Goal: Task Accomplishment & Management: Use online tool/utility

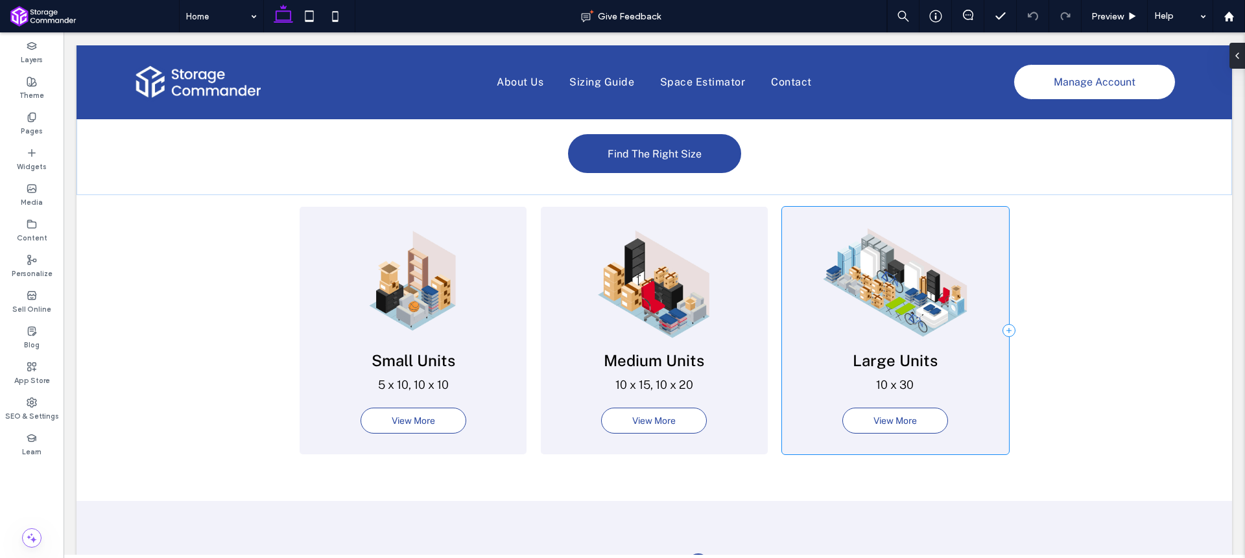
scroll to position [1239, 0]
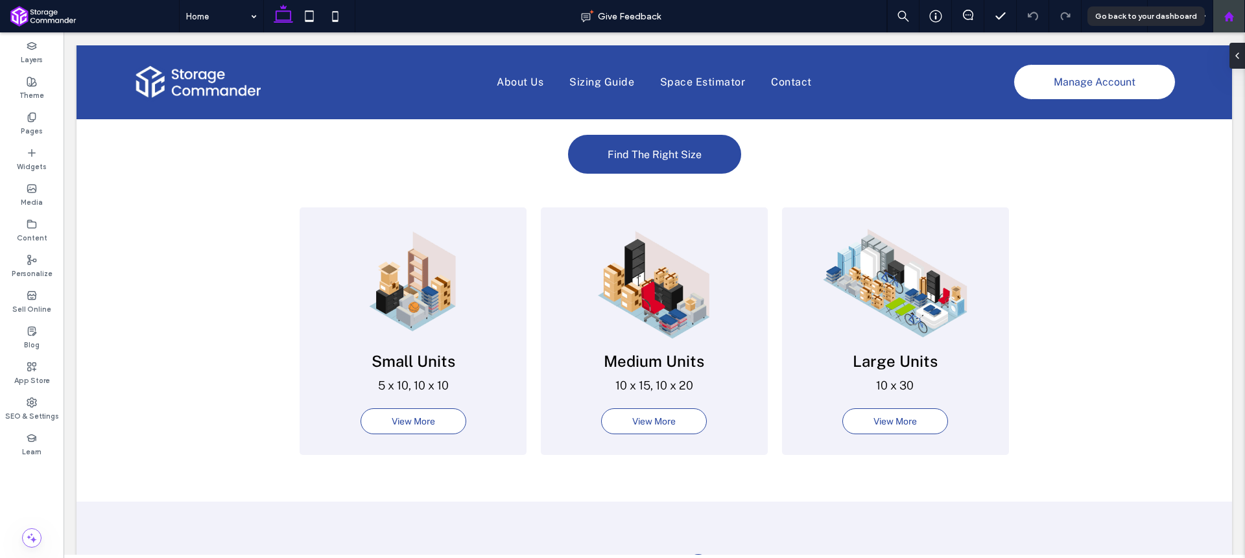
click at [1229, 17] on use at bounding box center [1229, 16] width 10 height 10
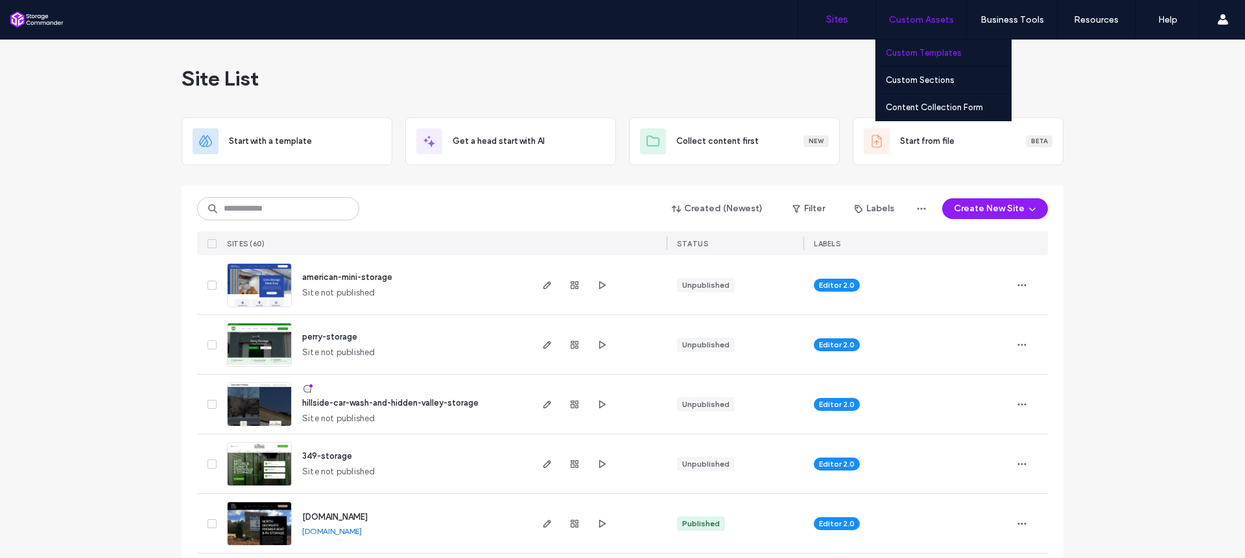
click at [942, 47] on link "Custom Templates" at bounding box center [948, 53] width 125 height 27
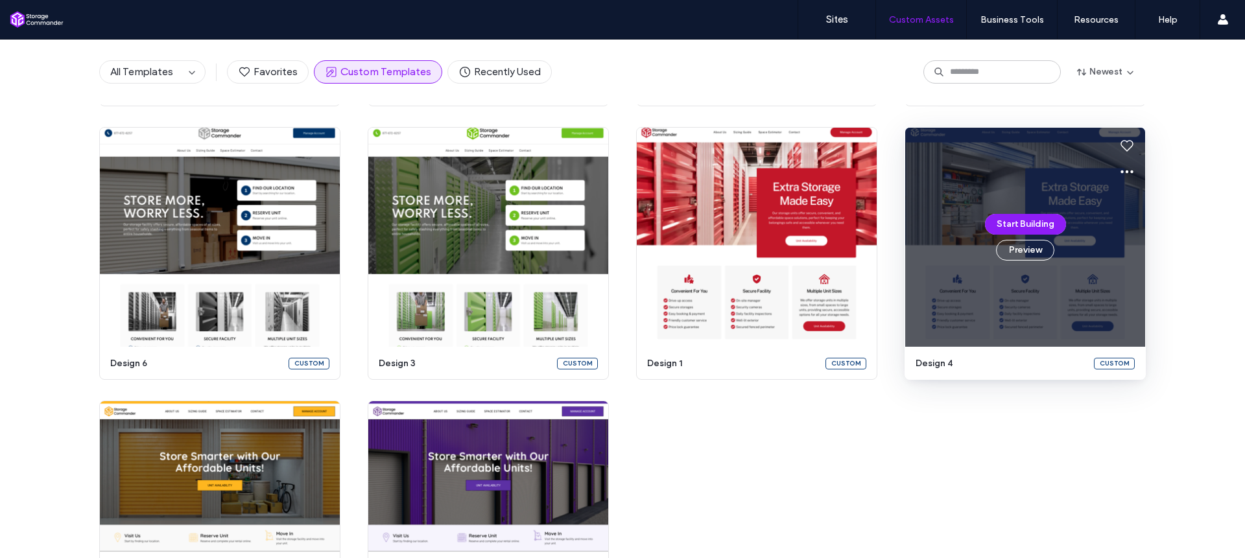
scroll to position [369, 0]
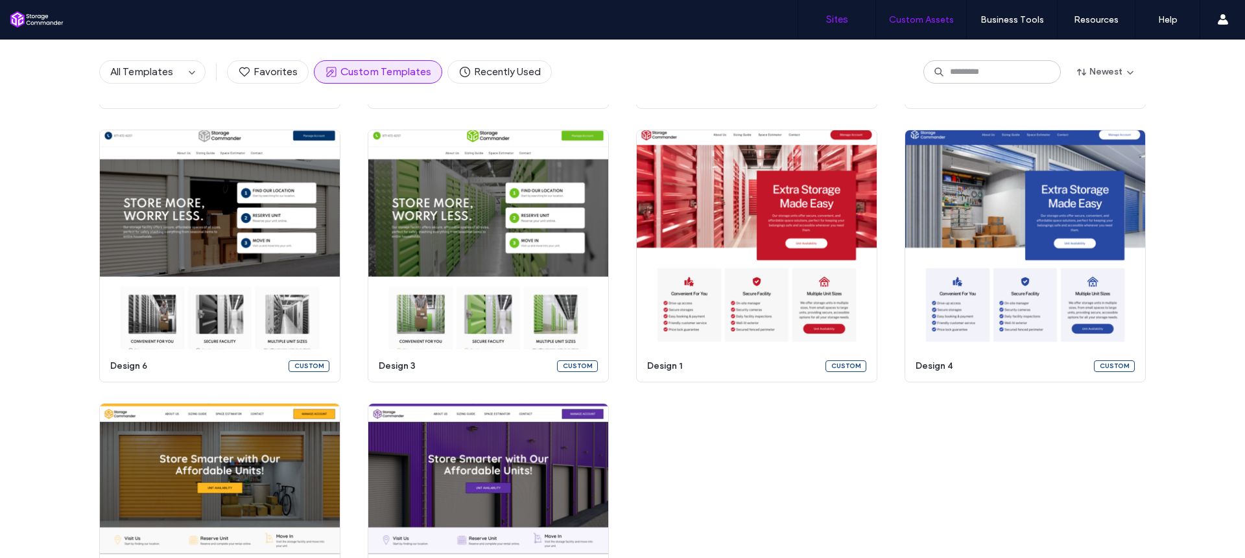
click at [824, 24] on link "Sites" at bounding box center [836, 19] width 77 height 39
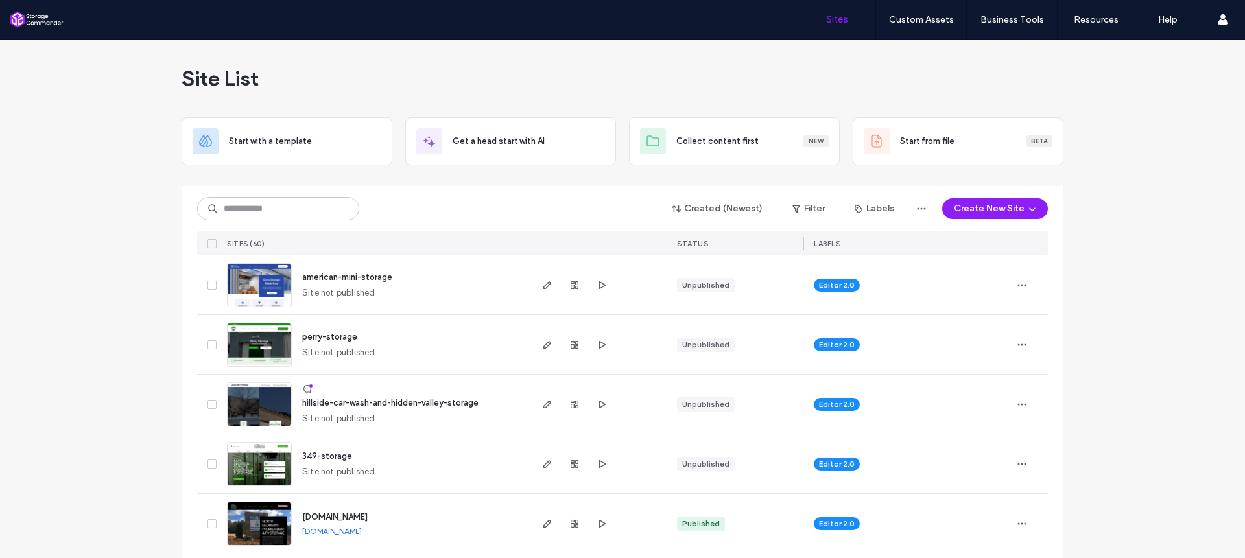
click at [328, 274] on span "american-mini-storage" at bounding box center [347, 277] width 90 height 10
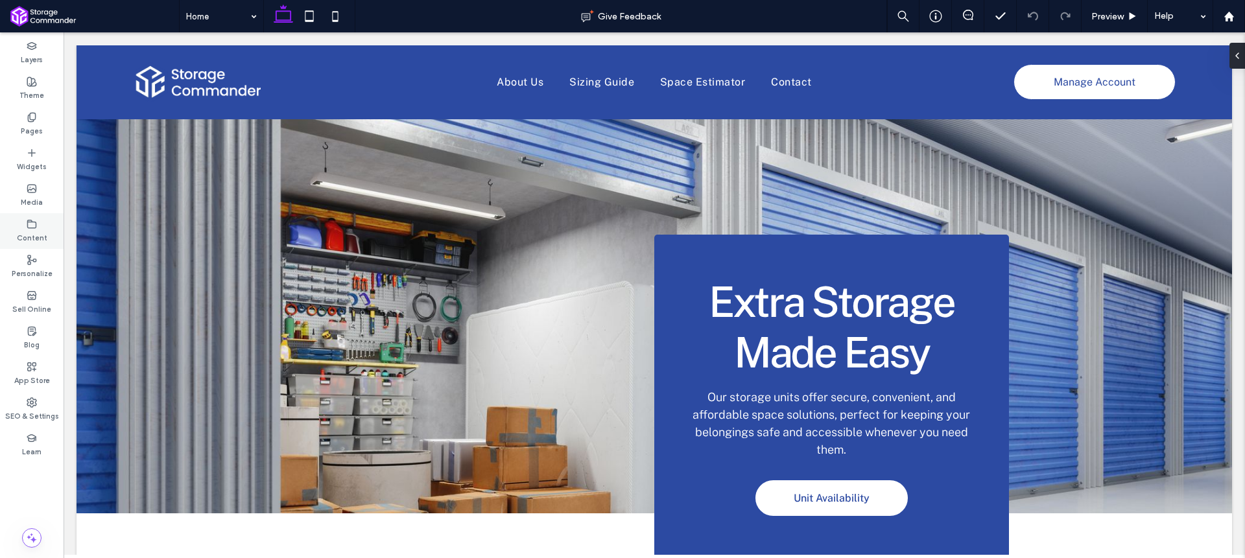
click at [45, 234] on label "Content" at bounding box center [32, 237] width 30 height 14
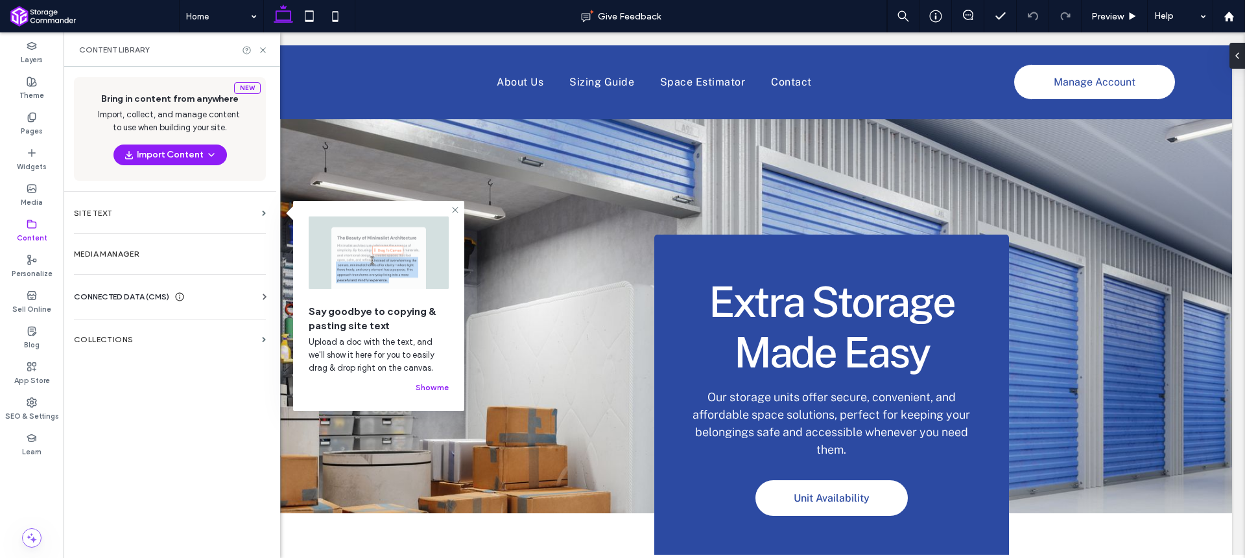
click at [173, 296] on div "CONNECTED DATA (CMS)" at bounding box center [129, 297] width 111 height 13
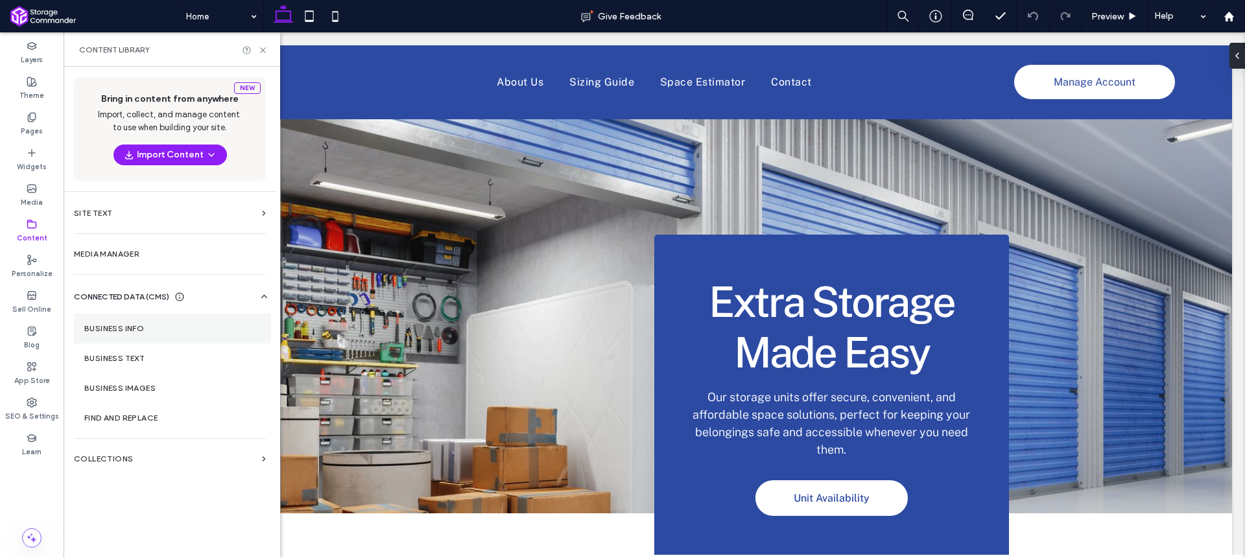
click at [150, 333] on section "Business Info" at bounding box center [172, 329] width 197 height 30
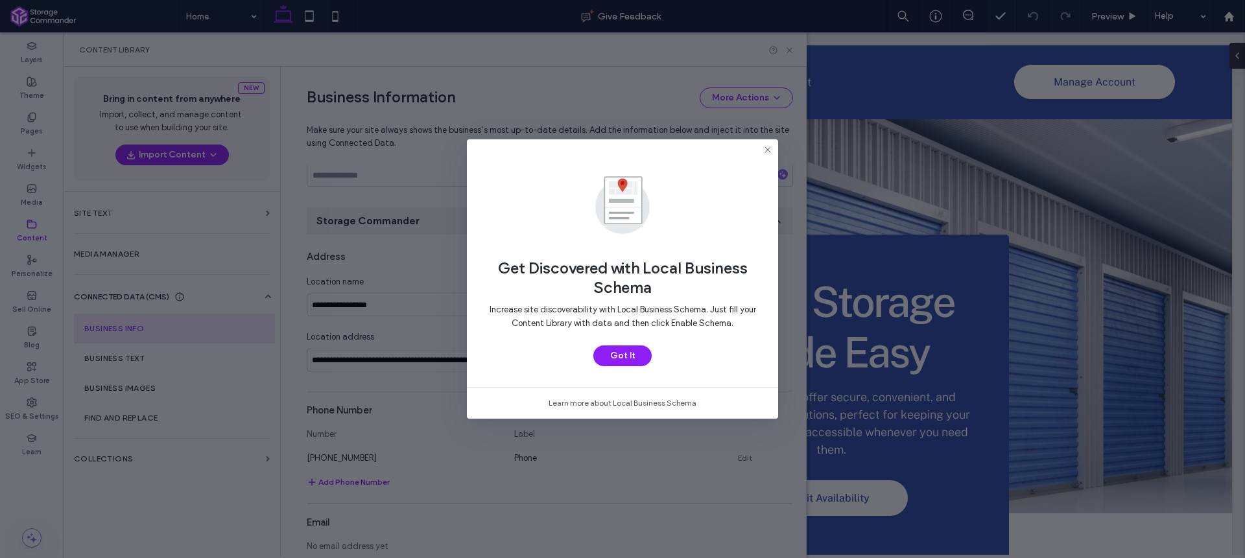
scroll to position [152, 0]
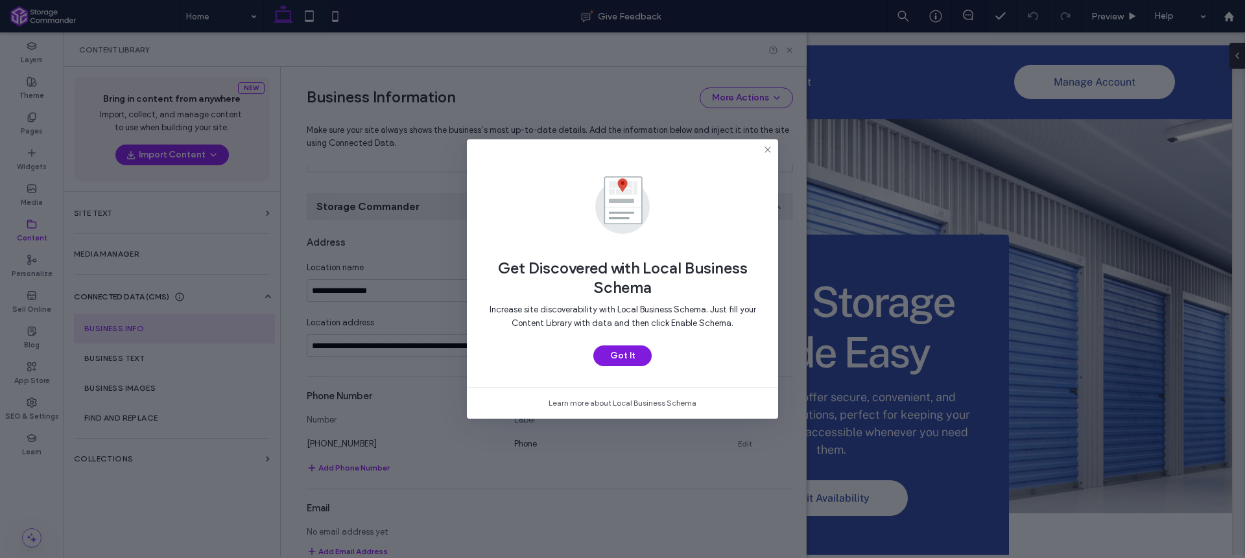
click at [639, 359] on button "Got It" at bounding box center [622, 356] width 58 height 21
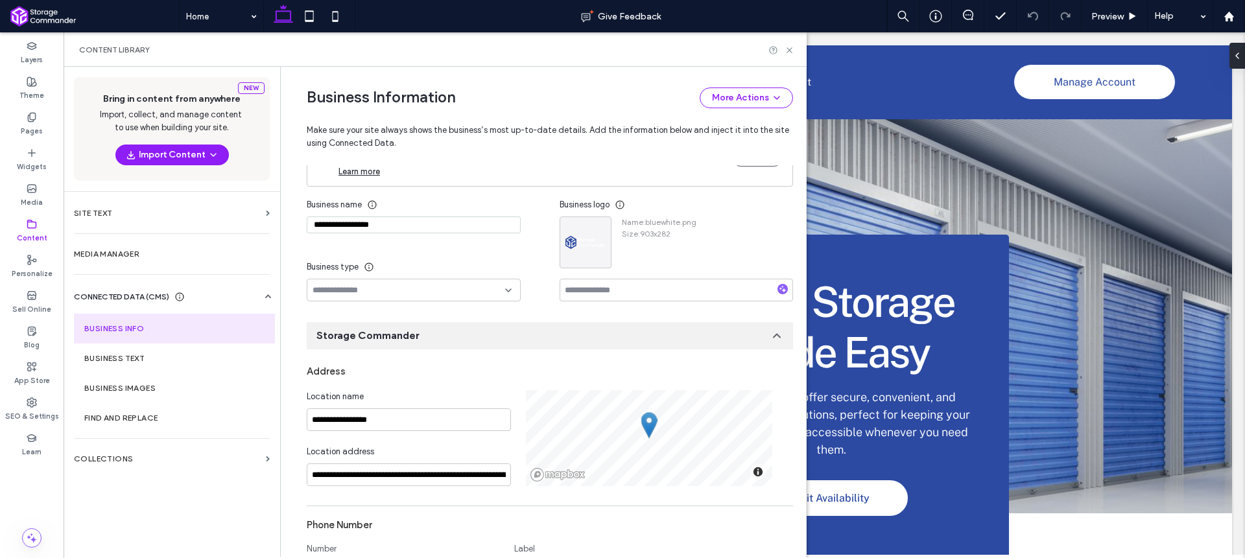
scroll to position [0, 0]
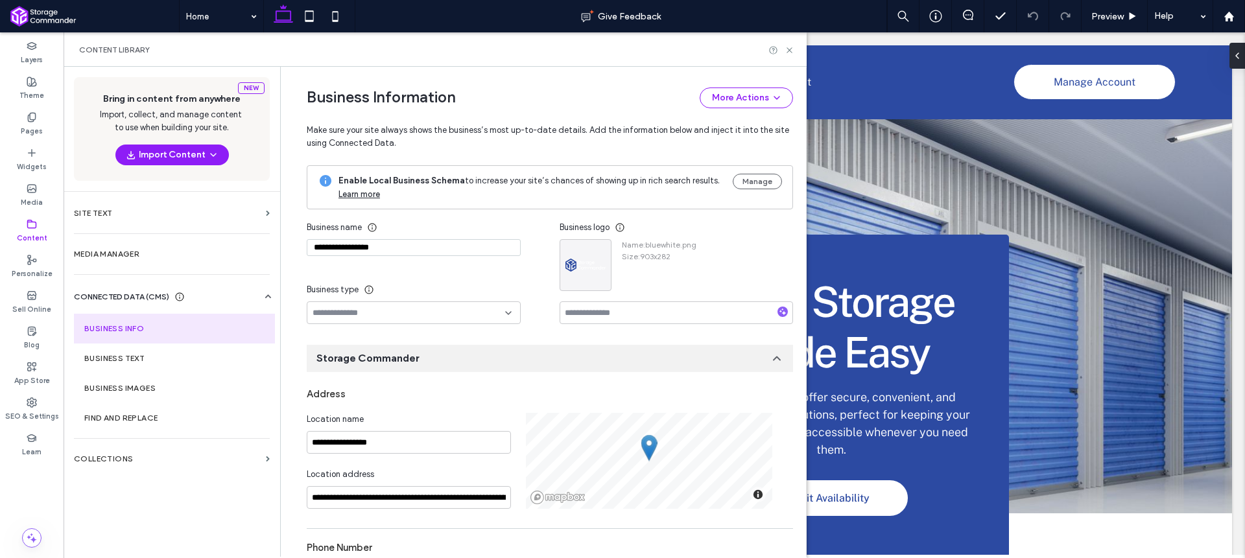
click at [355, 241] on input "**********" at bounding box center [414, 247] width 214 height 17
click at [357, 242] on input "**********" at bounding box center [414, 247] width 214 height 17
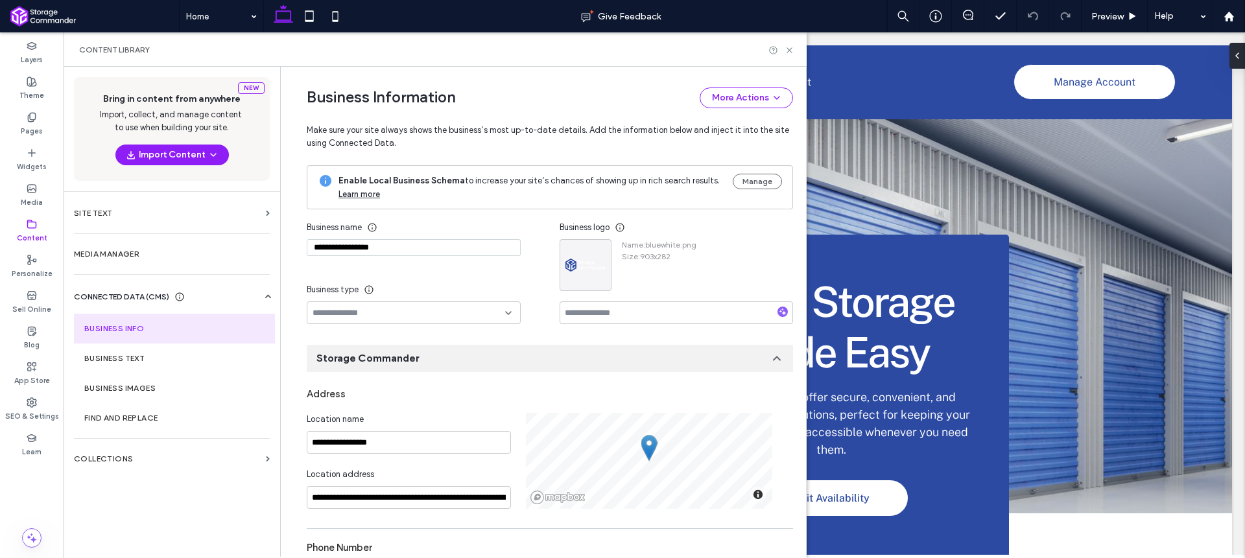
paste input "****"
type input "**********"
click at [438, 276] on div "**********" at bounding box center [433, 270] width 253 height 108
click at [391, 437] on input "**********" at bounding box center [409, 442] width 204 height 23
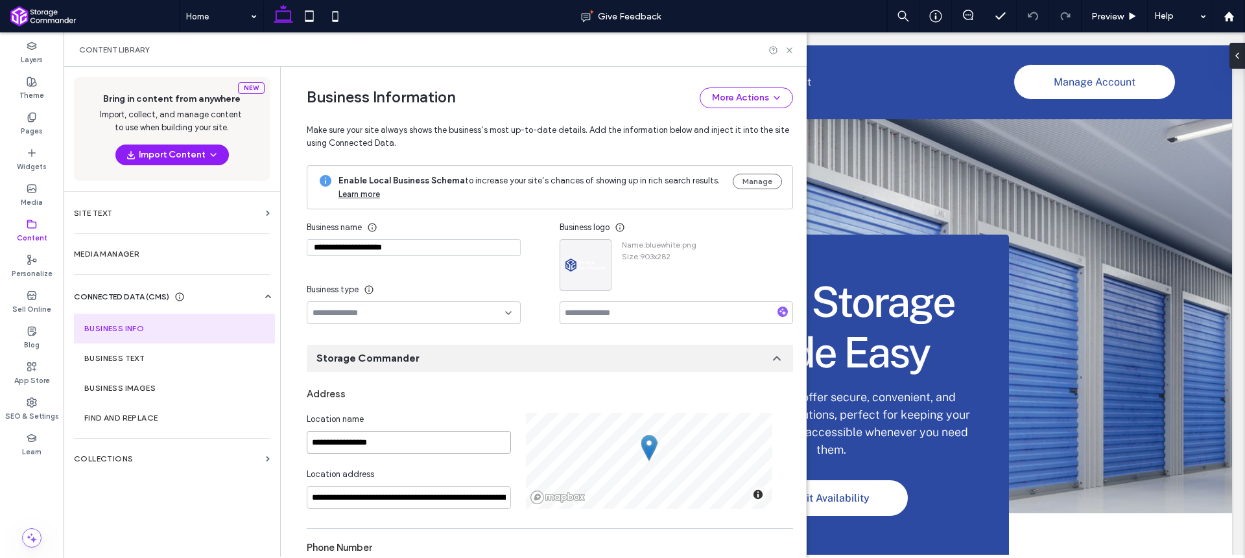
click at [391, 437] on input "**********" at bounding box center [409, 442] width 204 height 23
paste input "****"
type input "**********"
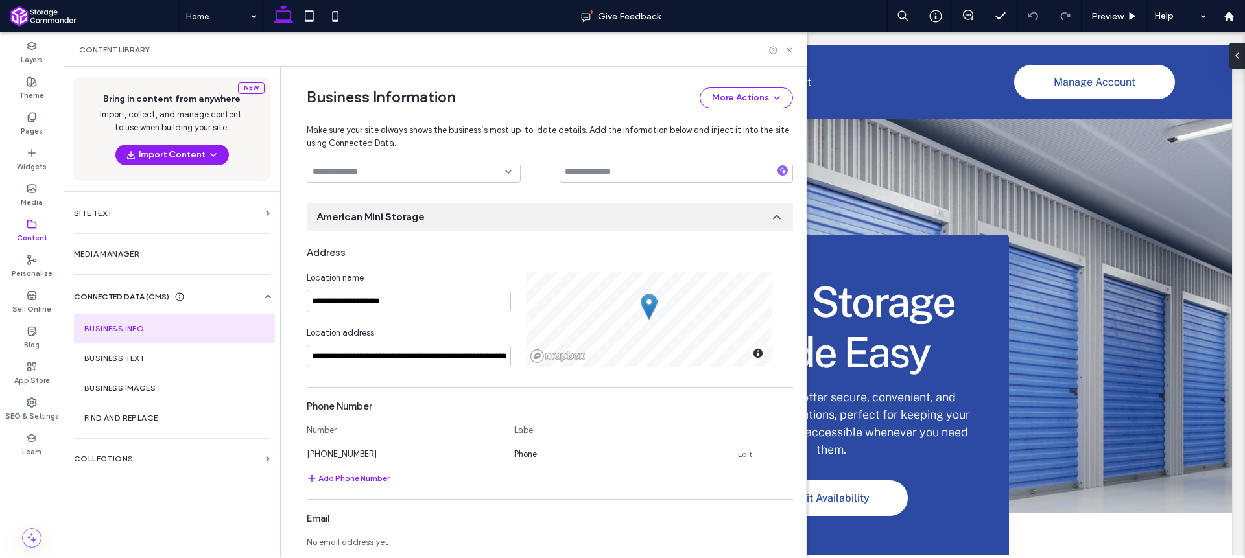
scroll to position [152, 0]
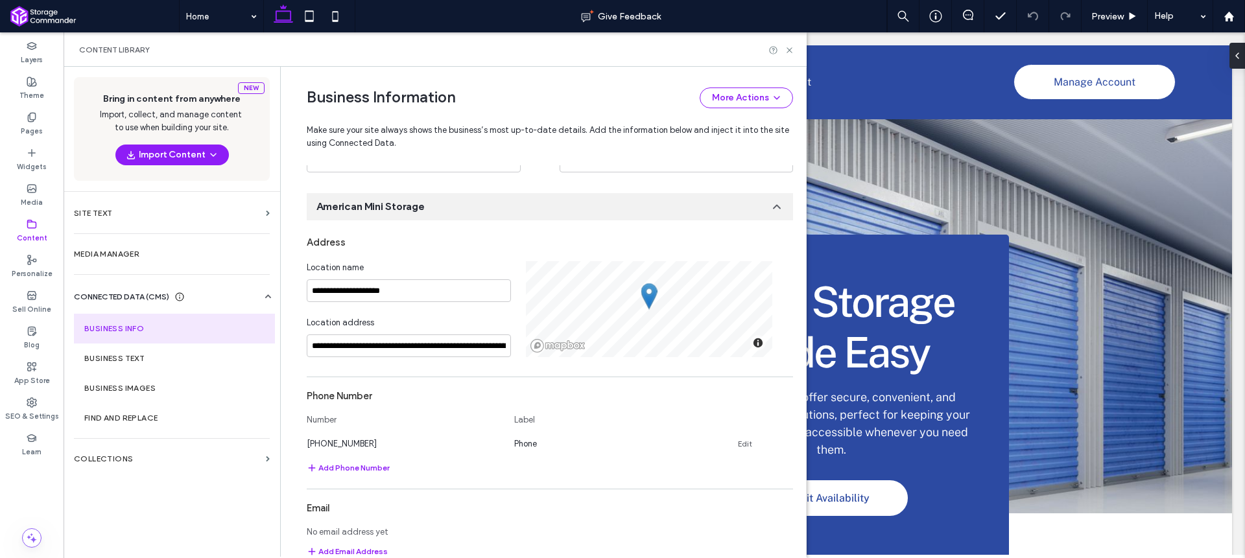
click at [424, 317] on div "Location address" at bounding box center [409, 325] width 204 height 18
click at [744, 441] on link "Edit" at bounding box center [745, 444] width 14 height 10
drag, startPoint x: 378, startPoint y: 444, endPoint x: 272, endPoint y: 444, distance: 106.3
click at [272, 444] on div "**********" at bounding box center [435, 312] width 743 height 490
type input "**********"
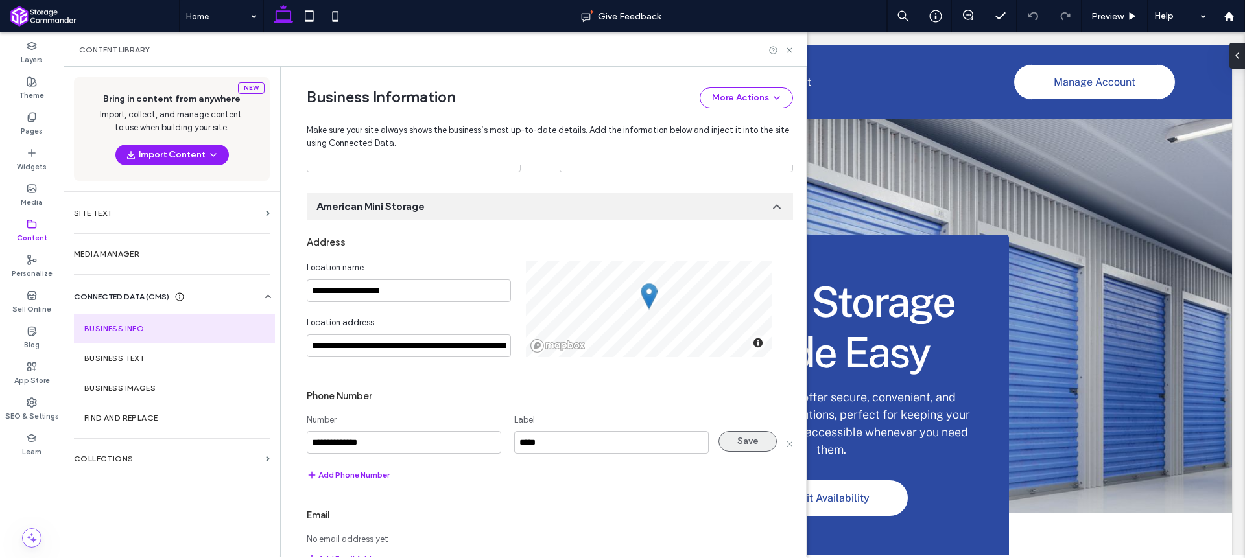
click at [751, 443] on button "Save" at bounding box center [748, 441] width 58 height 21
click at [392, 346] on input "**********" at bounding box center [409, 346] width 204 height 23
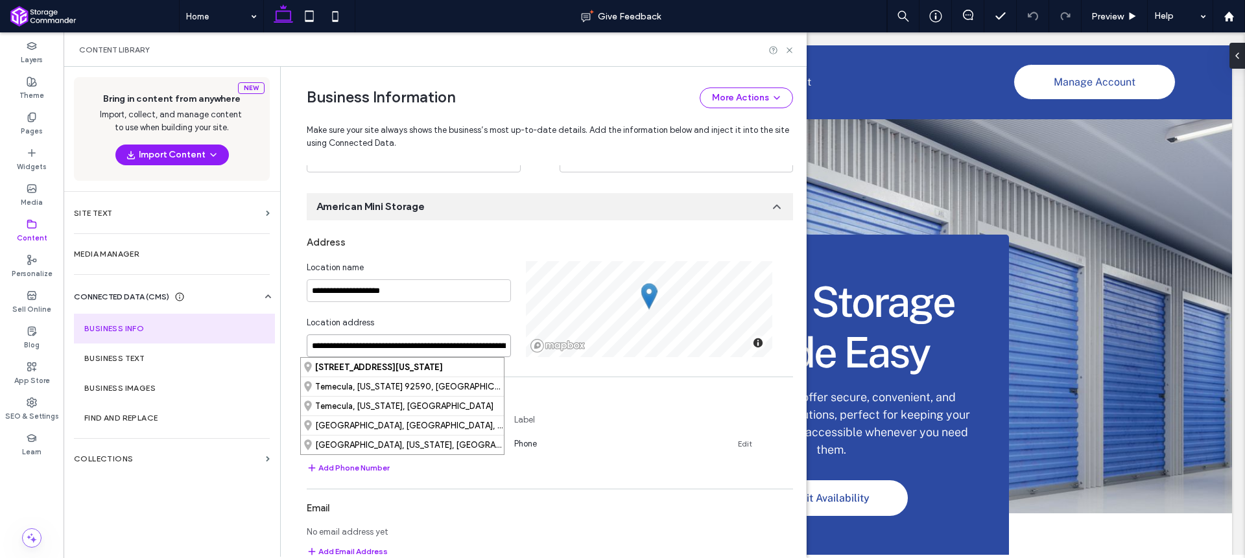
paste input
click at [424, 368] on div "[STREET_ADDRESS][PERSON_NAME][US_STATE]" at bounding box center [402, 367] width 203 height 19
type input "**********"
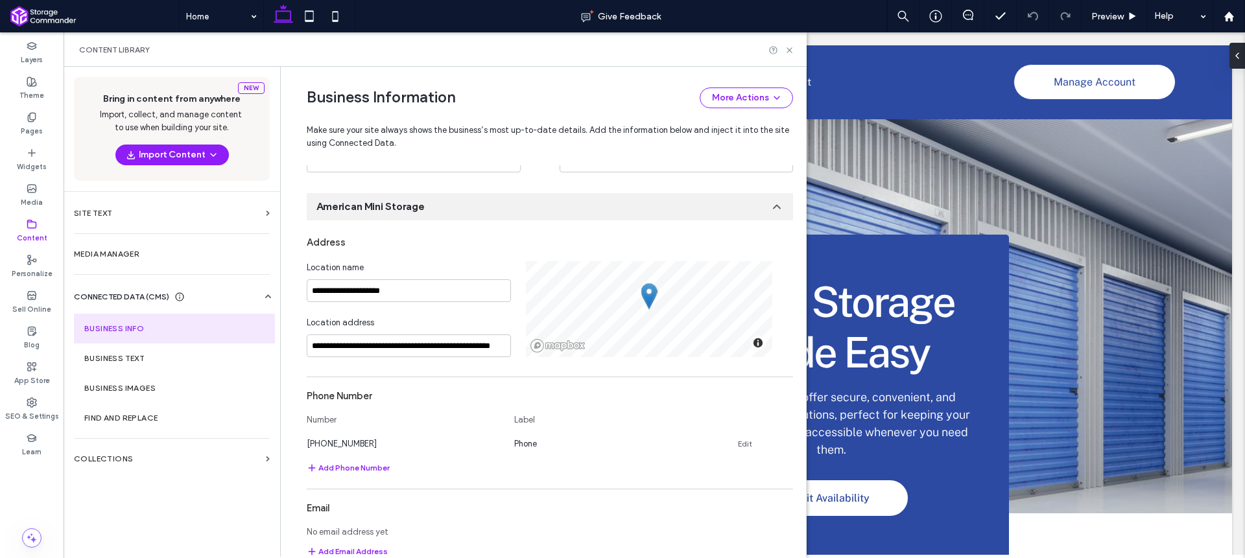
click at [558, 372] on div "**********" at bounding box center [550, 545] width 486 height 631
click at [472, 347] on input "**********" at bounding box center [409, 346] width 204 height 23
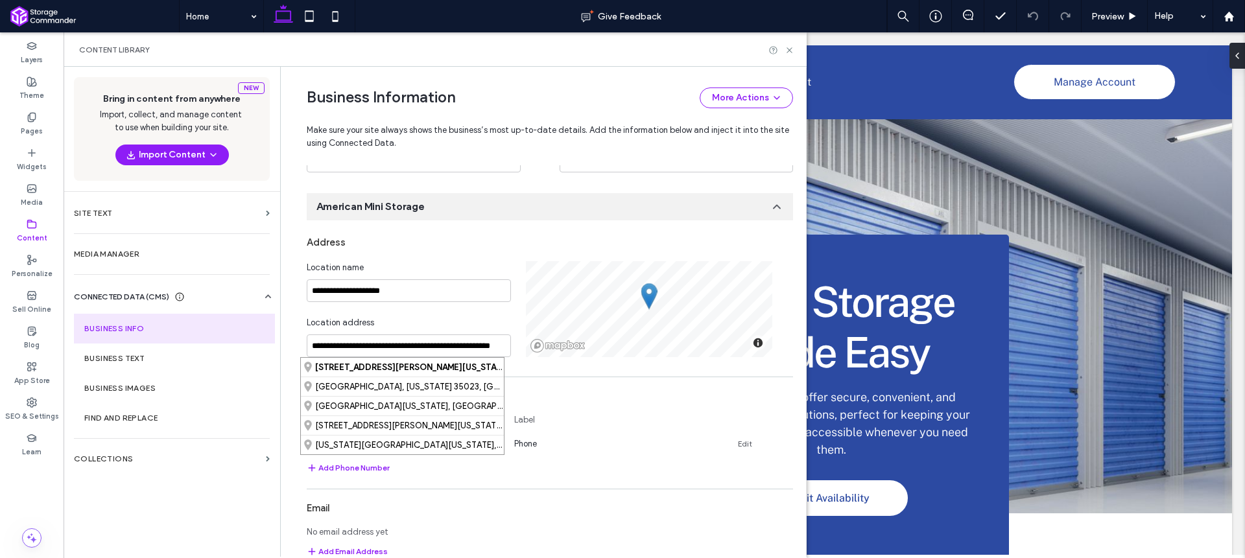
scroll to position [0, 0]
click at [555, 367] on div "**********" at bounding box center [550, 545] width 486 height 631
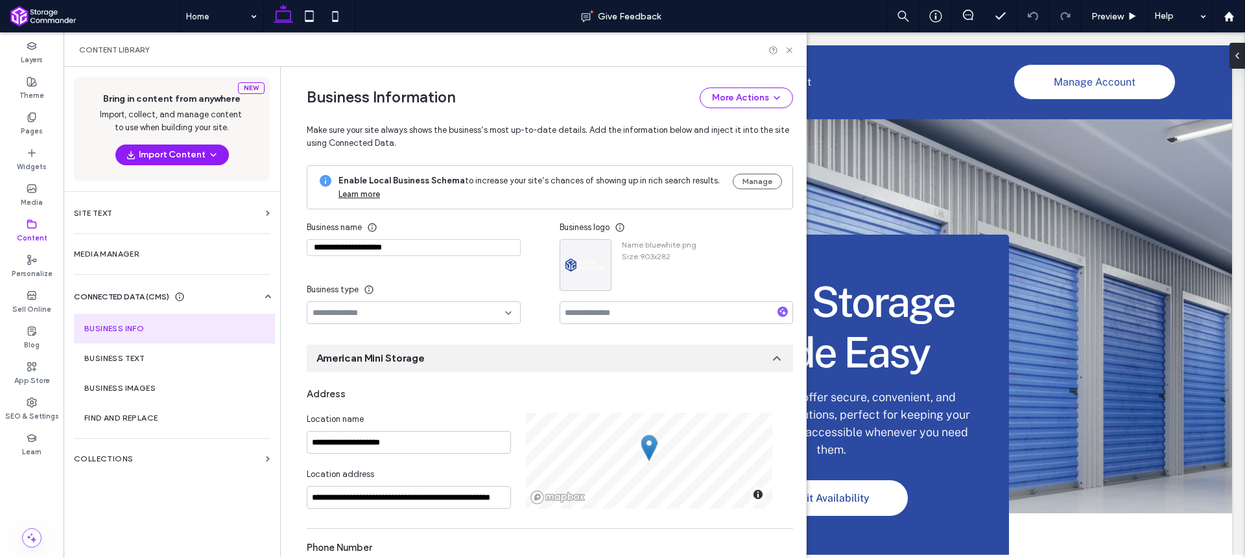
scroll to position [472, 0]
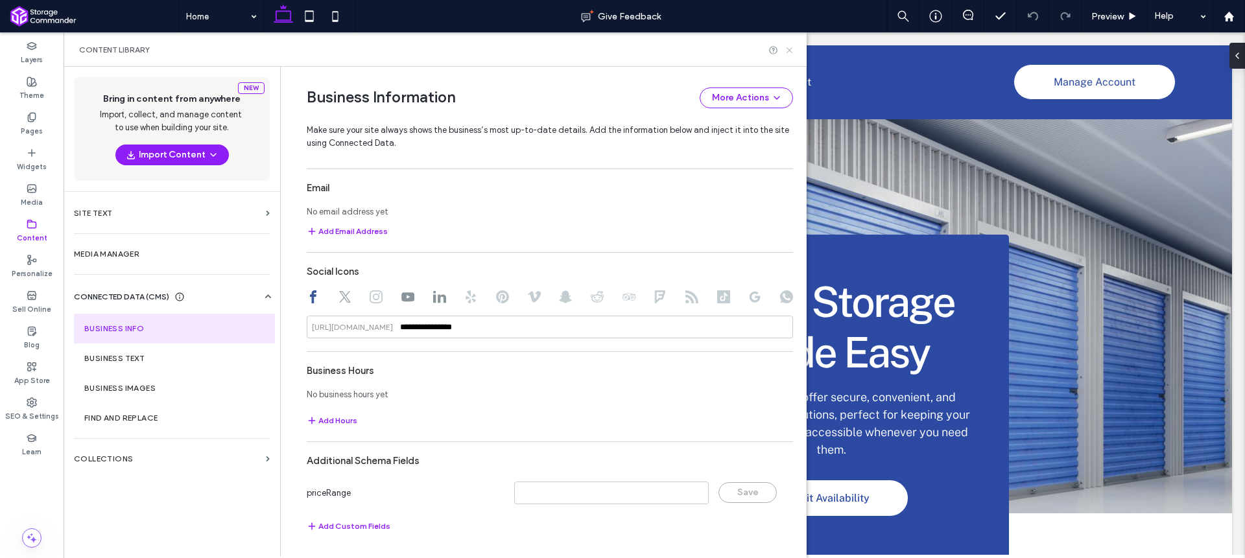
click at [792, 51] on icon at bounding box center [790, 50] width 10 height 10
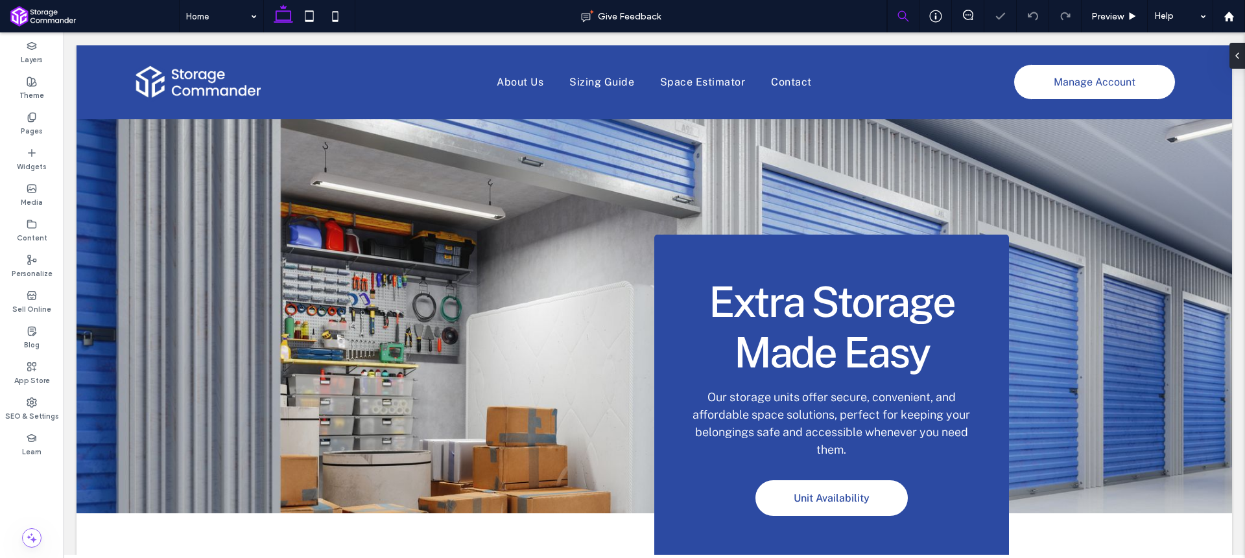
scroll to position [0, 0]
click at [36, 228] on icon at bounding box center [32, 224] width 10 height 10
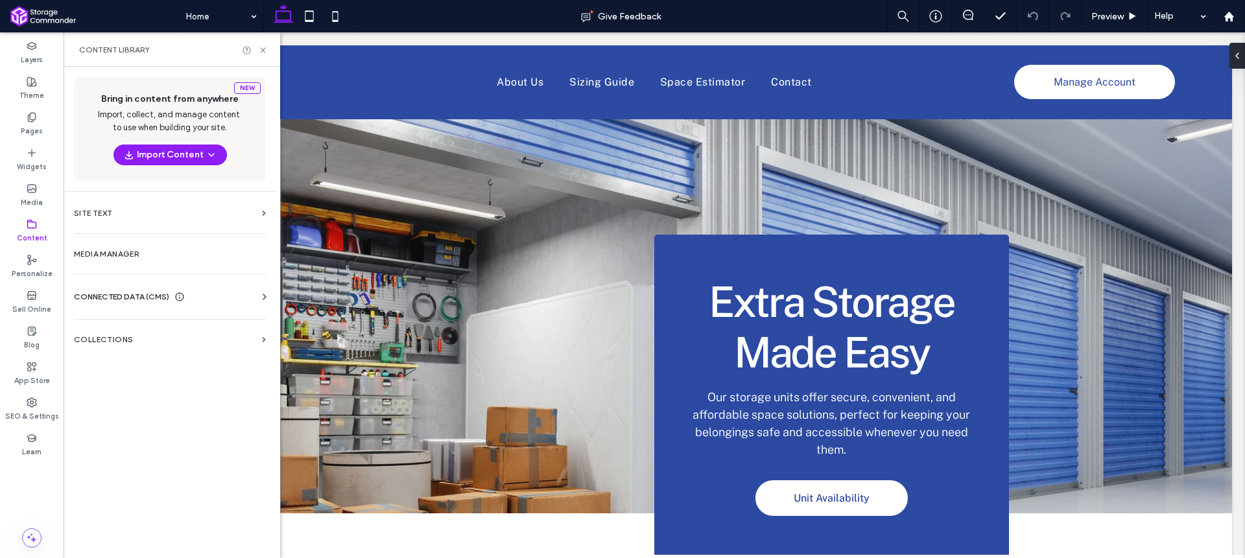
click at [174, 292] on div "CONNECTED DATA (CMS)" at bounding box center [129, 297] width 111 height 13
click at [165, 335] on section "Business Info" at bounding box center [172, 329] width 197 height 30
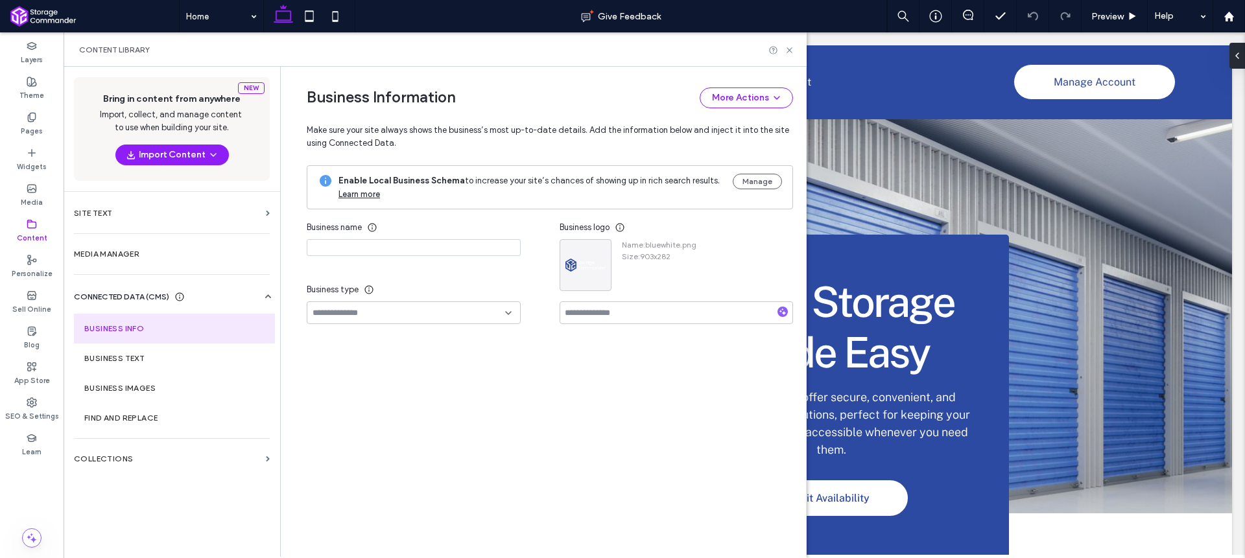
type input "**********"
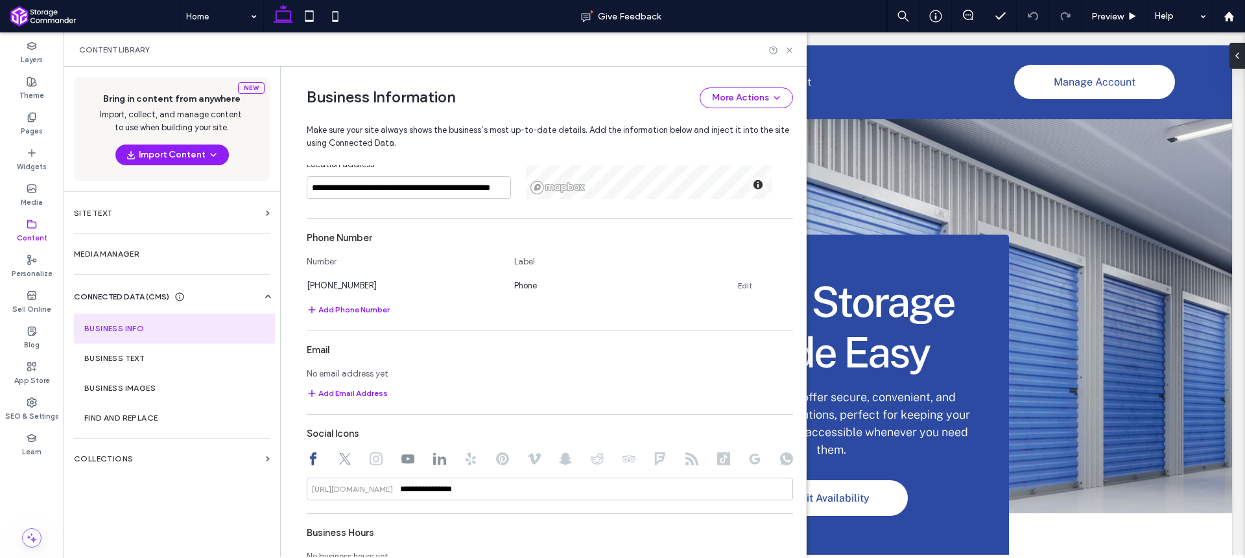
scroll to position [335, 0]
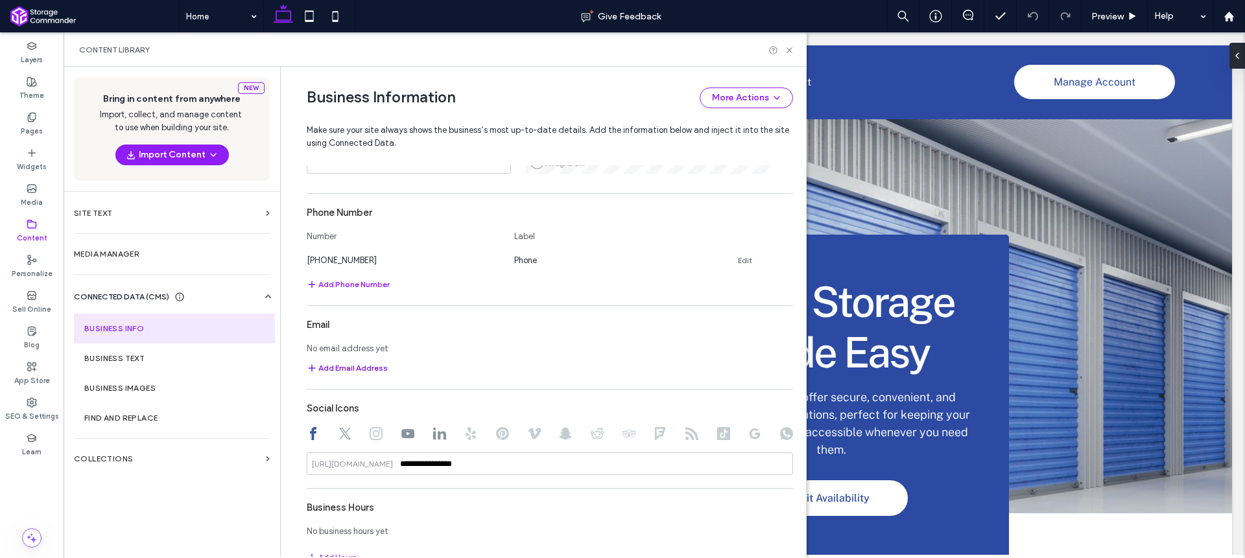
click at [365, 362] on button "Add Email Address" at bounding box center [347, 369] width 81 height 16
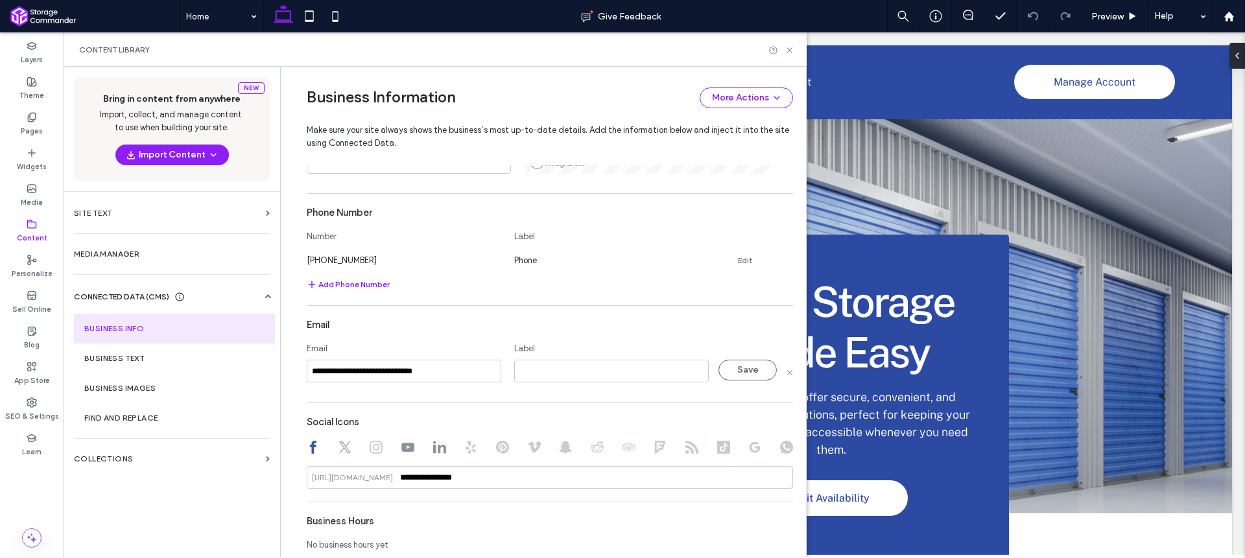
type input "**********"
click at [580, 371] on input at bounding box center [611, 371] width 195 height 23
type input "*****"
click at [721, 370] on button "Save" at bounding box center [748, 370] width 58 height 21
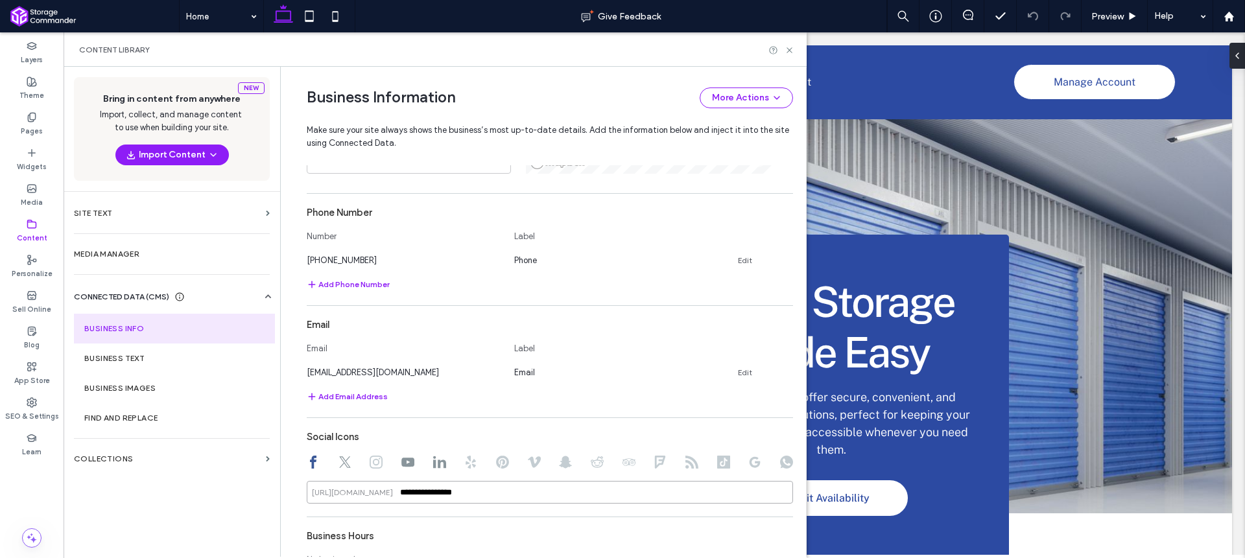
click at [418, 498] on input "**********" at bounding box center [550, 492] width 486 height 23
paste input "**********"
drag, startPoint x: 505, startPoint y: 495, endPoint x: 383, endPoint y: 492, distance: 122.0
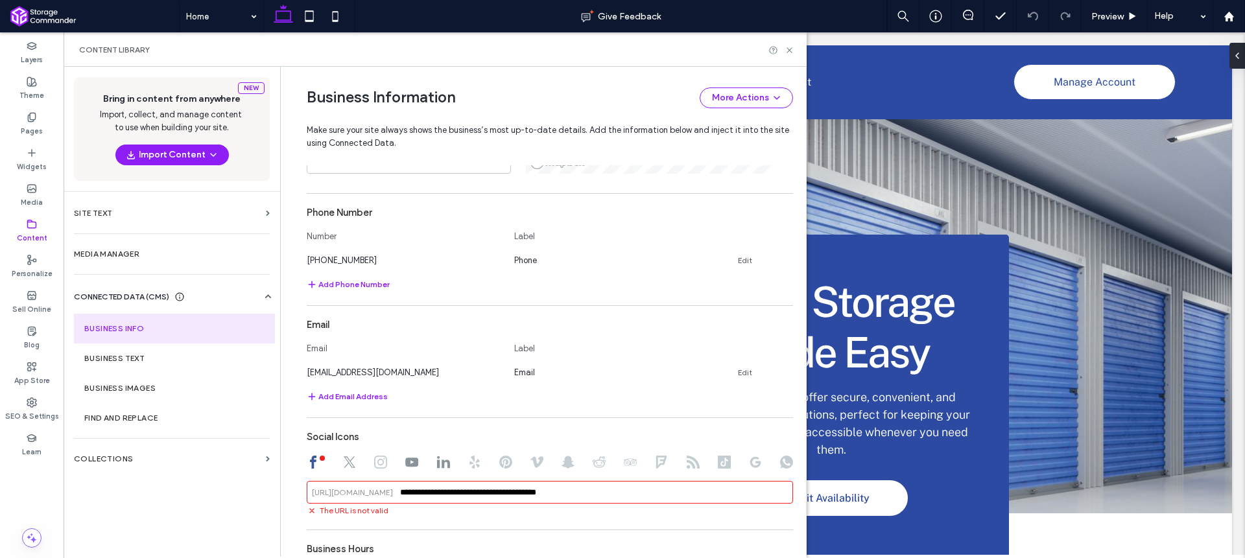
click at [383, 492] on div "**********" at bounding box center [550, 492] width 486 height 23
type input "**********"
click at [503, 431] on div "Social Icons" at bounding box center [550, 437] width 486 height 25
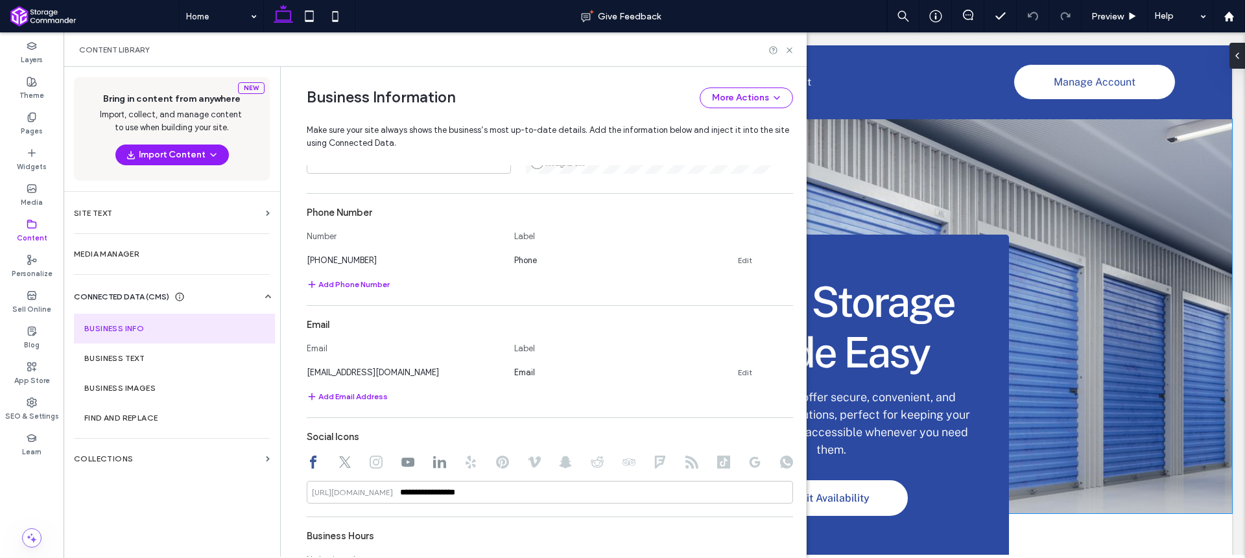
click at [936, 181] on div "Extra Storage Made Easy Our storage units offer secure, convenient, and afforda…" at bounding box center [654, 316] width 778 height 394
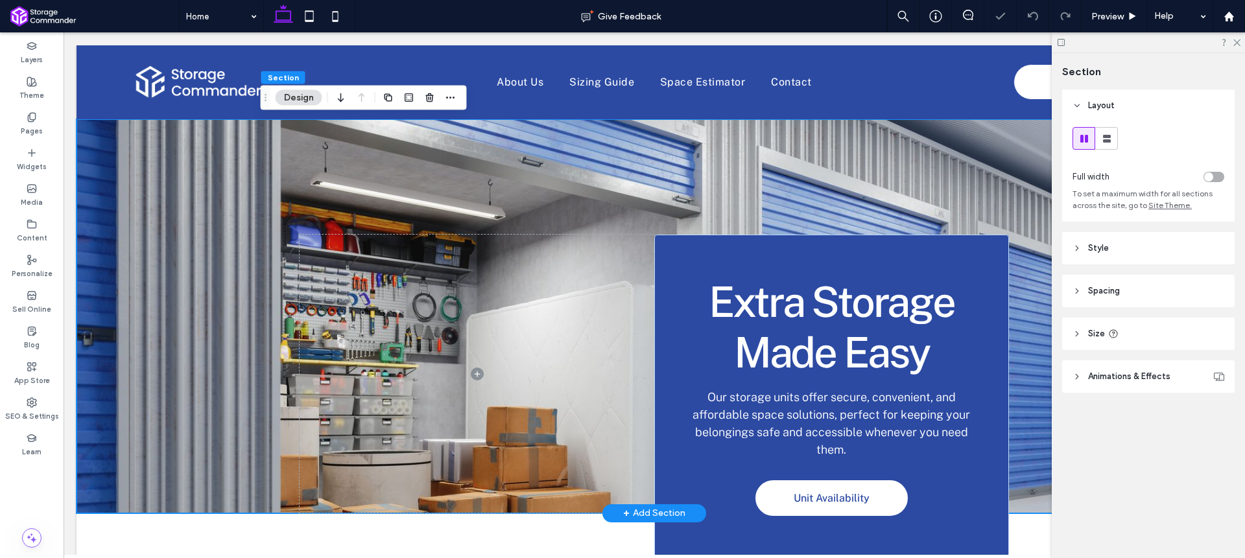
click at [707, 161] on div "Extra Storage Made Easy Our storage units offer secure, convenient, and afforda…" at bounding box center [654, 316] width 778 height 394
click at [1139, 252] on header "Style" at bounding box center [1148, 248] width 172 height 32
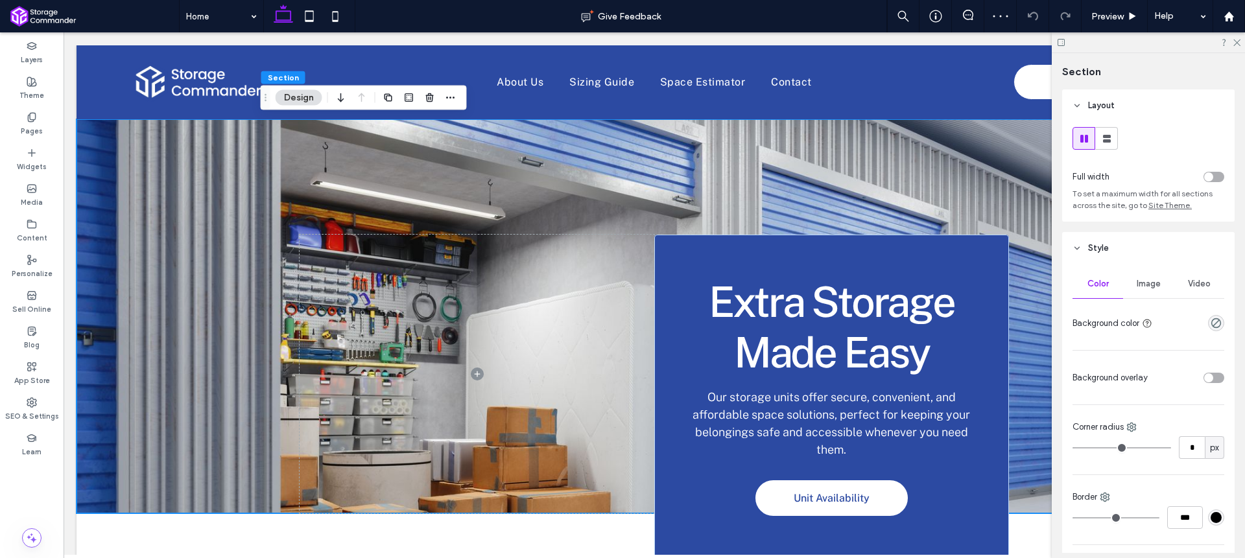
click at [1150, 285] on span "Image" at bounding box center [1149, 284] width 24 height 10
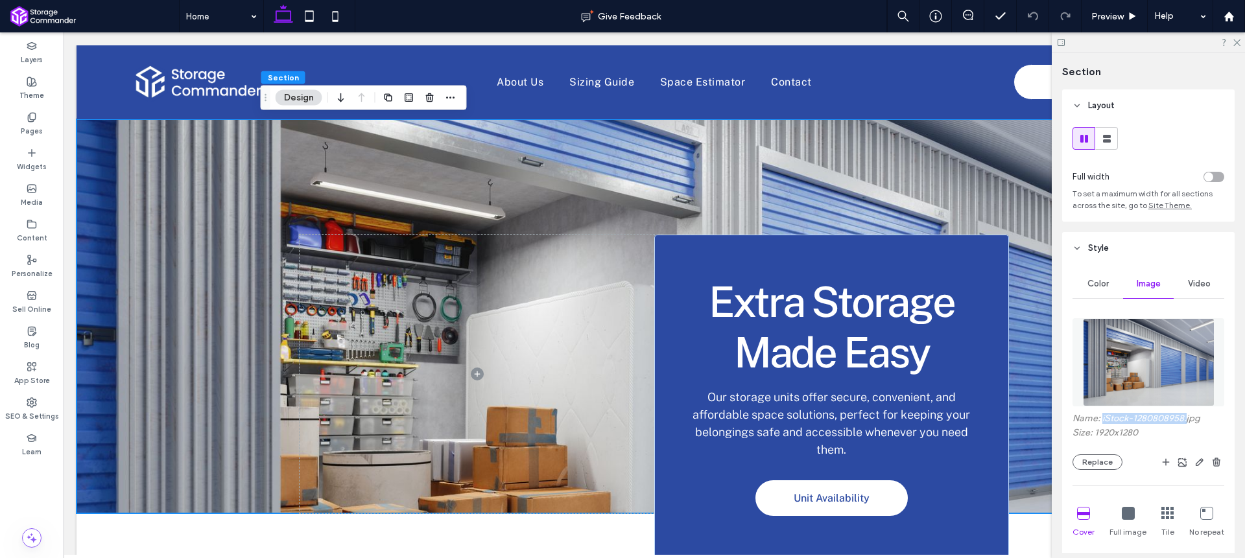
drag, startPoint x: 1186, startPoint y: 420, endPoint x: 1102, endPoint y: 420, distance: 83.7
click at [1102, 420] on label "Name: iStock-1280808958.jpg" at bounding box center [1149, 420] width 152 height 14
copy label "iStock-1280808958."
click at [1161, 460] on icon "button" at bounding box center [1166, 462] width 10 height 10
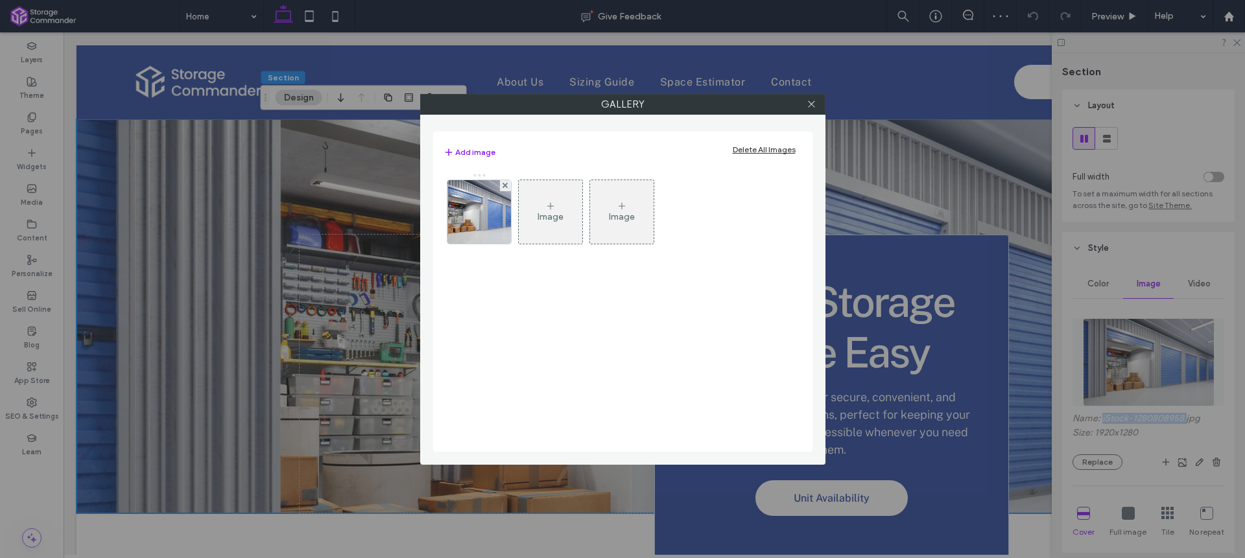
click at [540, 205] on div "Image" at bounding box center [551, 212] width 64 height 61
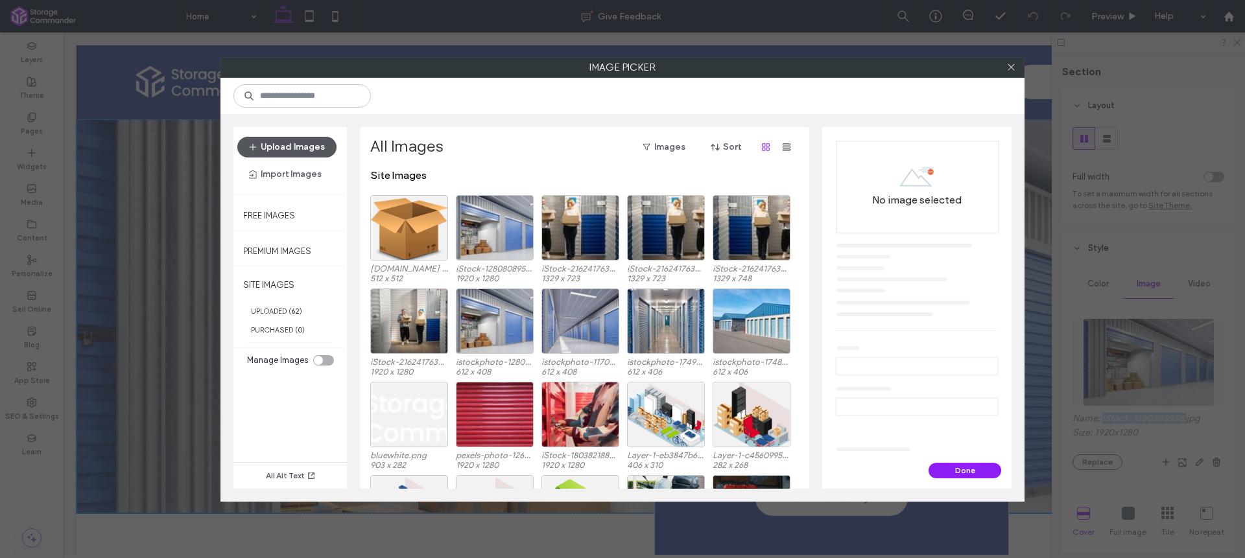
click at [282, 149] on button "Upload Images" at bounding box center [286, 147] width 99 height 21
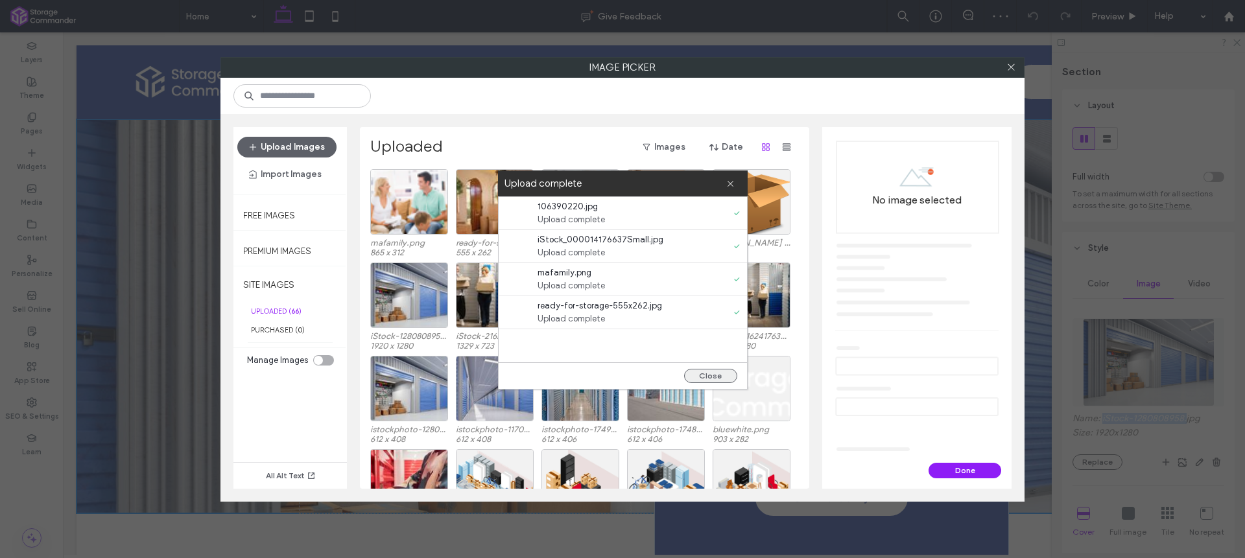
click at [717, 377] on button "Close" at bounding box center [710, 376] width 53 height 14
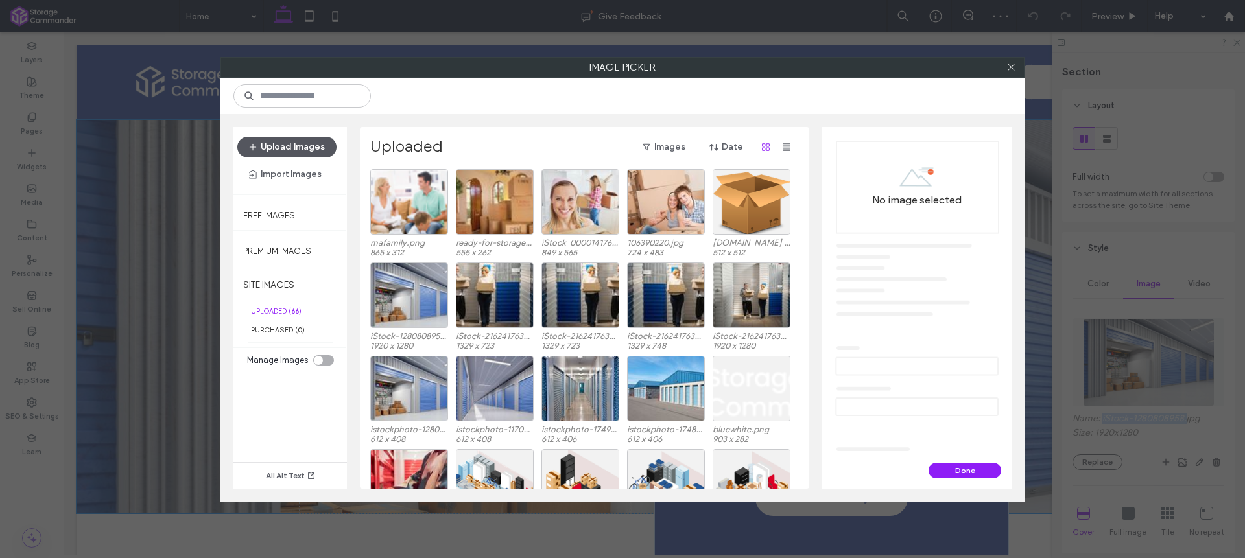
click at [322, 153] on button "Upload Images" at bounding box center [286, 147] width 99 height 21
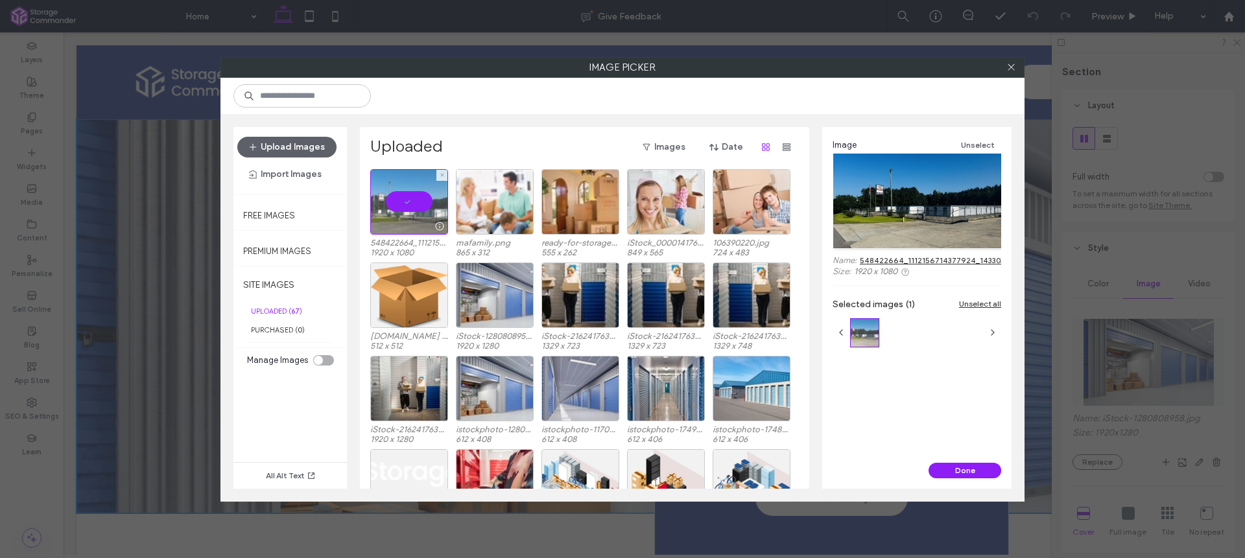
click at [398, 200] on div at bounding box center [409, 201] width 78 height 65
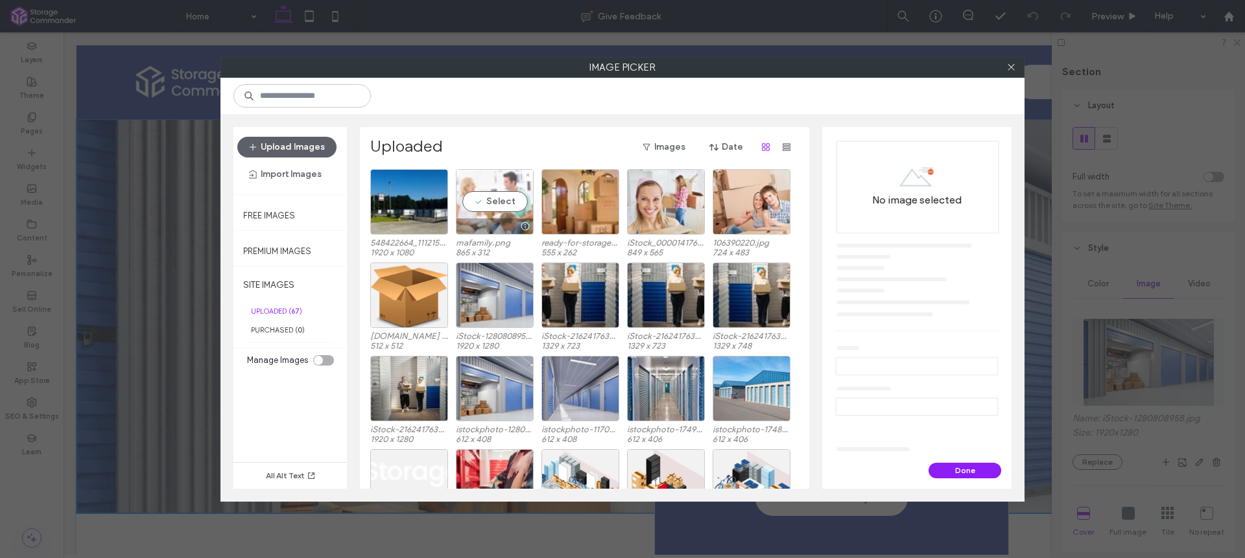
click at [504, 201] on div "Select" at bounding box center [495, 201] width 78 height 65
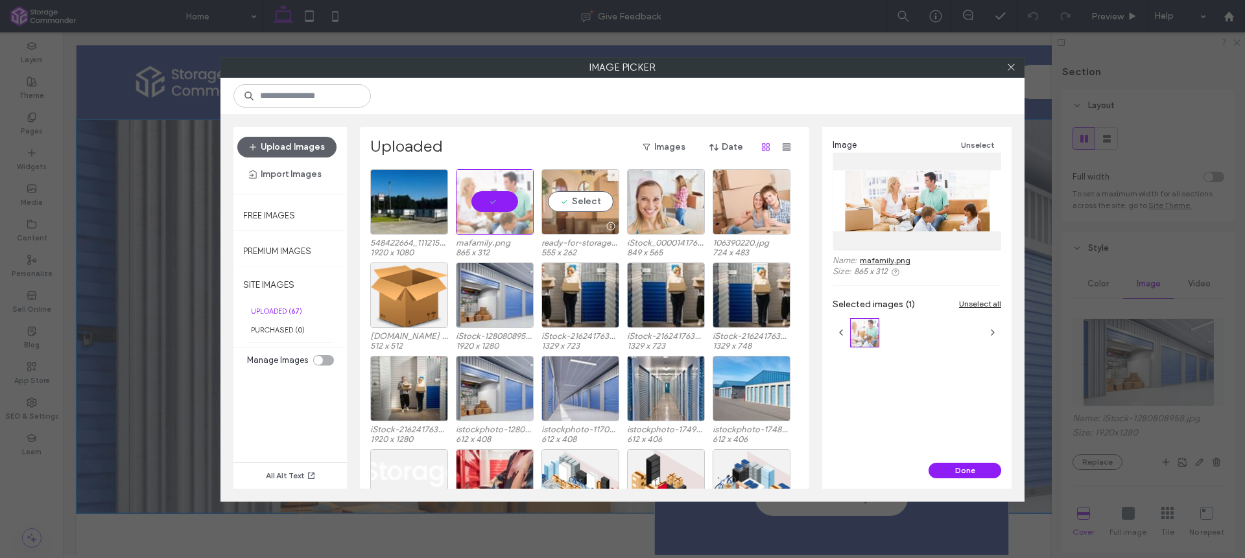
click at [560, 198] on div "Select" at bounding box center [580, 201] width 78 height 65
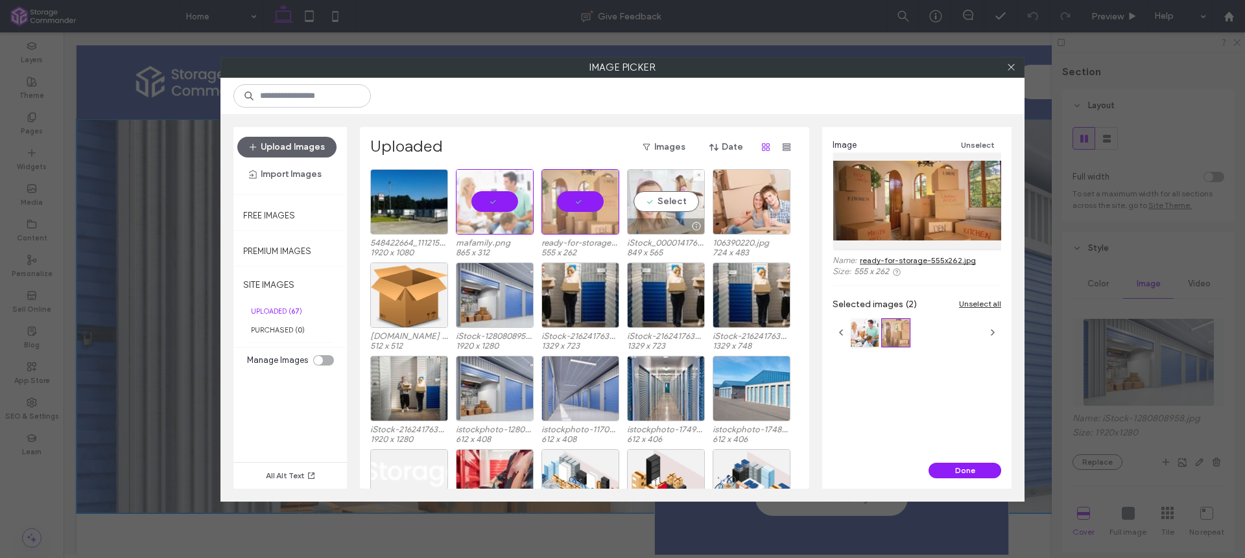
click at [660, 190] on div "Select" at bounding box center [666, 201] width 78 height 65
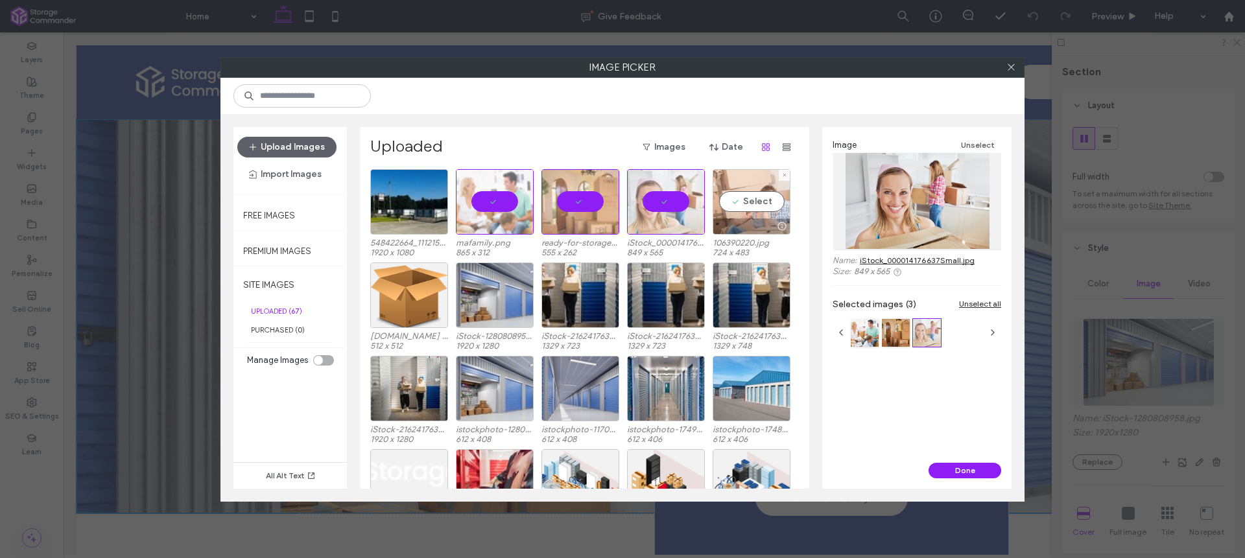
click at [733, 198] on div "Select" at bounding box center [752, 201] width 78 height 65
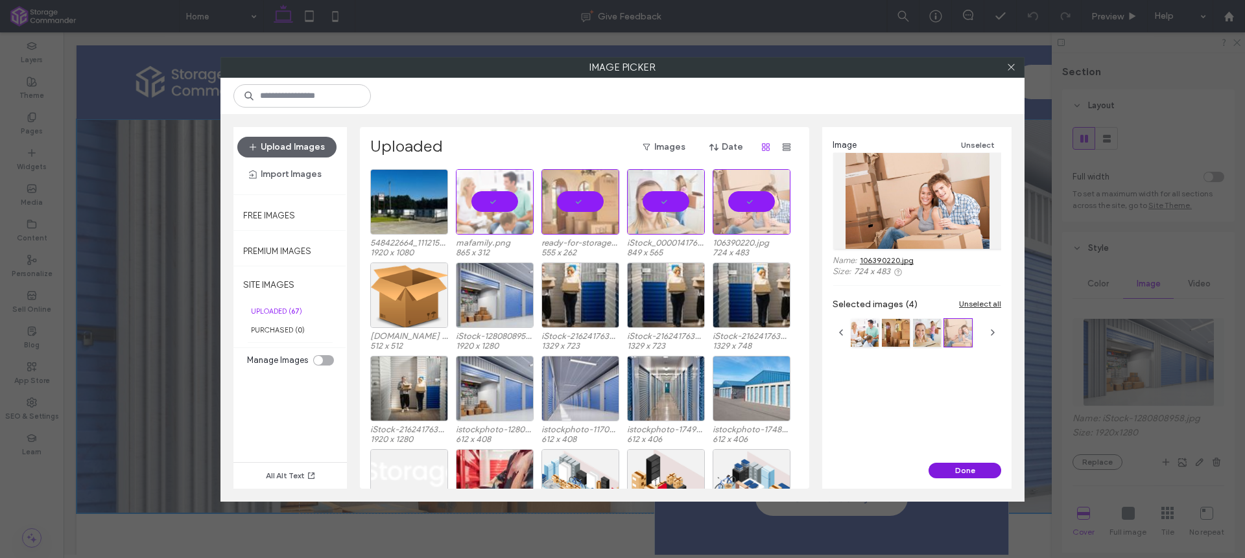
click at [974, 470] on button "Done" at bounding box center [965, 471] width 73 height 16
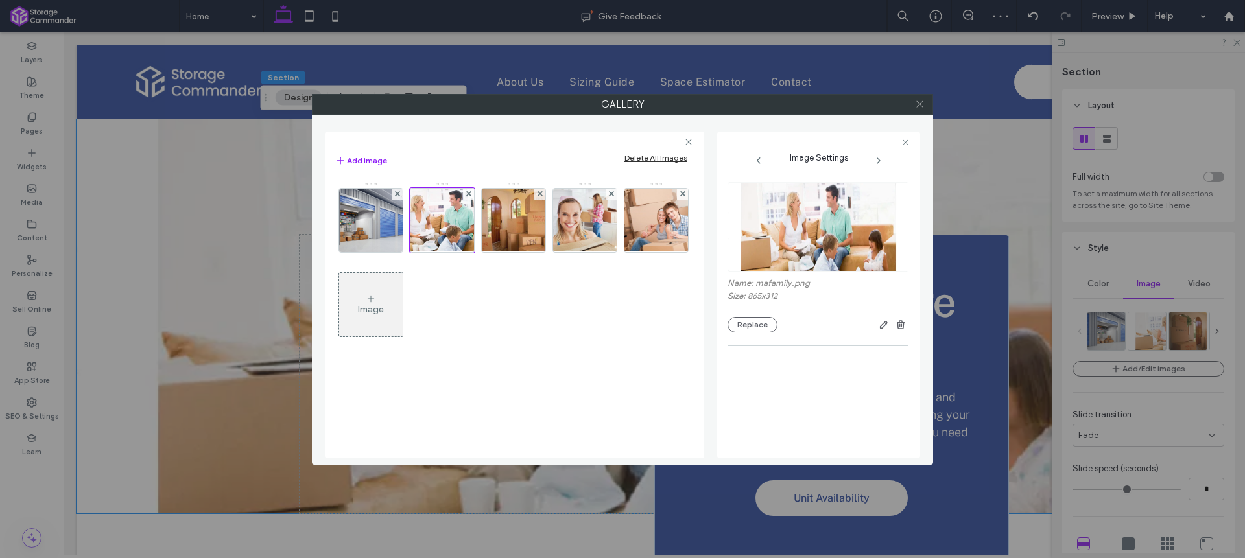
click at [921, 108] on icon at bounding box center [920, 104] width 10 height 10
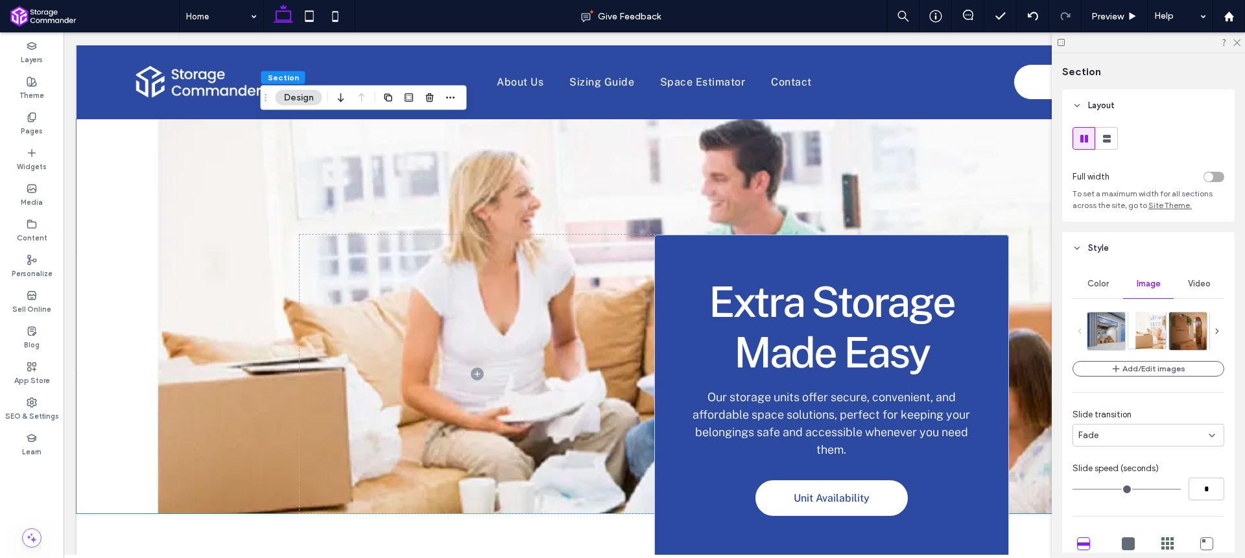
click at [1143, 332] on img at bounding box center [1180, 330] width 104 height 38
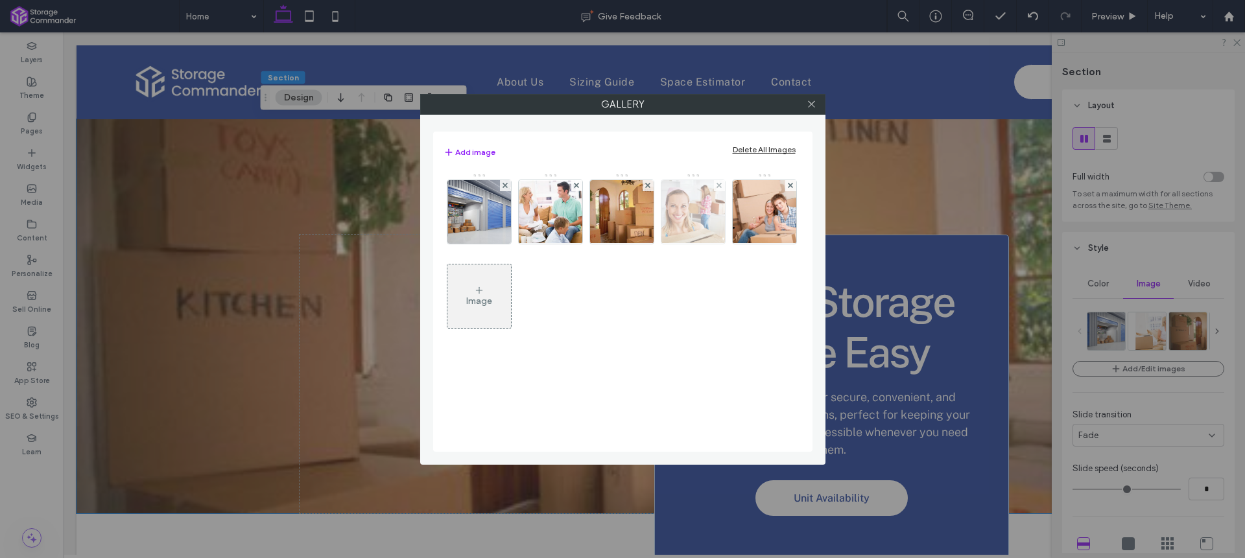
click at [695, 202] on img at bounding box center [692, 212] width 95 height 64
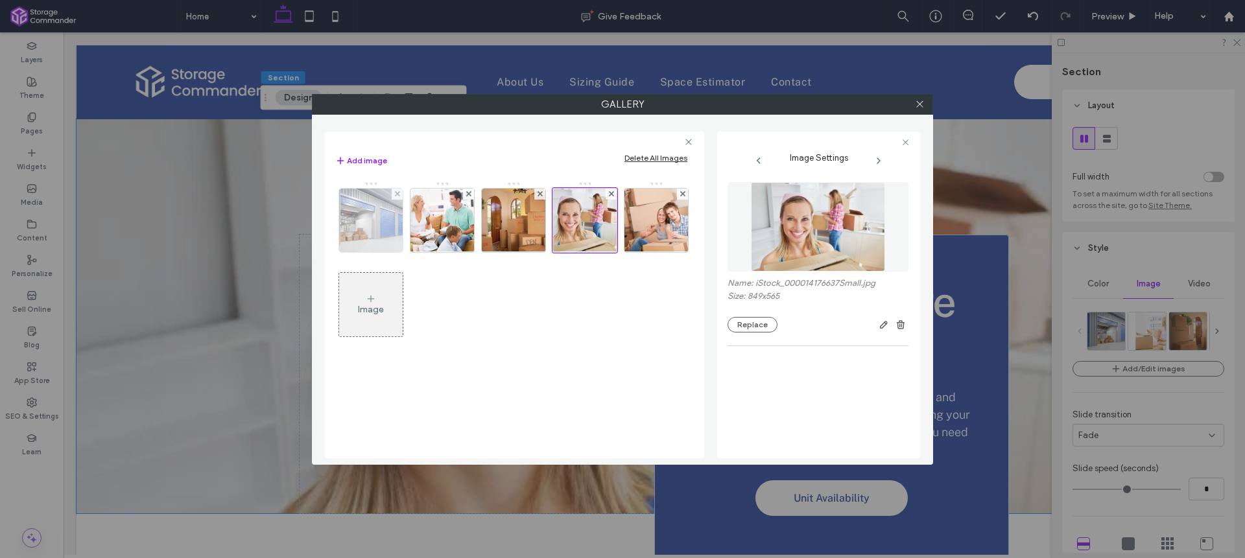
click at [386, 213] on img at bounding box center [371, 221] width 95 height 64
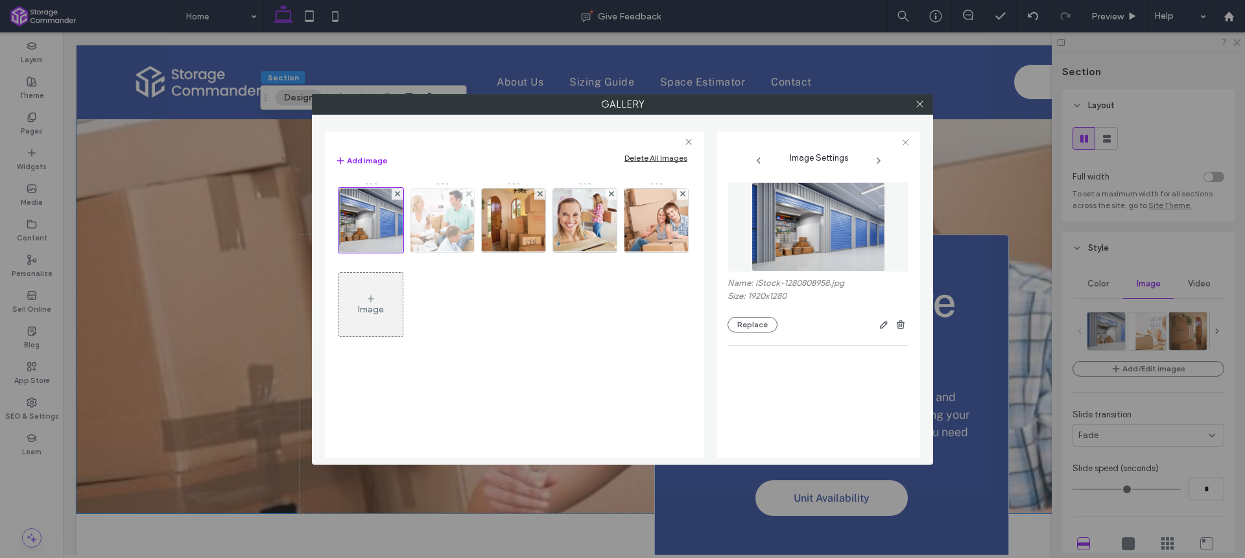
click at [433, 213] on img at bounding box center [442, 221] width 176 height 64
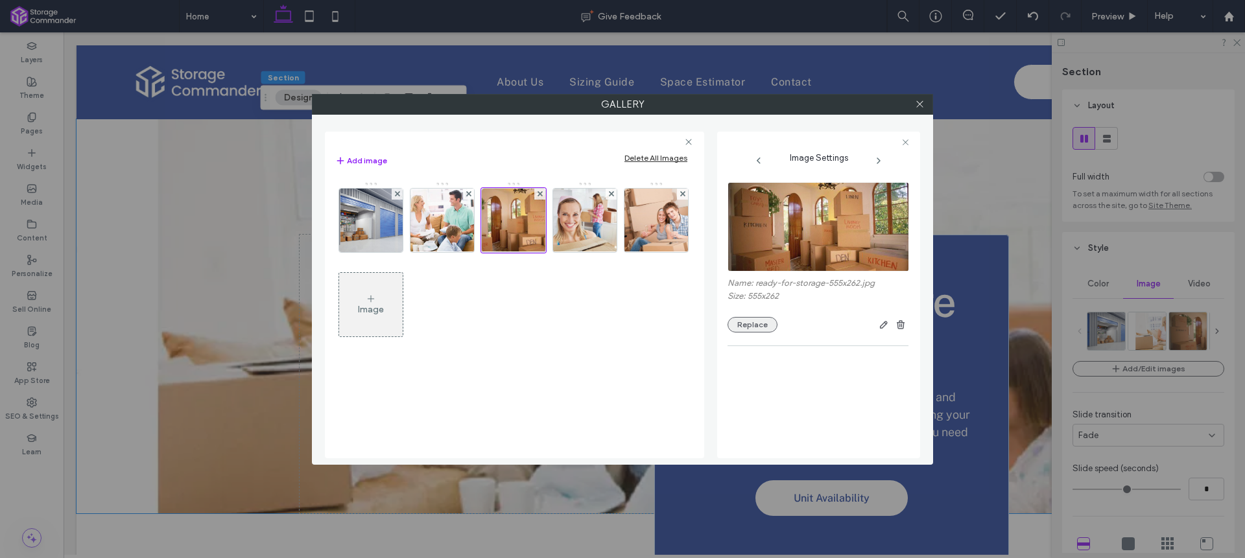
click at [742, 328] on button "Replace" at bounding box center [753, 325] width 50 height 16
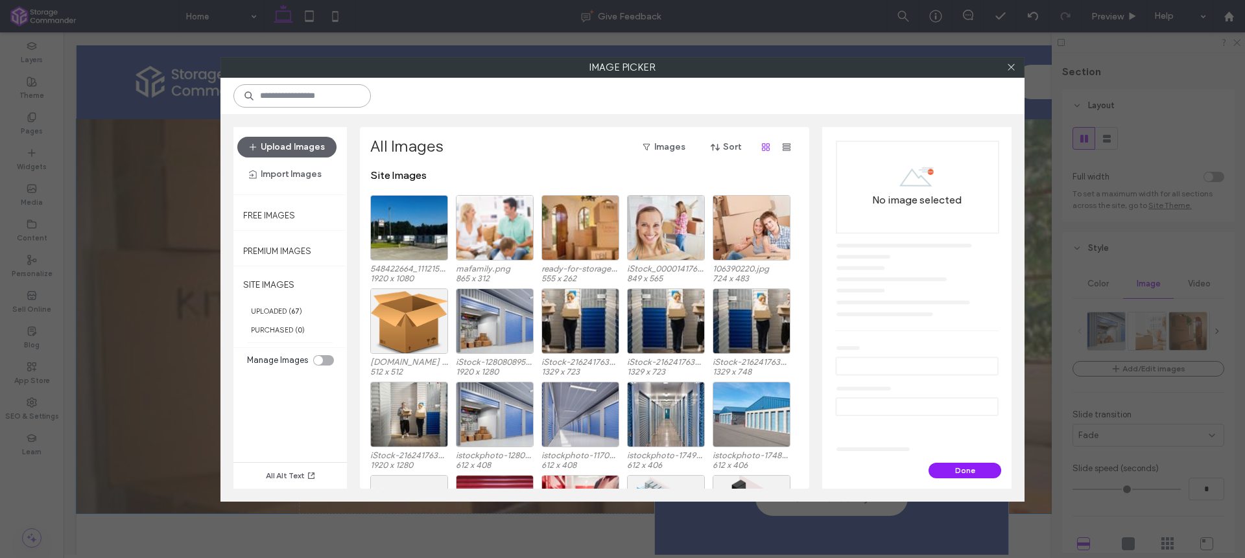
click at [315, 97] on input at bounding box center [301, 95] width 137 height 23
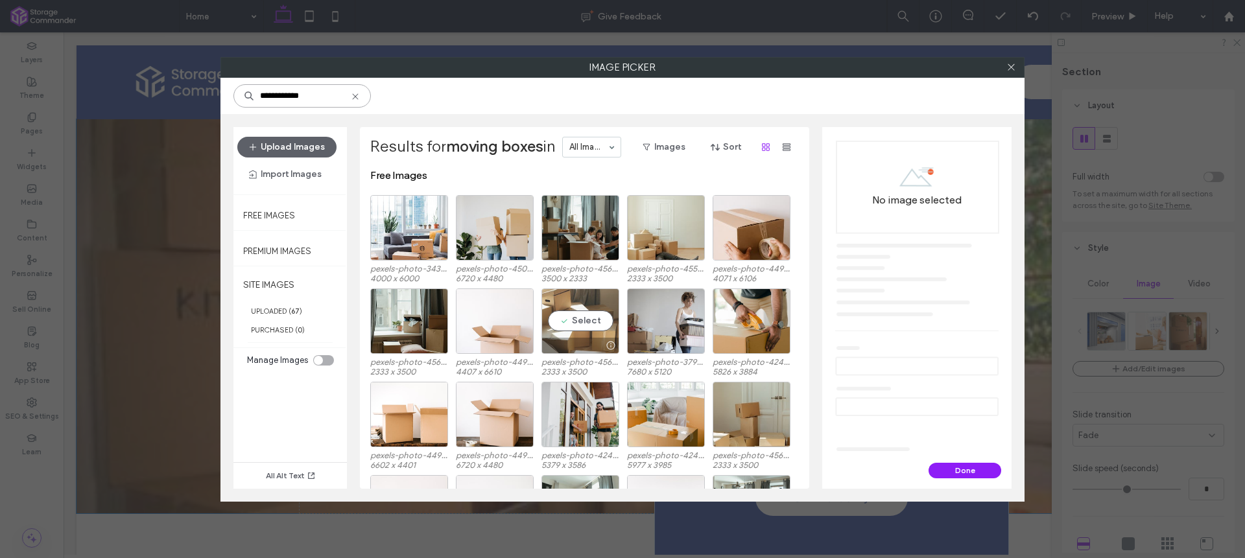
type input "**********"
click at [597, 321] on div "Select" at bounding box center [580, 321] width 78 height 65
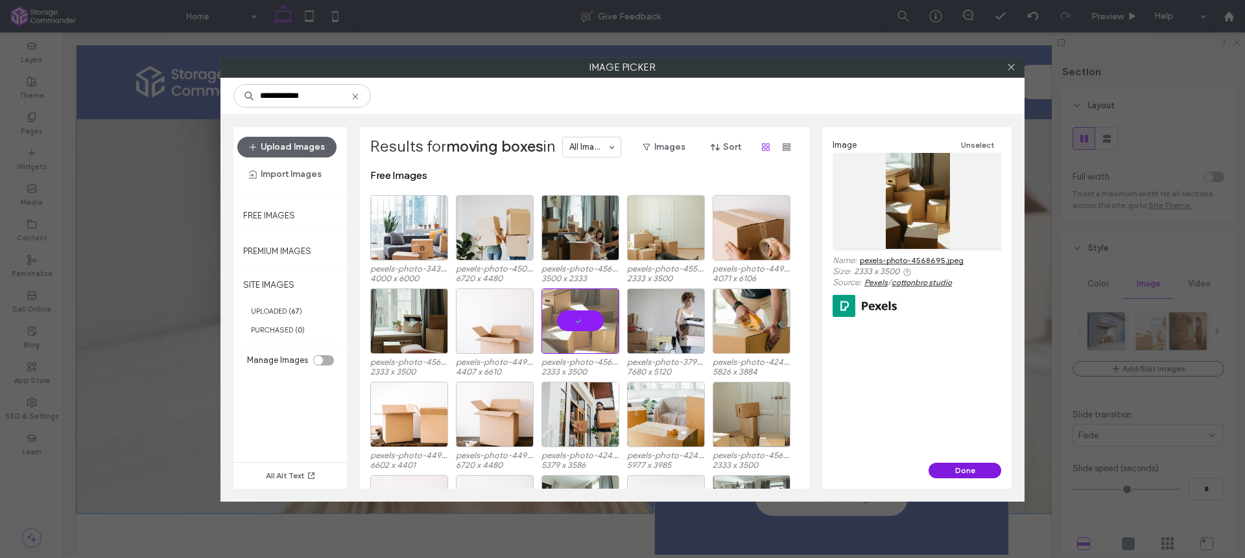
click at [971, 468] on button "Done" at bounding box center [965, 471] width 73 height 16
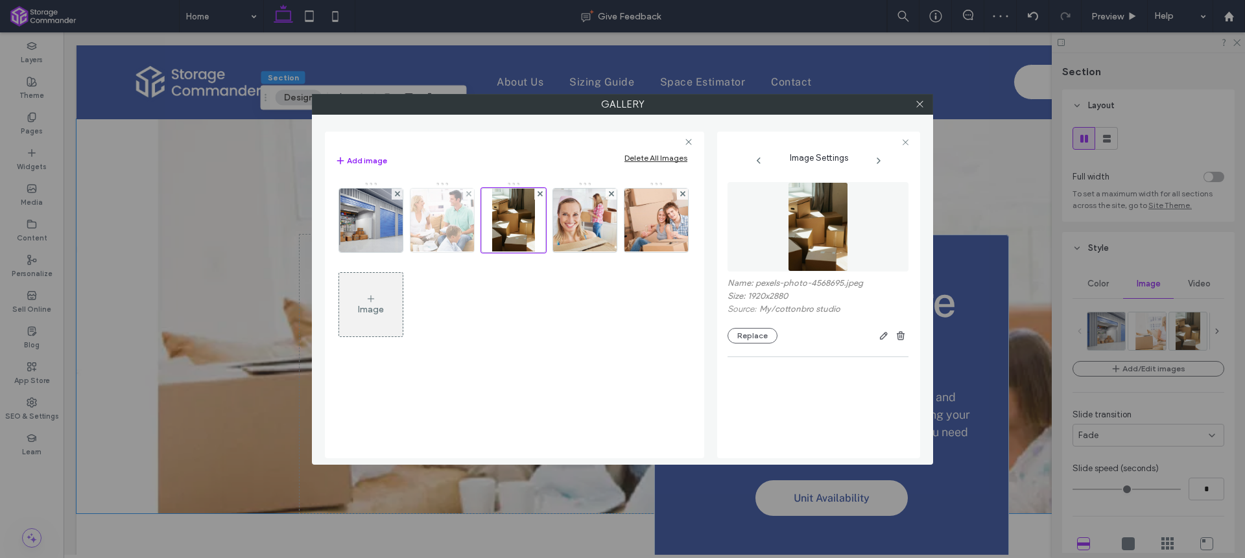
click at [457, 232] on img at bounding box center [442, 221] width 176 height 64
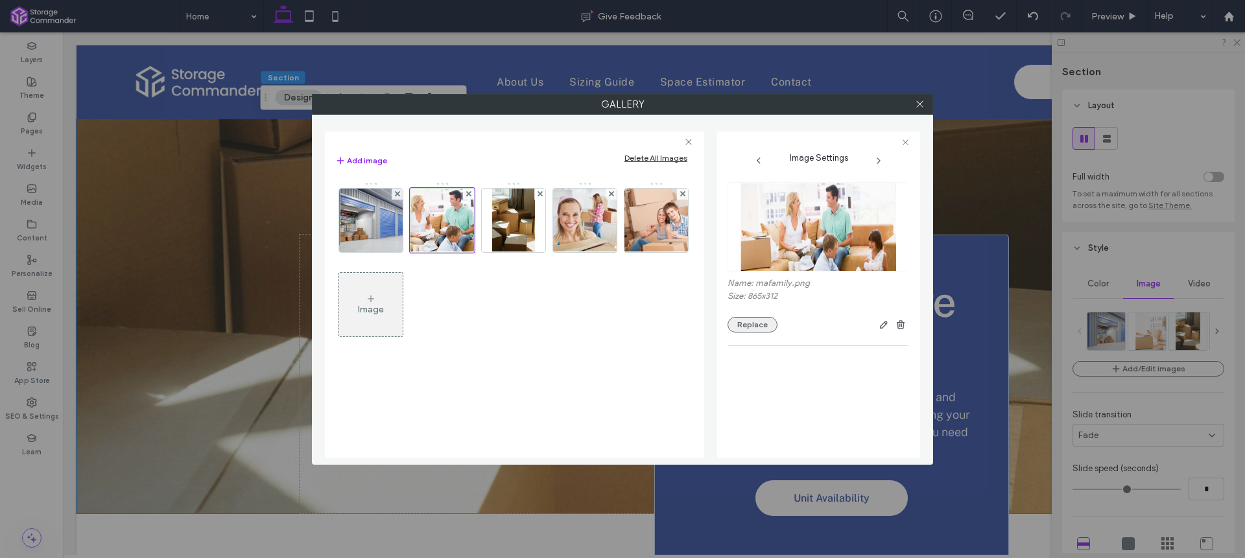
click at [763, 325] on button "Replace" at bounding box center [753, 325] width 50 height 16
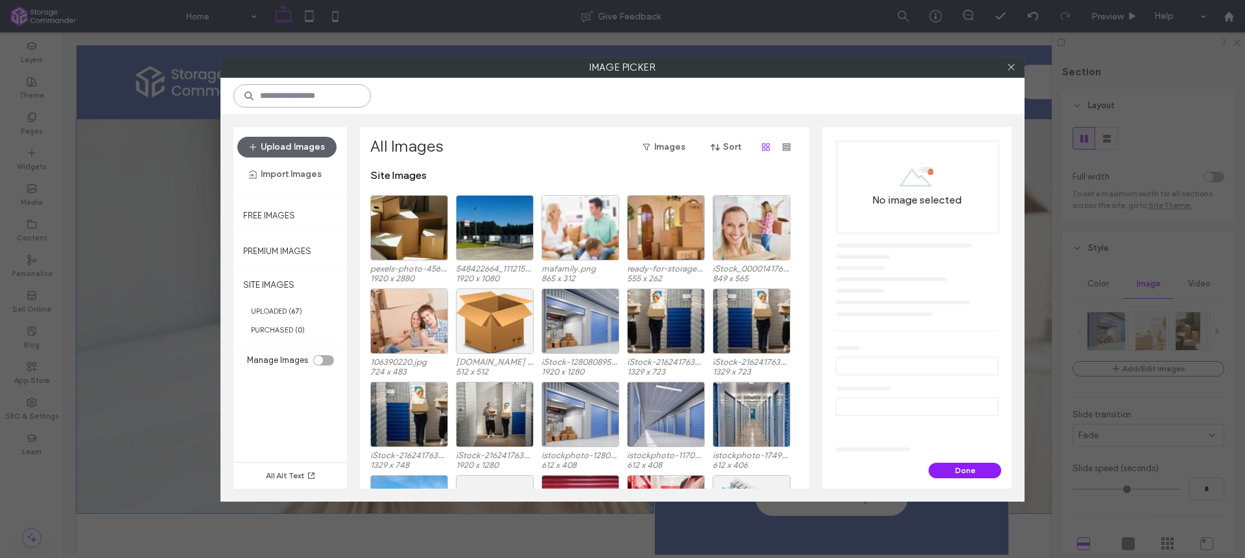
click at [334, 99] on input at bounding box center [301, 95] width 137 height 23
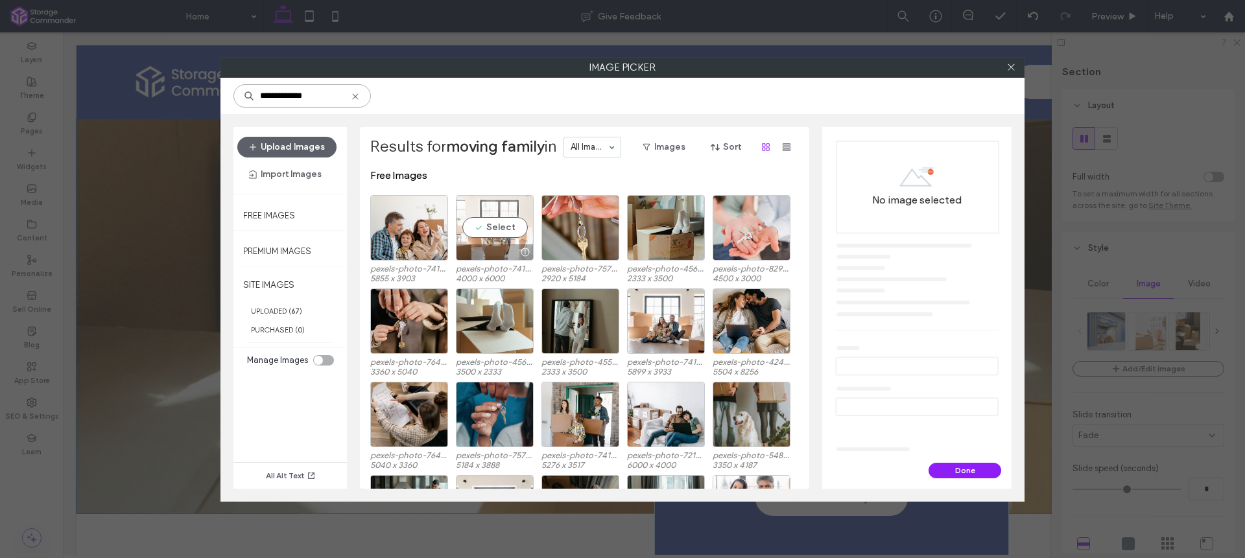
type input "**********"
click at [507, 228] on div "Select" at bounding box center [495, 227] width 78 height 65
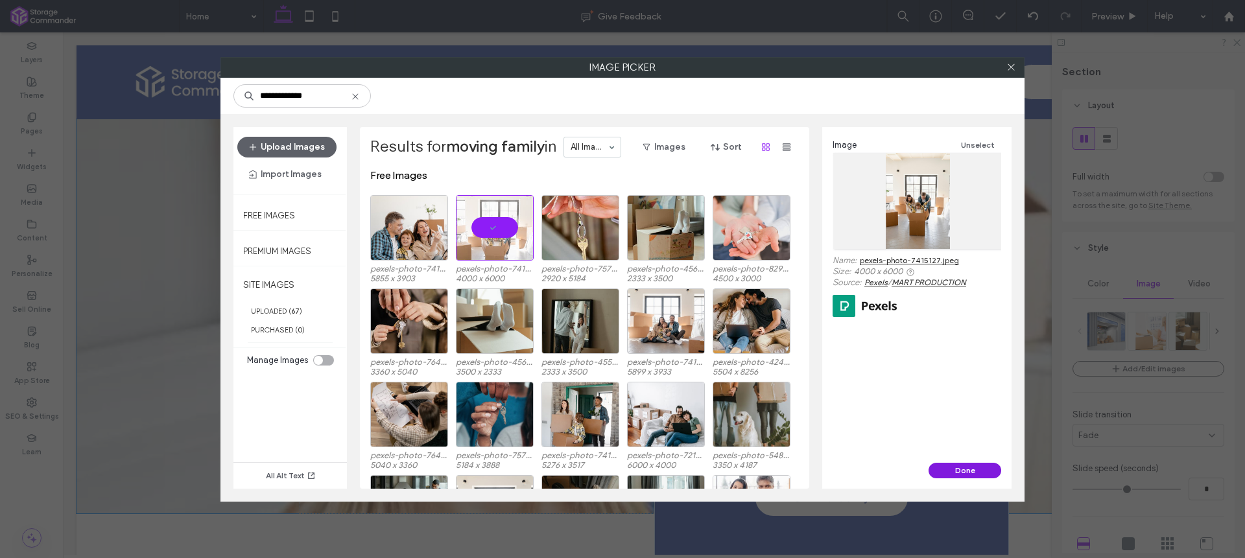
click at [972, 469] on button "Done" at bounding box center [965, 471] width 73 height 16
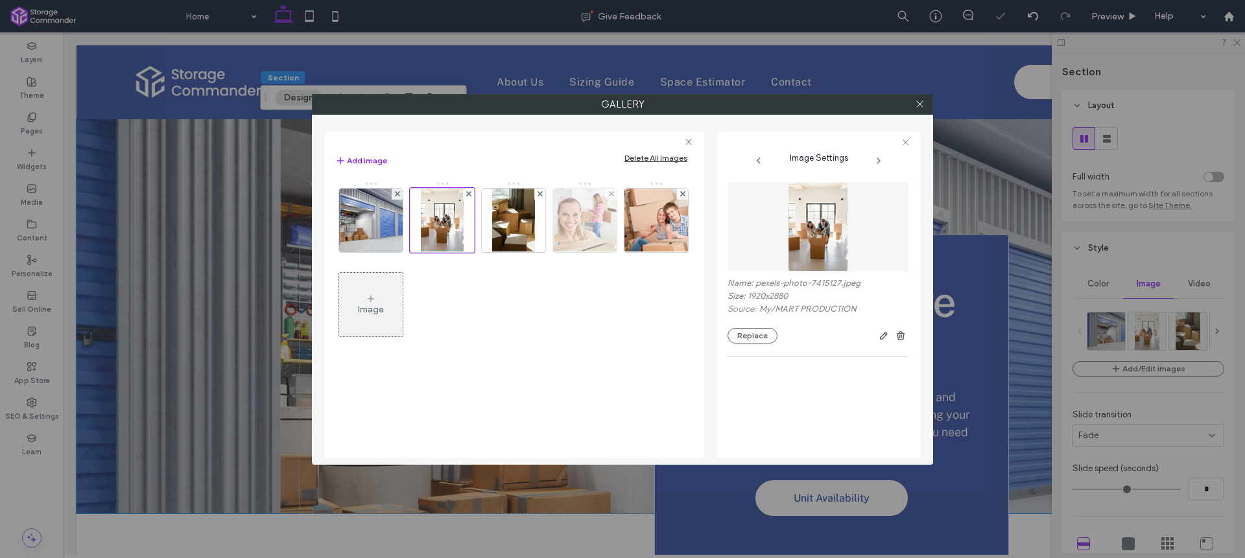
click at [593, 222] on img at bounding box center [584, 221] width 95 height 64
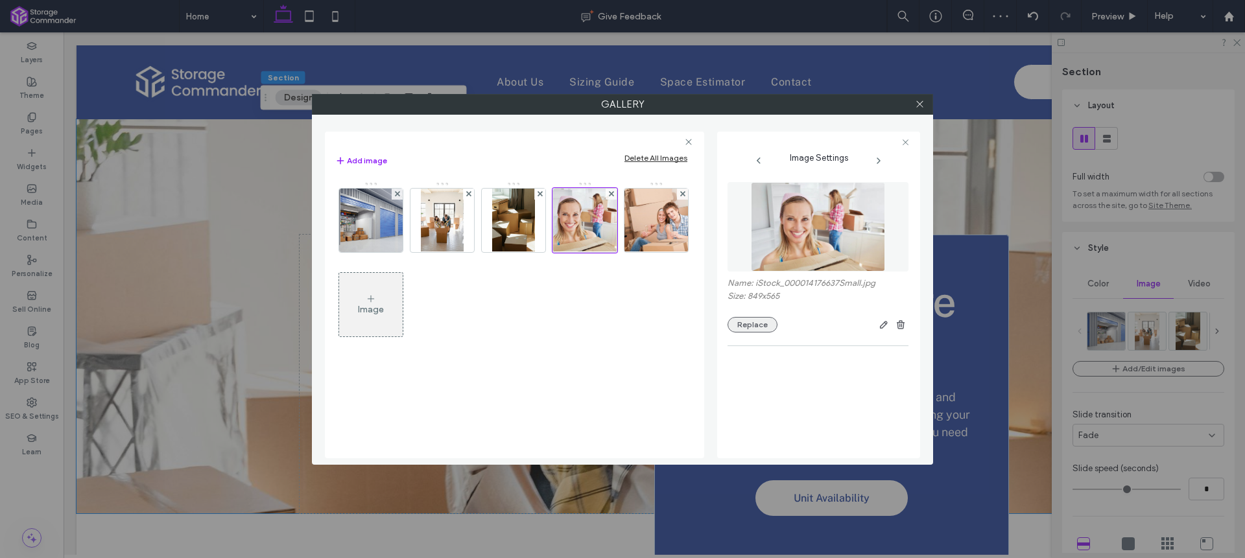
click at [757, 327] on button "Replace" at bounding box center [753, 325] width 50 height 16
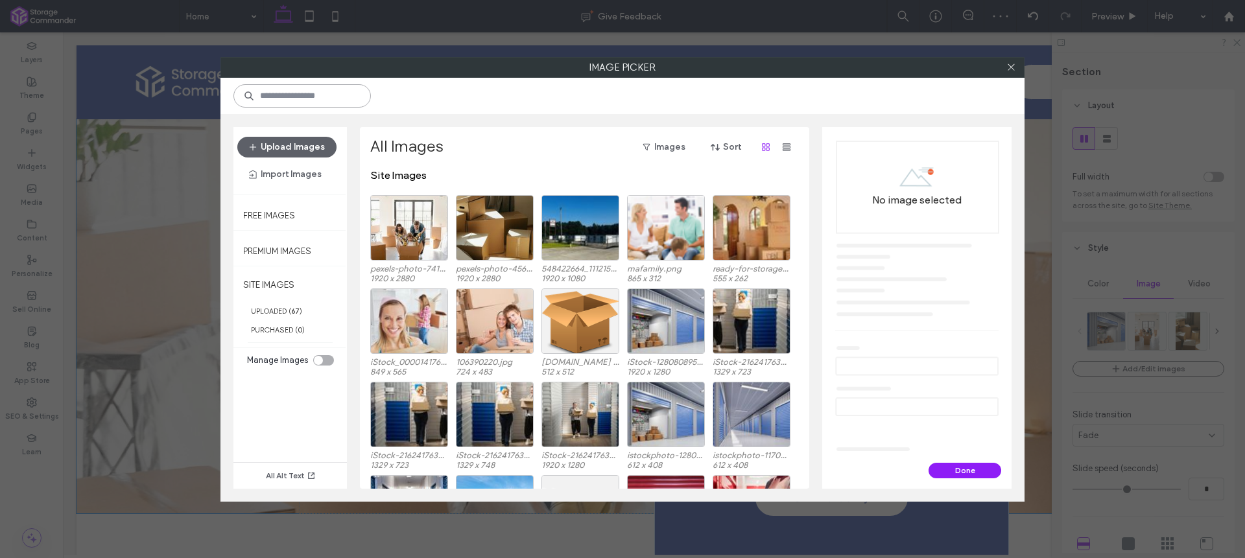
click at [257, 89] on input at bounding box center [301, 95] width 137 height 23
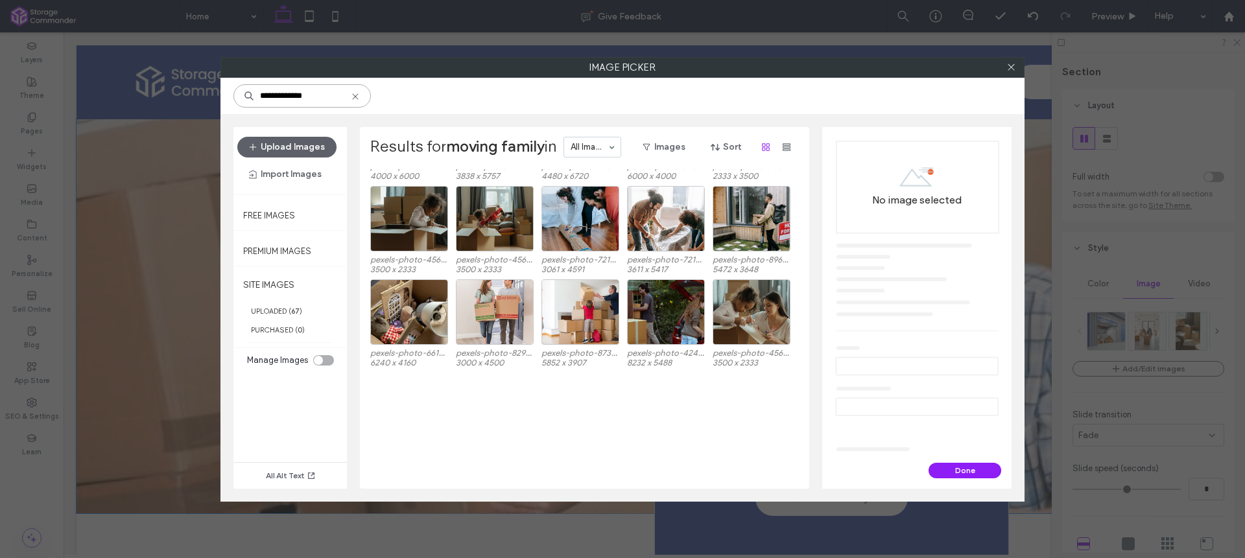
scroll to position [972, 0]
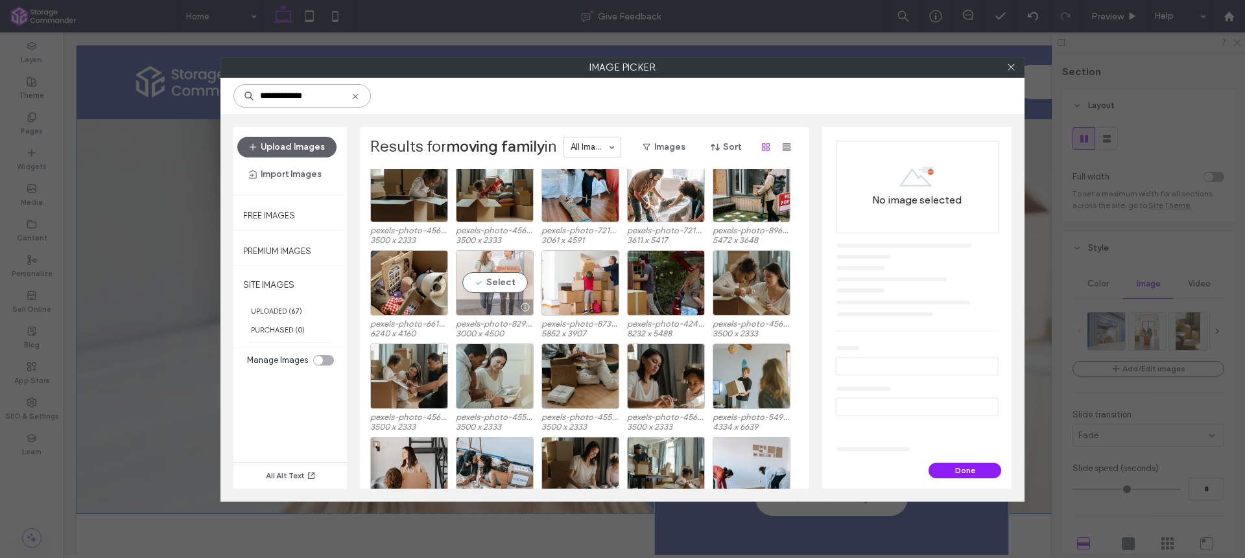
type input "**********"
click at [504, 281] on div "Select" at bounding box center [495, 282] width 78 height 65
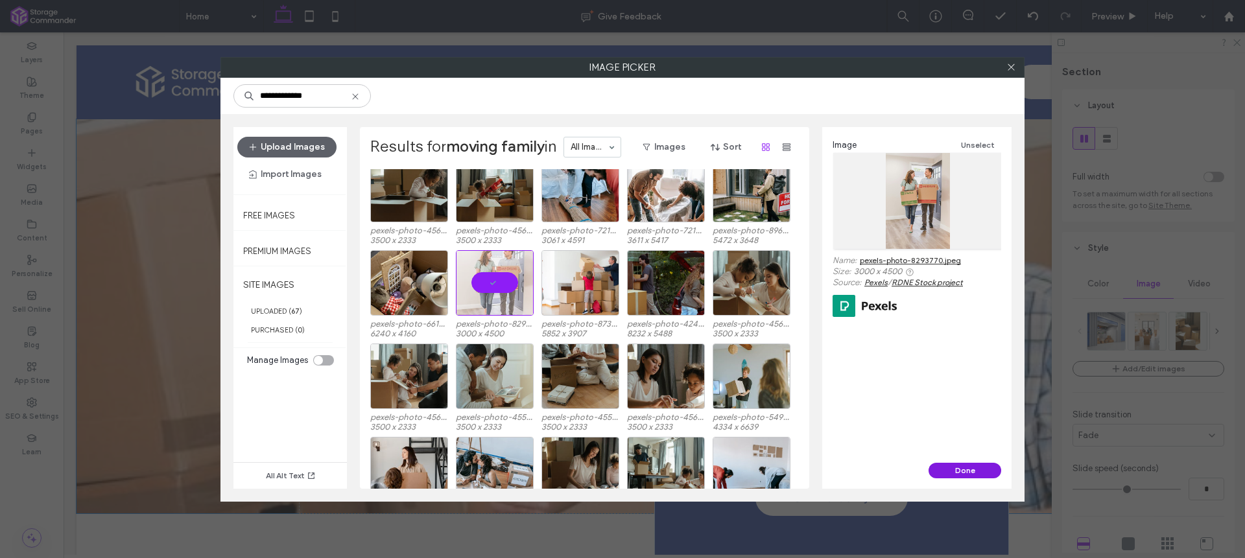
click at [962, 471] on button "Done" at bounding box center [965, 471] width 73 height 16
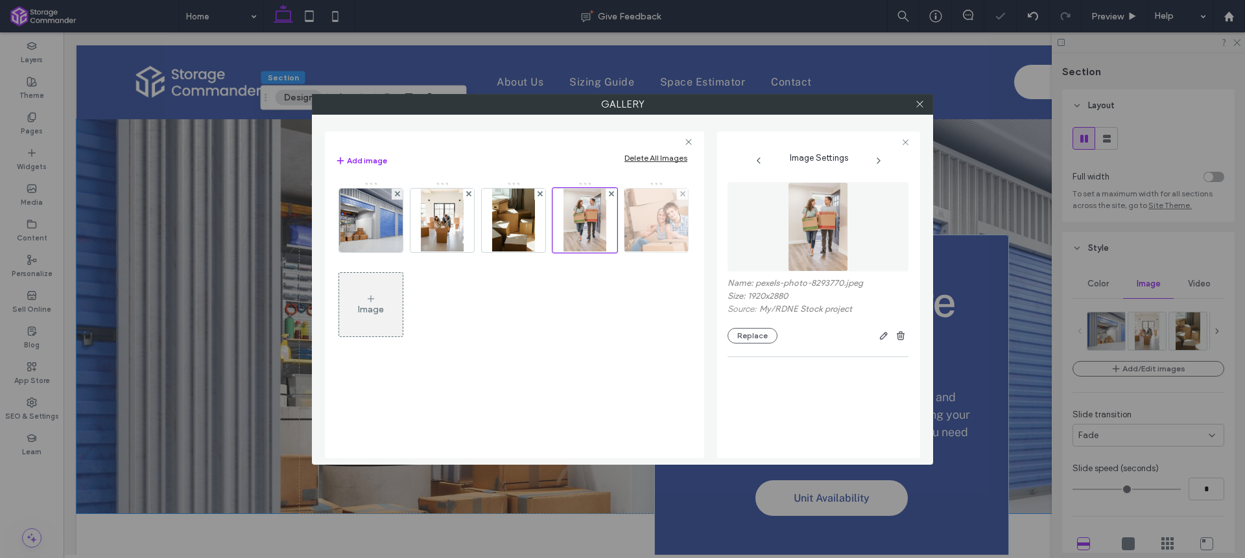
click at [669, 217] on img at bounding box center [656, 221] width 95 height 64
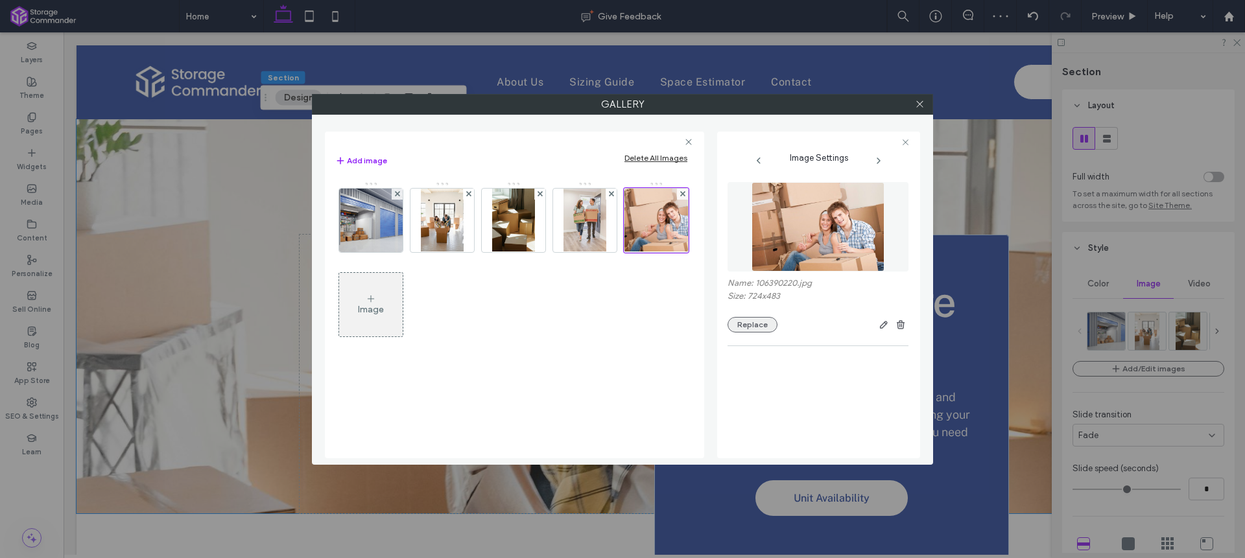
click at [763, 327] on button "Replace" at bounding box center [753, 325] width 50 height 16
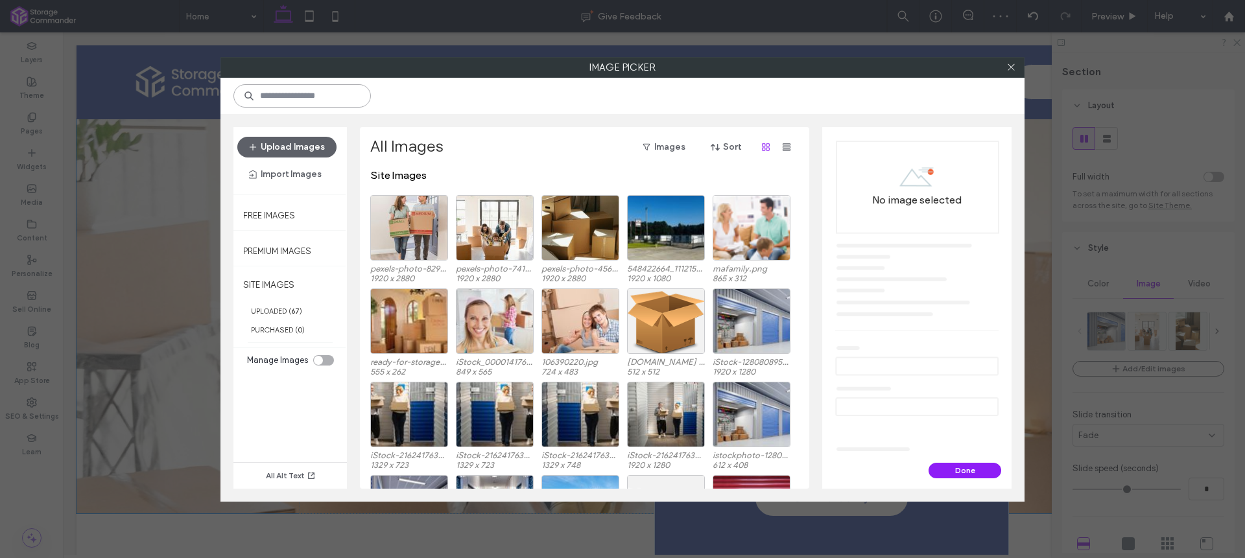
click at [305, 101] on input at bounding box center [301, 95] width 137 height 23
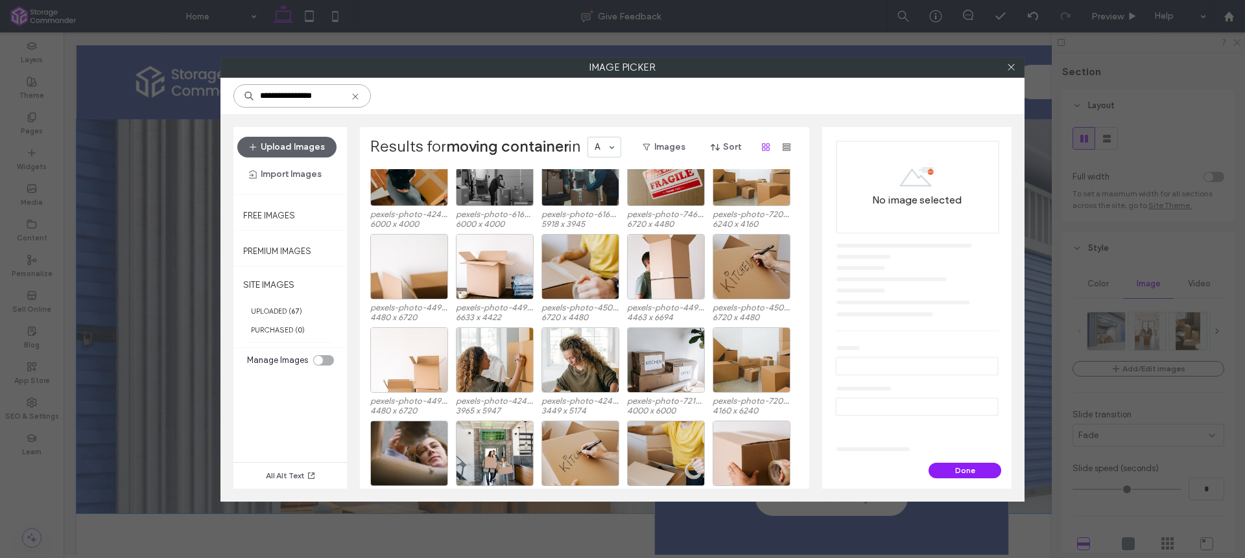
scroll to position [547, 0]
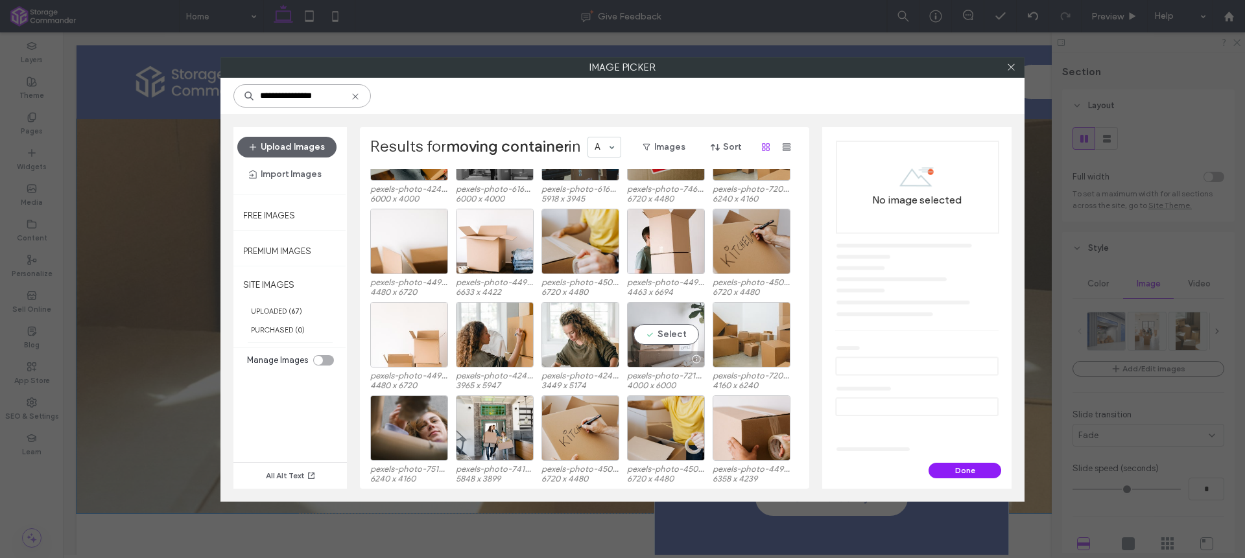
type input "**********"
click at [671, 327] on div "Select" at bounding box center [666, 334] width 78 height 65
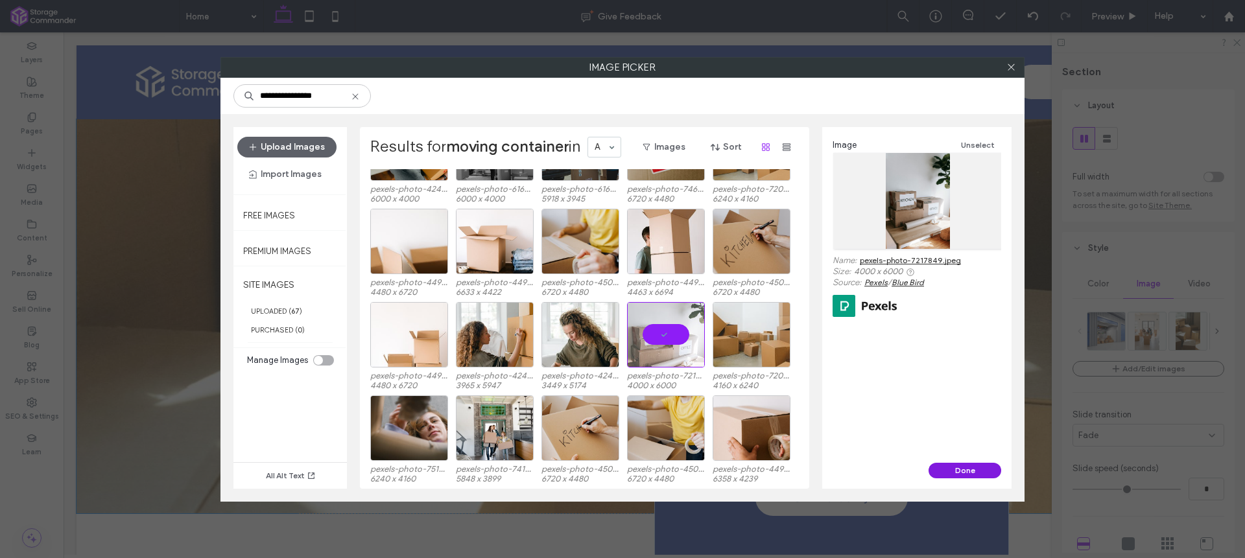
click at [970, 473] on button "Done" at bounding box center [965, 471] width 73 height 16
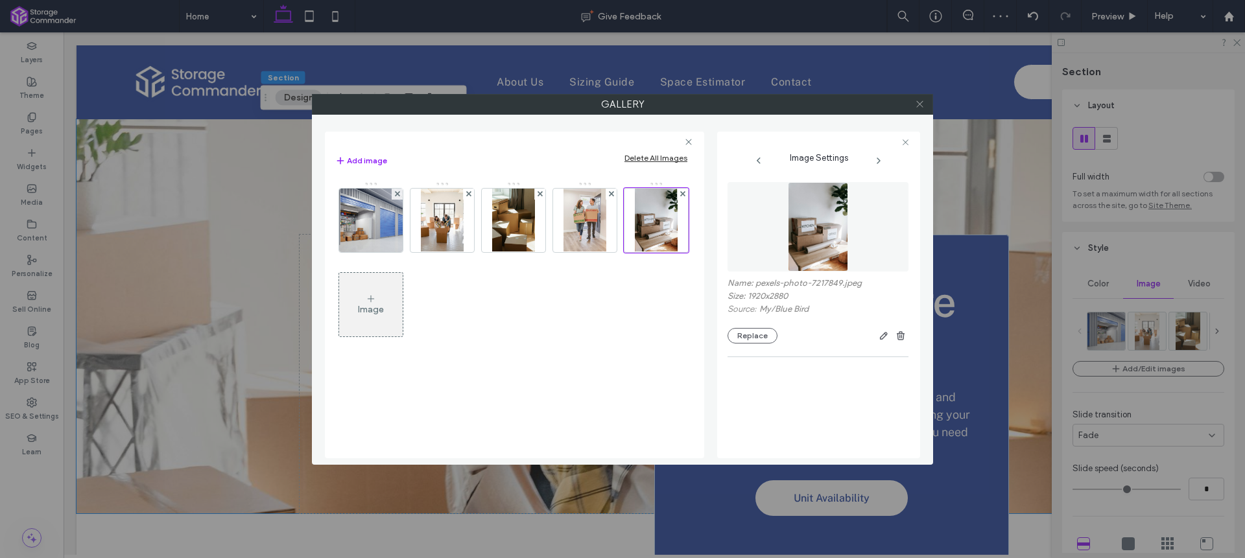
click at [916, 106] on use at bounding box center [919, 104] width 6 height 6
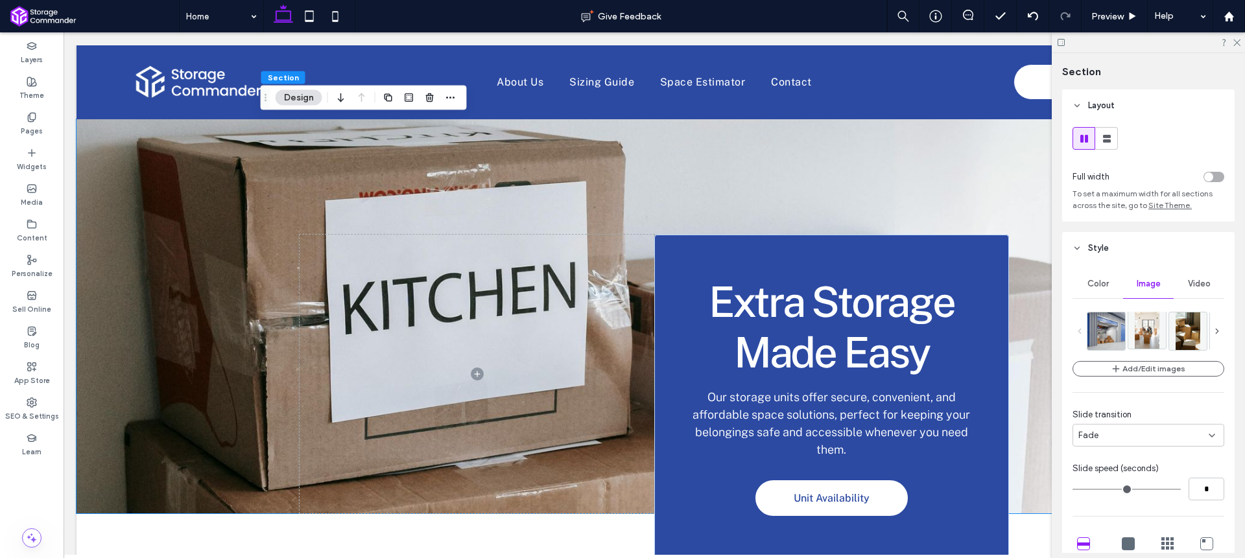
click at [1130, 323] on li at bounding box center [1147, 330] width 39 height 39
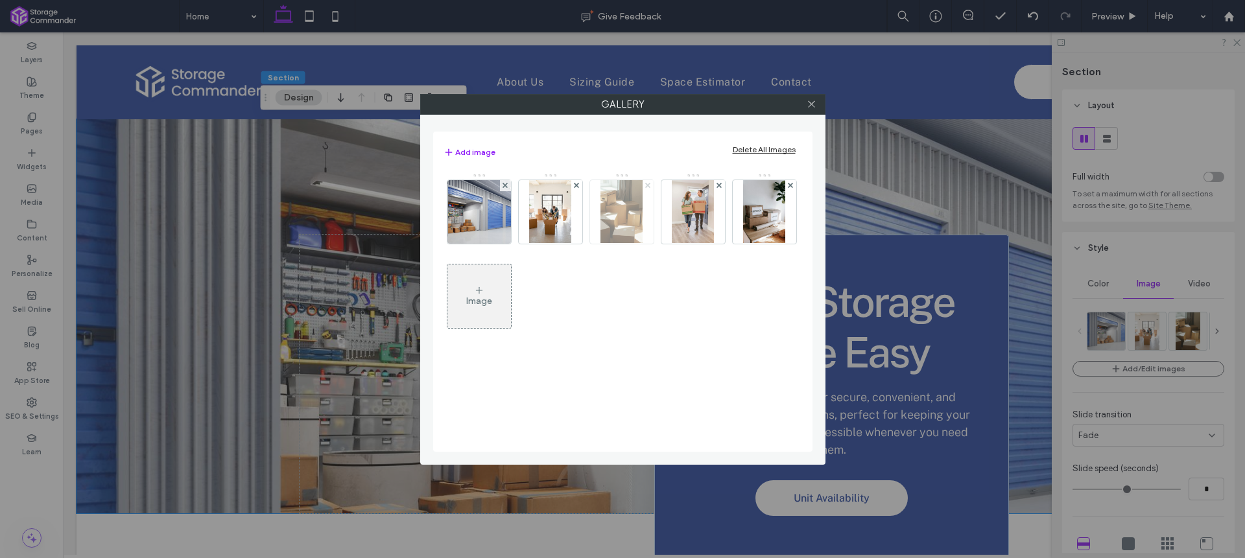
click at [647, 184] on icon at bounding box center [647, 185] width 5 height 5
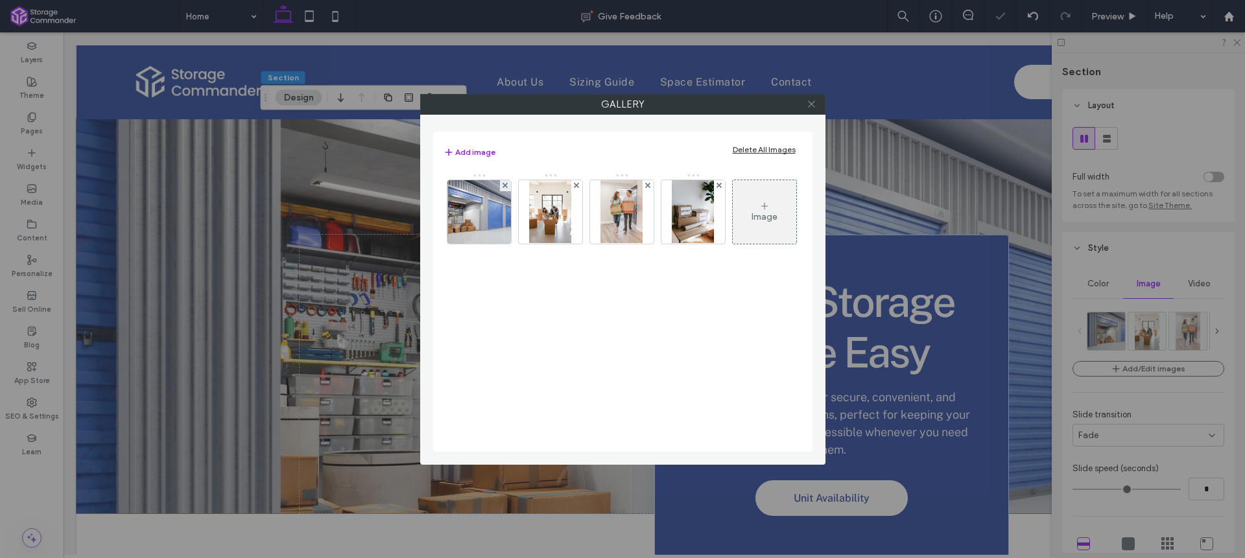
click at [814, 105] on icon at bounding box center [812, 104] width 10 height 10
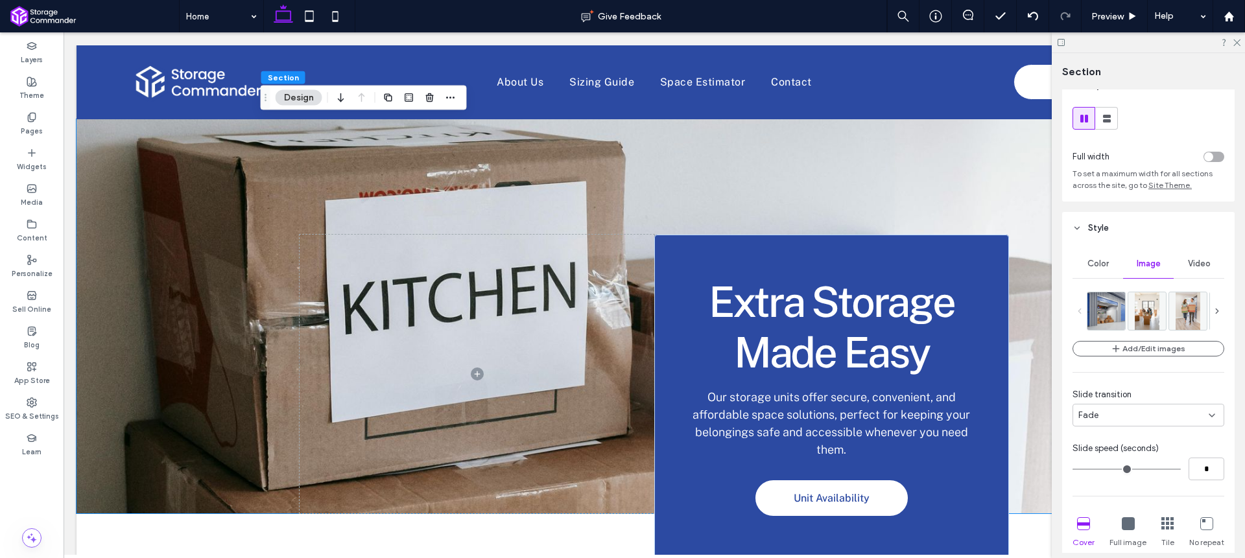
scroll to position [27, 0]
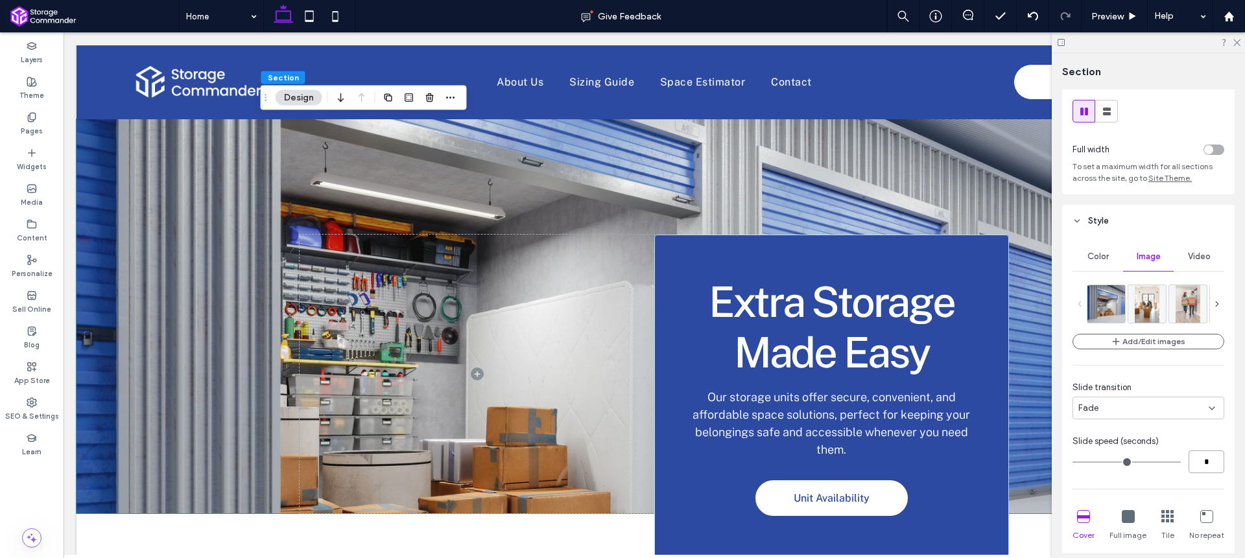
click at [1199, 471] on input "*" at bounding box center [1207, 462] width 36 height 23
type input "*"
click at [1189, 445] on div "Slide speed (seconds)" at bounding box center [1149, 441] width 152 height 13
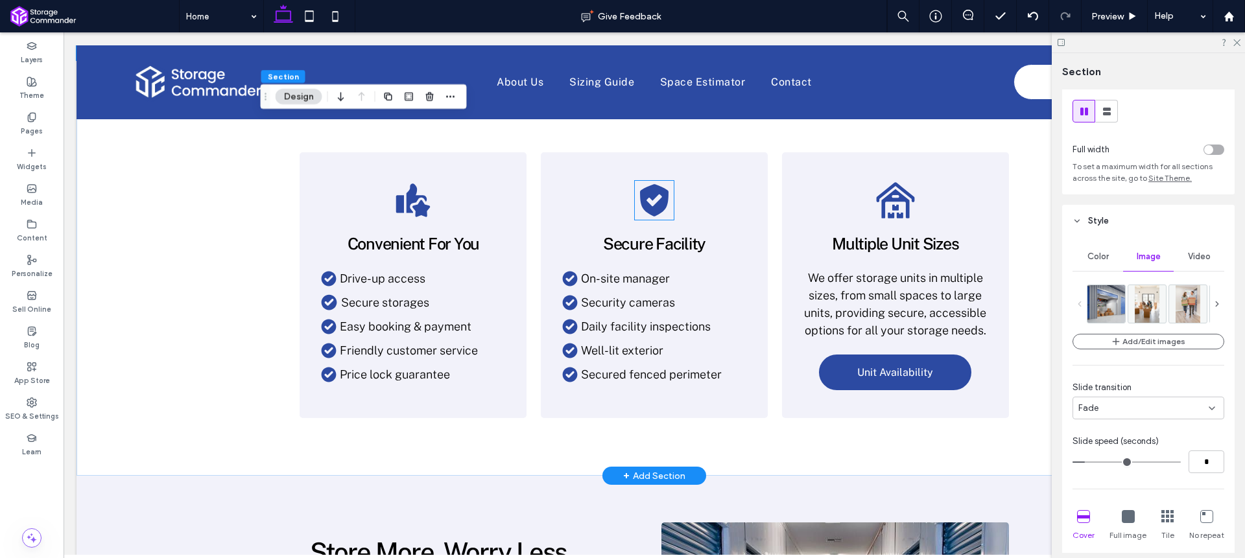
scroll to position [0, 0]
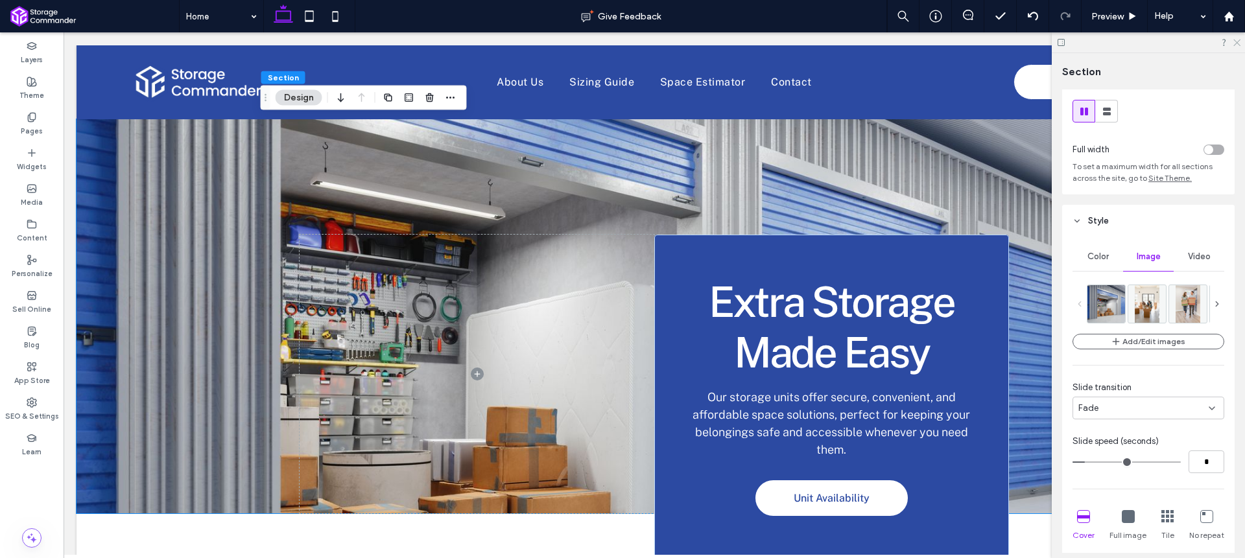
drag, startPoint x: 1237, startPoint y: 44, endPoint x: 1162, endPoint y: 19, distance: 79.2
click at [1237, 44] on icon at bounding box center [1236, 42] width 8 height 8
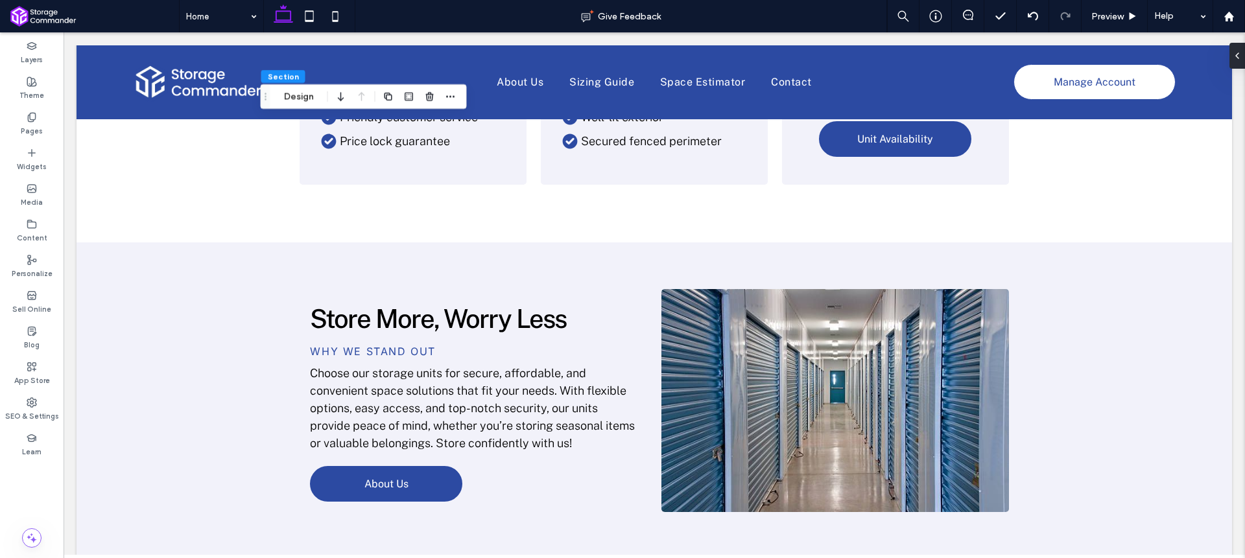
scroll to position [343, 0]
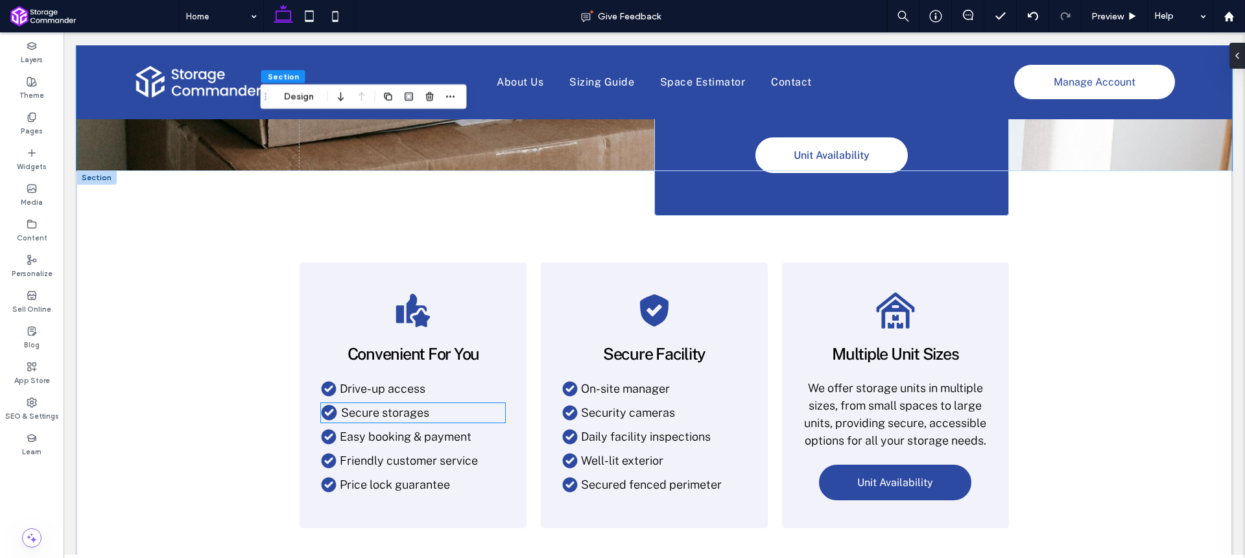
click at [396, 413] on div "Secure storages" at bounding box center [422, 413] width 168 height 18
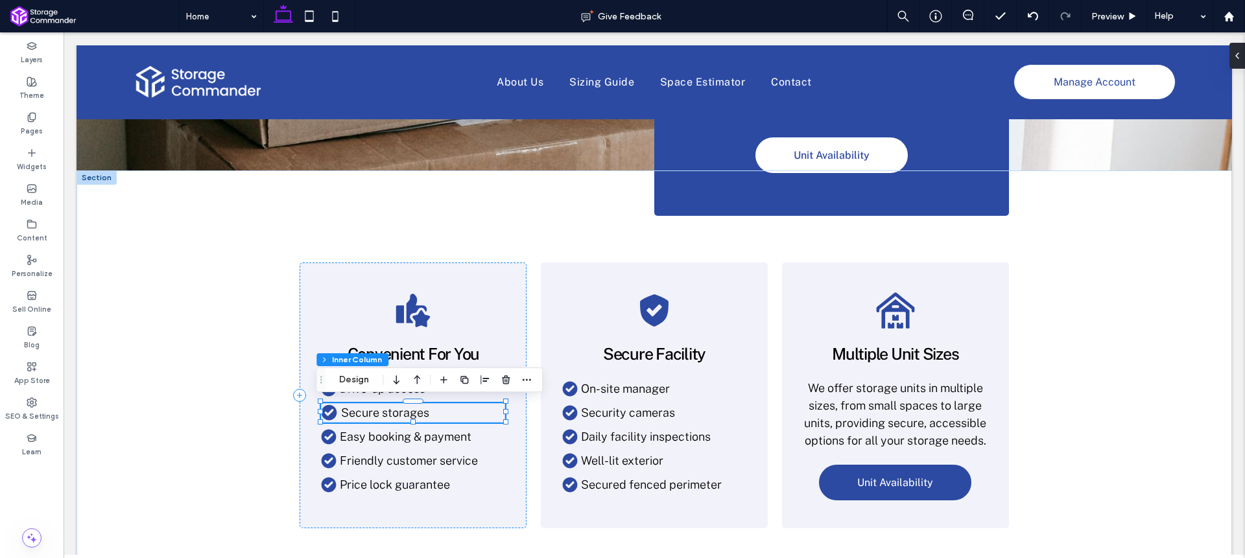
click at [396, 413] on div "Secure storages" at bounding box center [422, 413] width 168 height 18
click at [398, 413] on span "Secure storages" at bounding box center [385, 413] width 88 height 14
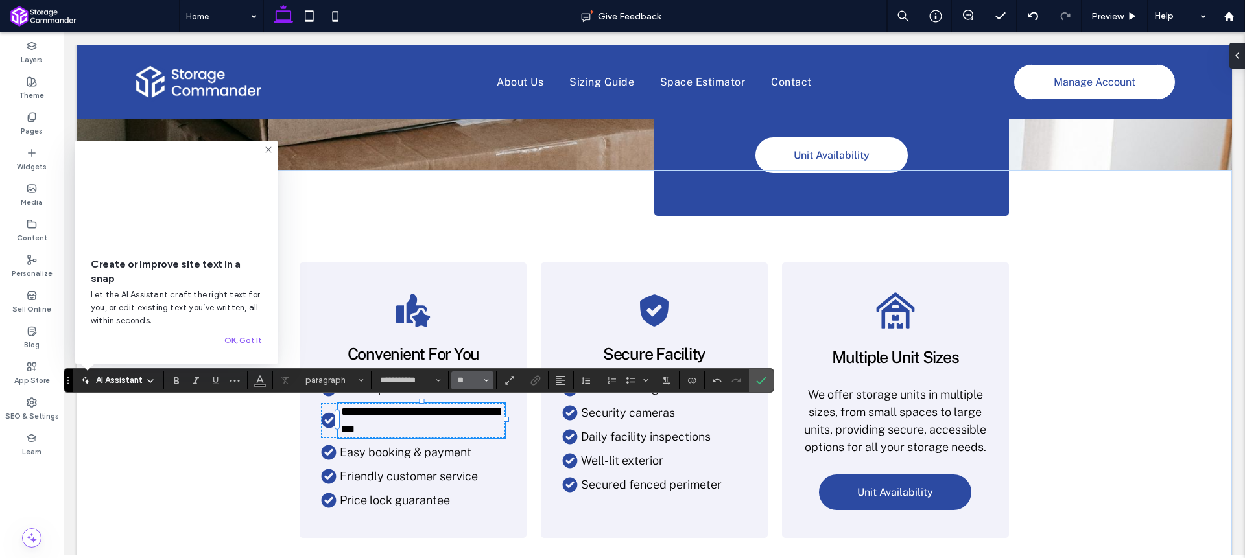
type input "**"
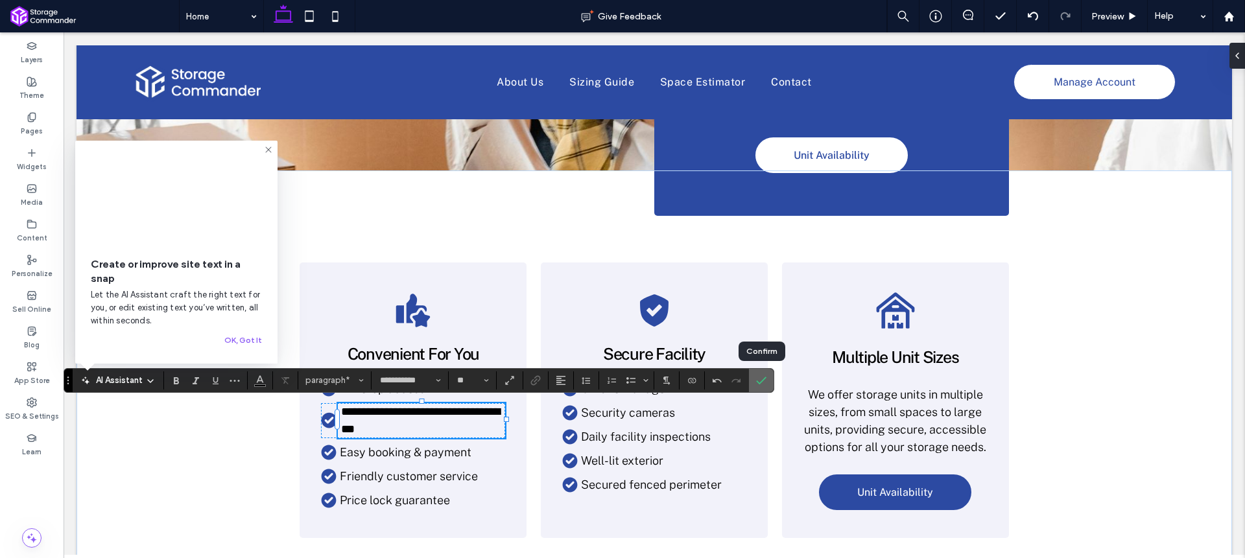
click at [763, 384] on icon "Confirm" at bounding box center [761, 380] width 10 height 10
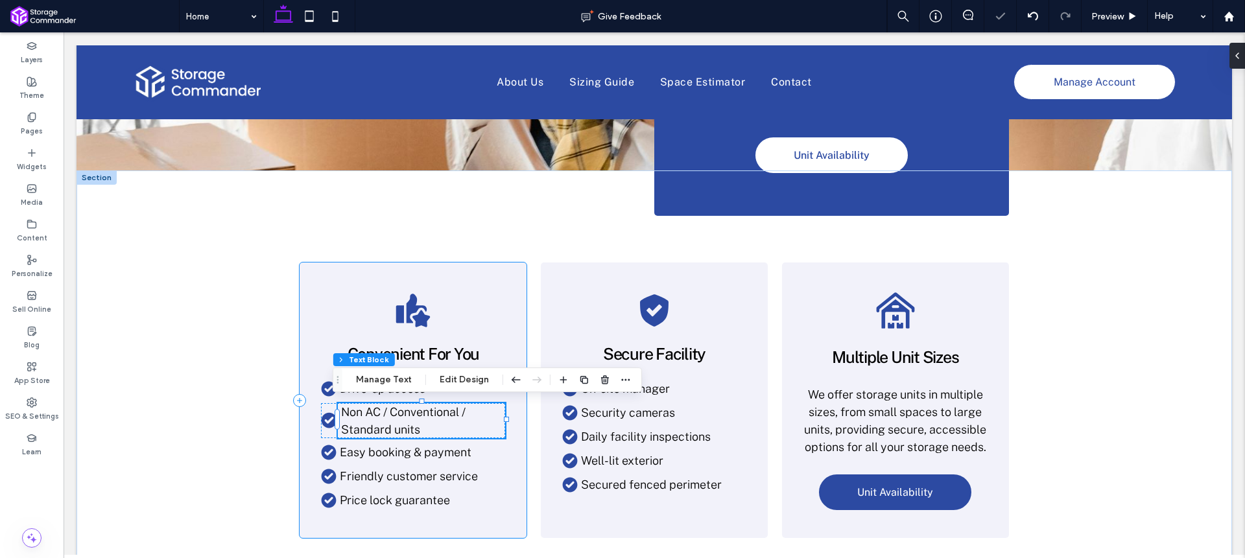
click at [508, 322] on div "Convenient For You Drive-up access Non AC / Conventional / Standard units Easy …" at bounding box center [413, 401] width 227 height 276
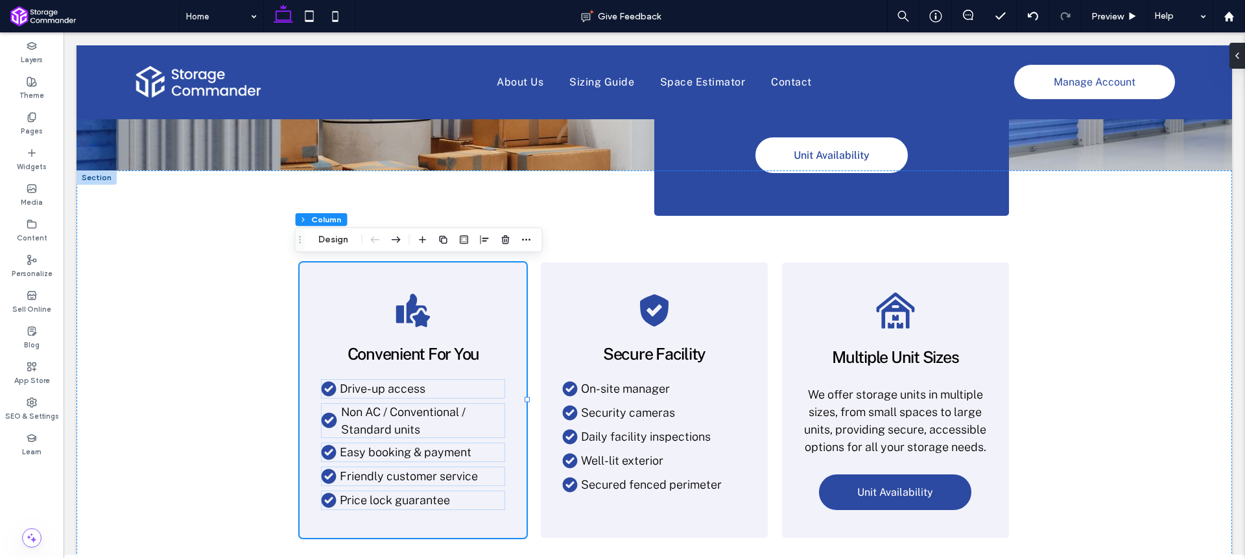
click at [381, 386] on div "Drive-up access" at bounding box center [421, 389] width 169 height 18
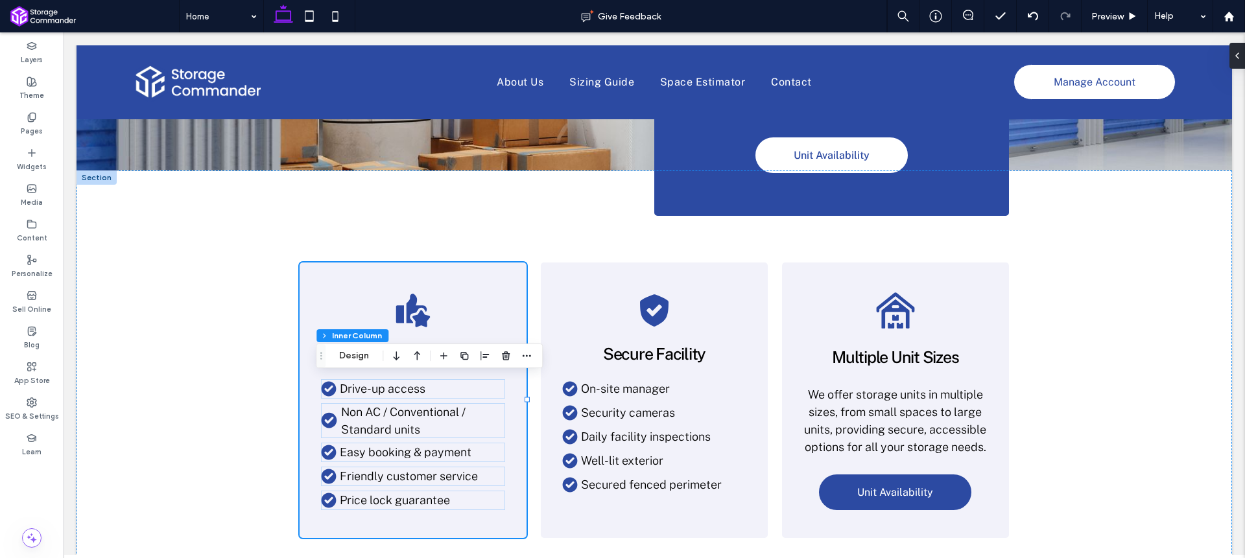
click at [381, 386] on div "Drive-up access" at bounding box center [421, 389] width 169 height 18
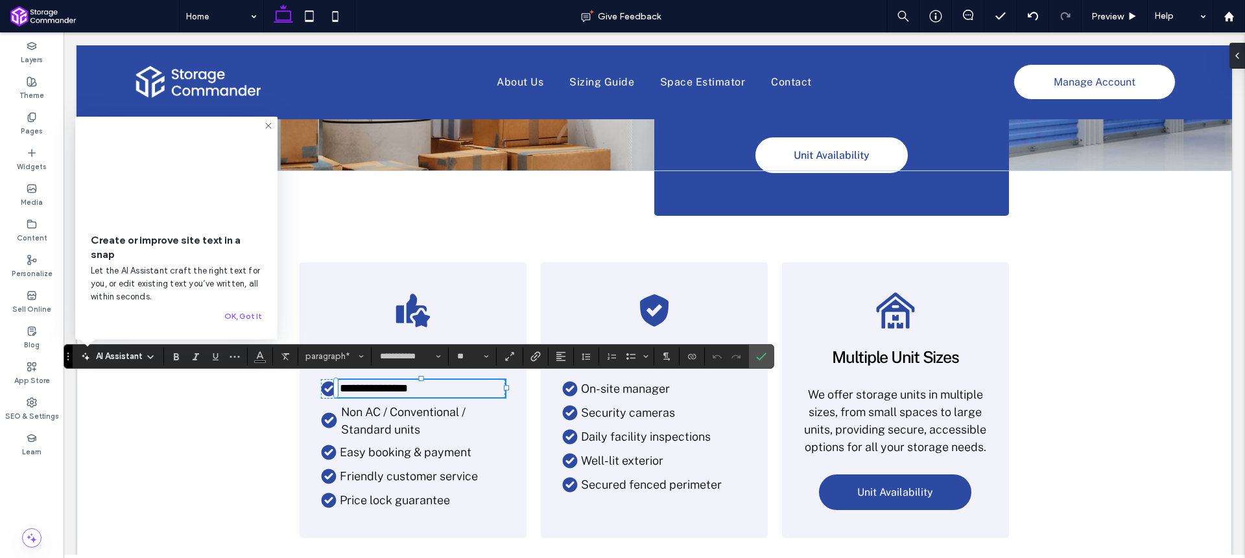
type input "**"
click at [766, 355] on icon "Confirm" at bounding box center [761, 356] width 10 height 10
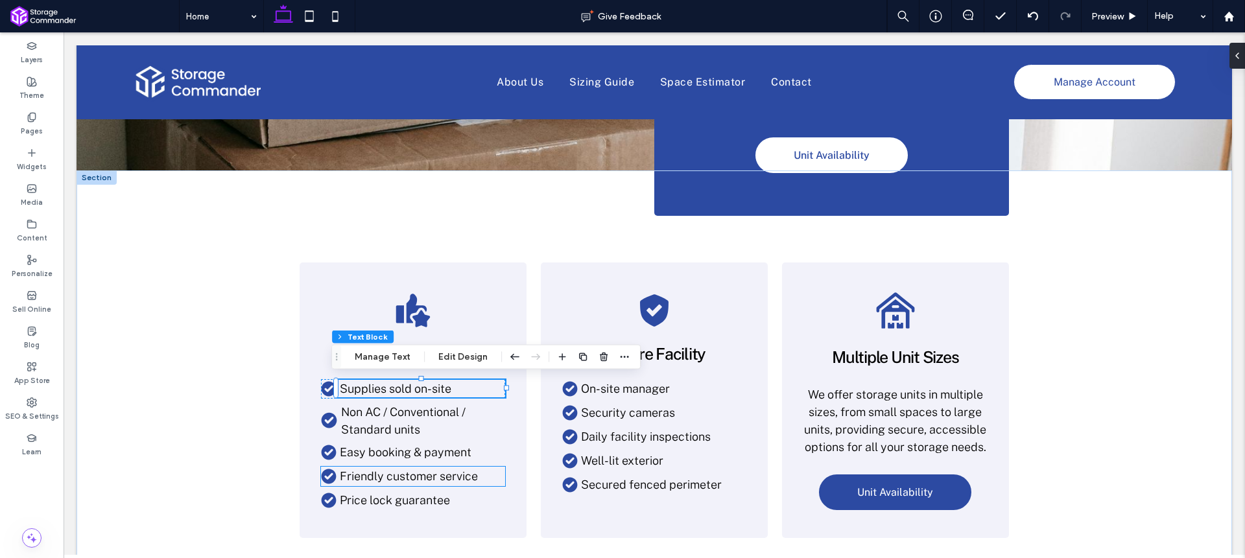
click at [410, 475] on div "Friendly customer service" at bounding box center [421, 477] width 169 height 18
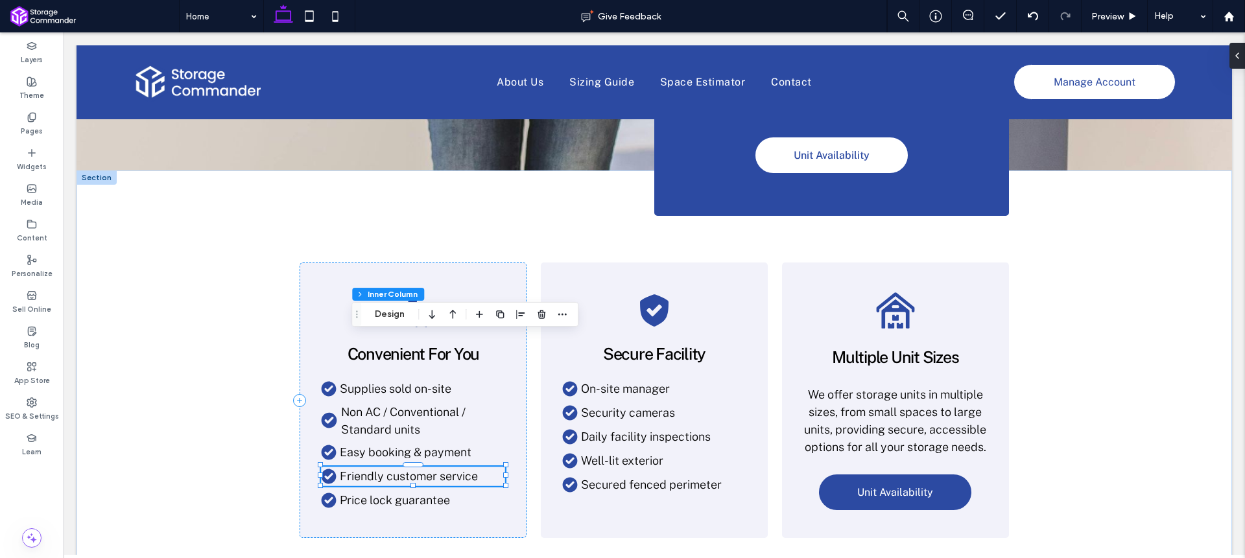
drag, startPoint x: 324, startPoint y: 445, endPoint x: 372, endPoint y: 292, distance: 160.2
click at [362, 310] on icon "Drag" at bounding box center [356, 314] width 10 height 9
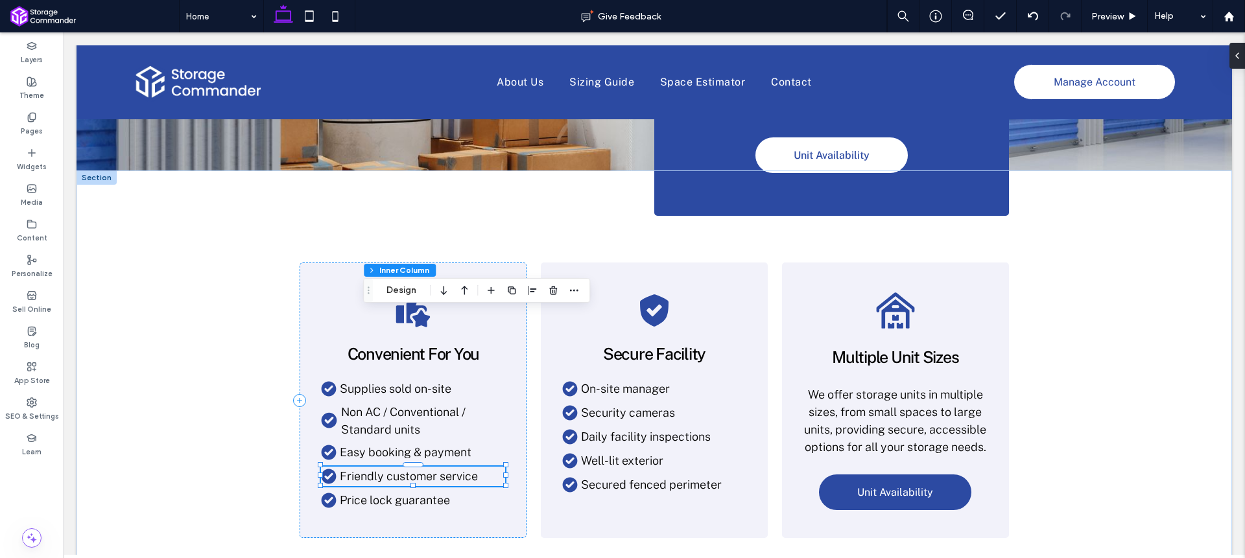
click at [396, 475] on div "Friendly customer service" at bounding box center [421, 477] width 169 height 18
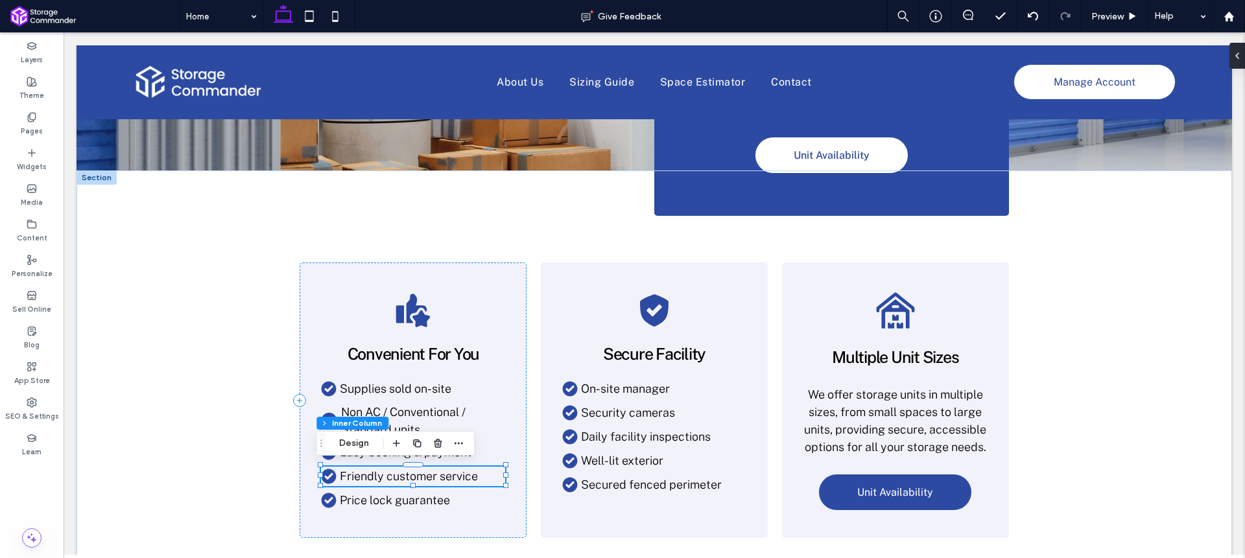
click at [396, 475] on div "Friendly customer service" at bounding box center [421, 477] width 169 height 18
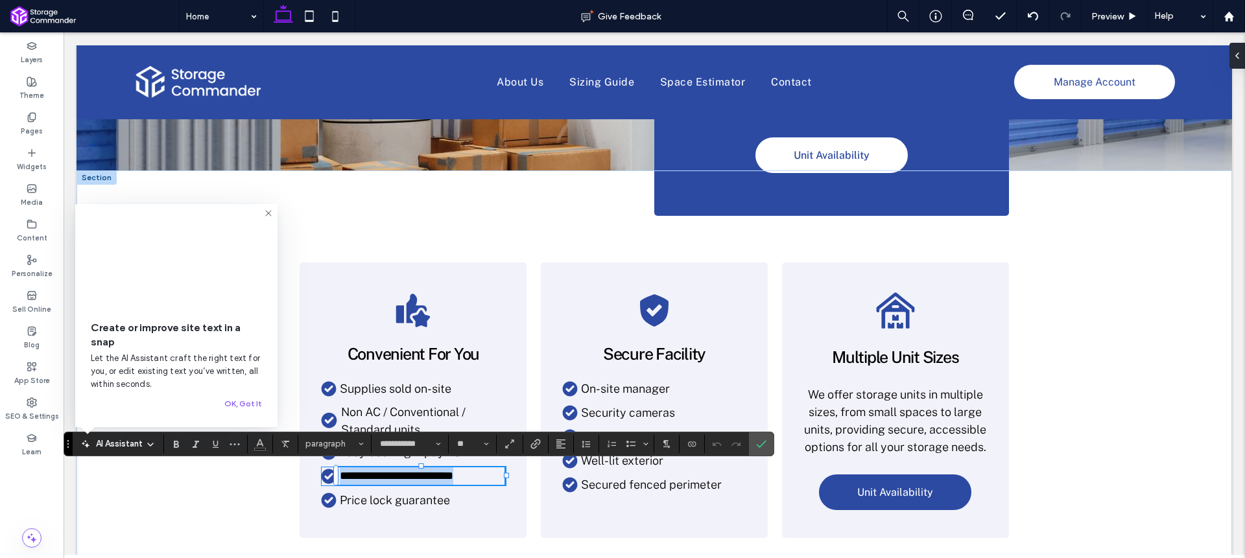
type input "**"
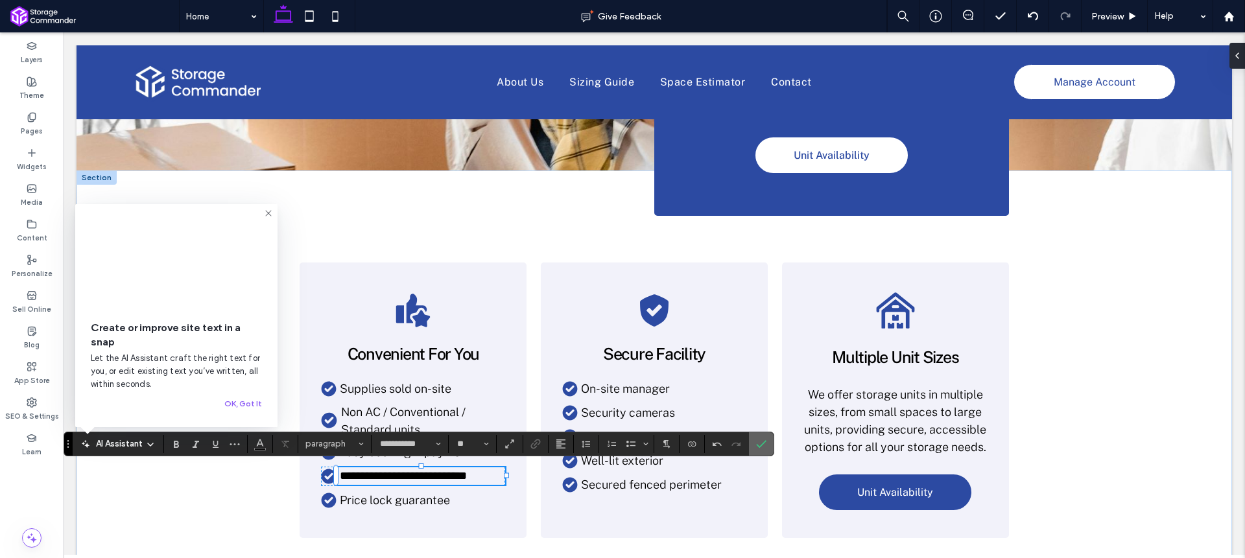
click at [759, 445] on icon "Confirm" at bounding box center [761, 444] width 10 height 10
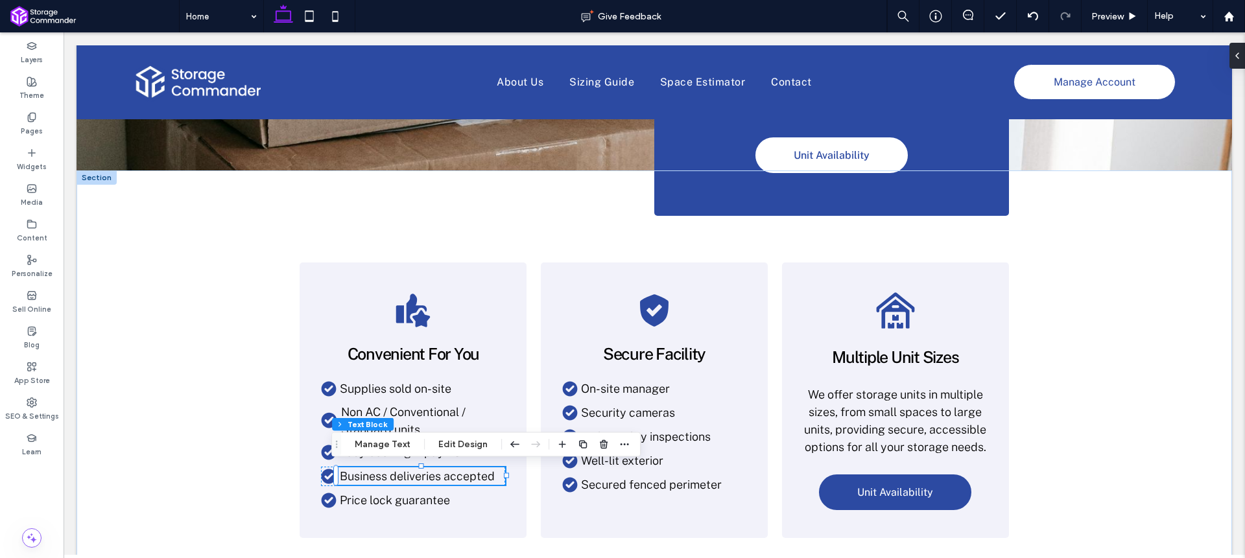
click at [383, 497] on div "Price lock guarantee" at bounding box center [421, 501] width 169 height 18
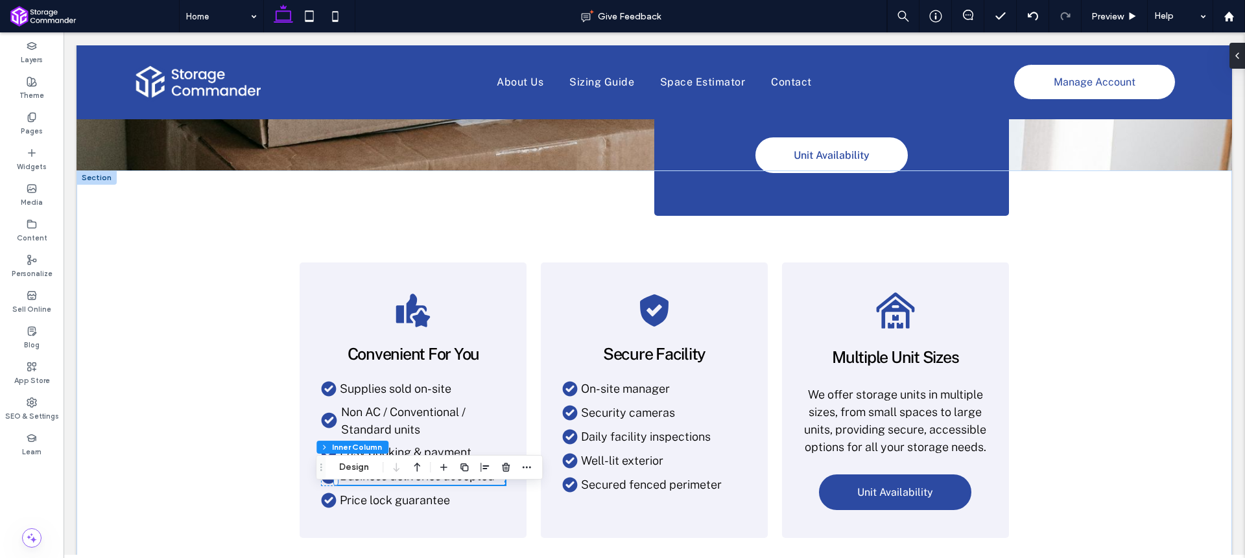
type input "**"
click at [383, 497] on div "Price lock guarantee" at bounding box center [421, 501] width 169 height 18
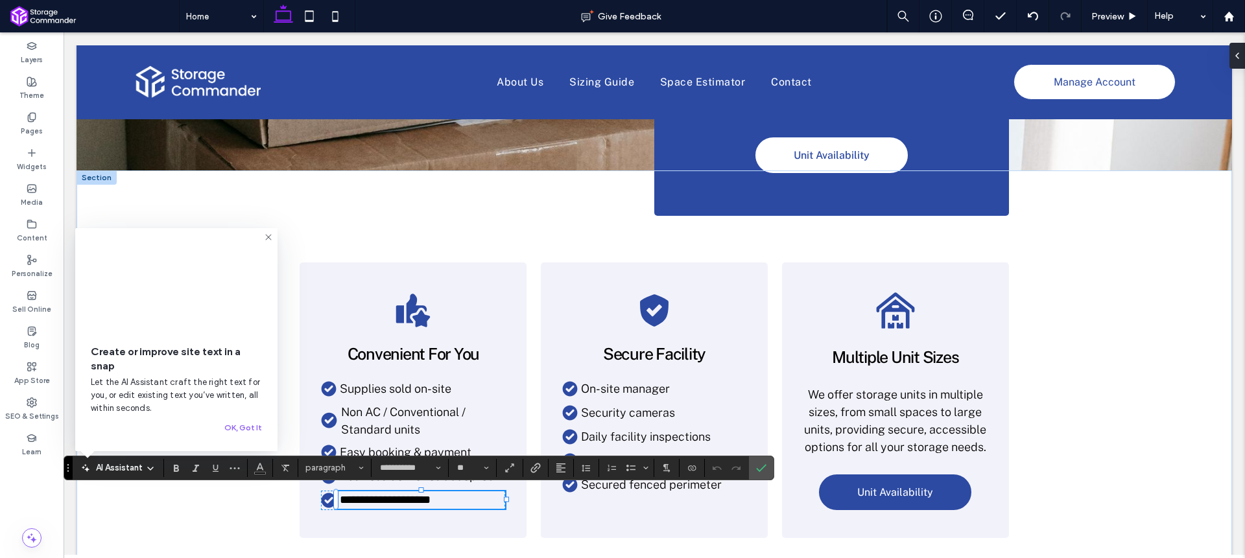
type input "**"
click at [766, 466] on label "Confirm" at bounding box center [761, 468] width 19 height 23
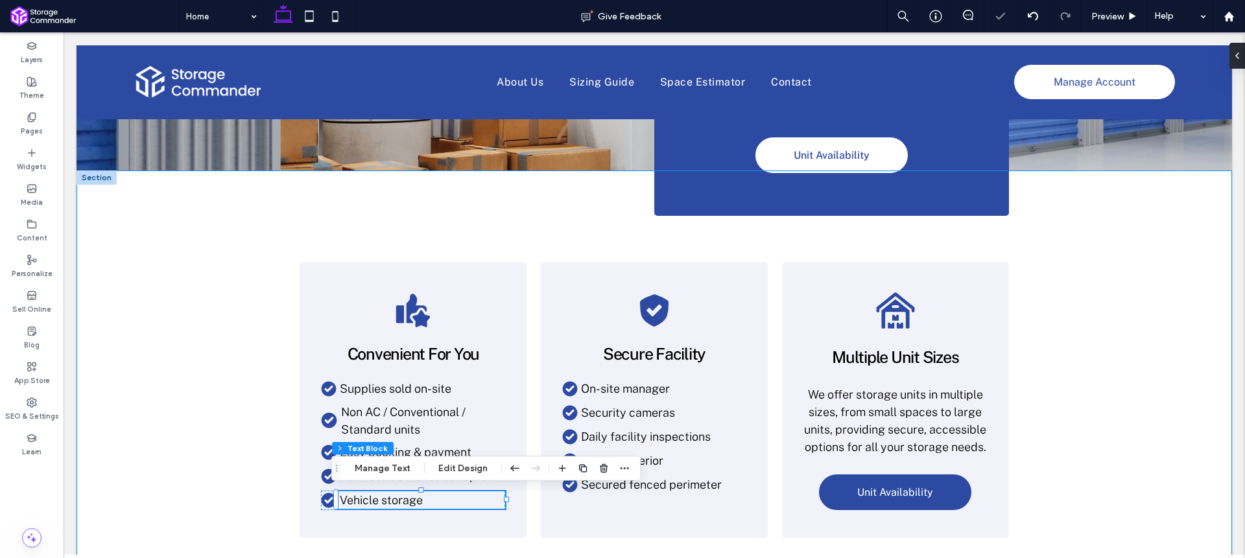
click at [1056, 320] on div "Convenient For You Supplies sold on-site Non AC / Conventional / Standard units…" at bounding box center [655, 384] width 1156 height 426
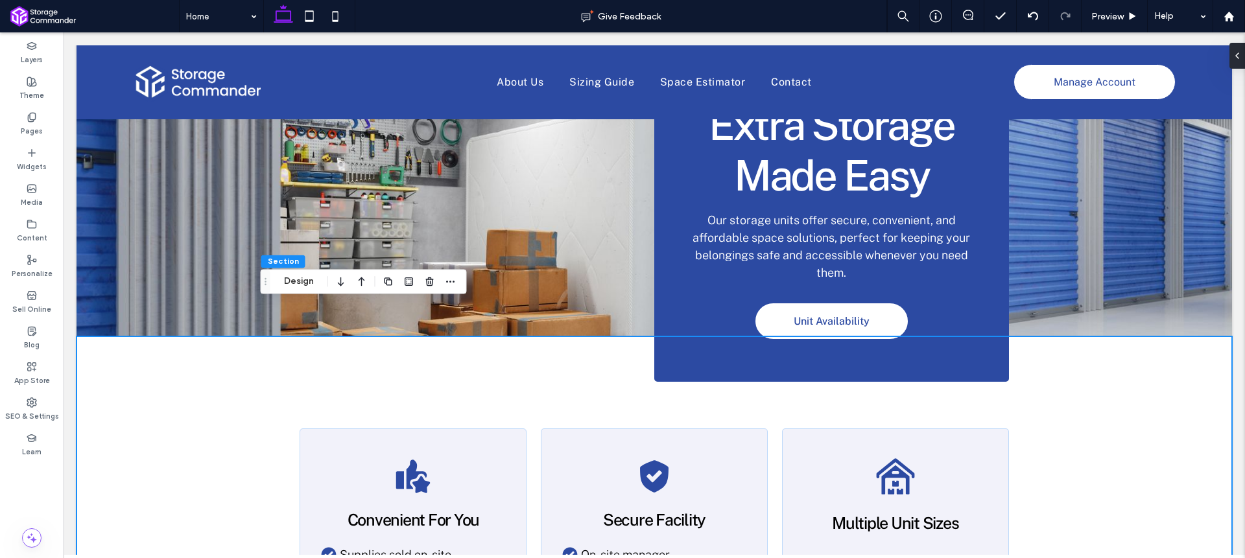
scroll to position [219, 0]
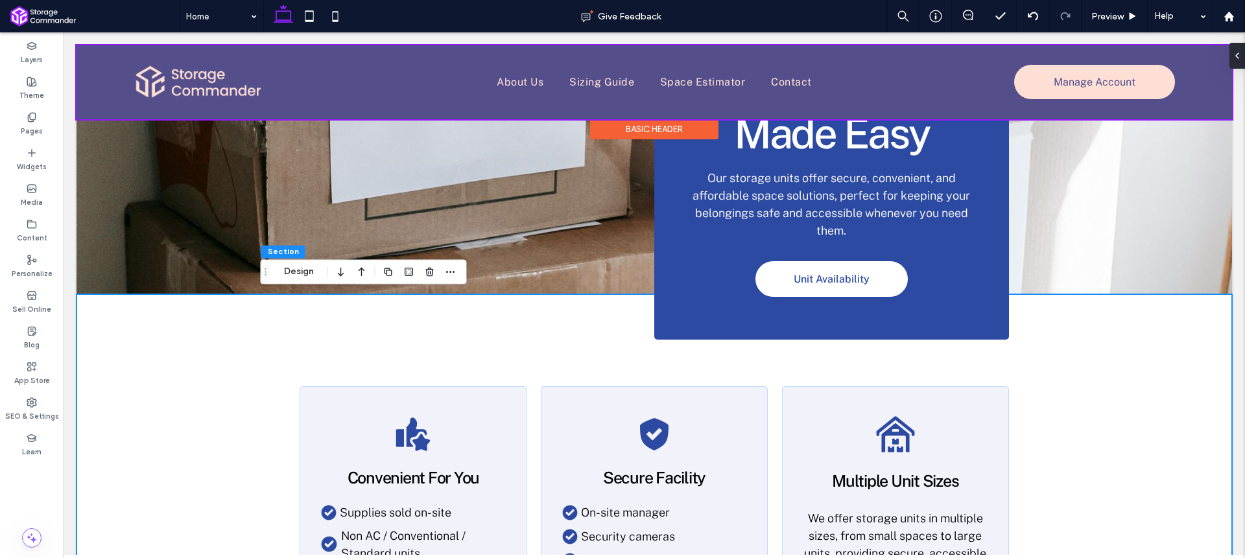
click at [1091, 80] on div at bounding box center [655, 82] width 1156 height 74
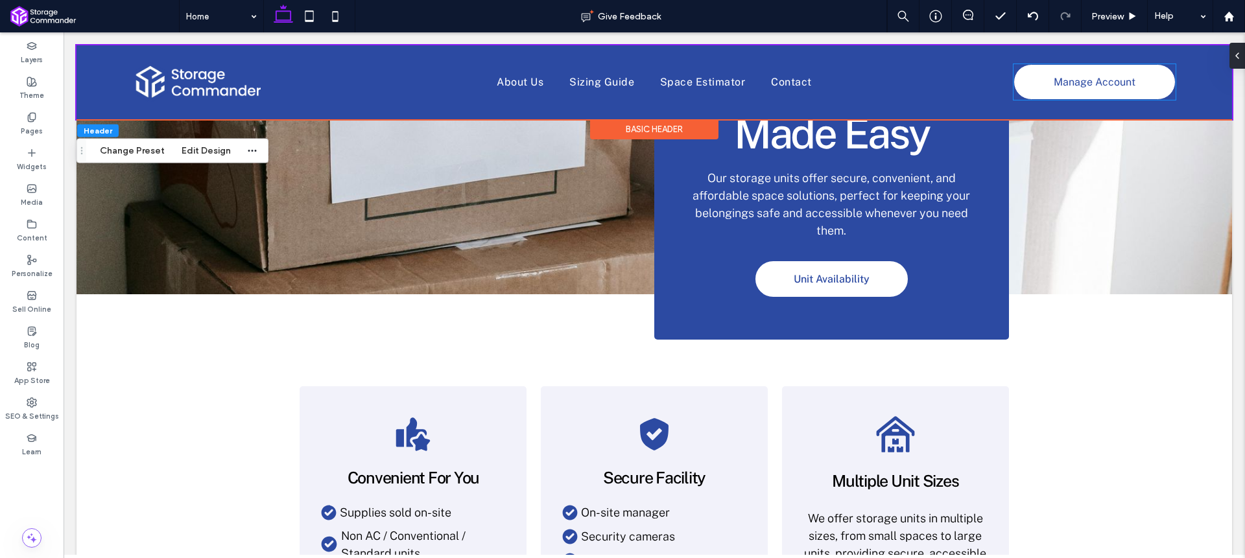
click at [1091, 80] on span "Manage Account" at bounding box center [1095, 81] width 82 height 25
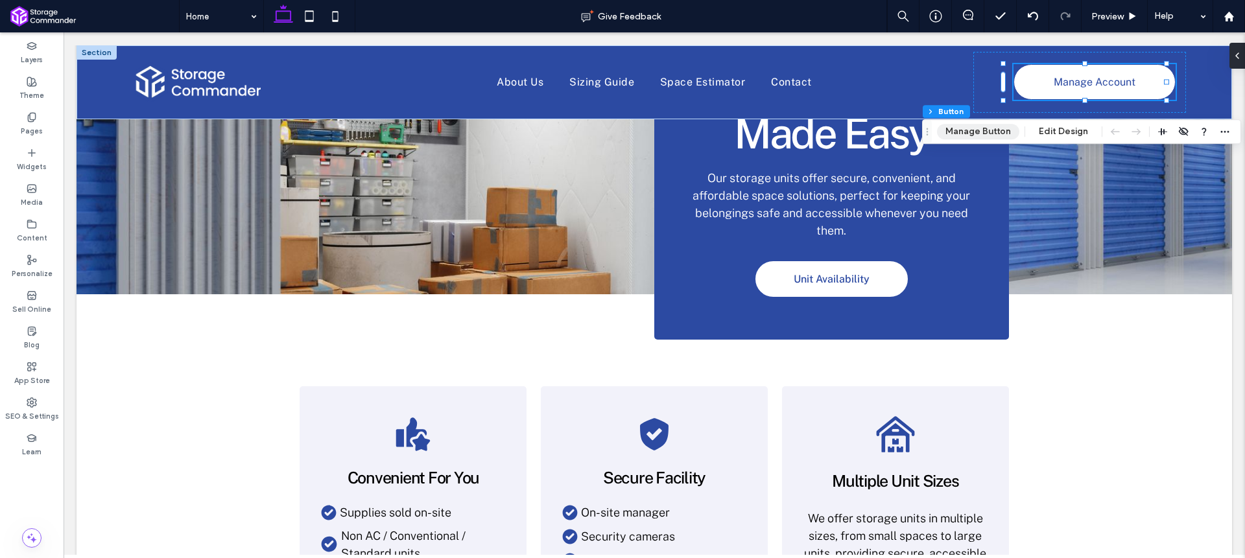
click at [982, 130] on button "Manage Button" at bounding box center [978, 132] width 82 height 16
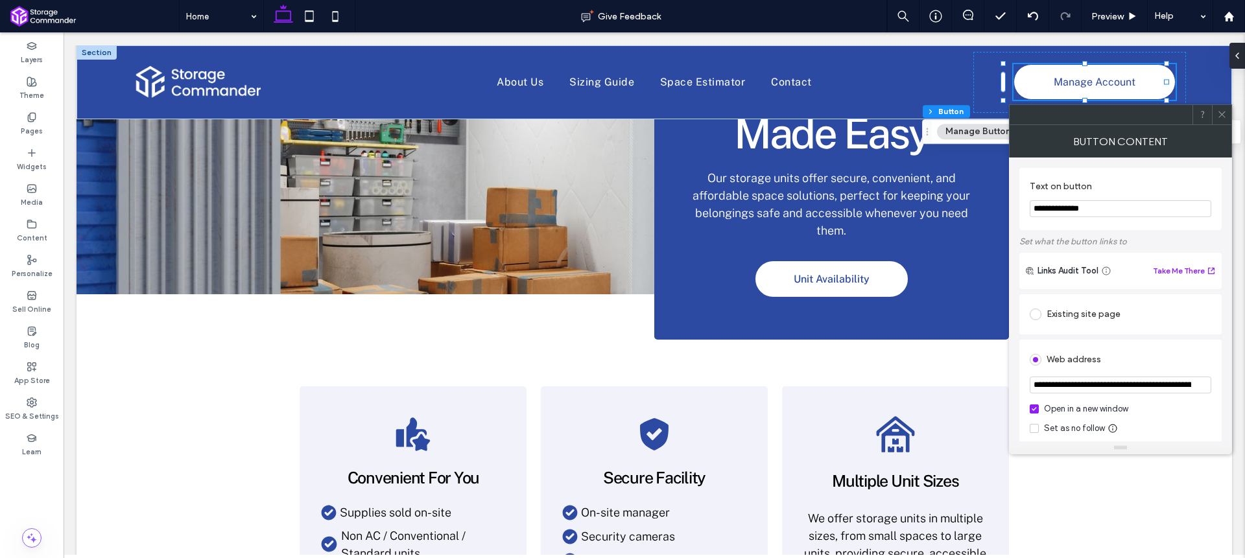
click at [1113, 207] on input "**********" at bounding box center [1121, 208] width 182 height 17
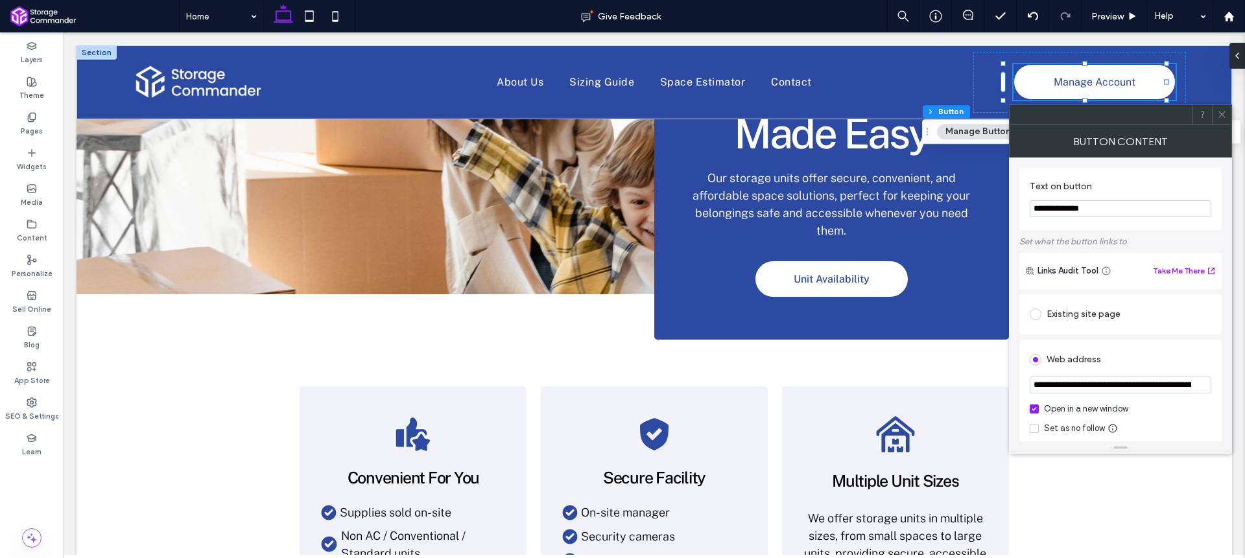
click at [1113, 207] on input "**********" at bounding box center [1121, 208] width 182 height 17
click at [1086, 202] on input "****" at bounding box center [1121, 208] width 182 height 17
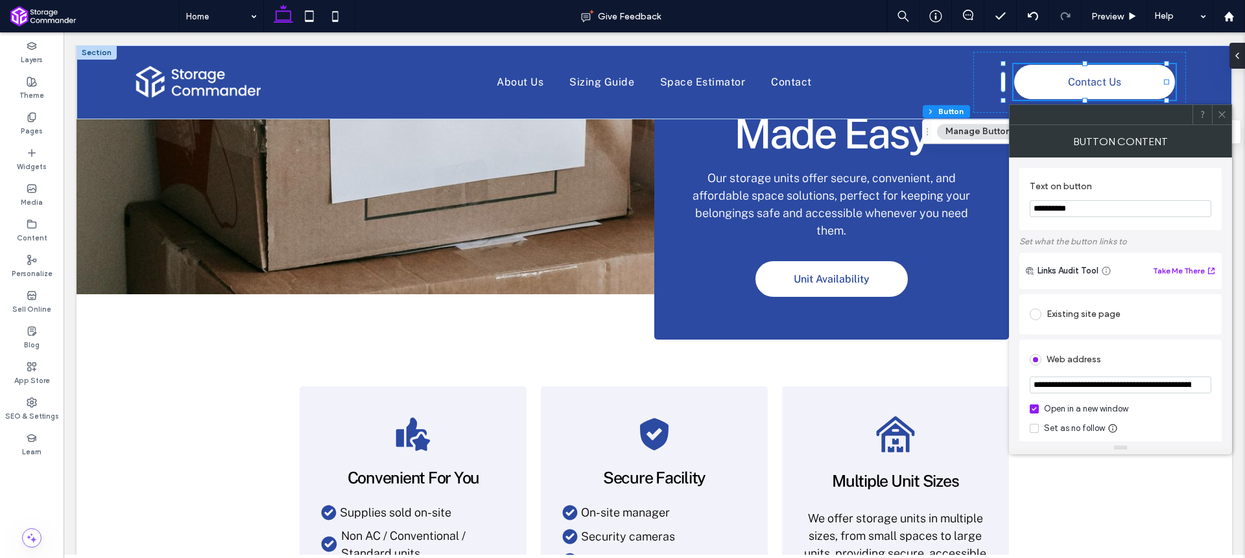
type input "**********"
click at [1077, 315] on div "Existing site page" at bounding box center [1121, 314] width 182 height 21
click at [1086, 311] on div "Existing site page" at bounding box center [1121, 314] width 182 height 21
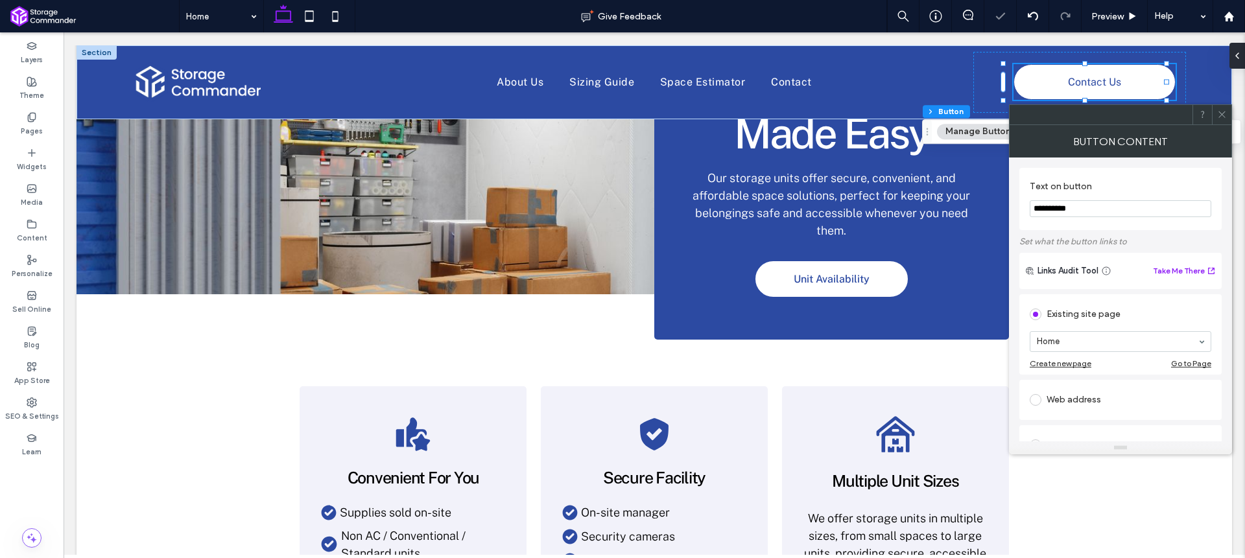
click at [1079, 394] on div "Web address" at bounding box center [1121, 400] width 182 height 21
click at [1073, 415] on div "Open in a new window" at bounding box center [1086, 409] width 84 height 13
click at [1077, 316] on div "Existing site page" at bounding box center [1121, 314] width 182 height 21
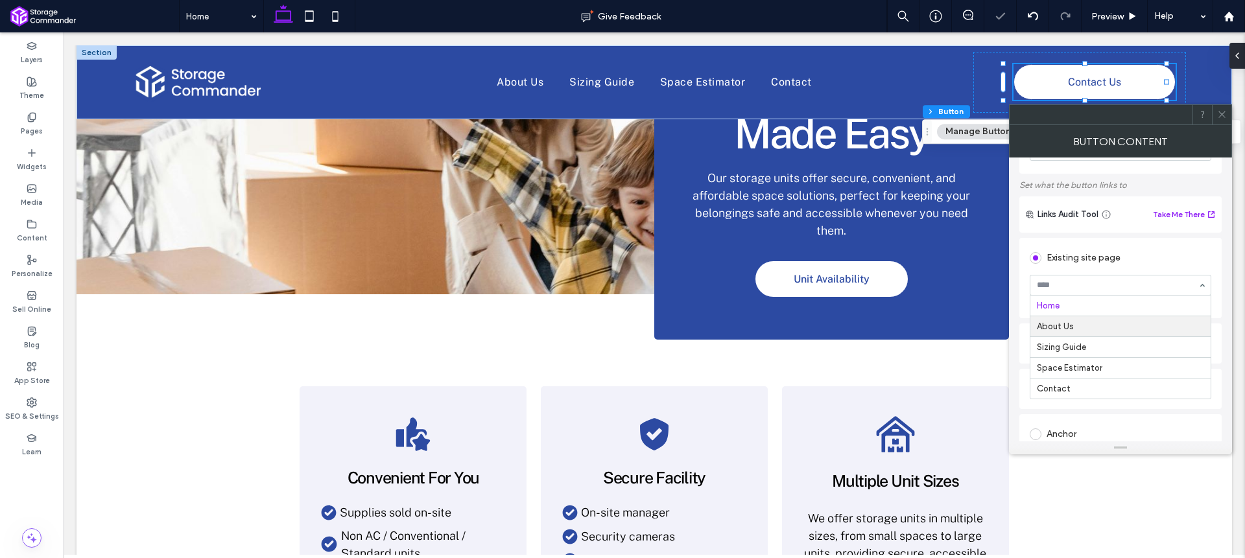
scroll to position [61, 0]
click at [1220, 232] on div "**********" at bounding box center [1120, 454] width 202 height 446
click at [1224, 116] on use at bounding box center [1221, 115] width 6 height 6
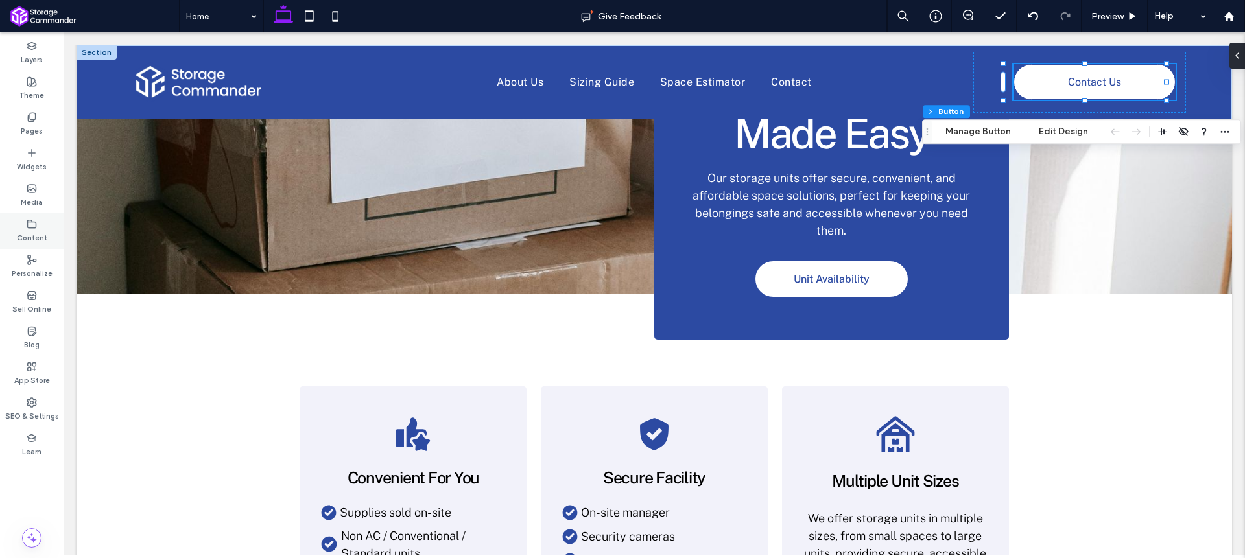
click at [42, 221] on div "Content" at bounding box center [32, 231] width 64 height 36
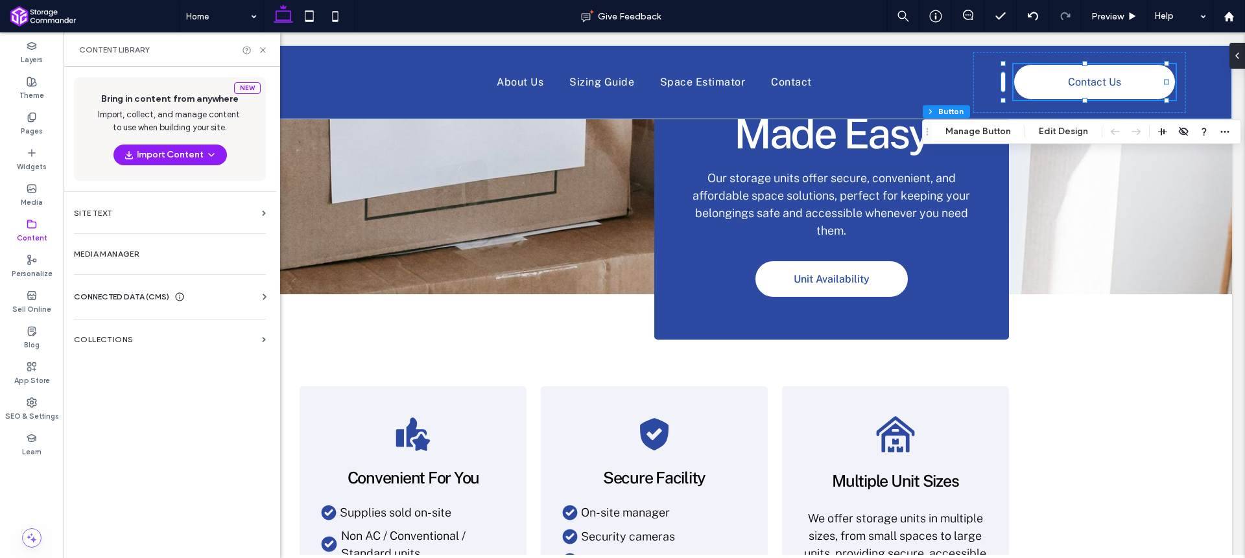
click at [145, 300] on span "CONNECTED DATA (CMS)" at bounding box center [121, 297] width 95 height 13
click at [149, 263] on section "Media Manager" at bounding box center [170, 254] width 213 height 30
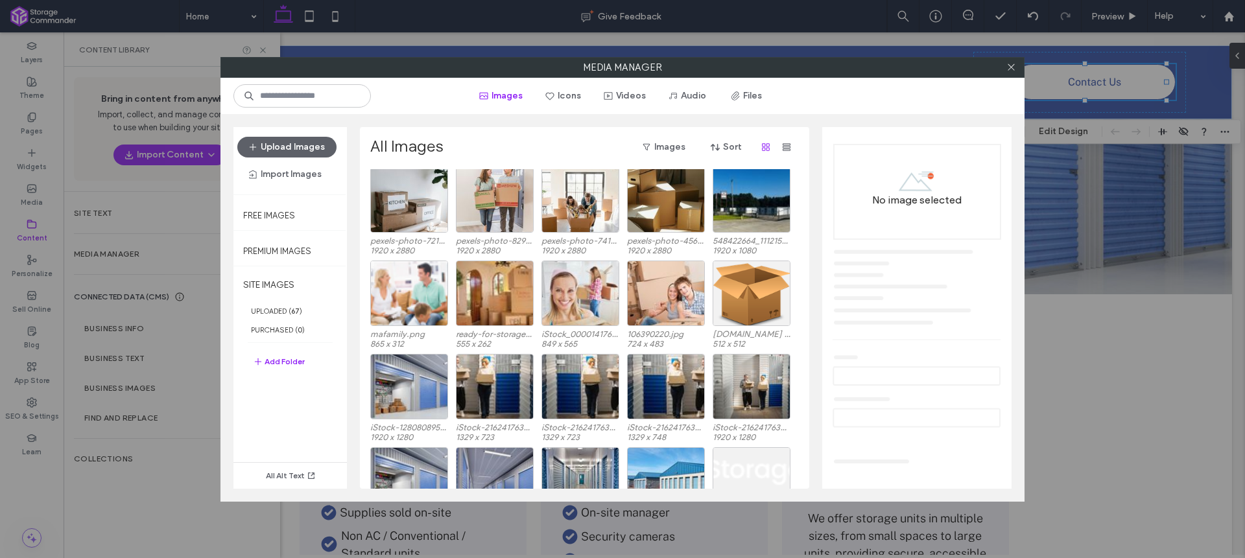
scroll to position [0, 0]
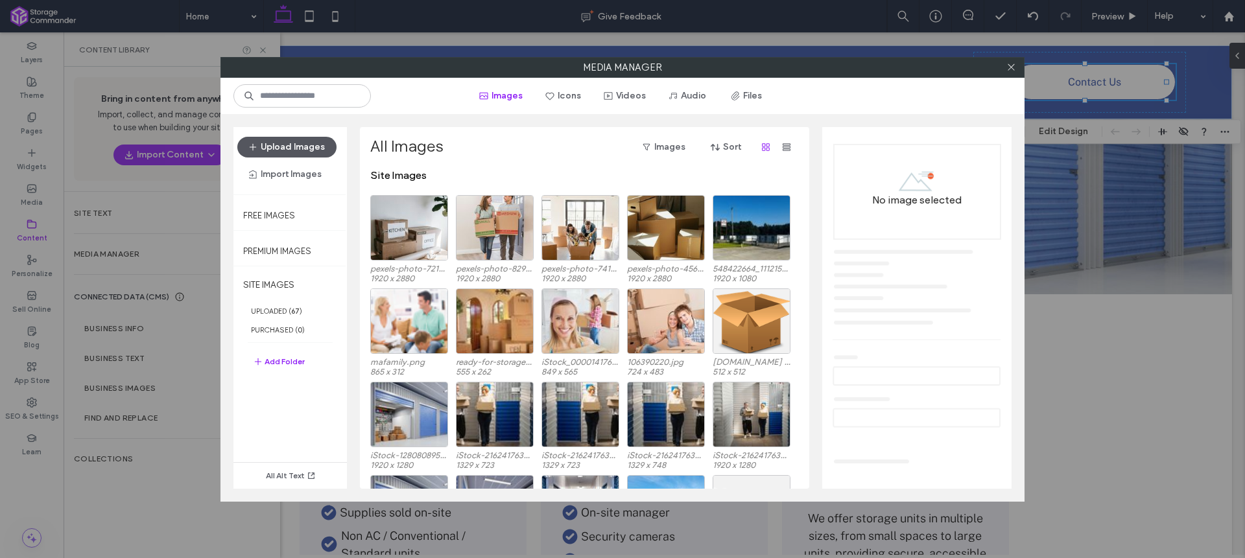
click at [296, 148] on button "Upload Images" at bounding box center [286, 147] width 99 height 21
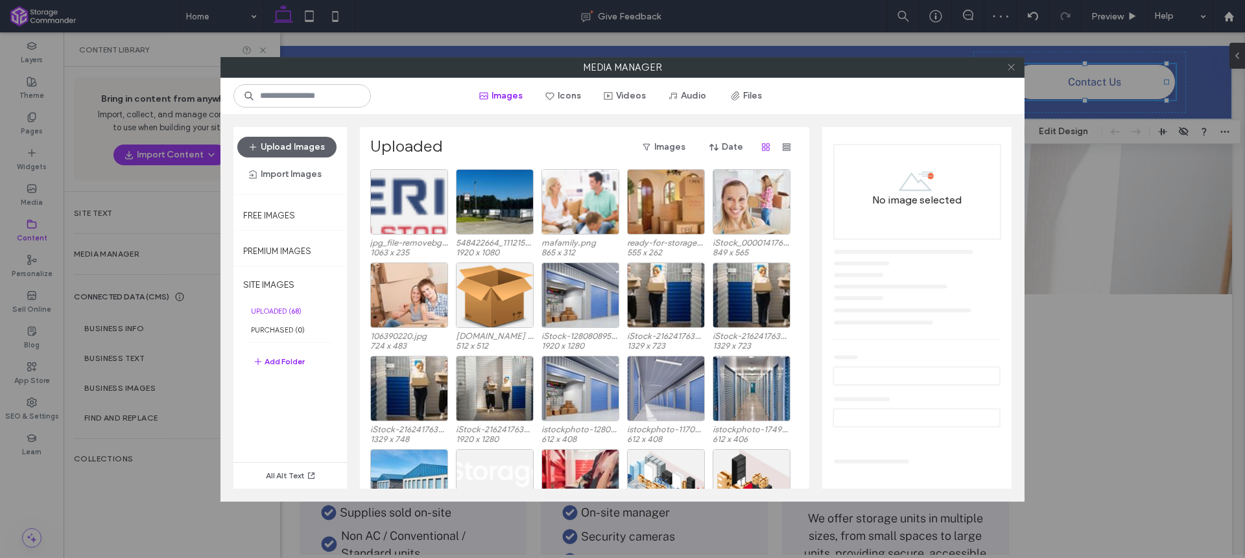
click at [1010, 70] on icon at bounding box center [1011, 67] width 10 height 10
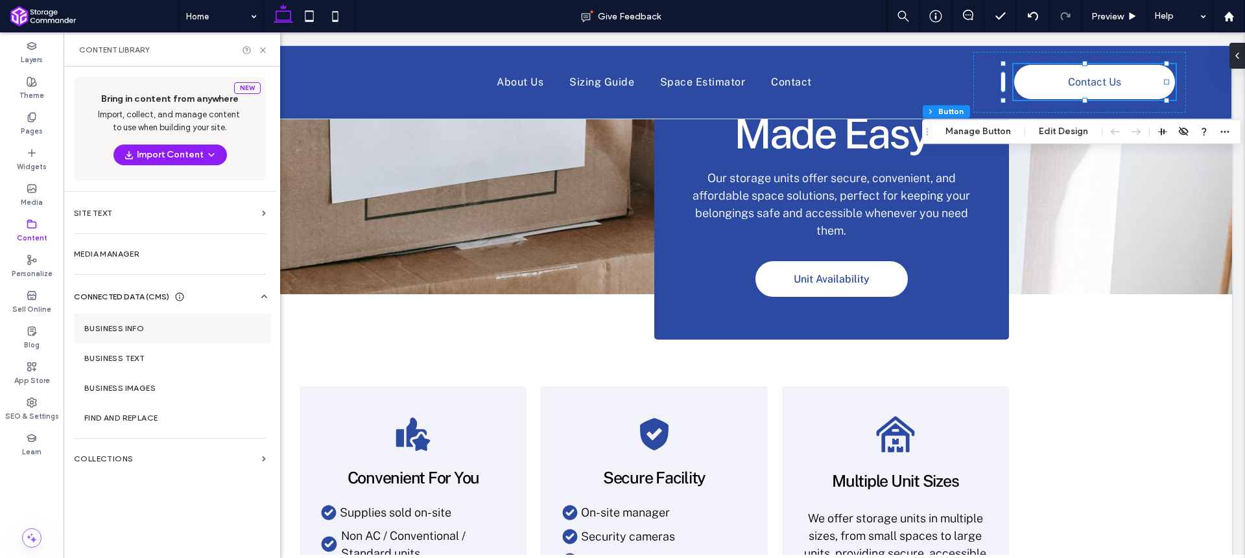
click at [145, 328] on label "Business Info" at bounding box center [172, 328] width 176 height 9
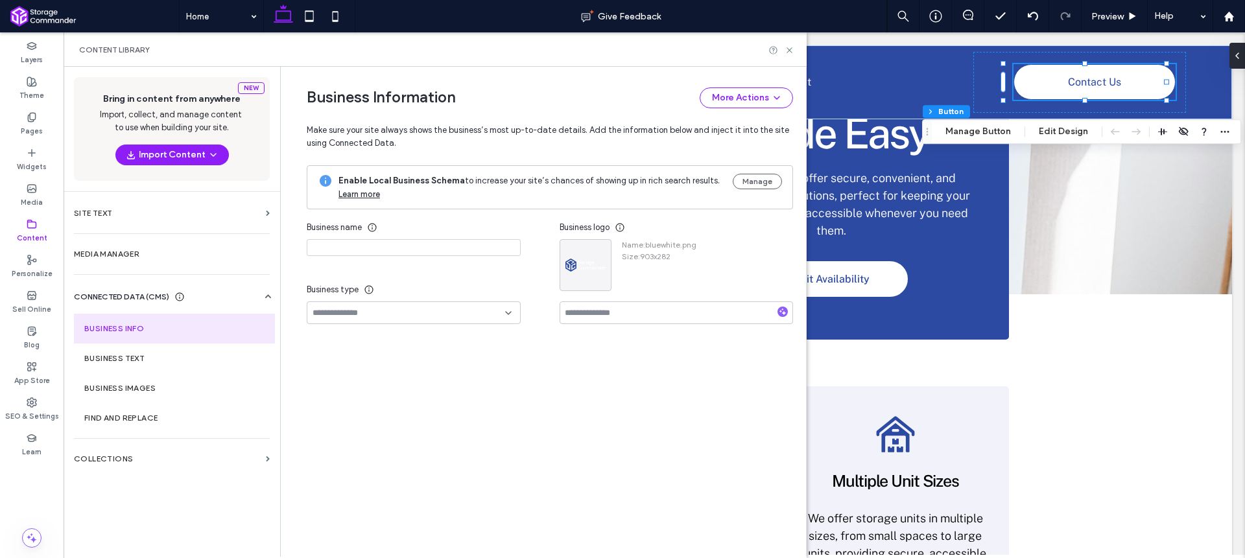
type input "**********"
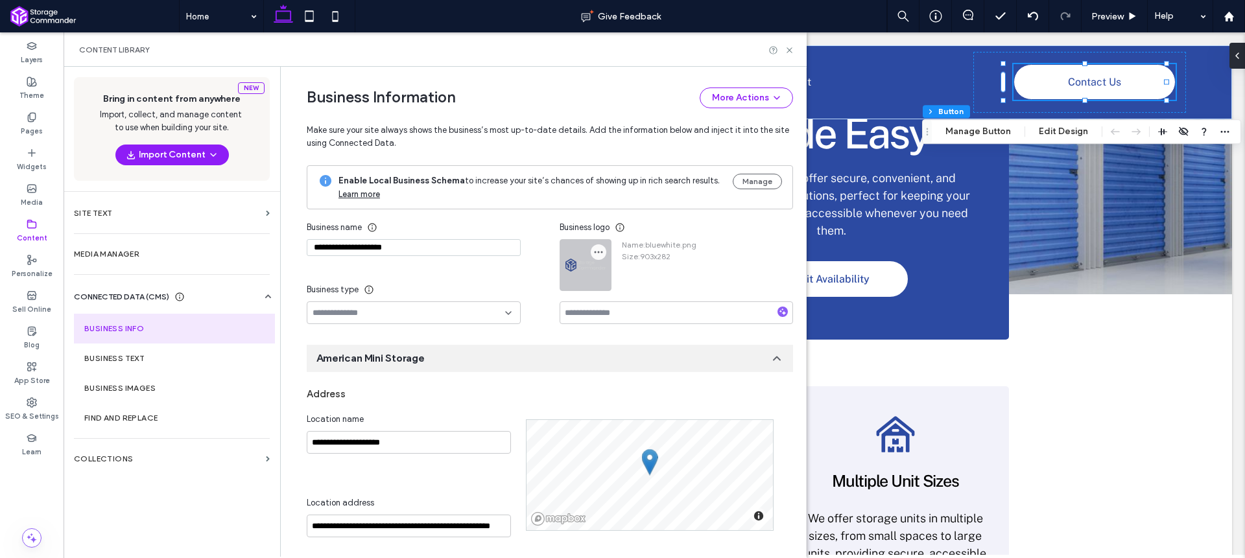
click at [595, 252] on icon "button" at bounding box center [598, 252] width 10 height 10
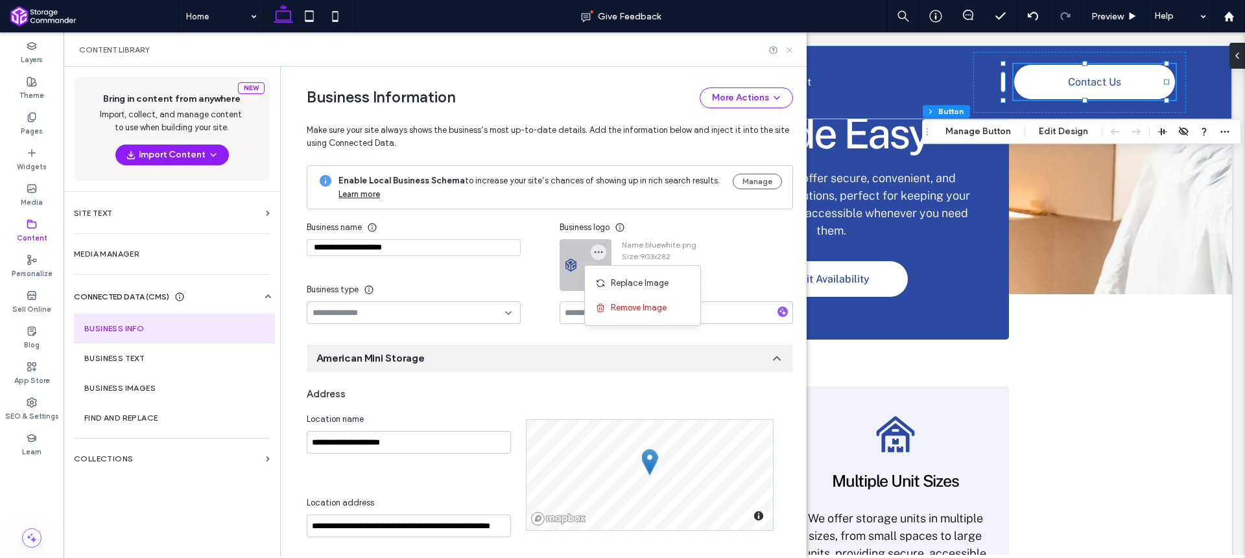
click at [790, 49] on icon at bounding box center [790, 50] width 10 height 10
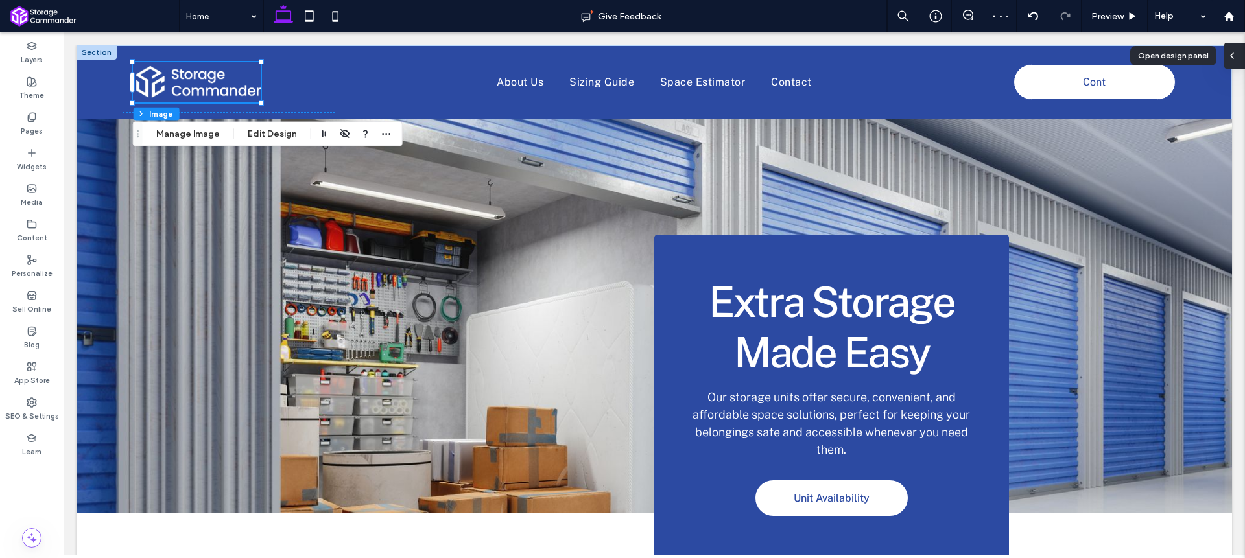
click at [1237, 64] on div at bounding box center [1234, 56] width 21 height 26
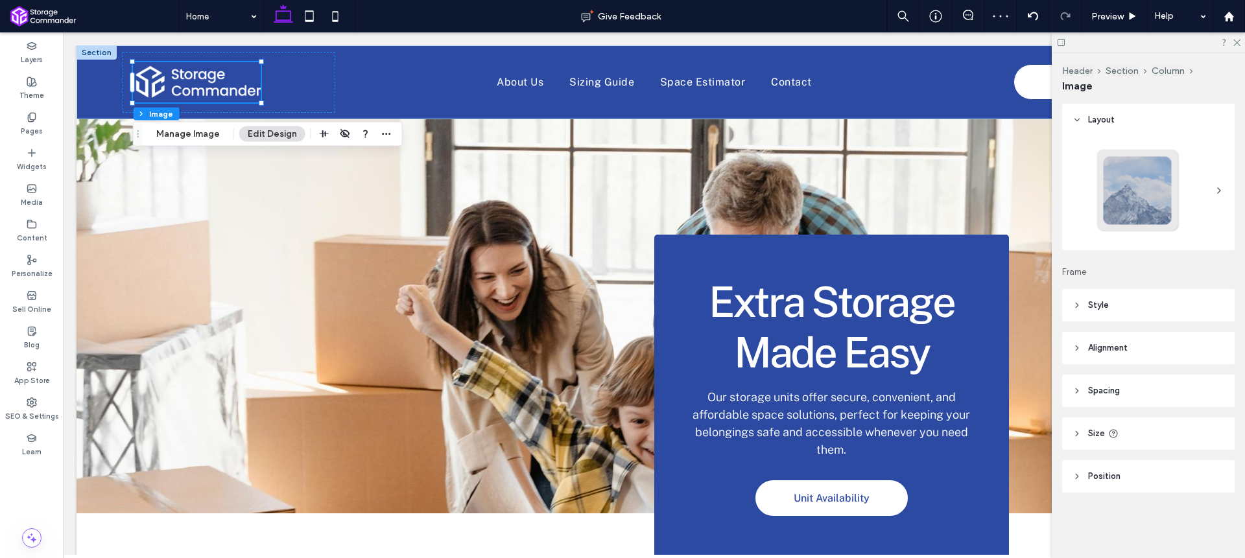
click at [1127, 436] on header "Size" at bounding box center [1148, 434] width 172 height 32
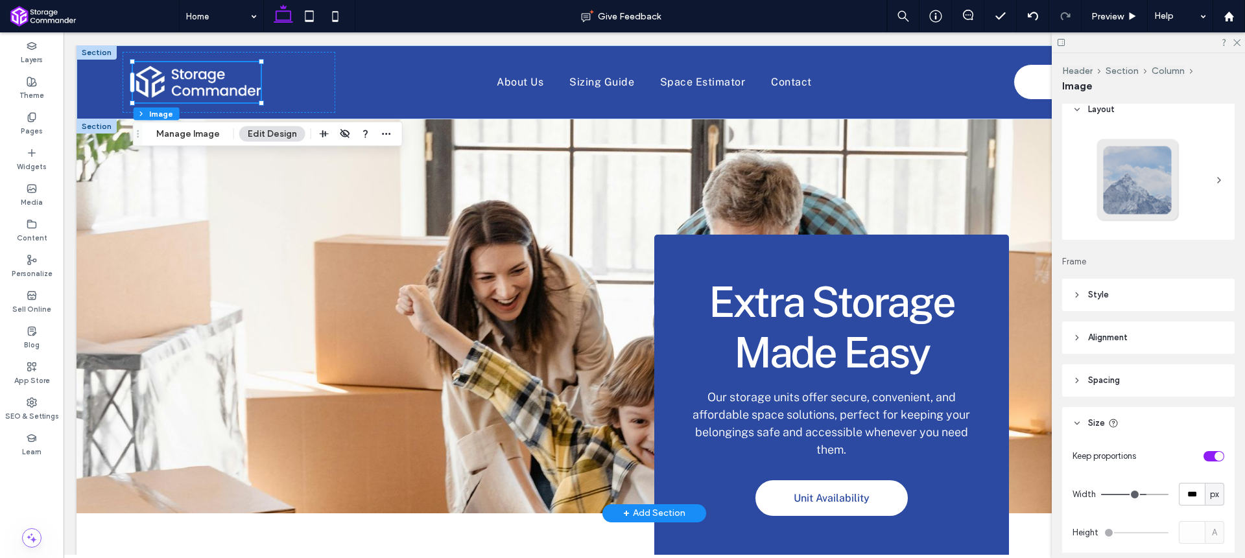
scroll to position [16, 0]
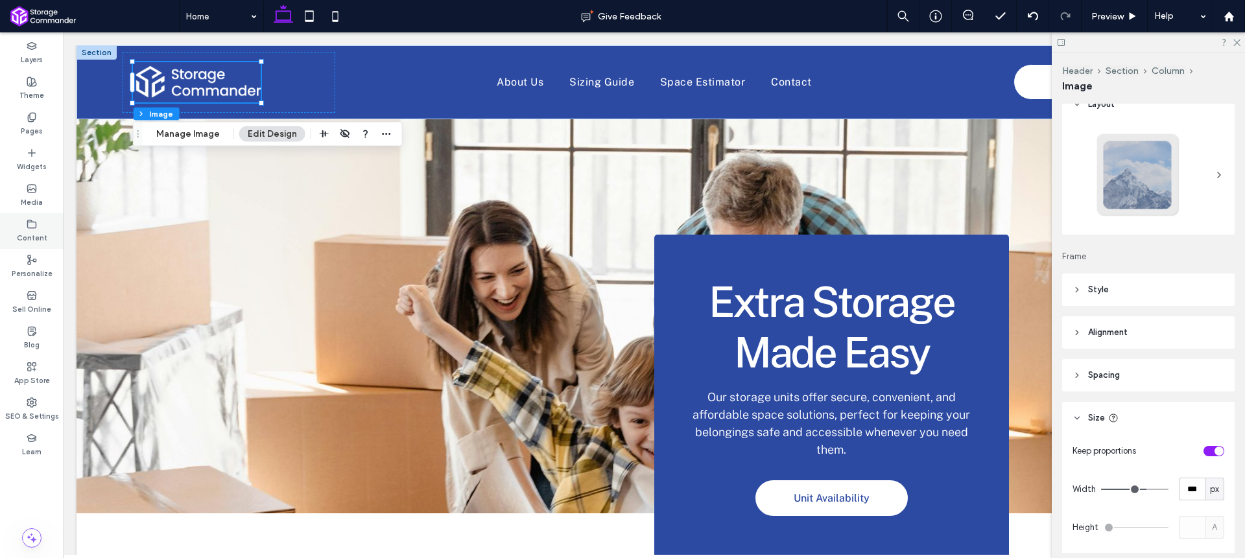
click at [35, 237] on label "Content" at bounding box center [32, 237] width 30 height 14
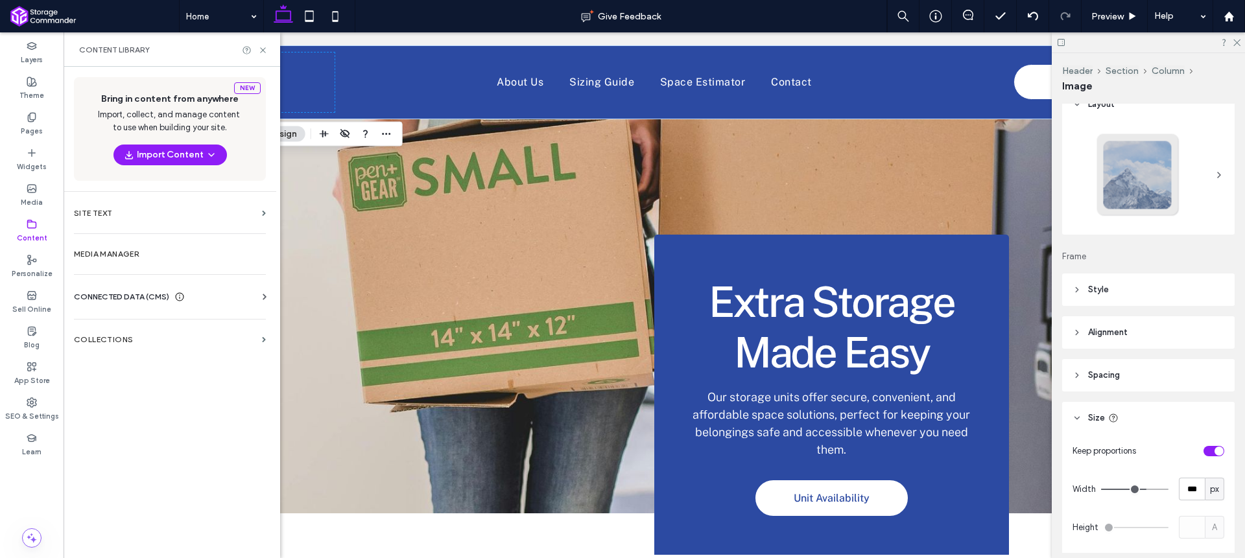
click at [128, 283] on div "CONNECTED DATA (CMS) Business Info Business Text Business Images Find and Repla…" at bounding box center [170, 297] width 213 height 34
click at [133, 289] on div "CONNECTED DATA (CMS) Business Info Business Text Business Images Find and Repla…" at bounding box center [170, 297] width 213 height 34
click at [134, 294] on span "CONNECTED DATA (CMS)" at bounding box center [121, 297] width 95 height 13
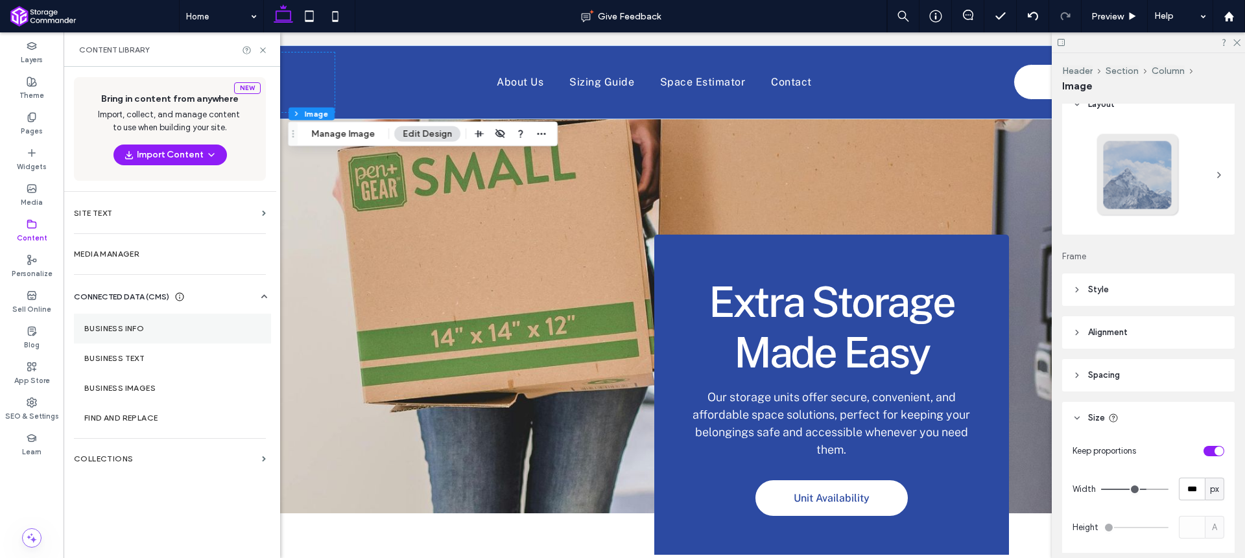
click at [126, 322] on section "Business Info" at bounding box center [172, 329] width 197 height 30
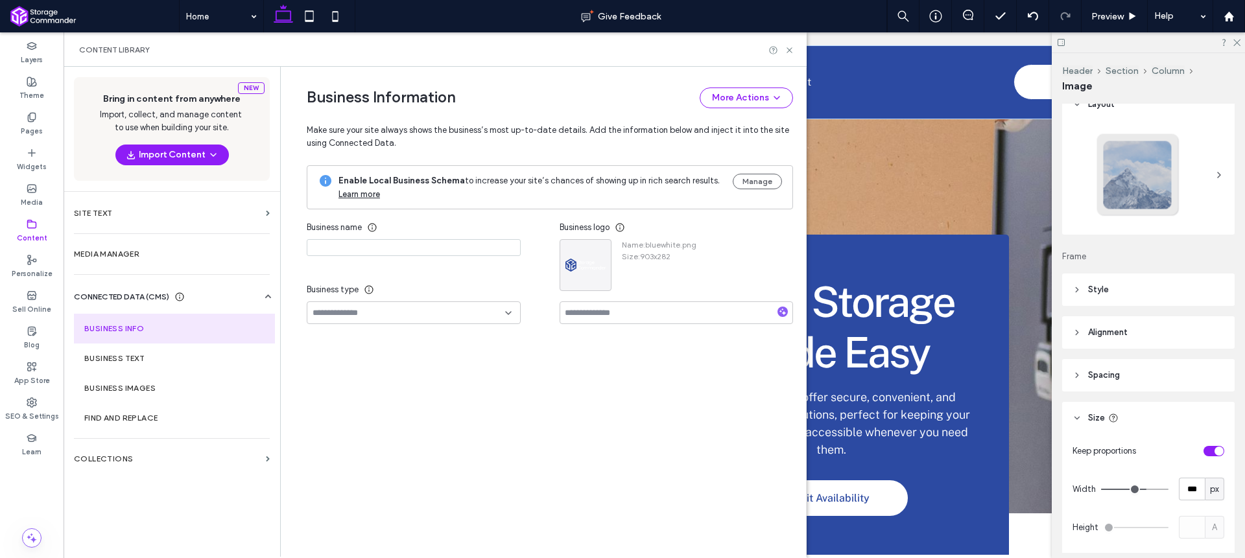
type input "**********"
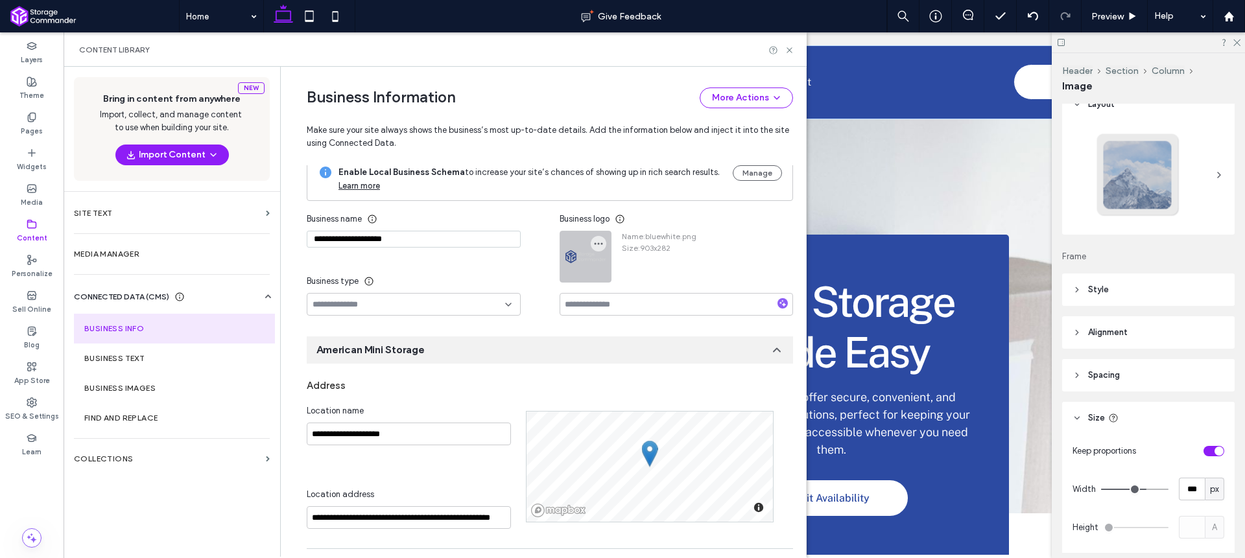
scroll to position [0, 0]
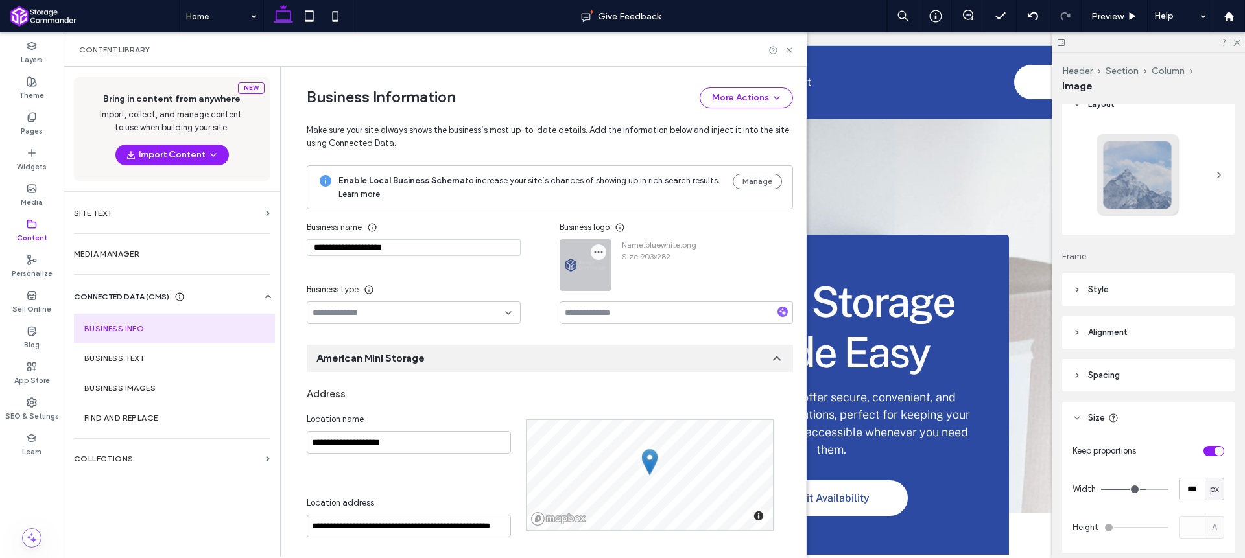
click at [595, 250] on icon "button" at bounding box center [598, 252] width 10 height 10
click at [606, 283] on span at bounding box center [603, 283] width 16 height 14
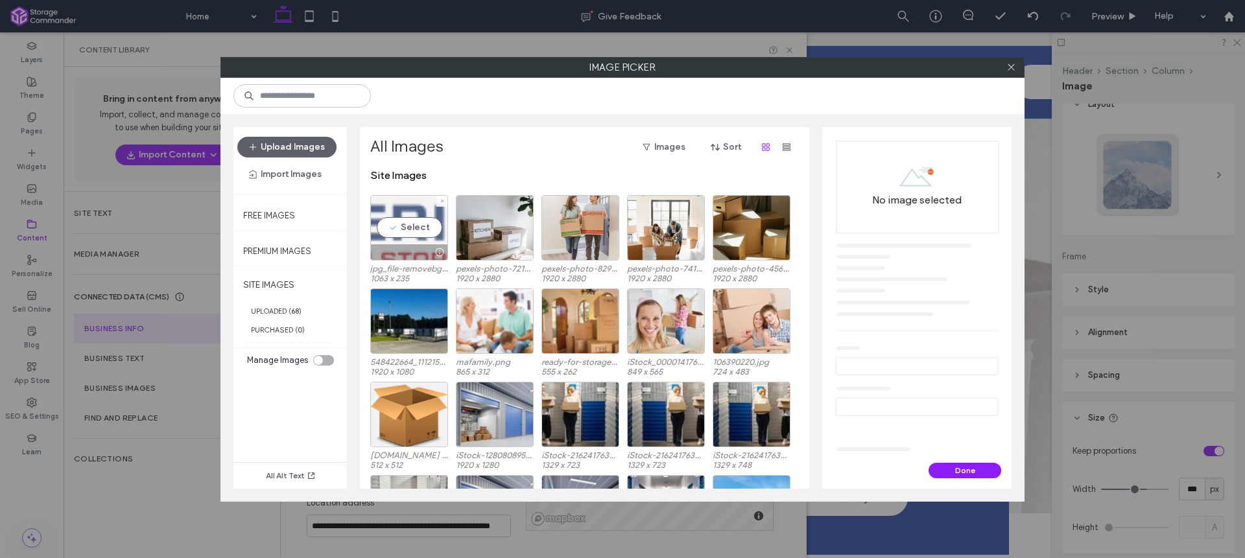
click at [396, 222] on div "Select" at bounding box center [409, 227] width 78 height 65
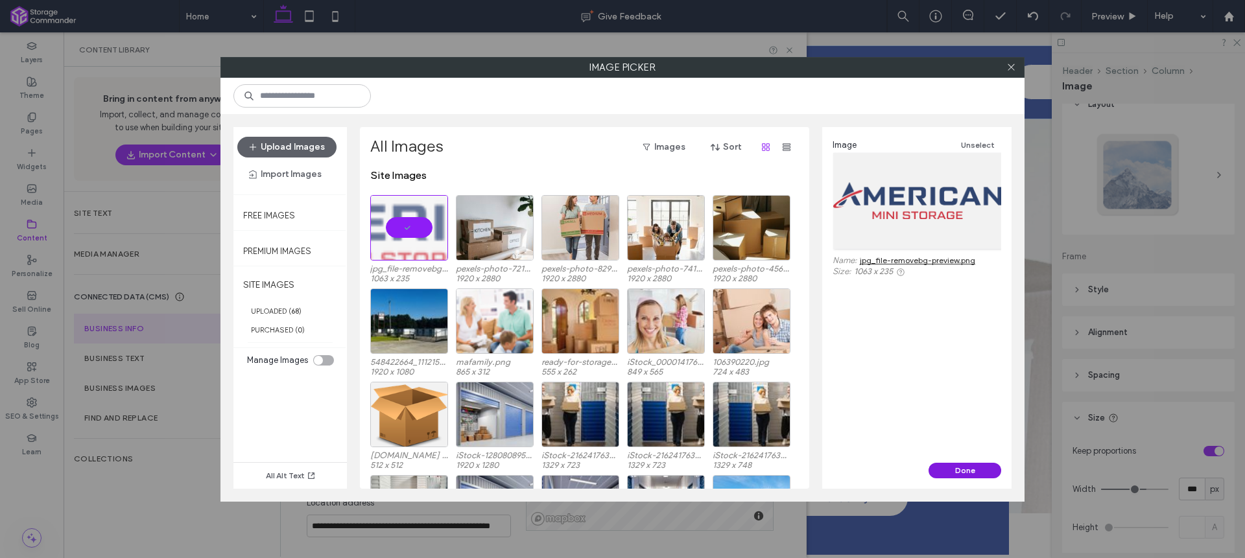
click at [953, 466] on button "Done" at bounding box center [965, 471] width 73 height 16
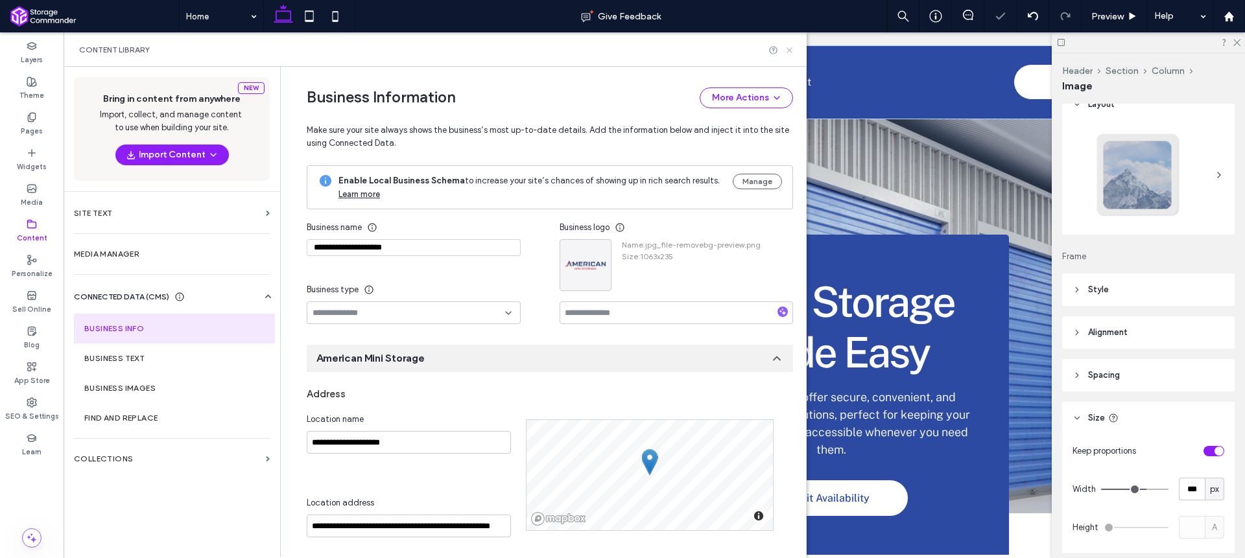
click at [791, 51] on use at bounding box center [789, 49] width 5 height 5
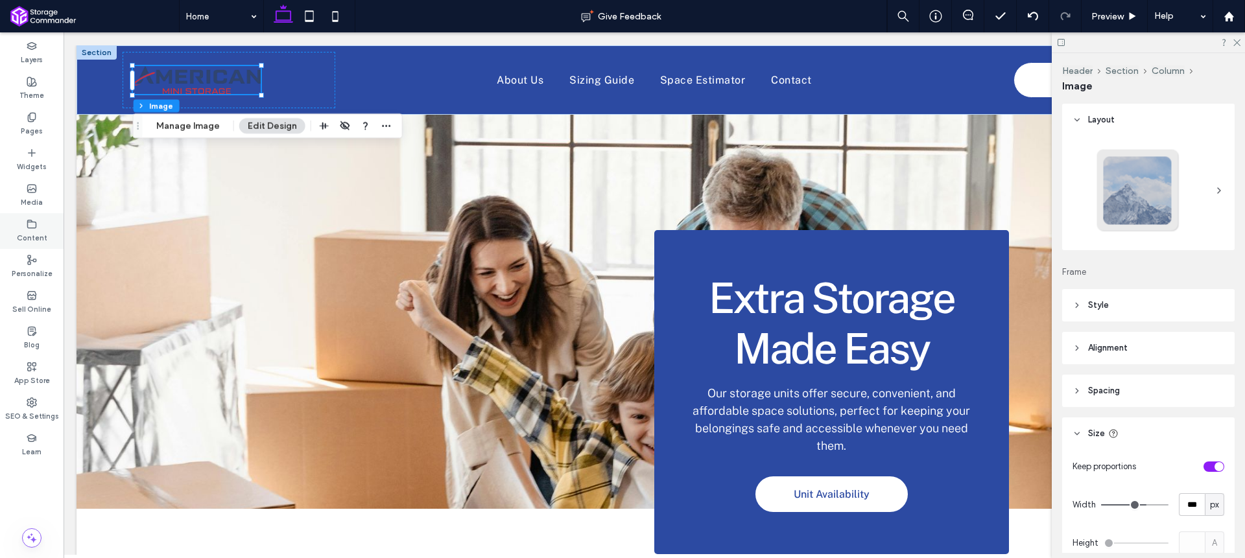
click at [40, 222] on div "Content" at bounding box center [32, 231] width 64 height 36
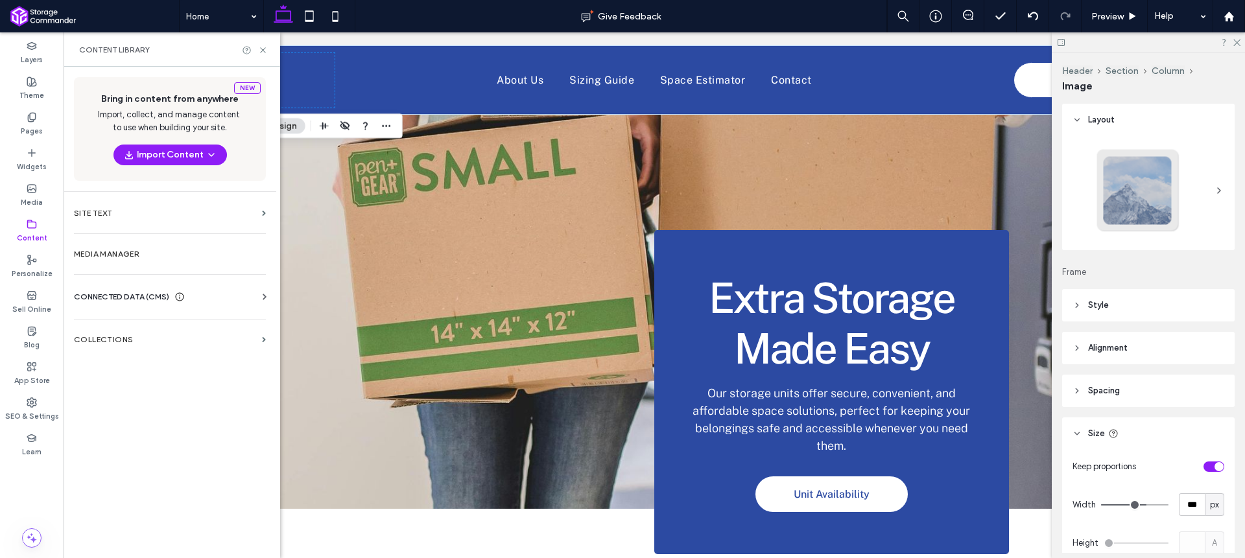
click at [193, 294] on div "CONNECTED DATA (CMS)" at bounding box center [172, 297] width 197 height 13
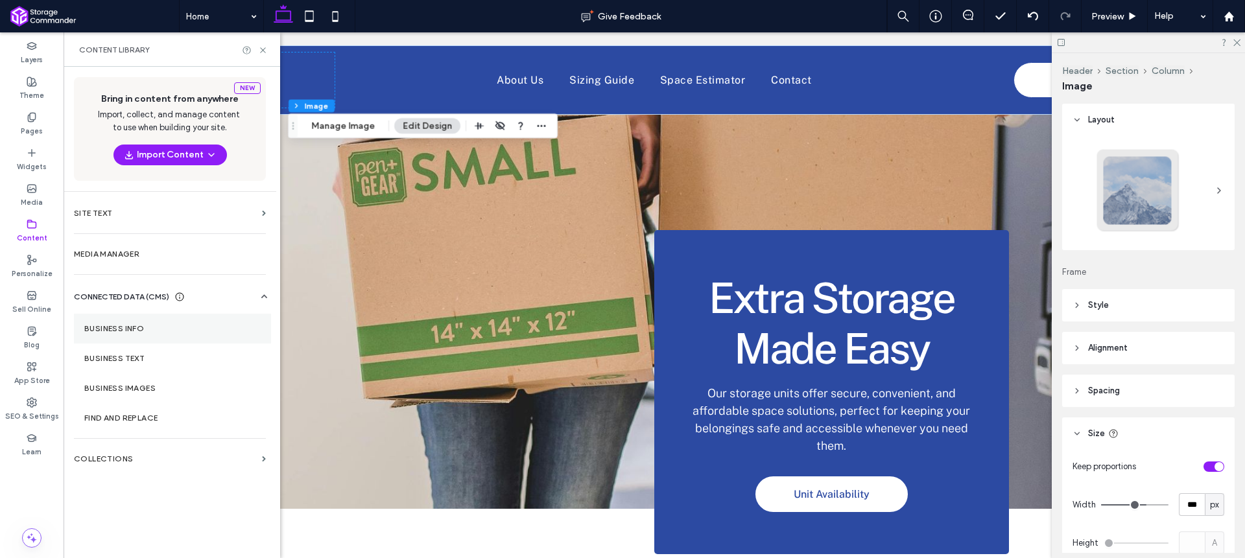
click at [130, 326] on label "Business Info" at bounding box center [172, 328] width 176 height 9
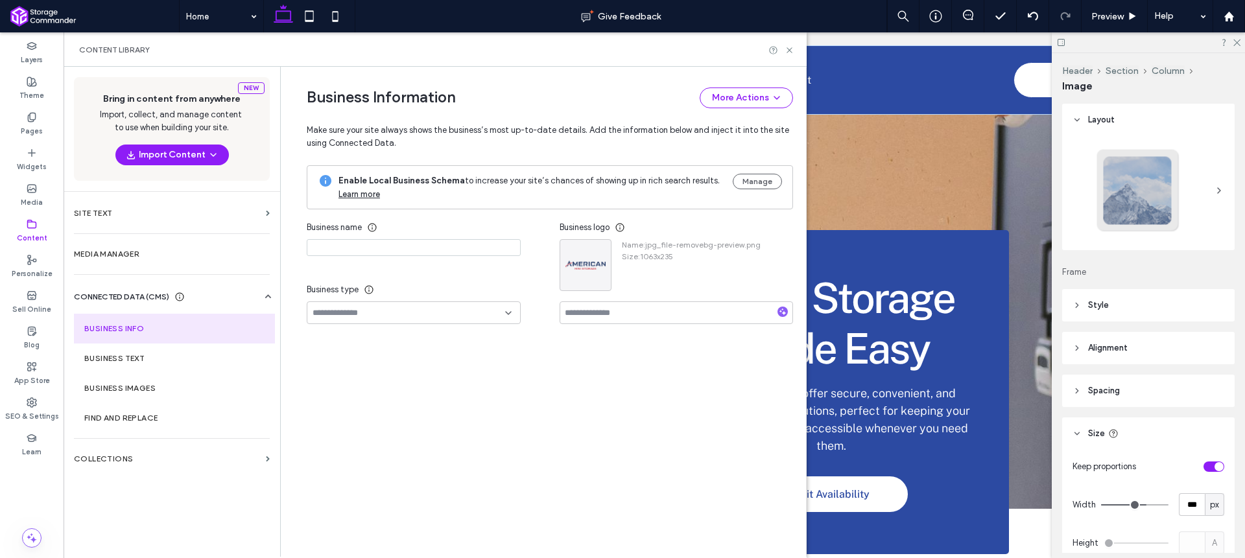
type input "**********"
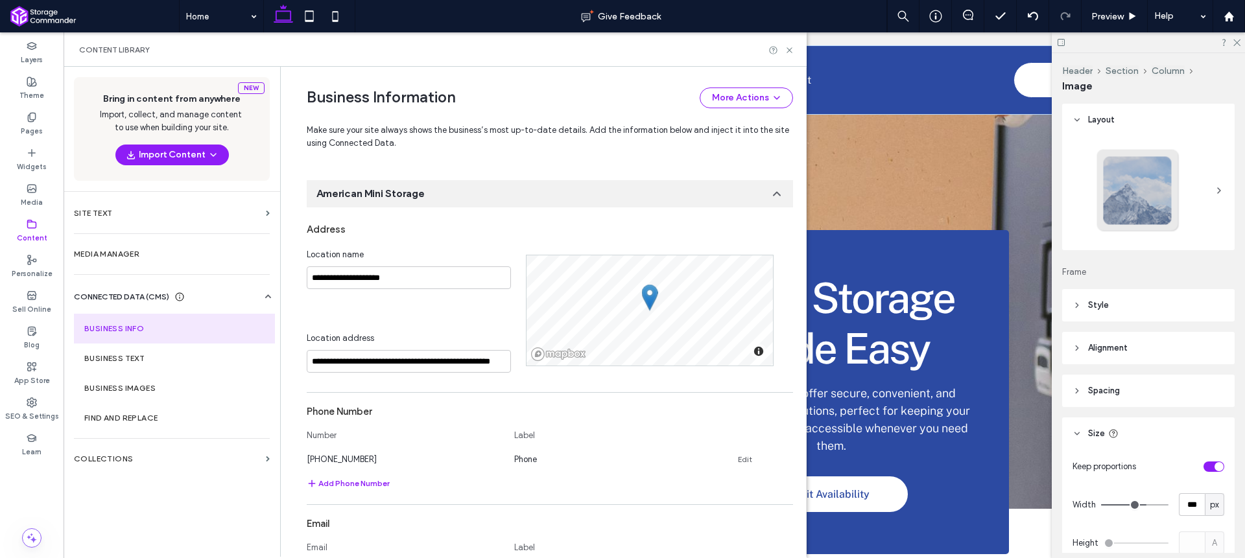
scroll to position [166, 0]
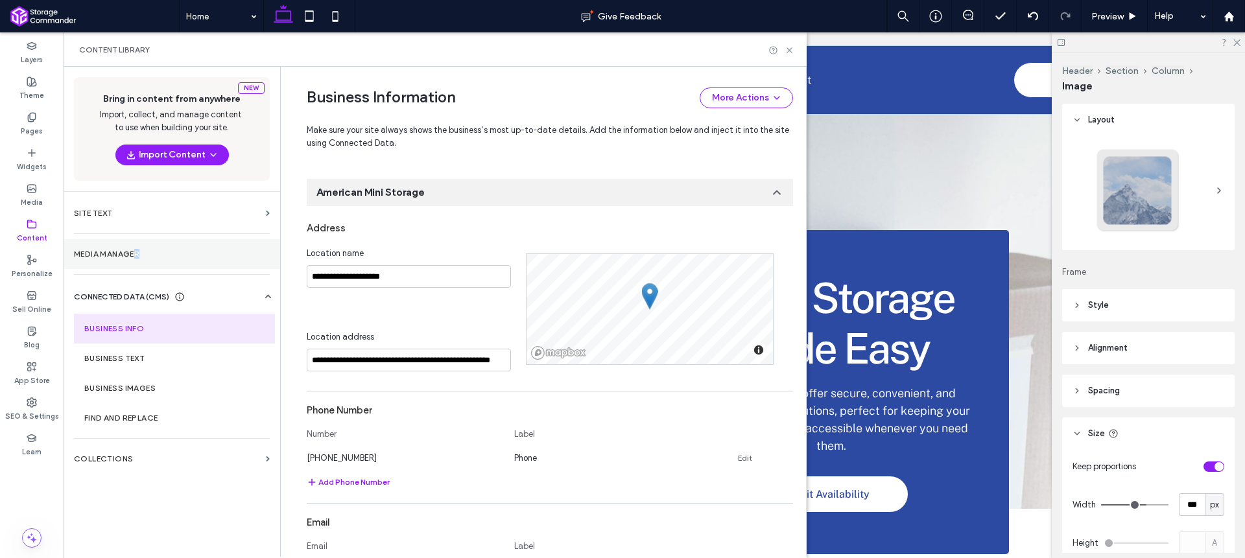
click at [139, 259] on section "Media Manager" at bounding box center [172, 254] width 217 height 30
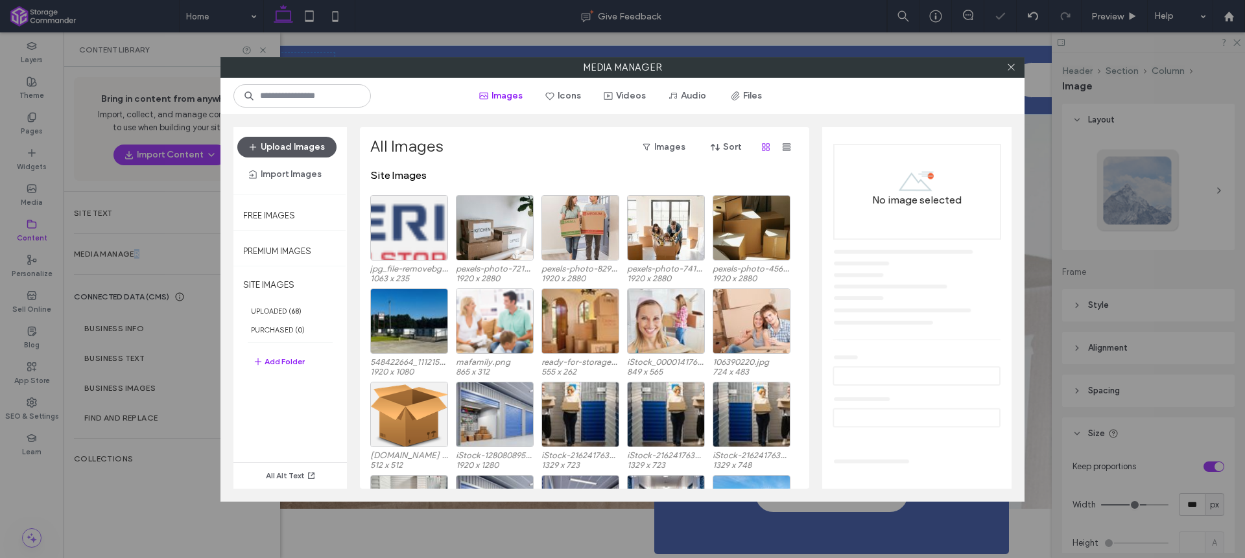
click at [333, 152] on button "Upload Images" at bounding box center [286, 147] width 99 height 21
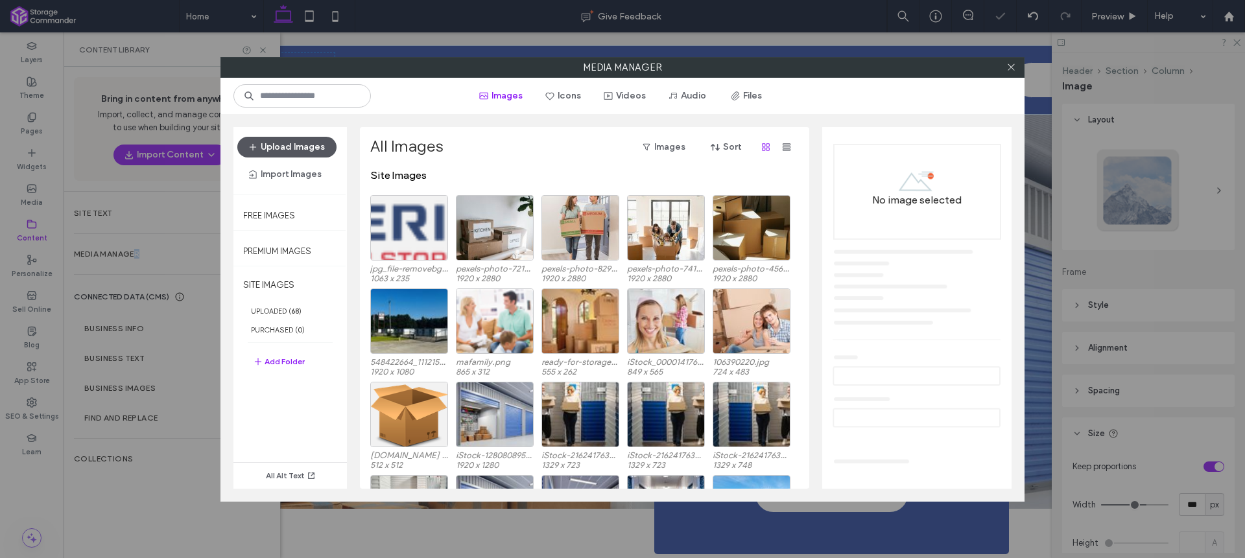
scroll to position [0, 0]
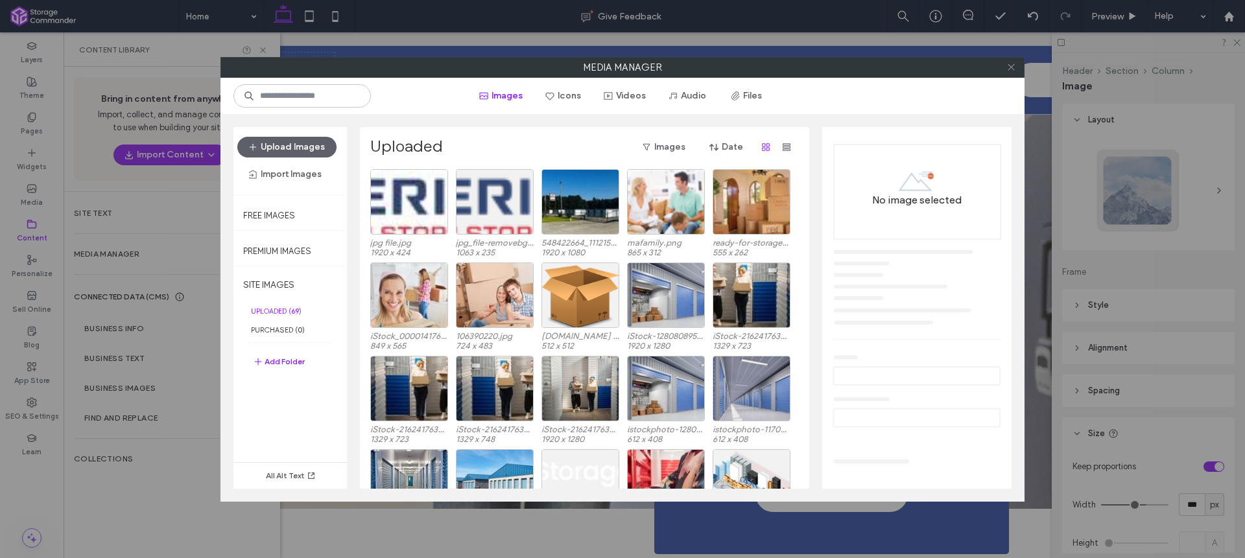
click at [1011, 67] on use at bounding box center [1011, 67] width 6 height 6
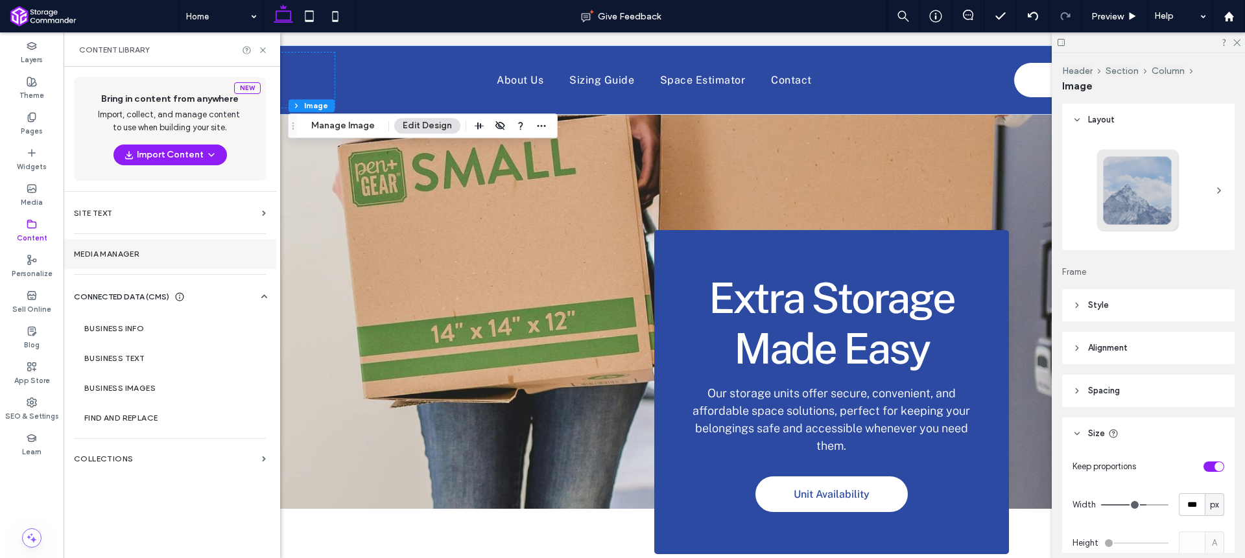
click at [145, 250] on label "Media Manager" at bounding box center [170, 254] width 192 height 9
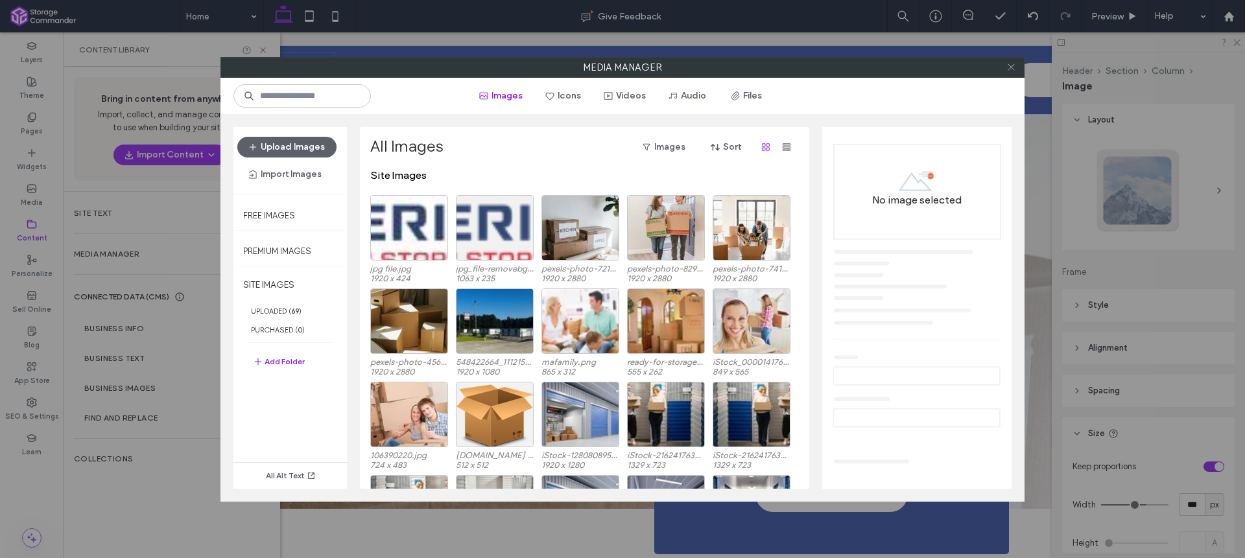
click at [1012, 69] on use at bounding box center [1011, 67] width 6 height 6
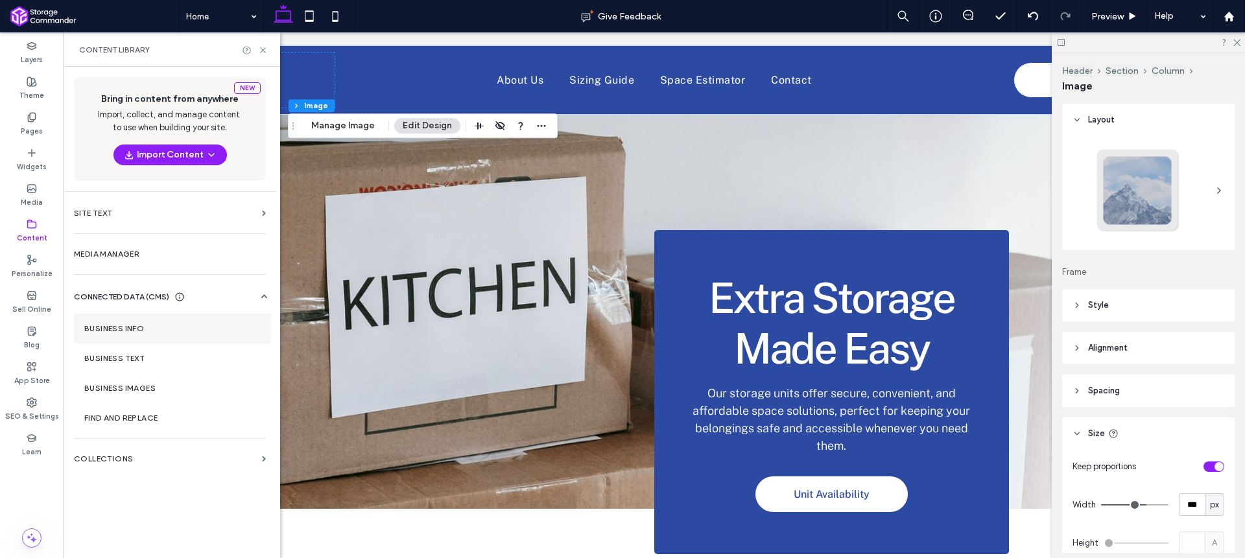
click at [141, 334] on section "Business Info" at bounding box center [172, 329] width 197 height 30
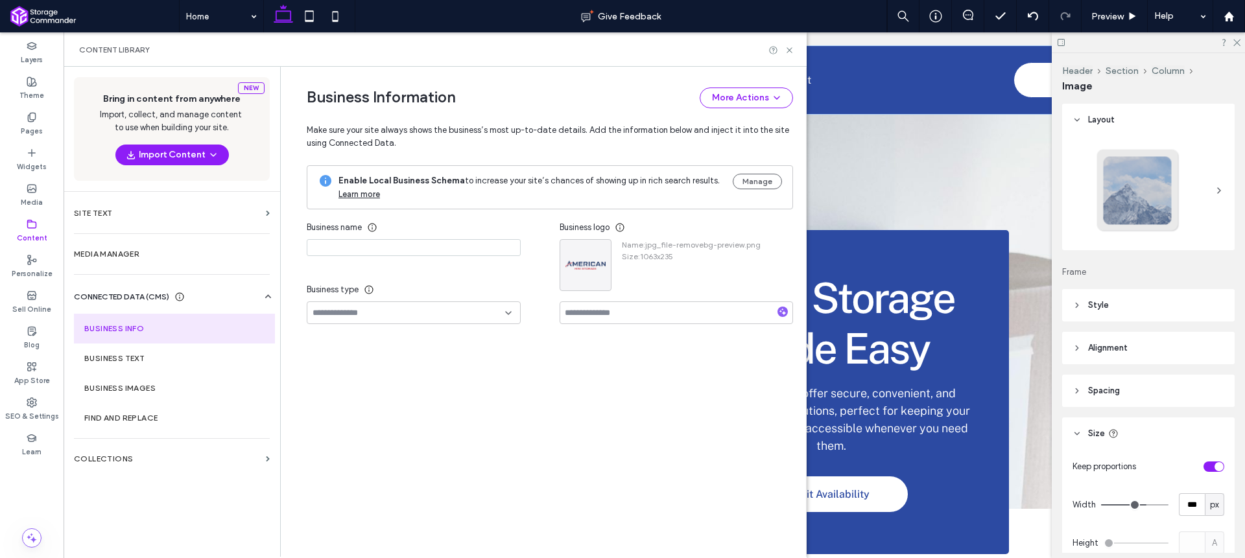
type input "**********"
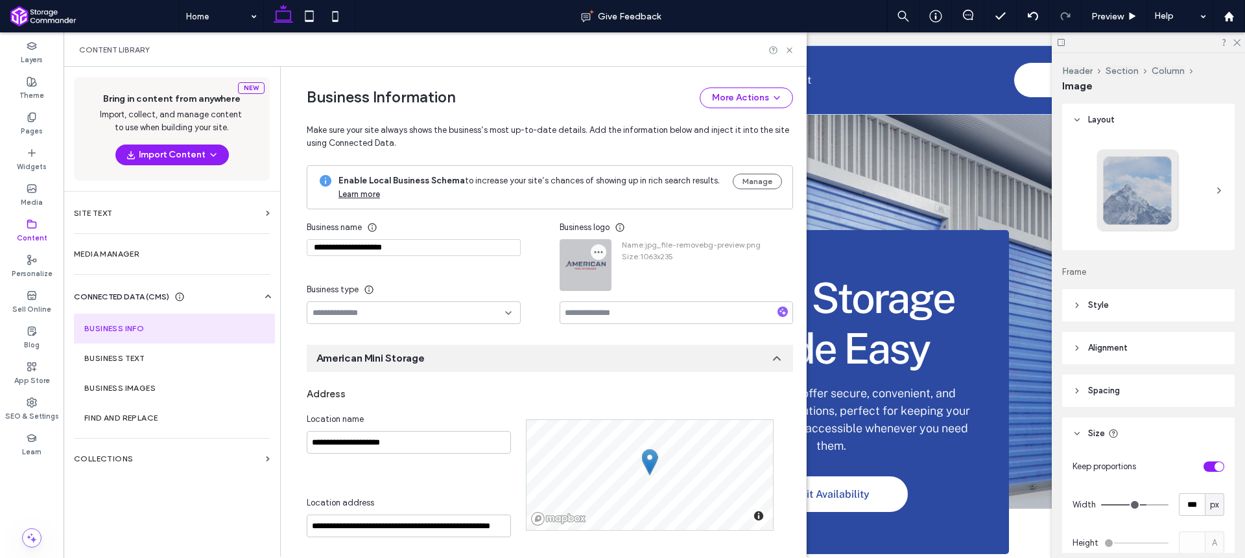
click at [594, 252] on icon "button" at bounding box center [598, 252] width 10 height 10
click at [600, 277] on span at bounding box center [603, 283] width 16 height 14
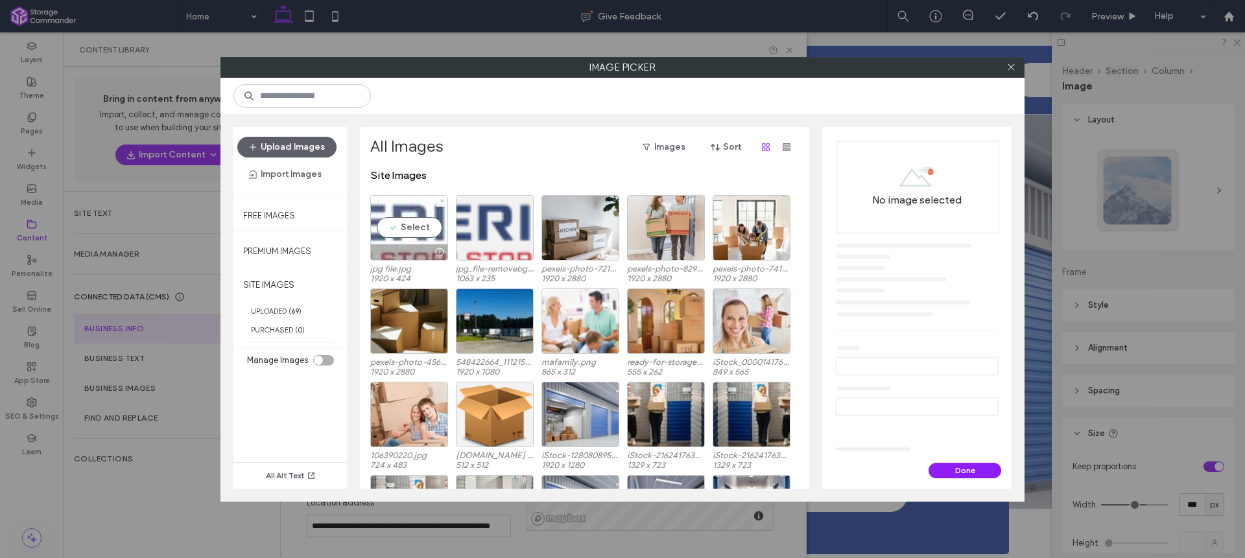
click at [404, 229] on div "Select" at bounding box center [409, 227] width 78 height 65
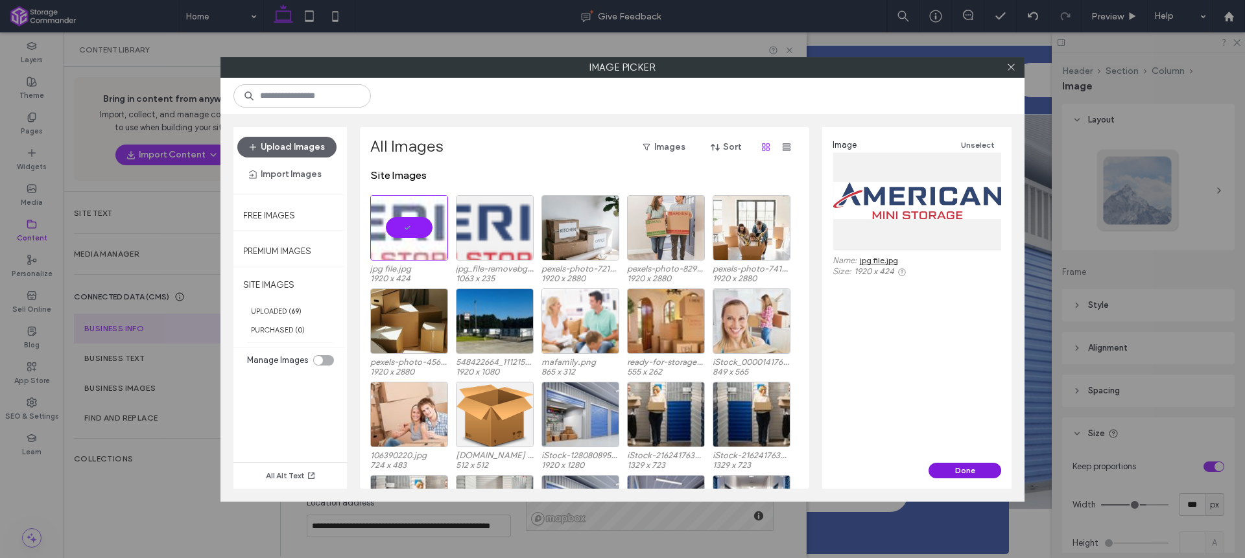
click at [975, 471] on button "Done" at bounding box center [965, 471] width 73 height 16
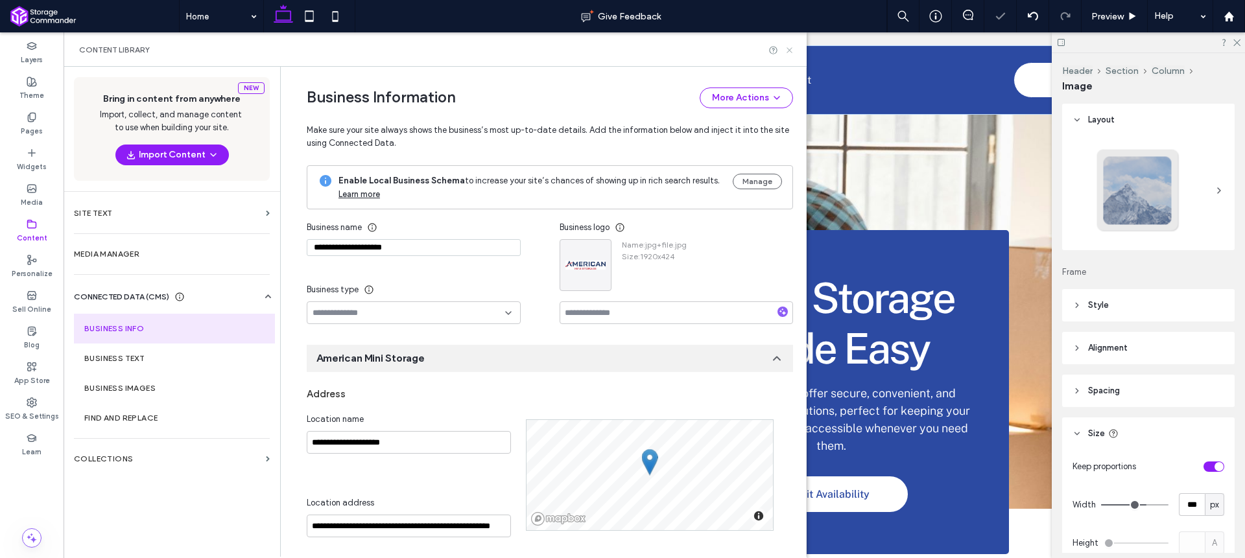
click at [788, 47] on icon at bounding box center [790, 50] width 10 height 10
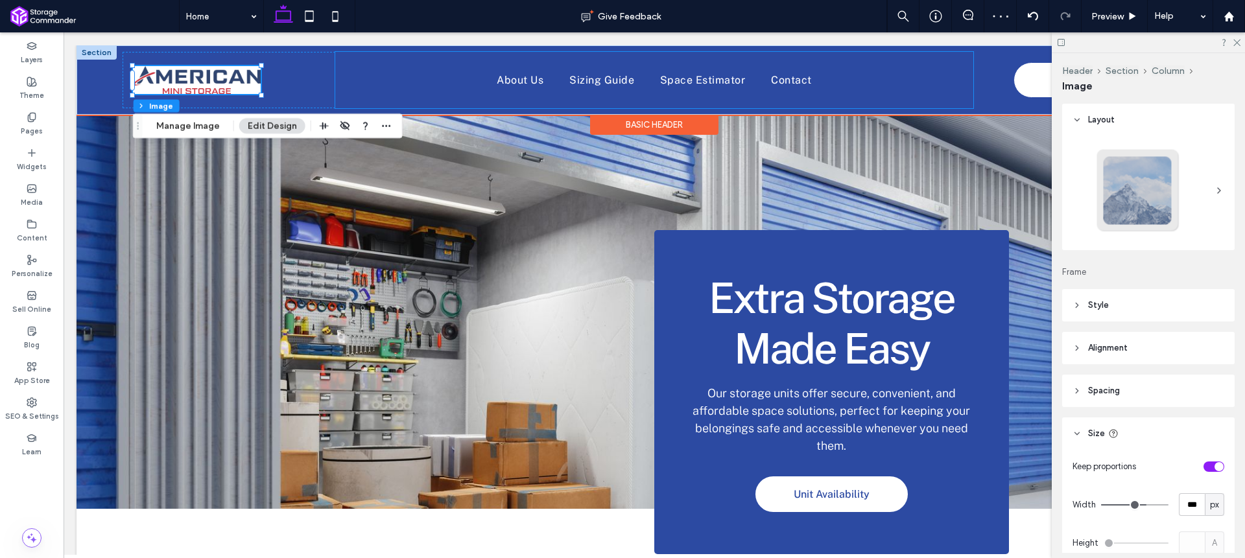
click at [420, 104] on div "About Us Sizing Guide Space Estimator Contact" at bounding box center [654, 80] width 638 height 56
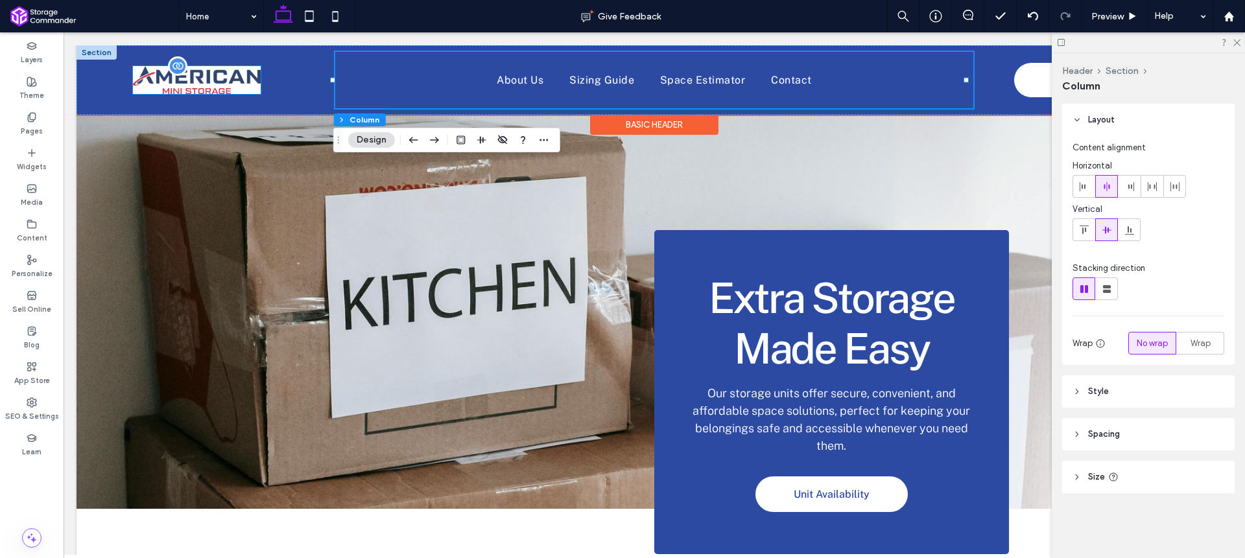
click at [241, 84] on img at bounding box center [197, 80] width 128 height 29
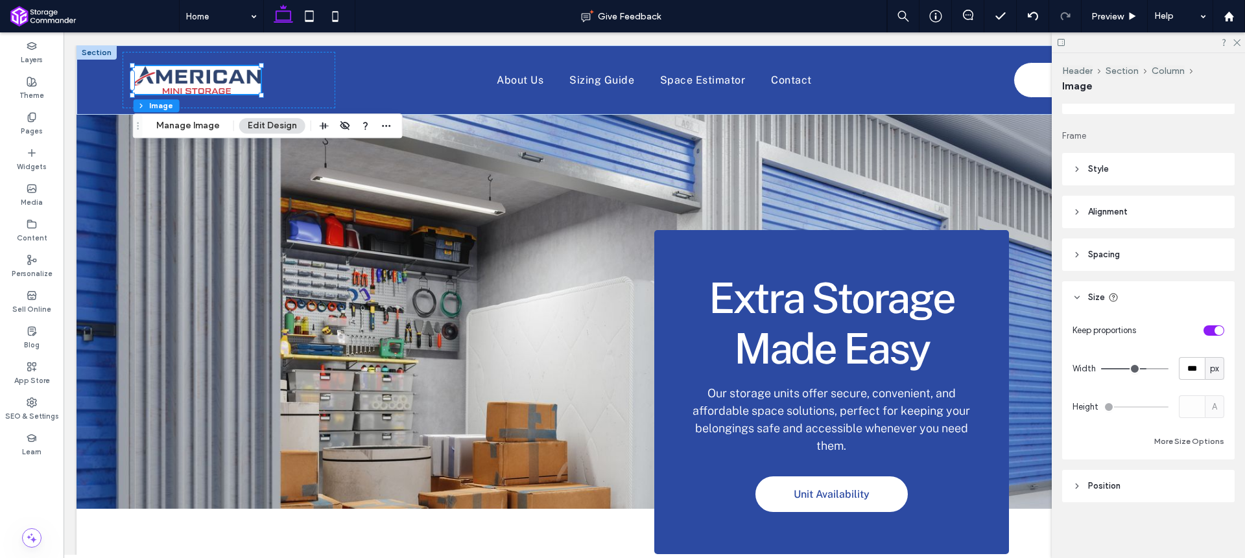
scroll to position [137, 0]
click at [1128, 176] on header "Style" at bounding box center [1148, 168] width 172 height 32
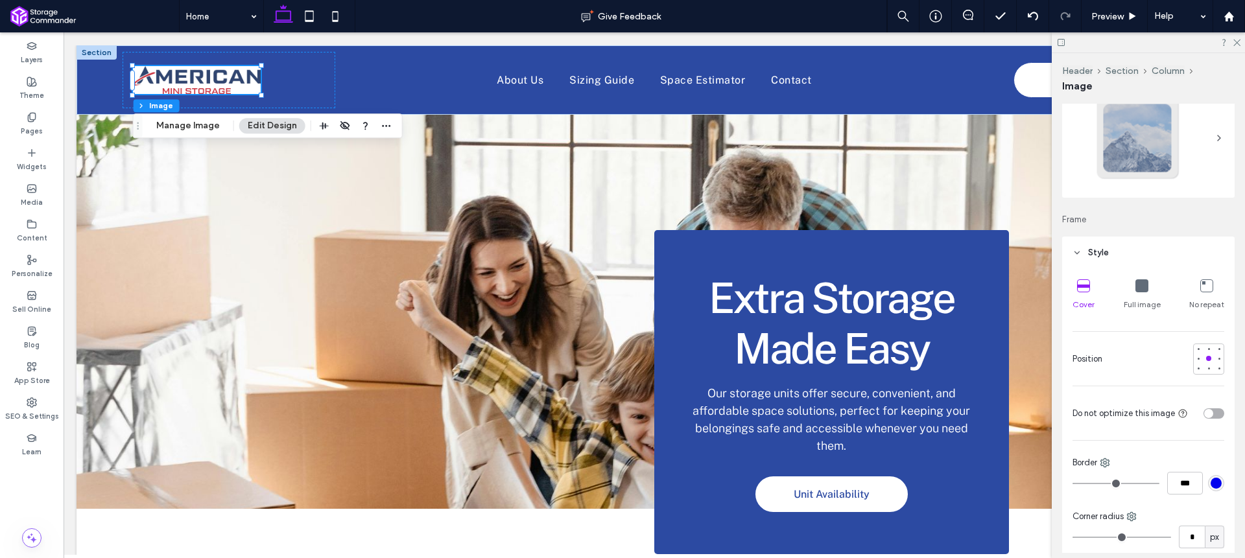
scroll to position [0, 0]
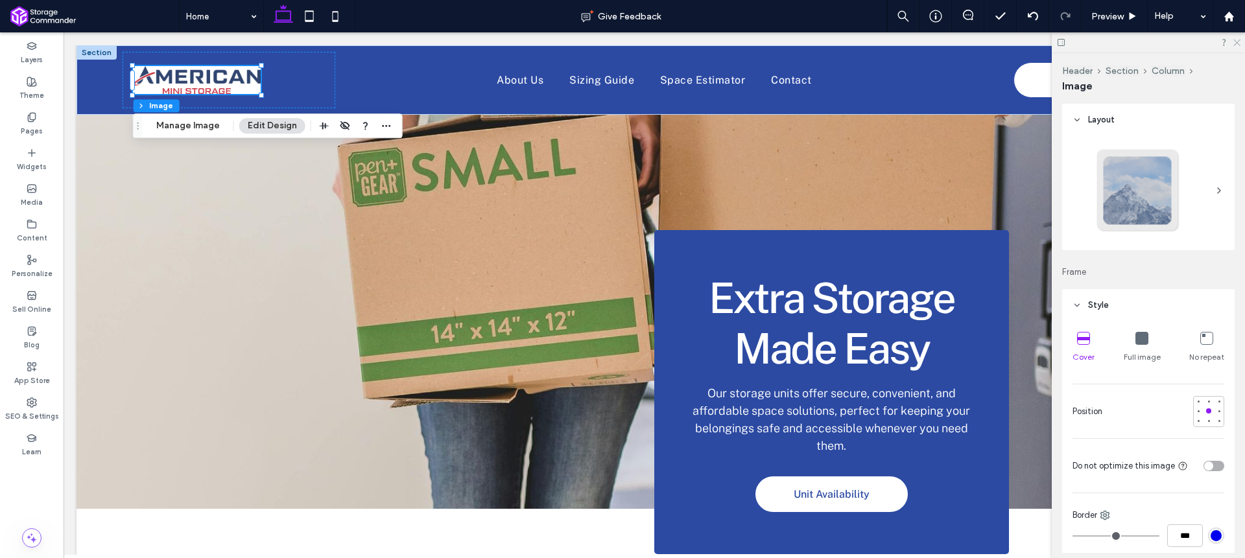
click at [1235, 42] on icon at bounding box center [1236, 42] width 8 height 8
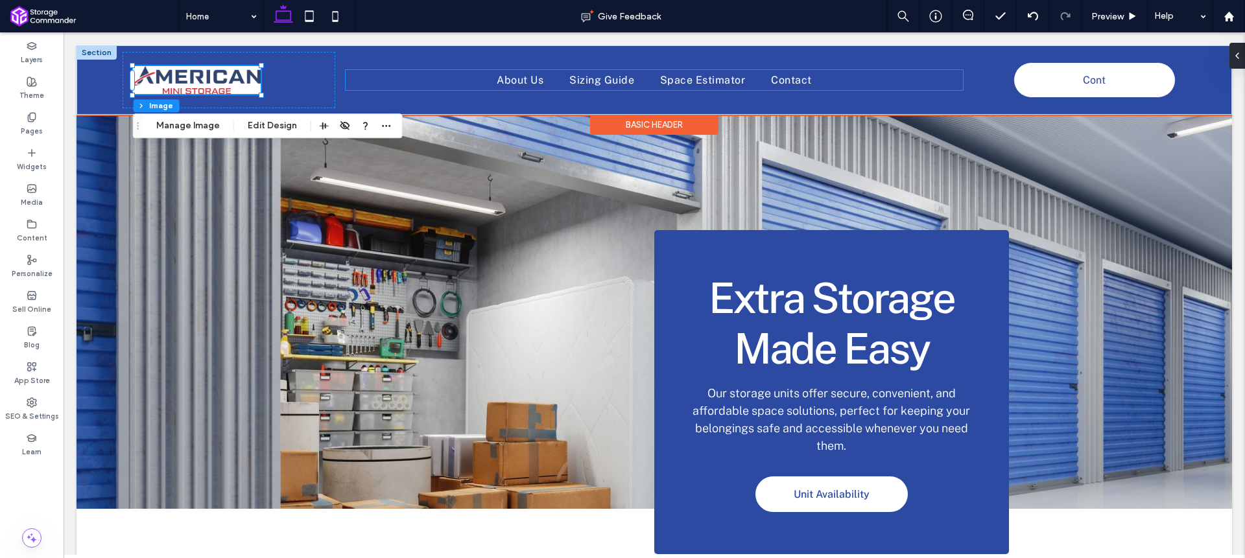
click at [400, 78] on ul "About Us Sizing Guide Space Estimator Contact" at bounding box center [654, 79] width 617 height 19
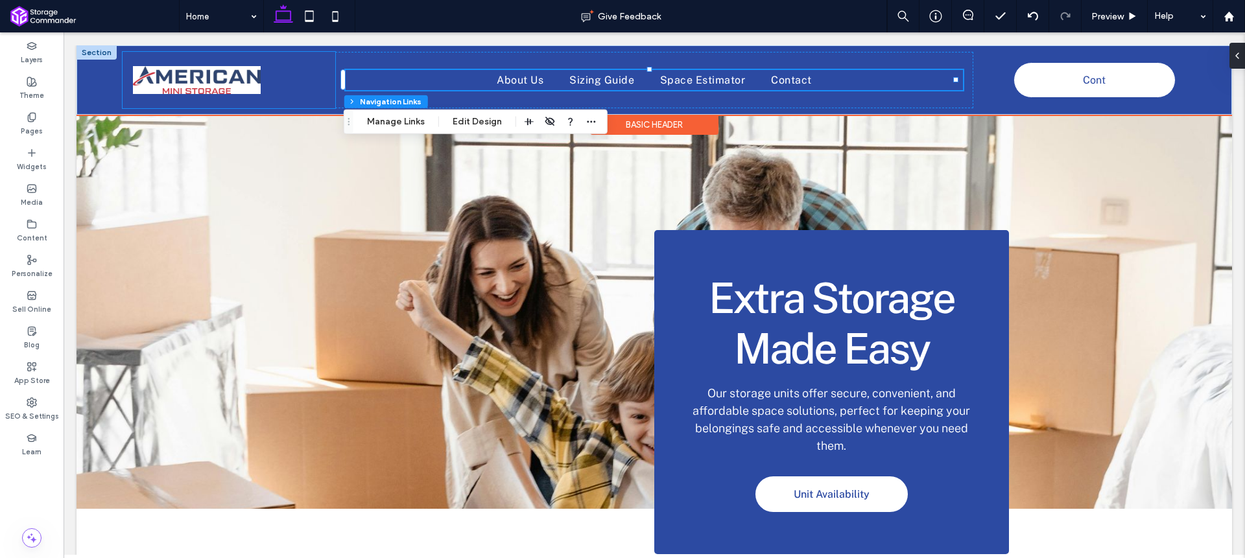
click at [305, 82] on div at bounding box center [229, 80] width 213 height 56
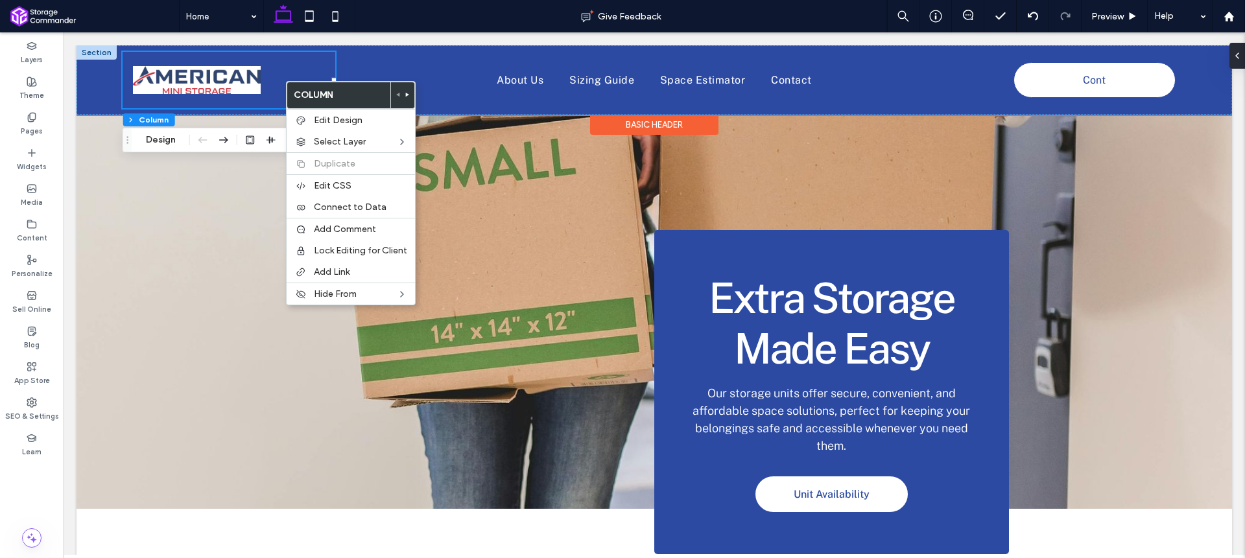
click at [274, 72] on div at bounding box center [229, 80] width 213 height 56
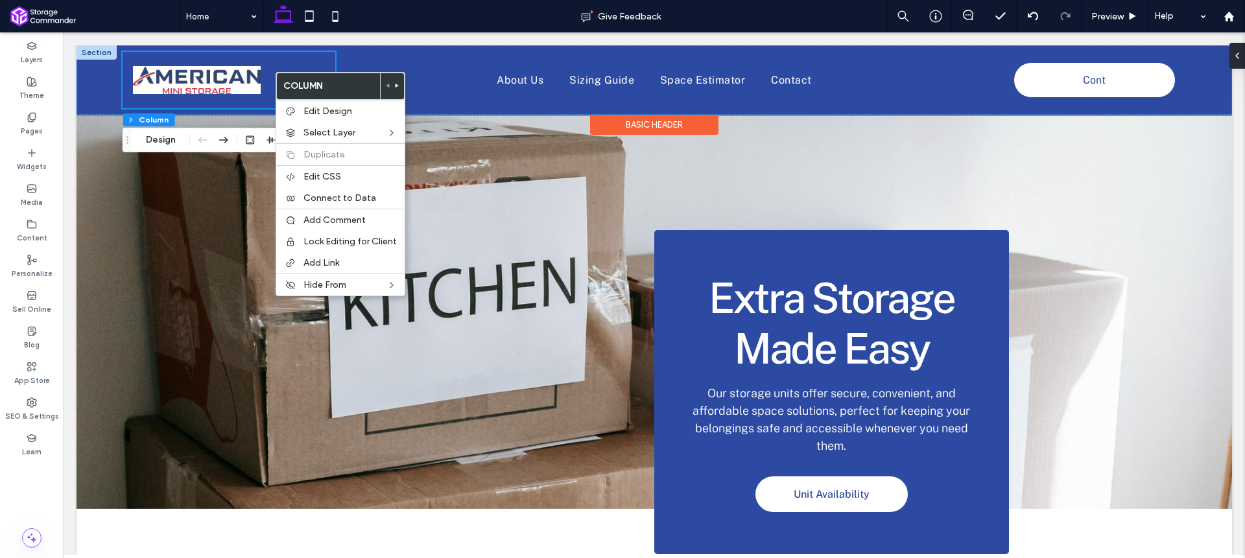
click at [267, 62] on div at bounding box center [229, 80] width 213 height 56
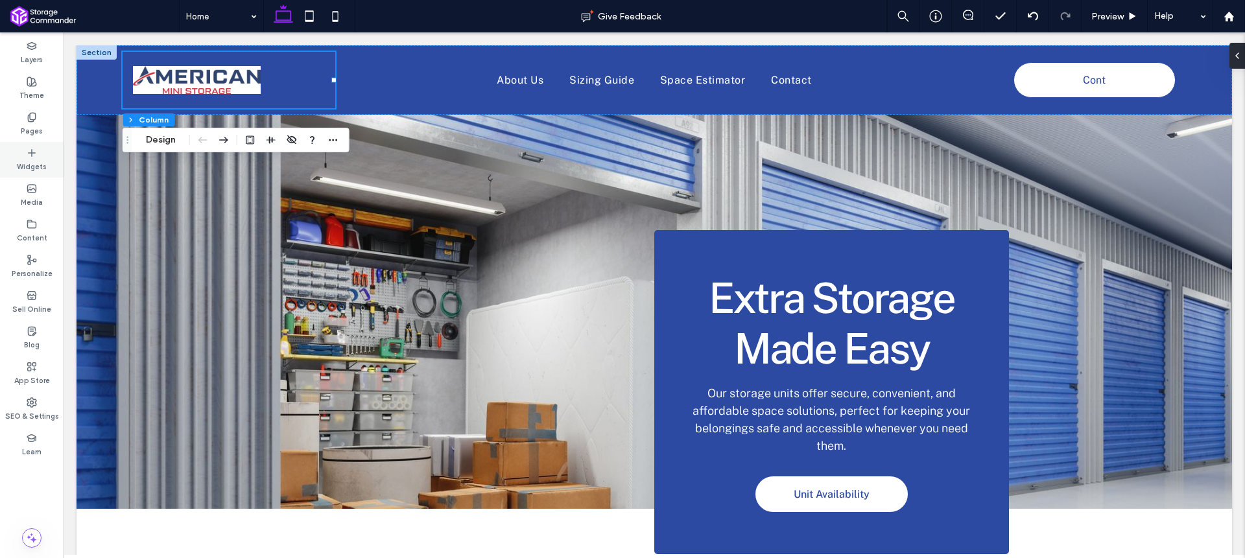
click at [35, 149] on icon at bounding box center [32, 153] width 10 height 10
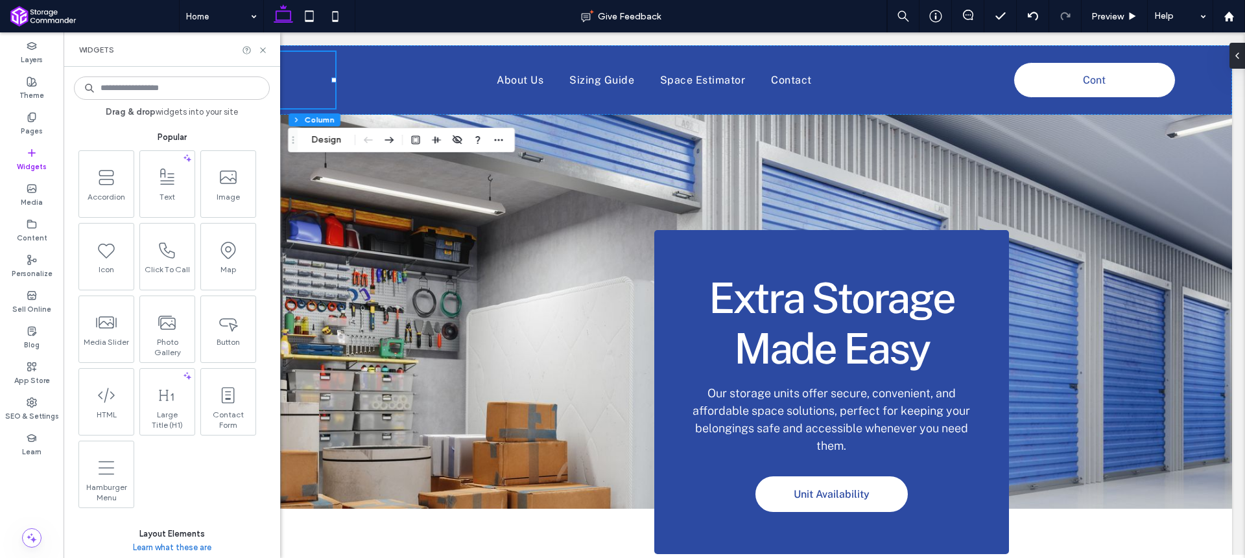
click at [172, 92] on input at bounding box center [172, 88] width 196 height 23
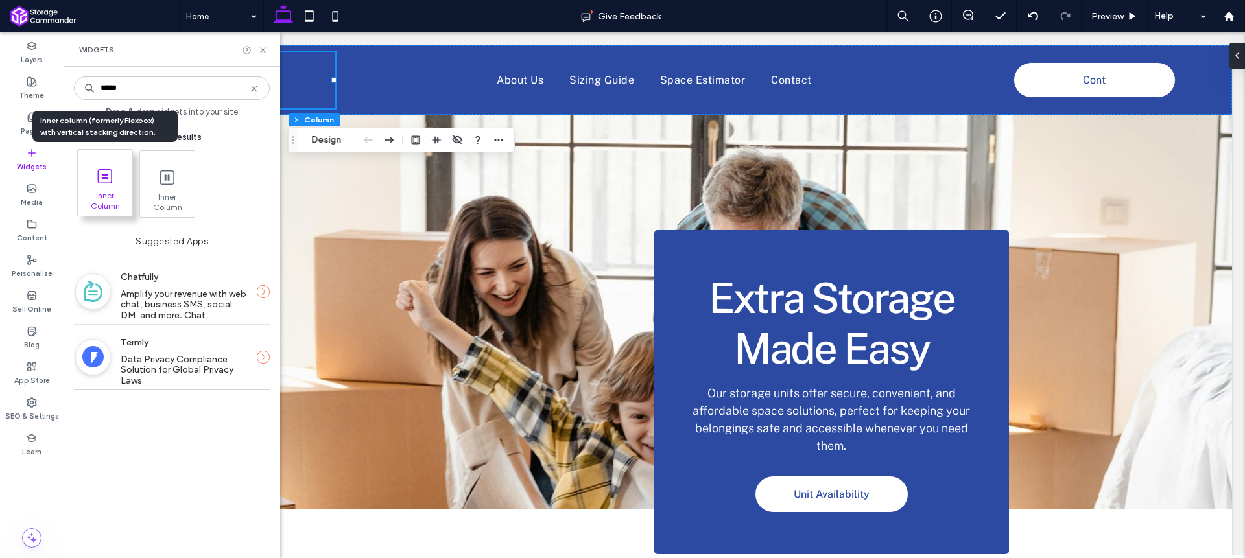
type input "*****"
click at [120, 176] on span at bounding box center [105, 175] width 54 height 29
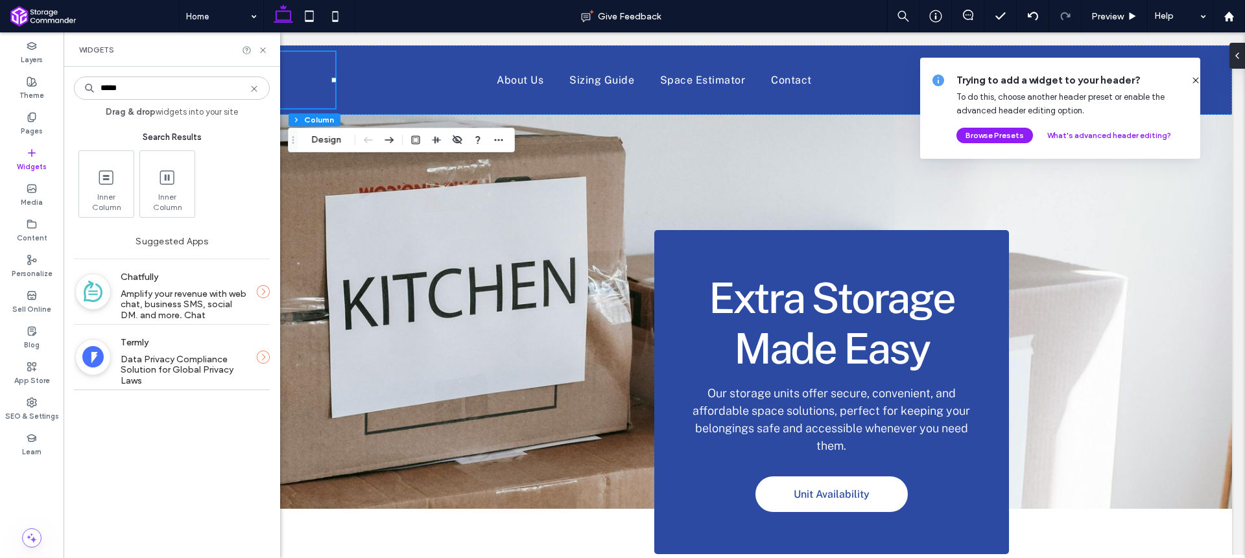
drag, startPoint x: 1188, startPoint y: 80, endPoint x: 867, endPoint y: 49, distance: 322.5
click at [1193, 80] on use at bounding box center [1196, 80] width 6 height 6
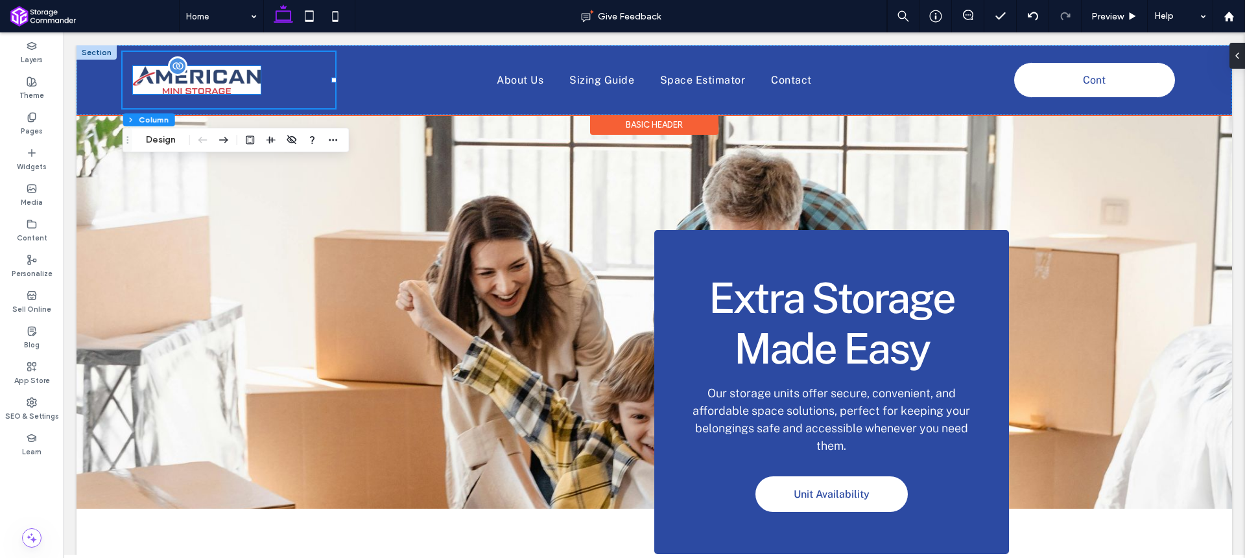
click at [218, 81] on img at bounding box center [197, 80] width 128 height 29
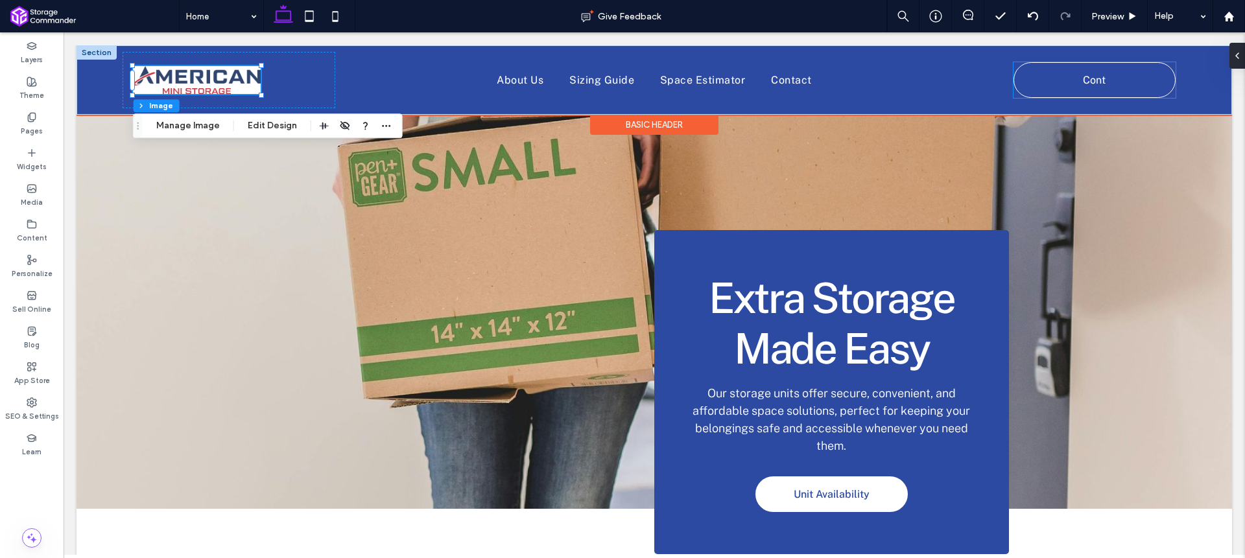
click at [1107, 85] on link "Cont" at bounding box center [1095, 80] width 162 height 36
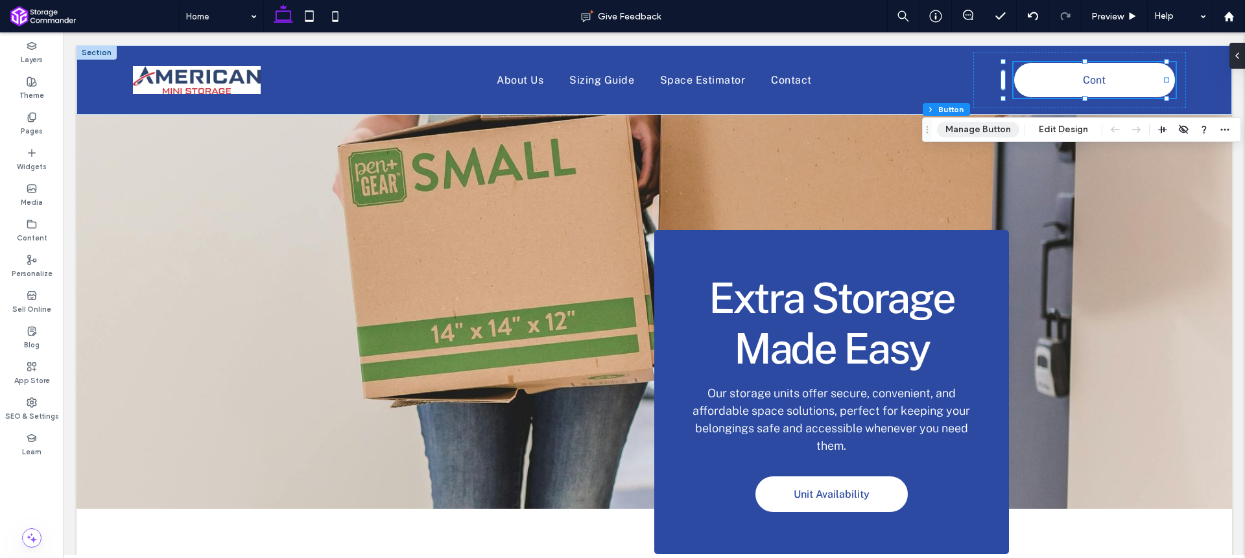
drag, startPoint x: 984, startPoint y: 126, endPoint x: 943, endPoint y: 115, distance: 42.9
click at [984, 126] on button "Manage Button" at bounding box center [978, 130] width 82 height 16
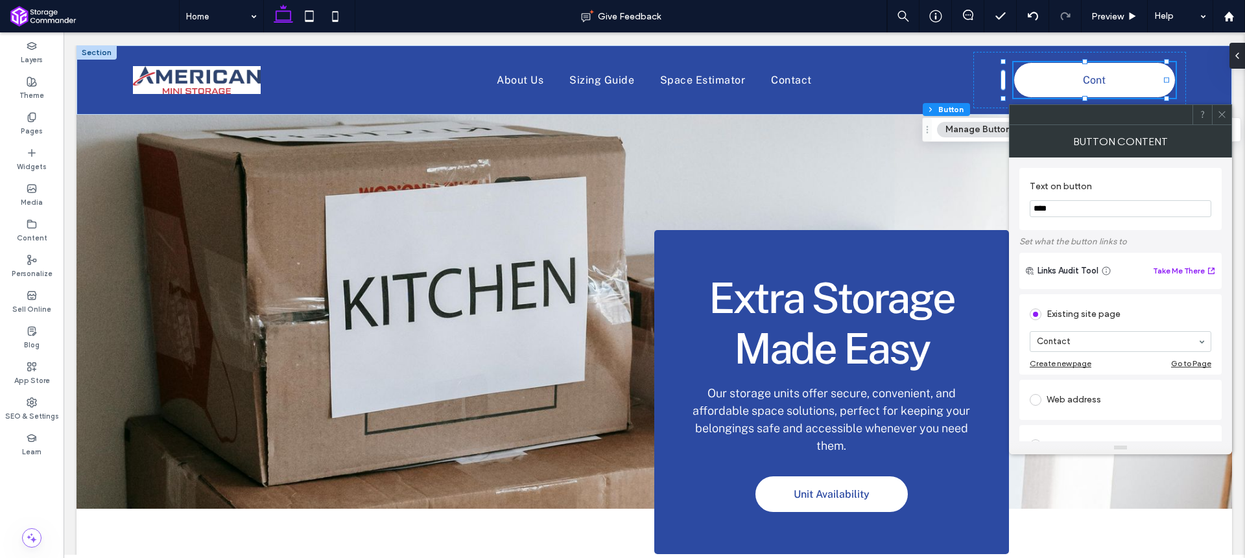
click at [1093, 206] on input "****" at bounding box center [1121, 208] width 182 height 17
type input "**********"
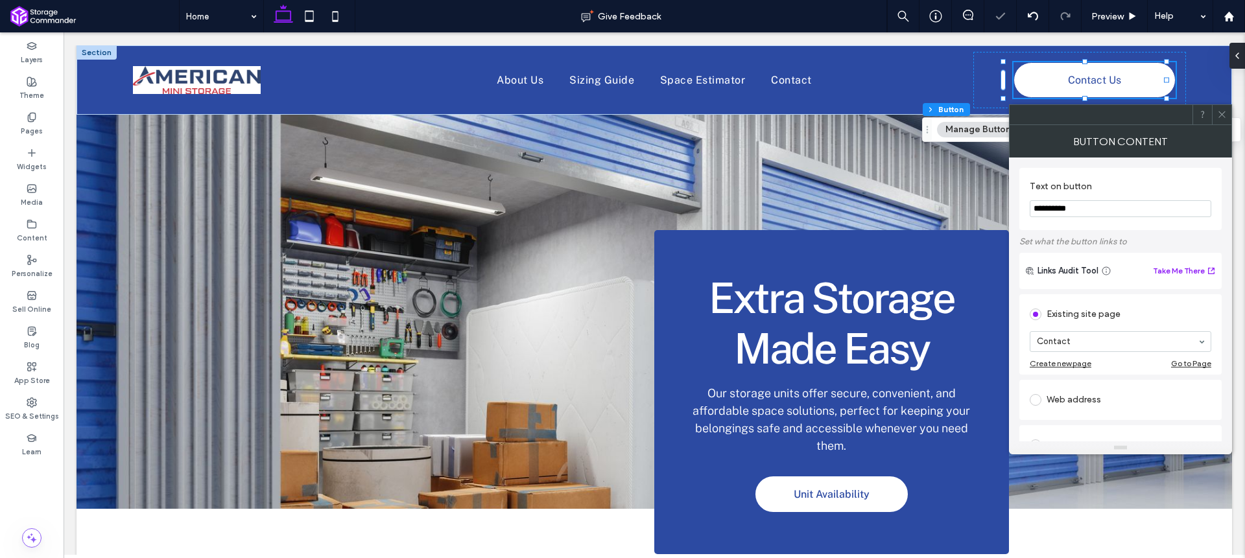
click at [1123, 162] on div "**********" at bounding box center [1120, 448] width 202 height 580
click at [1222, 115] on icon at bounding box center [1222, 115] width 10 height 10
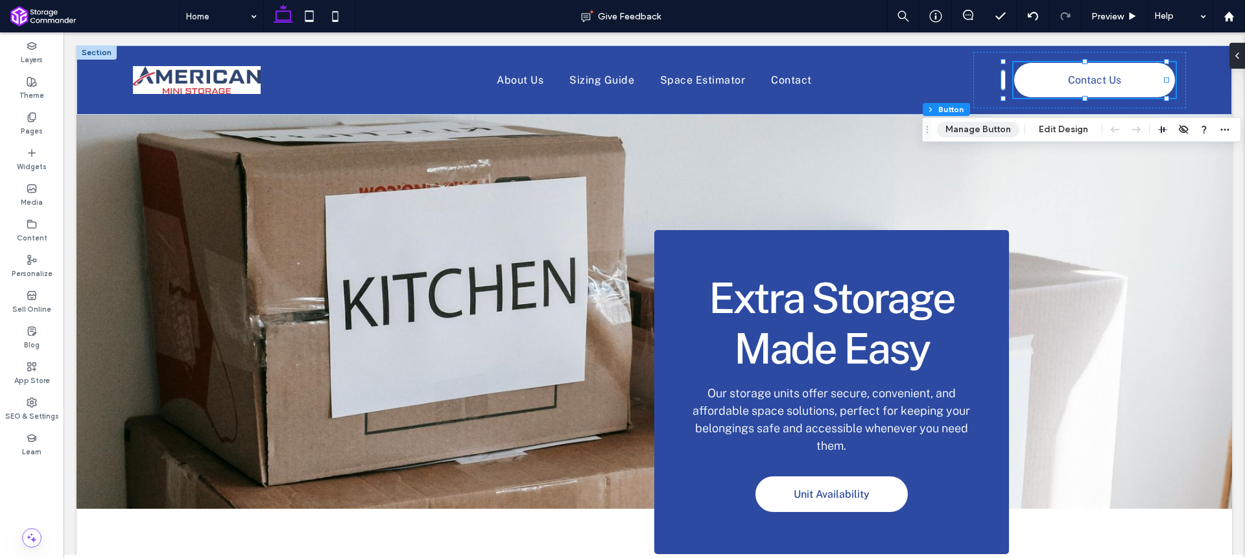
click at [977, 125] on button "Manage Button" at bounding box center [978, 130] width 82 height 16
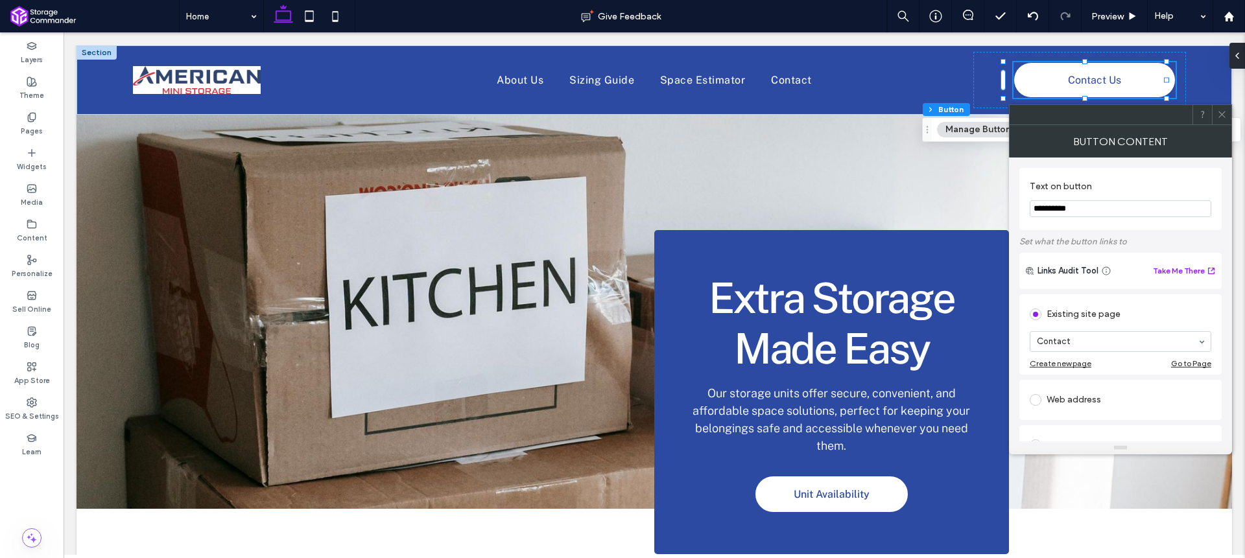
click at [1084, 212] on input "**********" at bounding box center [1121, 208] width 182 height 17
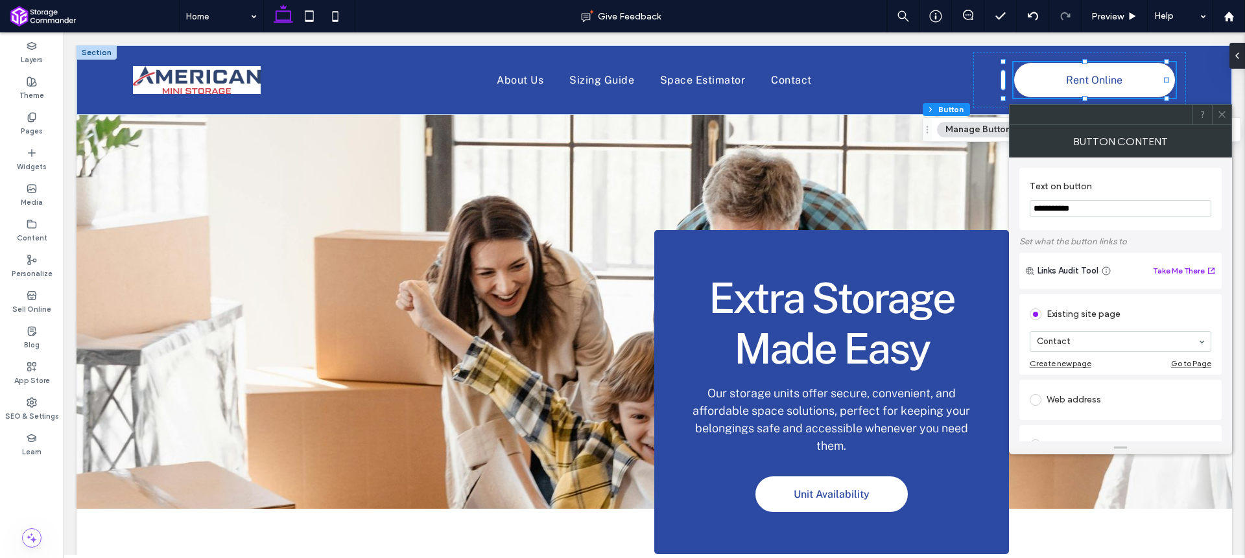
type input "**********"
click at [1063, 401] on div "Web address" at bounding box center [1121, 400] width 182 height 21
click at [1078, 388] on input "url" at bounding box center [1121, 385] width 182 height 17
paste input "**********"
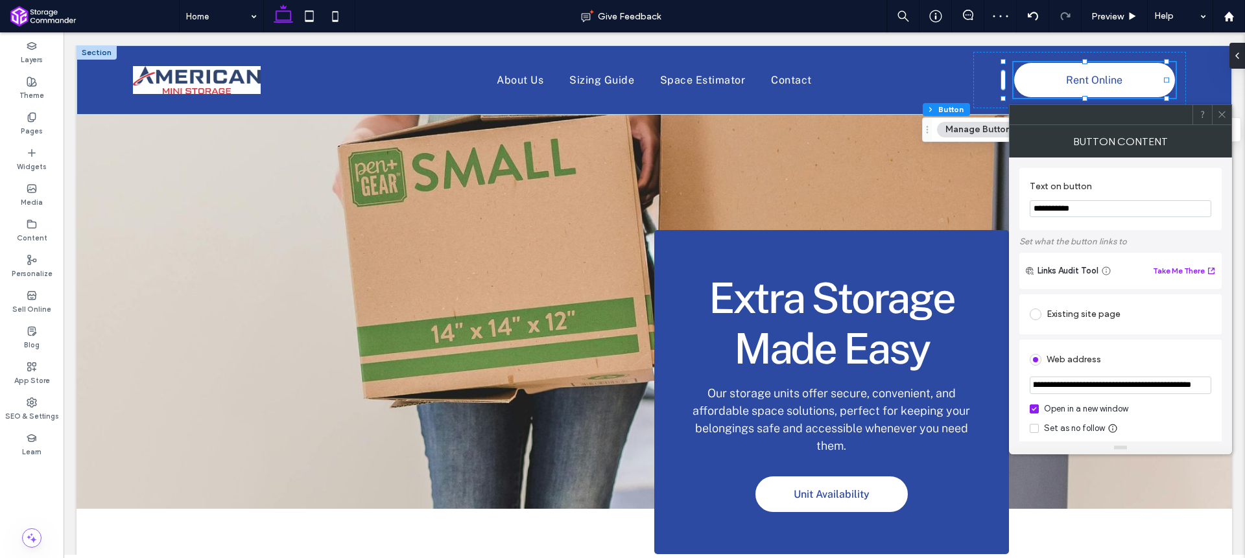
type input "**********"
click at [1184, 337] on div "**********" at bounding box center [1120, 545] width 202 height 506
click at [1222, 112] on icon at bounding box center [1222, 115] width 10 height 10
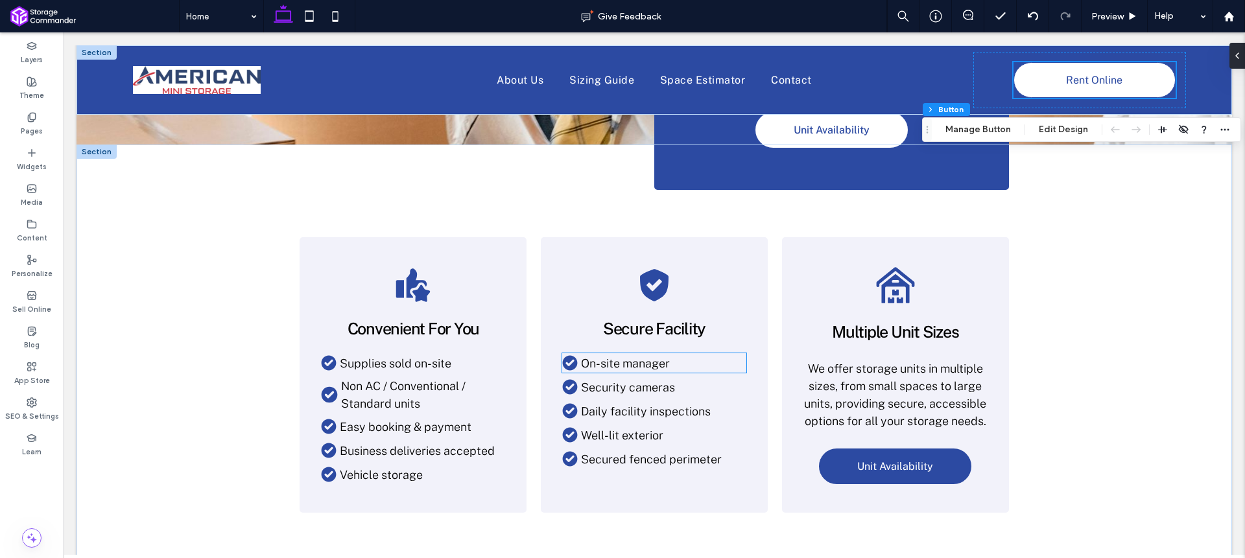
scroll to position [3, 0]
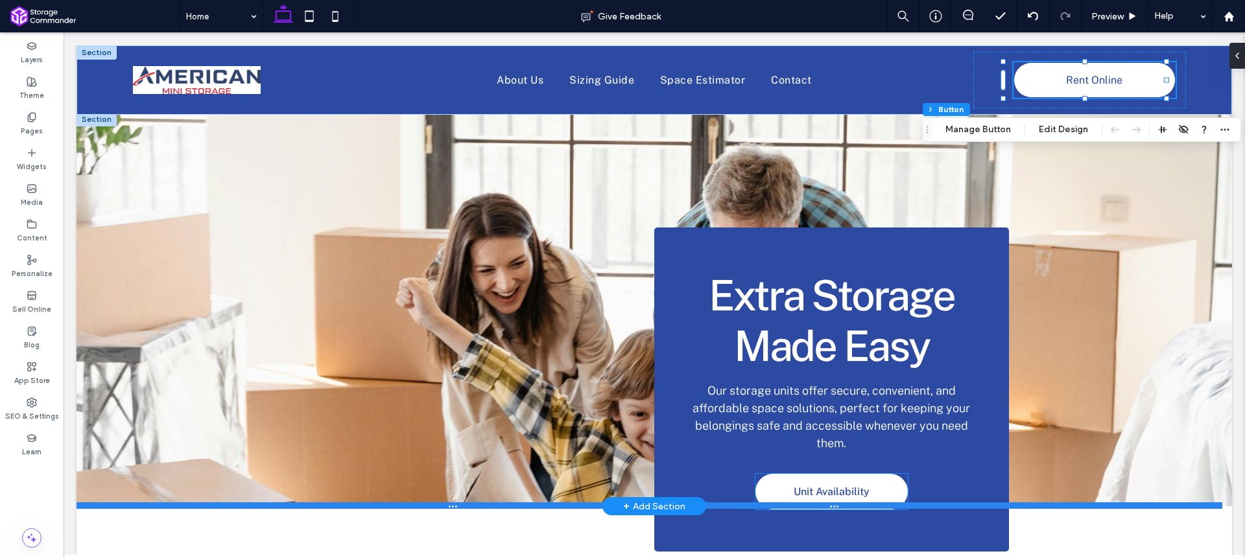
click at [832, 503] on div at bounding box center [650, 506] width 1146 height 6
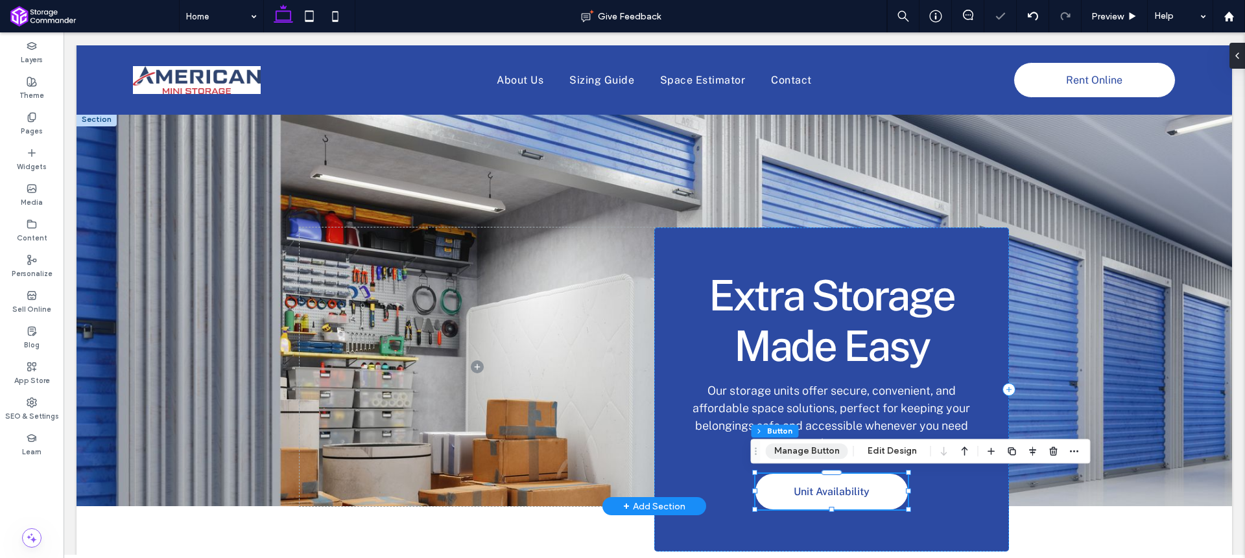
drag, startPoint x: 813, startPoint y: 452, endPoint x: 776, endPoint y: 405, distance: 59.5
click at [813, 452] on button "Manage Button" at bounding box center [807, 452] width 82 height 16
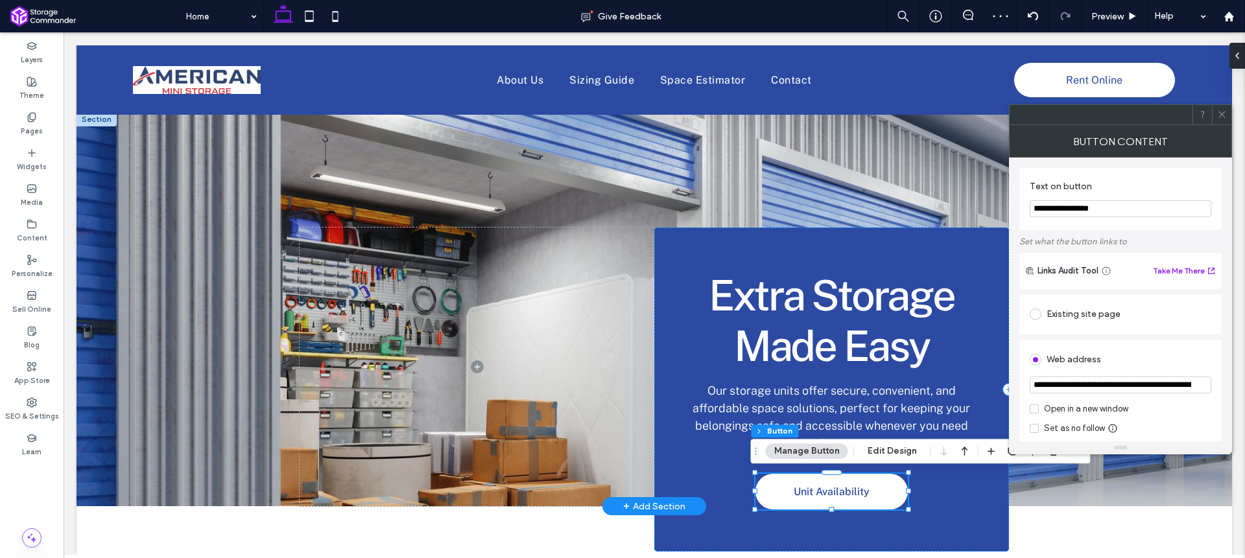
click at [1103, 385] on input "**********" at bounding box center [1121, 385] width 182 height 17
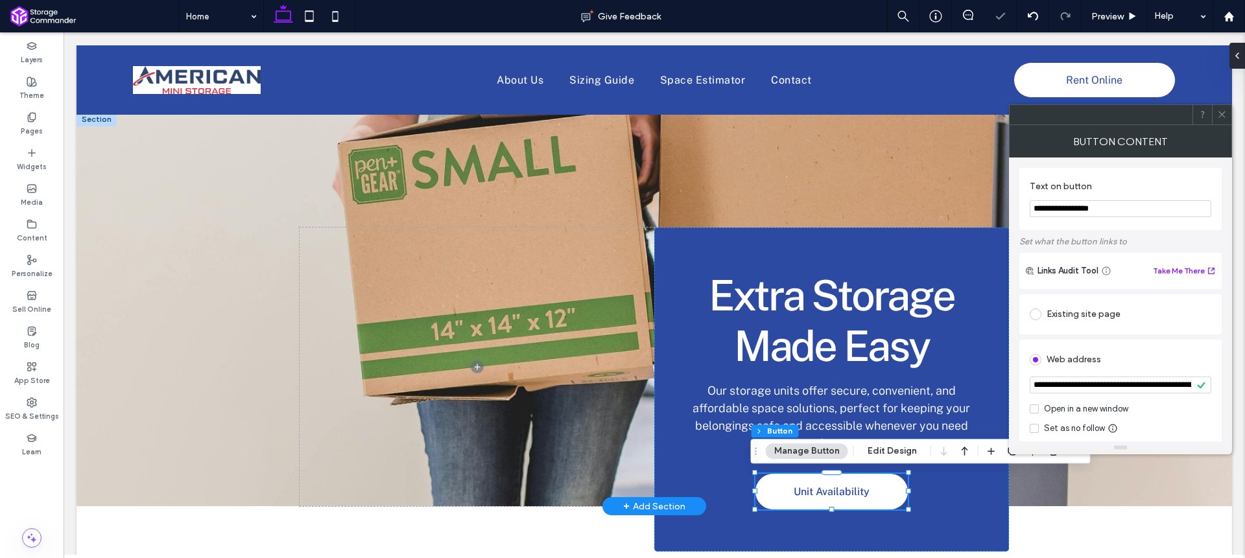
click at [1222, 117] on icon at bounding box center [1222, 115] width 10 height 10
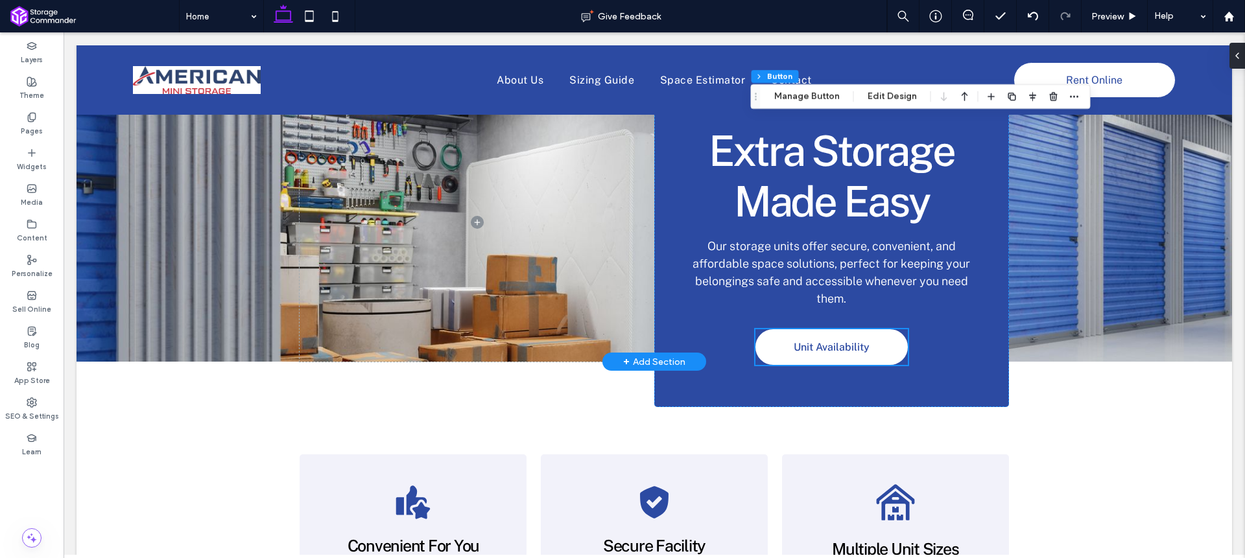
scroll to position [76, 0]
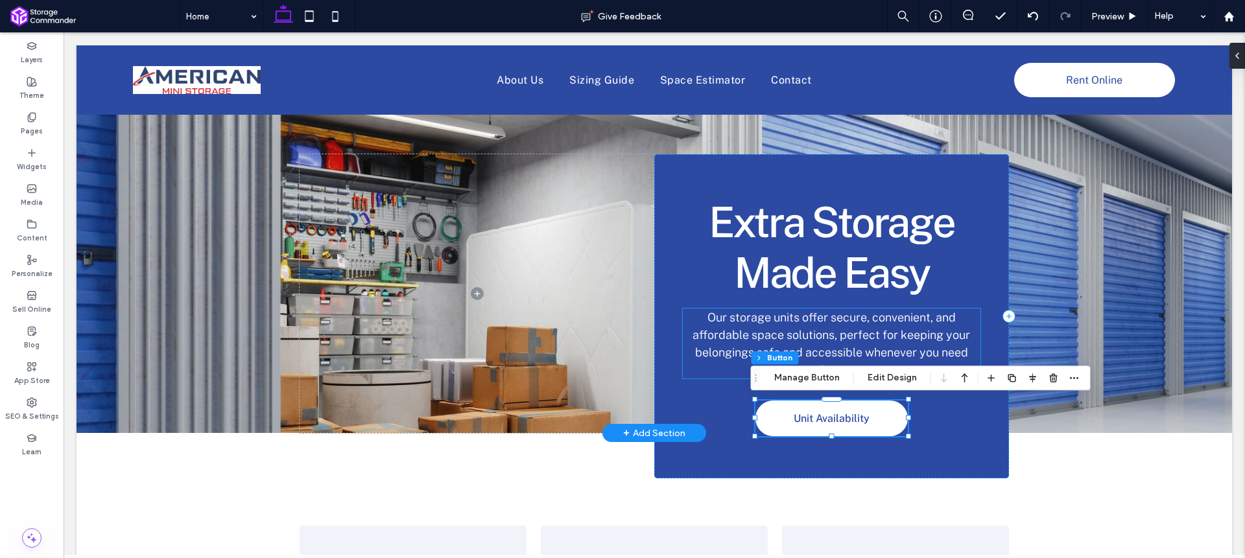
click at [820, 333] on span "Our storage units offer secure, convenient, and affordable space solutions, per…" at bounding box center [832, 344] width 278 height 66
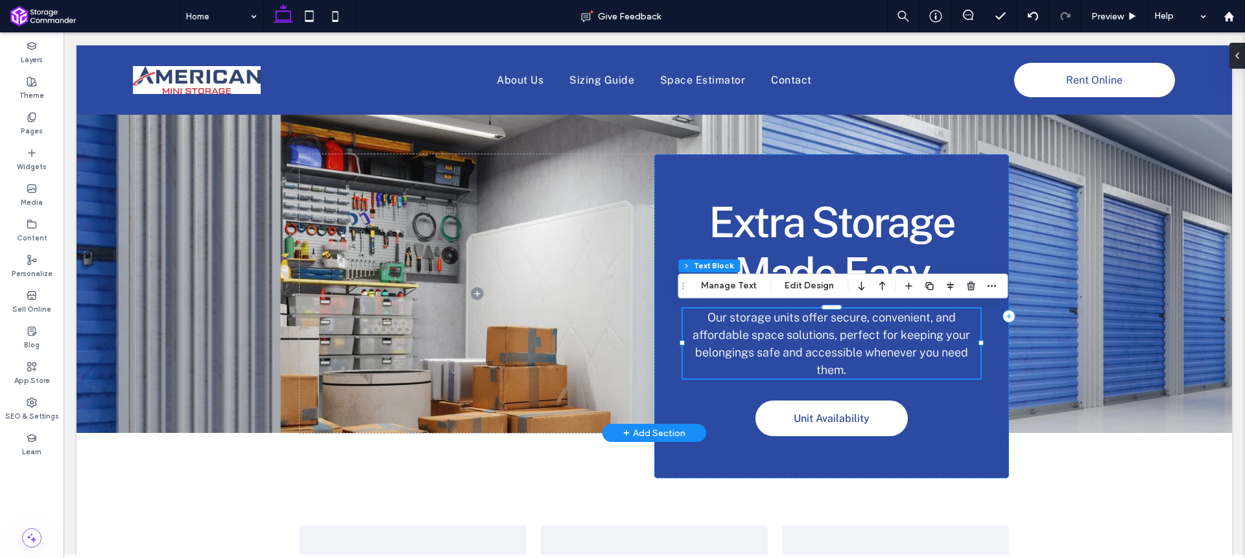
click at [820, 333] on span "Our storage units offer secure, convenient, and affordable space solutions, per…" at bounding box center [832, 344] width 278 height 66
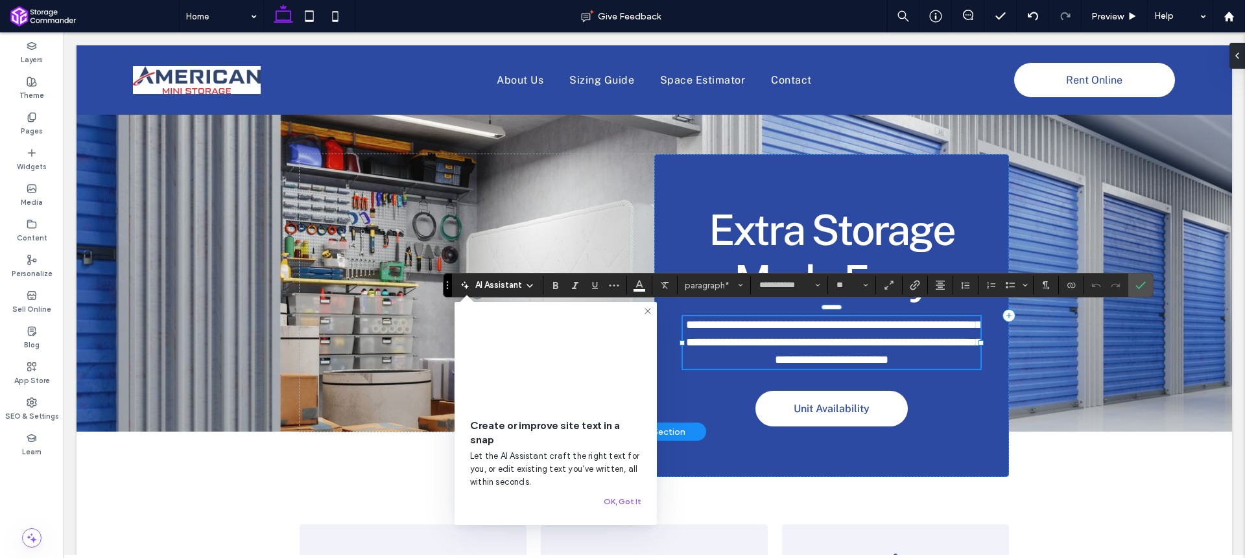
type input "**"
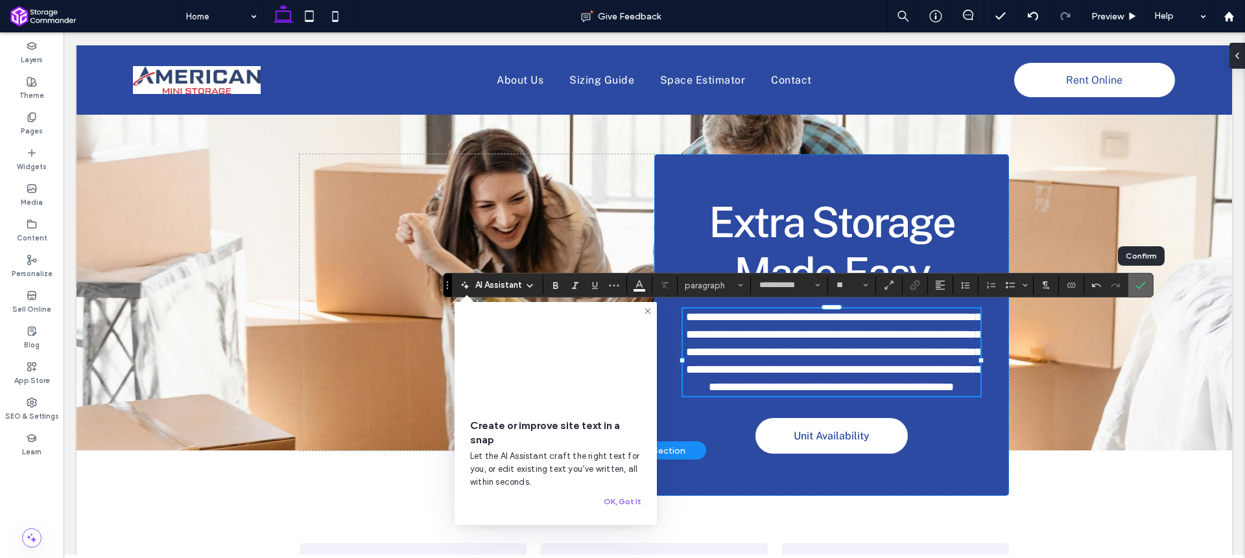
click at [1142, 283] on icon "Confirm" at bounding box center [1140, 285] width 10 height 10
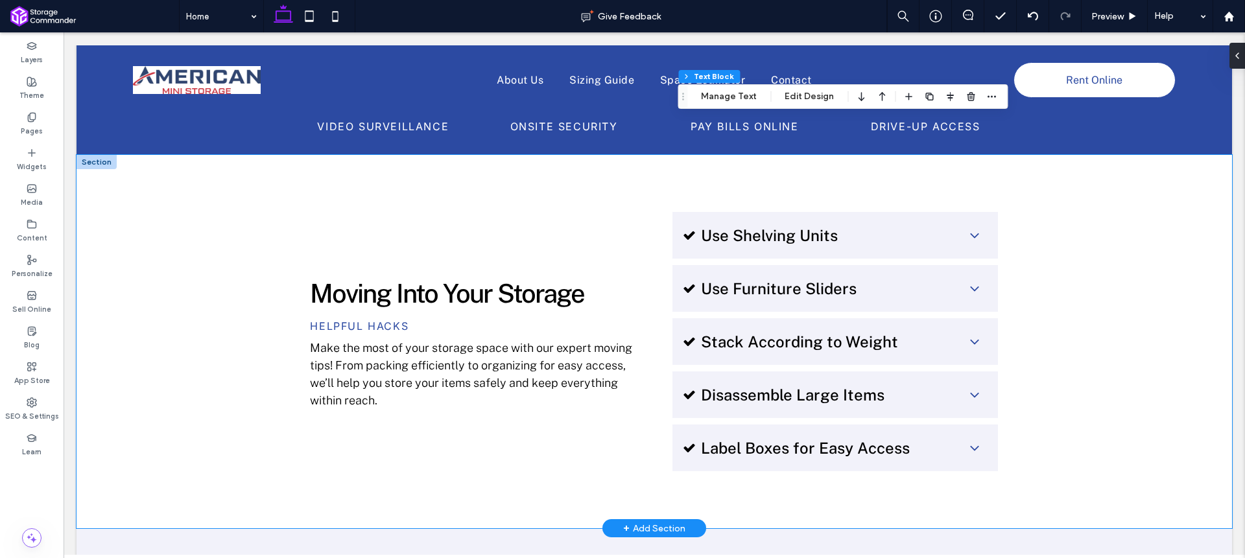
scroll to position [1971, 0]
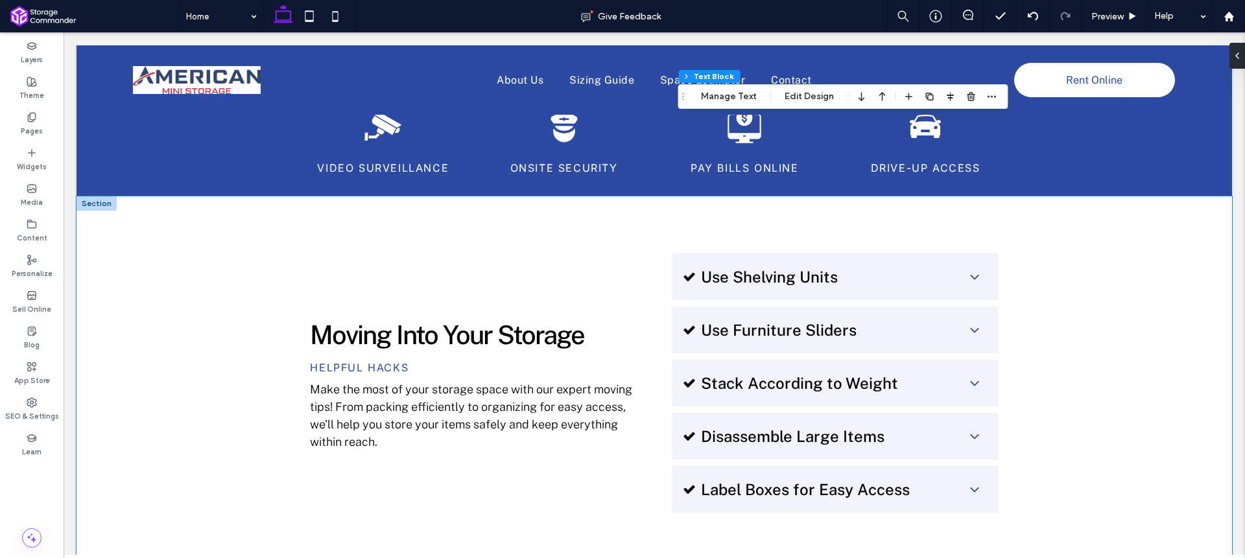
click at [609, 218] on div "Moving Into Your Storage Helpful Hacks Make the most of your storage space with…" at bounding box center [654, 383] width 778 height 374
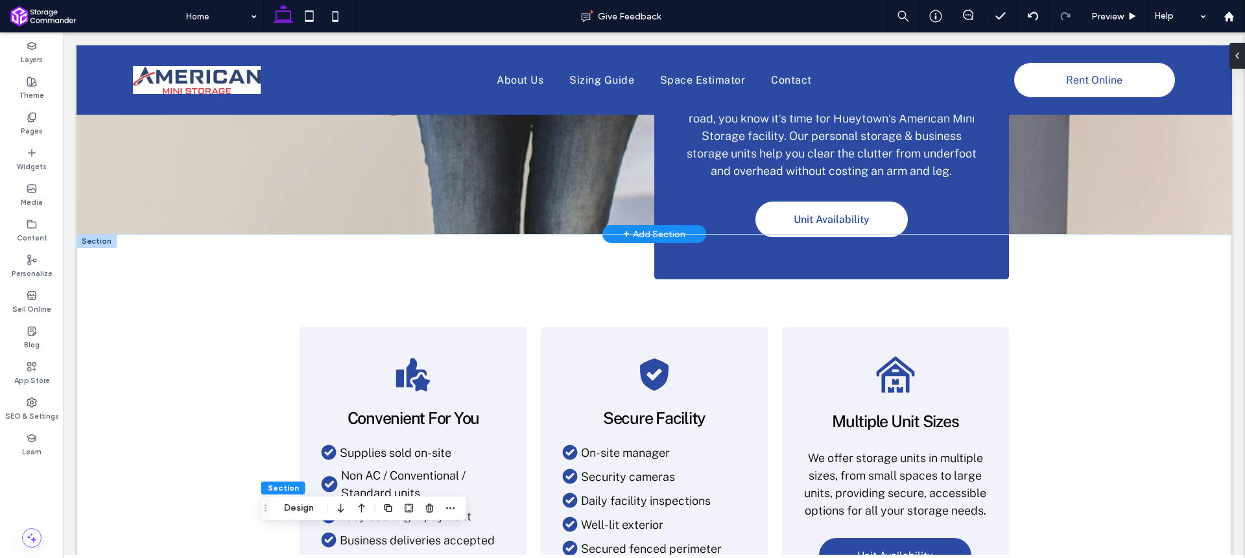
scroll to position [291, 0]
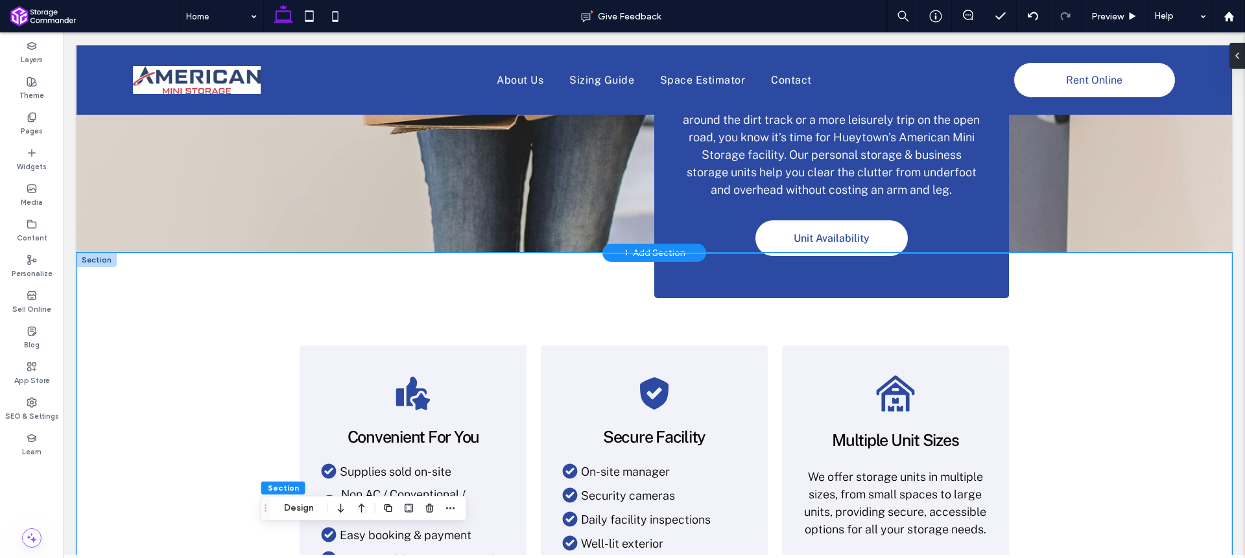
click at [309, 286] on div "Convenient For You Supplies sold on-site Non AC / Conventional / Standard units…" at bounding box center [654, 466] width 778 height 426
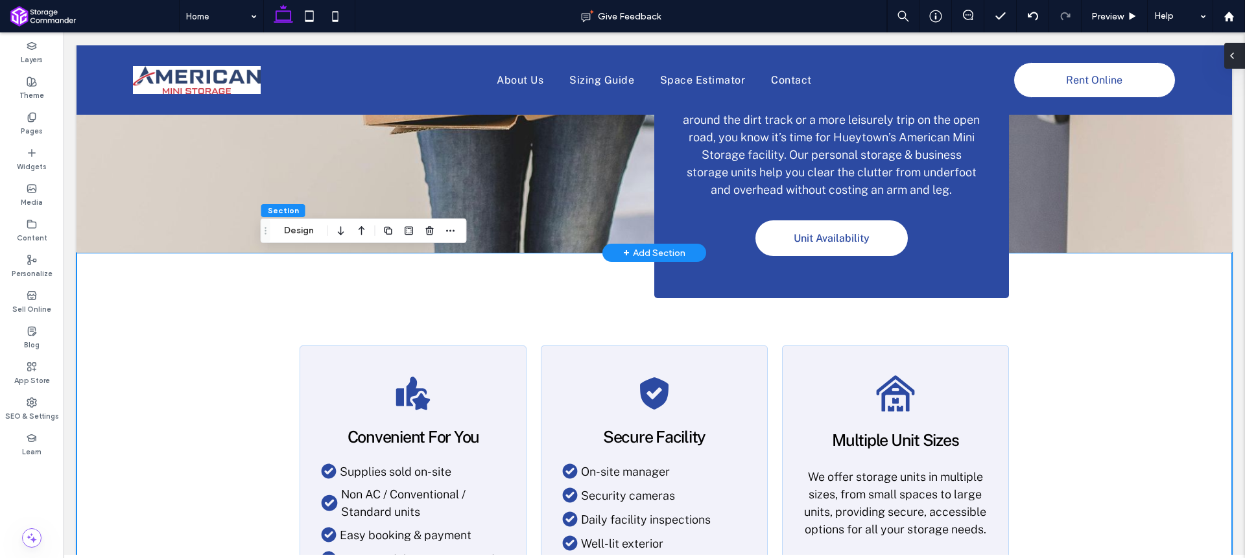
click at [1234, 60] on icon at bounding box center [1232, 56] width 10 height 10
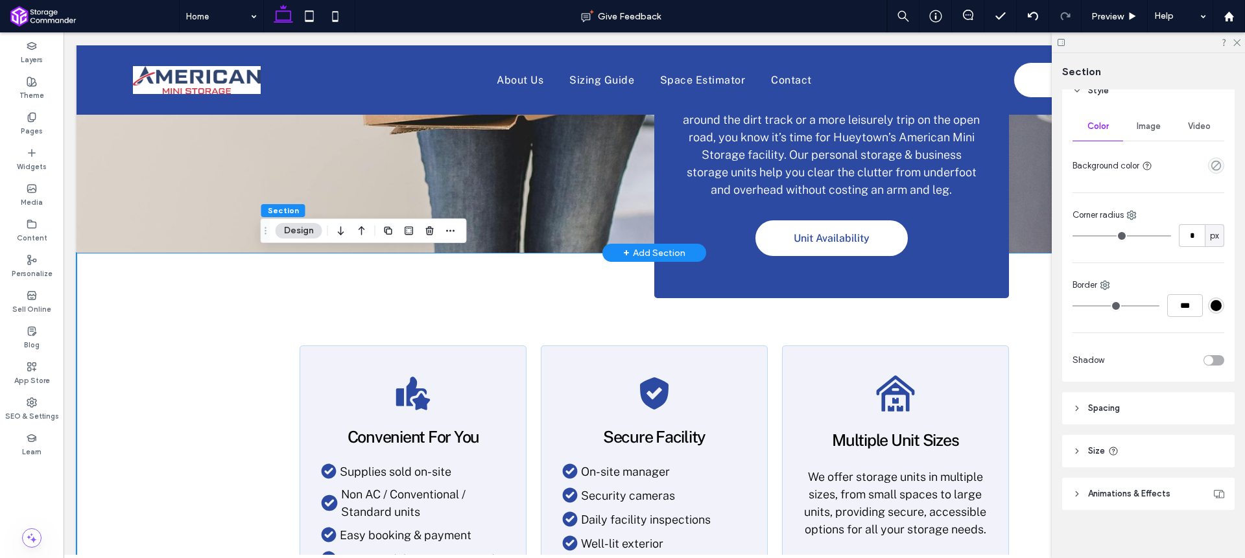
scroll to position [167, 0]
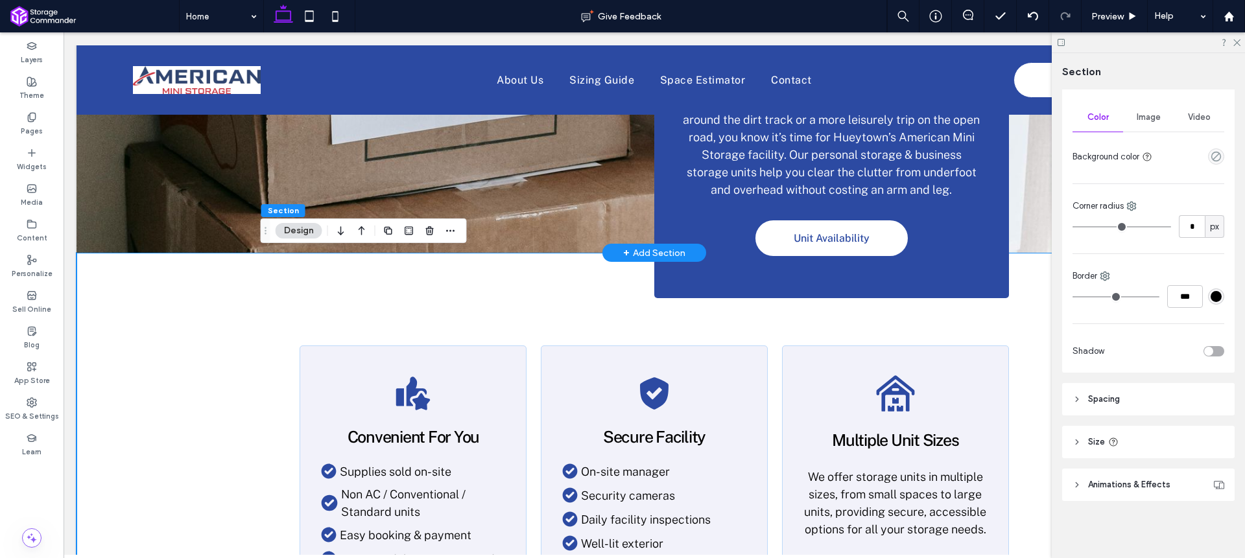
click at [1142, 436] on header "Size" at bounding box center [1148, 442] width 172 height 32
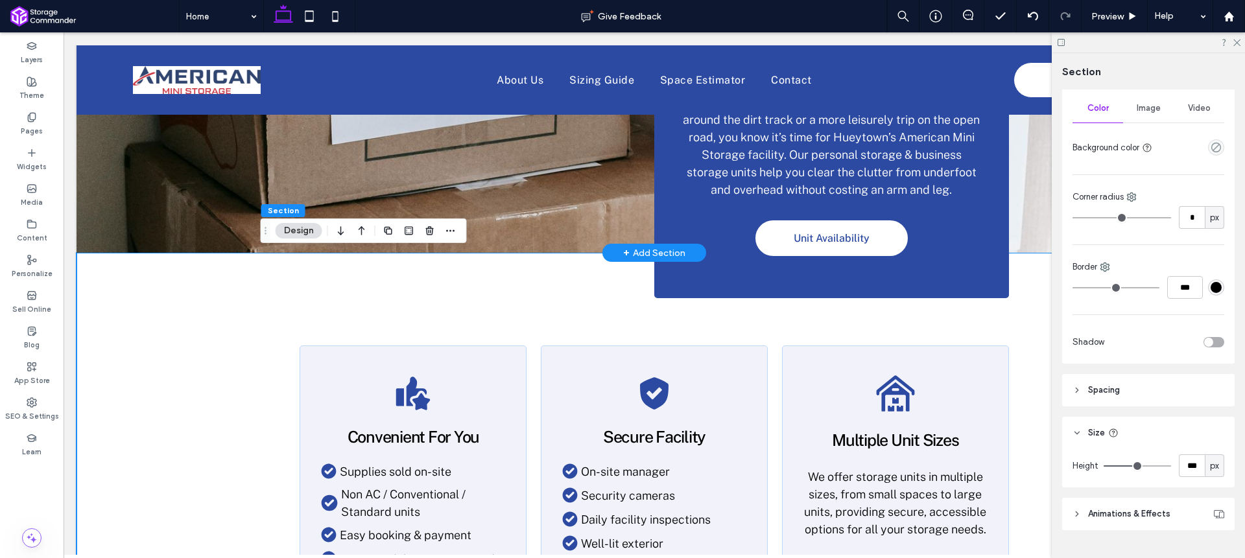
scroll to position [205, 0]
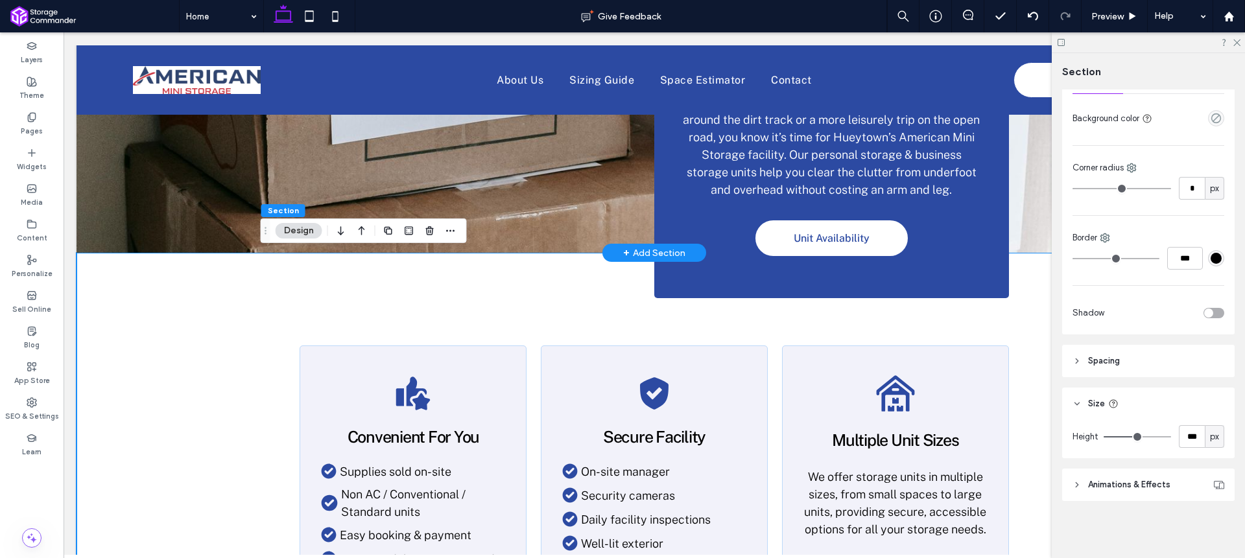
click at [1143, 362] on header "Spacing" at bounding box center [1148, 361] width 172 height 32
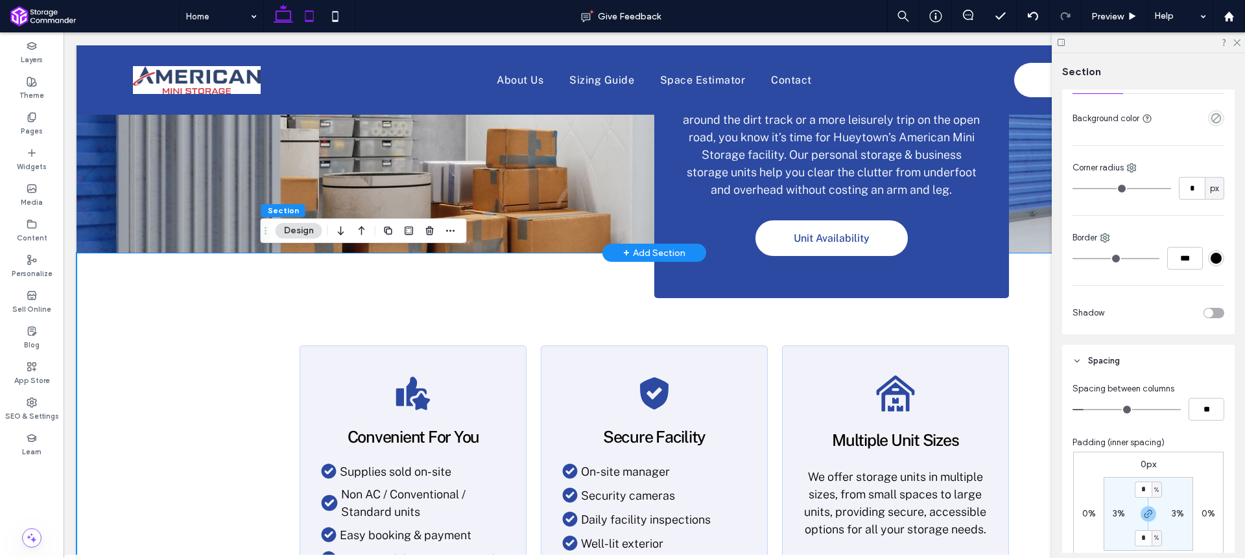
click at [307, 10] on use at bounding box center [309, 15] width 8 height 11
type input "*"
type input "**"
type input "*"
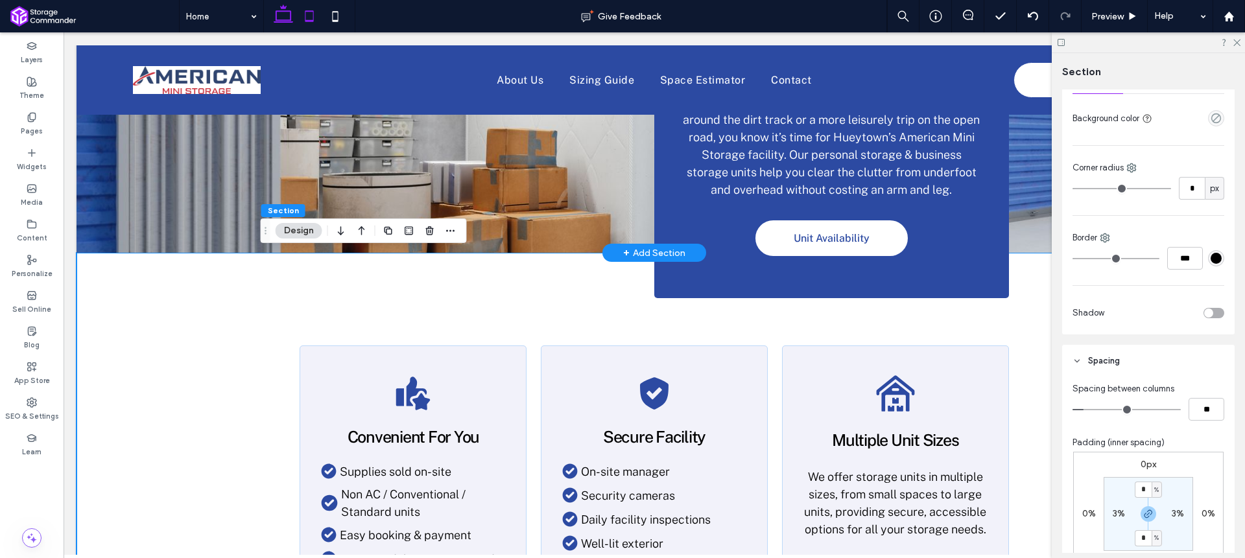
type input "**"
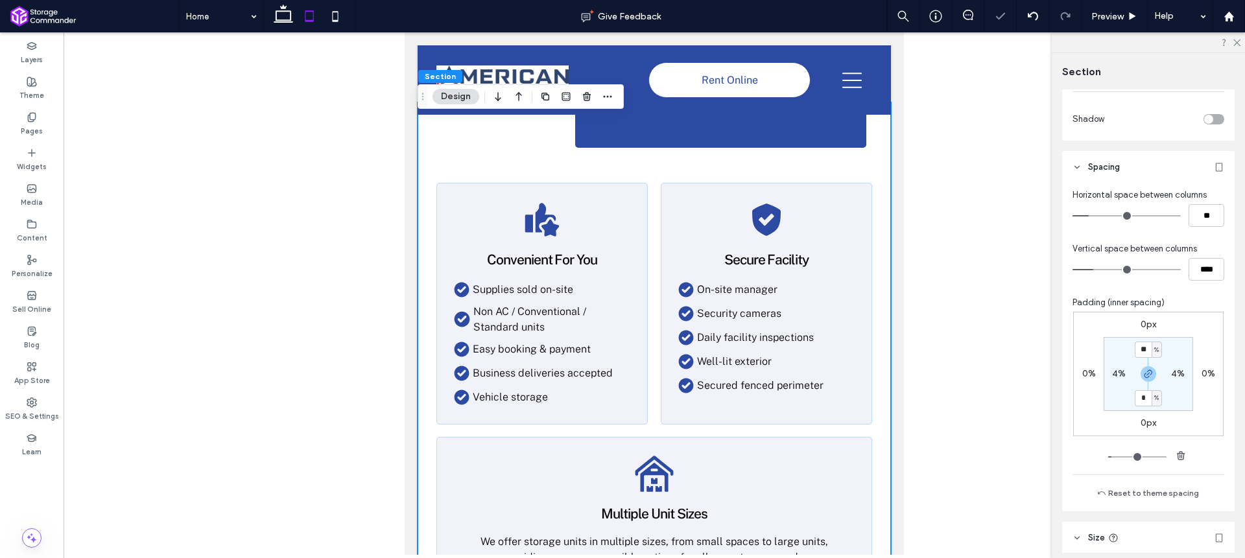
scroll to position [357, 0]
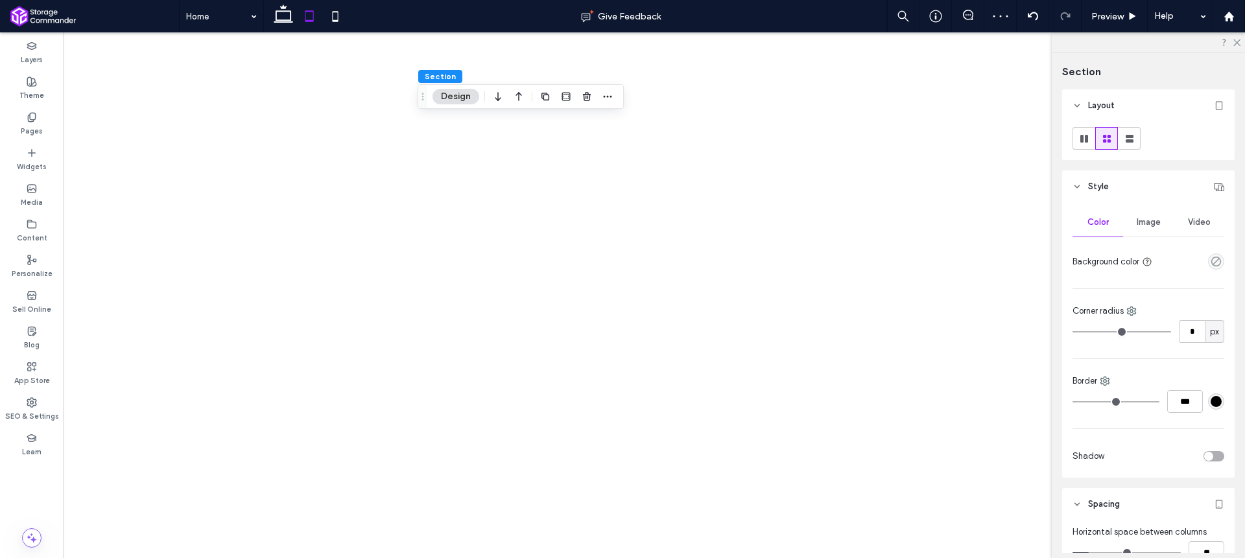
click at [336, 14] on icon at bounding box center [335, 16] width 26 height 26
type input "**"
type input "****"
type input "**"
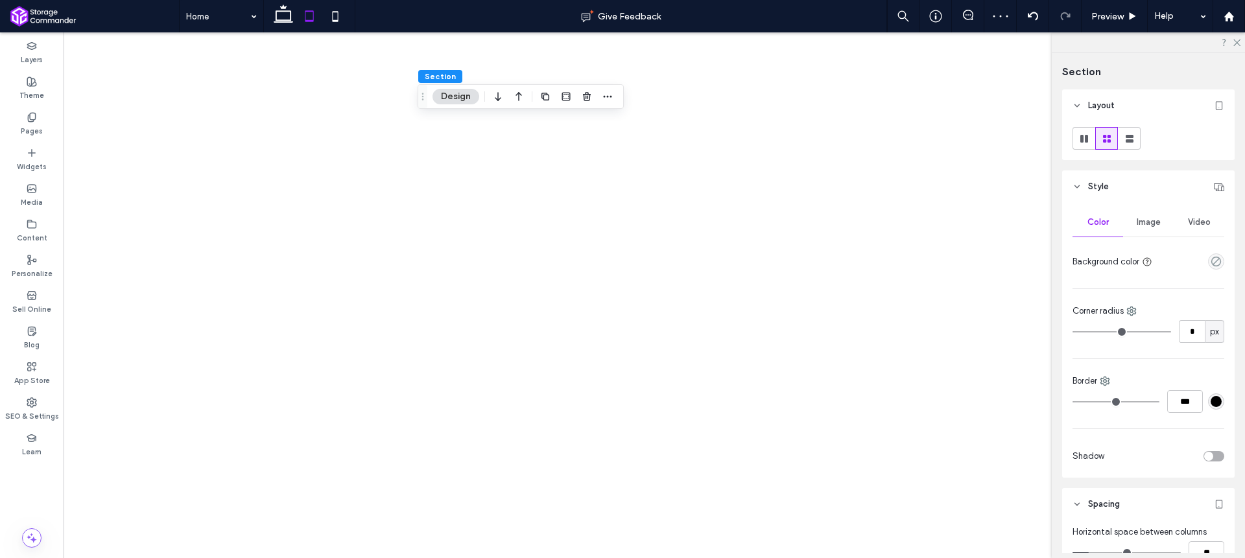
type input "**"
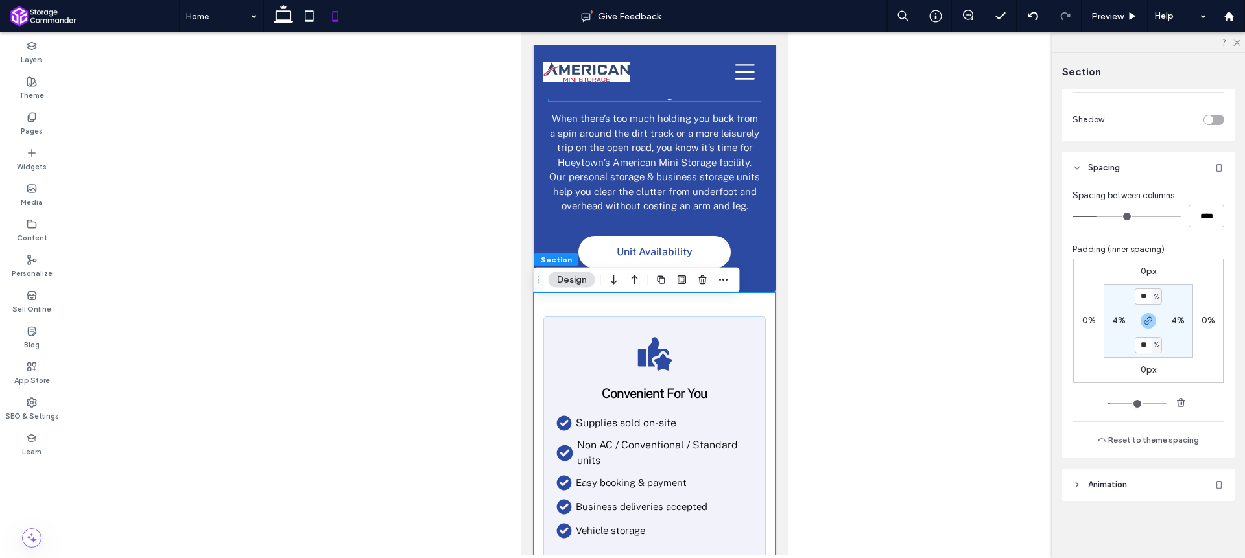
scroll to position [222, 0]
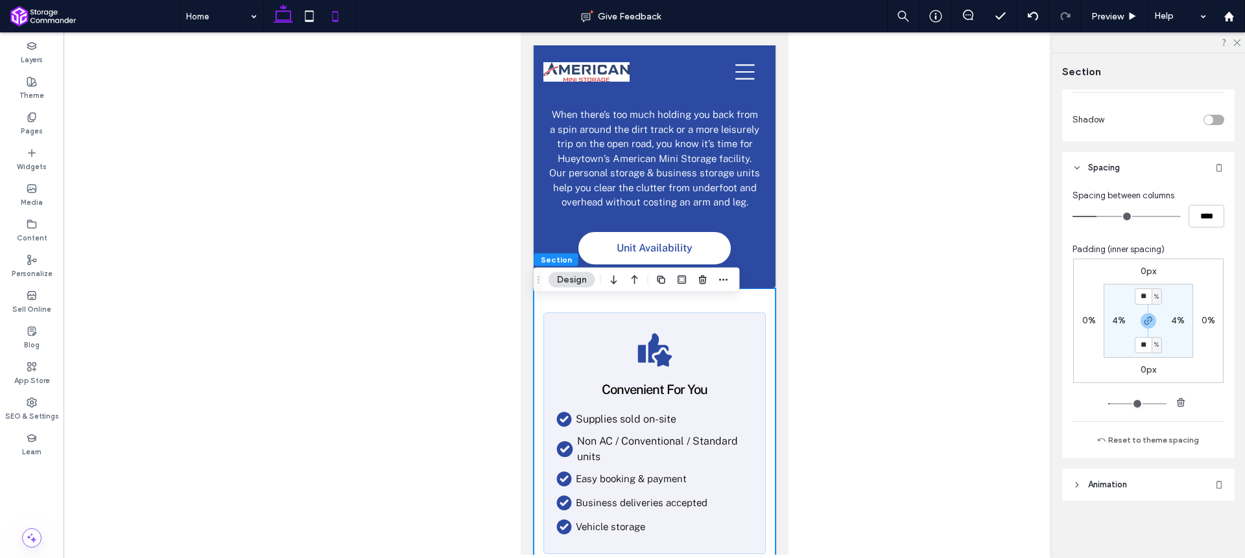
click at [285, 14] on icon at bounding box center [283, 16] width 26 height 26
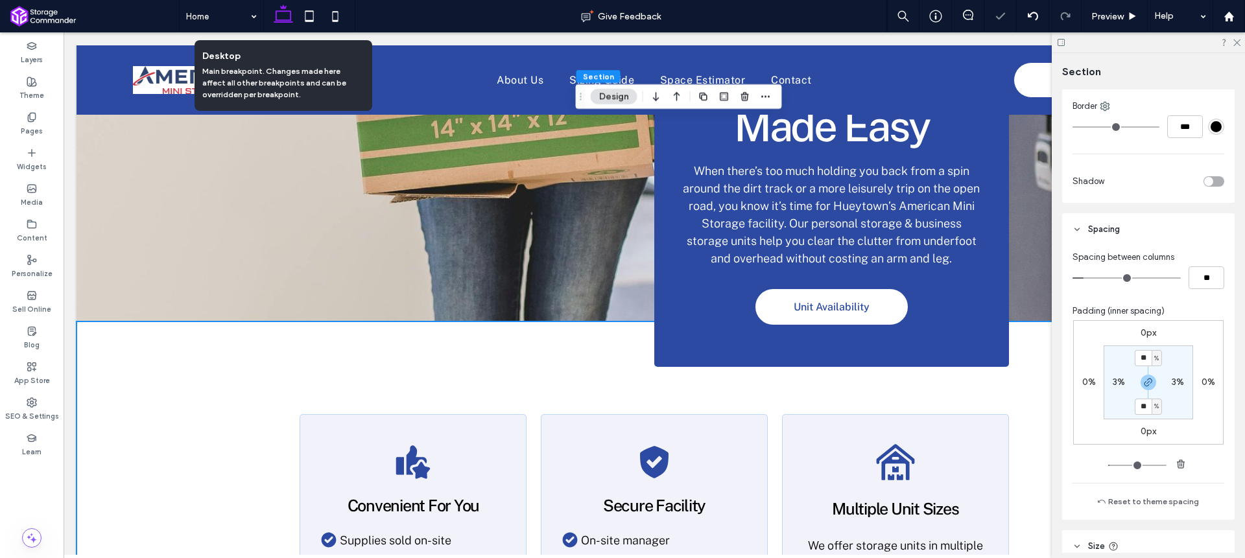
type input "*"
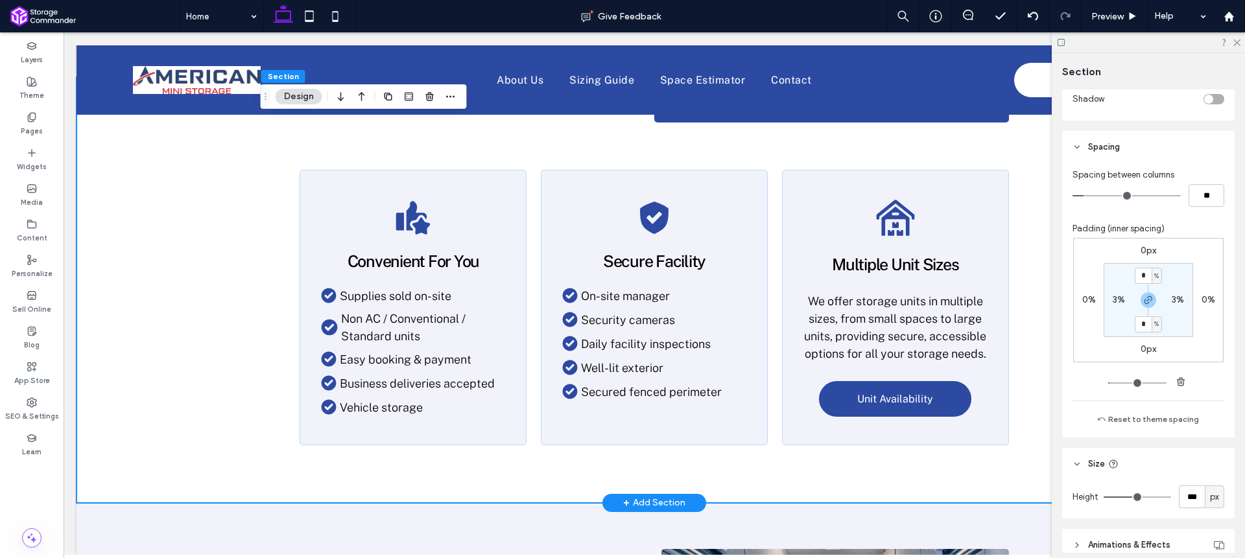
click at [243, 228] on div "Convenient For You Supplies sold on-site Non AC / Conventional / Standard units…" at bounding box center [655, 290] width 1156 height 426
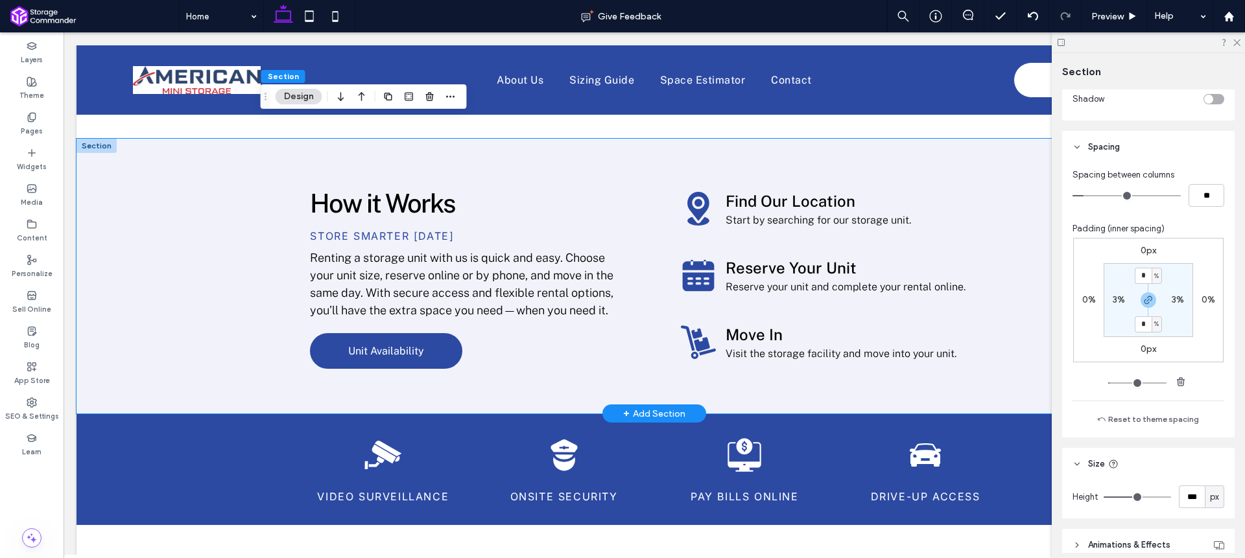
scroll to position [1954, 0]
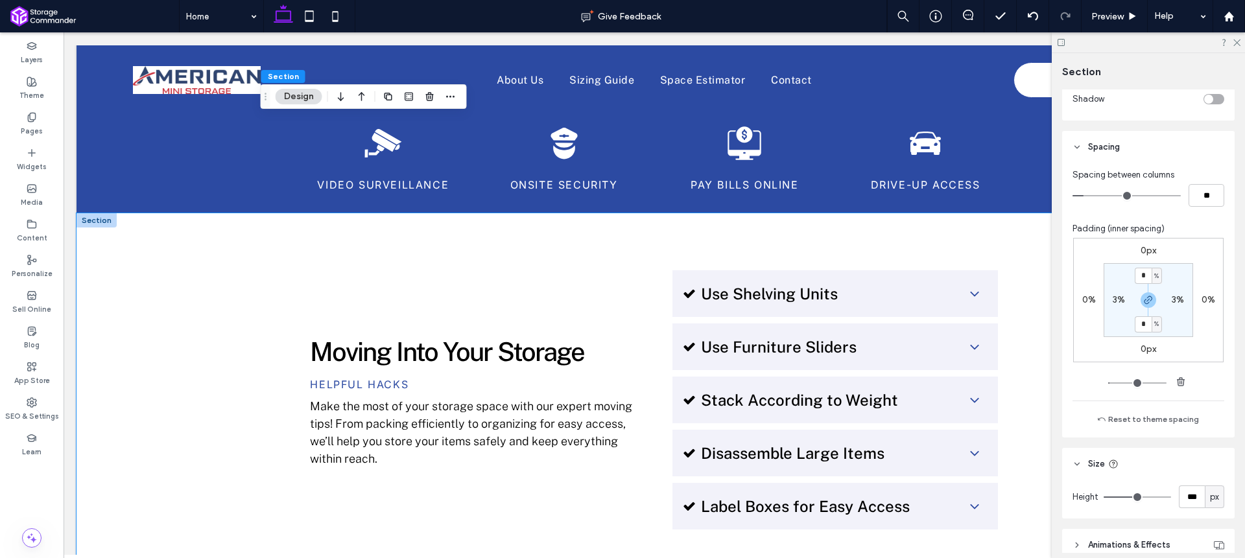
click at [164, 231] on div "Moving Into Your Storage Helpful Hacks Make the most of your storage space with…" at bounding box center [655, 400] width 1156 height 374
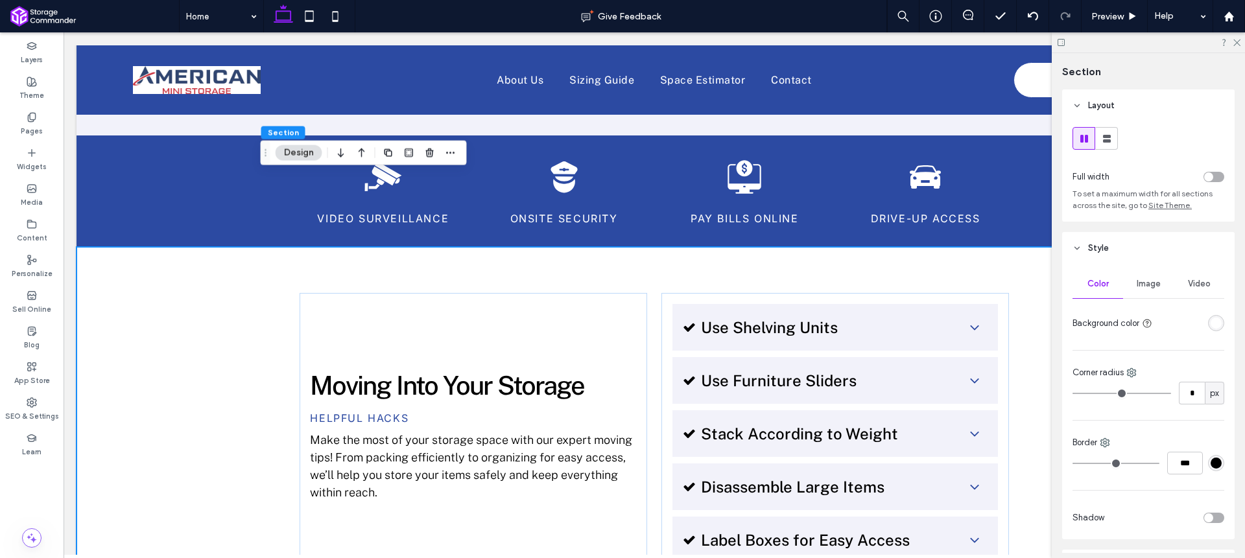
scroll to position [1872, 0]
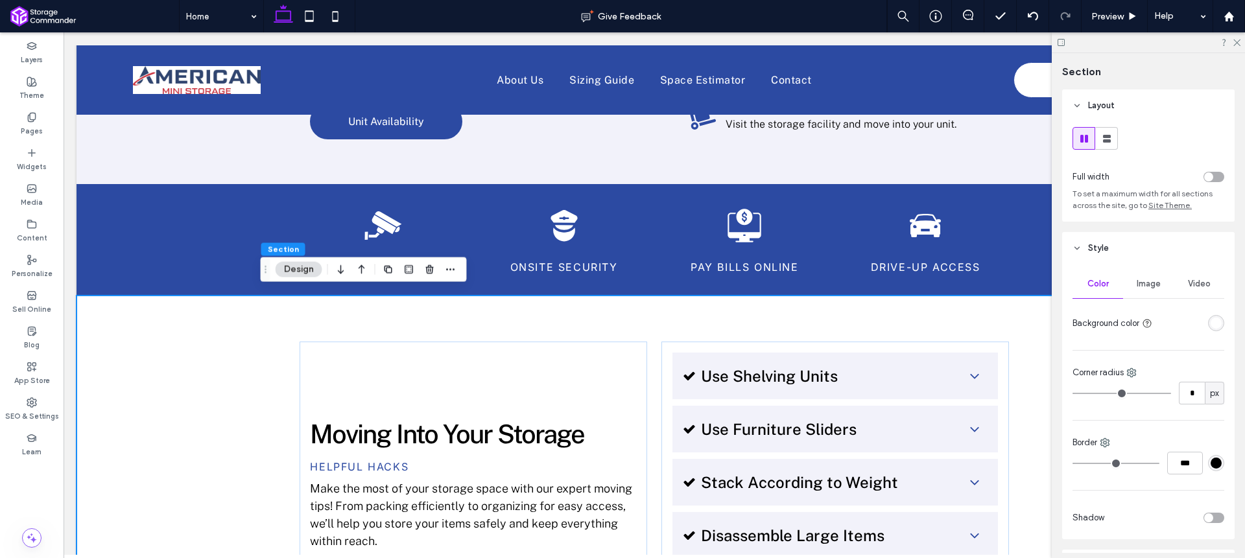
click at [579, 312] on div "Moving Into Your Storage Helpful Hacks Make the most of your storage space with…" at bounding box center [654, 483] width 778 height 374
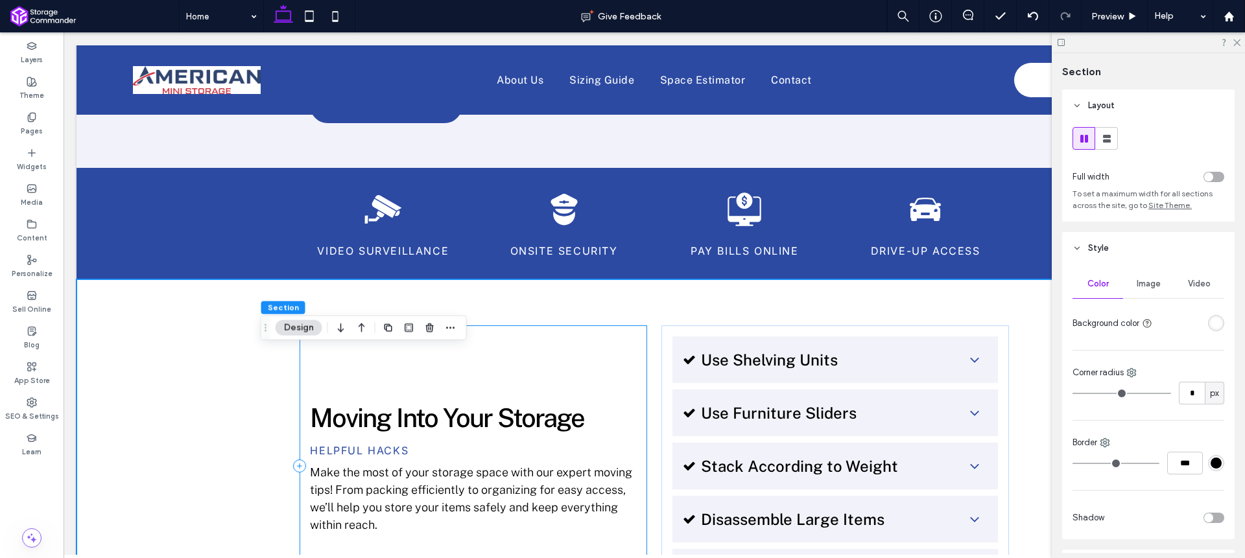
scroll to position [1910, 0]
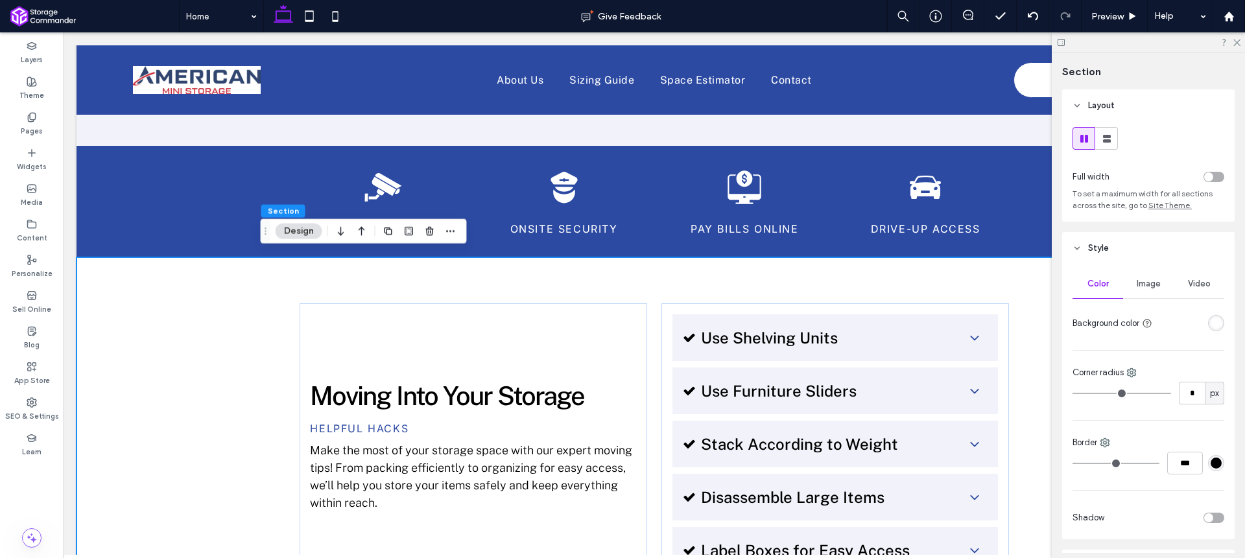
click at [305, 278] on div "Moving Into Your Storage Helpful Hacks Make the most of your storage space with…" at bounding box center [654, 444] width 778 height 374
click at [361, 234] on icon "button" at bounding box center [362, 231] width 16 height 23
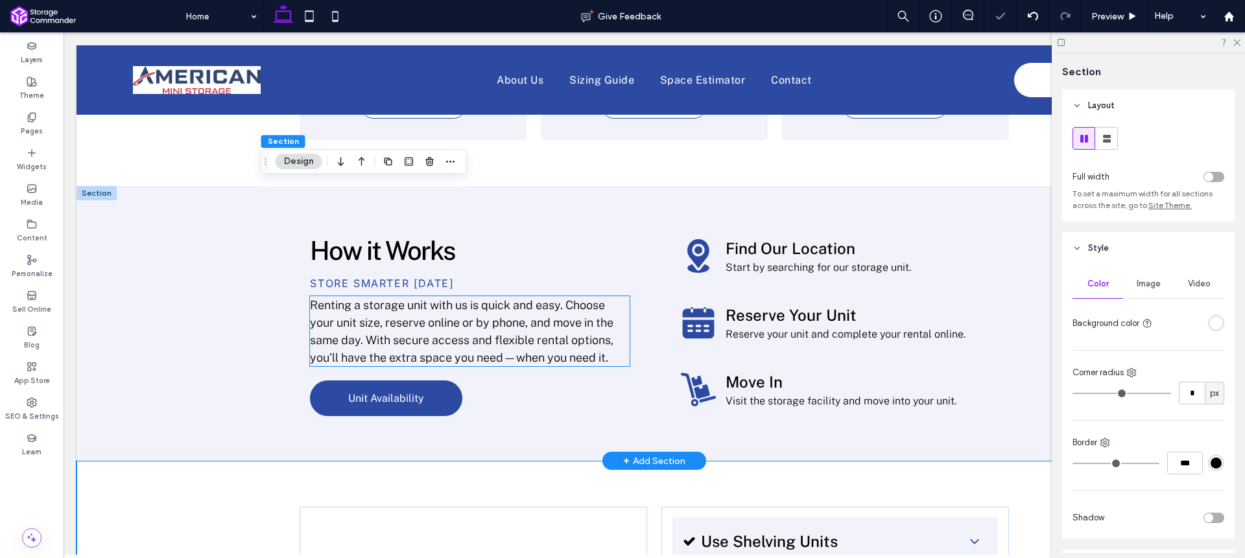
scroll to position [1574, 0]
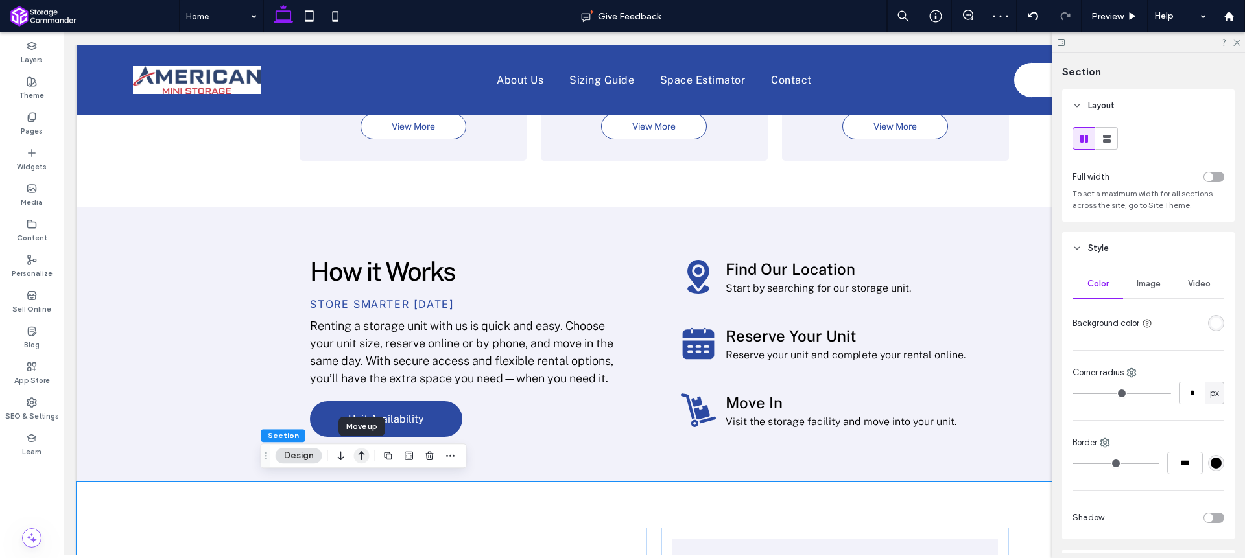
click at [357, 453] on icon "button" at bounding box center [362, 455] width 16 height 23
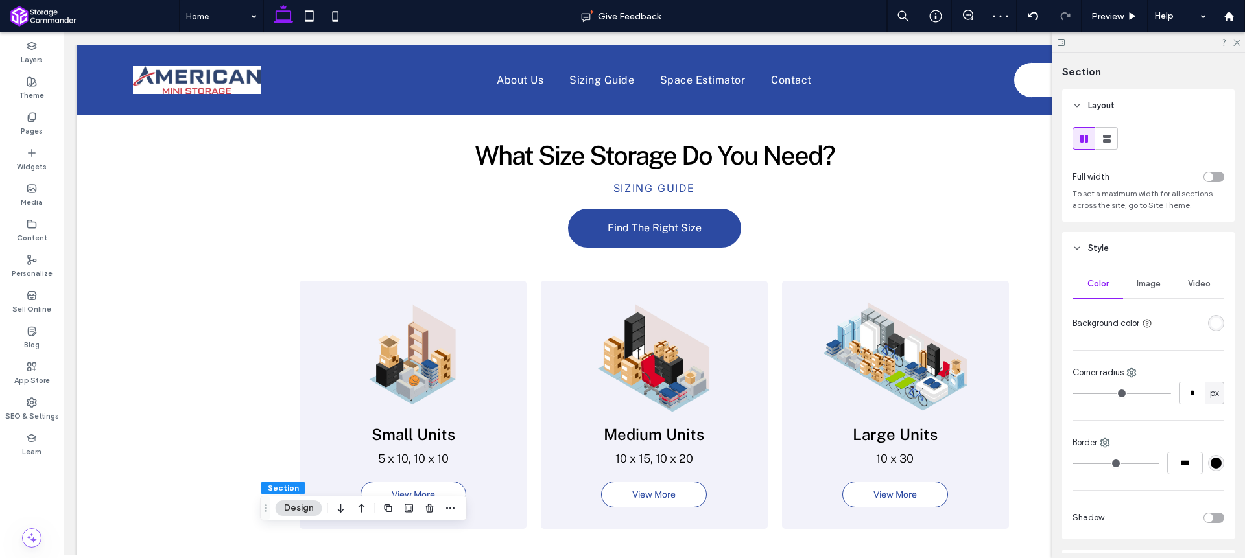
scroll to position [1161, 0]
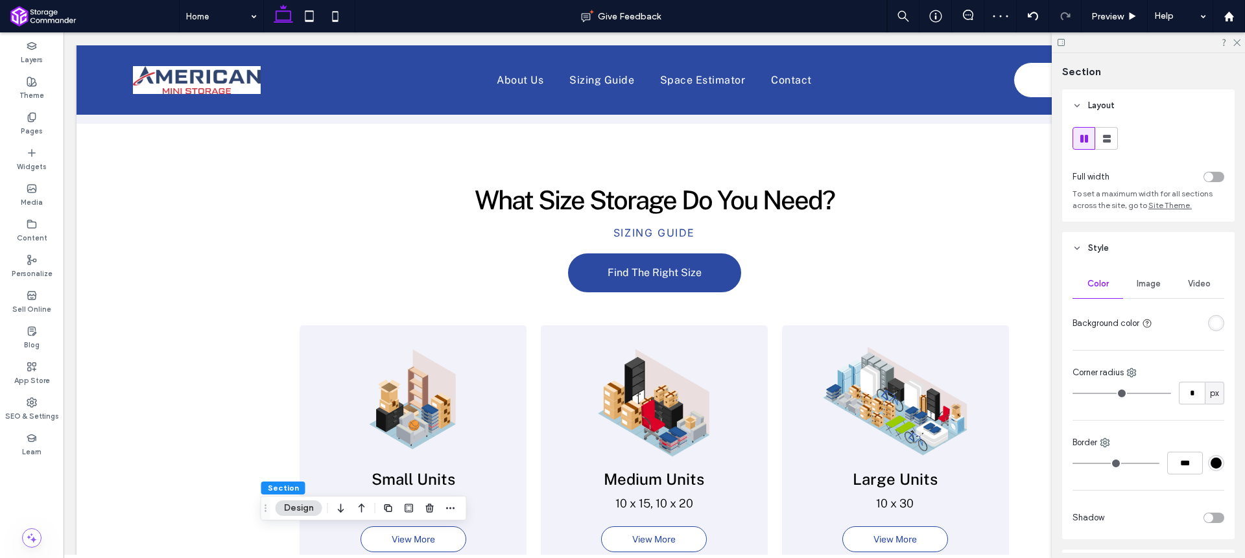
click at [357, 513] on icon "button" at bounding box center [362, 508] width 16 height 23
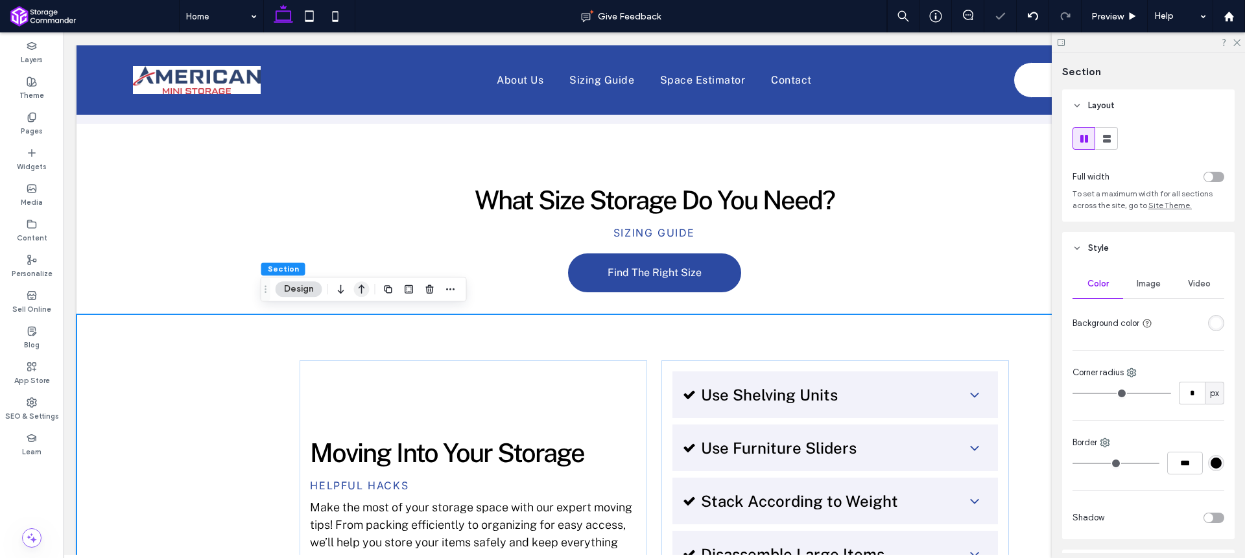
click at [360, 290] on icon "button" at bounding box center [362, 289] width 16 height 23
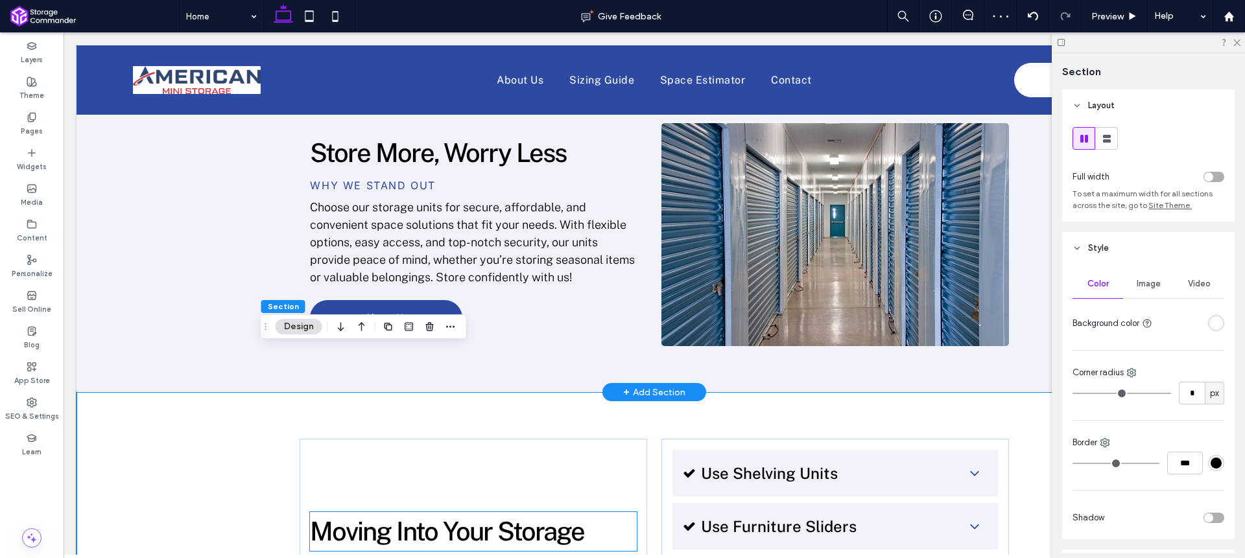
scroll to position [885, 0]
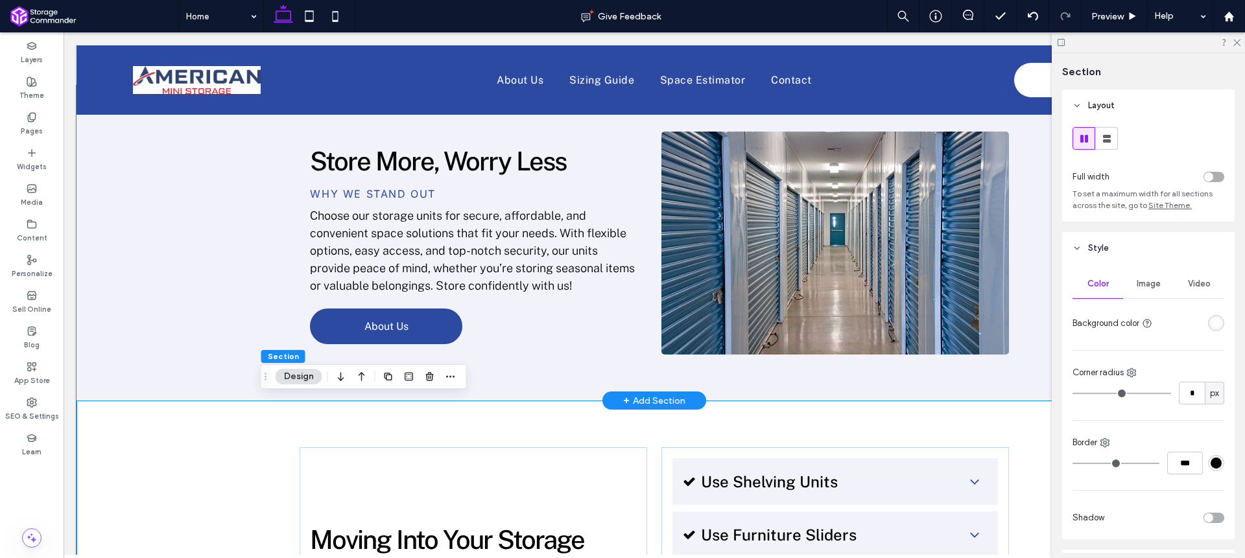
click at [206, 280] on div "Store More, Worry Less Why we stand out Choose our storage units for secure, af…" at bounding box center [655, 244] width 1156 height 316
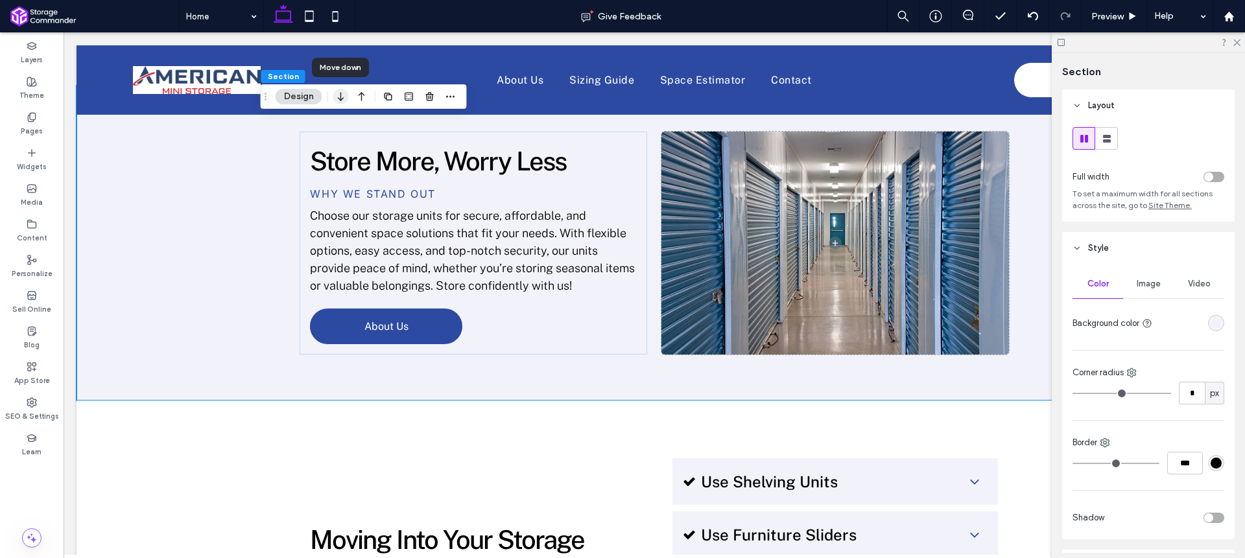
click at [342, 97] on icon "button" at bounding box center [341, 96] width 16 height 23
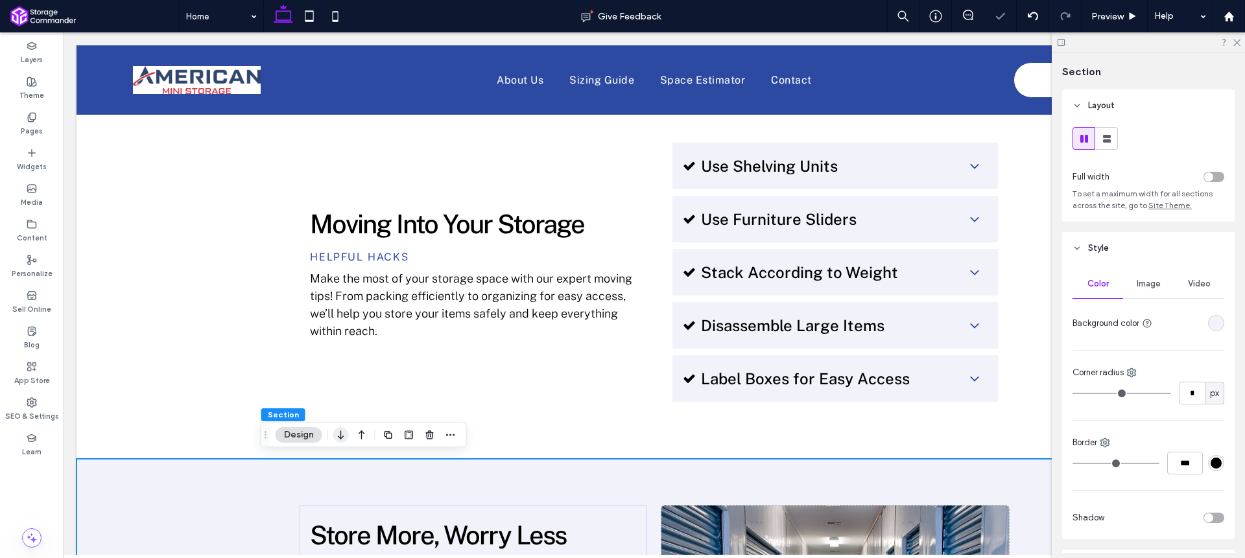
click at [343, 438] on icon "button" at bounding box center [341, 434] width 16 height 23
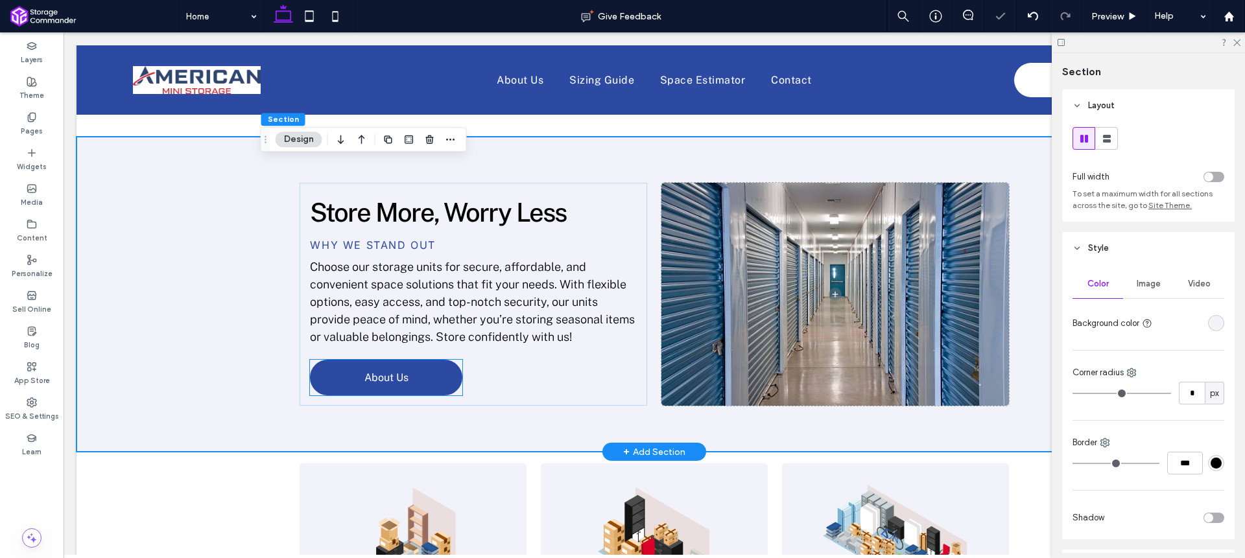
scroll to position [1399, 0]
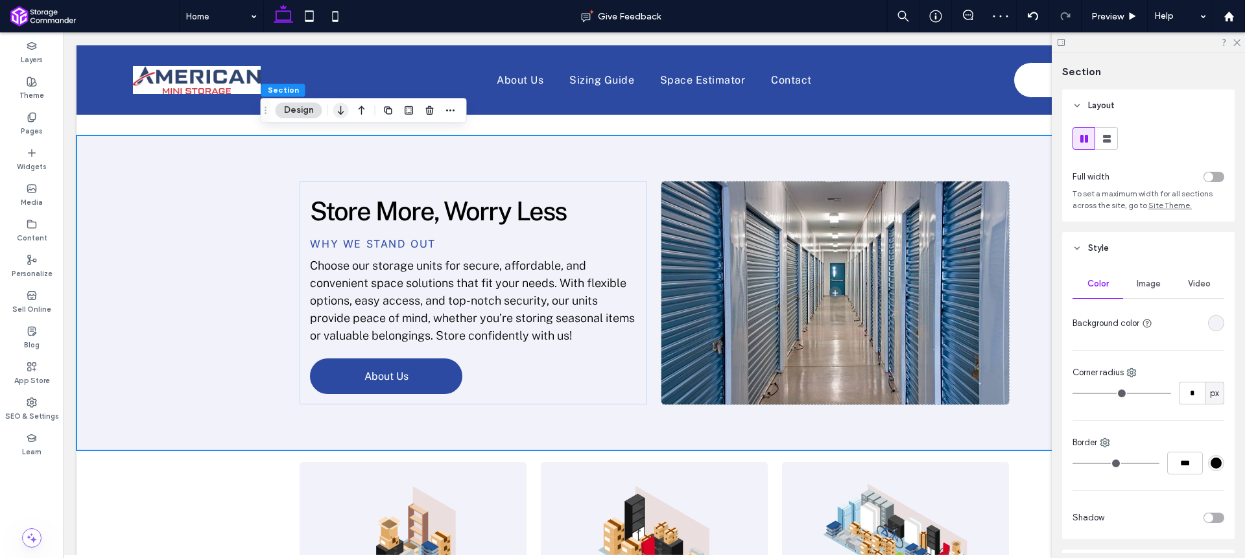
click at [339, 110] on icon "button" at bounding box center [341, 110] width 16 height 23
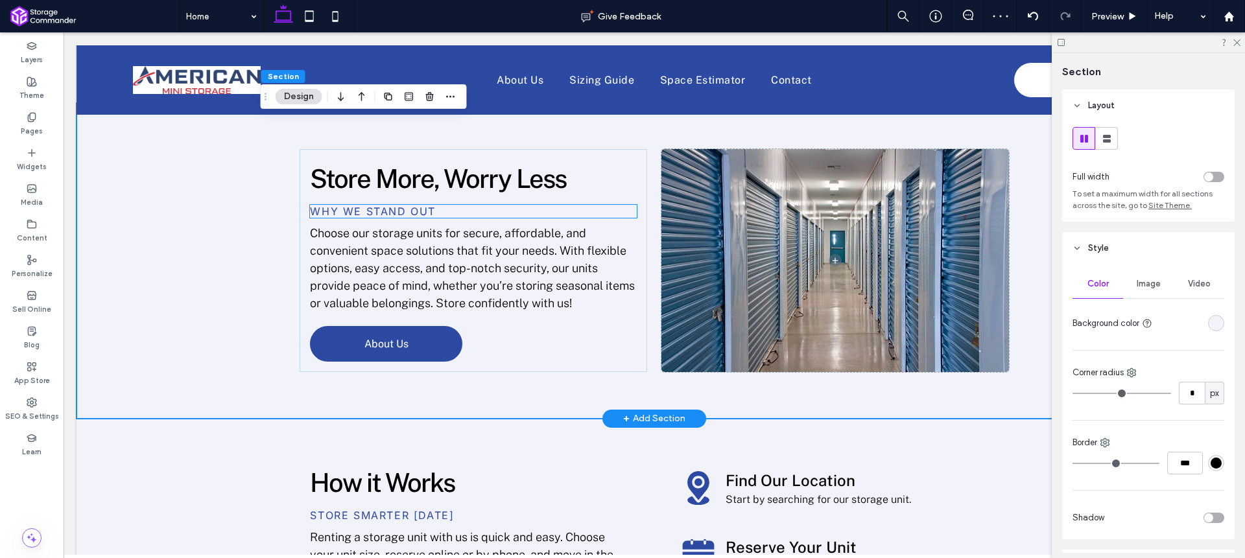
scroll to position [1783, 0]
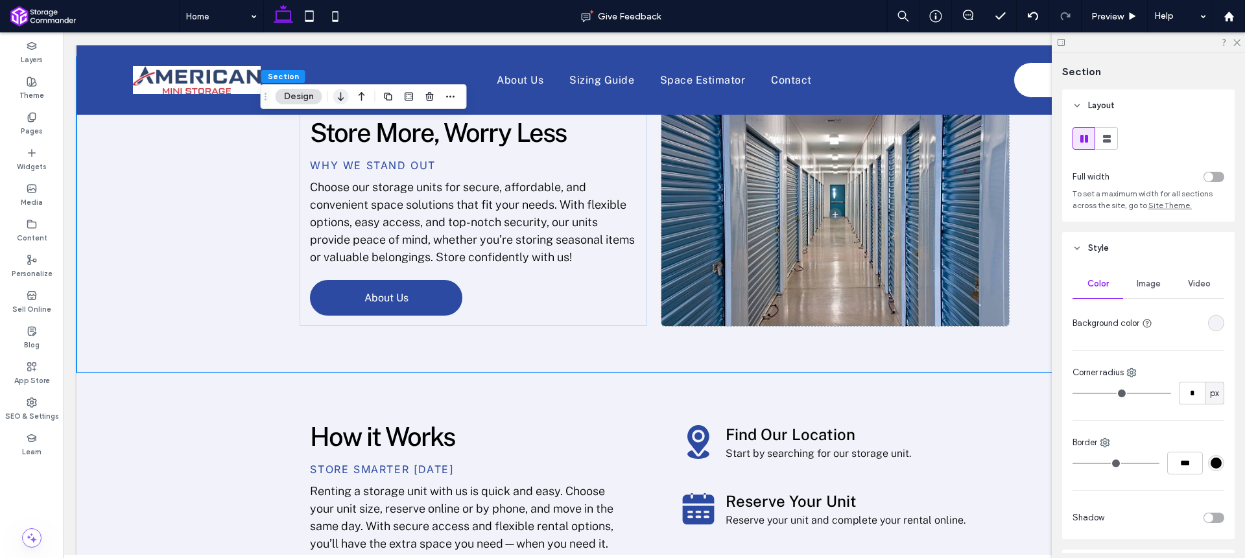
click at [348, 97] on icon "button" at bounding box center [341, 96] width 16 height 23
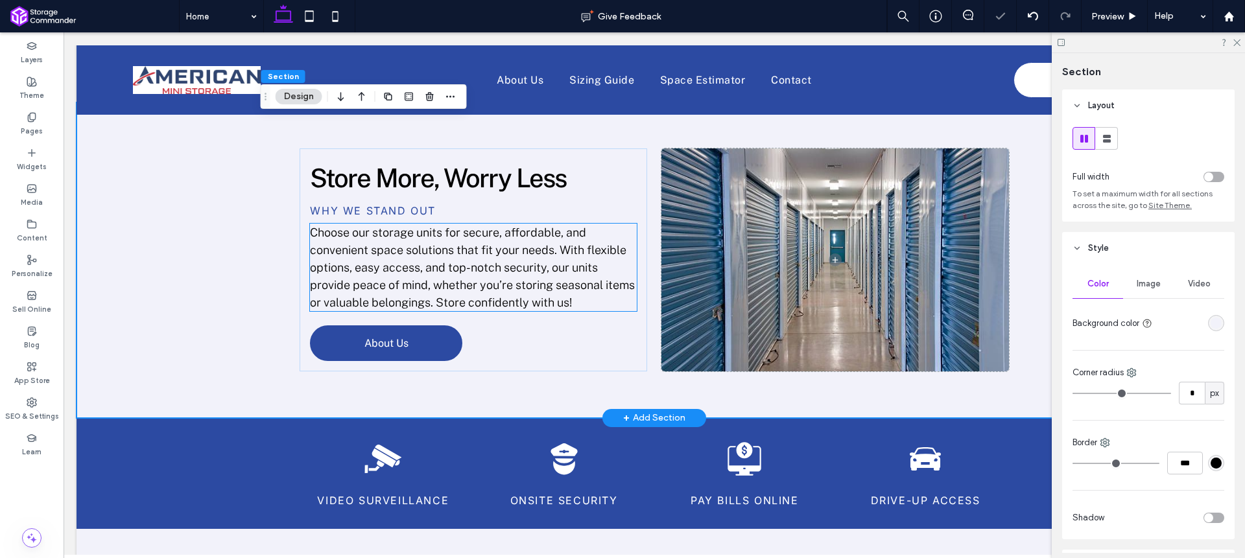
scroll to position [2016, 0]
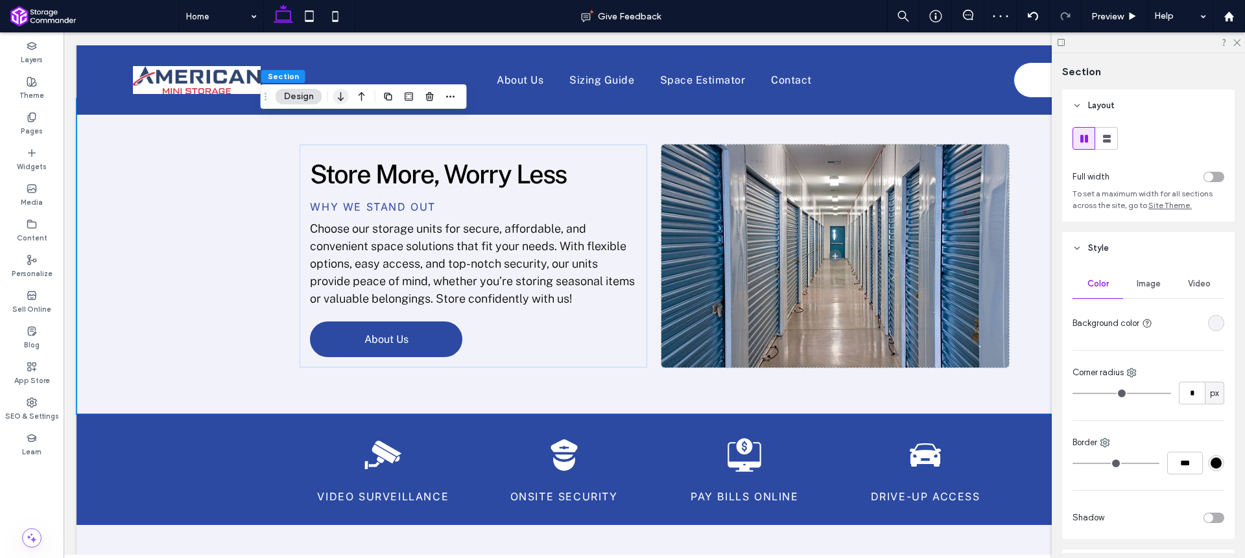
click at [342, 99] on use "button" at bounding box center [341, 96] width 6 height 9
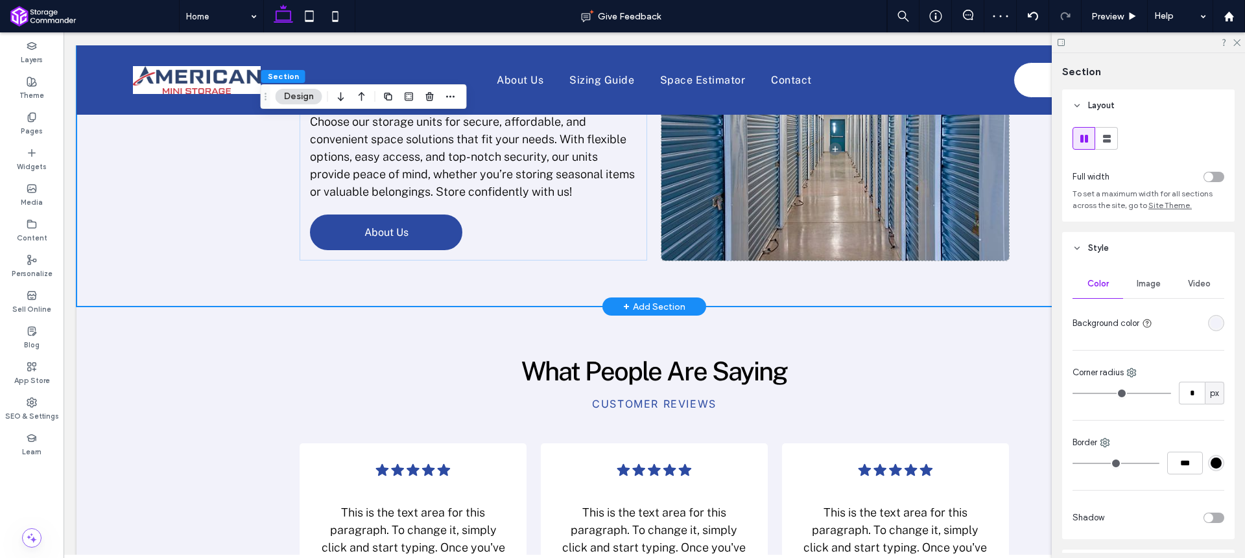
scroll to position [2240, 0]
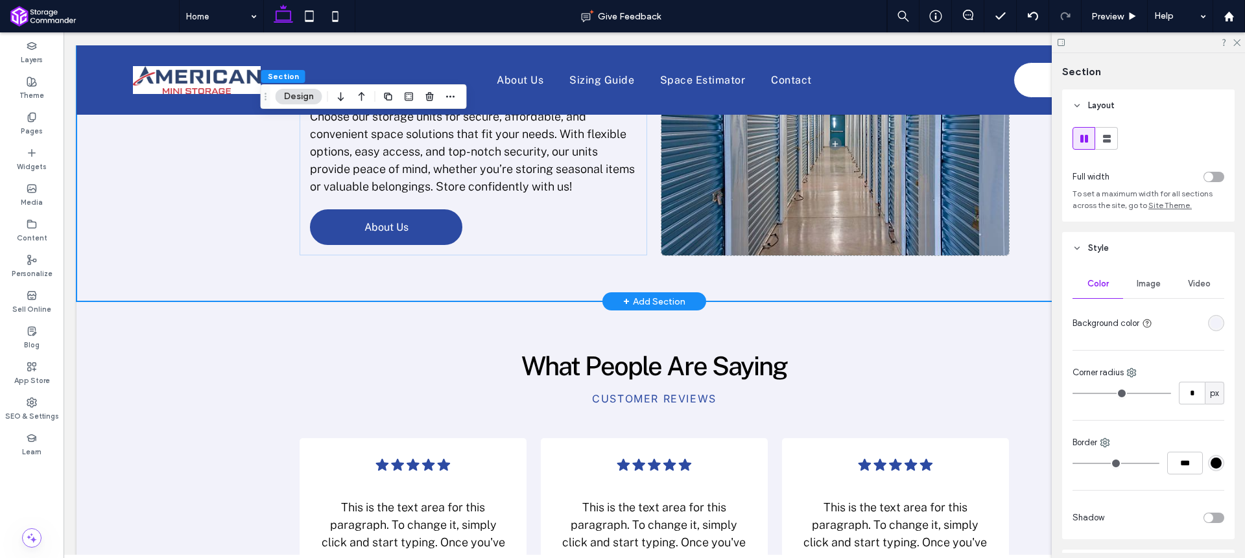
click at [235, 185] on div "Store More, Worry Less Why we stand out Choose our storage units for secure, af…" at bounding box center [655, 144] width 1156 height 316
click at [1212, 325] on div "rgba(242, 242, 250, 1)" at bounding box center [1216, 323] width 11 height 11
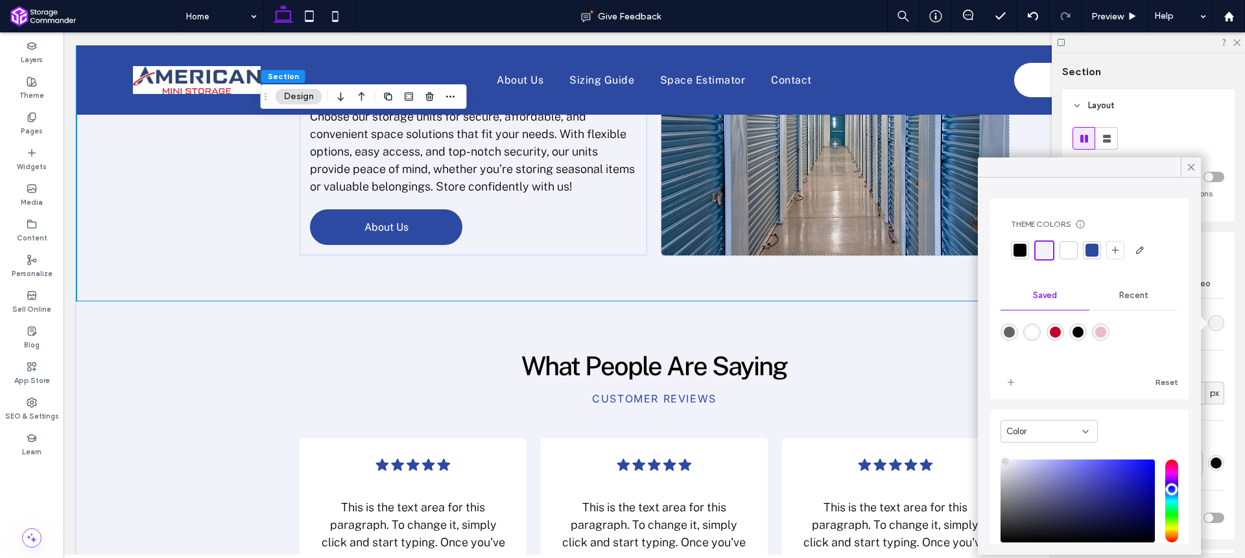
click at [1071, 246] on div at bounding box center [1068, 250] width 13 height 13
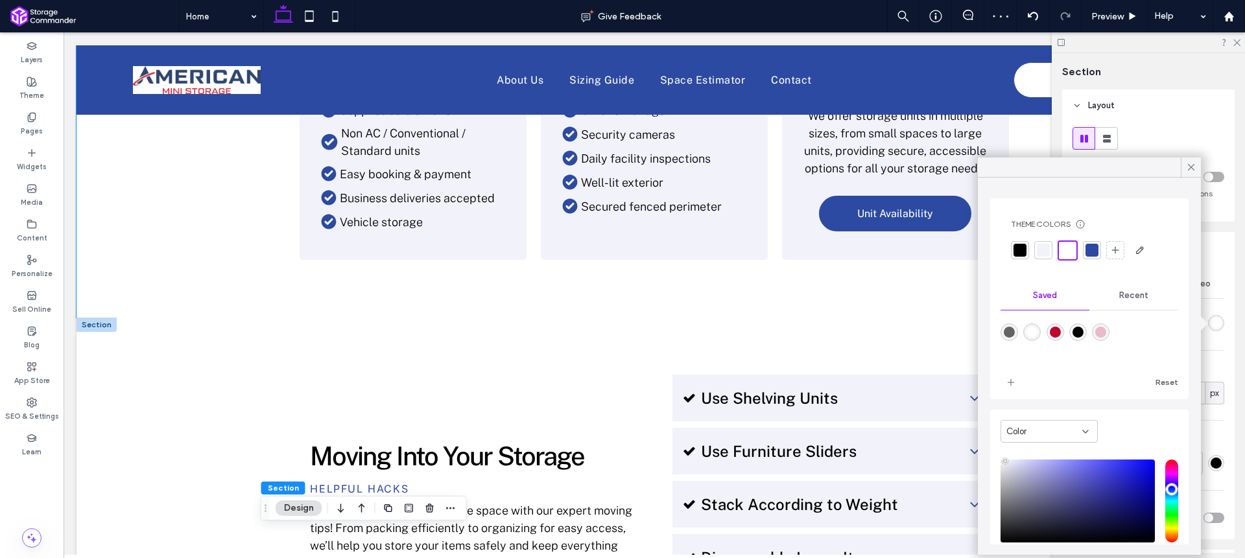
scroll to position [714, 0]
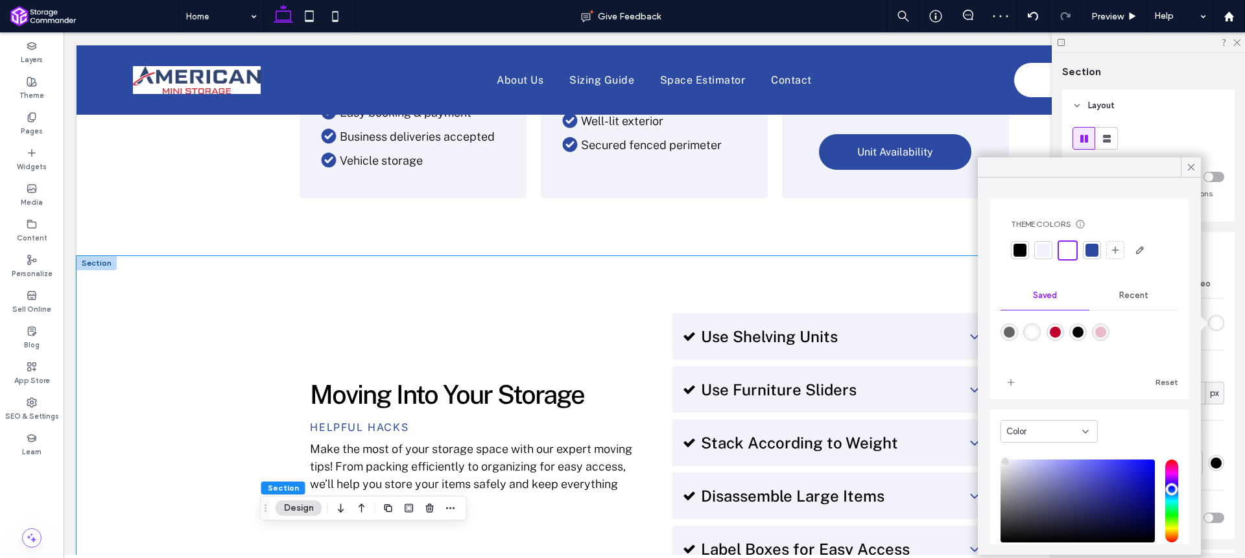
click at [420, 275] on div "Moving Into Your Storage Helpful Hacks Make the most of your storage space with…" at bounding box center [654, 443] width 778 height 374
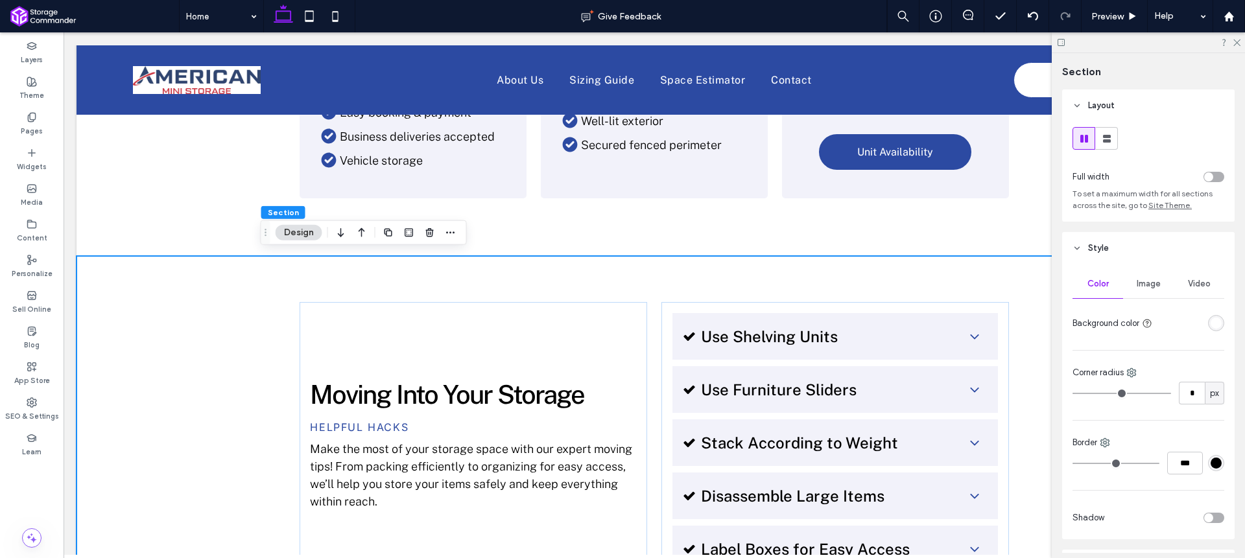
click at [1210, 329] on div "rgba(255, 255, 255, 1)" at bounding box center [1216, 323] width 16 height 16
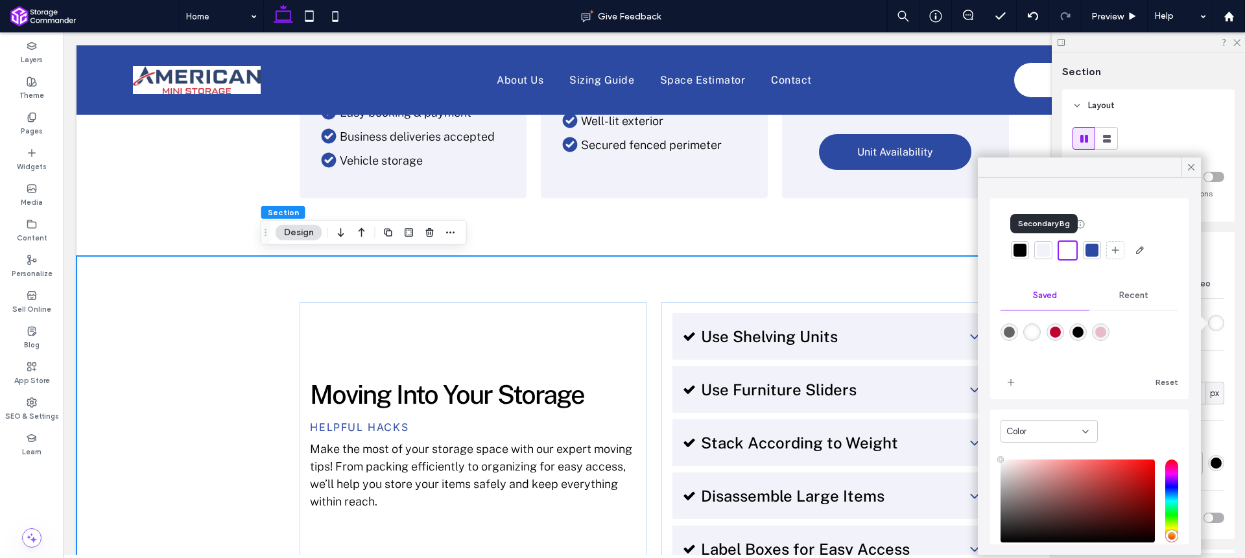
click at [1046, 250] on div at bounding box center [1043, 250] width 13 height 13
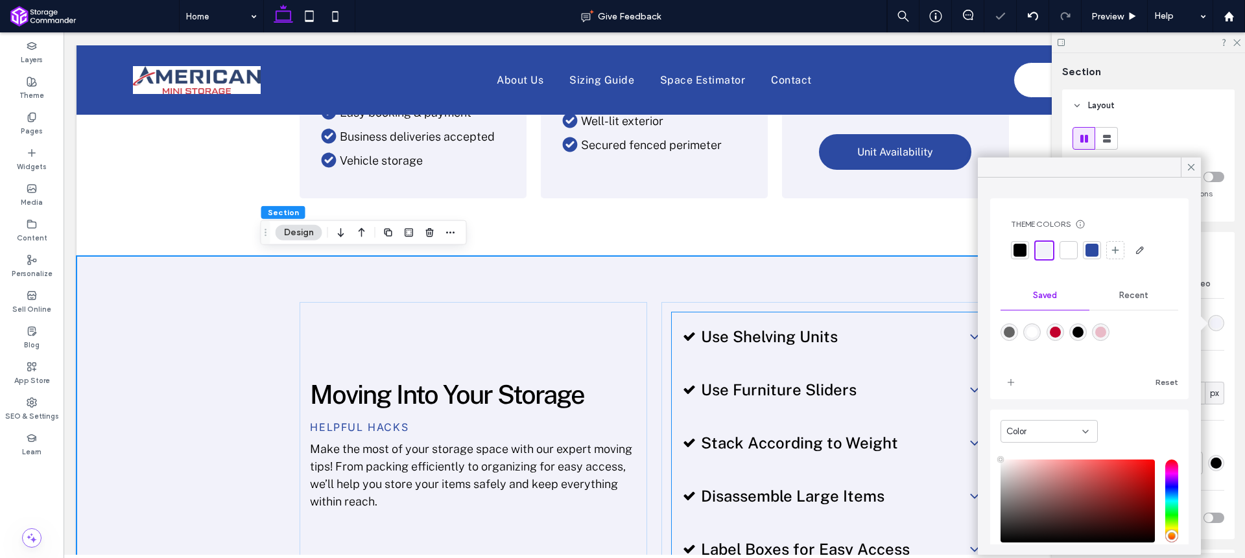
click at [699, 320] on div "Use Shelving Units" at bounding box center [835, 336] width 326 height 47
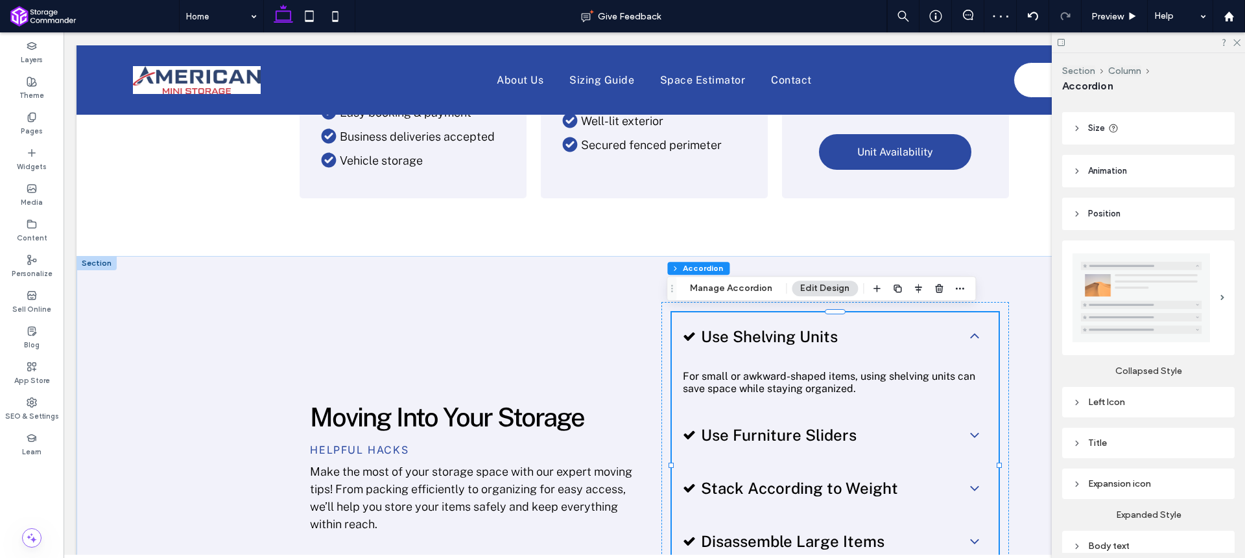
scroll to position [277, 0]
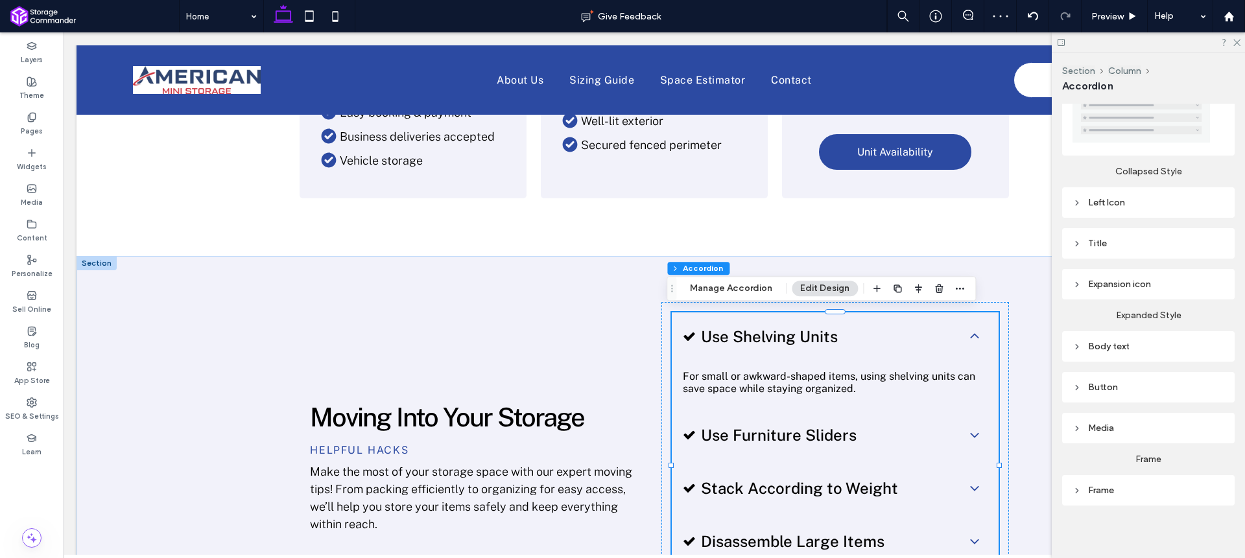
click at [1151, 344] on div "Body text" at bounding box center [1149, 346] width 152 height 11
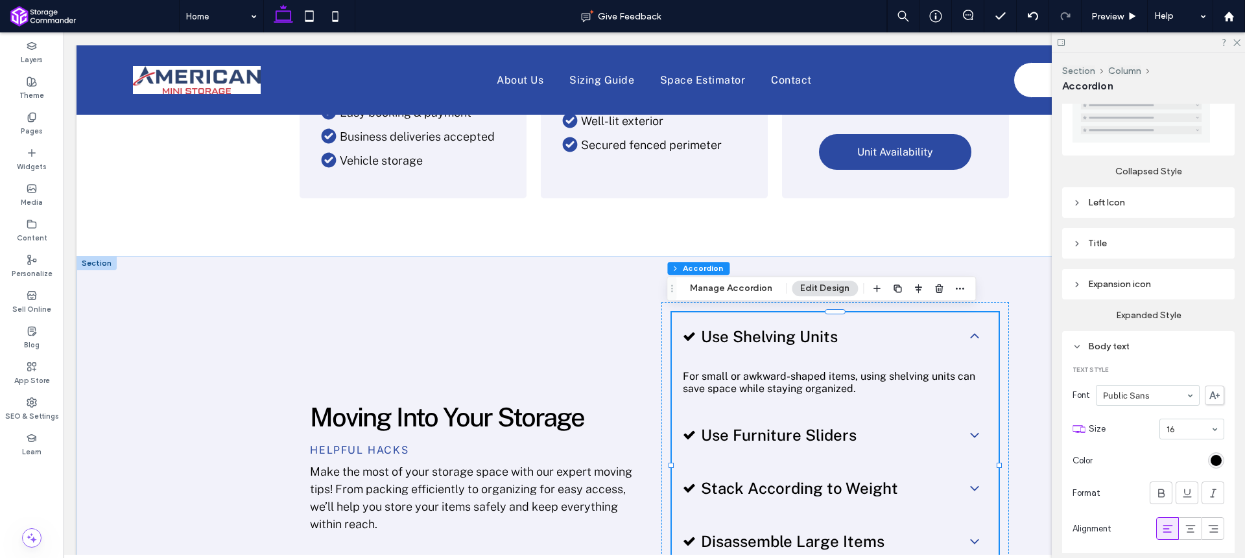
click at [1150, 344] on div "Body text" at bounding box center [1149, 346] width 152 height 11
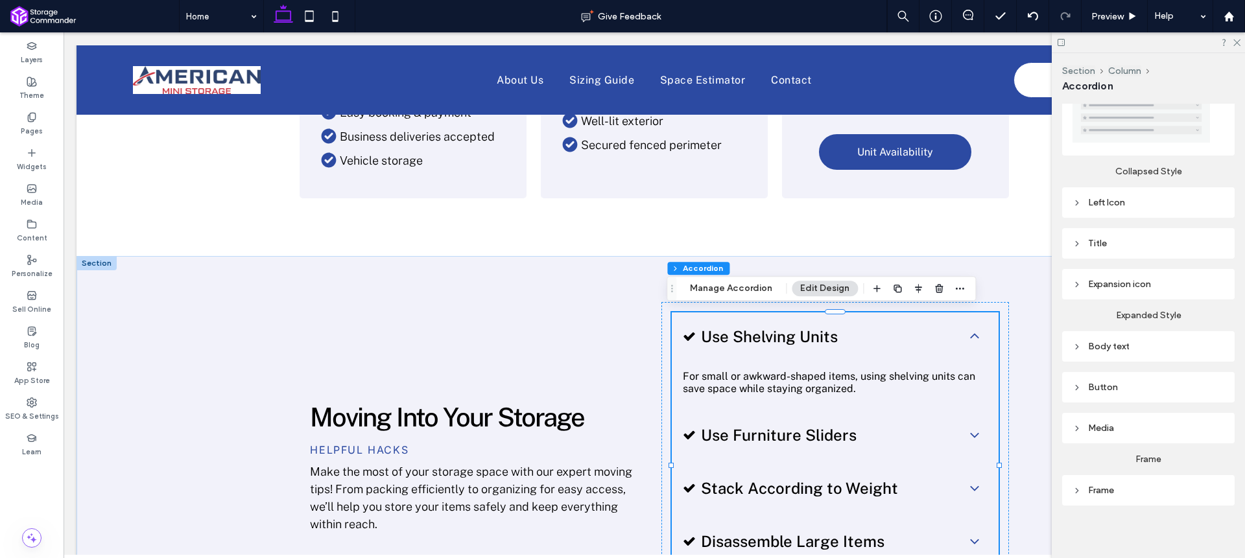
click at [1139, 488] on div "Frame" at bounding box center [1149, 490] width 152 height 11
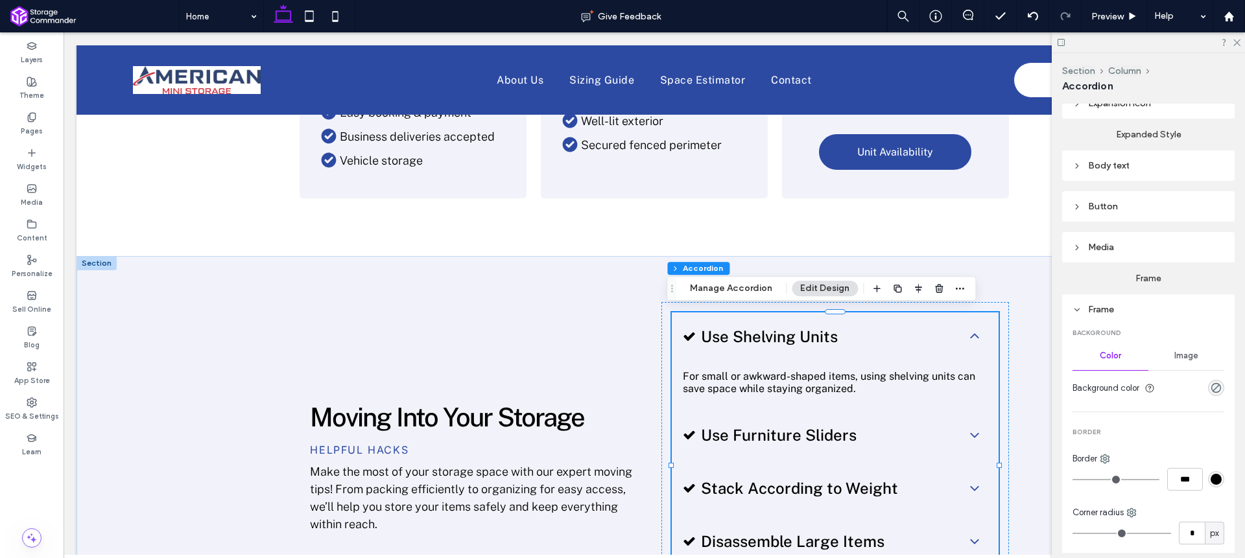
scroll to position [451, 0]
click at [1124, 169] on div "Body text" at bounding box center [1149, 172] width 152 height 11
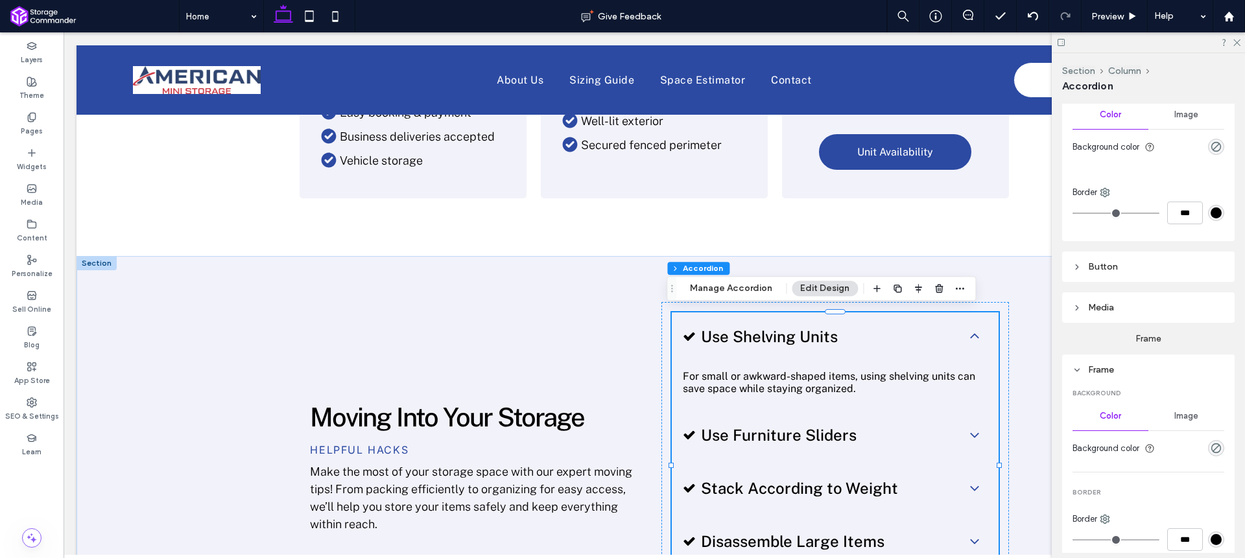
scroll to position [790, 0]
click at [1130, 271] on div "Button" at bounding box center [1149, 270] width 152 height 18
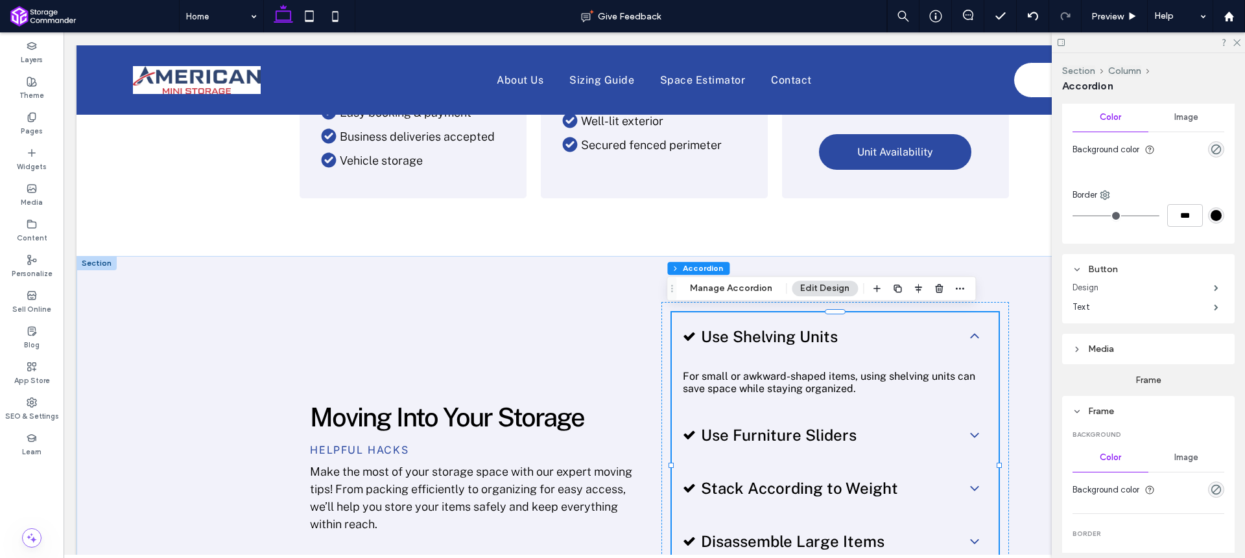
click at [1157, 279] on label "Design" at bounding box center [1143, 288] width 141 height 26
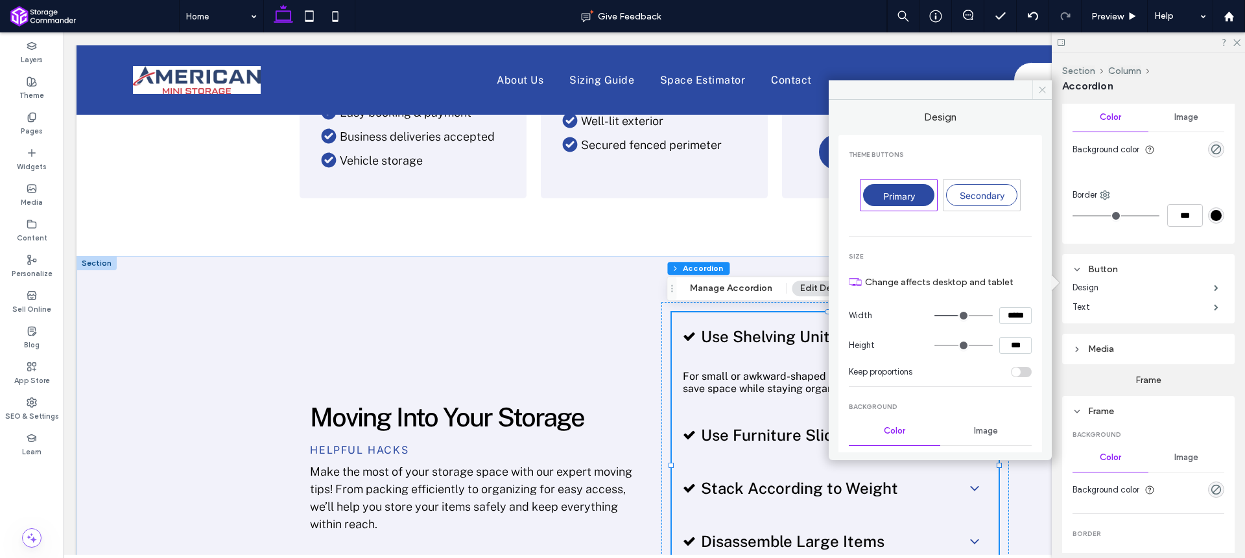
drag, startPoint x: 1040, startPoint y: 91, endPoint x: 986, endPoint y: 99, distance: 54.4
click at [1040, 91] on icon at bounding box center [1043, 90] width 10 height 10
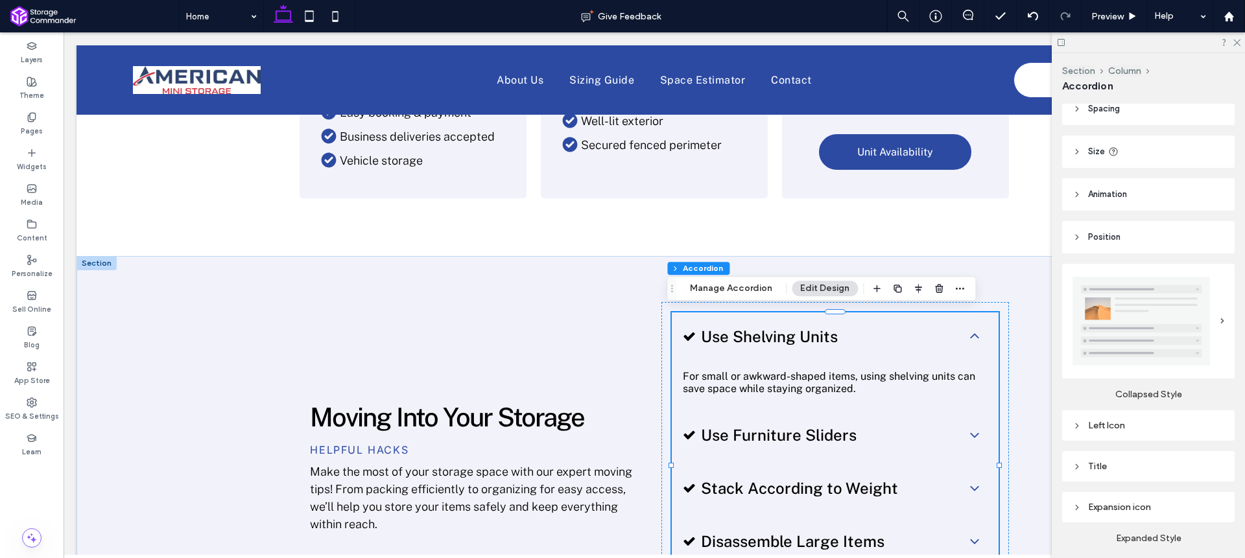
scroll to position [196, 0]
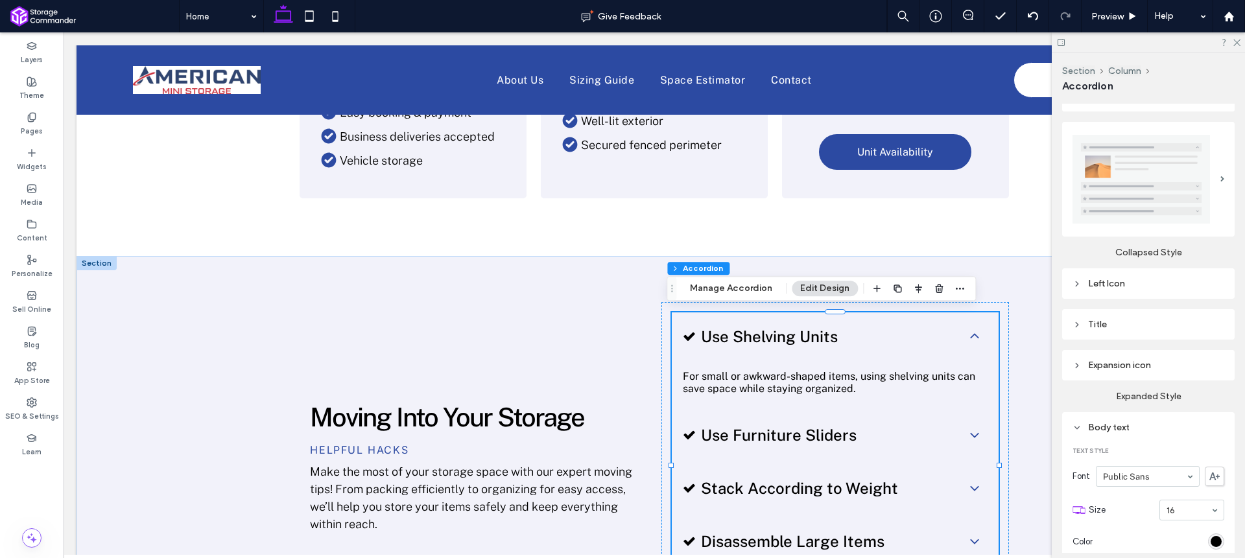
click at [1124, 319] on div "Title" at bounding box center [1149, 324] width 152 height 11
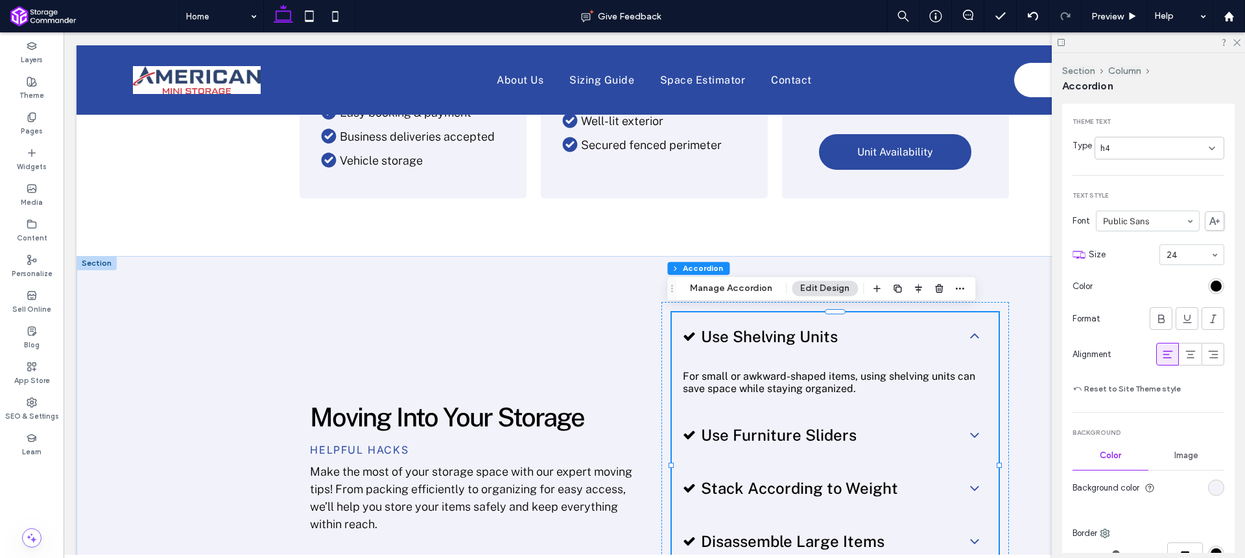
scroll to position [425, 0]
click at [1211, 480] on div "rgb(242, 242, 250)" at bounding box center [1216, 485] width 11 height 11
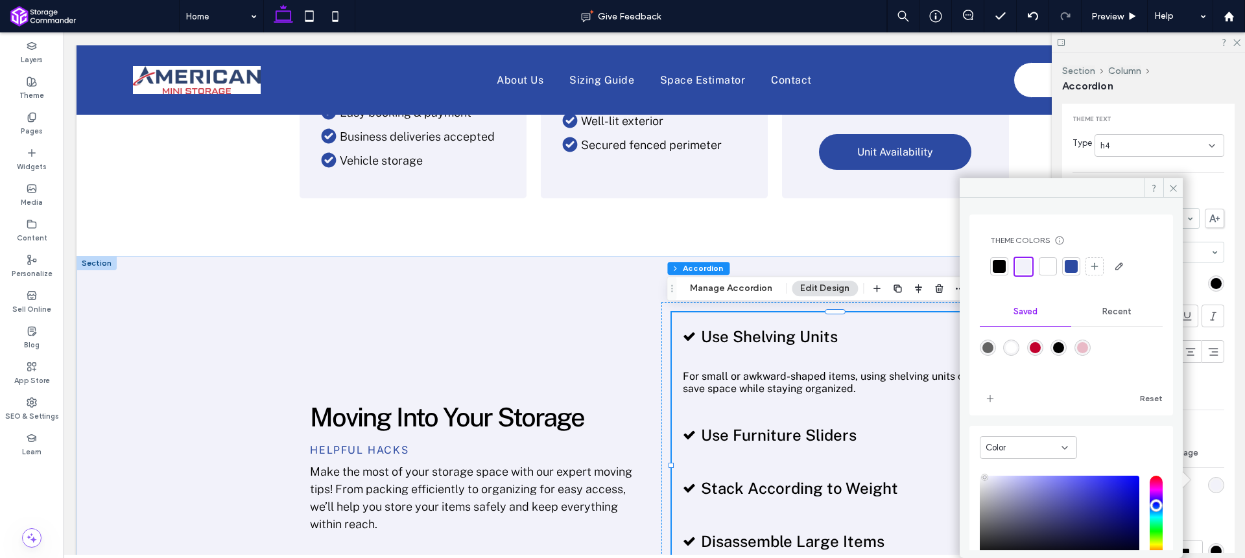
click at [1045, 268] on div at bounding box center [1047, 266] width 13 height 13
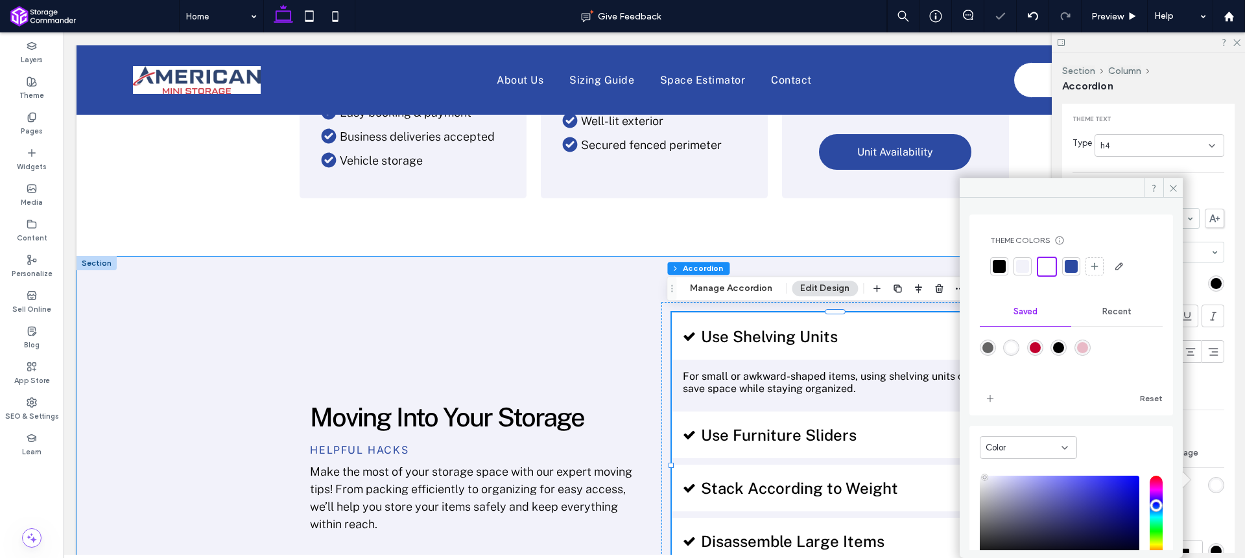
click at [567, 279] on div "Moving Into Your Storage Helpful Hacks Make the most of your storage space with…" at bounding box center [654, 466] width 778 height 420
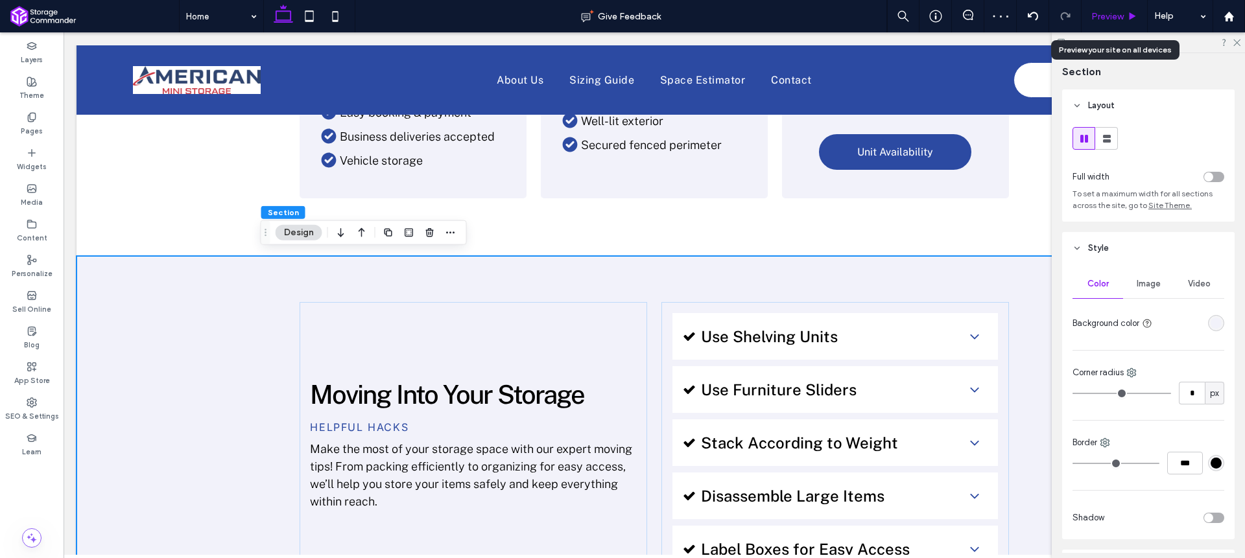
click at [1108, 20] on span "Preview" at bounding box center [1107, 16] width 32 height 11
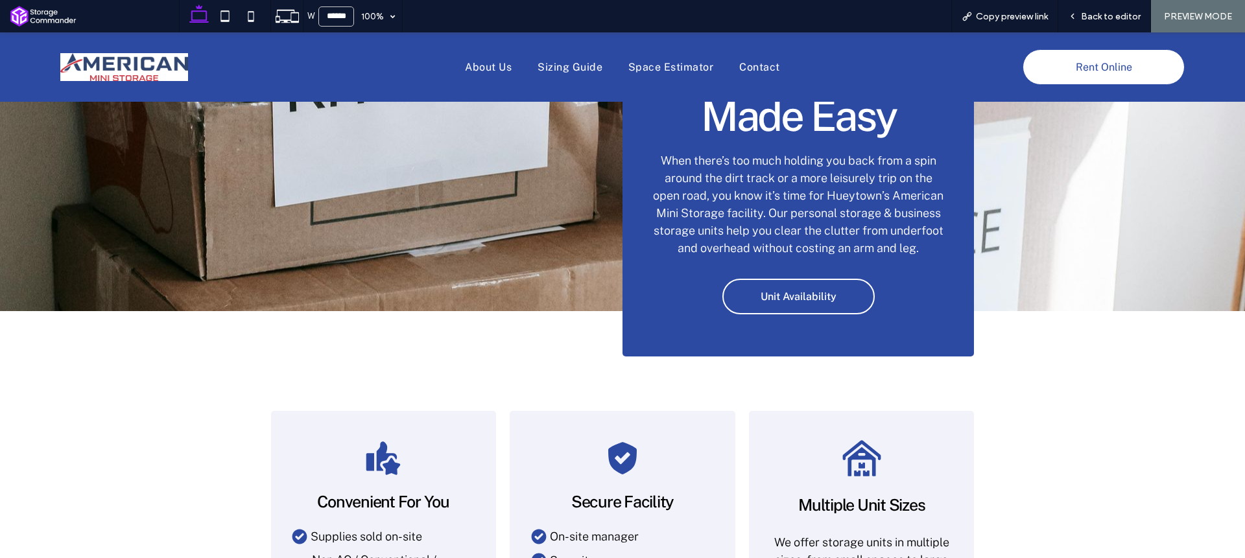
scroll to position [232, 0]
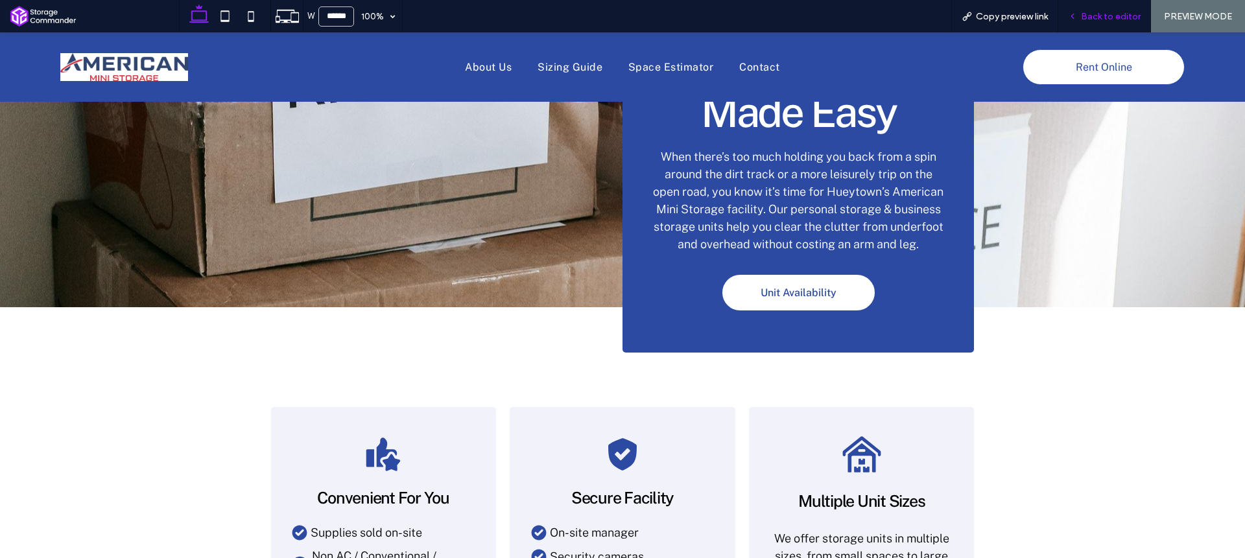
click at [1122, 14] on span "Back to editor" at bounding box center [1111, 16] width 60 height 11
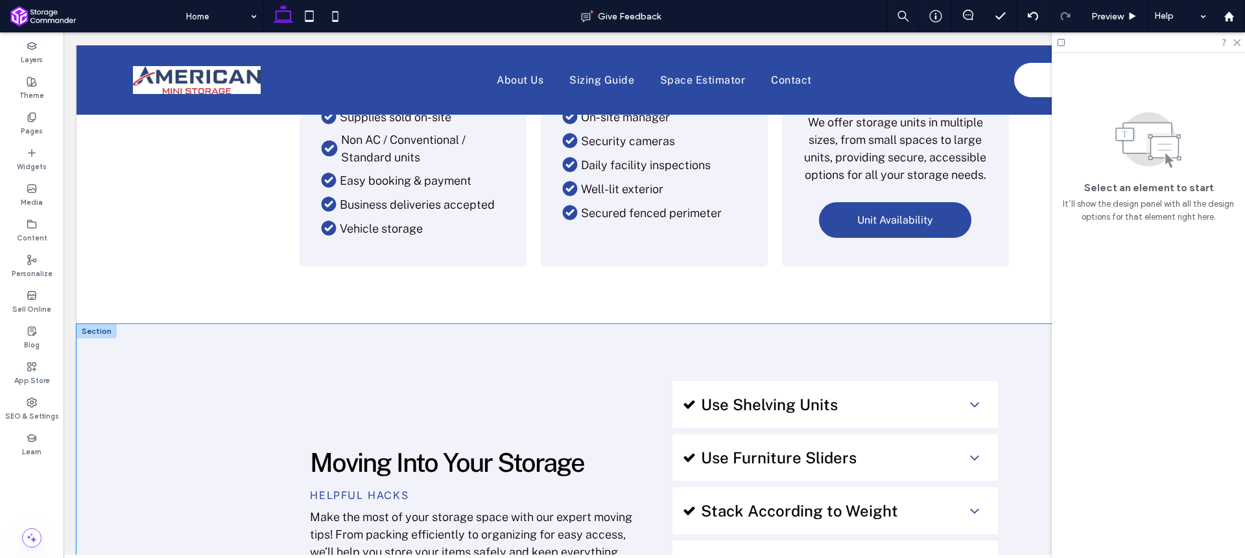
scroll to position [684, 0]
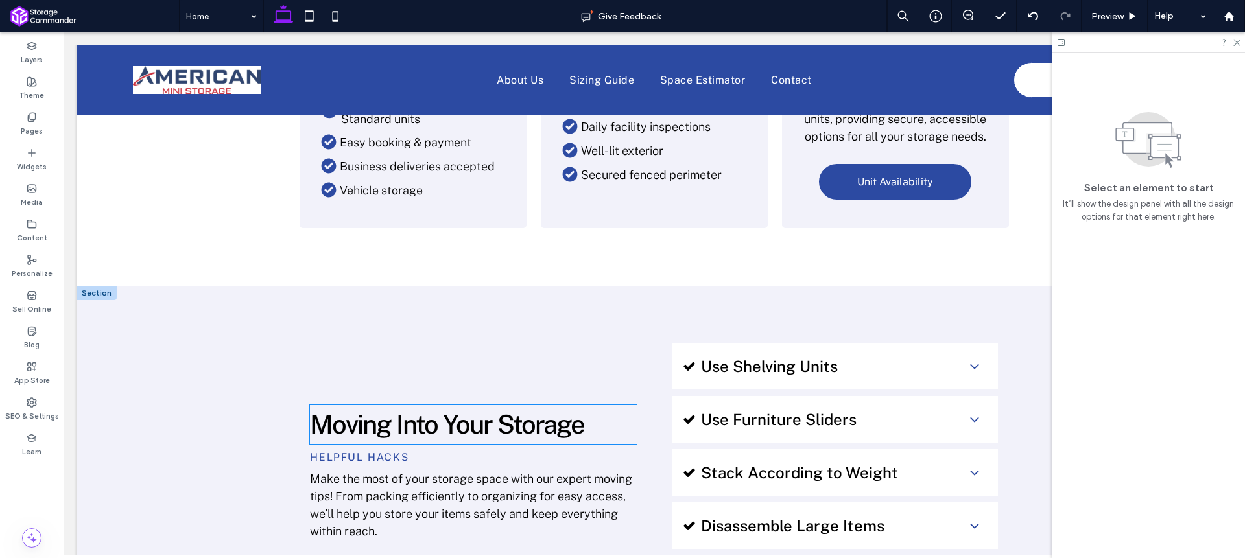
click at [441, 417] on span "Moving Into Your Storage" at bounding box center [447, 424] width 274 height 30
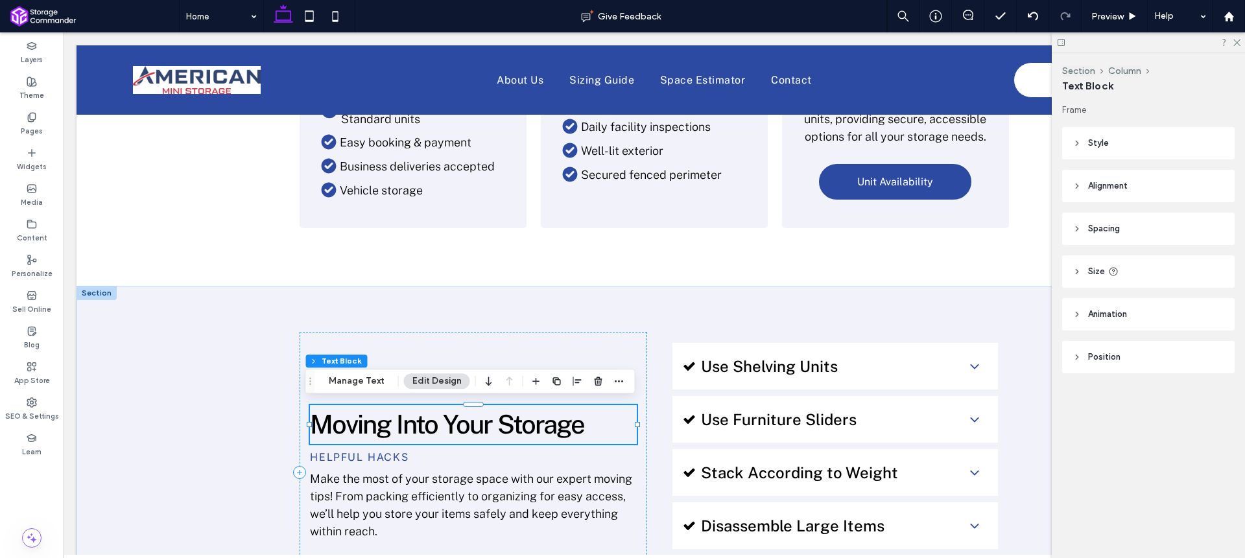
click at [441, 417] on span "Moving Into Your Storage" at bounding box center [447, 424] width 274 height 30
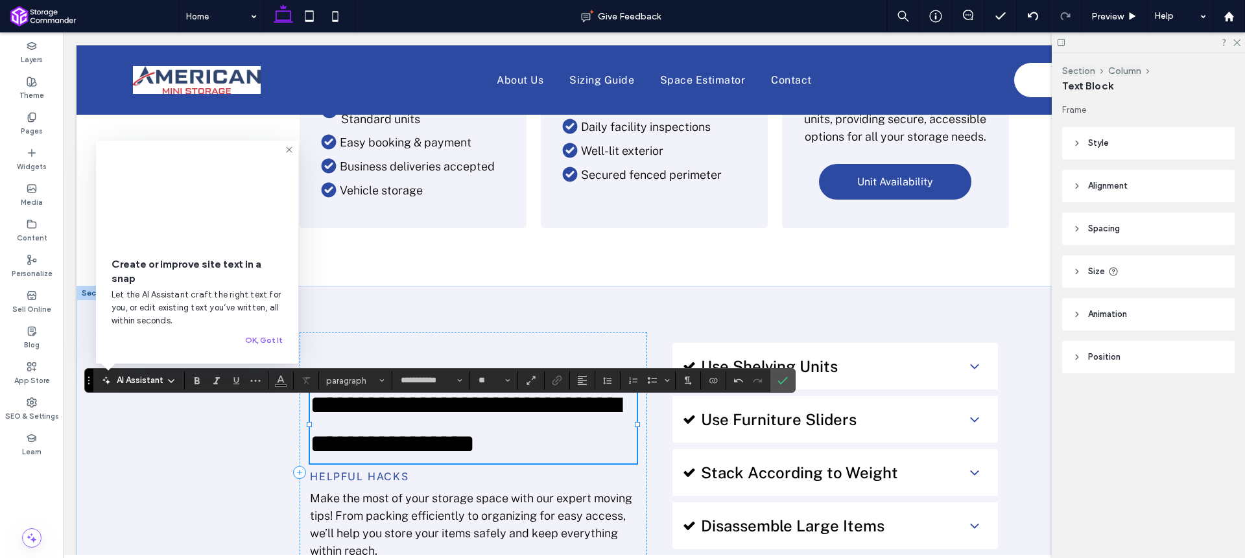
type input "**"
click at [554, 413] on span "**********" at bounding box center [465, 424] width 311 height 64
click at [788, 380] on label "Confirm" at bounding box center [782, 380] width 19 height 23
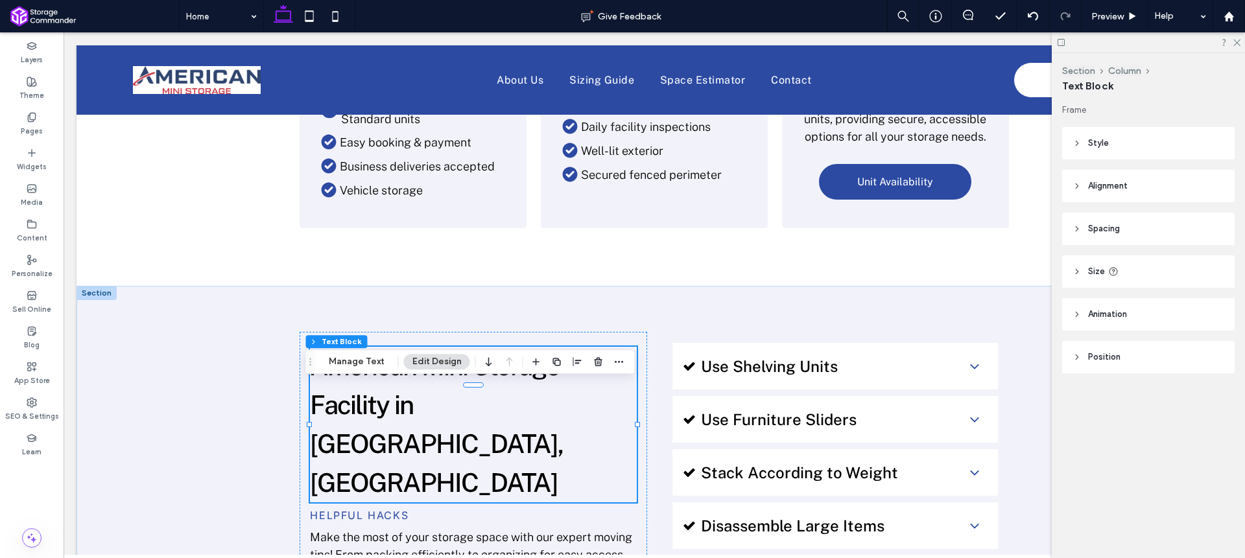
click at [364, 509] on span "Helpful Hacks" at bounding box center [359, 515] width 99 height 13
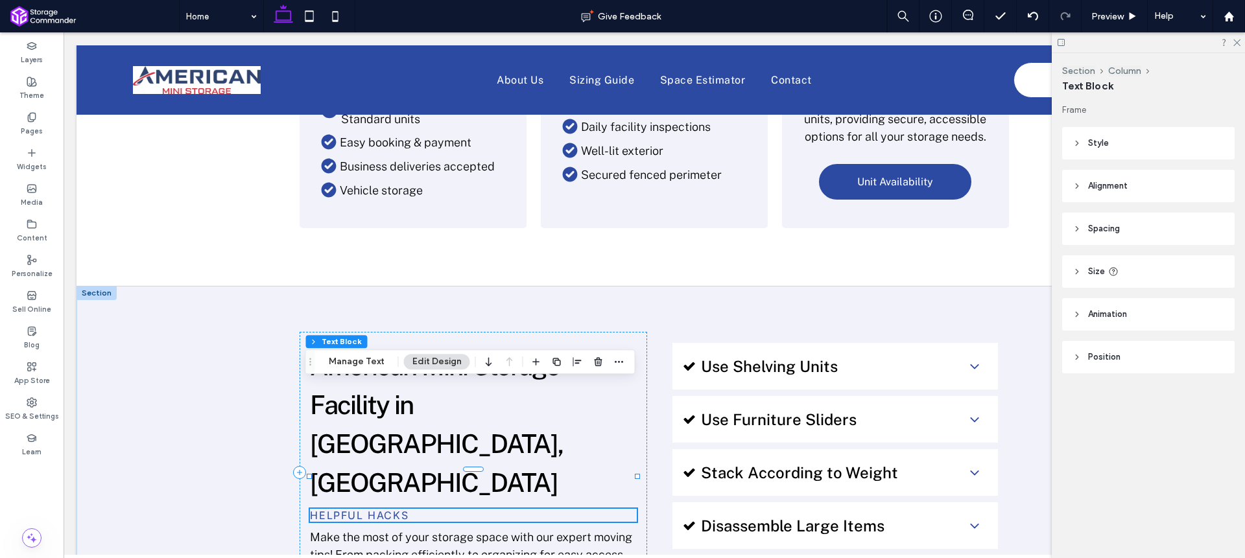
click at [364, 509] on span "Helpful Hacks" at bounding box center [359, 515] width 99 height 13
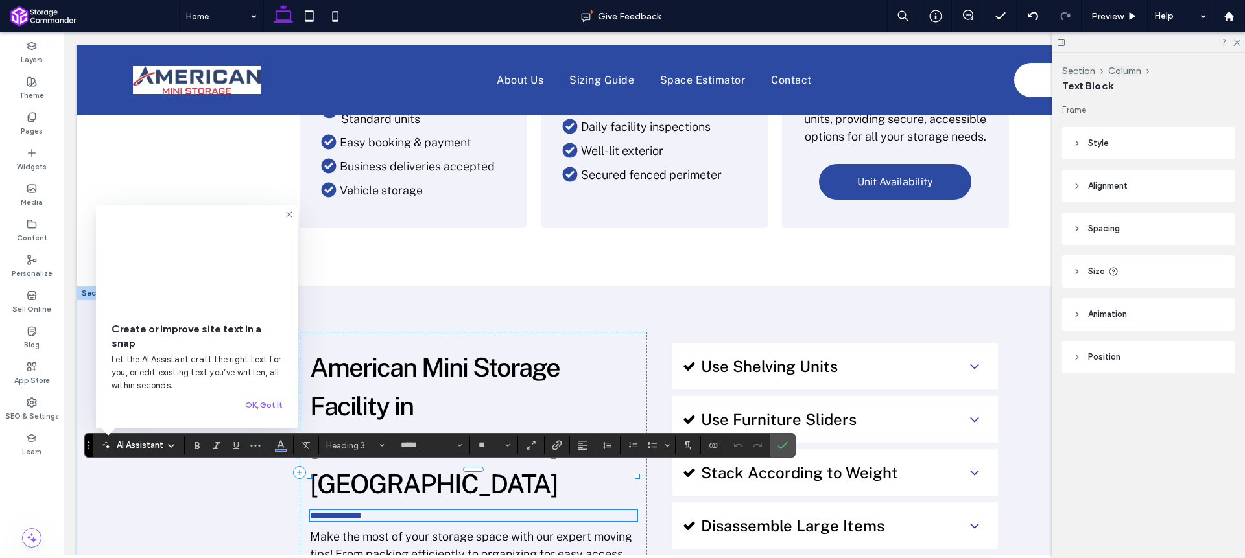
type input "**********"
click at [780, 444] on icon "Confirm" at bounding box center [783, 445] width 10 height 10
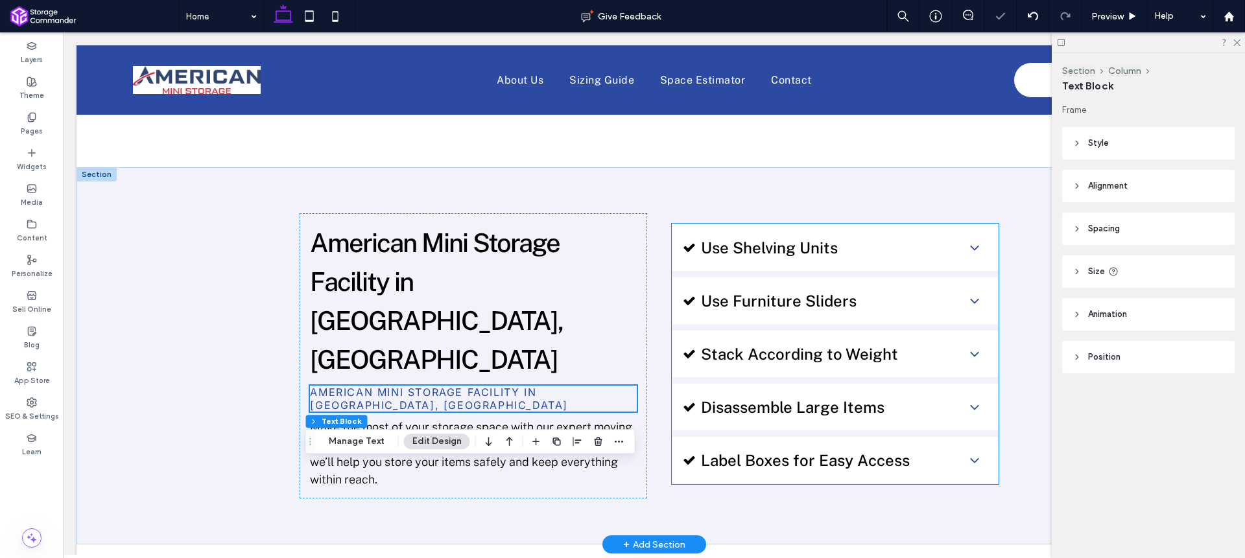
scroll to position [845, 0]
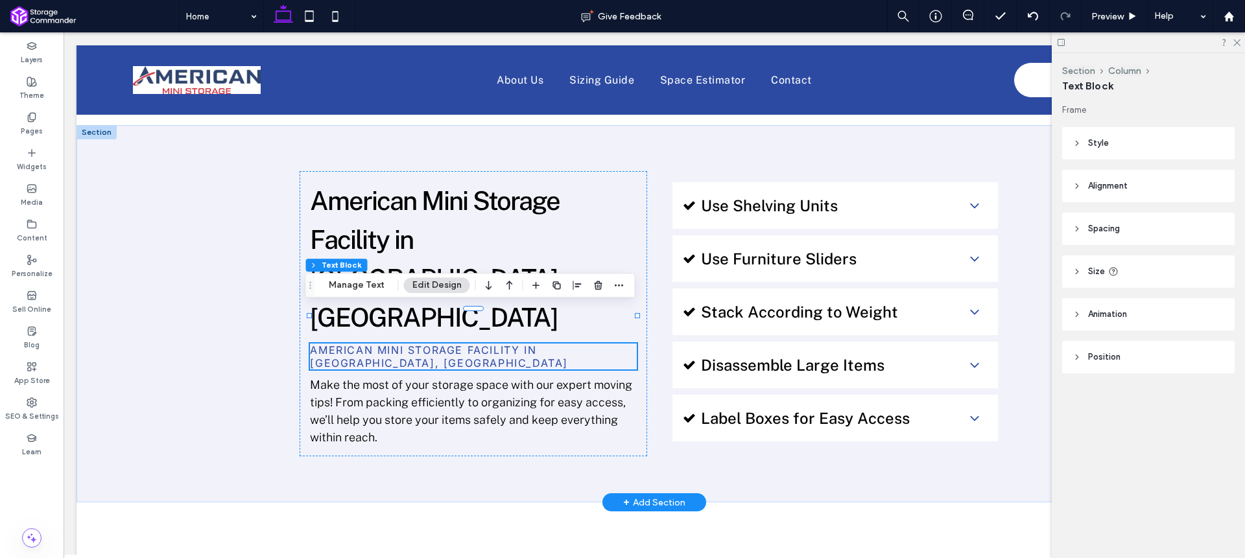
click at [412, 376] on div "Make the most of your storage space with our expert moving tips! From packing e…" at bounding box center [473, 411] width 327 height 70
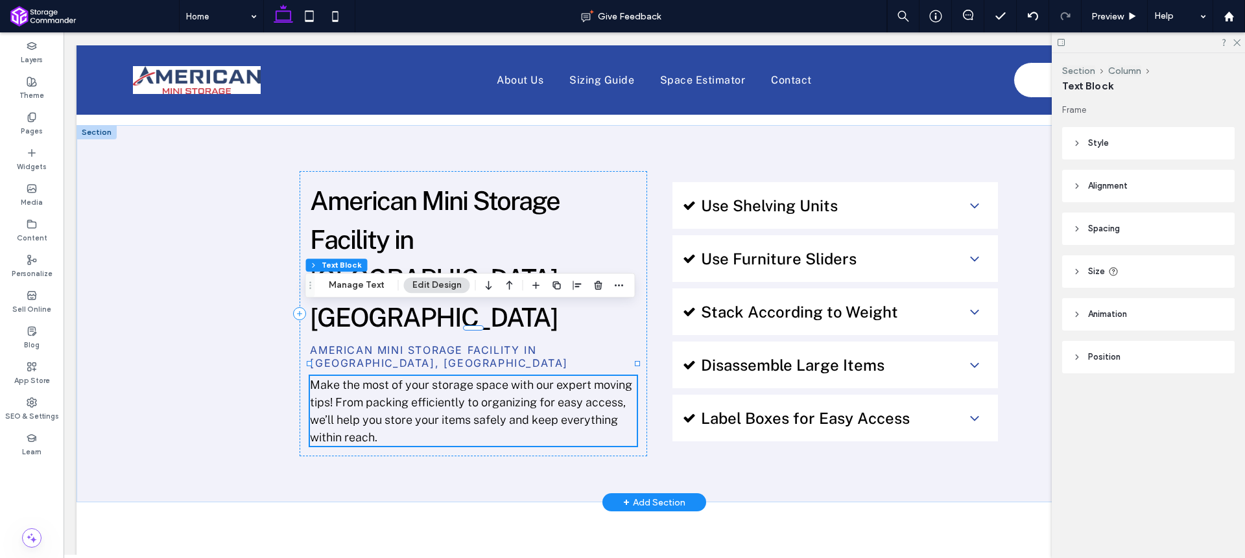
click at [412, 376] on div "Make the most of your storage space with our expert moving tips! From packing e…" at bounding box center [473, 411] width 327 height 70
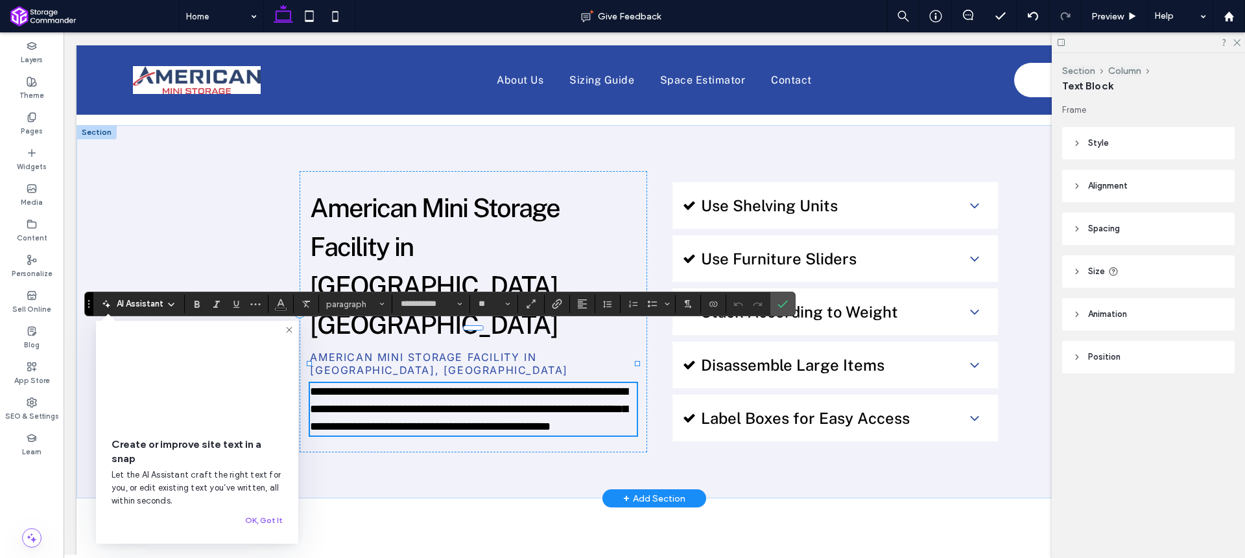
type input "**"
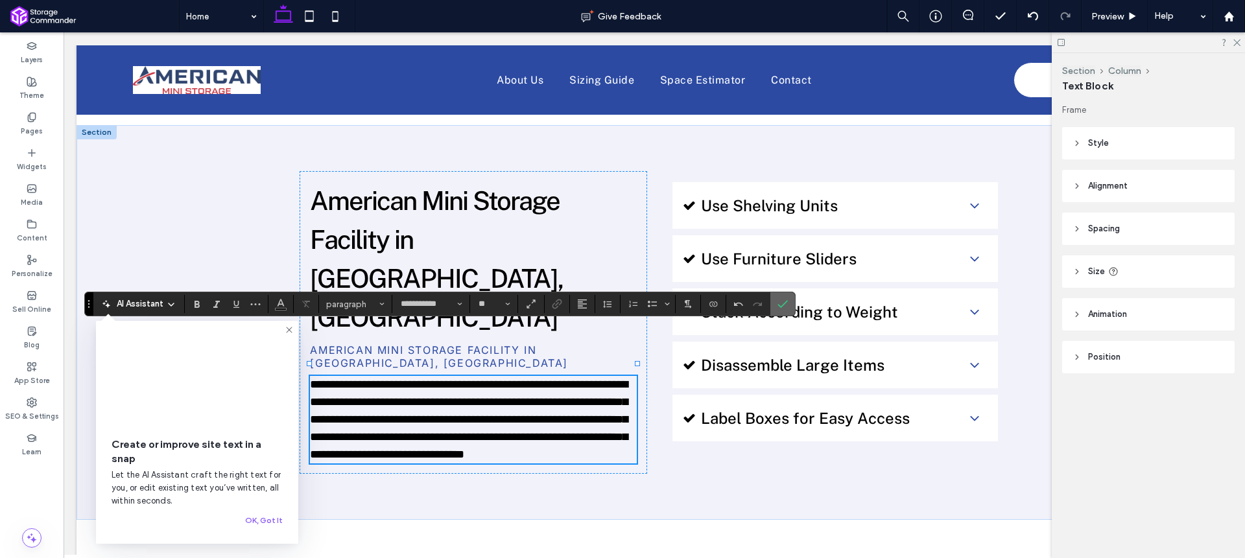
click at [782, 307] on icon "Confirm" at bounding box center [783, 304] width 10 height 10
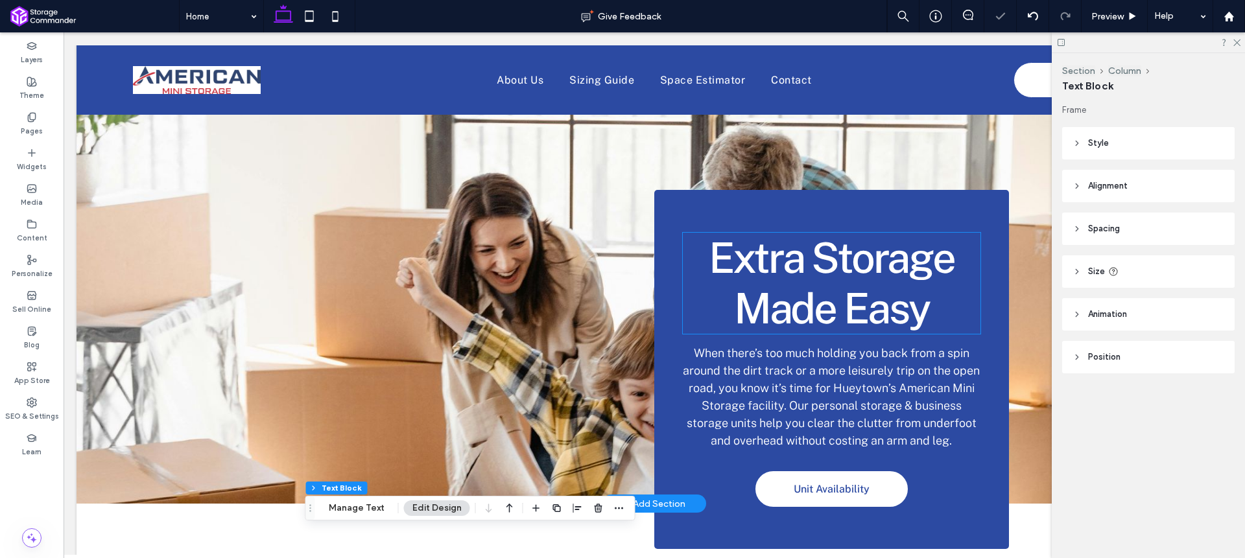
scroll to position [0, 0]
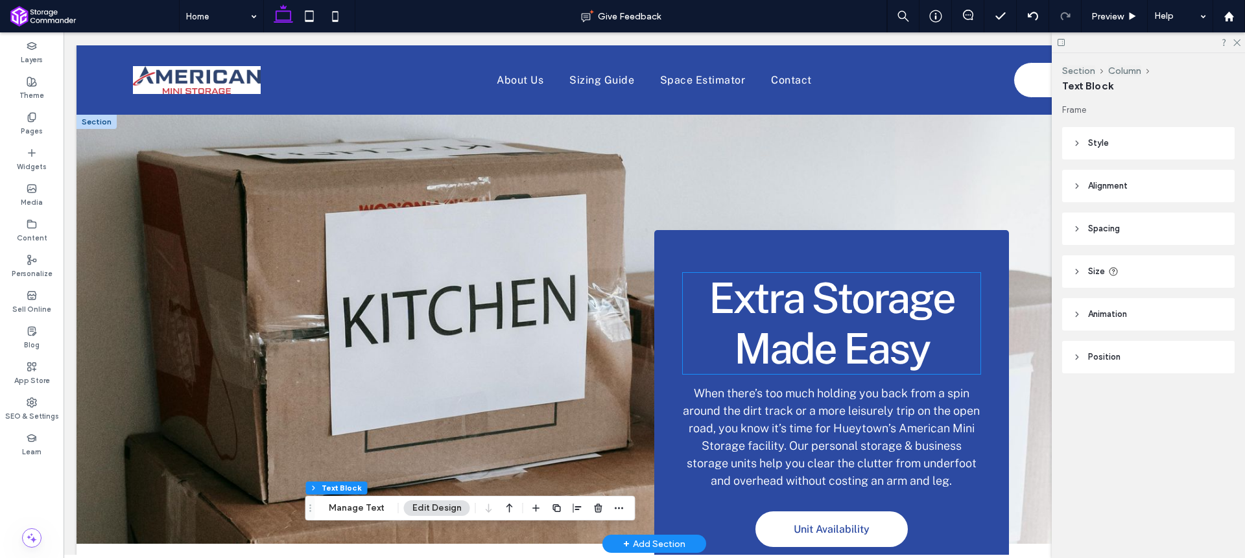
click at [812, 299] on span "Extra Storage Made Easy" at bounding box center [832, 323] width 246 height 101
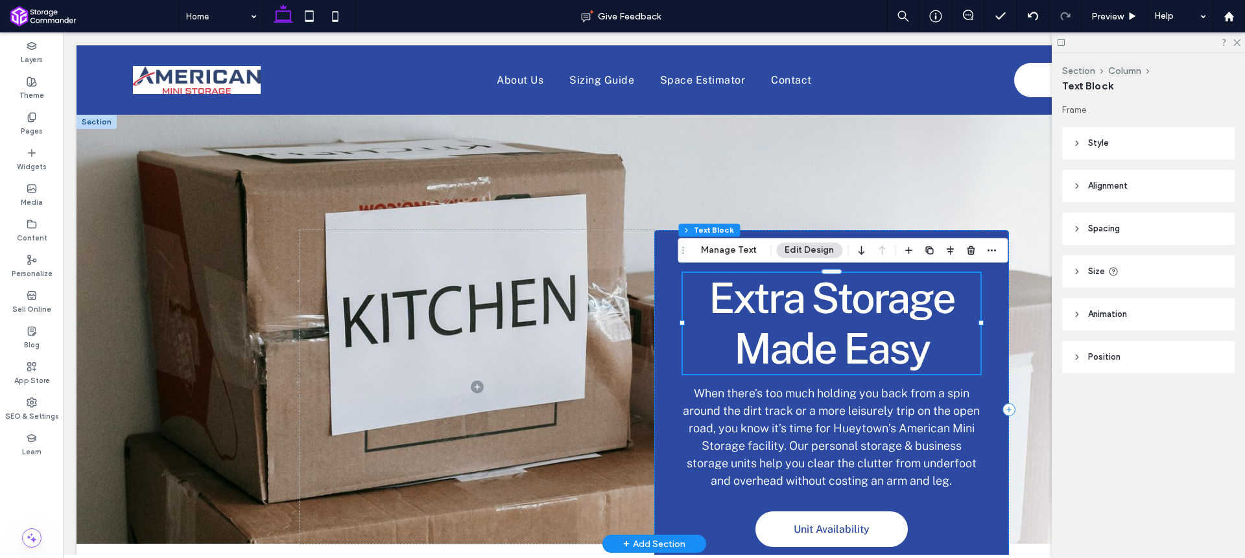
click at [812, 299] on span "Extra Storage Made Easy" at bounding box center [832, 323] width 246 height 101
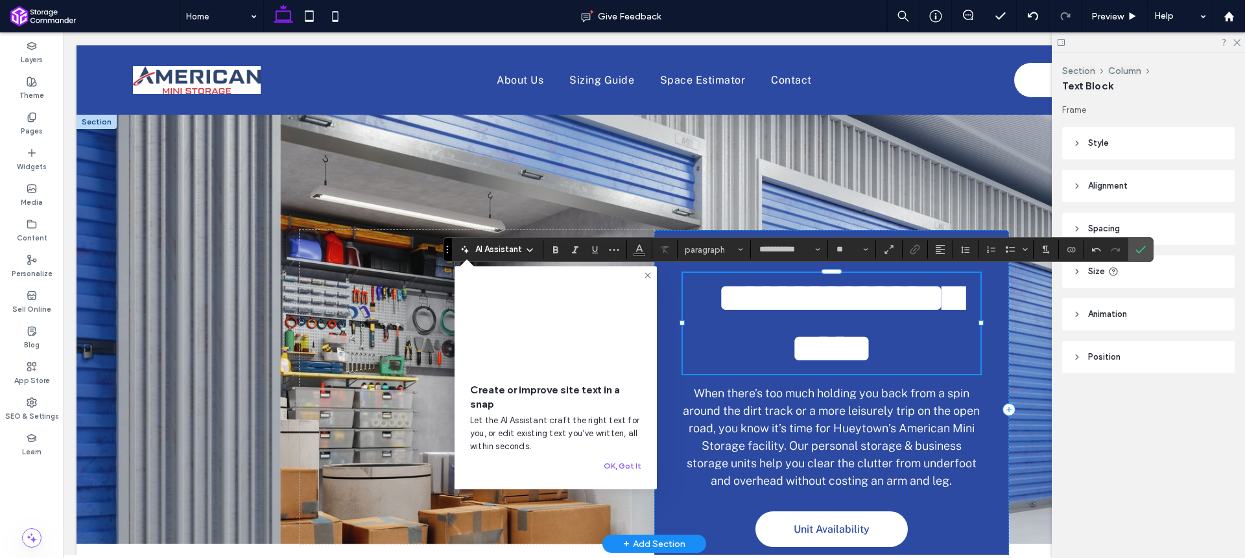
type input "**"
click at [732, 296] on span "**********" at bounding box center [839, 323] width 244 height 93
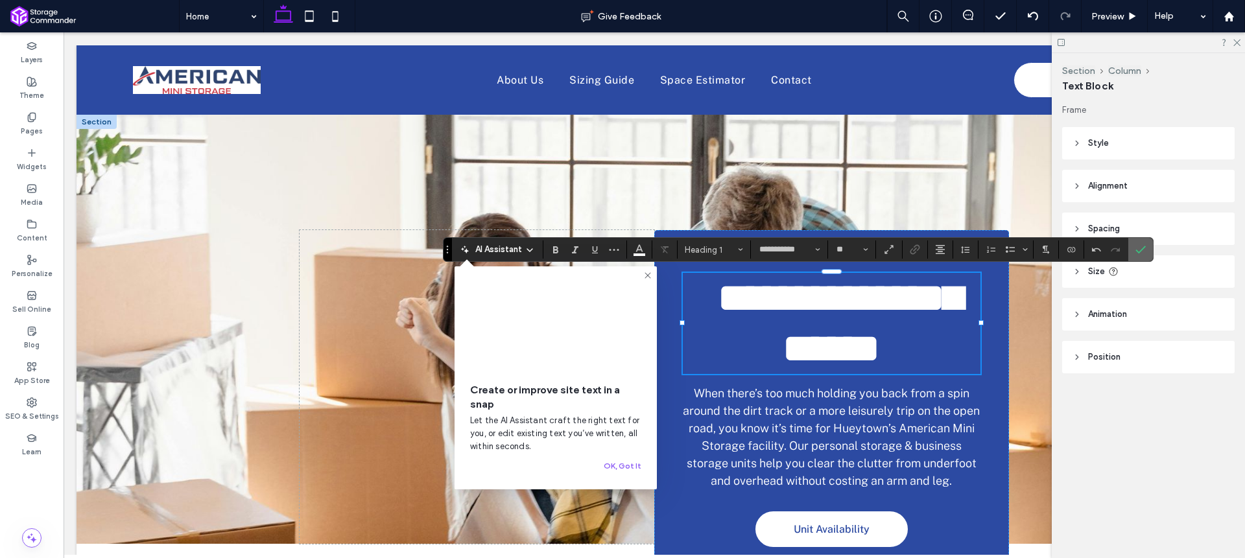
click at [1142, 250] on use "Confirm" at bounding box center [1140, 250] width 10 height 8
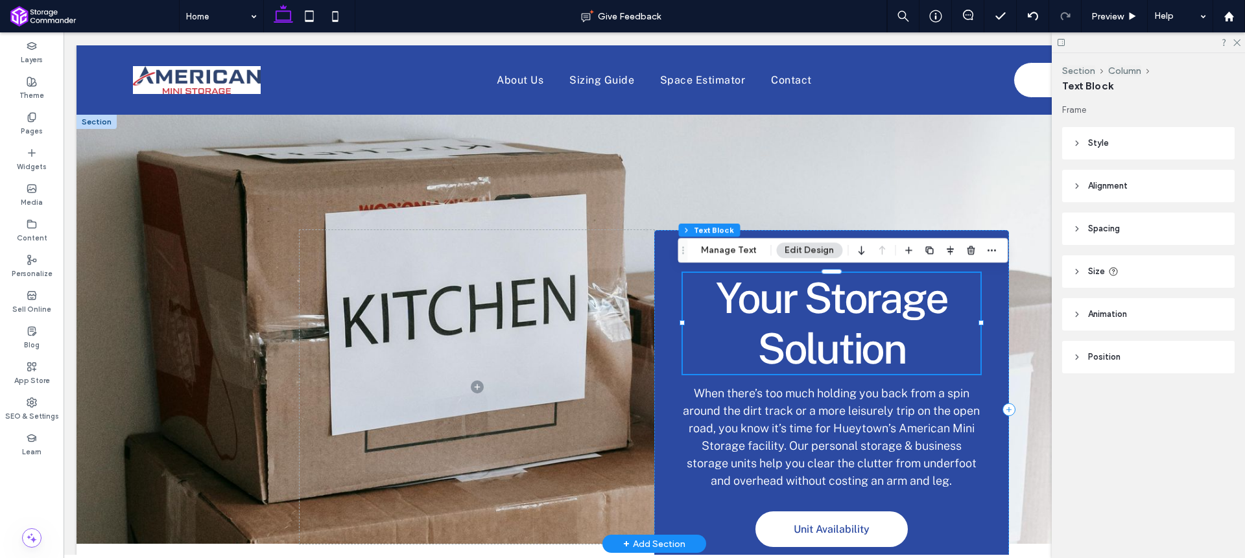
click at [853, 432] on span "When there’s too much holding you back from a spin around the dirt track or a m…" at bounding box center [831, 436] width 297 height 101
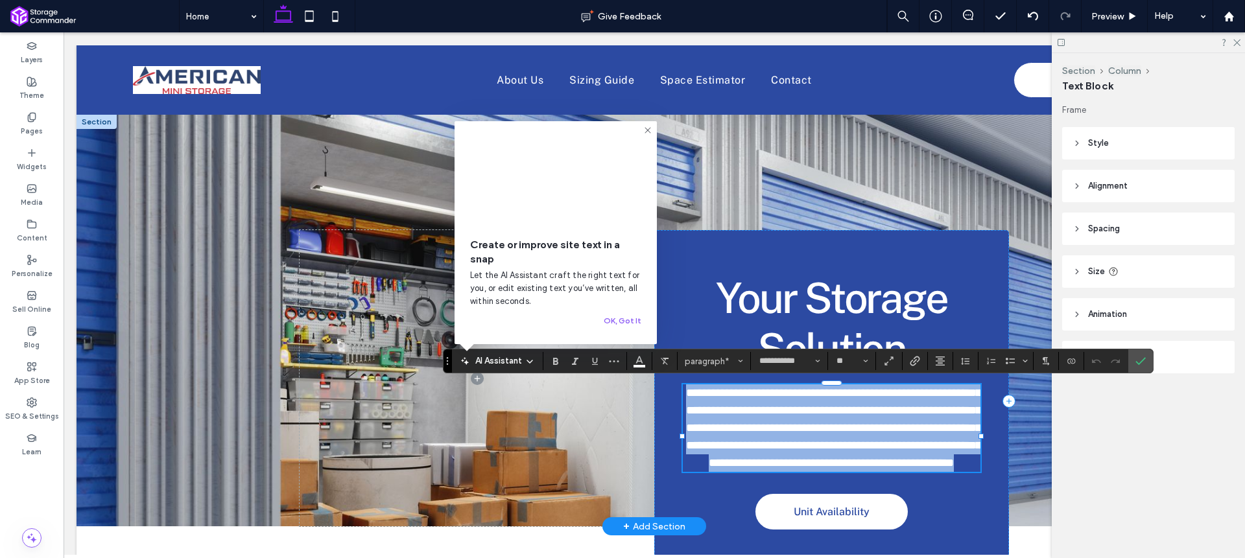
type input "**"
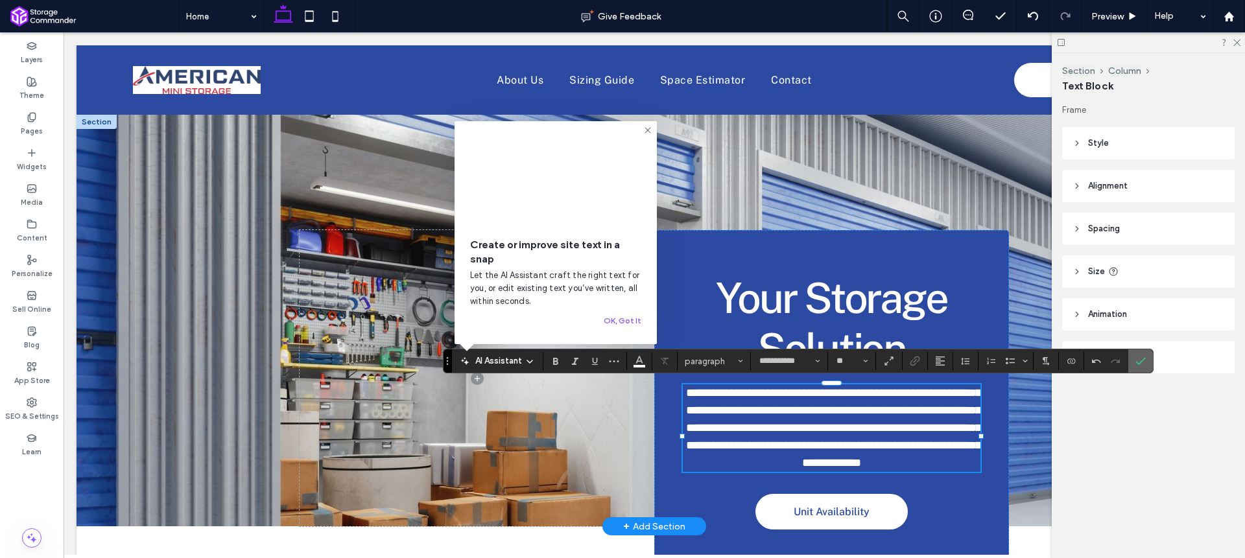
click at [1141, 361] on use "Confirm" at bounding box center [1140, 362] width 10 height 8
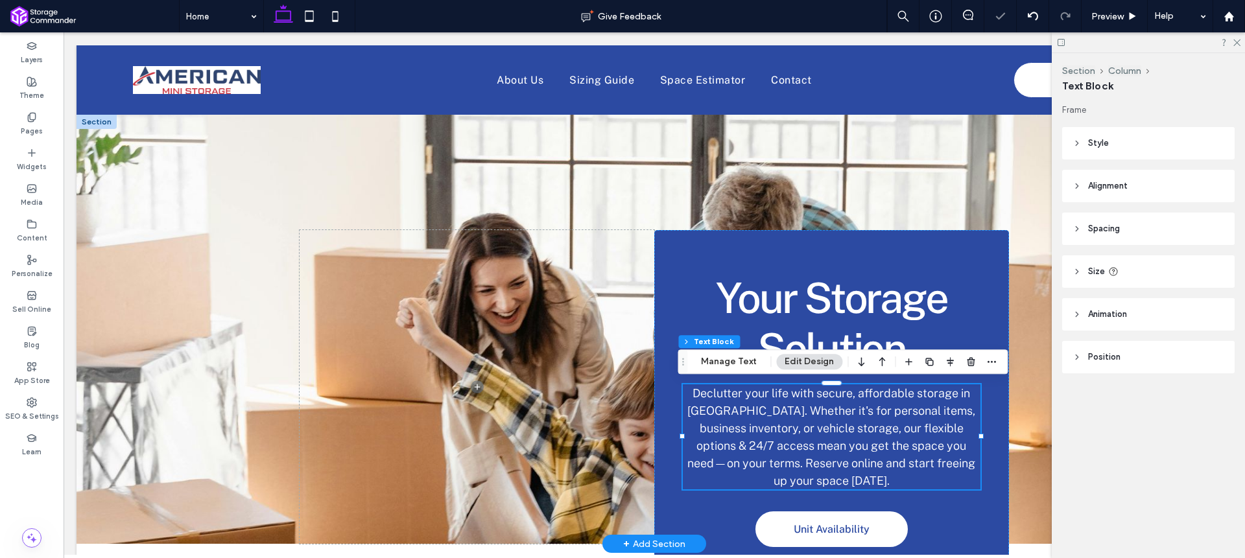
click at [534, 193] on div "Your Storage Solution Declutter your life with secure, affordable storage in Hu…" at bounding box center [654, 329] width 778 height 429
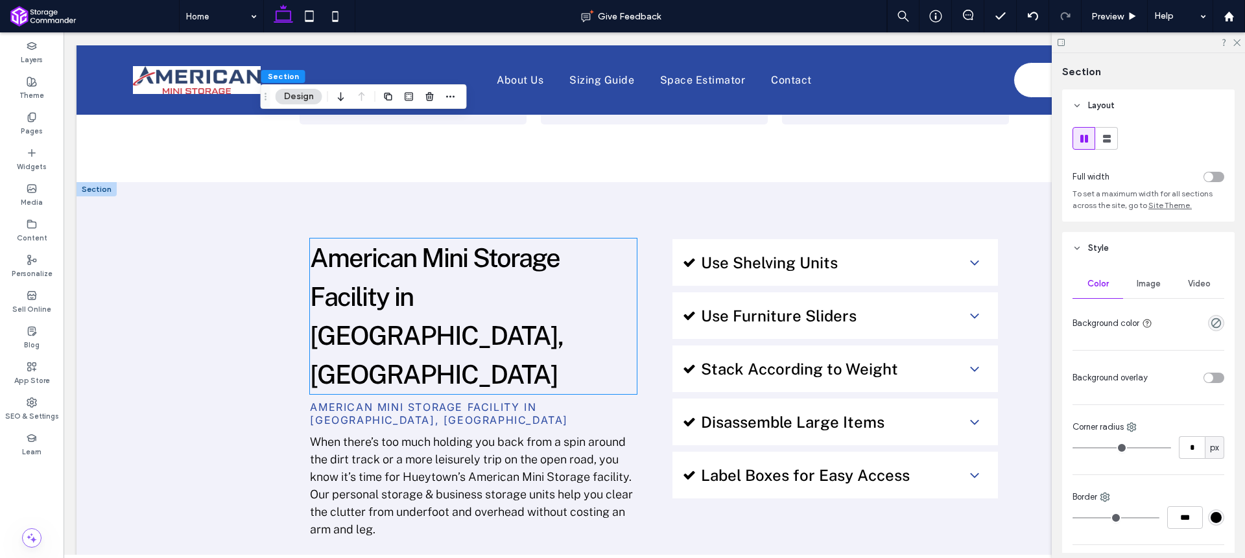
scroll to position [798, 0]
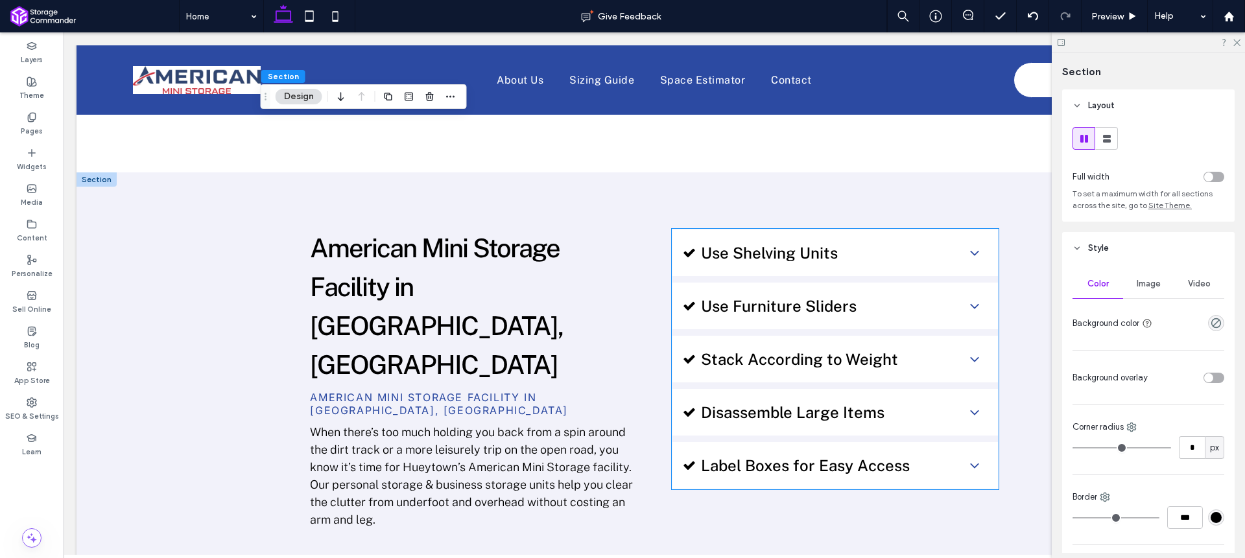
click at [752, 250] on span "Use Shelving Units" at bounding box center [828, 253] width 255 height 18
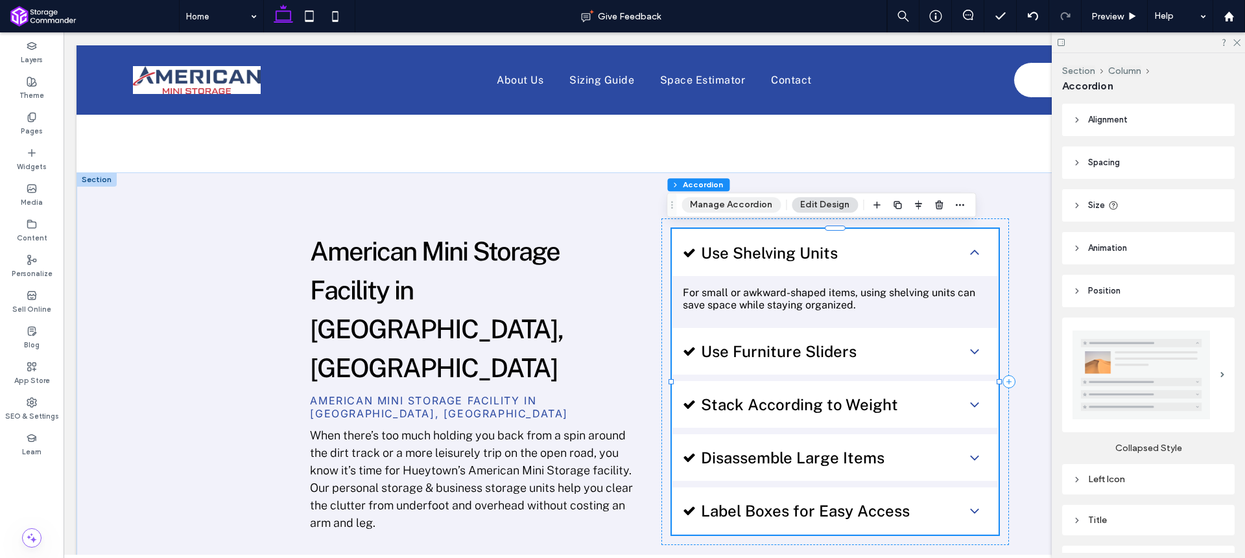
click at [736, 204] on button "Manage Accordion" at bounding box center [731, 205] width 99 height 16
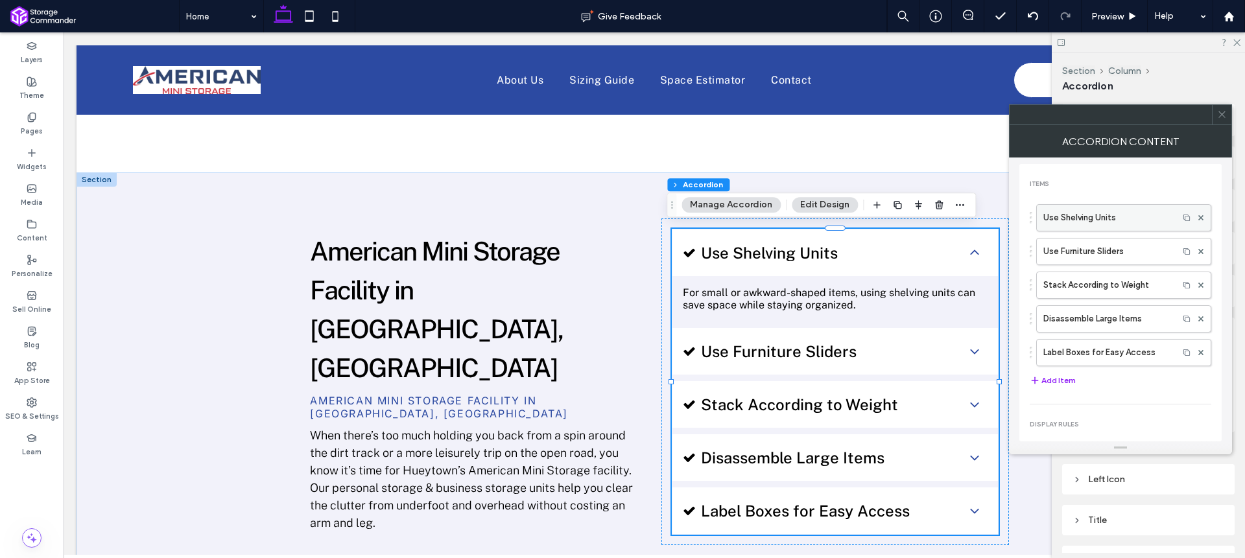
click at [1097, 222] on label "Use Shelving Units" at bounding box center [1107, 218] width 128 height 26
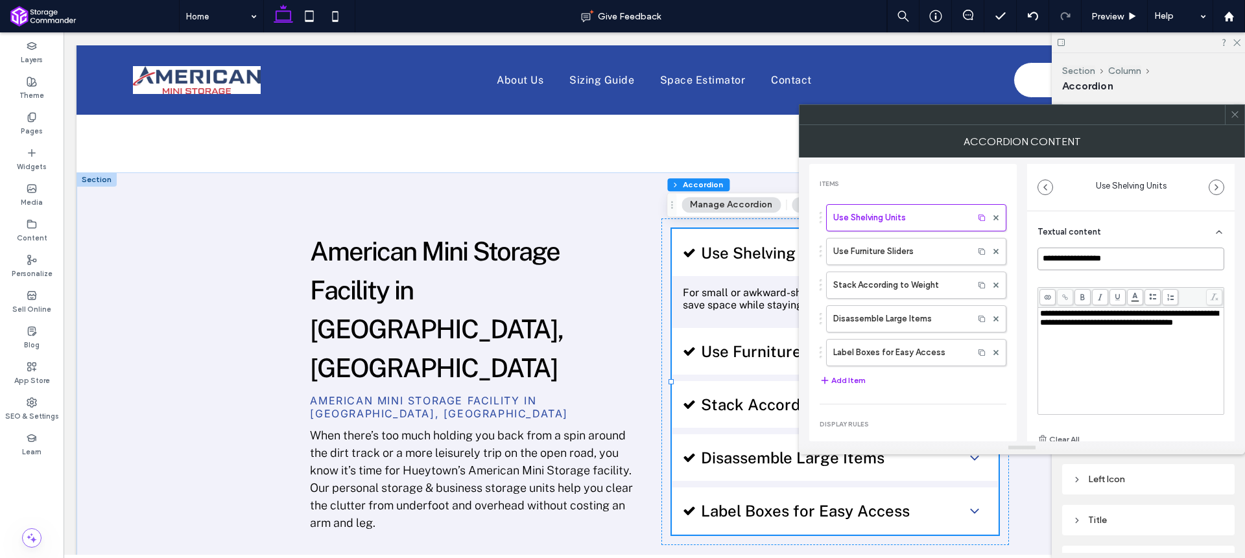
click at [1082, 257] on input "**********" at bounding box center [1131, 259] width 187 height 23
paste input "**********"
click at [1078, 317] on span "**********" at bounding box center [1129, 318] width 178 height 18
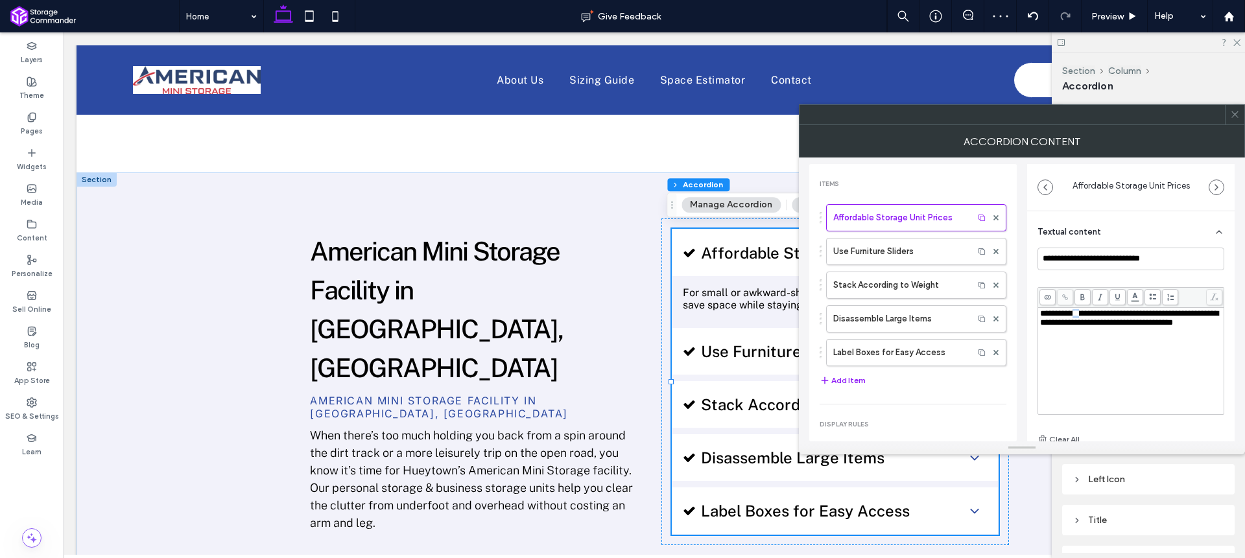
click at [1078, 317] on span "**********" at bounding box center [1129, 318] width 178 height 18
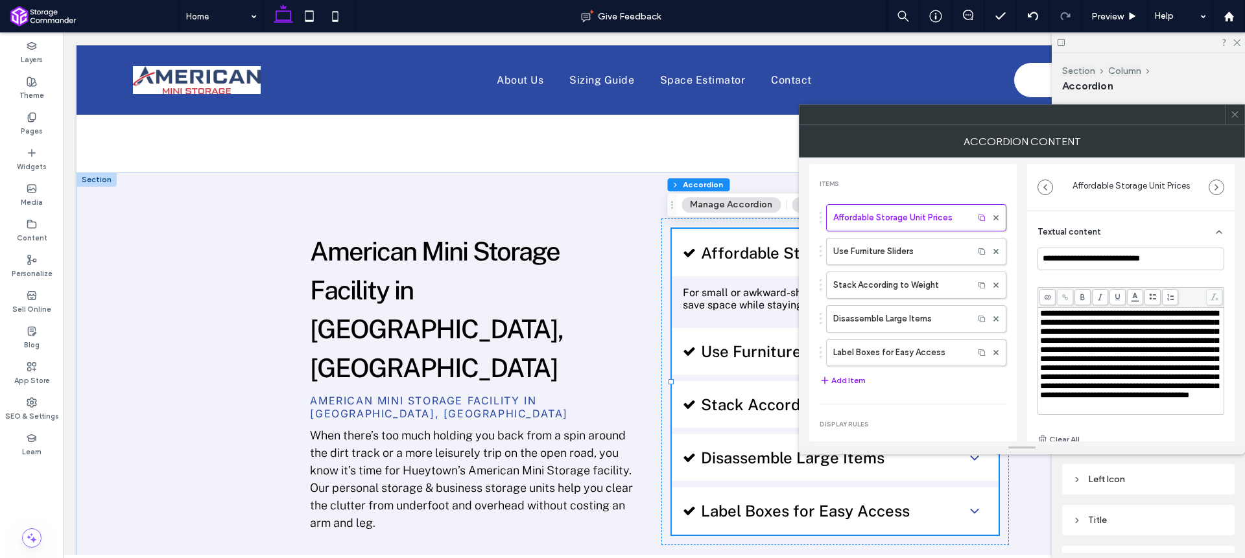
scroll to position [41, 0]
click at [877, 257] on label "Use Furniture Sliders" at bounding box center [900, 252] width 134 height 26
type input "**********"
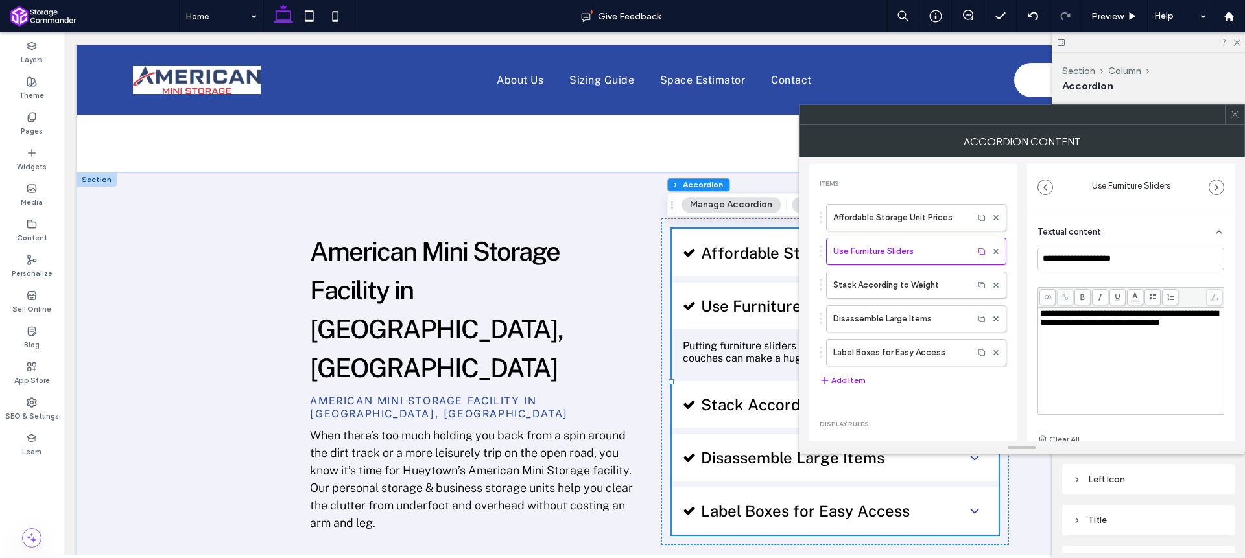
click at [1236, 113] on icon at bounding box center [1235, 115] width 10 height 10
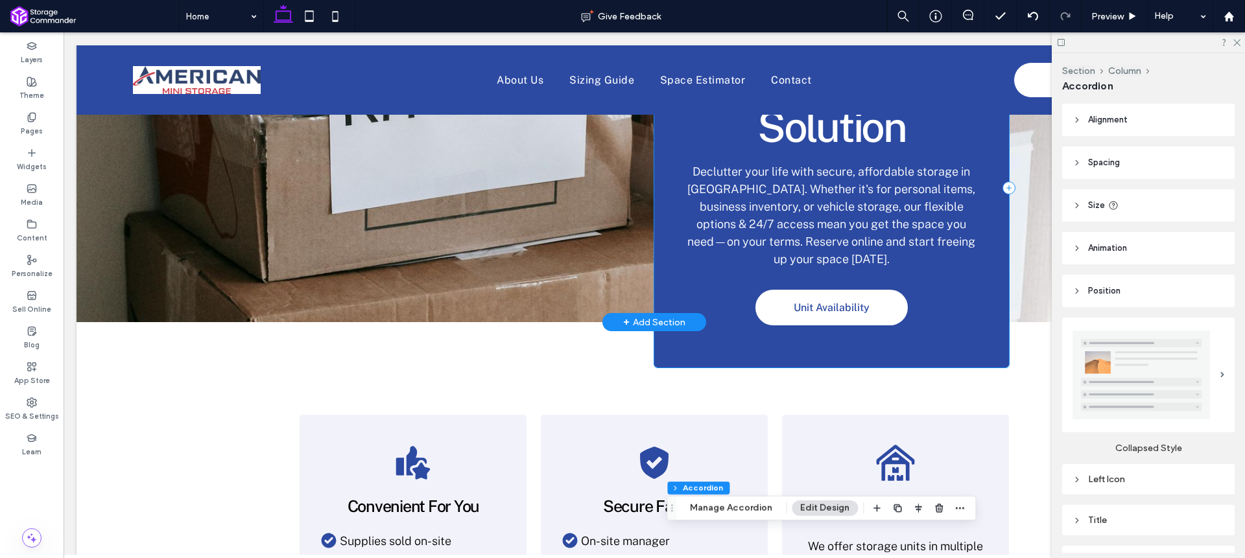
scroll to position [0, 0]
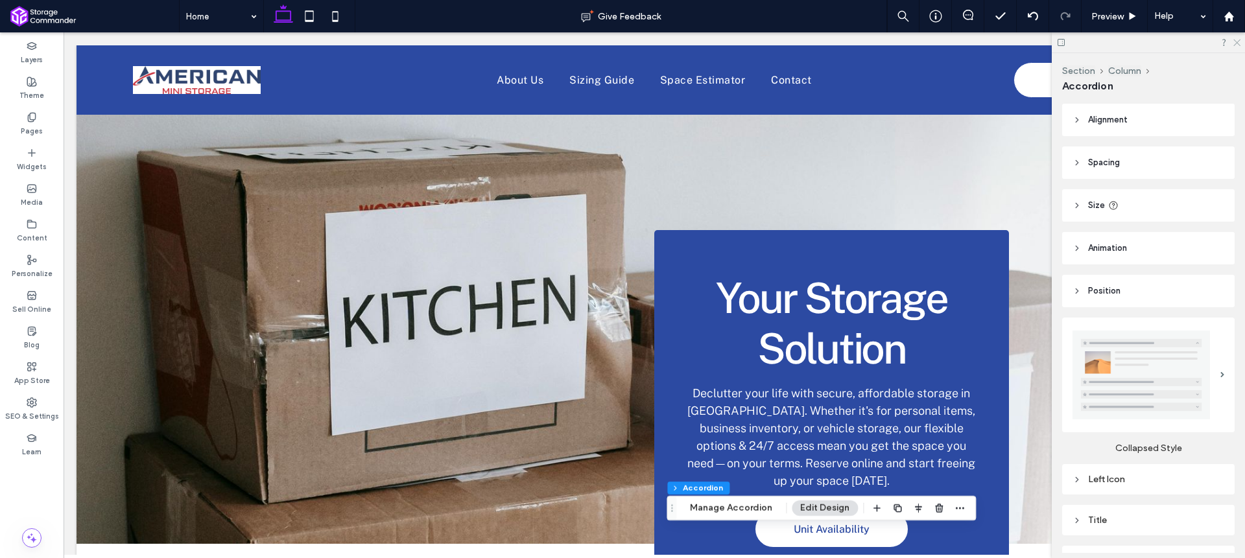
click at [1235, 44] on use at bounding box center [1236, 43] width 7 height 7
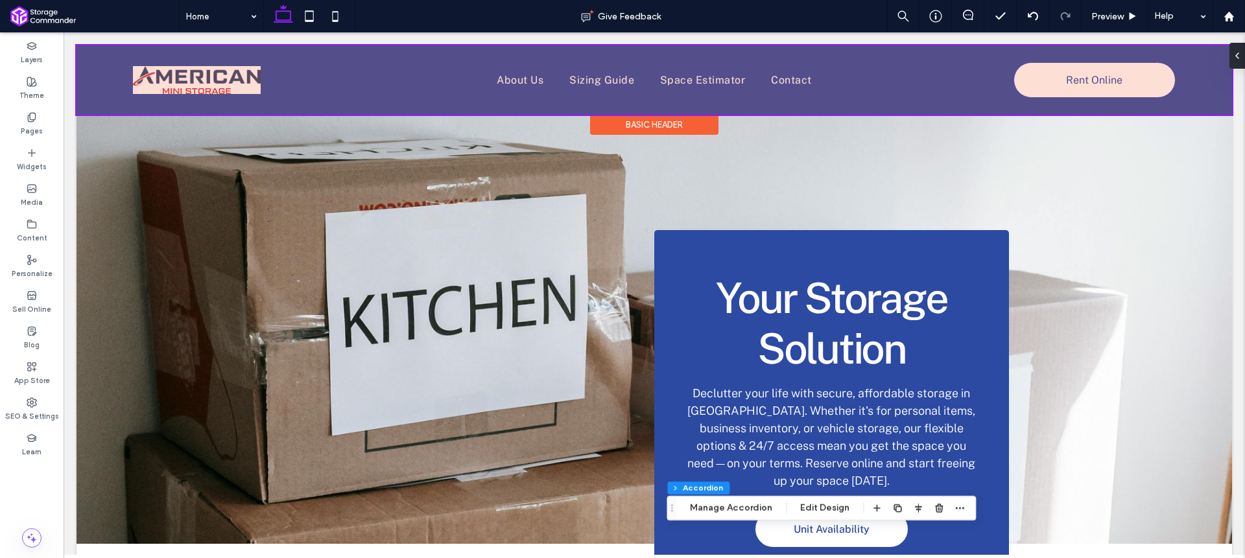
click at [1051, 82] on div at bounding box center [655, 79] width 1156 height 69
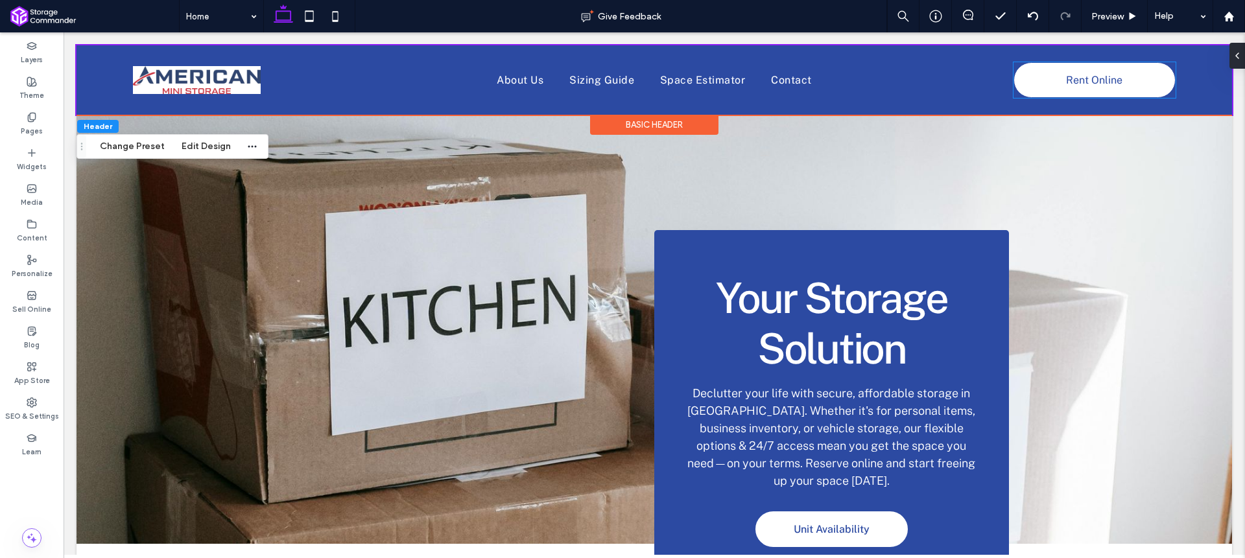
click at [1051, 82] on link "Rent Online" at bounding box center [1095, 80] width 162 height 36
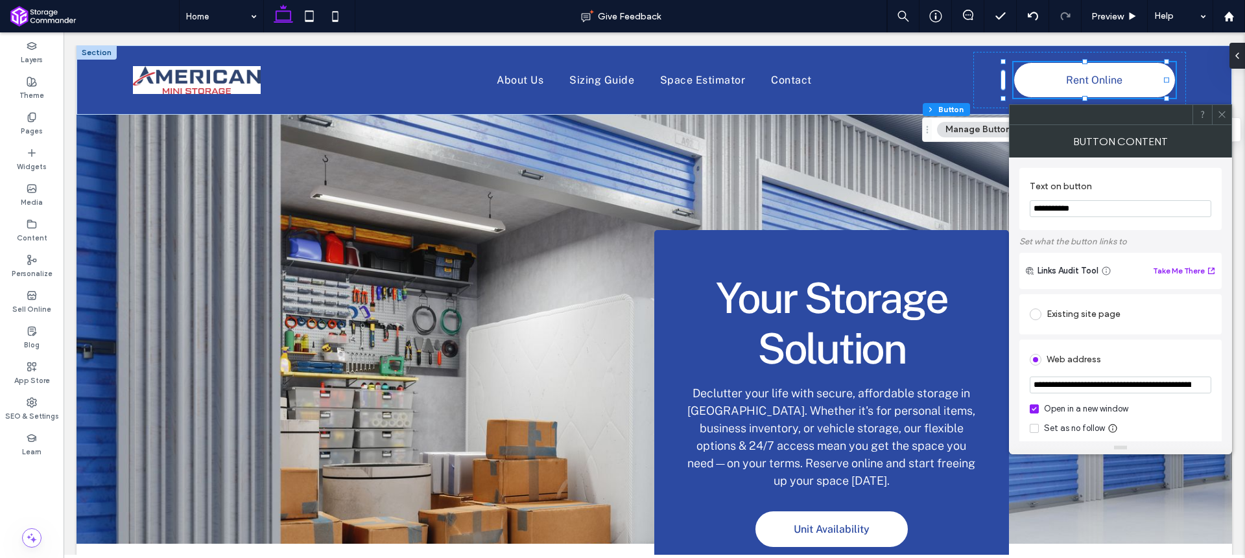
click at [1126, 391] on input "**********" at bounding box center [1121, 385] width 182 height 17
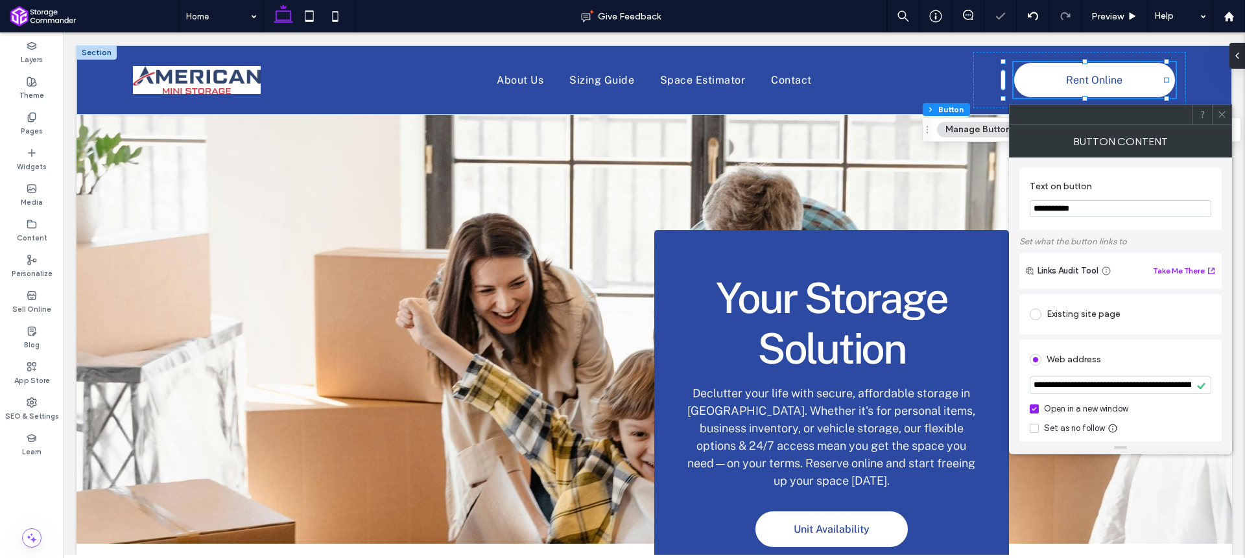
click at [1211, 337] on div "**********" at bounding box center [1120, 545] width 202 height 506
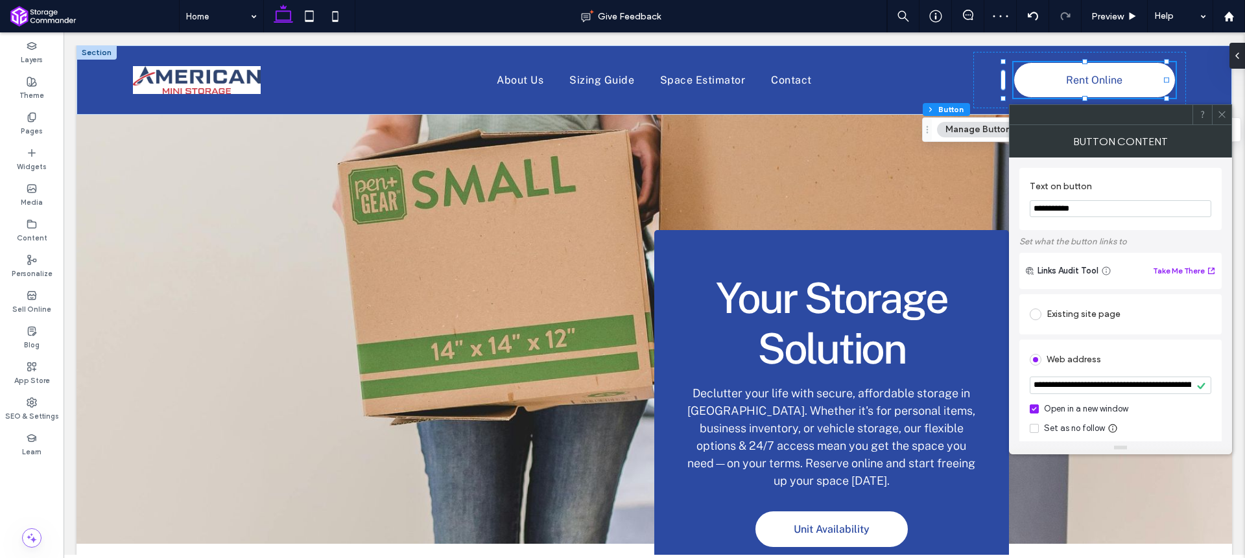
click at [1221, 112] on icon at bounding box center [1222, 115] width 10 height 10
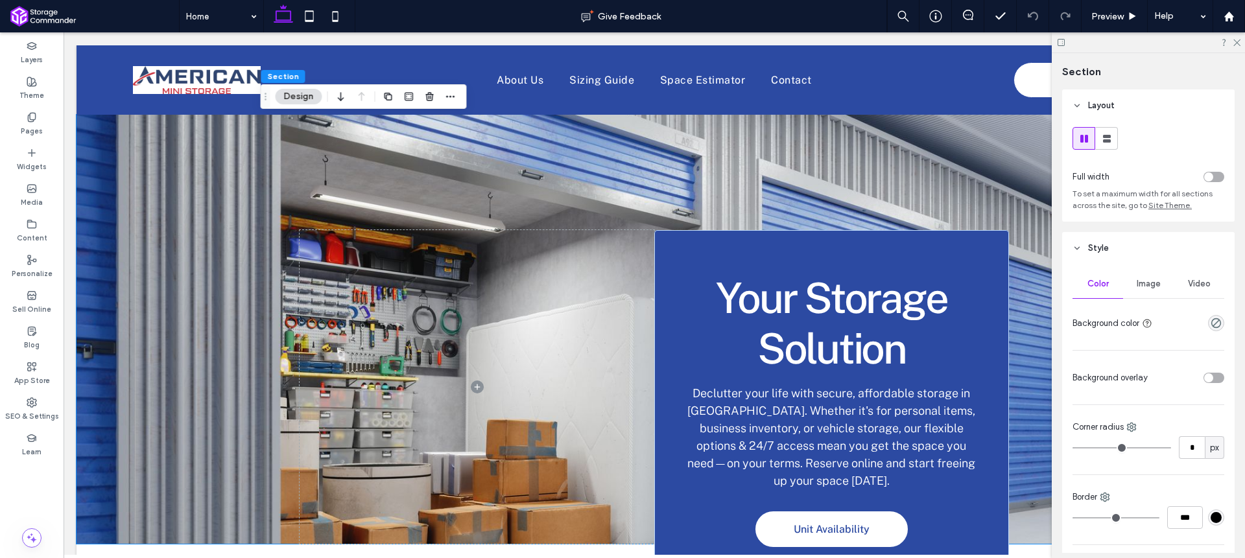
click at [1145, 274] on div "Image" at bounding box center [1148, 284] width 51 height 29
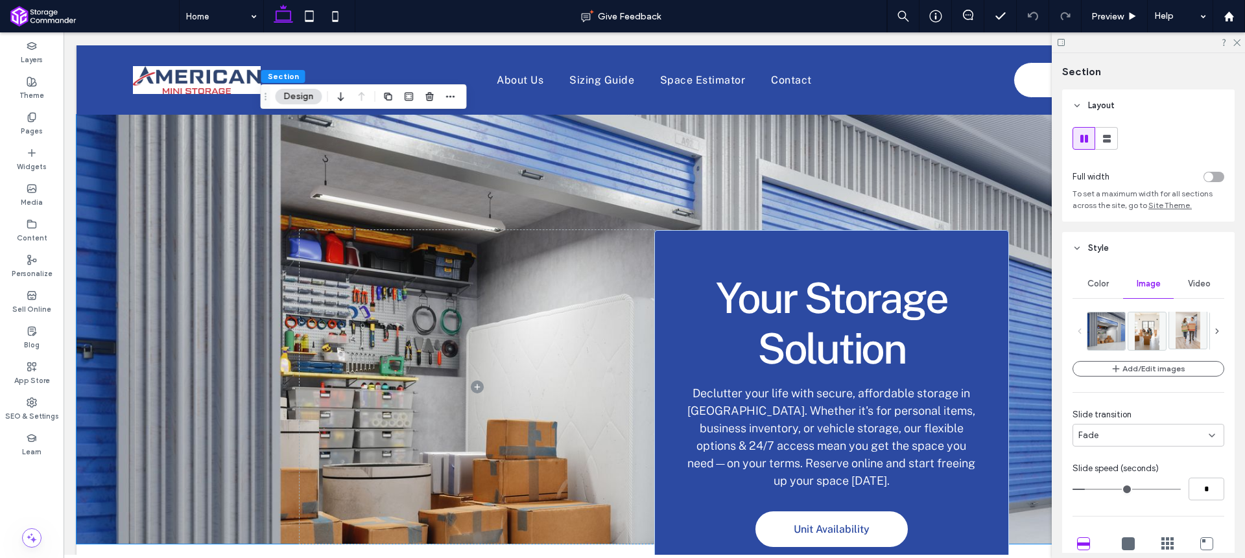
click at [1178, 337] on img at bounding box center [1188, 330] width 25 height 38
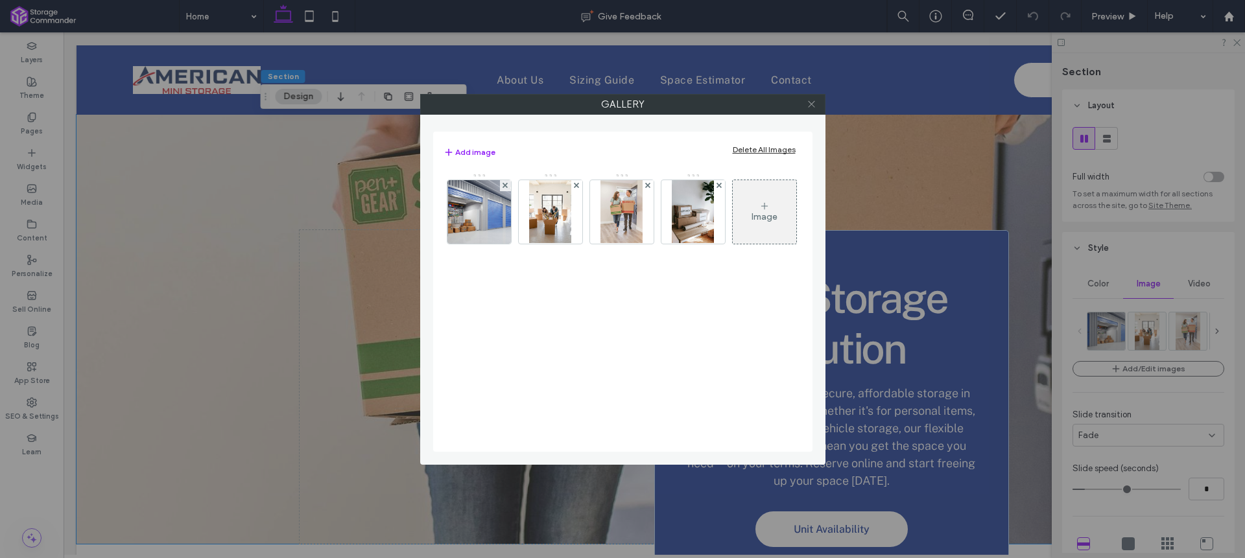
click at [814, 103] on icon at bounding box center [812, 104] width 10 height 10
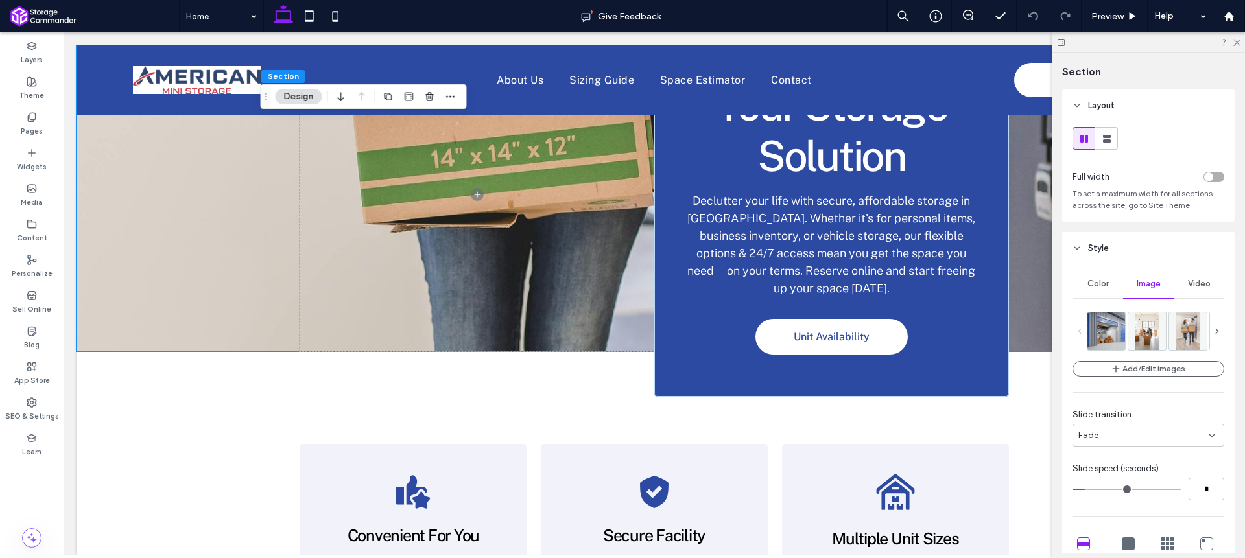
scroll to position [215, 0]
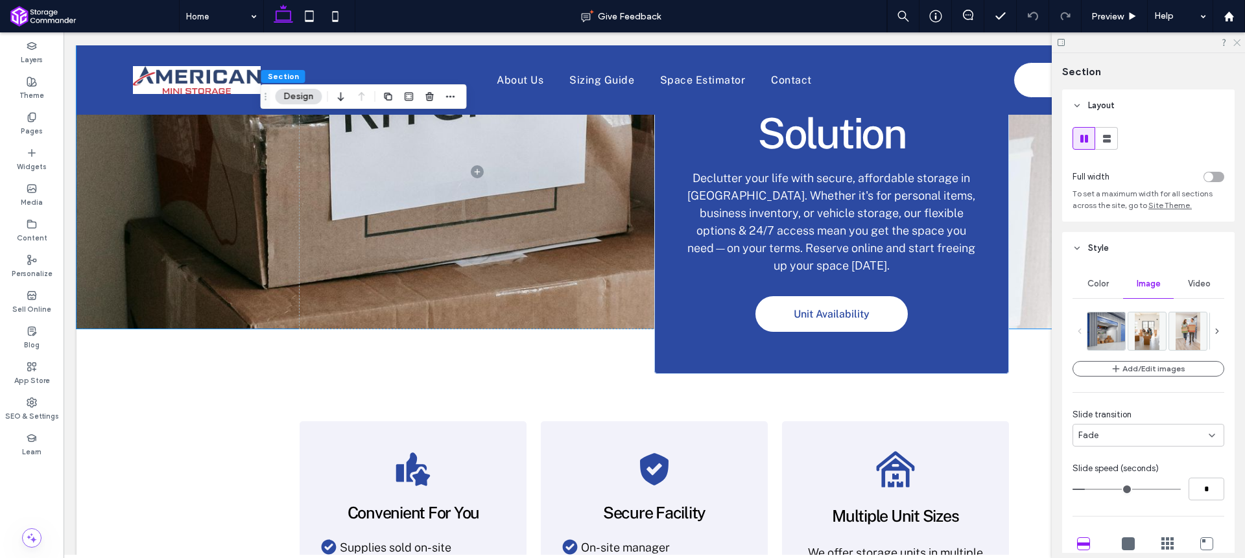
click at [1235, 42] on icon at bounding box center [1236, 42] width 8 height 8
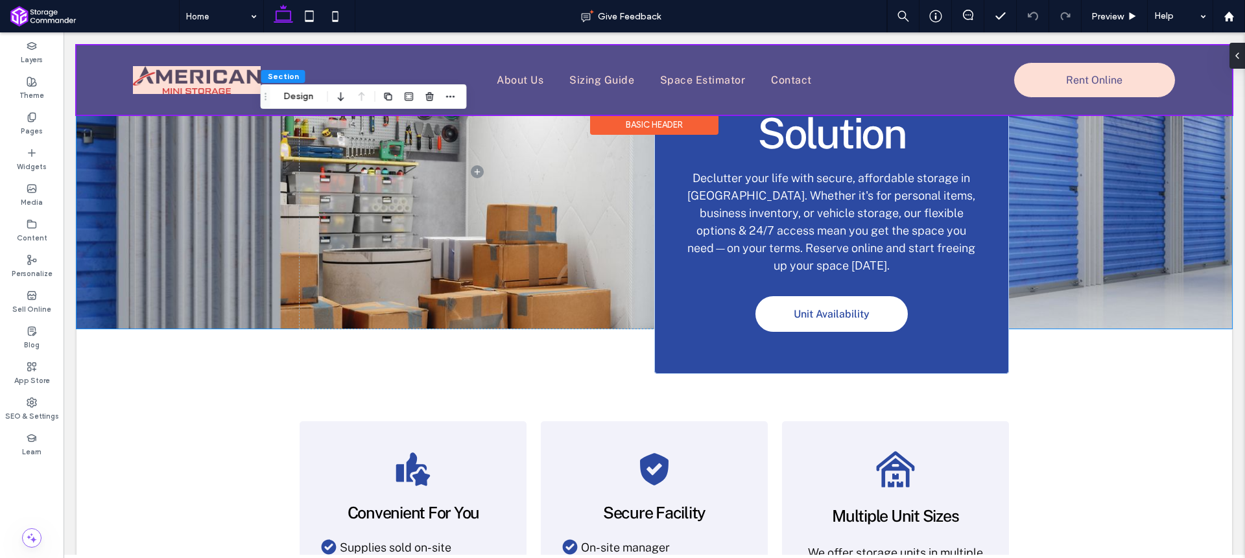
click at [1119, 81] on div at bounding box center [655, 79] width 1156 height 69
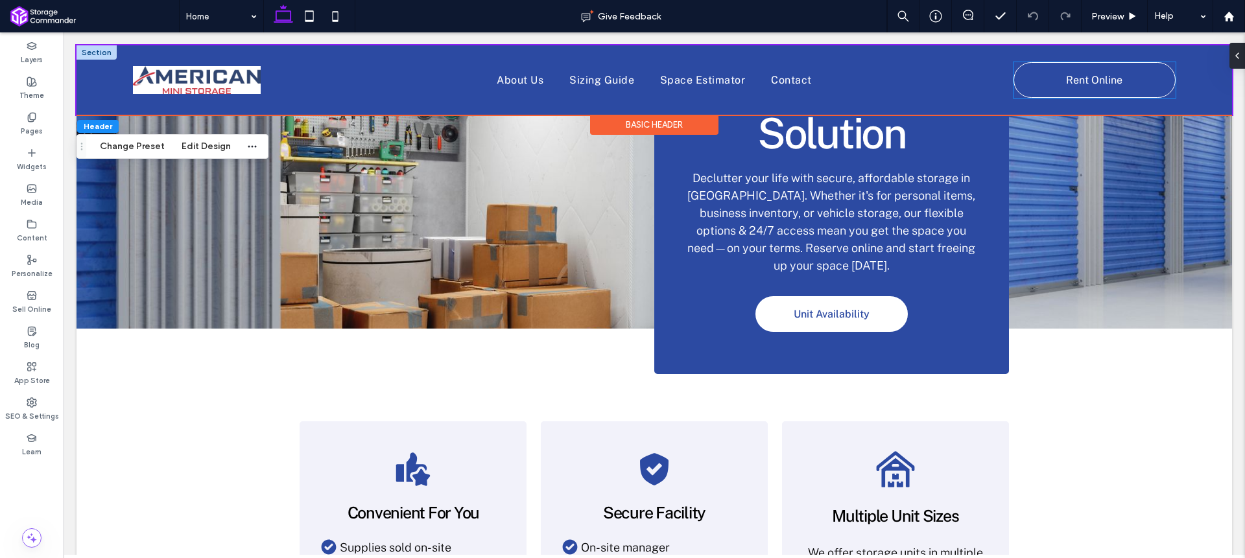
click at [1118, 80] on link "Rent Online" at bounding box center [1095, 80] width 162 height 36
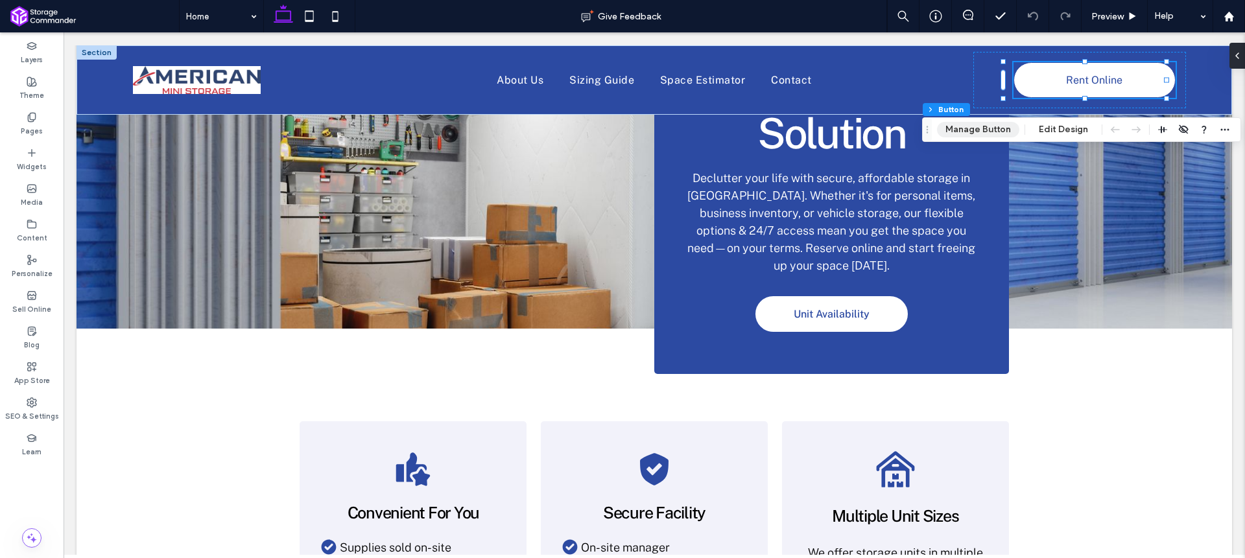
click at [971, 126] on button "Manage Button" at bounding box center [978, 130] width 82 height 16
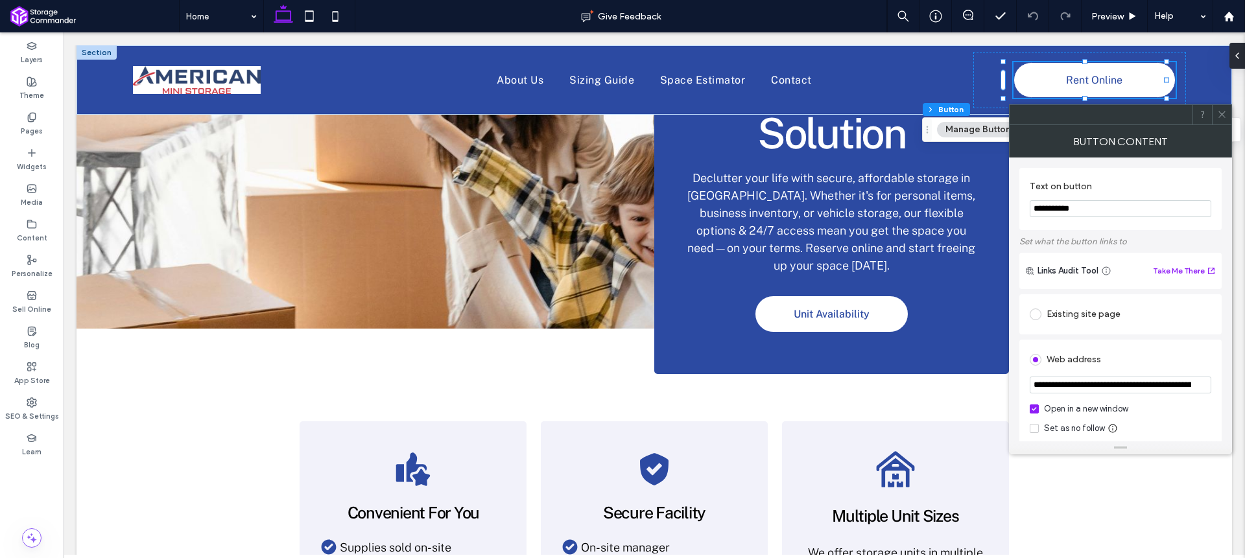
click at [1126, 389] on input "**********" at bounding box center [1121, 385] width 182 height 17
click at [1126, 388] on input "**********" at bounding box center [1121, 385] width 182 height 17
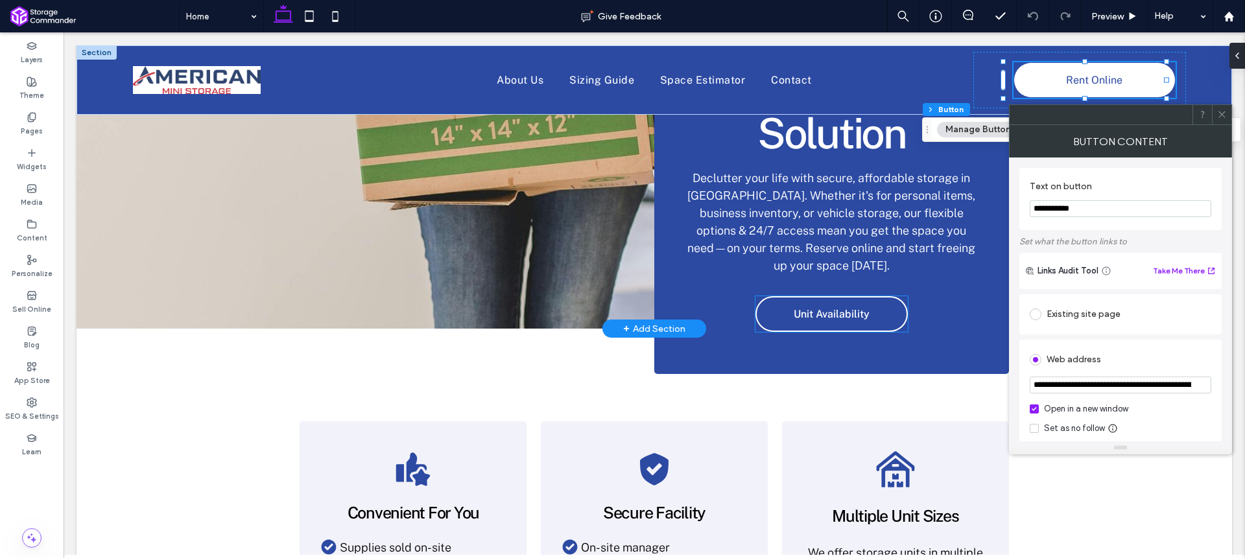
click at [824, 310] on span "Unit Availability" at bounding box center [832, 314] width 76 height 25
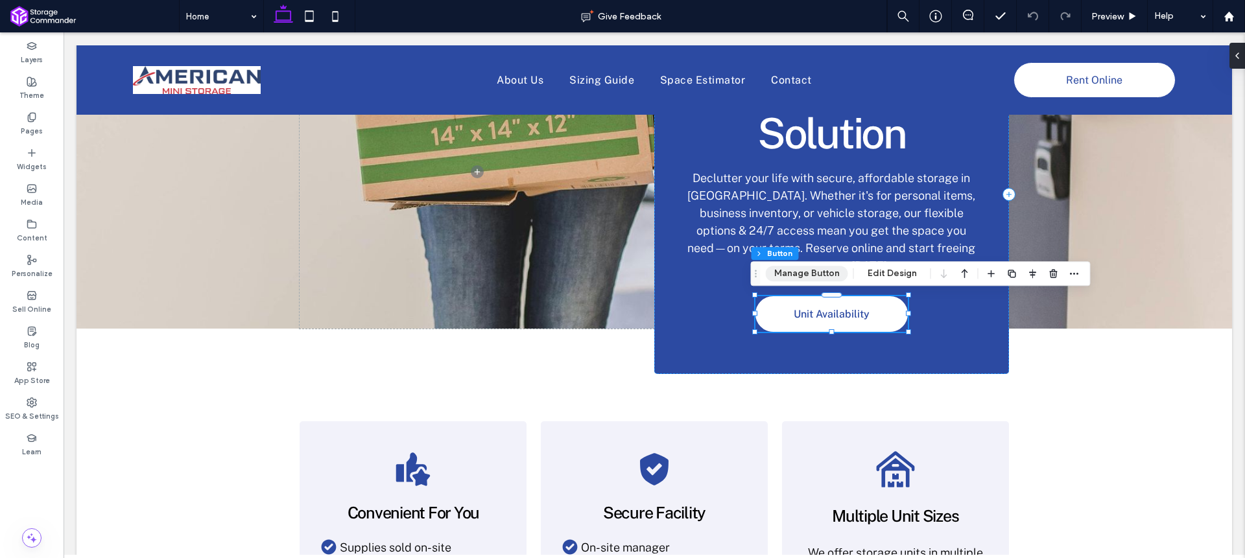
click at [816, 273] on button "Manage Button" at bounding box center [807, 274] width 82 height 16
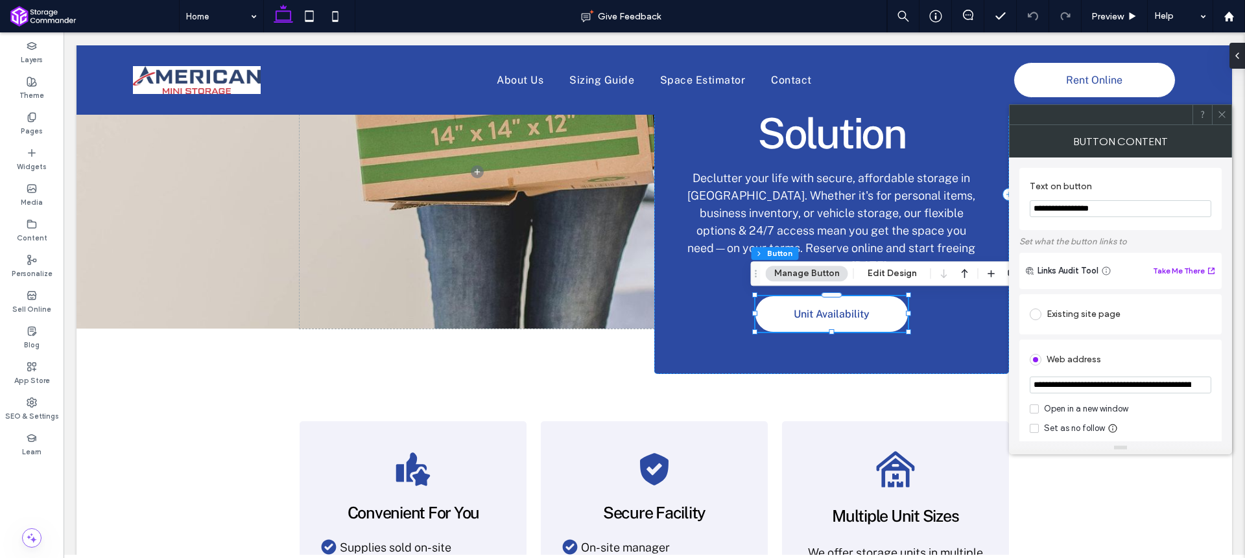
click at [1126, 386] on input "**********" at bounding box center [1121, 385] width 182 height 17
paste input "*****"
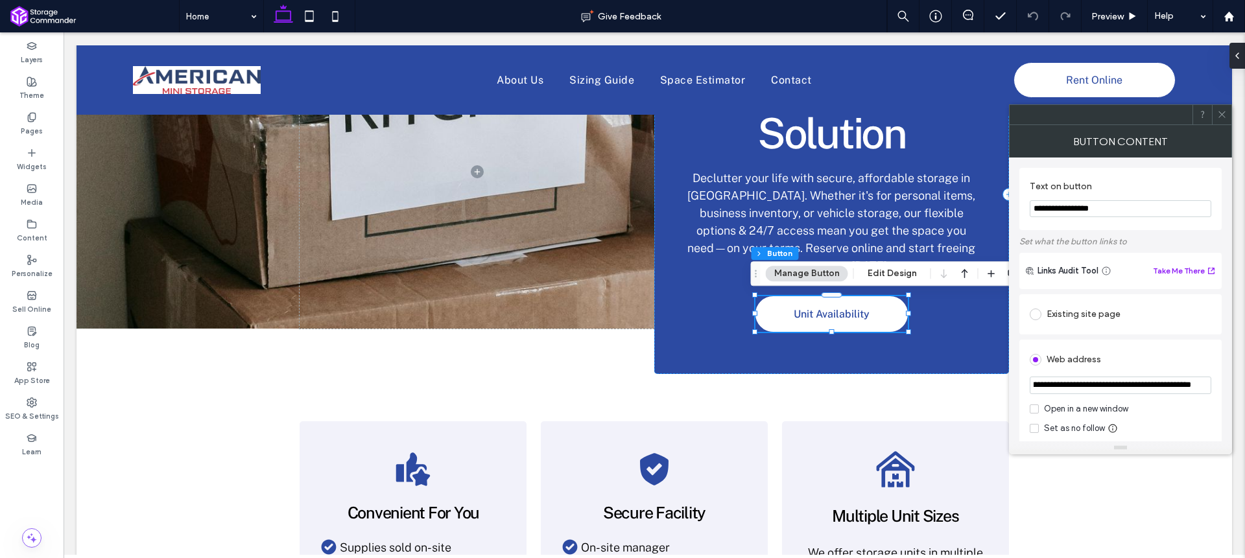
type input "**********"
click at [1185, 335] on div "Existing site page" at bounding box center [1120, 314] width 202 height 40
click at [1225, 118] on icon at bounding box center [1222, 115] width 10 height 10
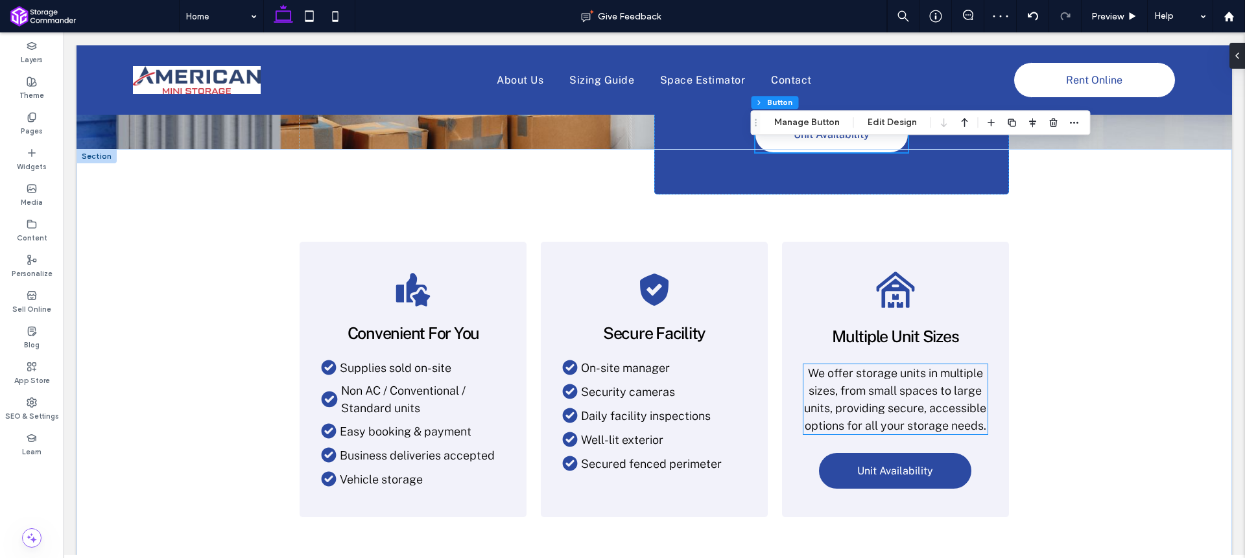
scroll to position [399, 0]
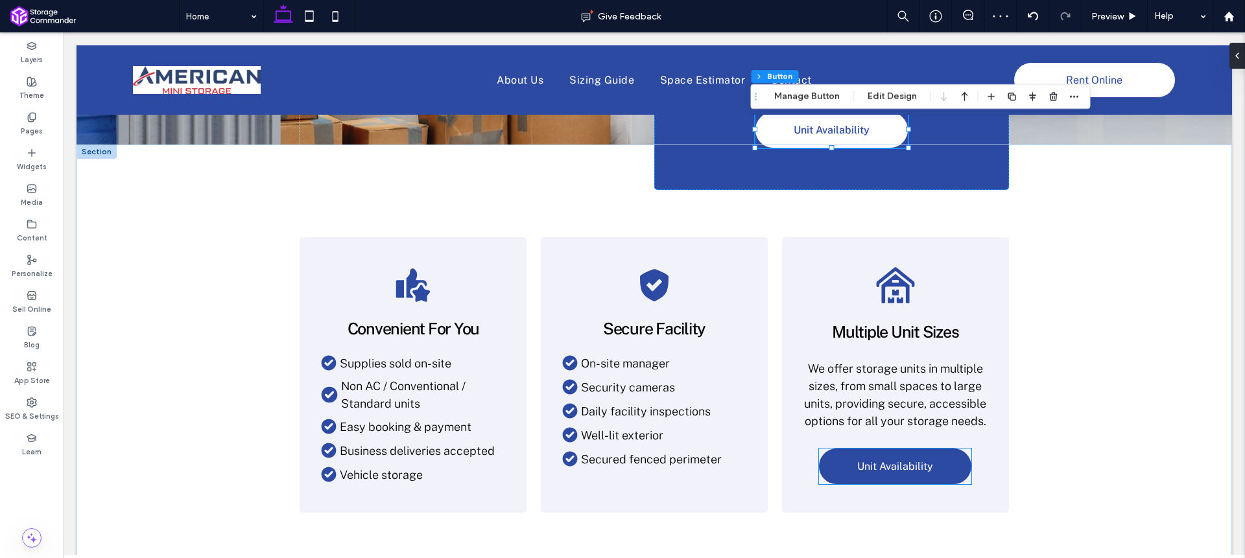
click at [912, 471] on link "Unit Availability" at bounding box center [895, 467] width 152 height 36
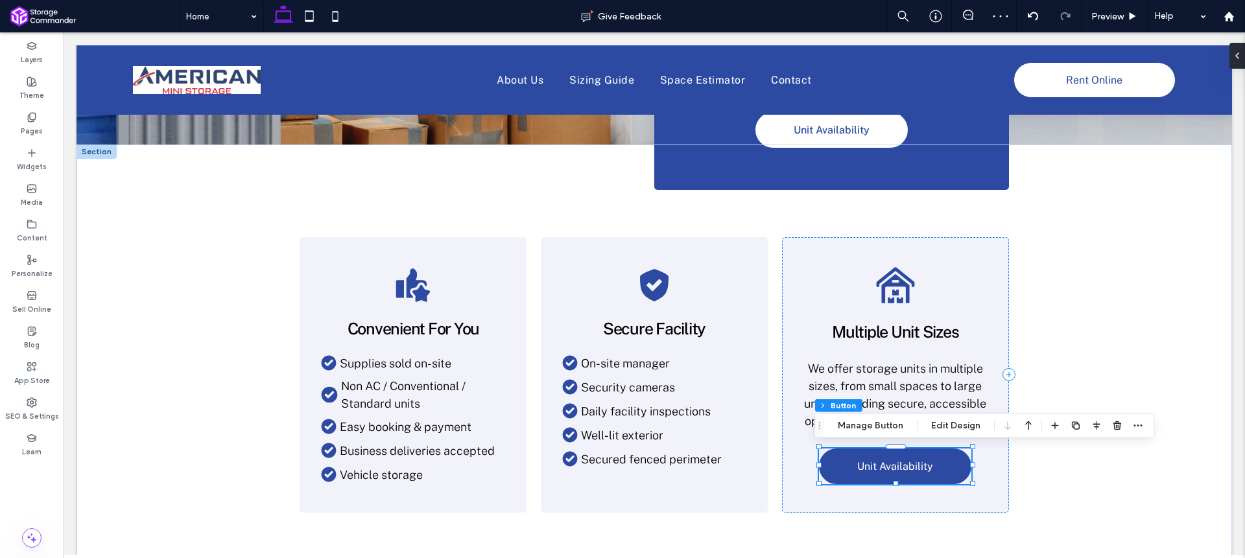
click at [914, 471] on span "Unit Availability" at bounding box center [895, 466] width 76 height 12
click at [882, 429] on button "Manage Button" at bounding box center [870, 426] width 82 height 16
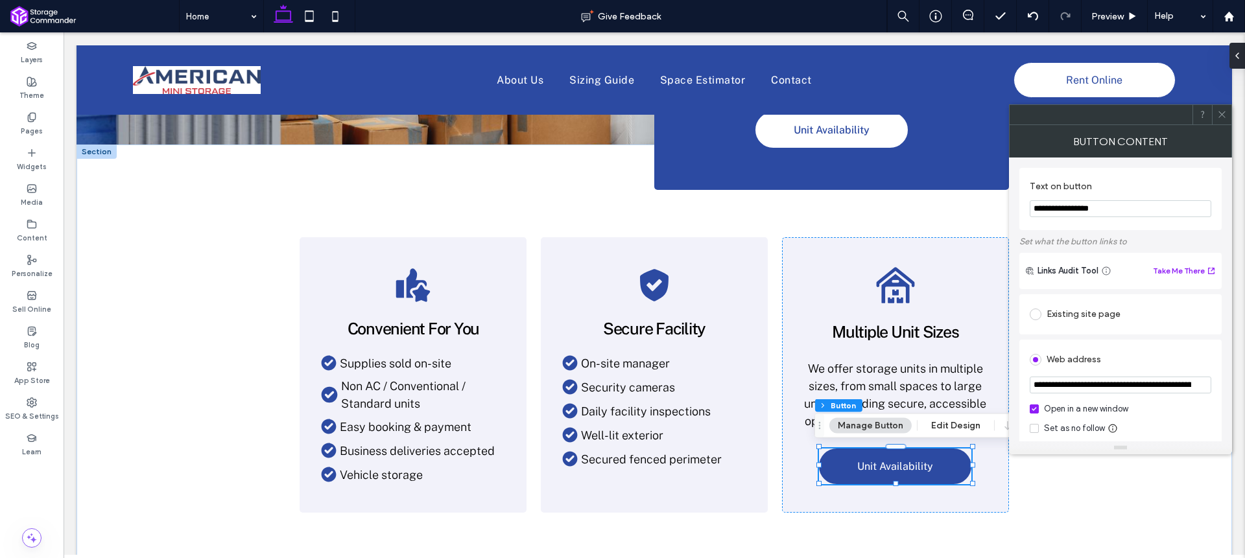
click at [1147, 382] on input "**********" at bounding box center [1121, 385] width 182 height 17
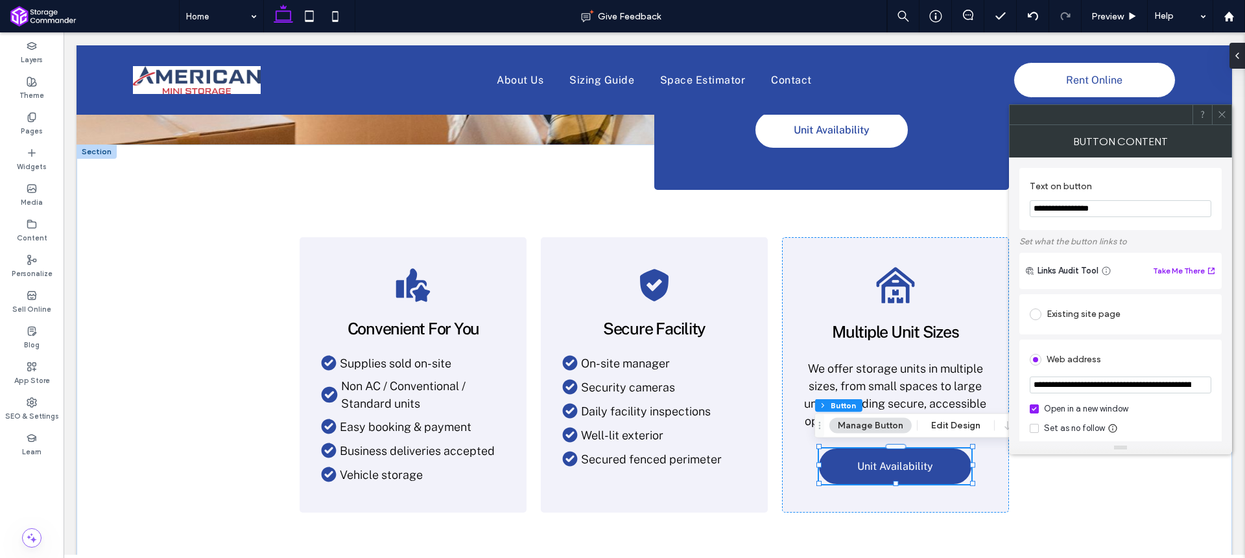
paste input "*****"
type input "**********"
click at [1204, 337] on div "**********" at bounding box center [1120, 545] width 202 height 506
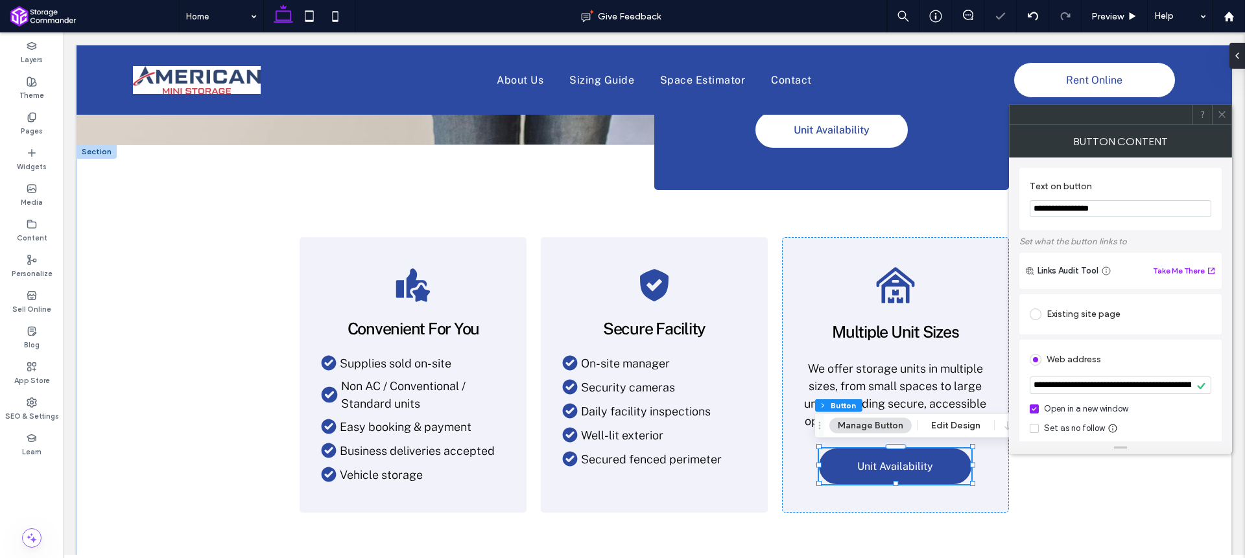
click at [1223, 112] on icon at bounding box center [1222, 115] width 10 height 10
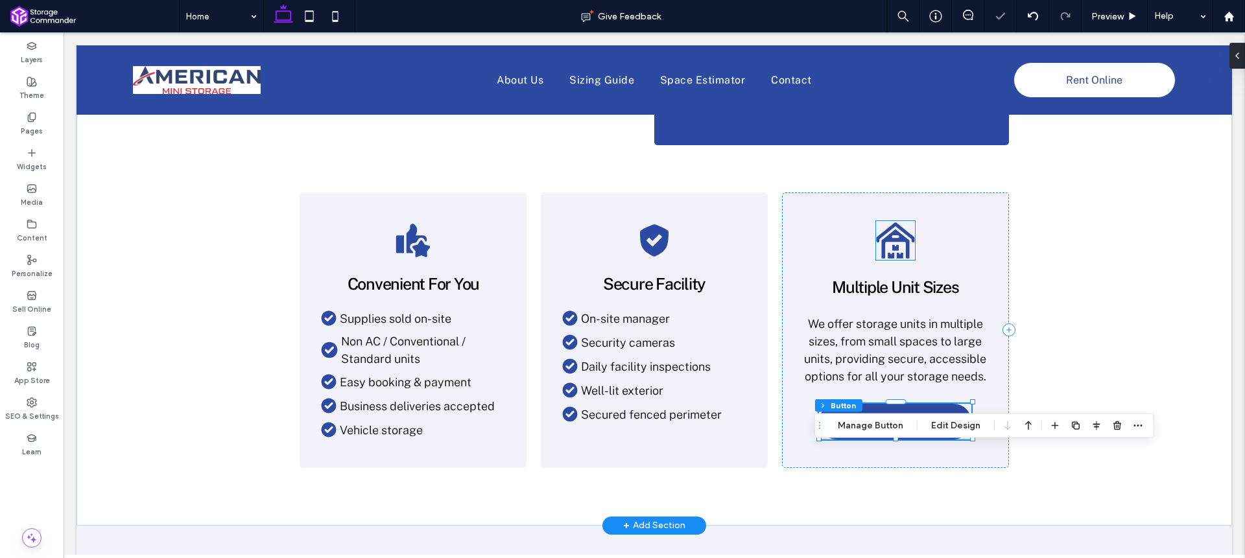
scroll to position [1159, 0]
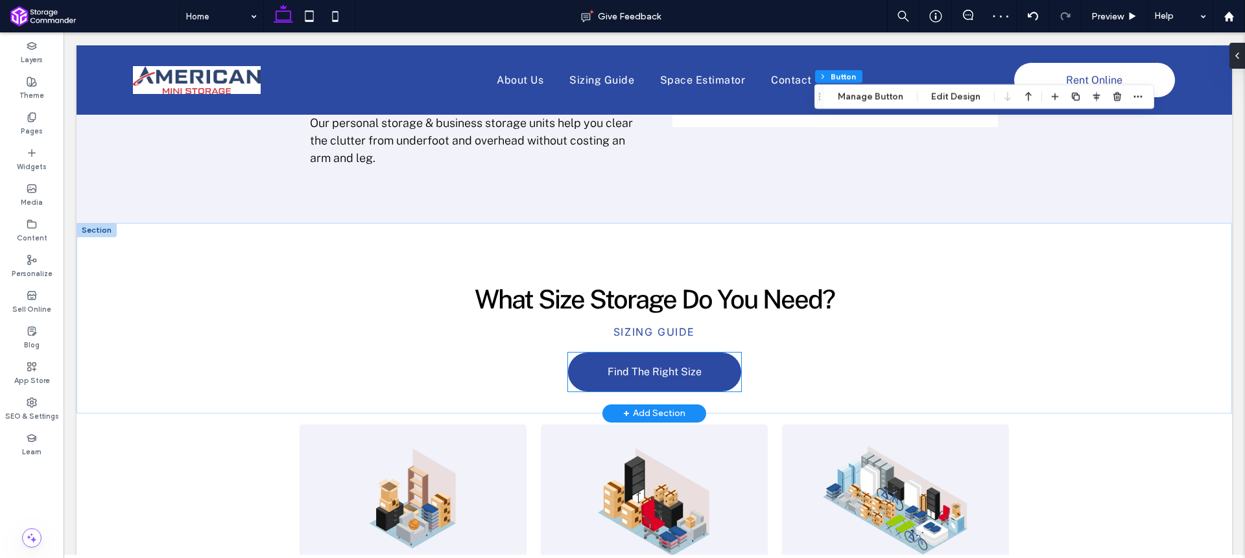
click at [653, 353] on link "Find The Right Size" at bounding box center [654, 372] width 173 height 39
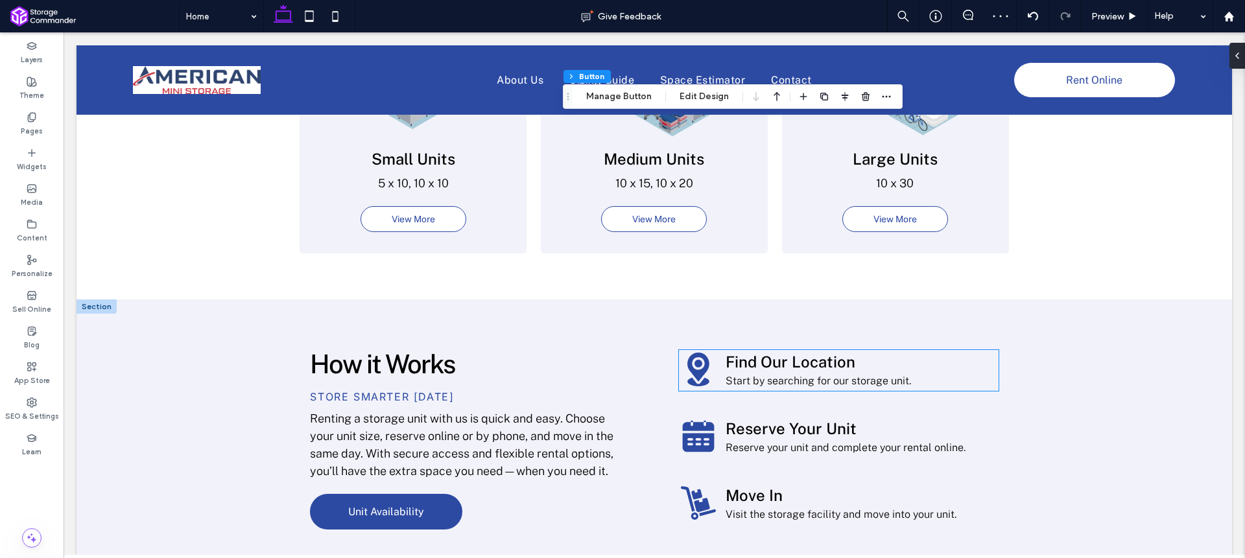
scroll to position [1580, 0]
click at [424, 493] on link "Unit Availability" at bounding box center [386, 511] width 152 height 36
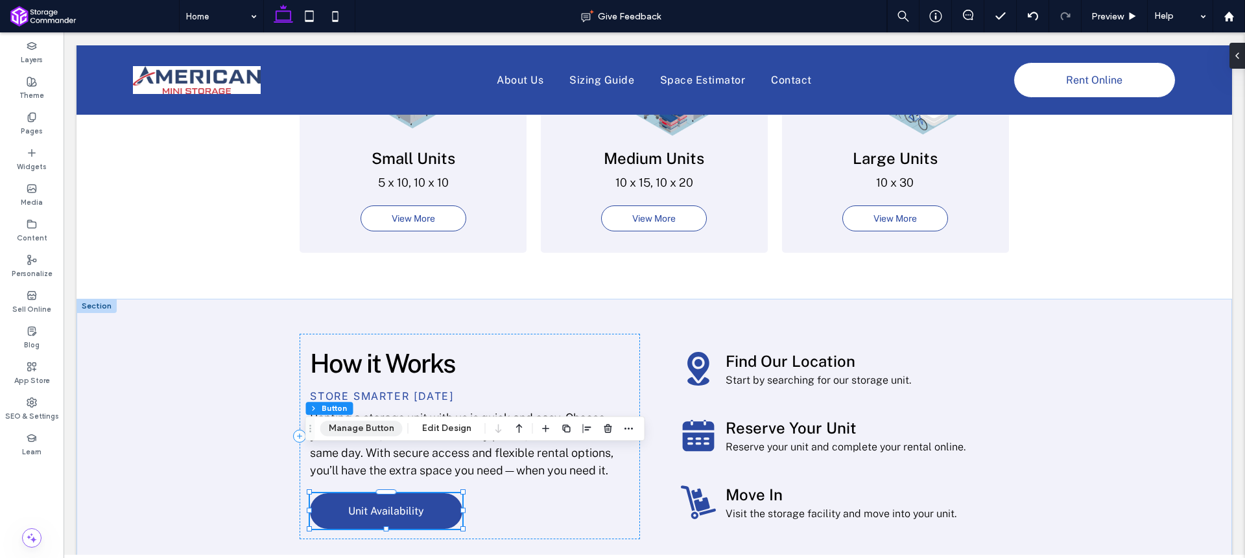
click at [384, 429] on button "Manage Button" at bounding box center [361, 429] width 82 height 16
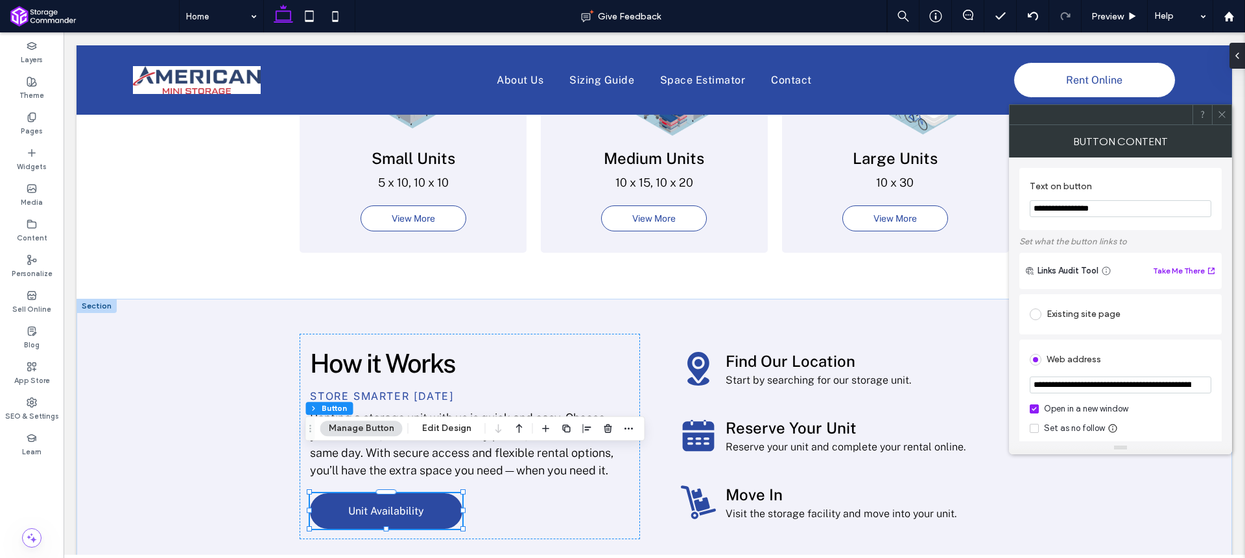
click at [1106, 385] on input "**********" at bounding box center [1121, 385] width 182 height 17
paste input "*****"
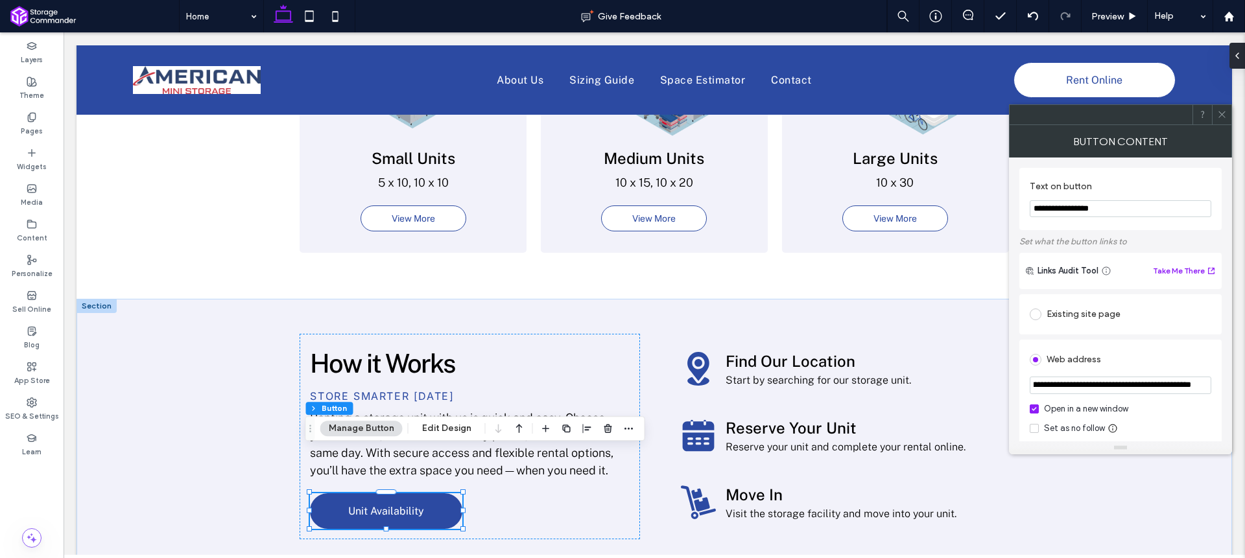
type input "**********"
click at [1207, 337] on div "**********" at bounding box center [1120, 545] width 202 height 506
click at [1224, 115] on icon at bounding box center [1222, 115] width 10 height 10
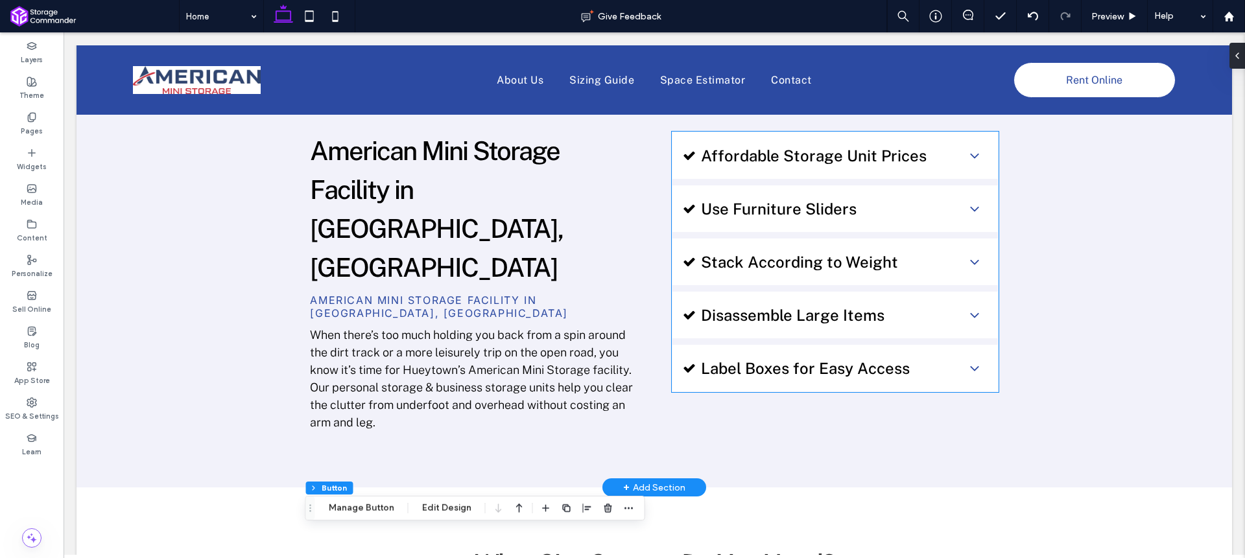
scroll to position [894, 0]
click at [848, 278] on div "Stack According to Weight" at bounding box center [835, 263] width 326 height 47
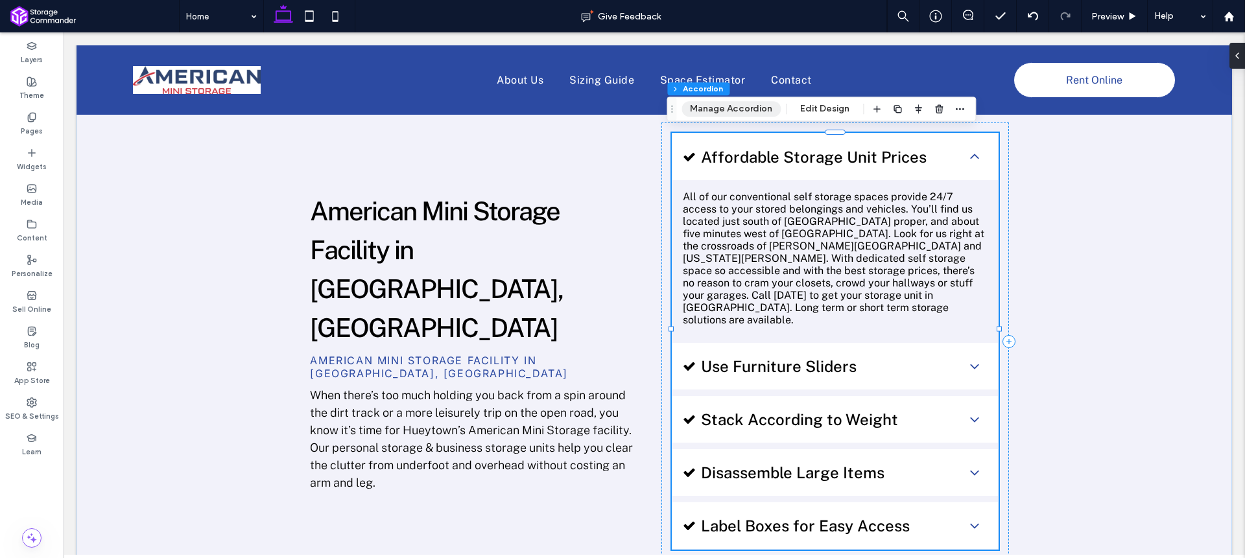
click at [710, 104] on button "Manage Accordion" at bounding box center [731, 109] width 99 height 16
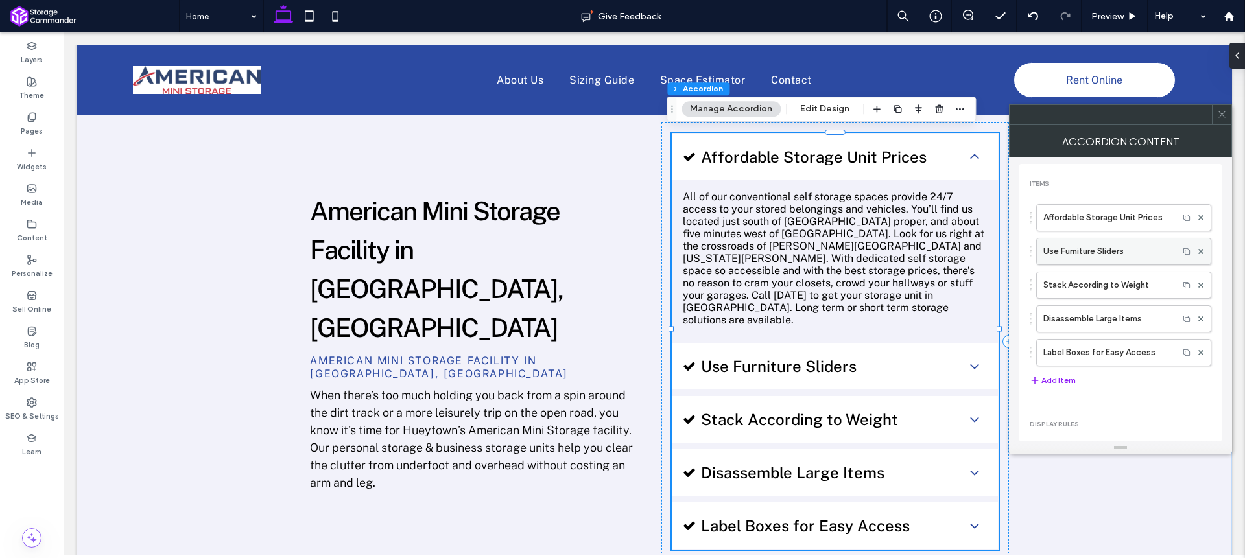
click at [1091, 255] on label "Use Furniture Sliders" at bounding box center [1107, 252] width 128 height 26
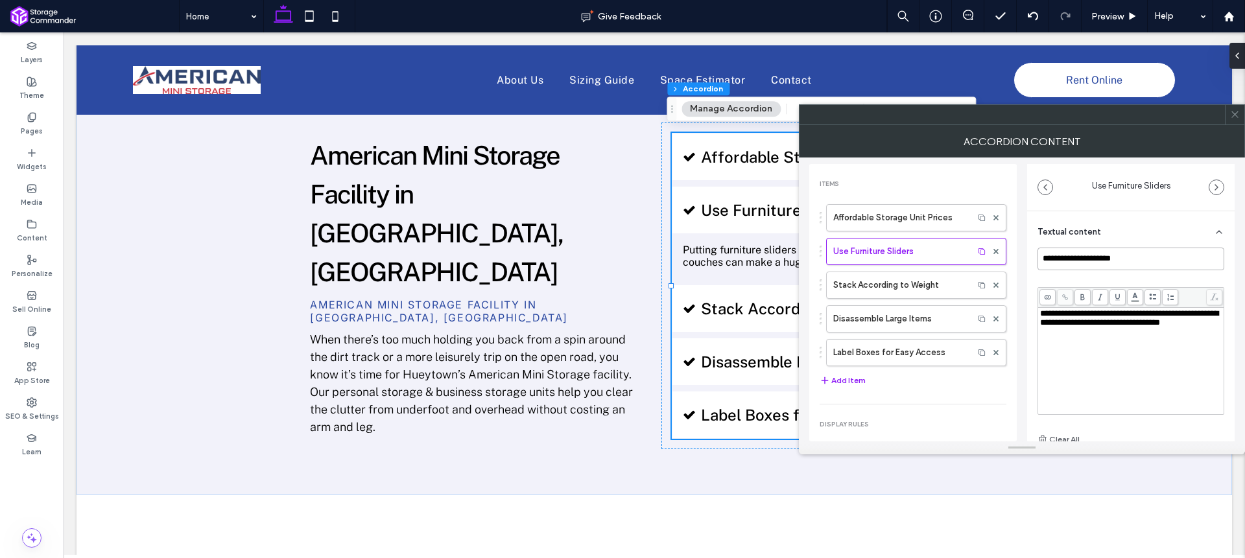
click at [1094, 258] on input "**********" at bounding box center [1131, 259] width 187 height 23
paste input "**********"
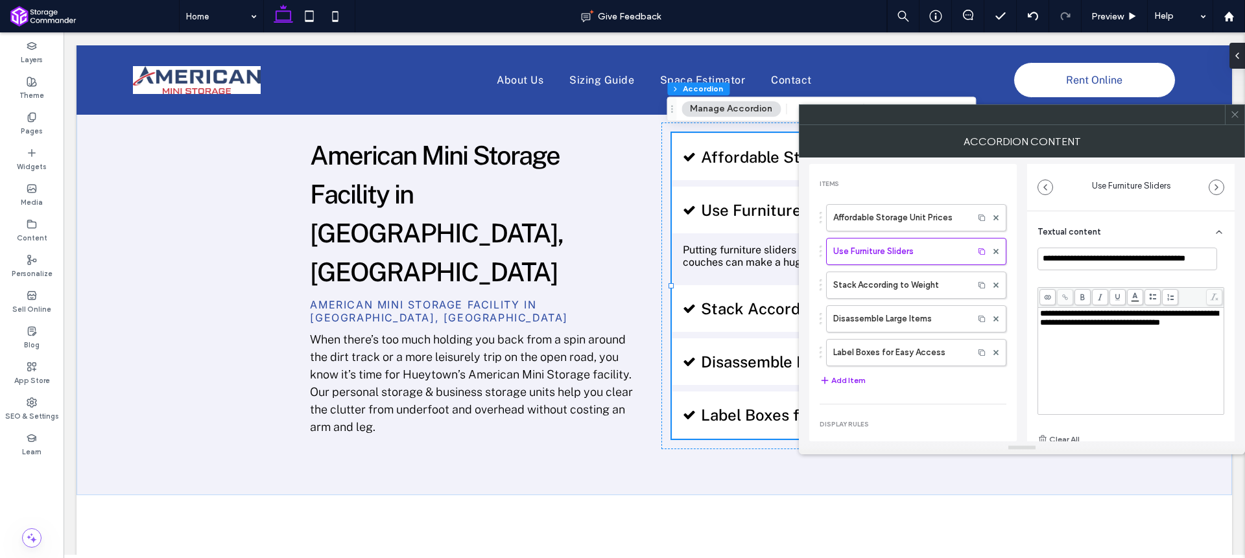
click at [1113, 278] on div "**********" at bounding box center [1131, 348] width 187 height 200
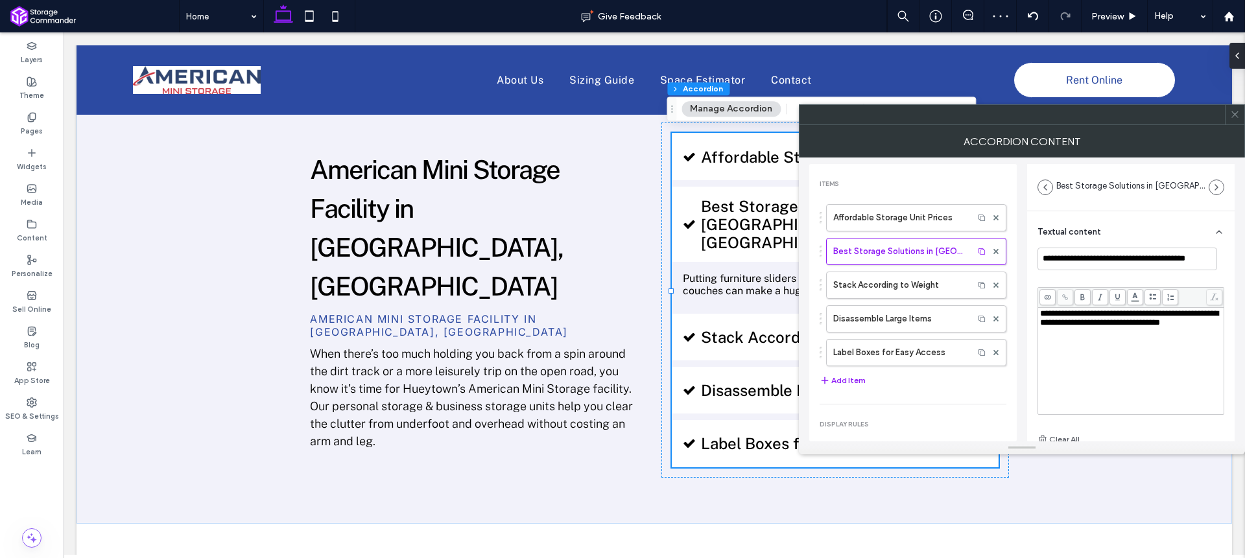
click at [1090, 348] on div "**********" at bounding box center [1131, 361] width 182 height 104
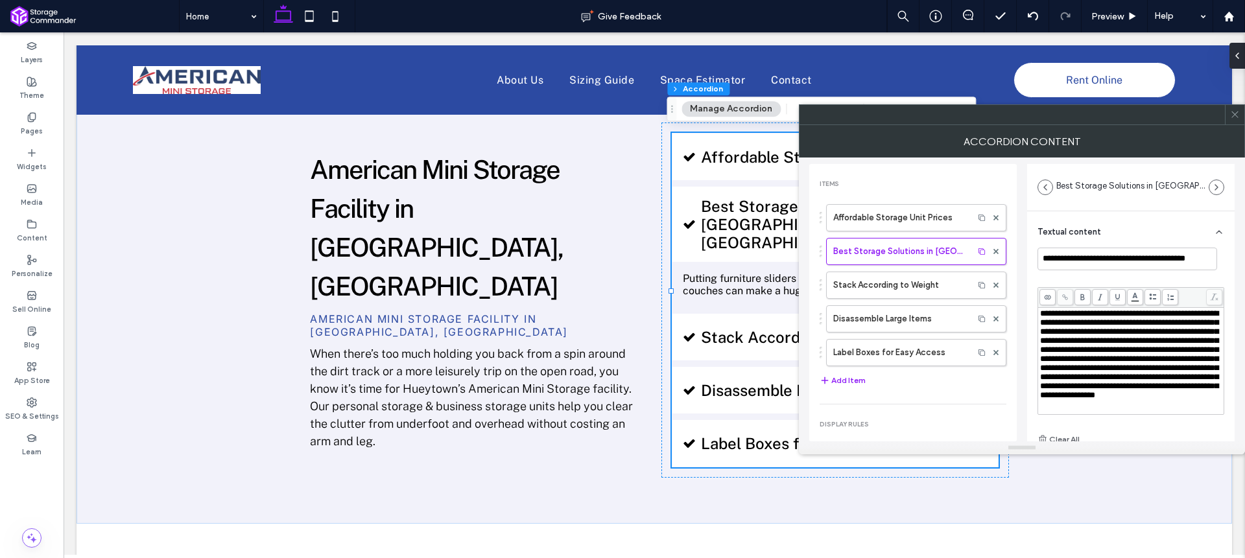
scroll to position [31, 0]
click at [936, 279] on label "Stack According to Weight" at bounding box center [900, 285] width 134 height 26
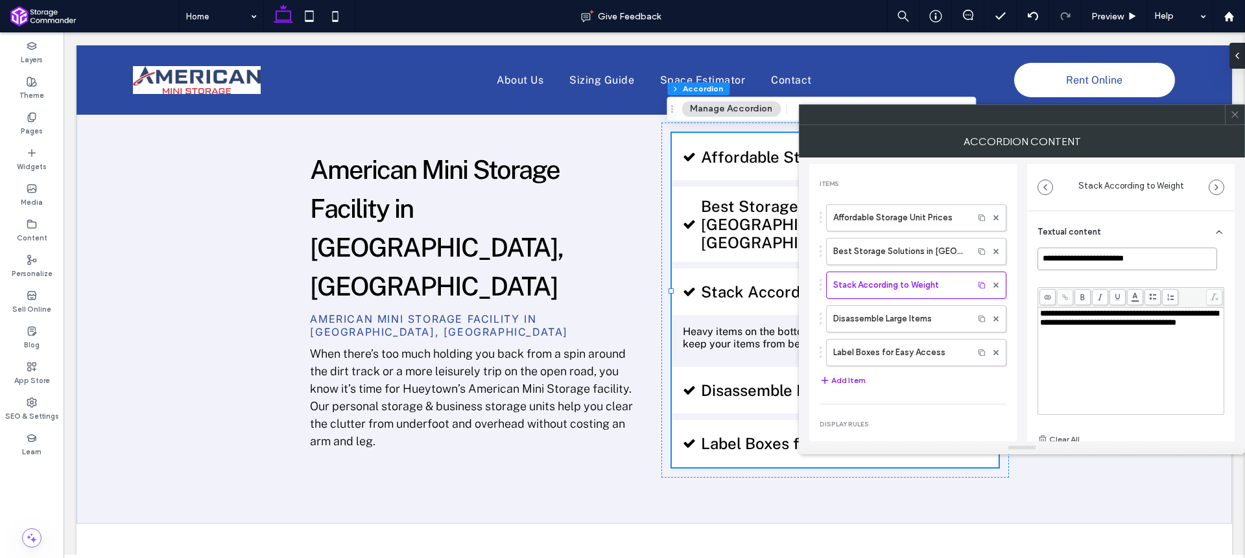
click at [1111, 252] on input "**********" at bounding box center [1128, 259] width 180 height 23
paste input "*****"
type input "**********"
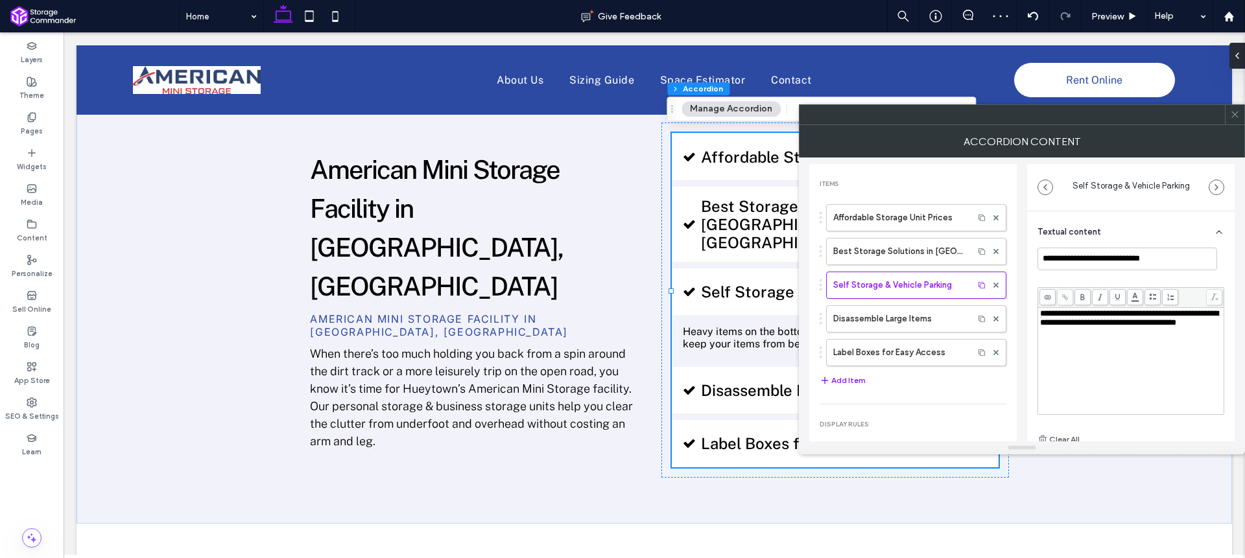
click at [1052, 327] on span "**********" at bounding box center [1129, 318] width 178 height 18
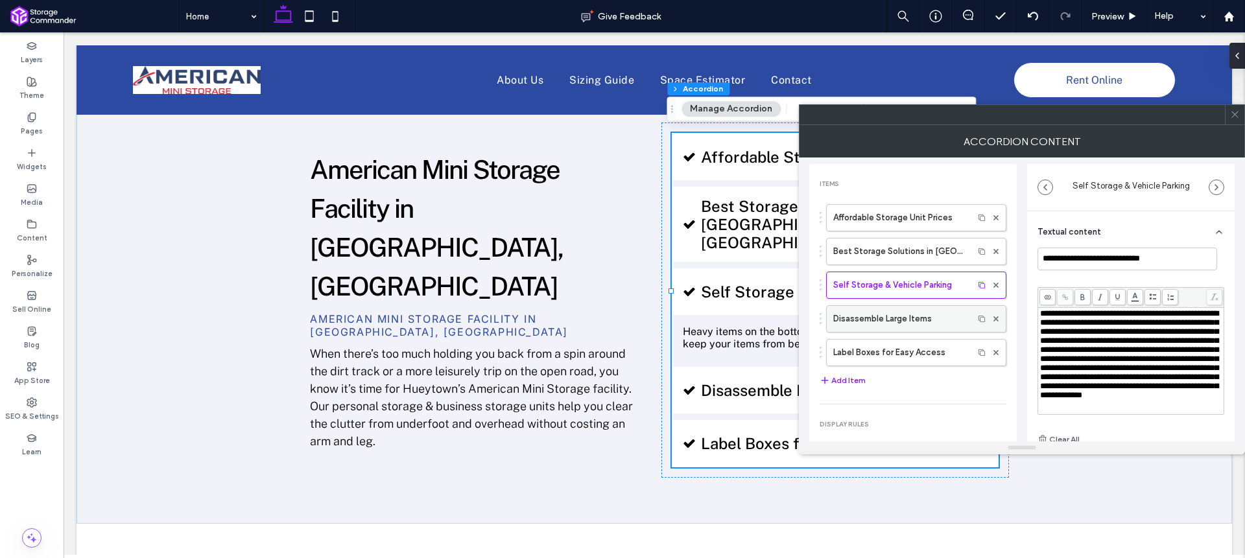
click at [992, 320] on div at bounding box center [995, 318] width 19 height 19
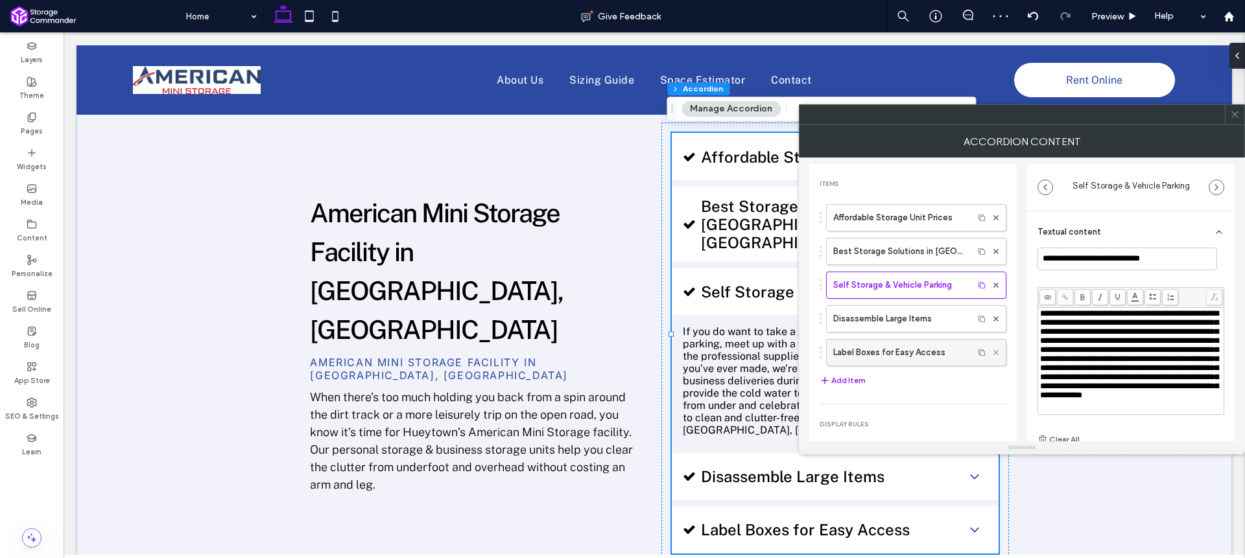
click at [993, 348] on span at bounding box center [995, 352] width 5 height 19
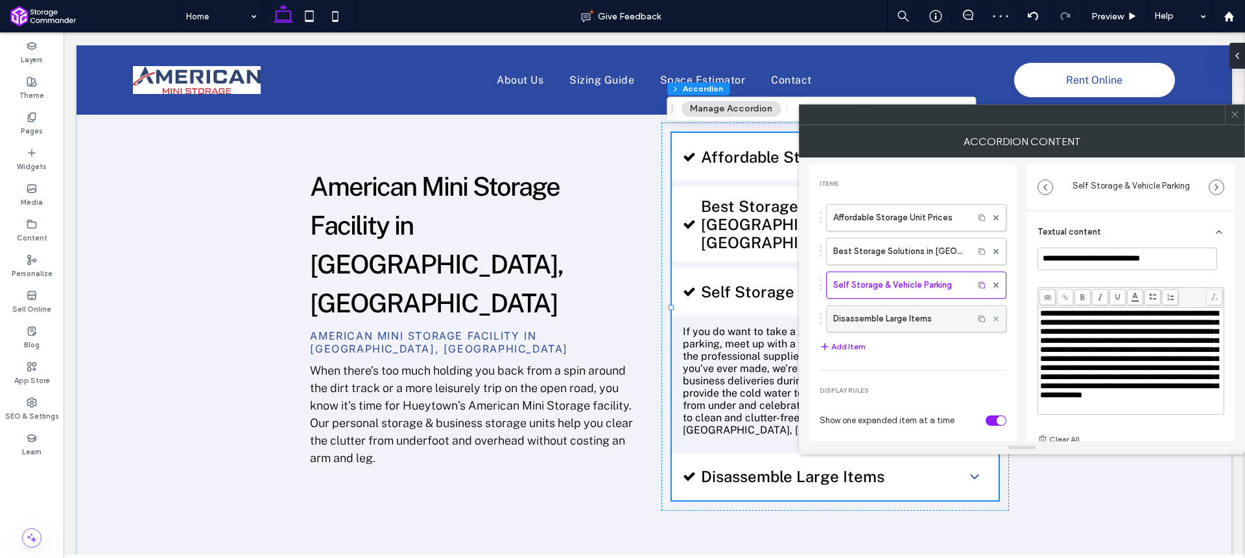
click at [993, 320] on use at bounding box center [995, 318] width 5 height 5
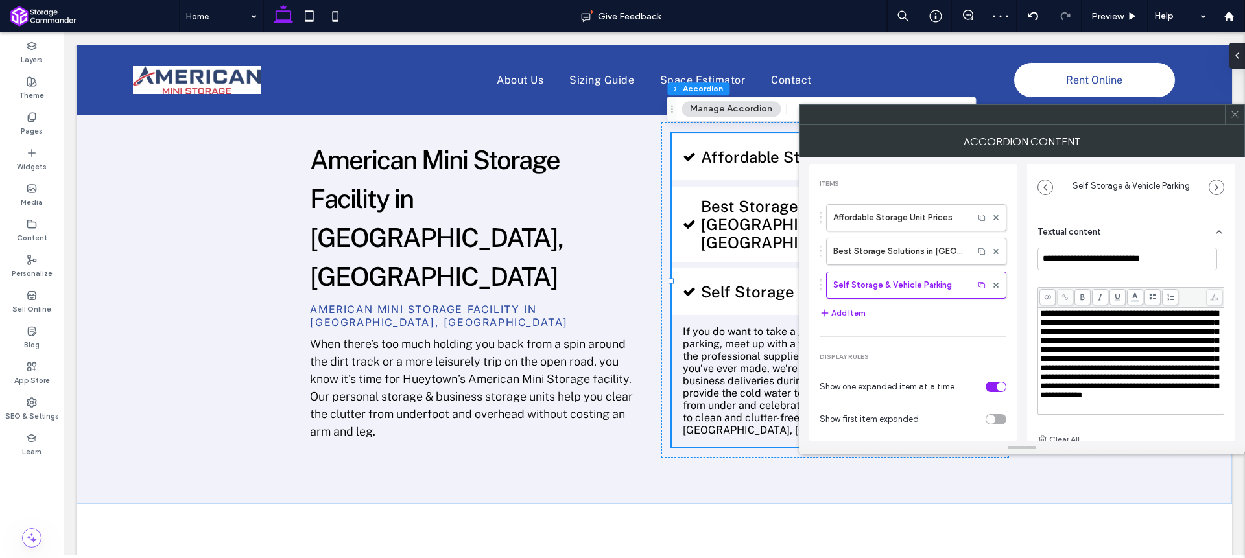
click at [1235, 116] on icon at bounding box center [1235, 115] width 10 height 10
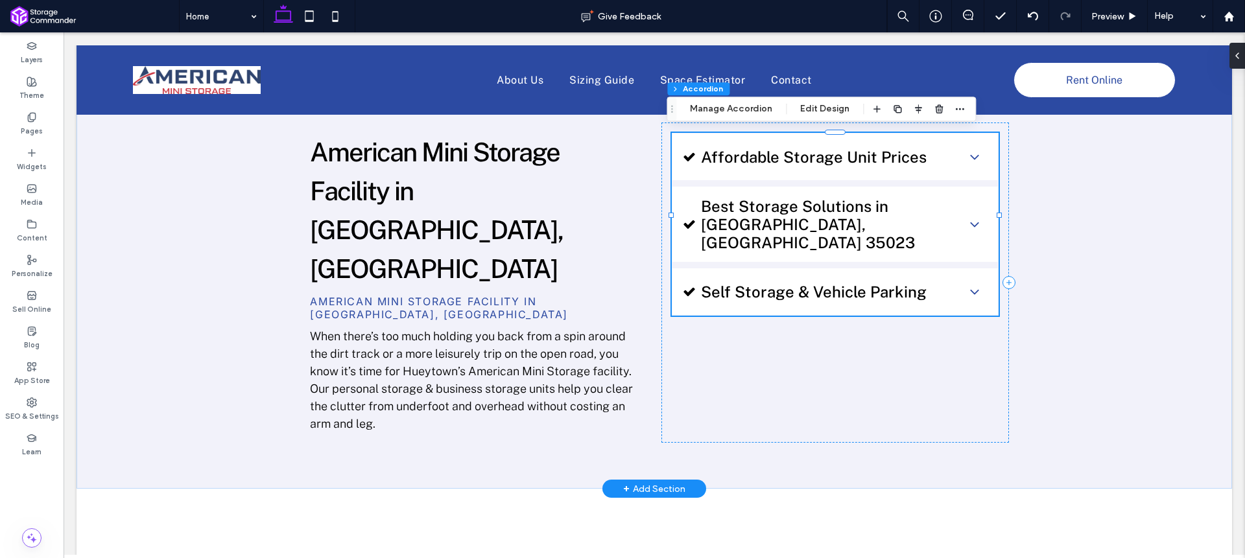
click at [814, 268] on div "Self Storage & Vehicle Parking" at bounding box center [835, 291] width 326 height 47
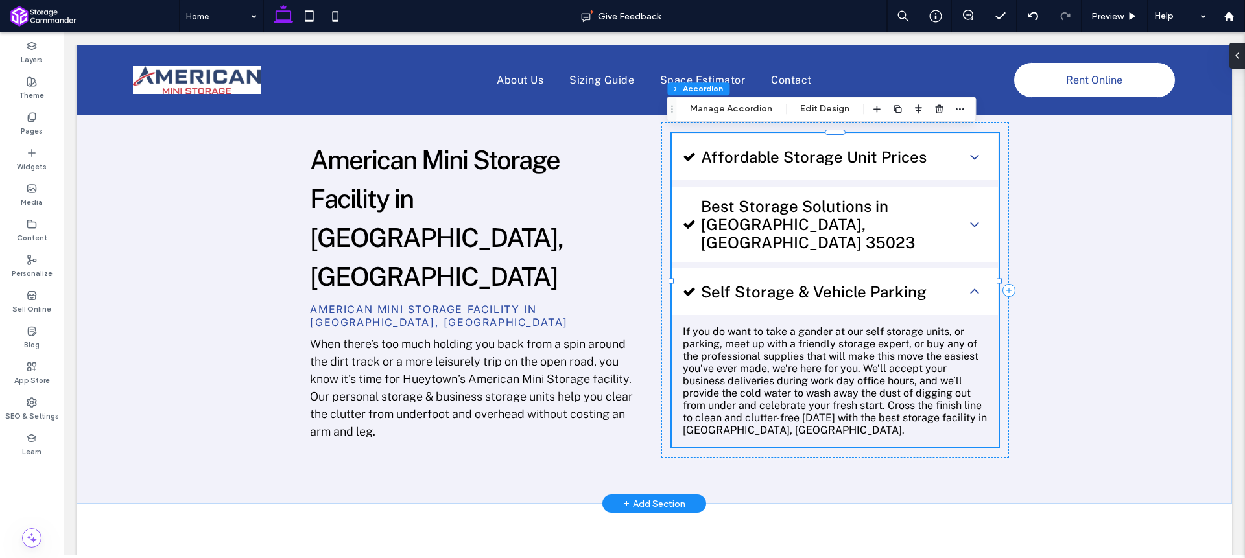
click at [838, 224] on span "Best Storage Solutions in [GEOGRAPHIC_DATA], [GEOGRAPHIC_DATA] 35023" at bounding box center [828, 224] width 255 height 54
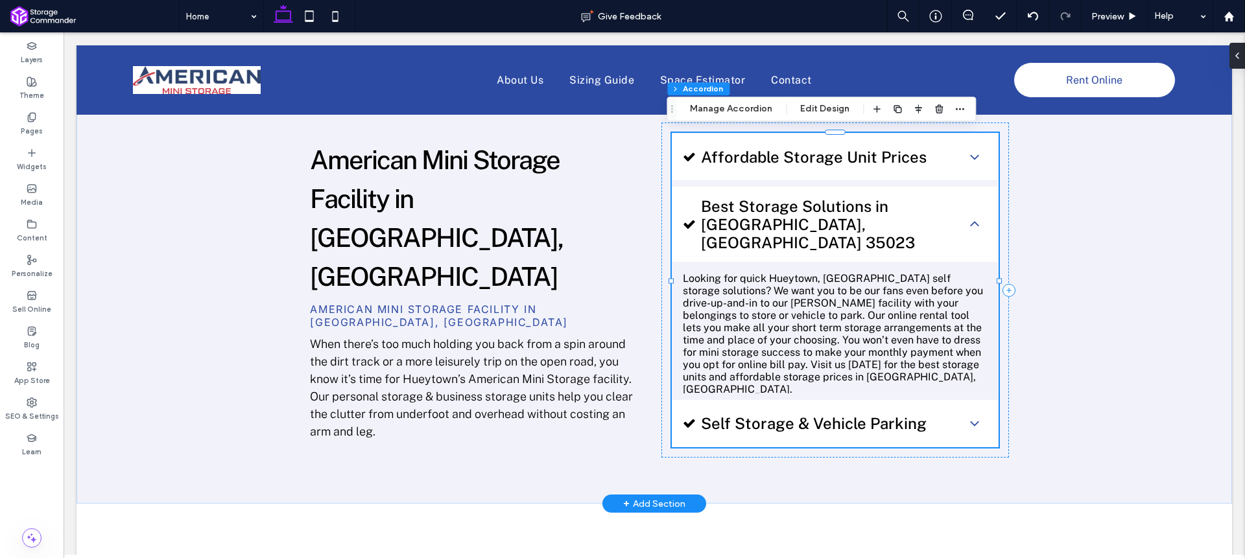
click at [840, 165] on div "Affordable Storage Unit Prices" at bounding box center [835, 157] width 326 height 47
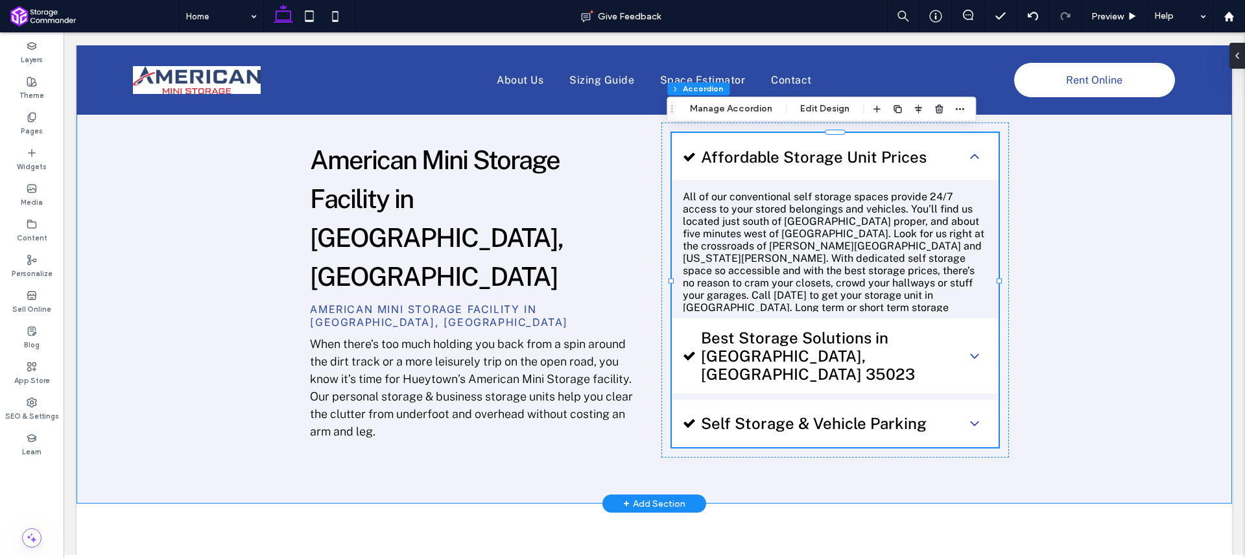
click at [1152, 314] on div "American Mini Storage Facility in Hueytown, AL American Mini Storage Facility i…" at bounding box center [655, 291] width 1156 height 428
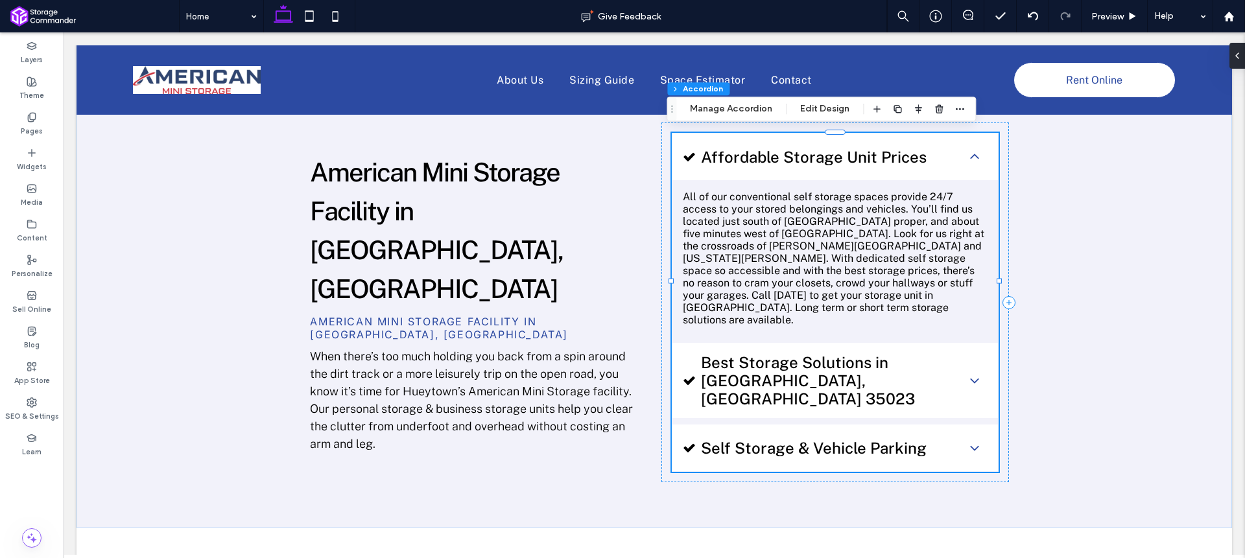
click at [879, 158] on span "Affordable Storage Unit Prices" at bounding box center [828, 157] width 255 height 18
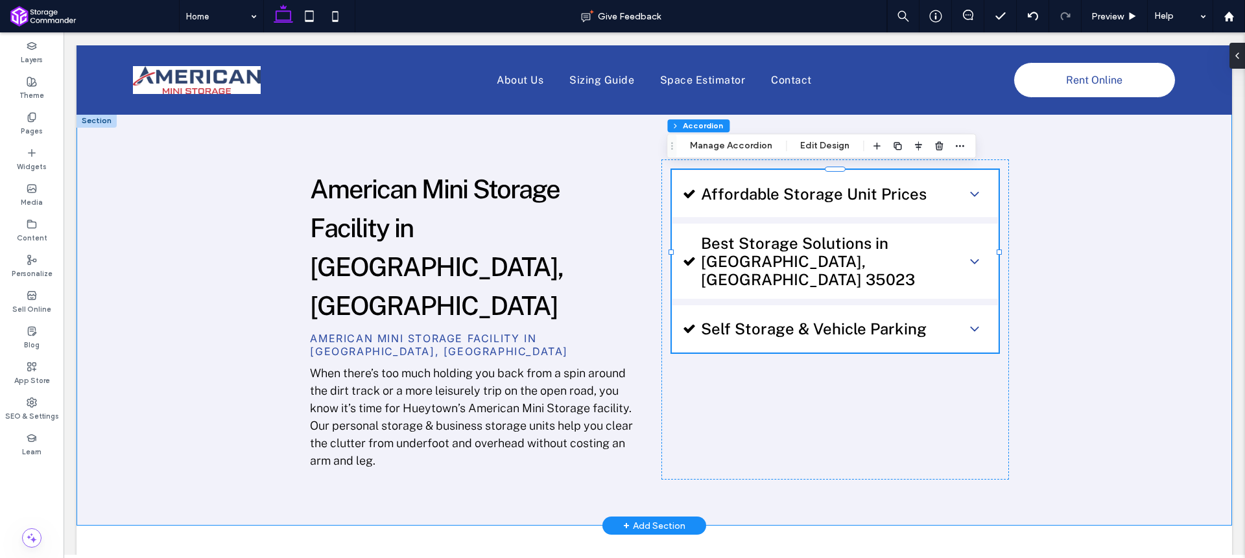
click at [1068, 311] on div "American Mini Storage Facility in Hueytown, AL American Mini Storage Facility i…" at bounding box center [655, 319] width 1156 height 413
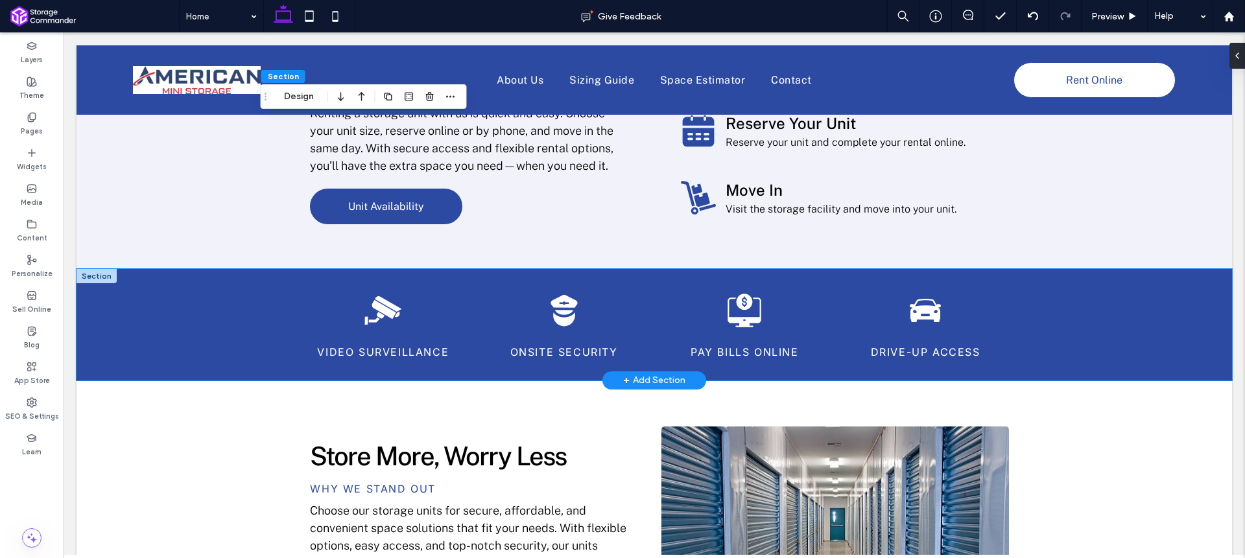
scroll to position [1943, 0]
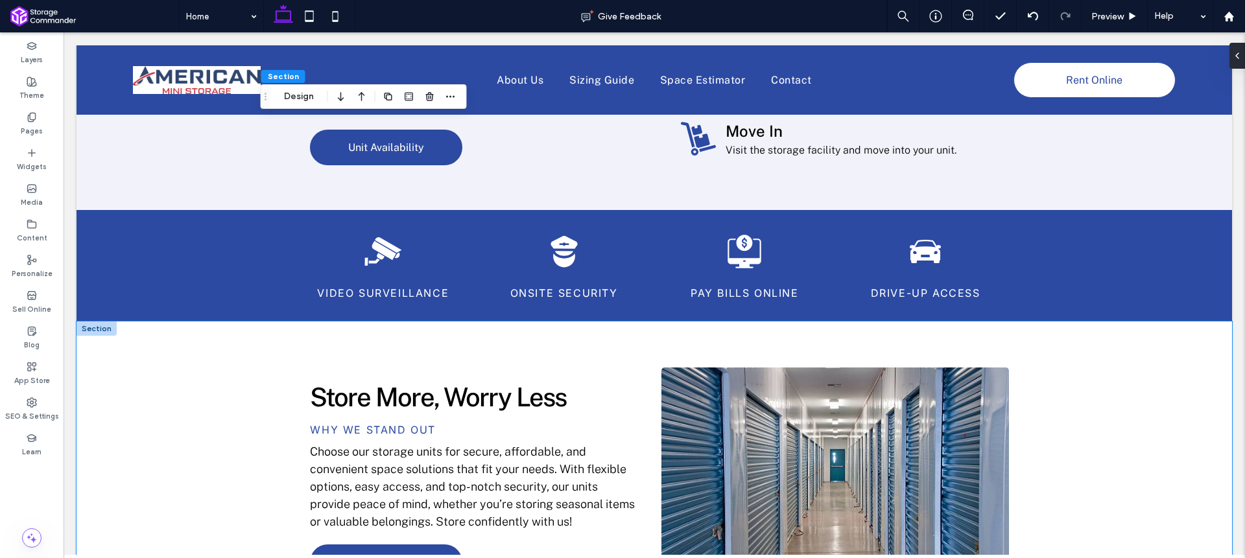
click at [1083, 322] on div "Store More, Worry Less Why we stand out Choose our storage units for secure, af…" at bounding box center [655, 480] width 1156 height 316
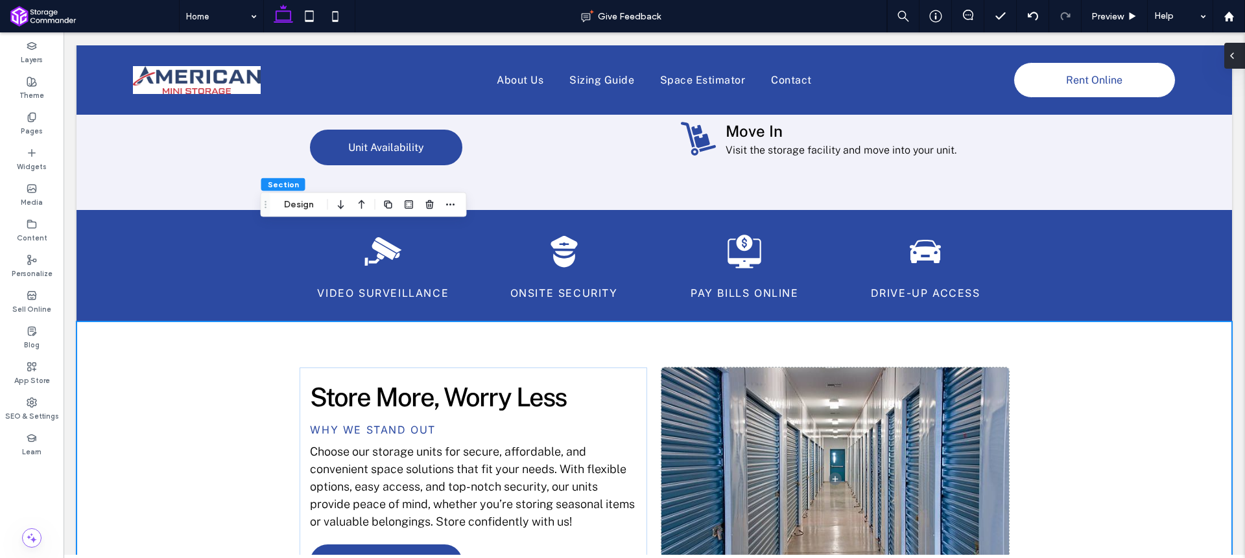
click at [1233, 54] on icon at bounding box center [1232, 56] width 10 height 10
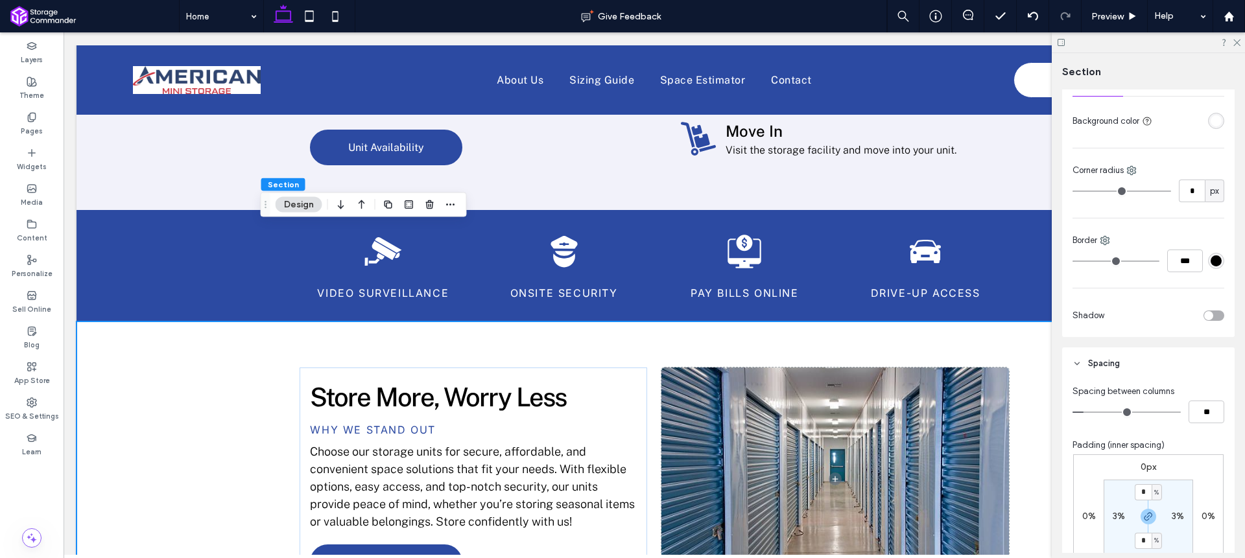
scroll to position [479, 0]
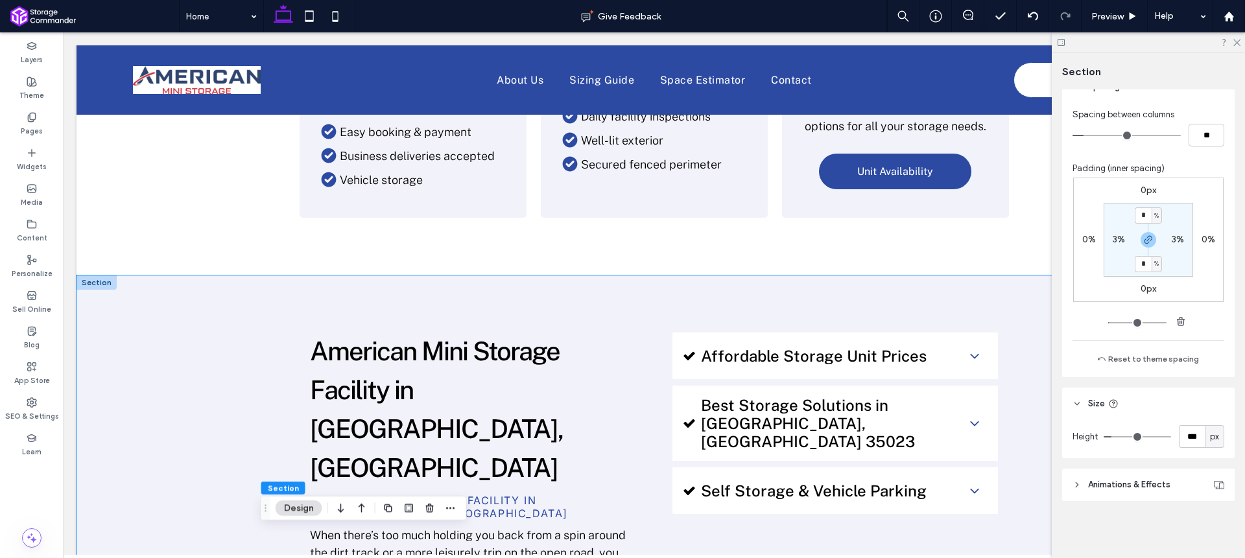
click at [704, 296] on div "American Mini Storage Facility in Hueytown, AL American Mini Storage Facility i…" at bounding box center [654, 482] width 778 height 413
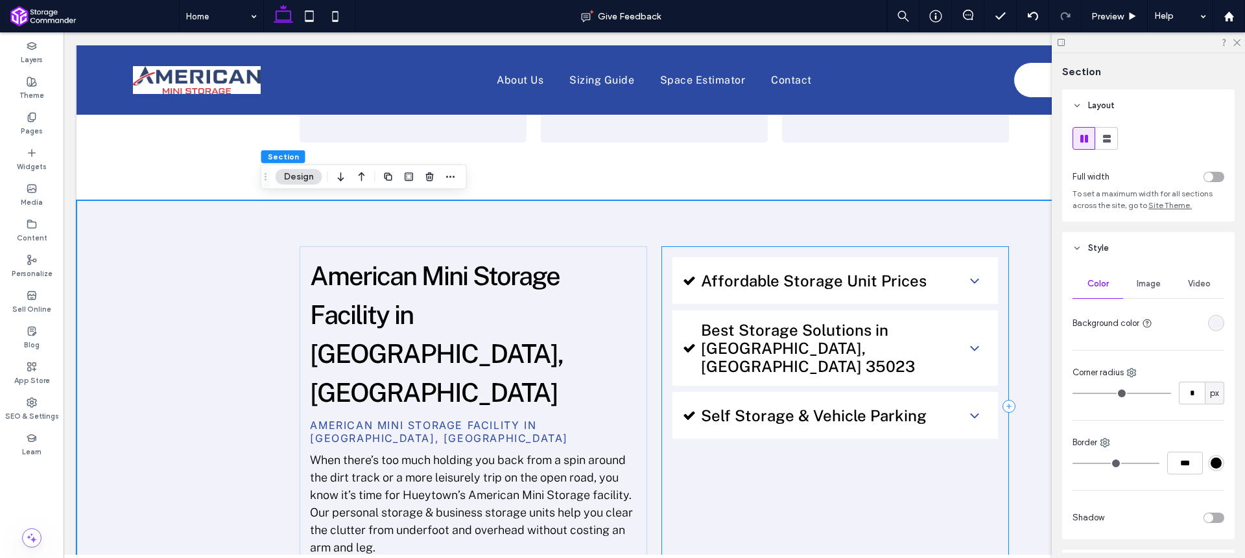
scroll to position [772, 0]
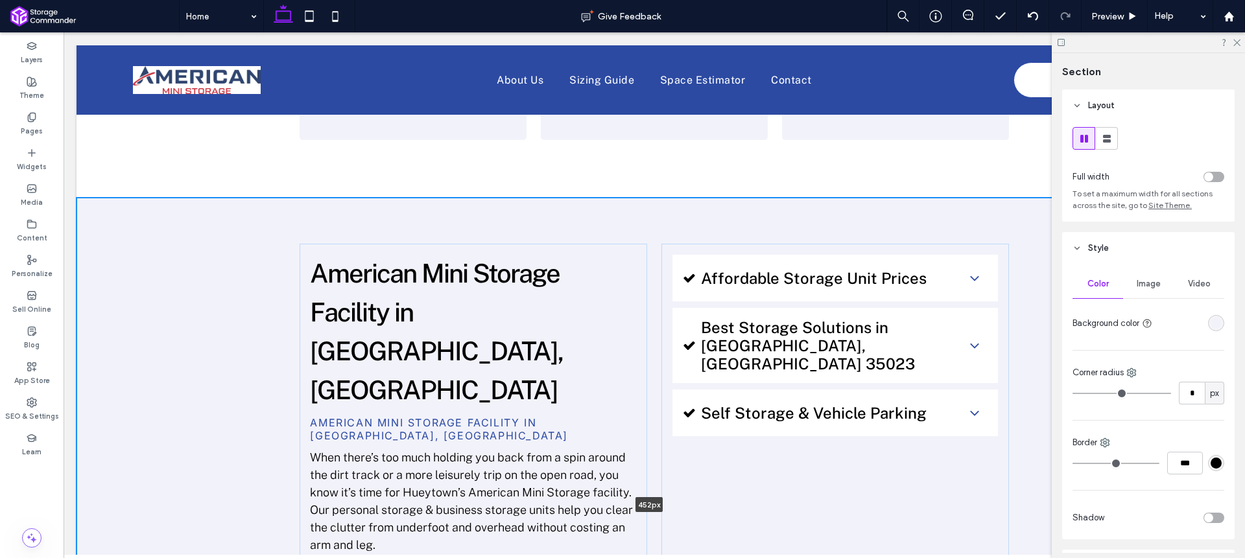
drag, startPoint x: 729, startPoint y: 515, endPoint x: 733, endPoint y: 487, distance: 28.2
click at [733, 487] on div "American Mini Storage Facility in Hueytown, AL American Mini Storage Facility i…" at bounding box center [655, 404] width 1156 height 413
type input "***"
click at [720, 217] on div "American Mini Storage Facility in Hueytown, AL American Mini Storage Facility i…" at bounding box center [654, 404] width 778 height 413
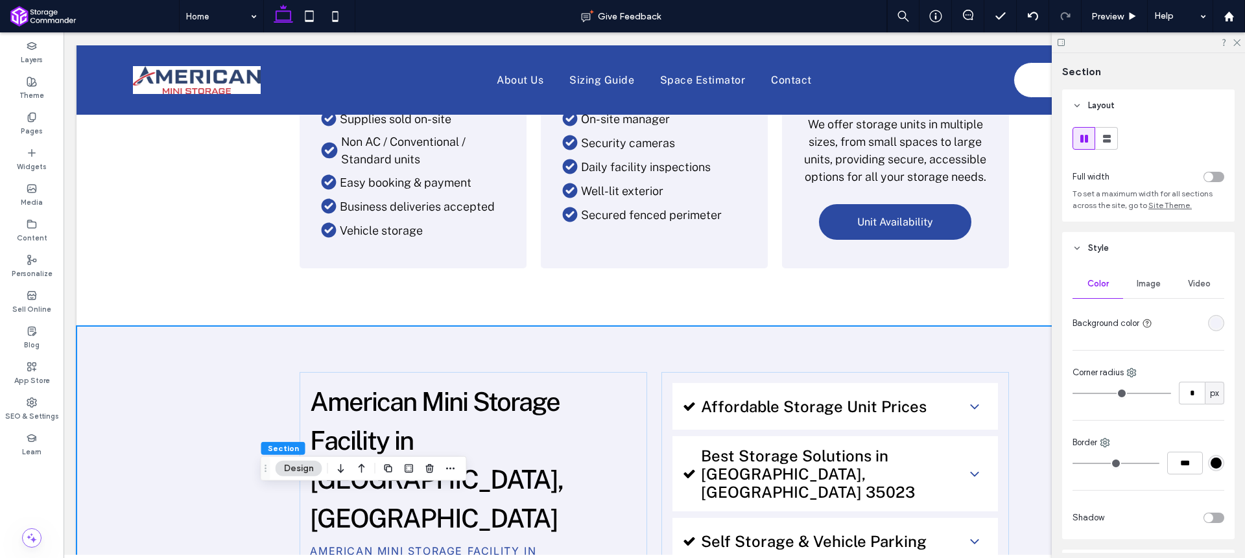
scroll to position [283, 0]
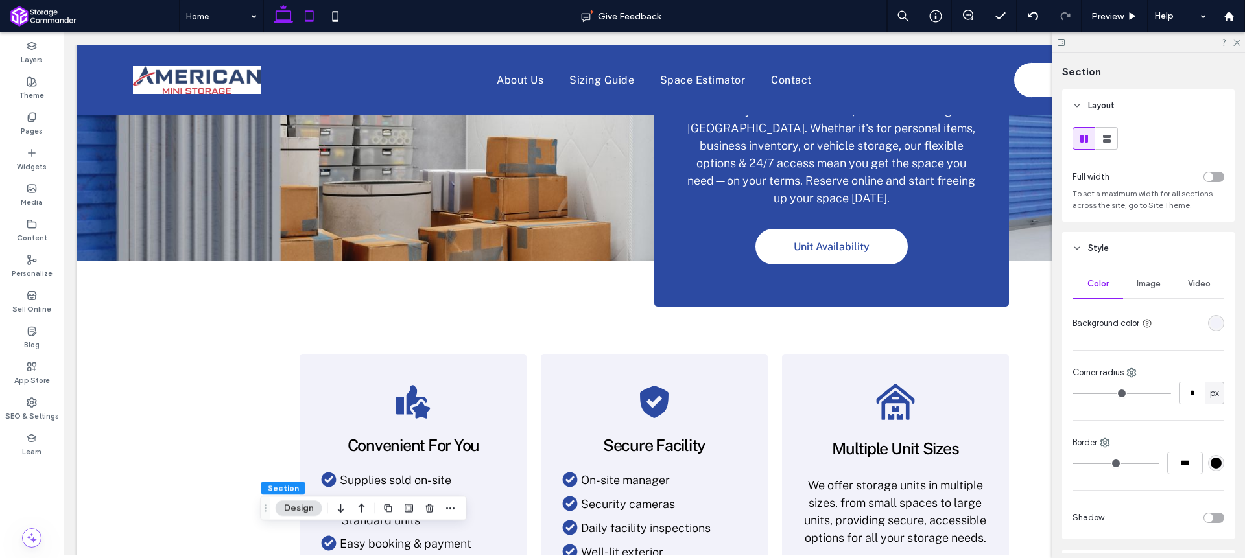
click at [307, 14] on icon at bounding box center [309, 16] width 26 height 26
type input "*"
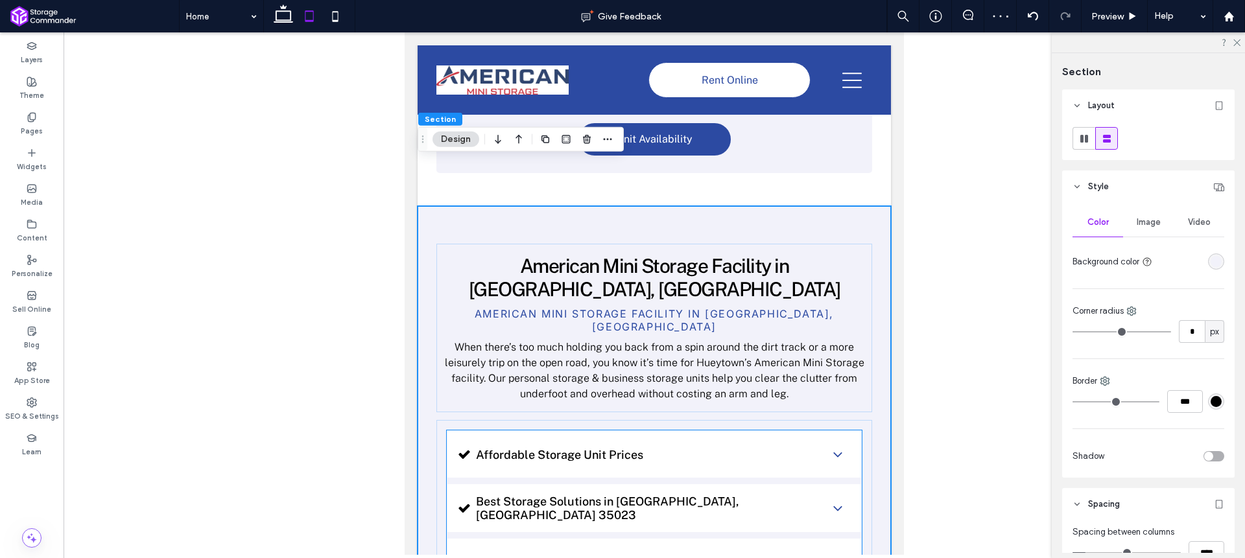
scroll to position [801, 0]
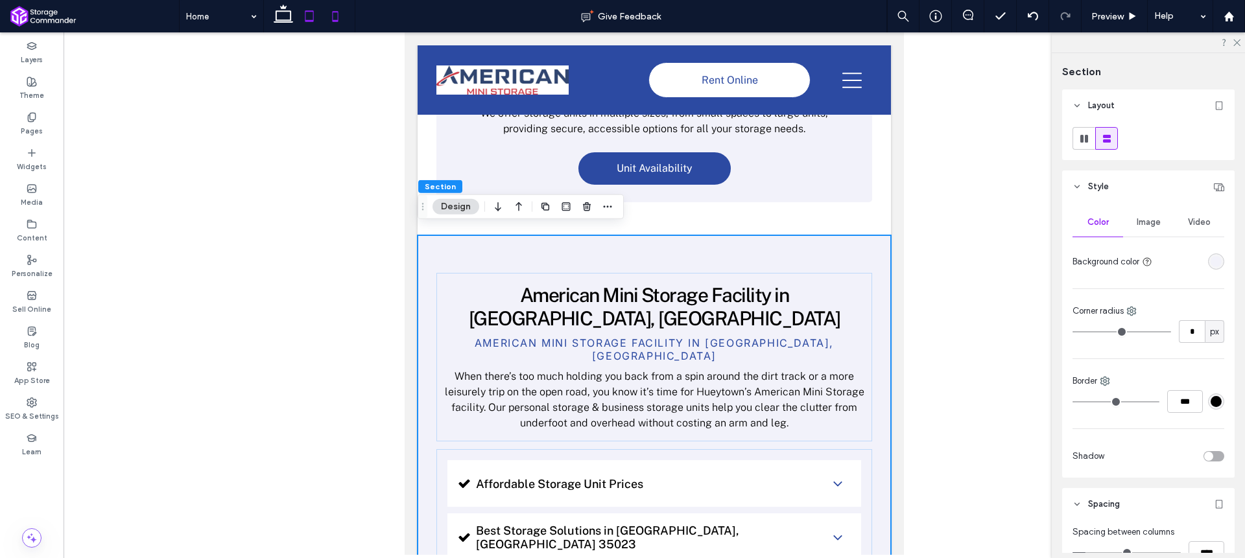
click at [340, 20] on icon at bounding box center [335, 16] width 26 height 26
type input "*"
type input "***"
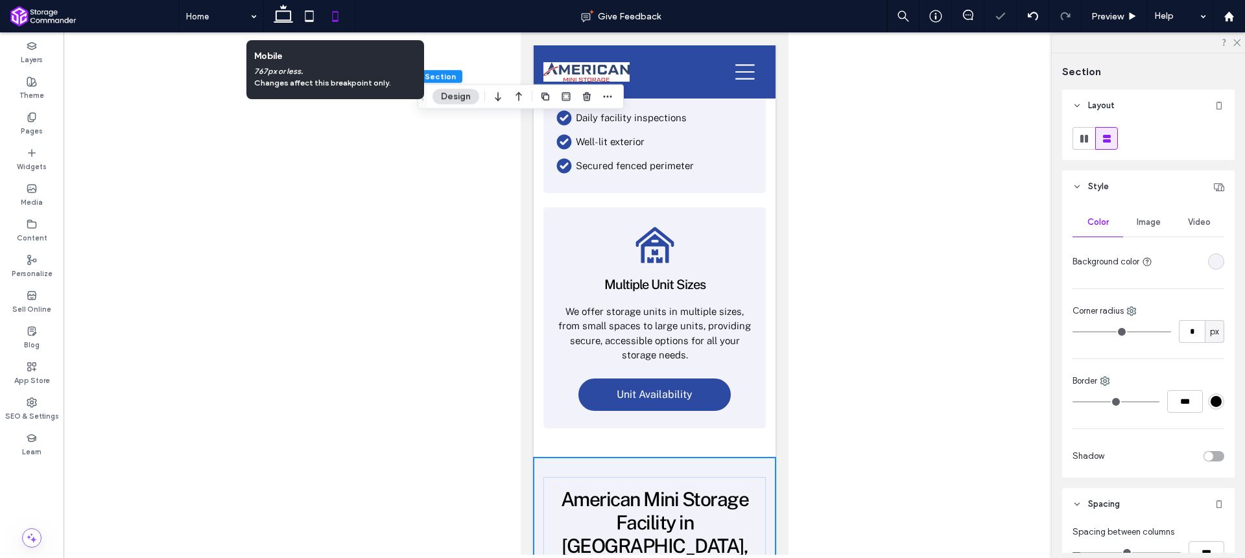
scroll to position [1221, 0]
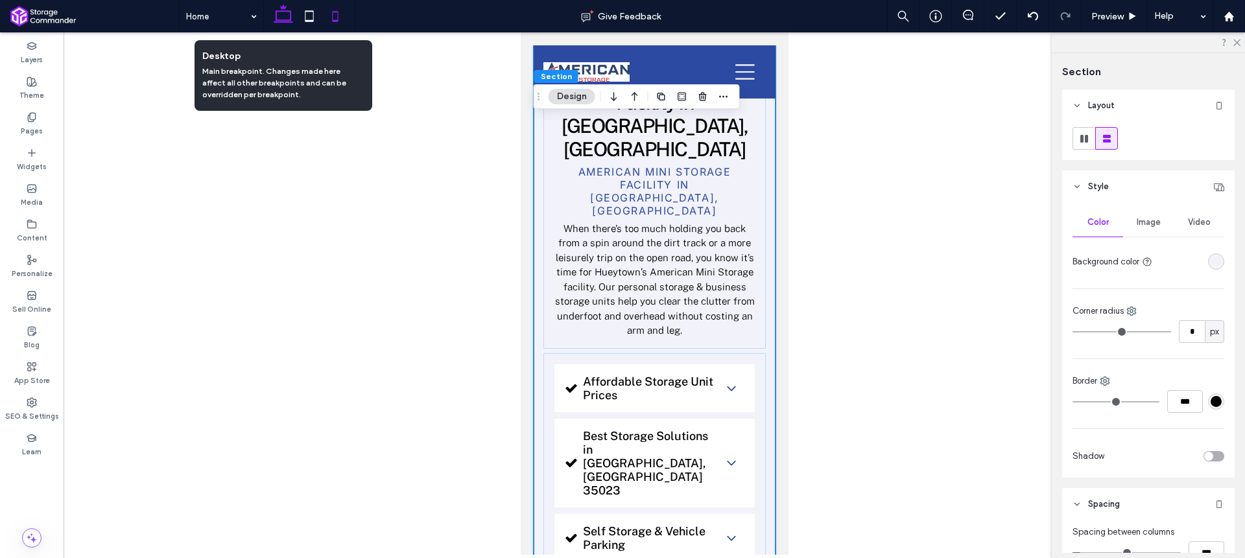
click at [283, 16] on icon at bounding box center [283, 16] width 26 height 26
type input "*"
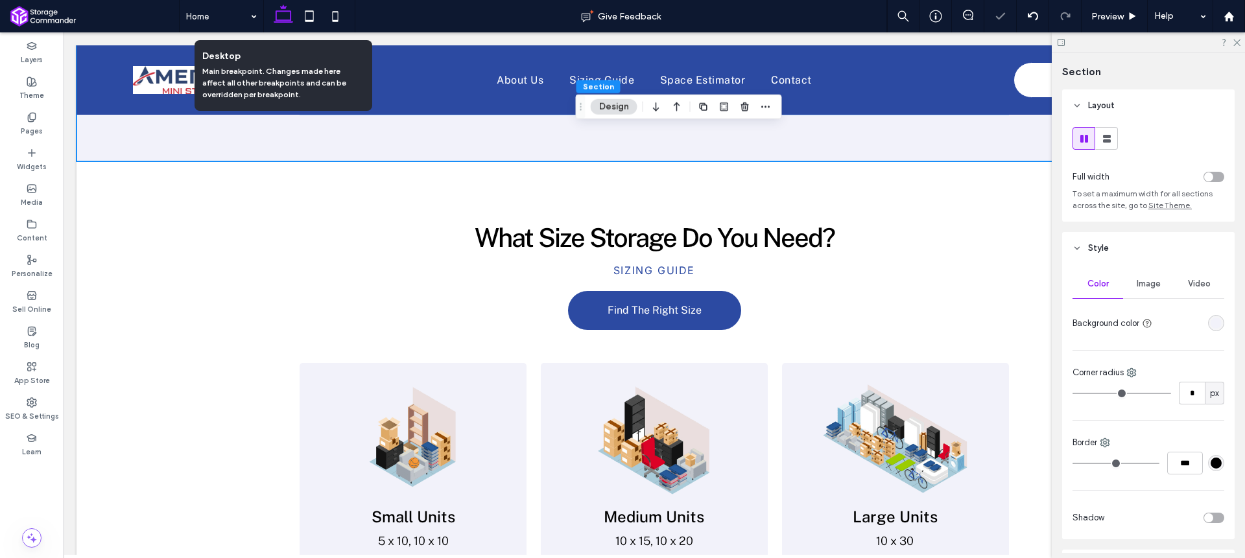
scroll to position [840, 0]
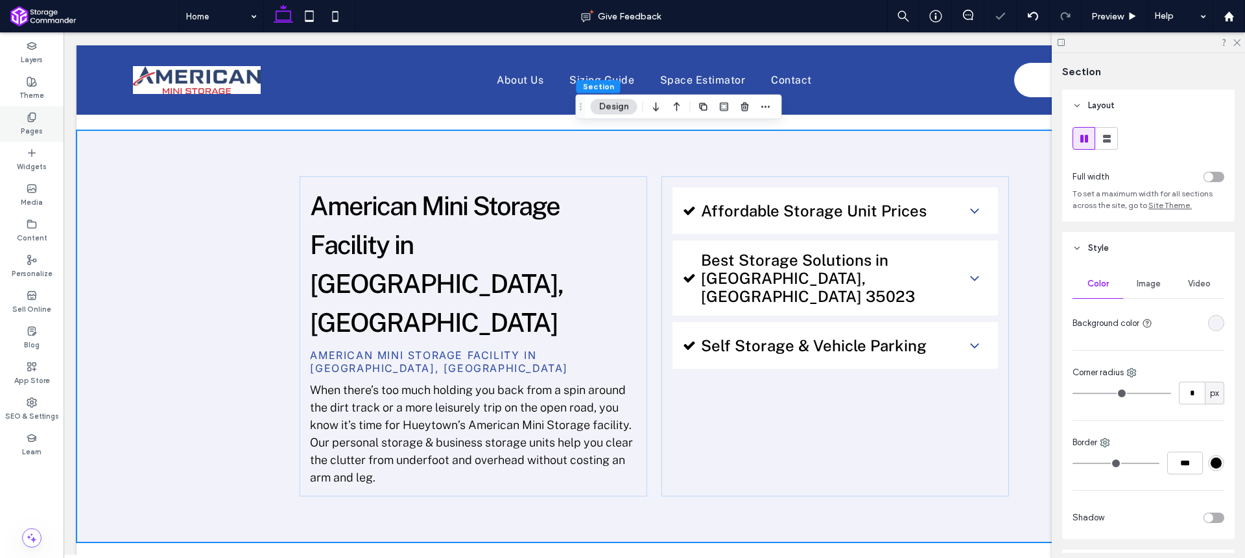
click at [21, 130] on div "Pages" at bounding box center [32, 124] width 64 height 36
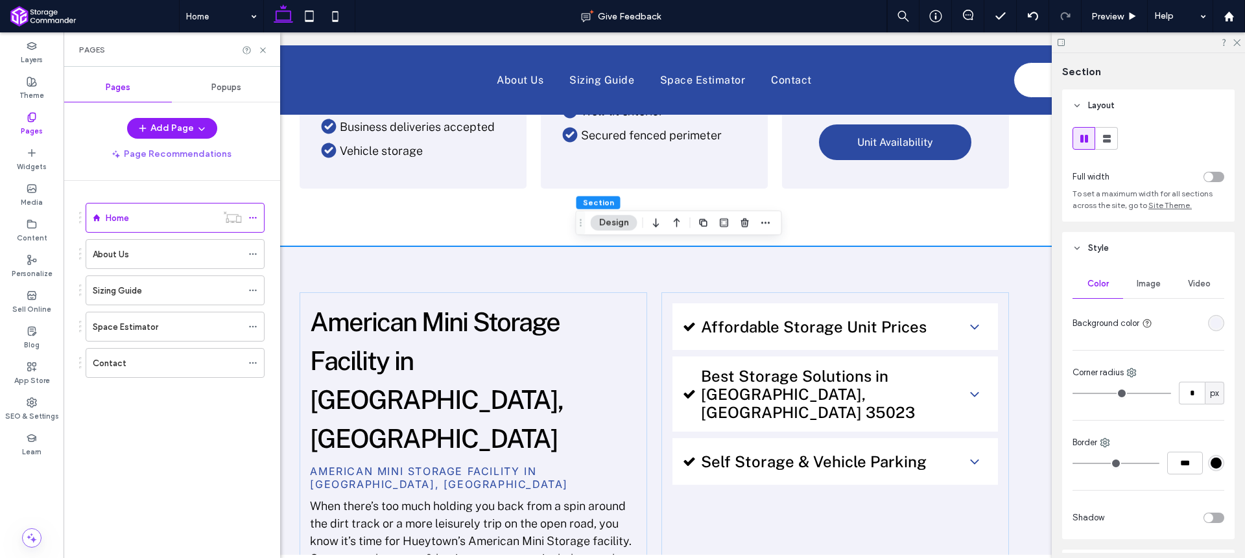
scroll to position [700, 0]
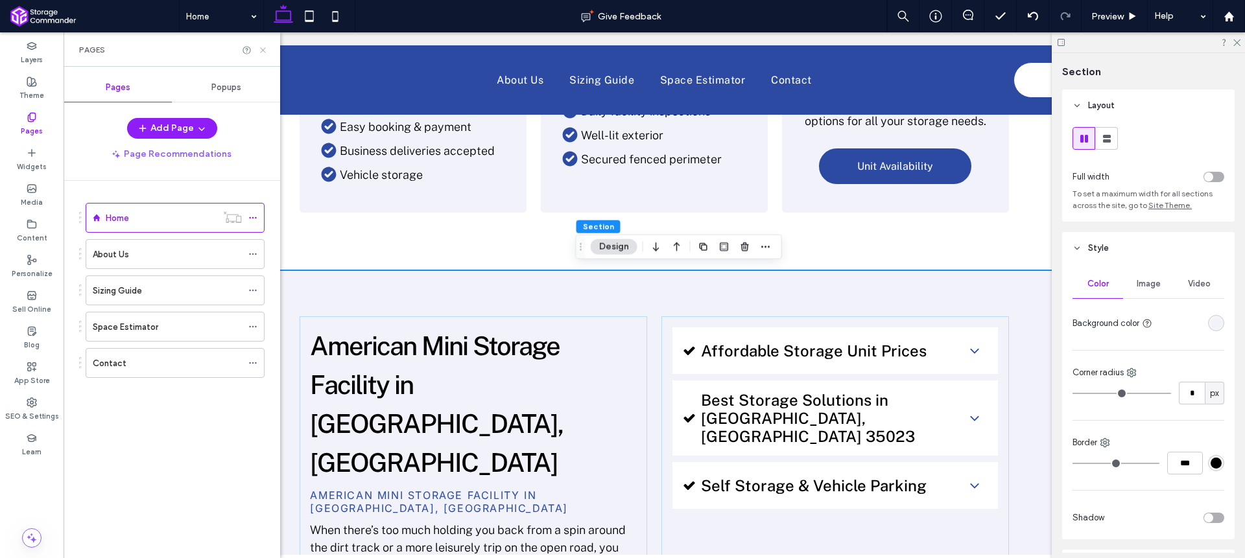
click at [261, 53] on icon at bounding box center [263, 50] width 10 height 10
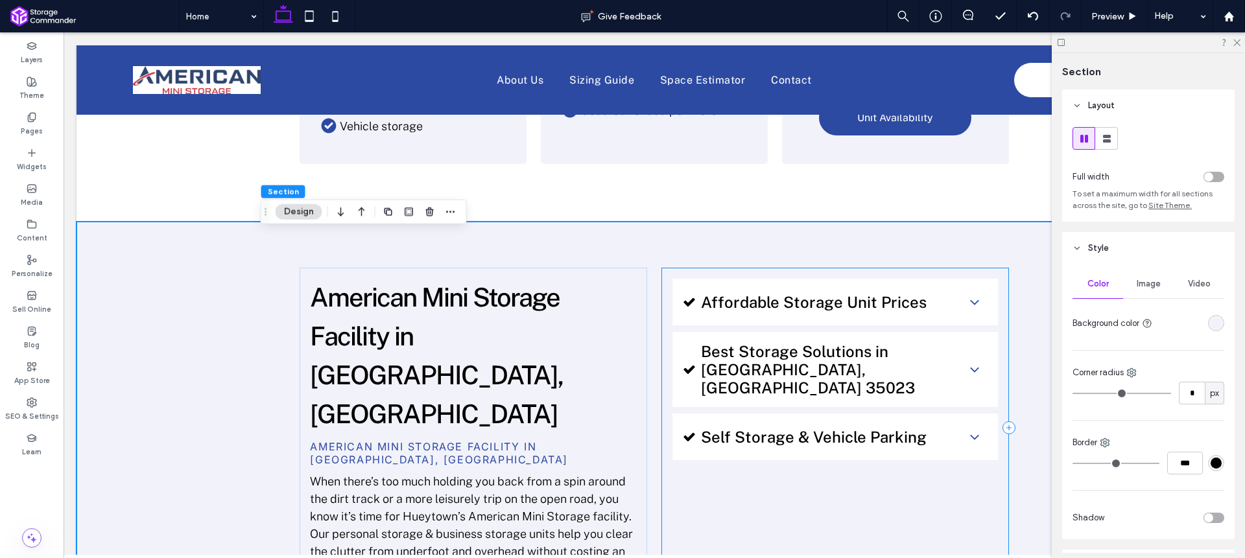
scroll to position [775, 0]
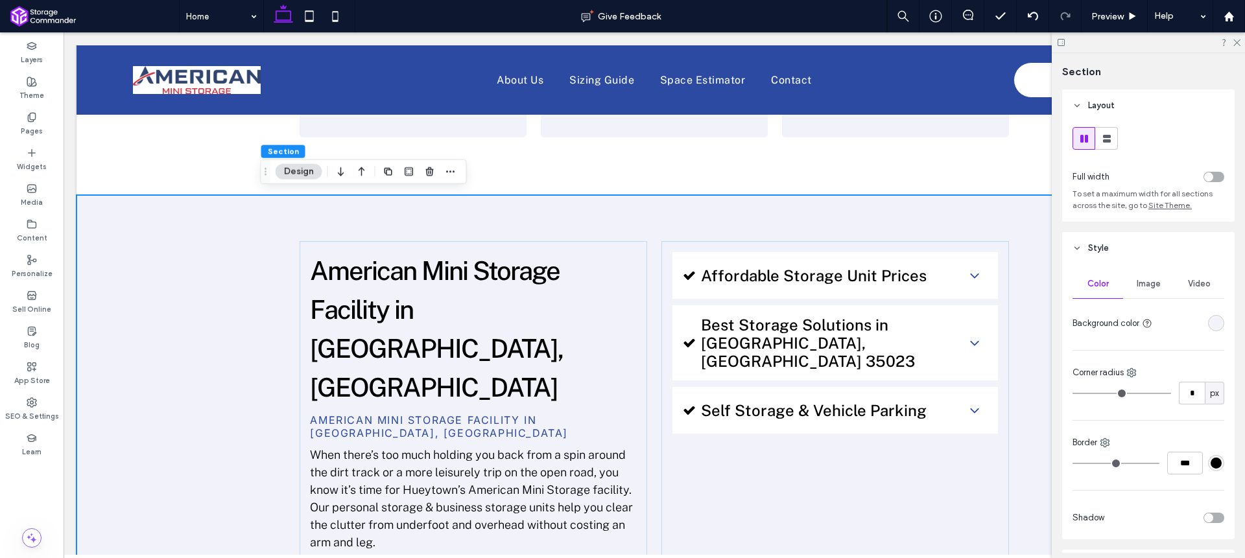
click at [711, 216] on div "American Mini Storage Facility in Hueytown, AL American Mini Storage Facility i…" at bounding box center [654, 401] width 778 height 413
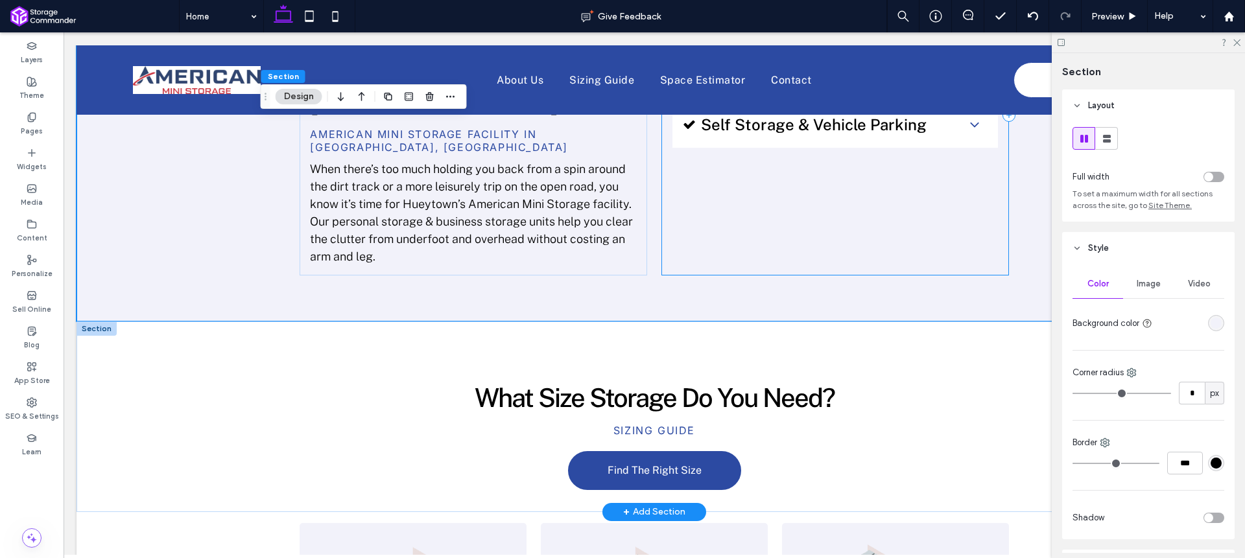
scroll to position [1072, 0]
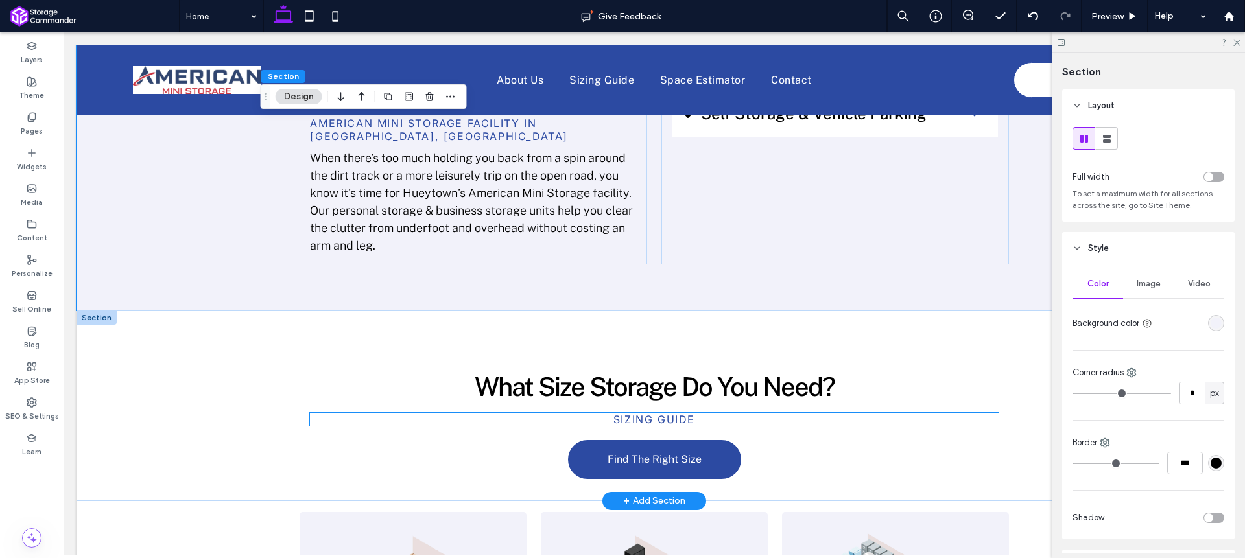
click at [680, 413] on span "Sizing guide" at bounding box center [654, 419] width 82 height 13
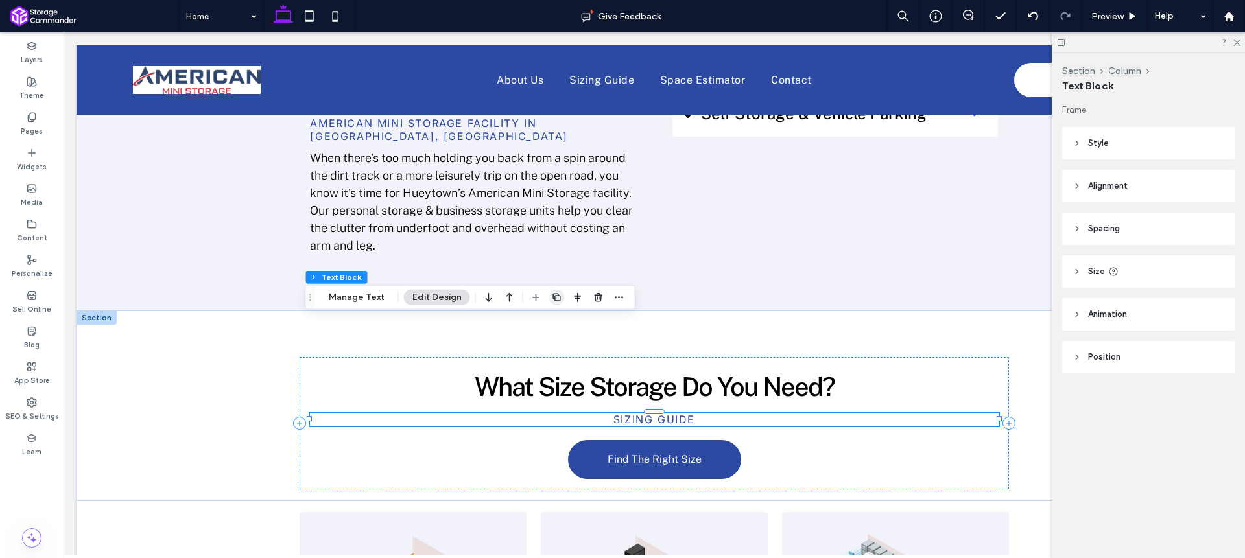
click at [552, 298] on use "button" at bounding box center [556, 298] width 8 height 8
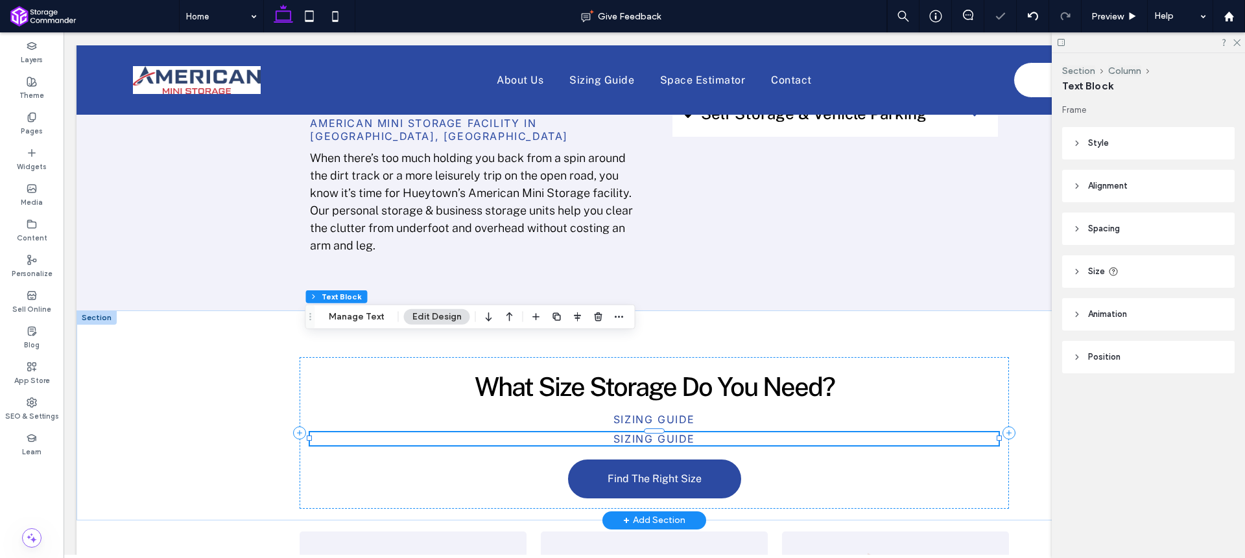
click at [615, 433] on span "Sizing guide" at bounding box center [654, 439] width 82 height 13
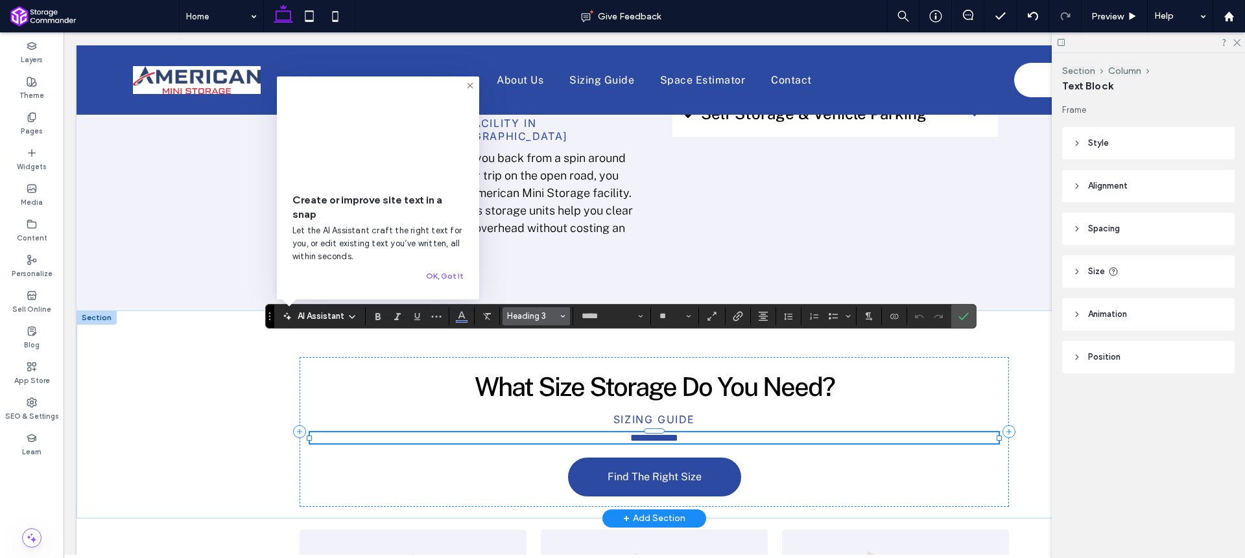
click at [562, 315] on use "Styles" at bounding box center [563, 316] width 5 height 3
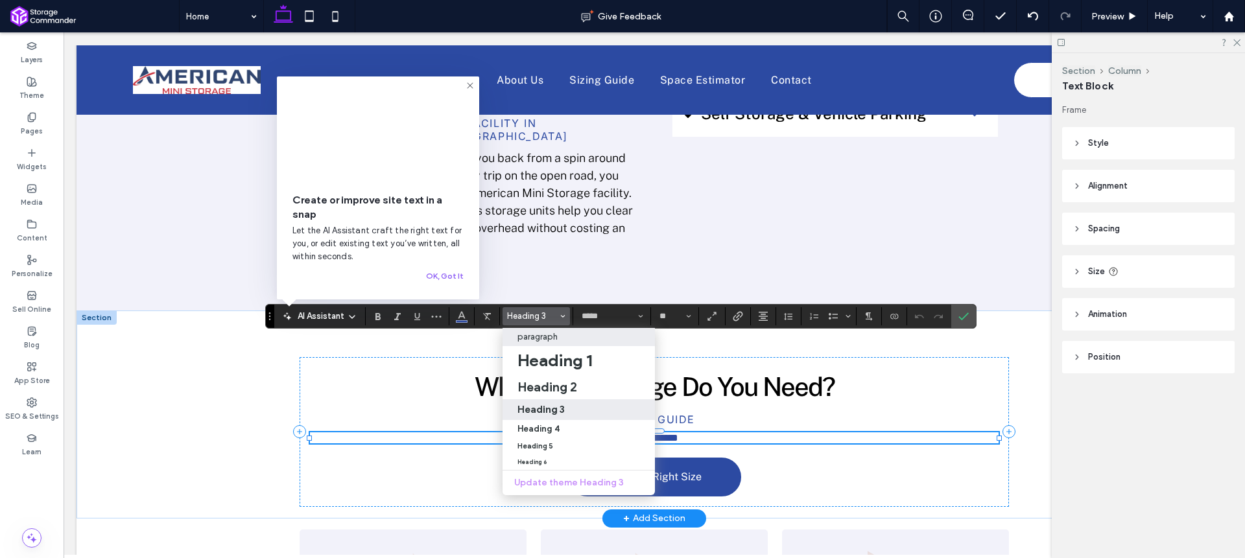
click at [549, 338] on p "paragraph" at bounding box center [537, 337] width 40 height 10
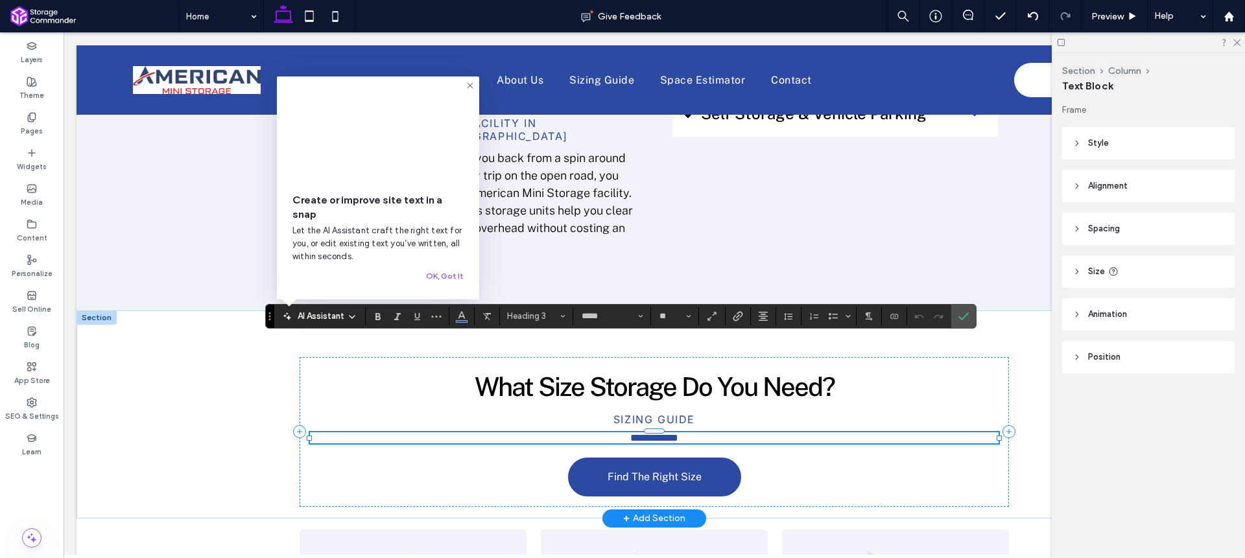
type input "**********"
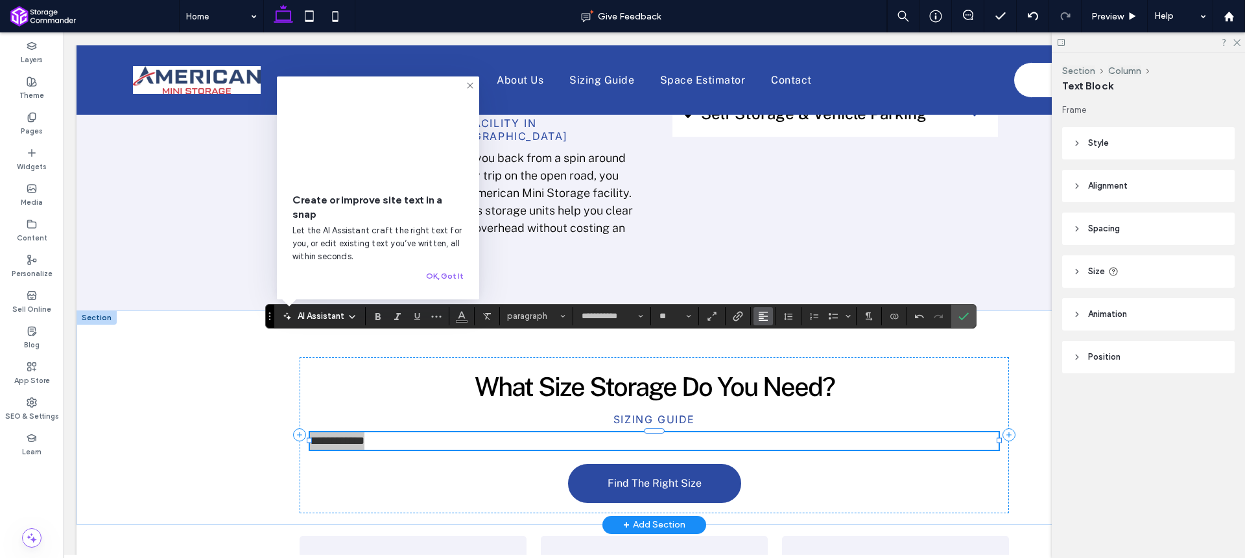
click at [762, 319] on icon "Alignment" at bounding box center [763, 316] width 10 height 10
click at [773, 344] on label "ui.textEditor.alignment.left" at bounding box center [776, 337] width 45 height 19
click at [765, 318] on icon "Alignment" at bounding box center [763, 316] width 10 height 10
click at [777, 352] on use "ui.textEditor.alignment.center" at bounding box center [772, 355] width 9 height 9
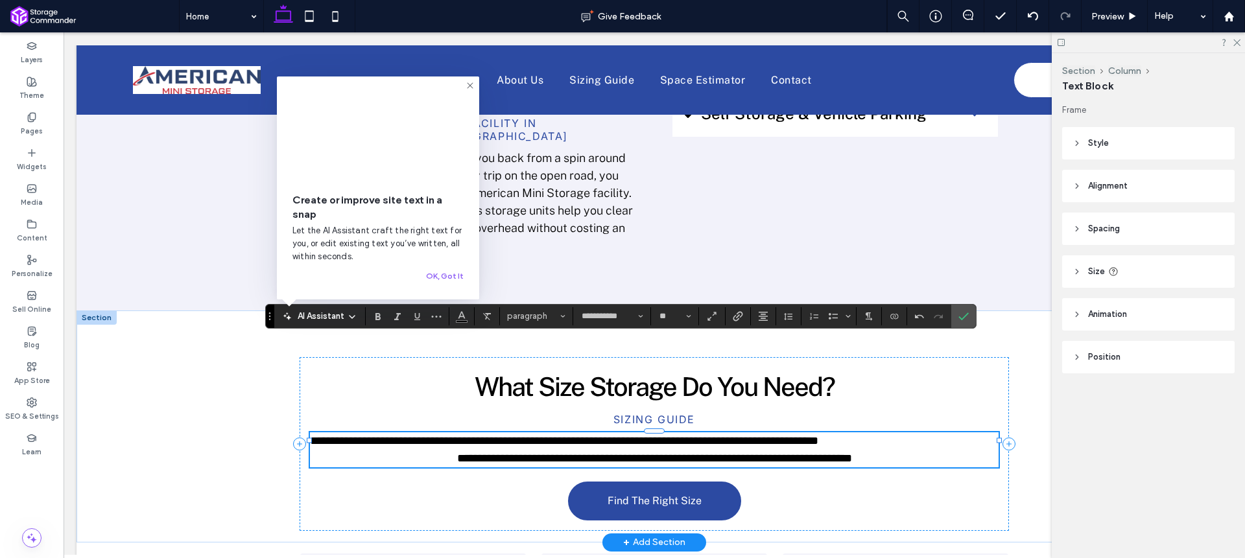
scroll to position [0, 0]
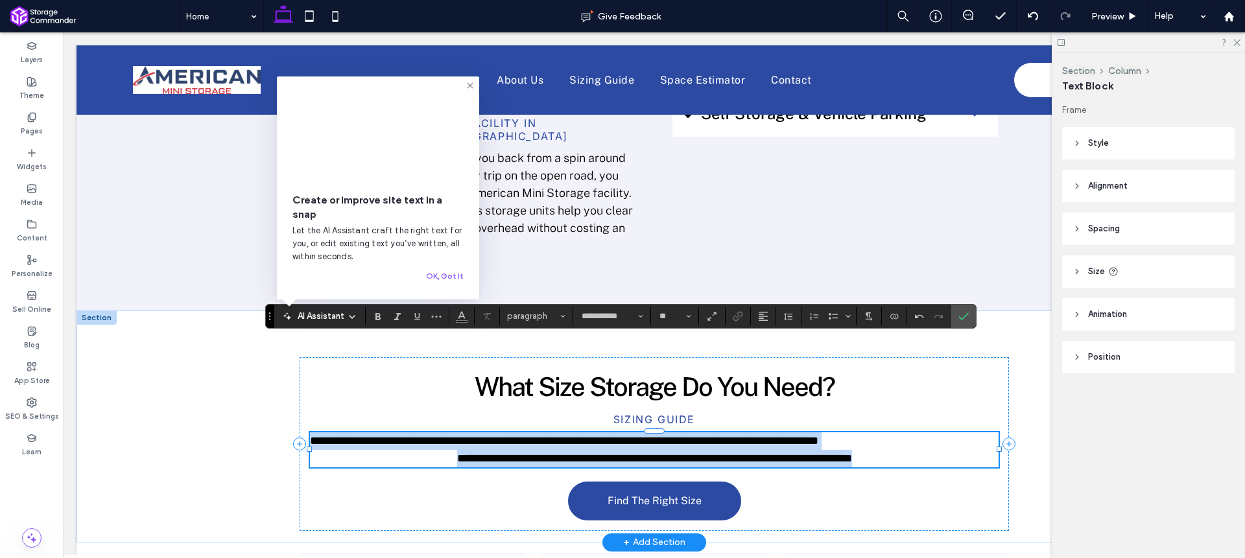
type input "**"
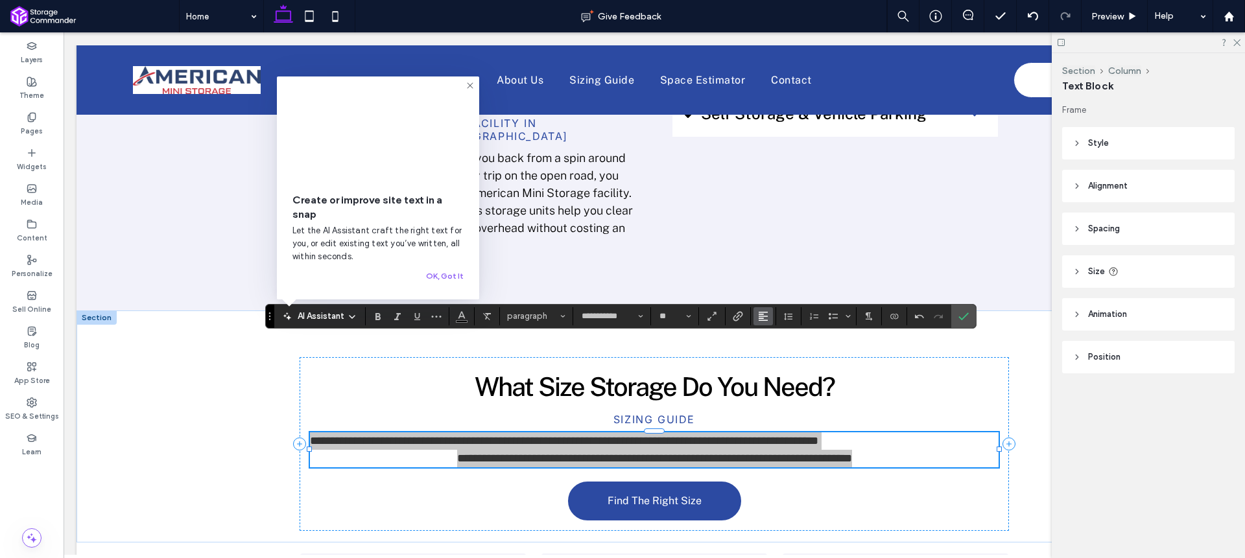
click at [768, 322] on button "Alignment" at bounding box center [763, 316] width 19 height 18
click at [770, 355] on icon "ui.textEditor.alignment.center" at bounding box center [773, 356] width 10 height 10
click at [964, 316] on icon "Confirm" at bounding box center [963, 316] width 10 height 10
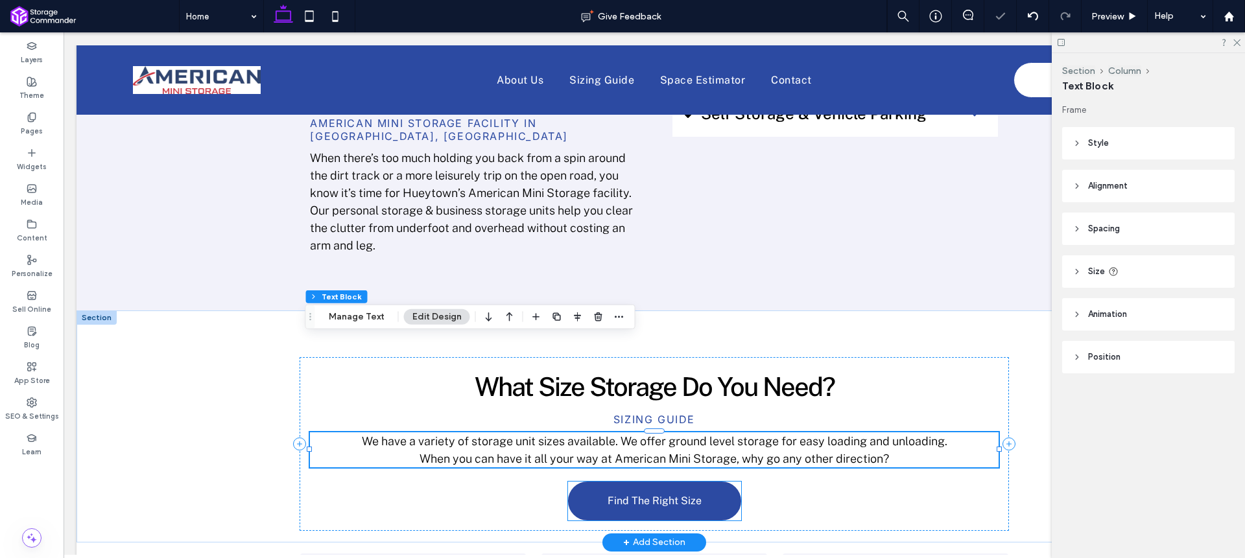
click at [642, 495] on span "Find The Right Size" at bounding box center [655, 501] width 94 height 12
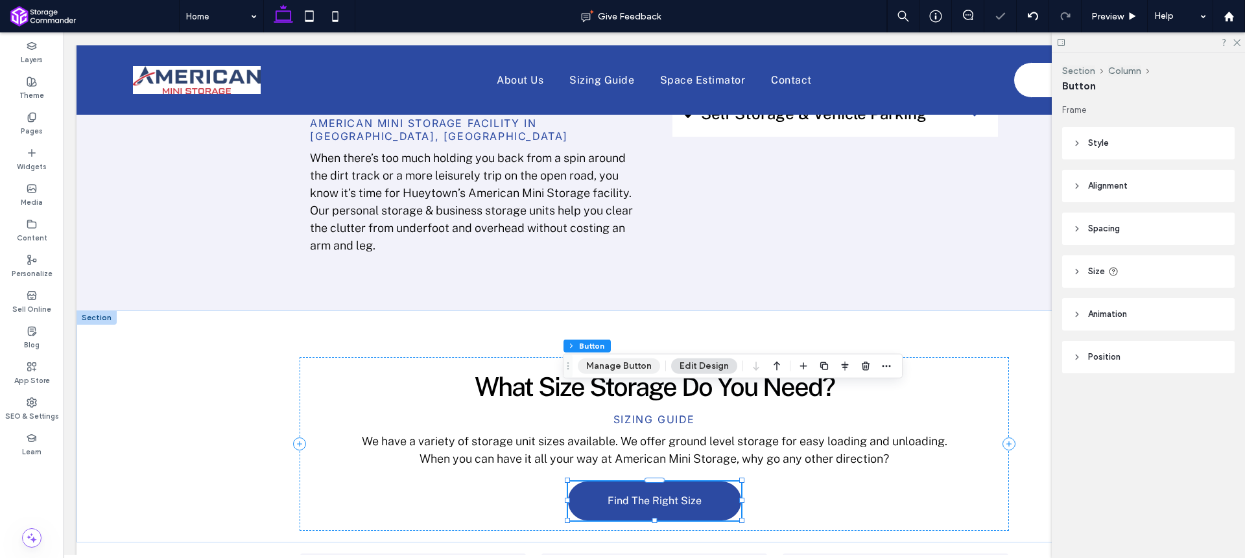
click at [619, 366] on button "Manage Button" at bounding box center [619, 367] width 82 height 16
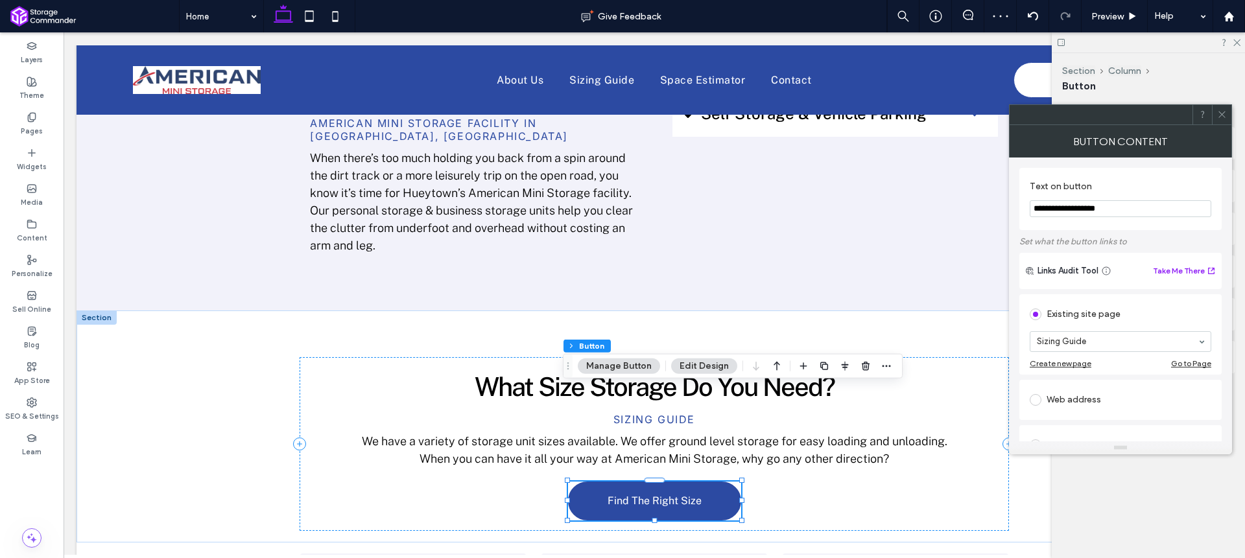
click at [1224, 116] on use at bounding box center [1221, 115] width 6 height 6
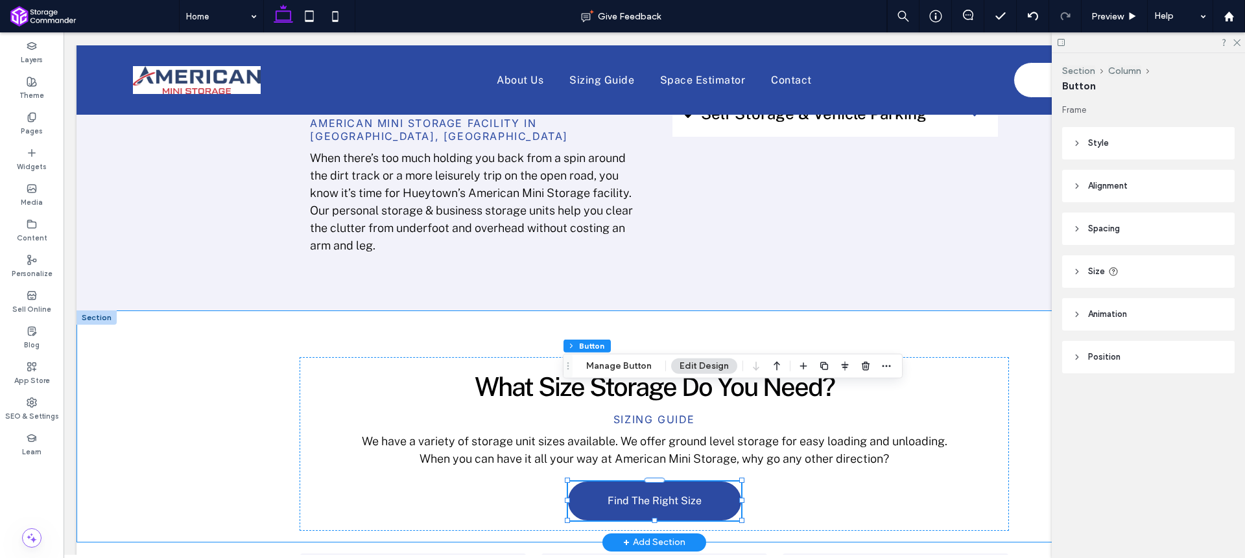
click at [1003, 311] on div "What Size Storage Do You Need? Sizing guide We have a variety of storage unit s…" at bounding box center [654, 427] width 778 height 232
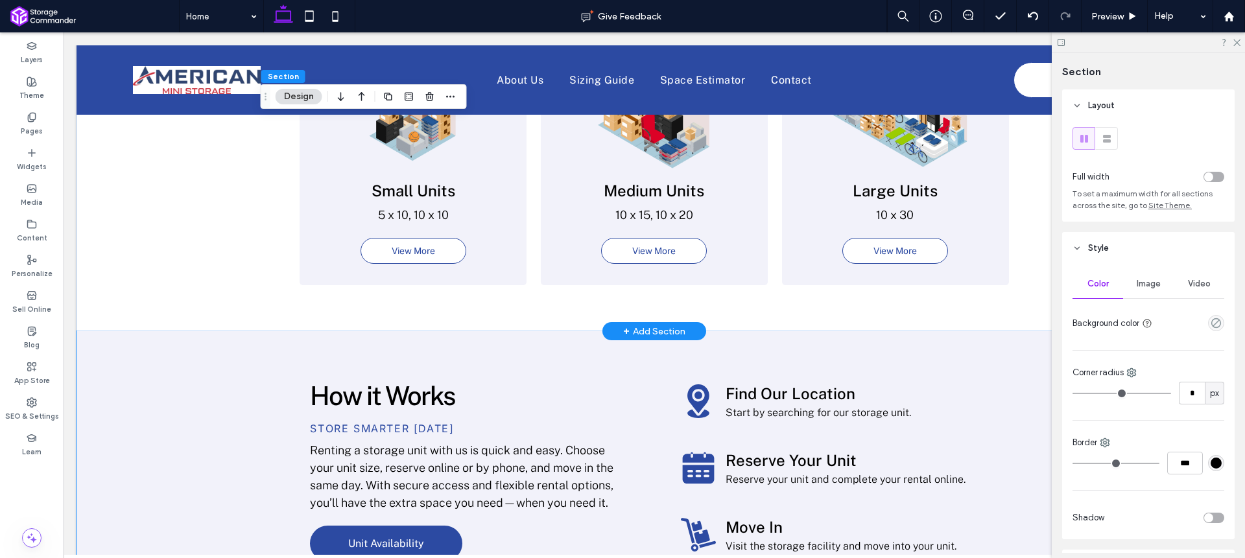
scroll to position [1236, 0]
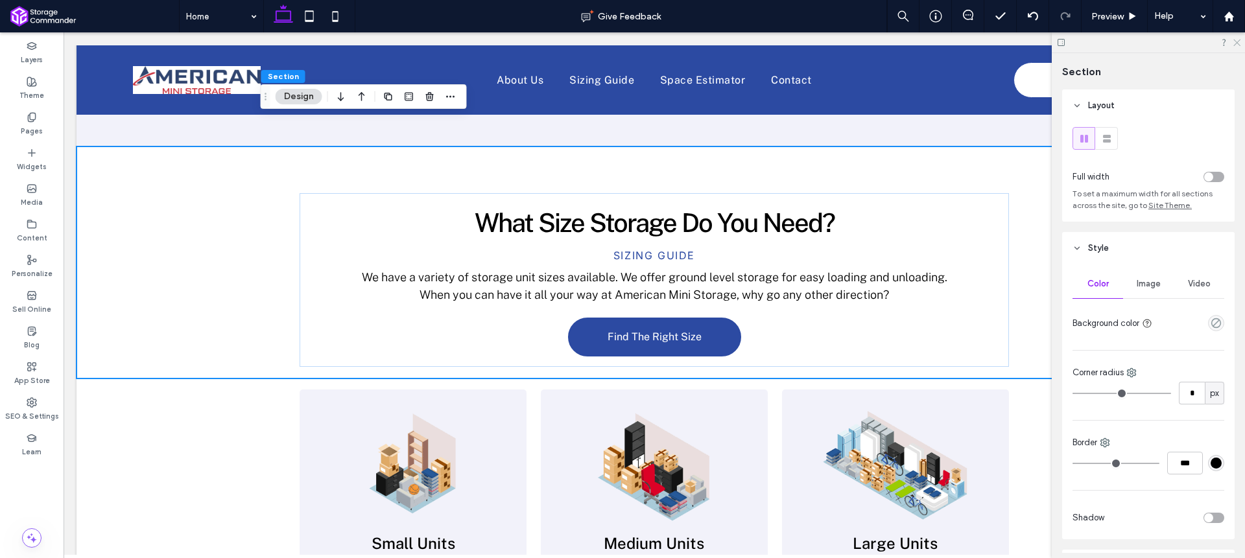
click at [1235, 44] on use at bounding box center [1236, 43] width 7 height 7
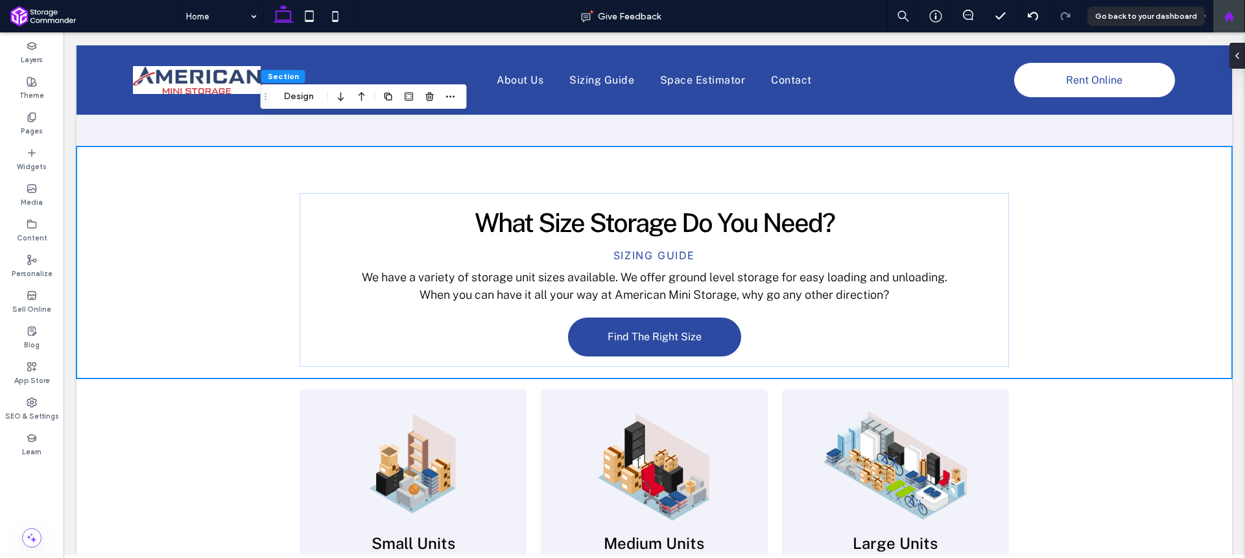
click at [1222, 23] on div at bounding box center [1229, 16] width 32 height 32
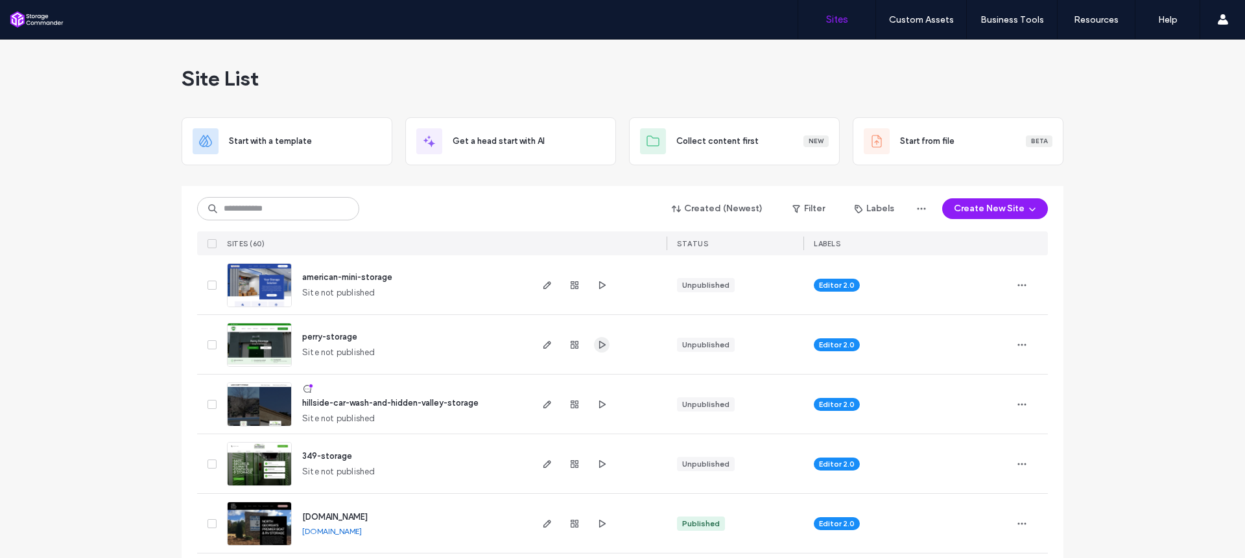
click at [599, 346] on use "button" at bounding box center [602, 344] width 6 height 8
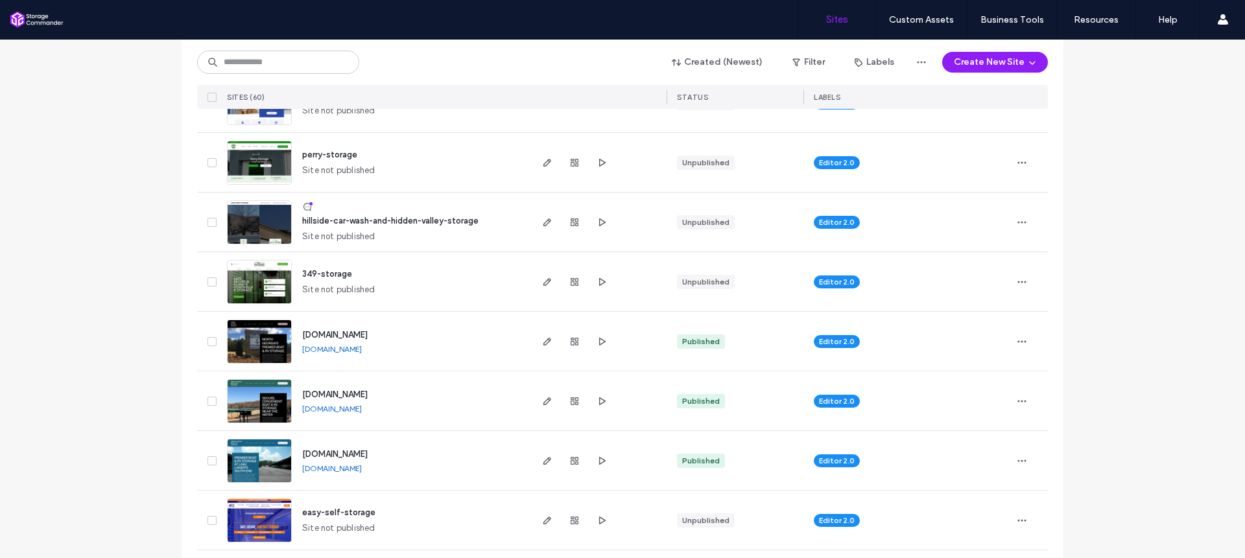
scroll to position [340, 0]
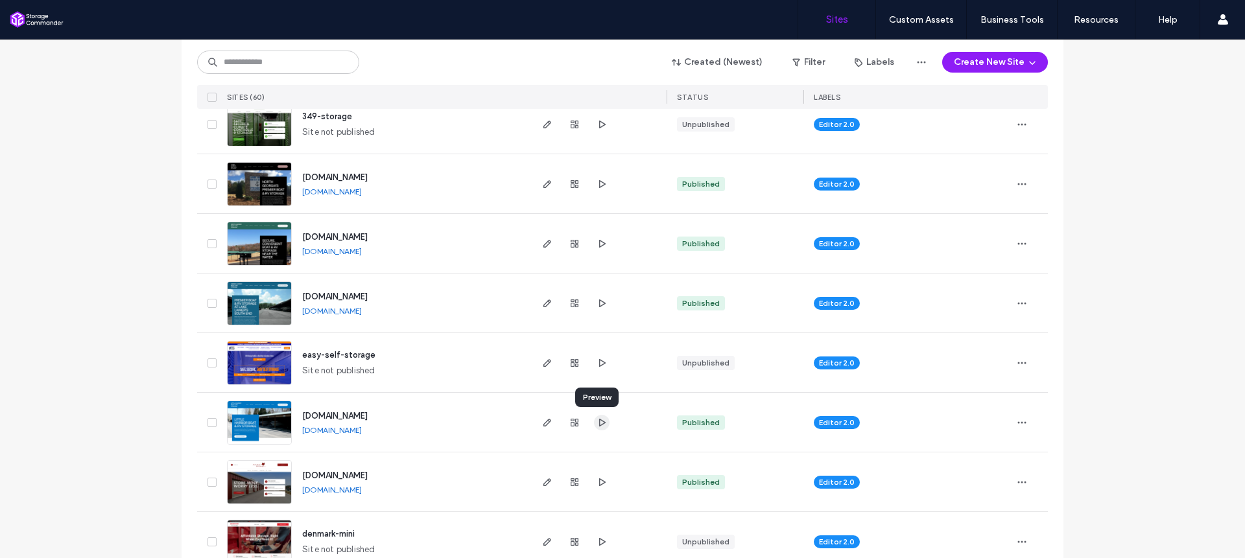
click at [599, 423] on use "button" at bounding box center [602, 422] width 6 height 8
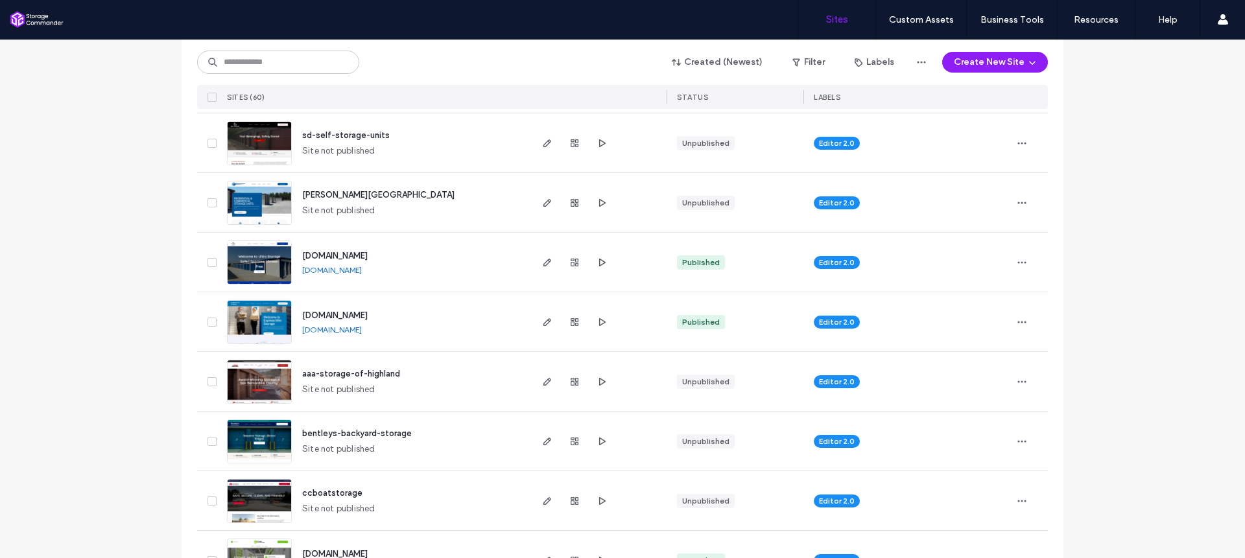
scroll to position [621, 0]
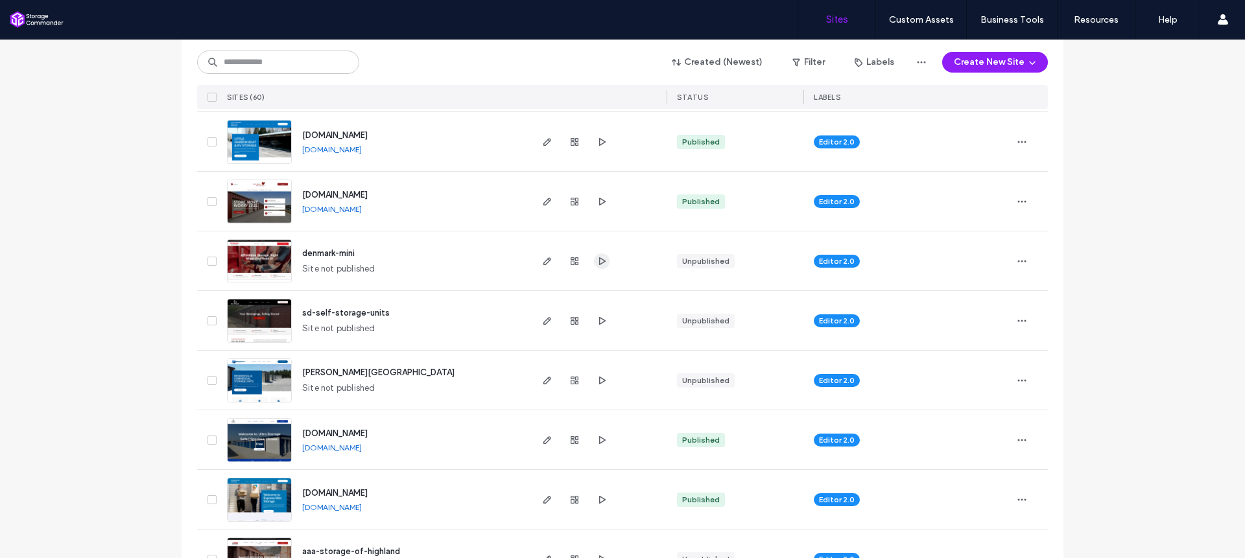
click at [597, 261] on icon "button" at bounding box center [602, 261] width 10 height 10
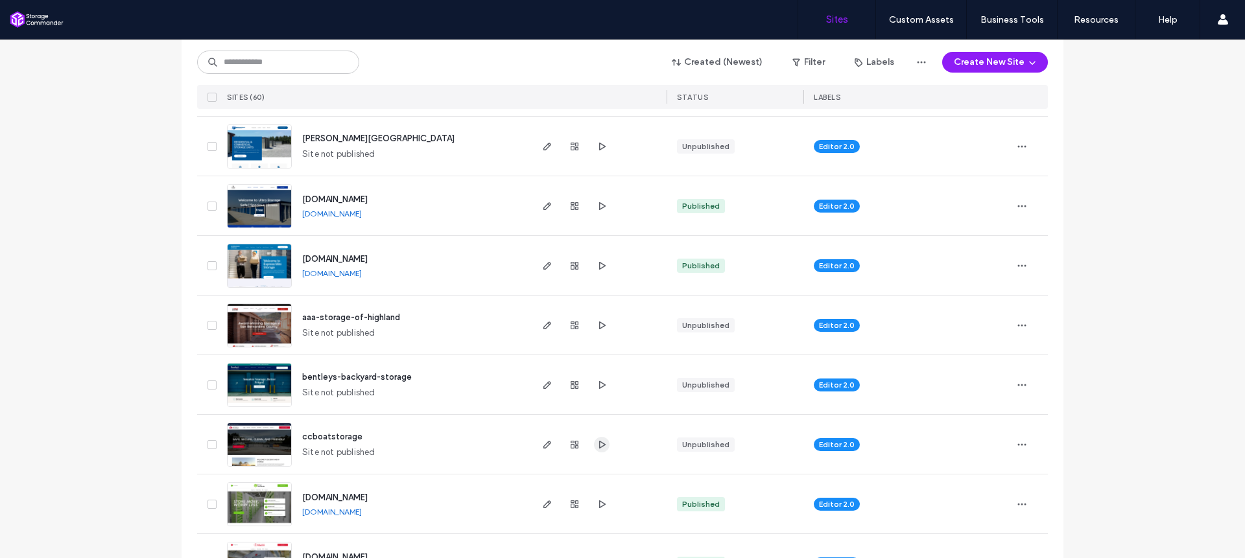
scroll to position [860, 0]
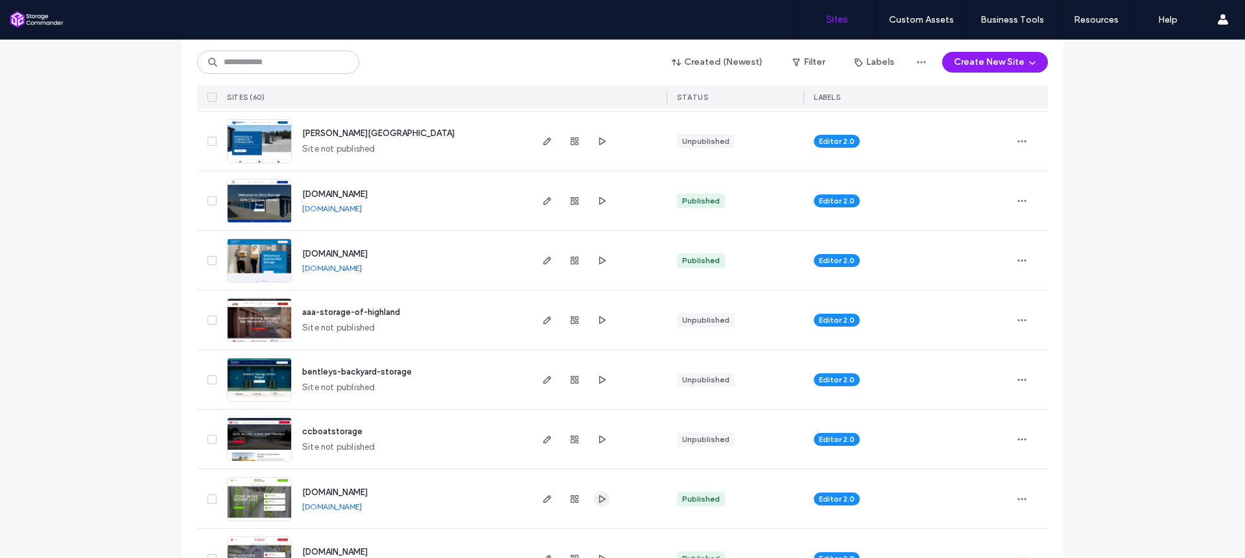
click at [599, 495] on icon "button" at bounding box center [602, 499] width 10 height 10
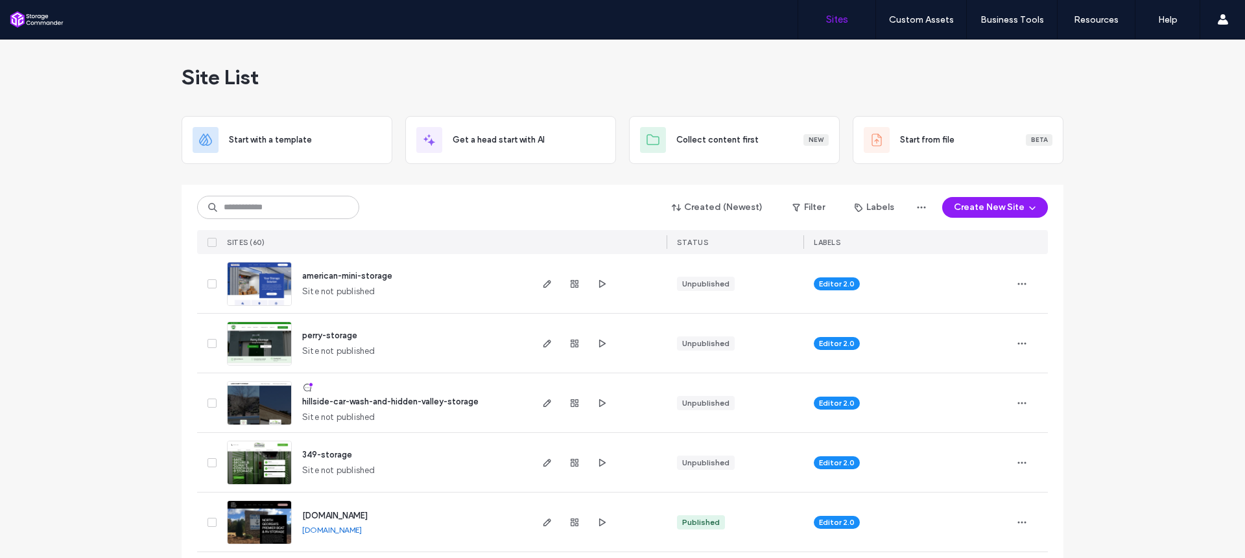
scroll to position [0, 0]
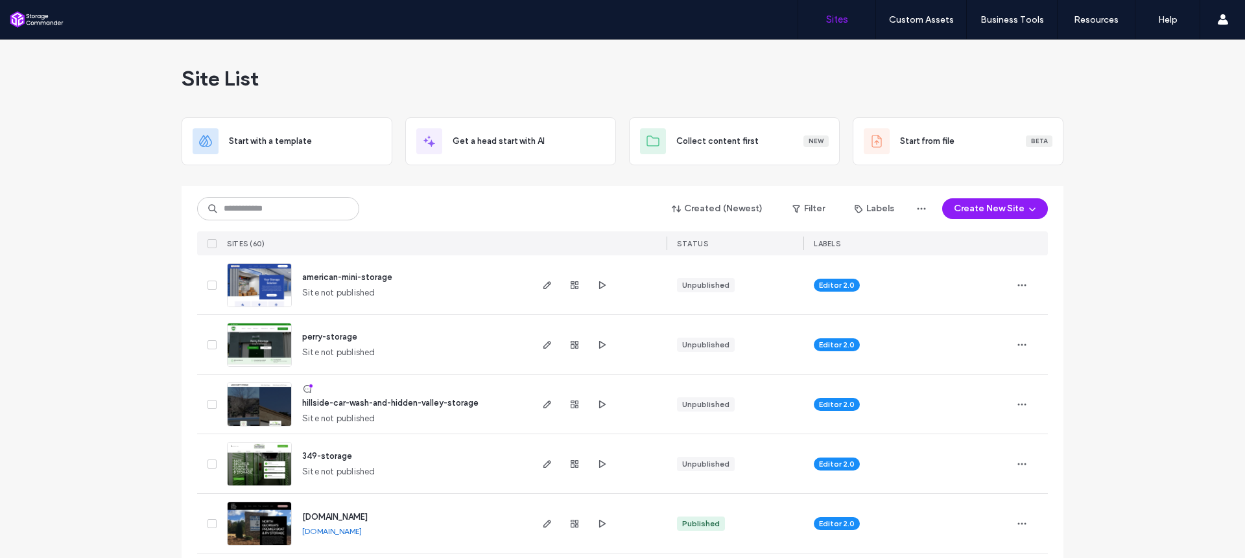
click at [327, 279] on span "american-mini-storage" at bounding box center [347, 277] width 90 height 10
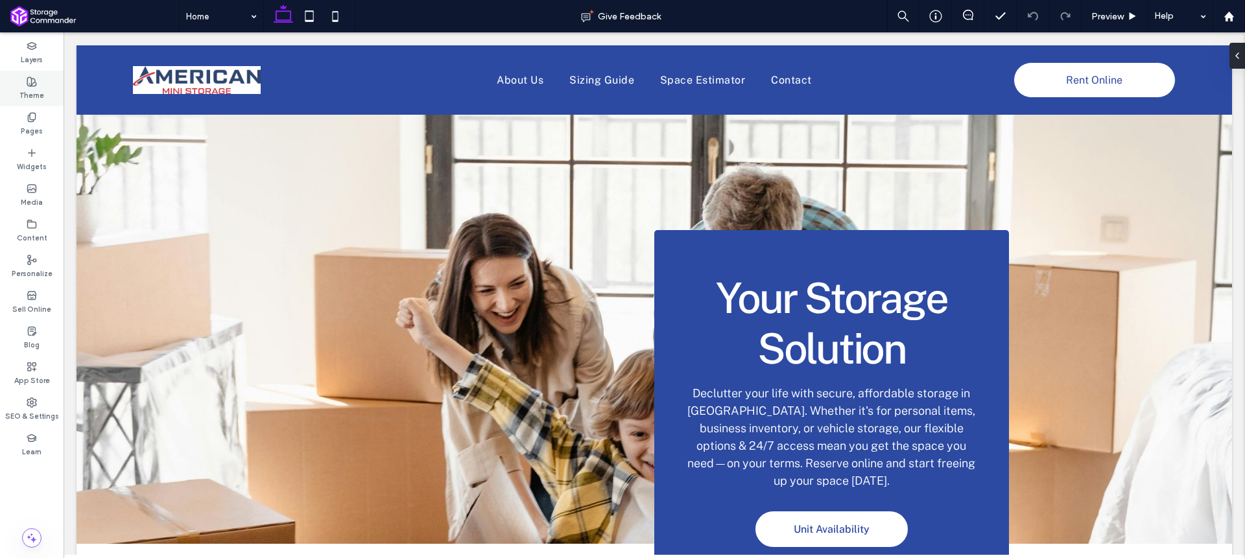
click at [35, 93] on label "Theme" at bounding box center [31, 94] width 25 height 14
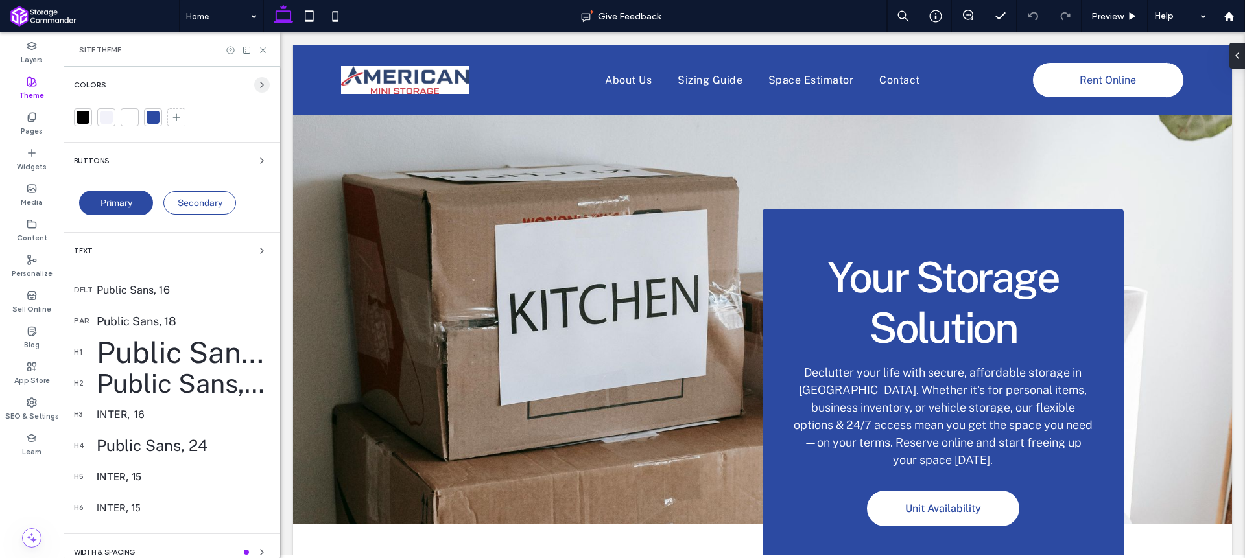
click at [257, 80] on icon "button" at bounding box center [262, 85] width 10 height 10
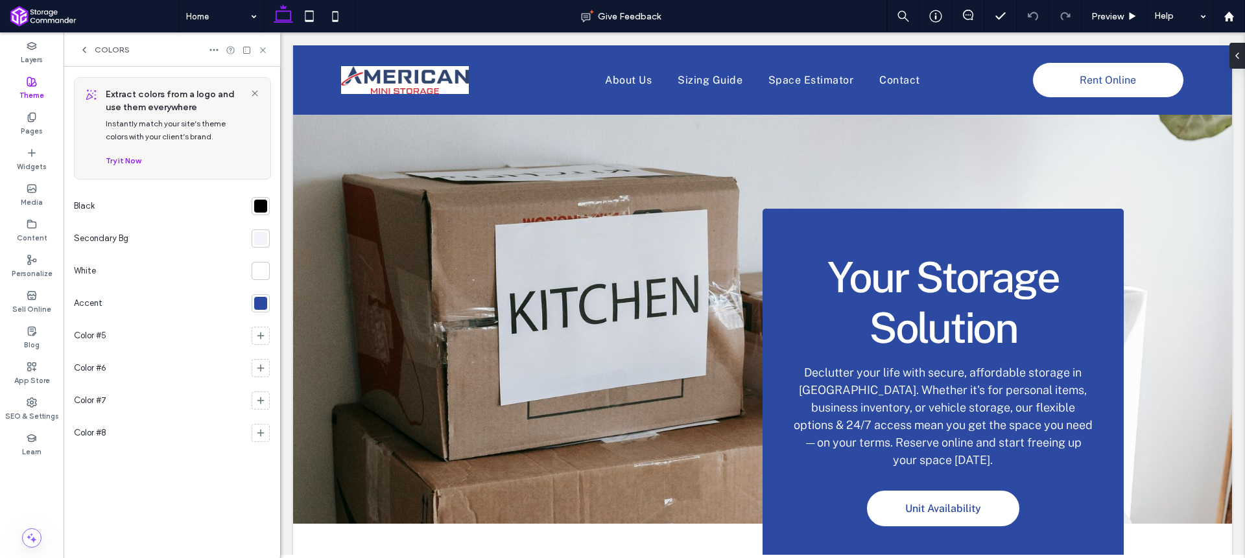
click at [260, 302] on div at bounding box center [260, 303] width 13 height 13
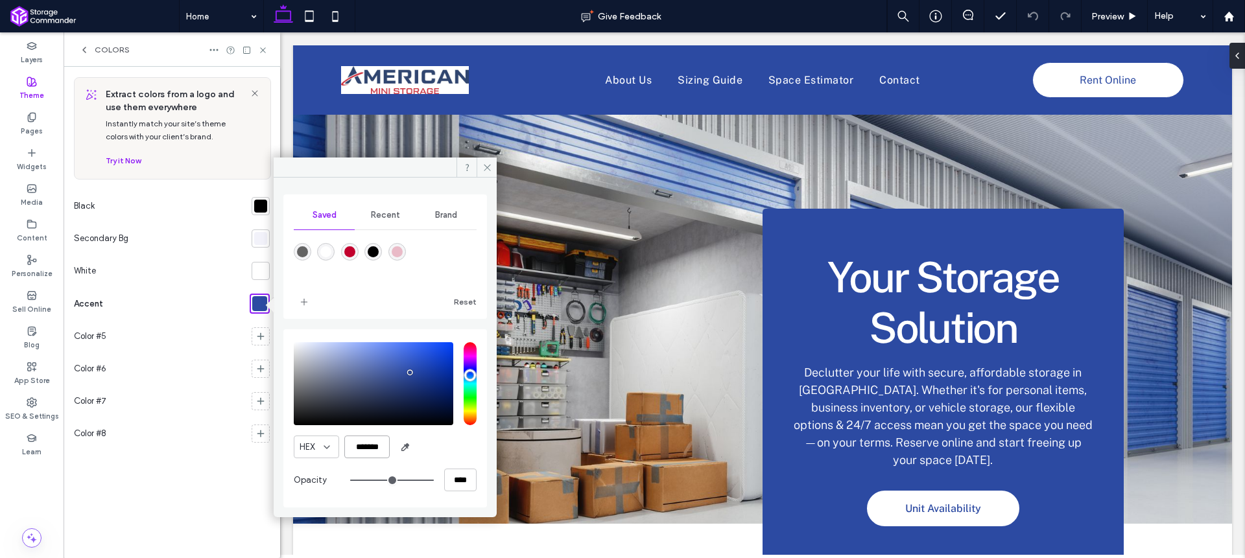
click at [372, 449] on input "*******" at bounding box center [366, 447] width 45 height 23
paste input "color picker textbox"
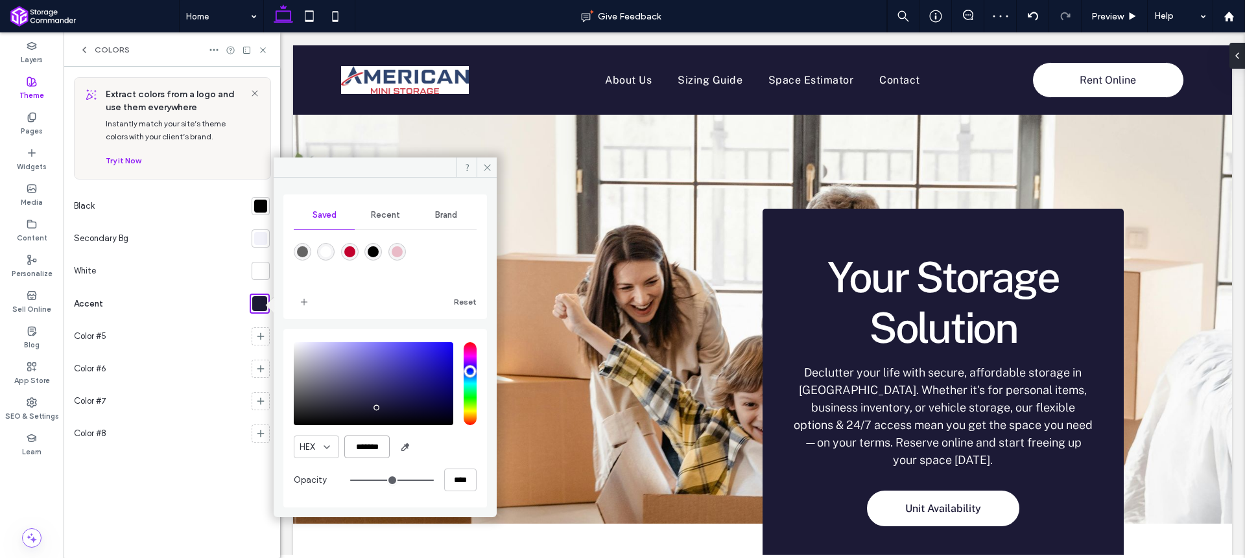
type input "*******"
click at [445, 447] on div "HEX *******" at bounding box center [385, 447] width 183 height 23
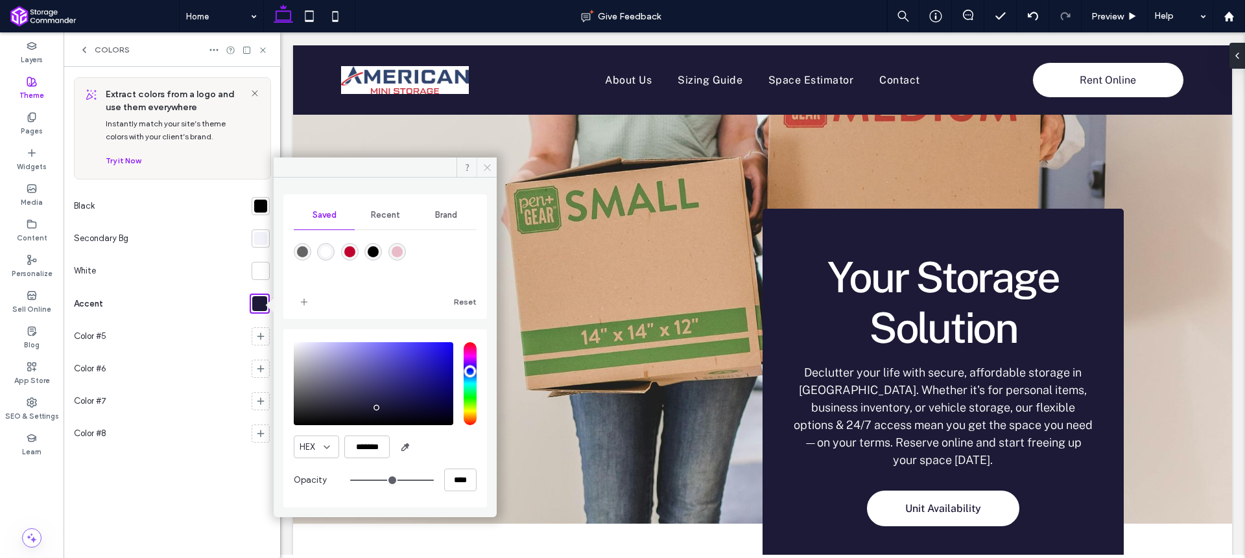
click at [483, 171] on icon at bounding box center [487, 168] width 10 height 10
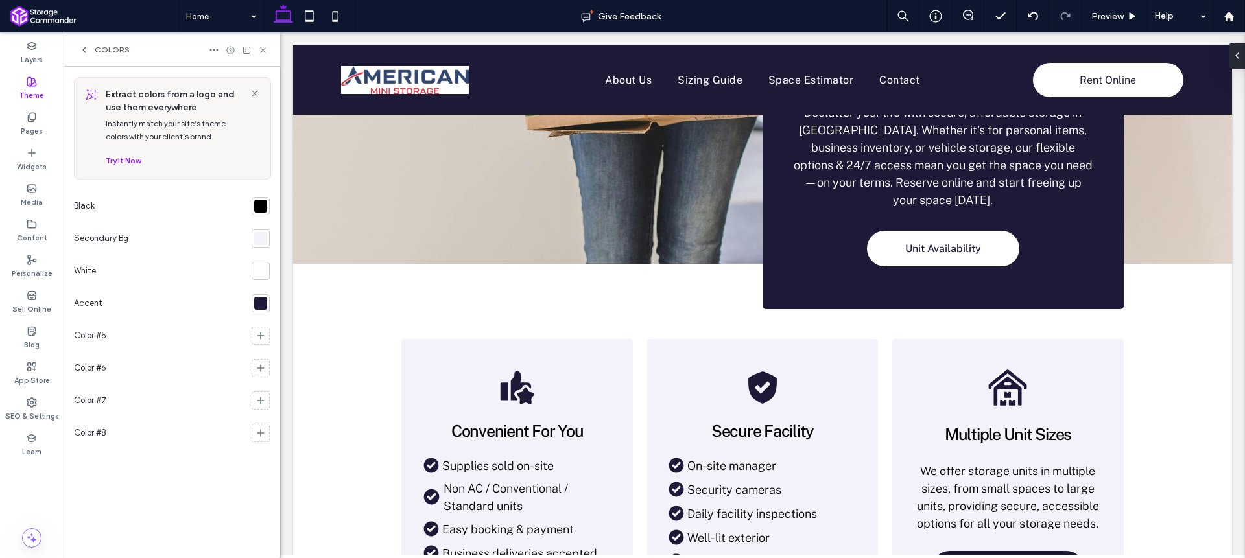
scroll to position [147, 0]
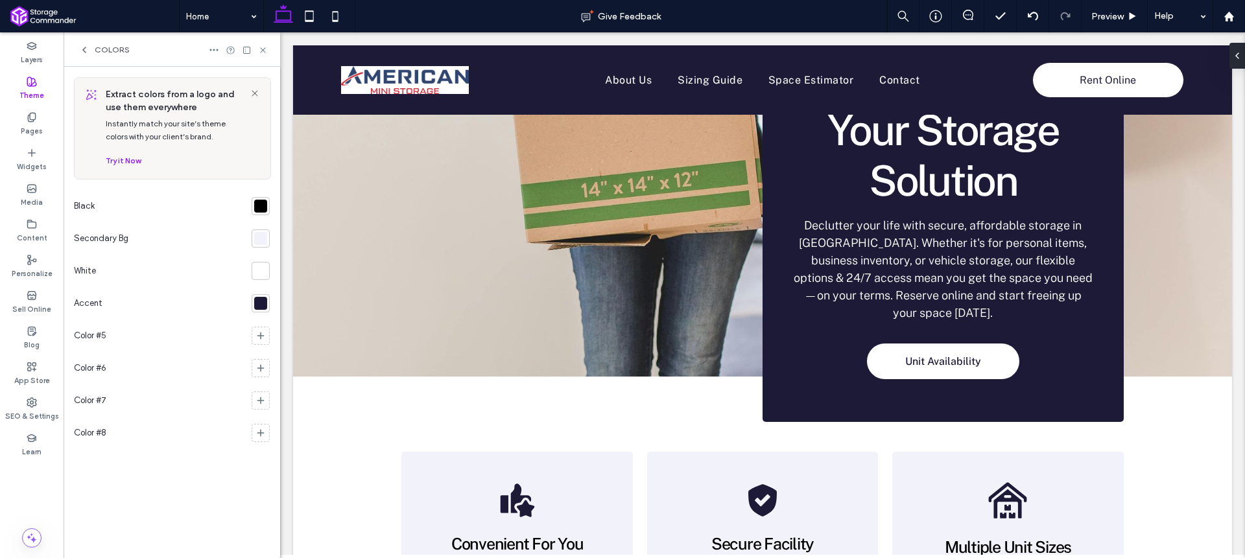
click at [263, 241] on div at bounding box center [260, 238] width 13 height 13
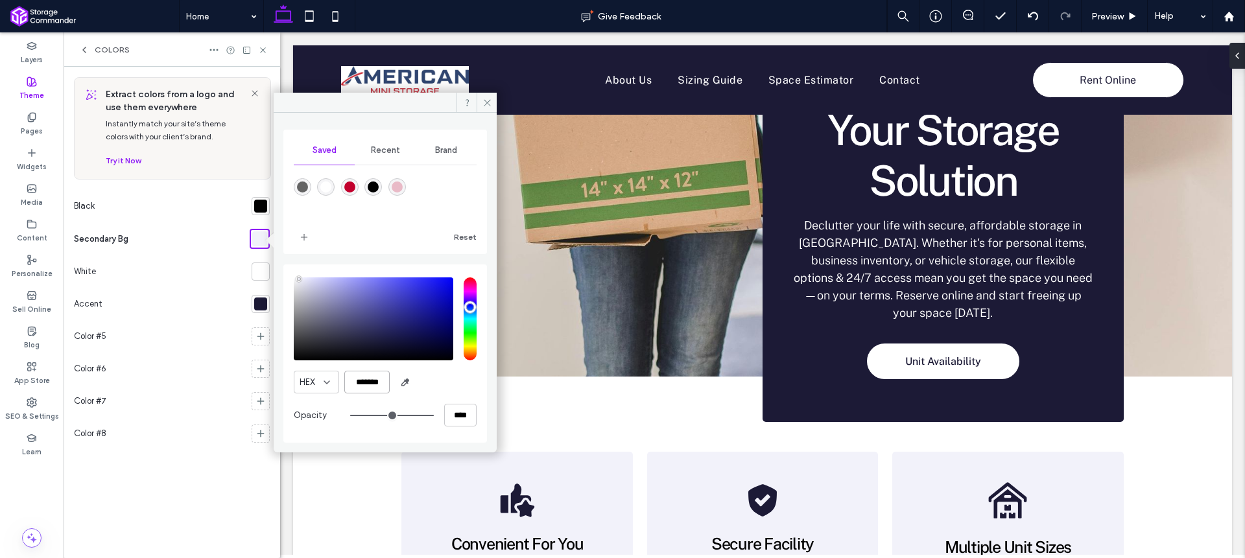
click at [372, 388] on input "*******" at bounding box center [366, 382] width 45 height 23
paste input "color picker textbox"
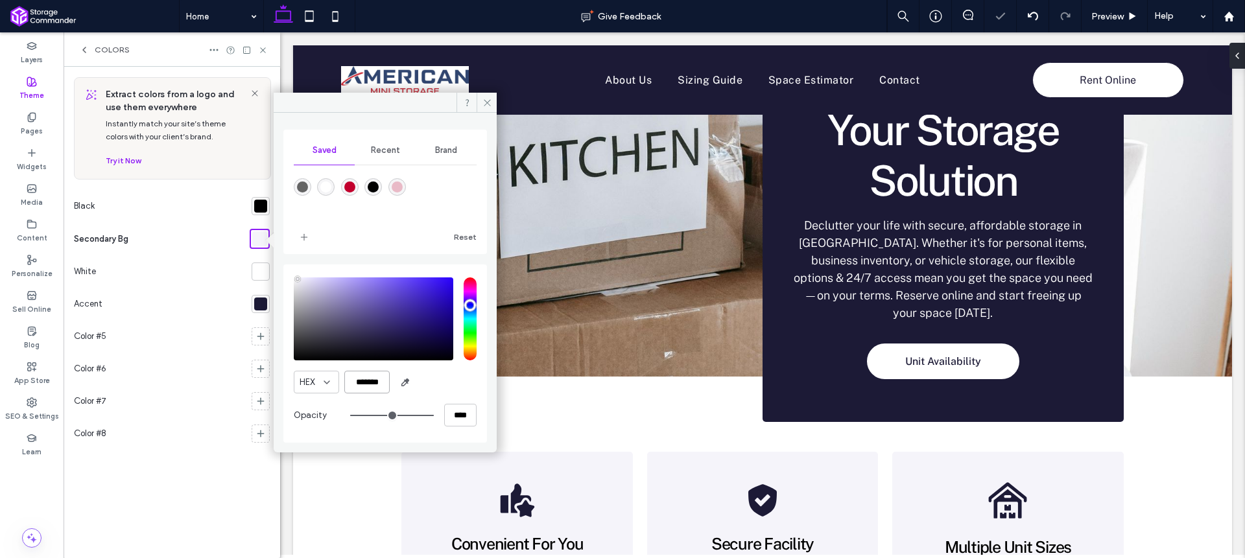
type input "*******"
click at [425, 381] on div "HEX *******" at bounding box center [385, 382] width 183 height 23
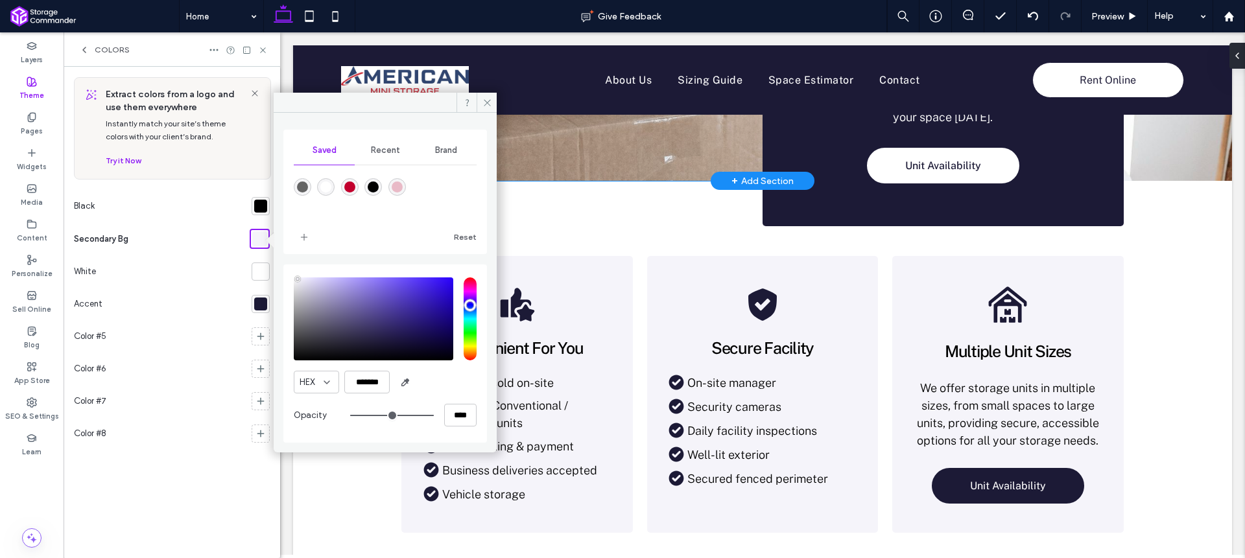
scroll to position [357, 0]
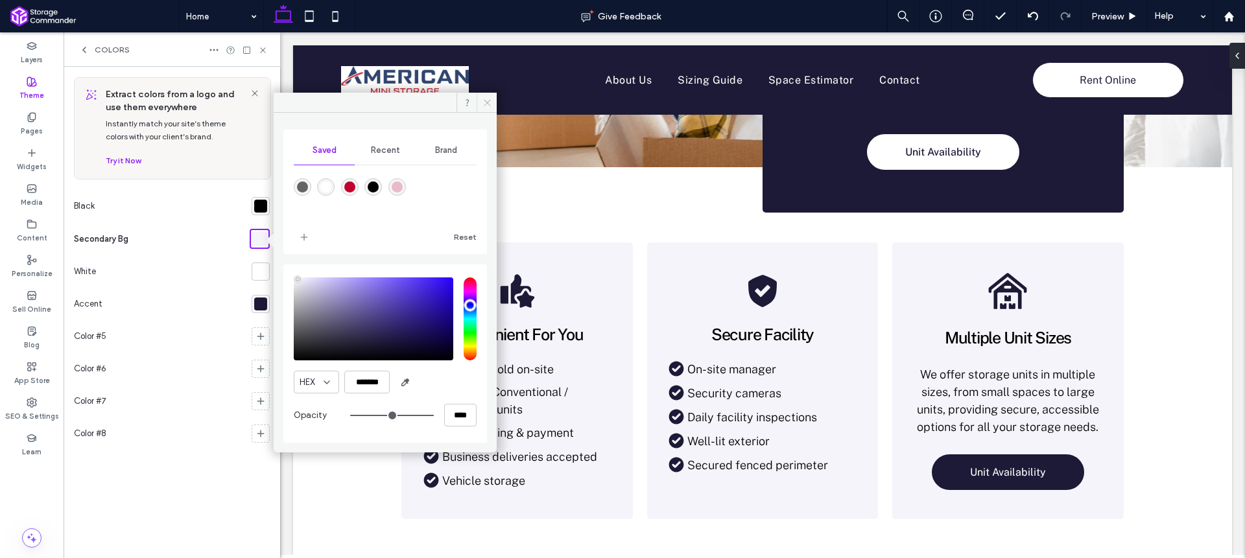
click at [484, 106] on icon at bounding box center [487, 103] width 10 height 10
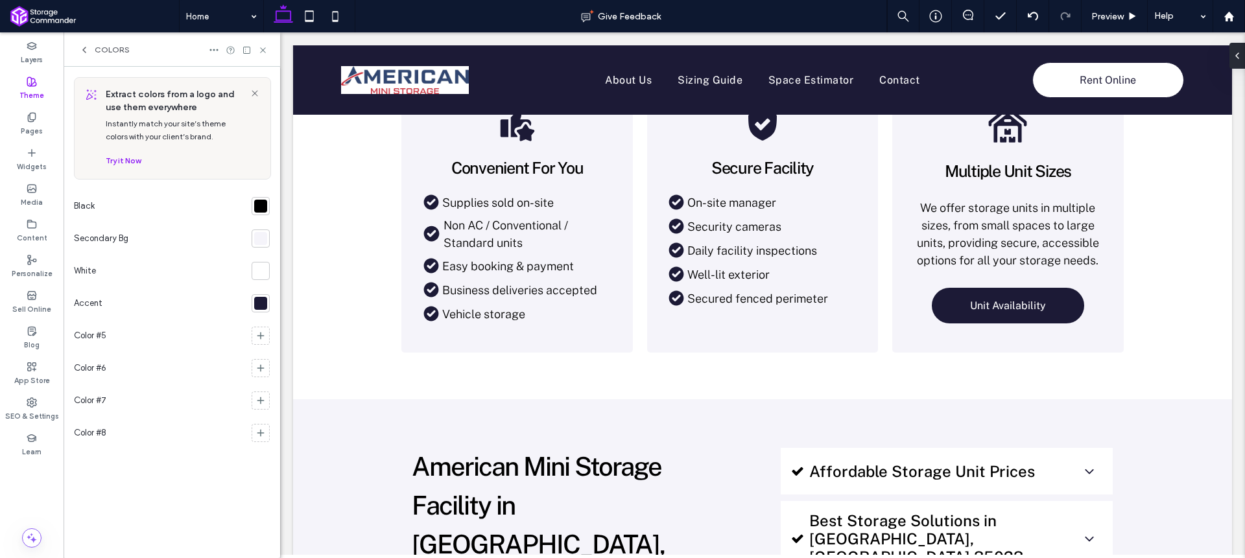
scroll to position [540, 0]
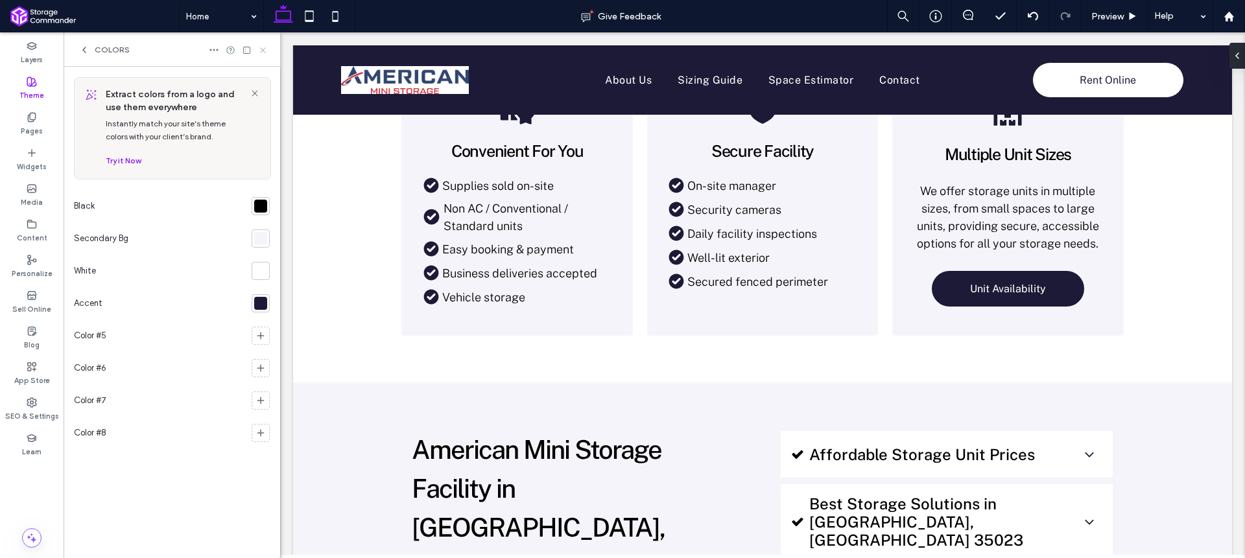
click at [264, 50] on icon at bounding box center [263, 50] width 10 height 10
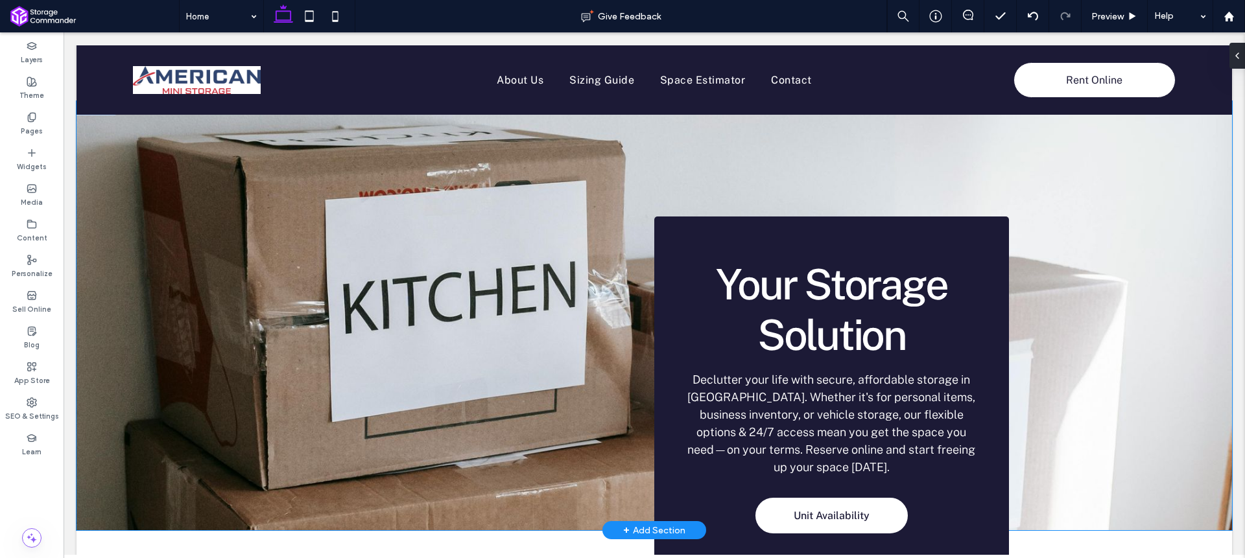
scroll to position [0, 0]
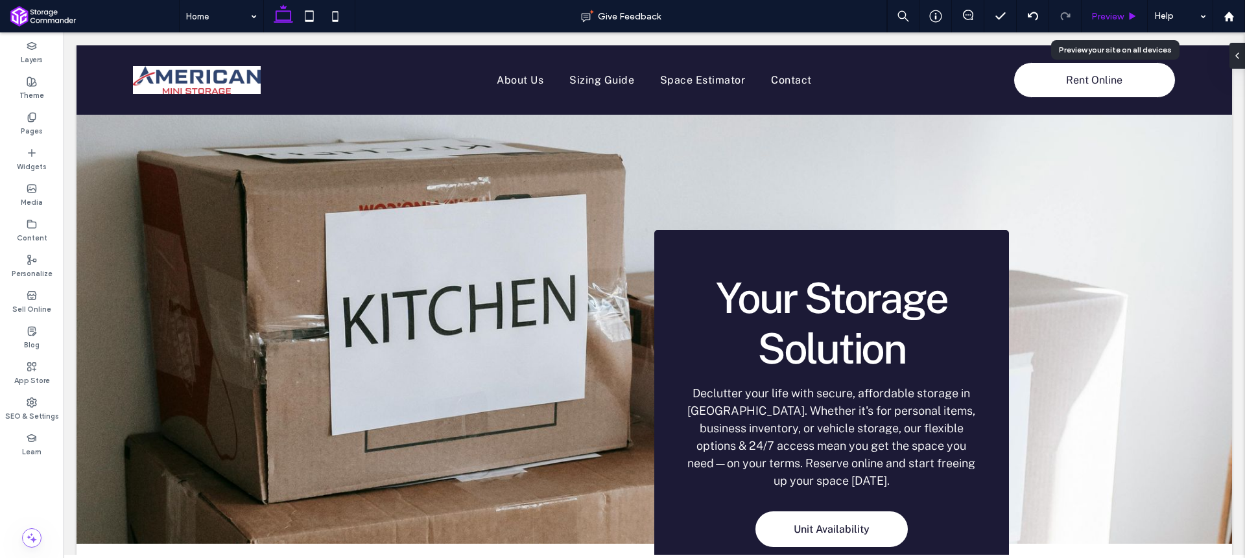
click at [1111, 20] on span "Preview" at bounding box center [1107, 16] width 32 height 11
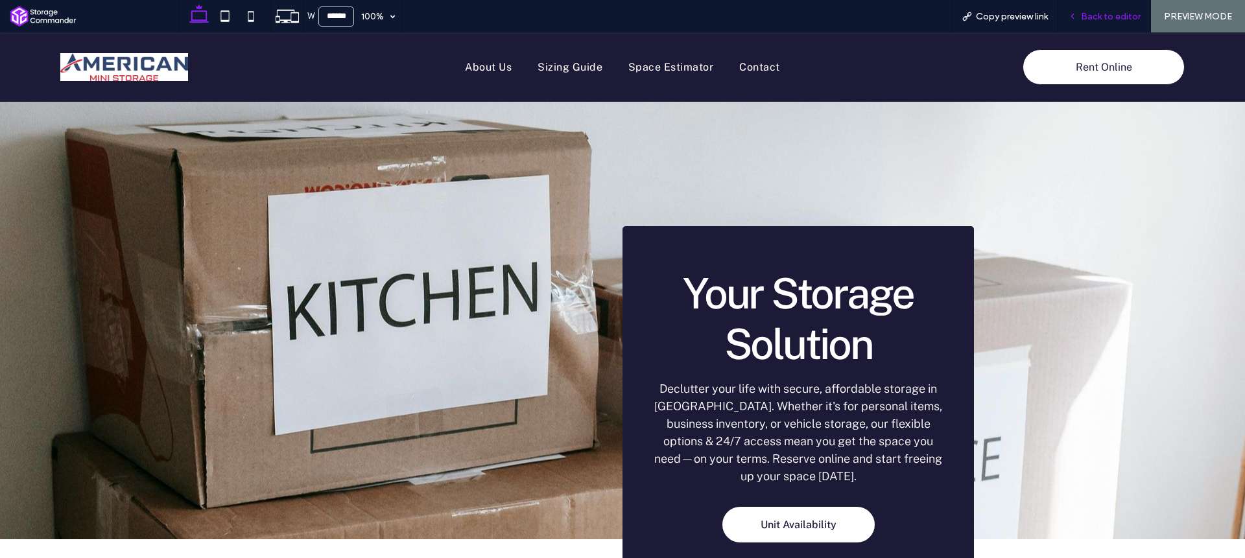
click at [1077, 20] on icon at bounding box center [1072, 16] width 9 height 9
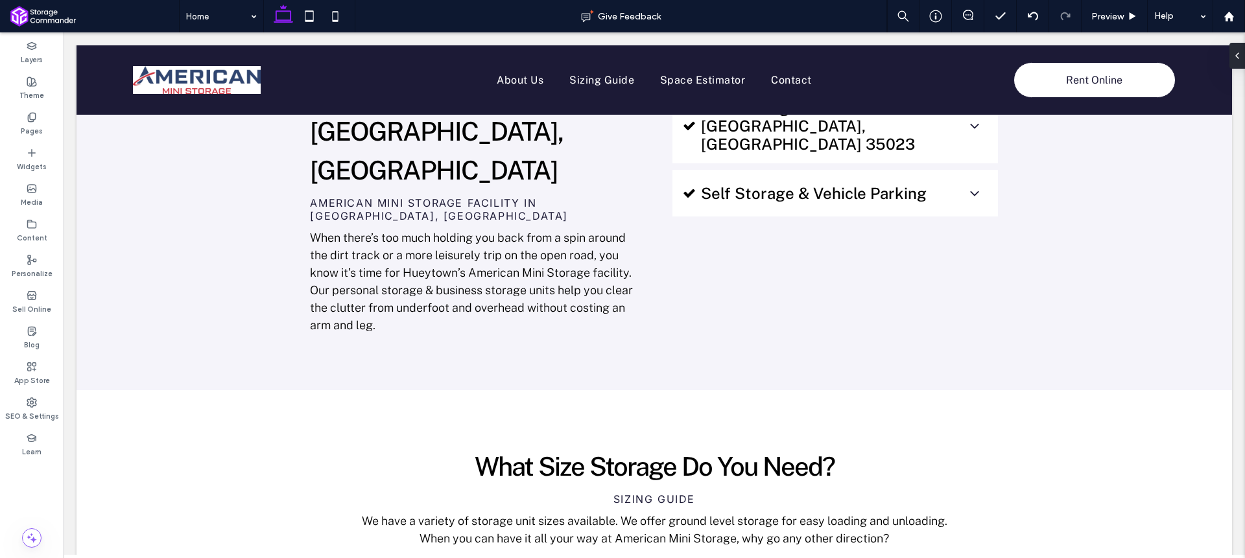
scroll to position [1235, 0]
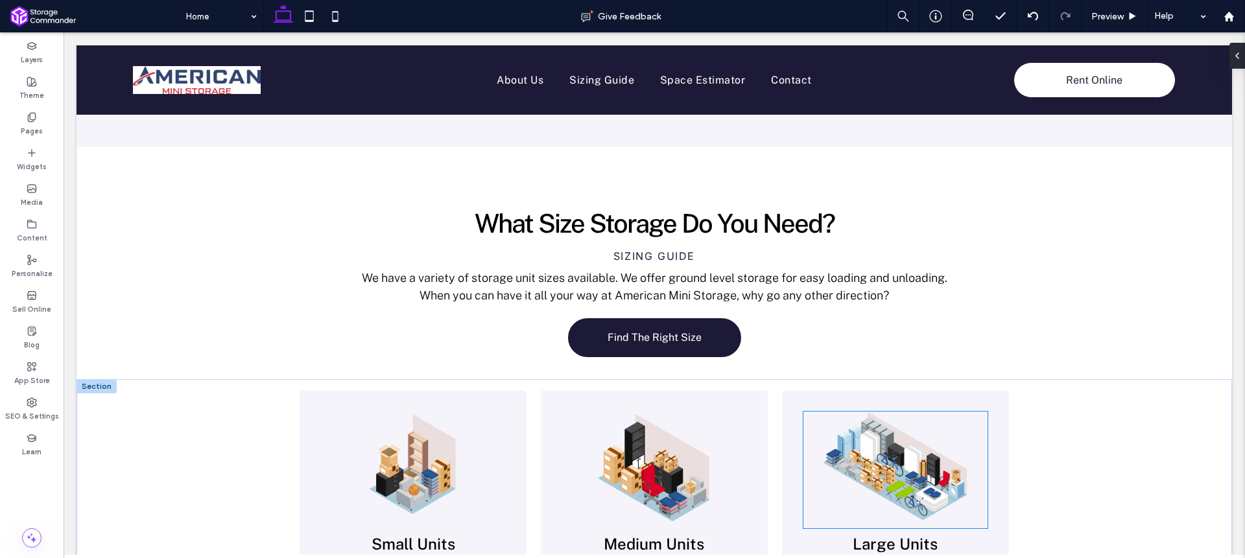
click at [982, 412] on img at bounding box center [895, 467] width 184 height 110
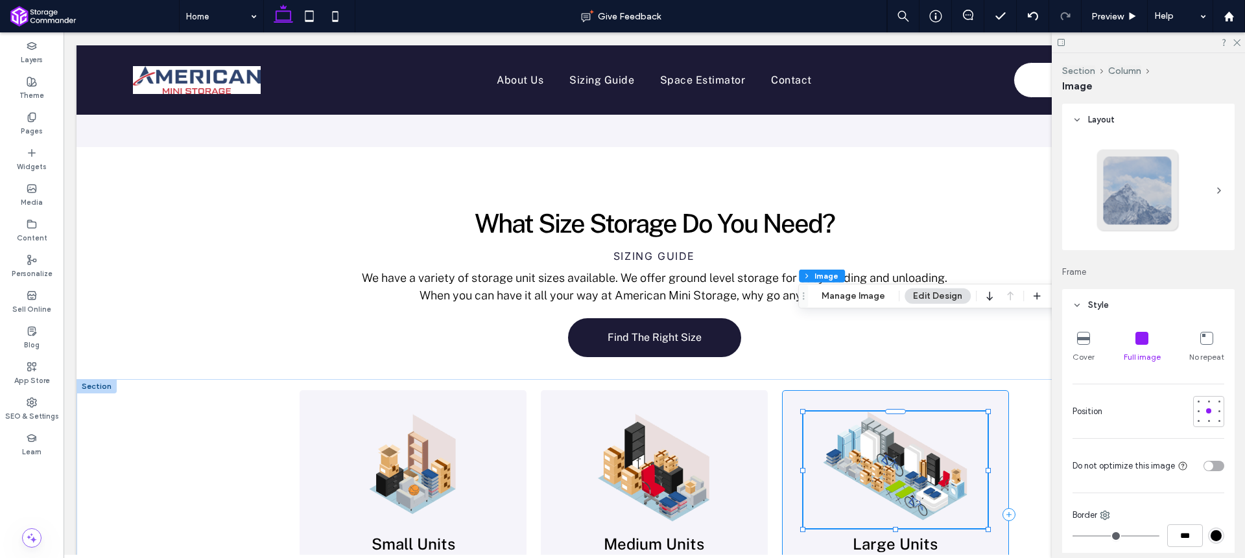
click at [995, 390] on div "Large Units 10 x 30 View More" at bounding box center [895, 514] width 227 height 248
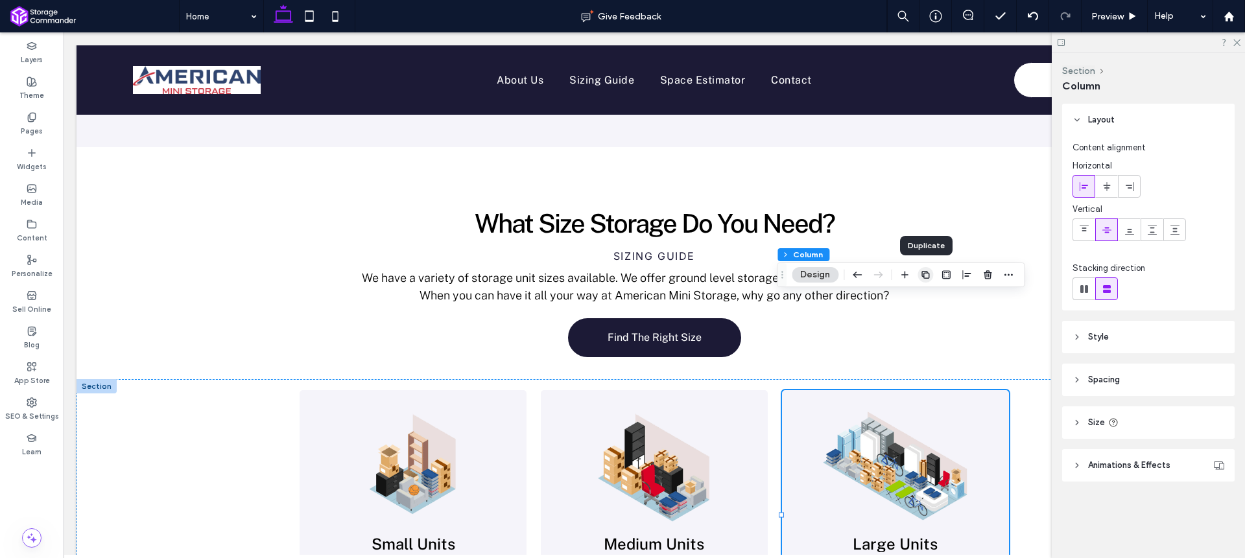
click at [921, 278] on icon "button" at bounding box center [925, 275] width 10 height 10
type input "**"
type input "*****"
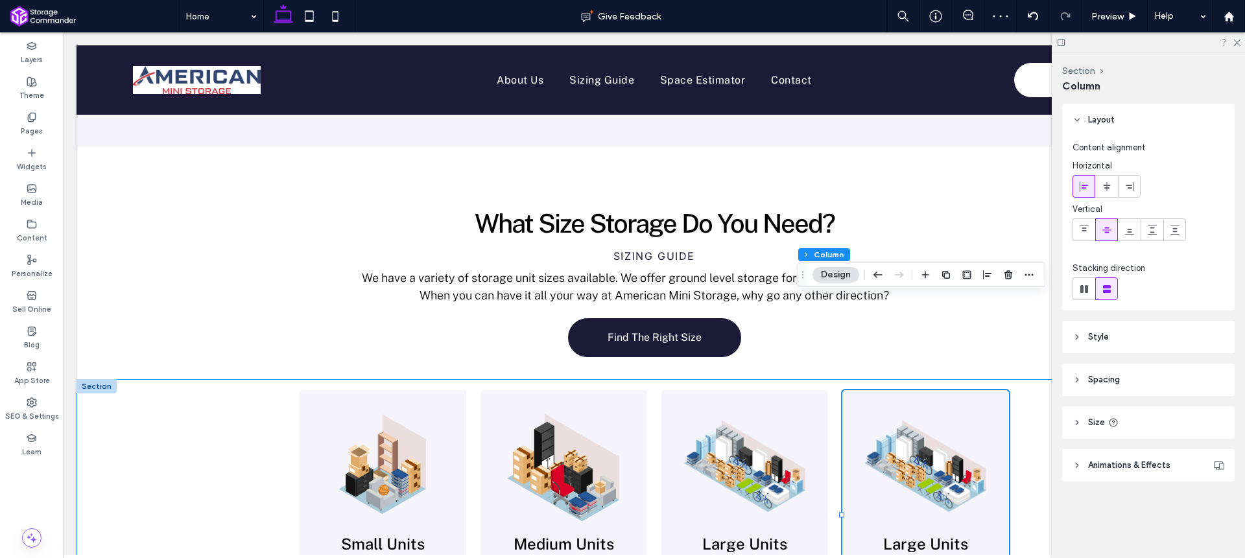
click at [177, 379] on div "Small Units 5 x 10, 10 x 10 View More Medium Units 10 x 15, 10 x 20 View More L…" at bounding box center [655, 532] width 1156 height 306
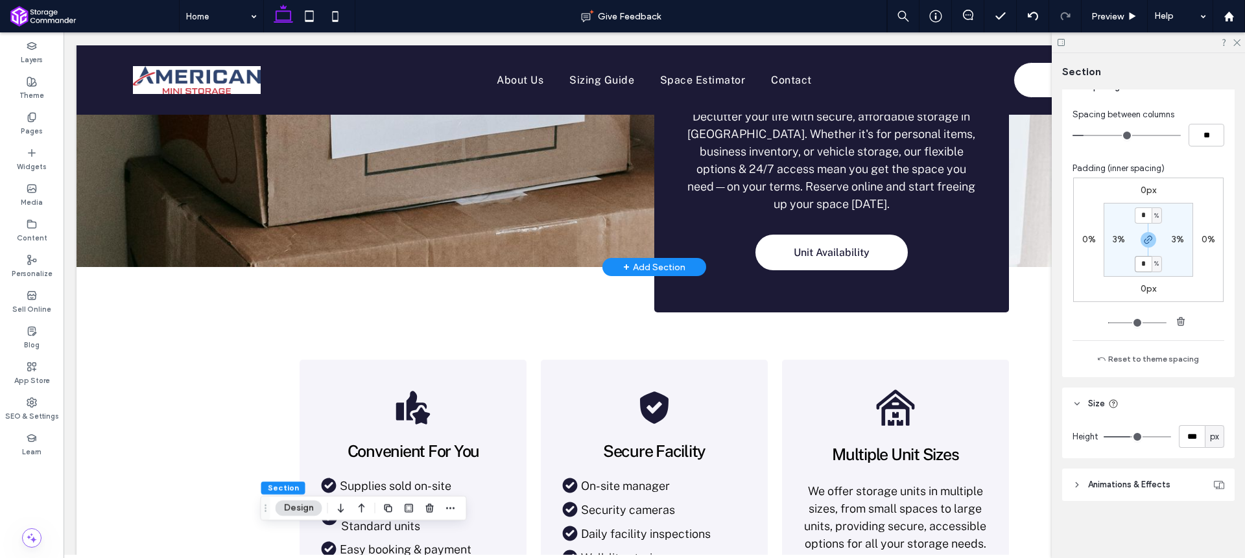
scroll to position [268, 0]
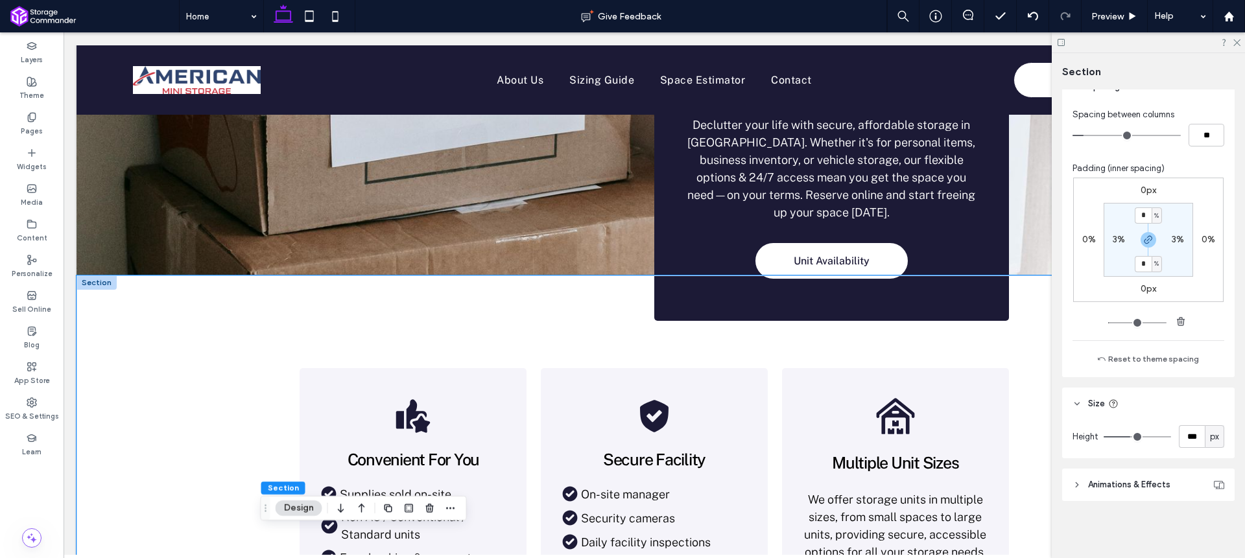
click at [287, 344] on div "Convenient For You Supplies sold on-site Non AC / Conventional / Standard units…" at bounding box center [654, 489] width 778 height 426
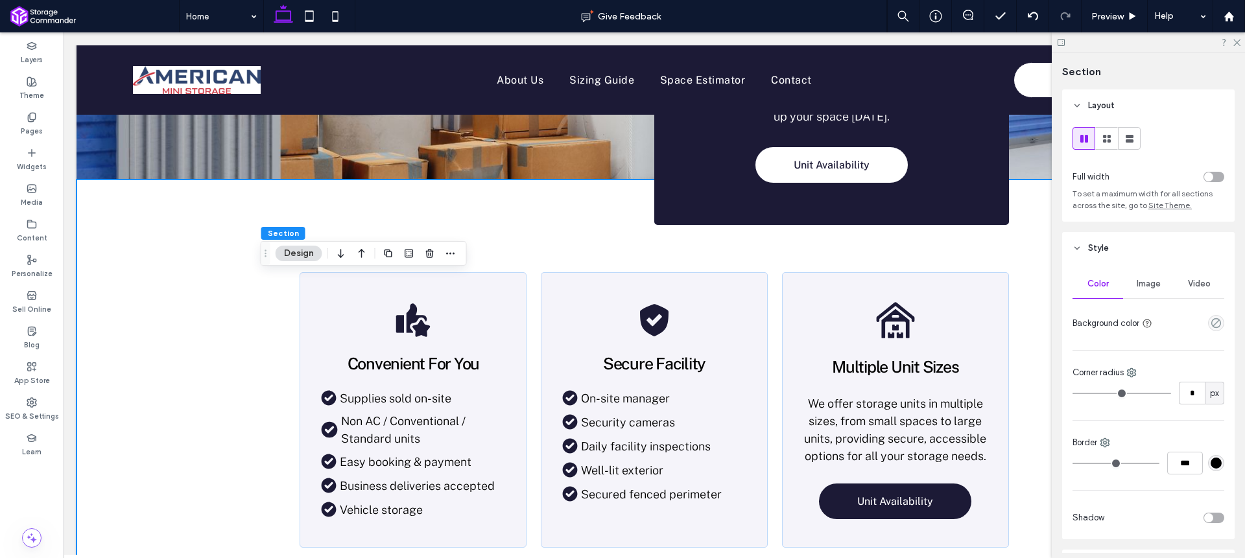
scroll to position [742, 0]
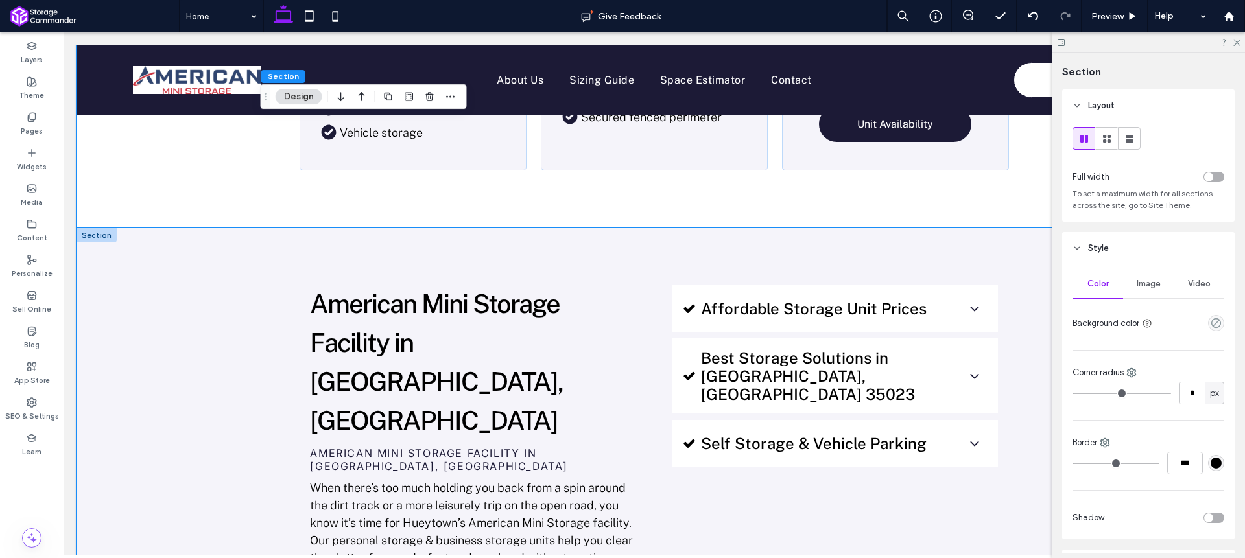
click at [268, 319] on div "American Mini Storage Facility in [GEOGRAPHIC_DATA], [GEOGRAPHIC_DATA] American…" at bounding box center [654, 434] width 778 height 413
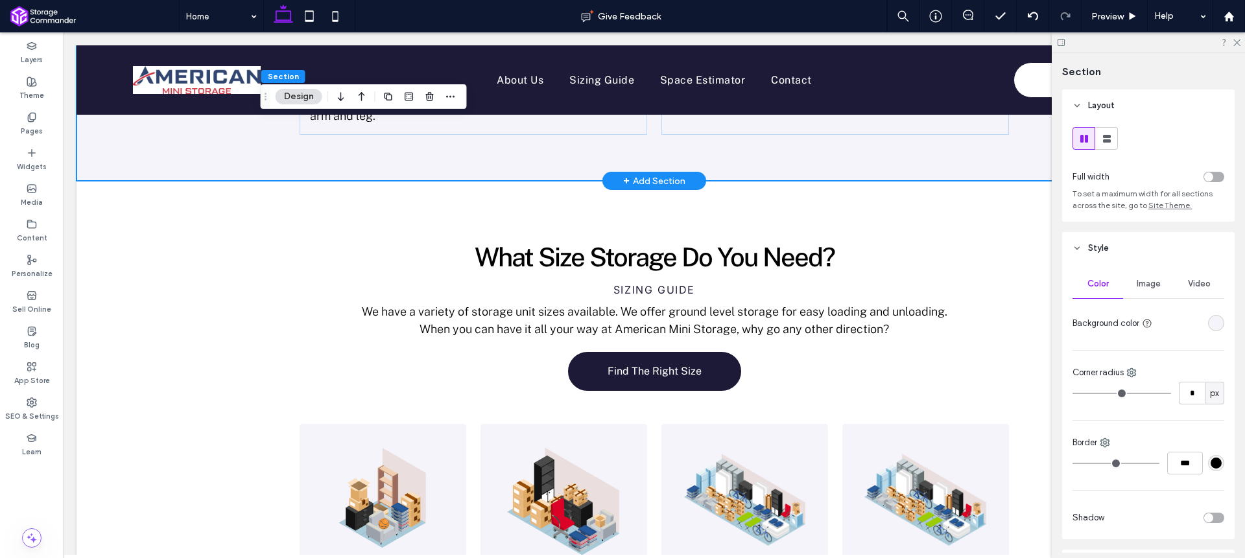
scroll to position [1508, 0]
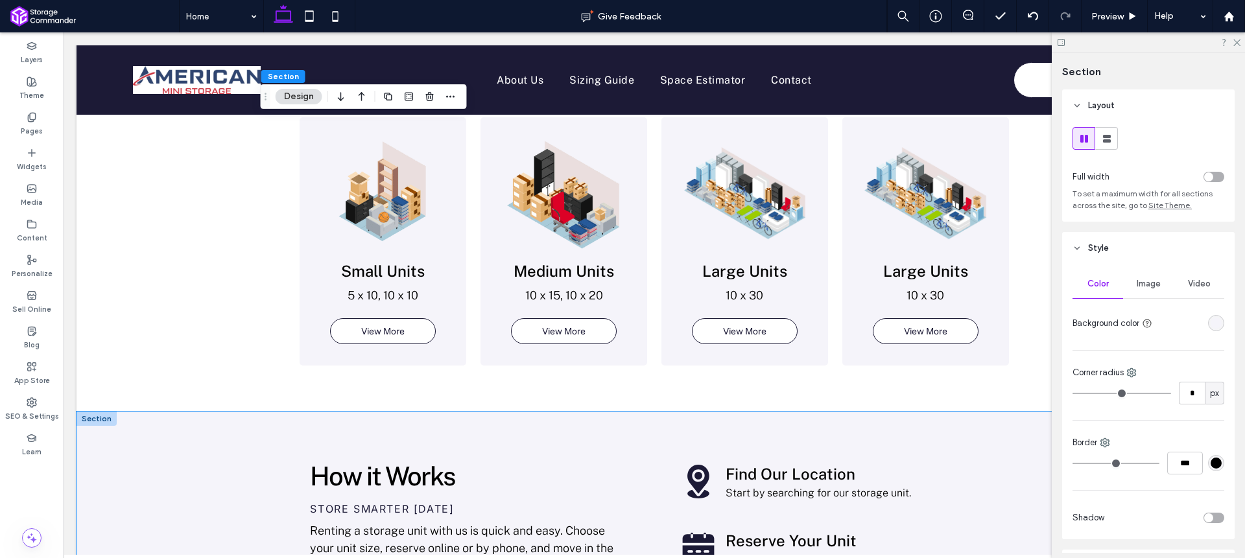
click at [265, 412] on div "How it Works Store Smarter [DATE] Renting a storage unit with us is quick and e…" at bounding box center [654, 549] width 778 height 275
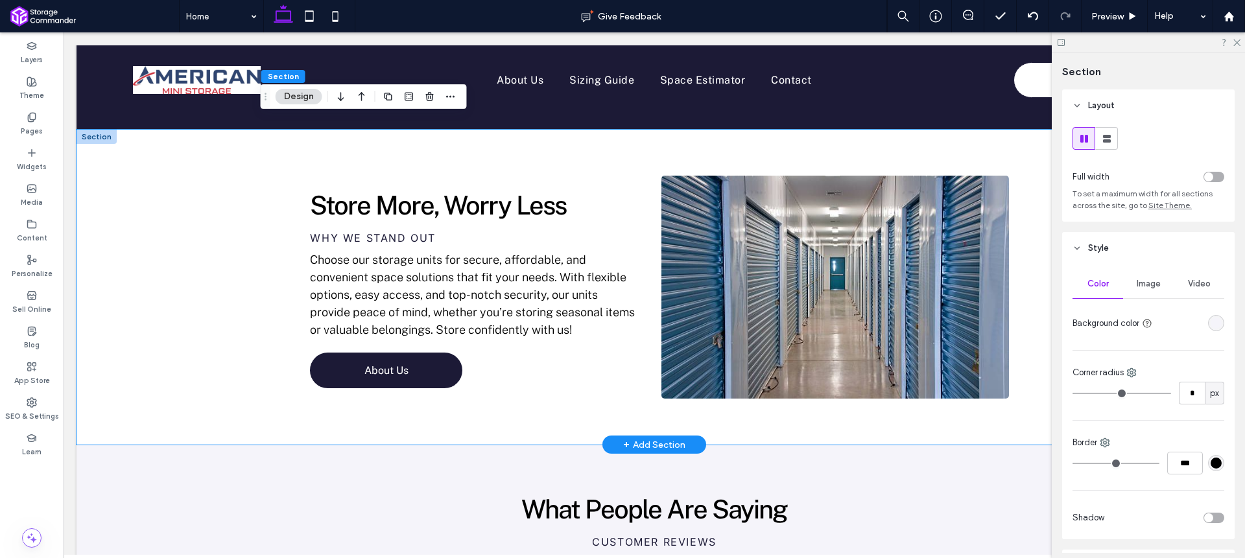
scroll to position [2123, 0]
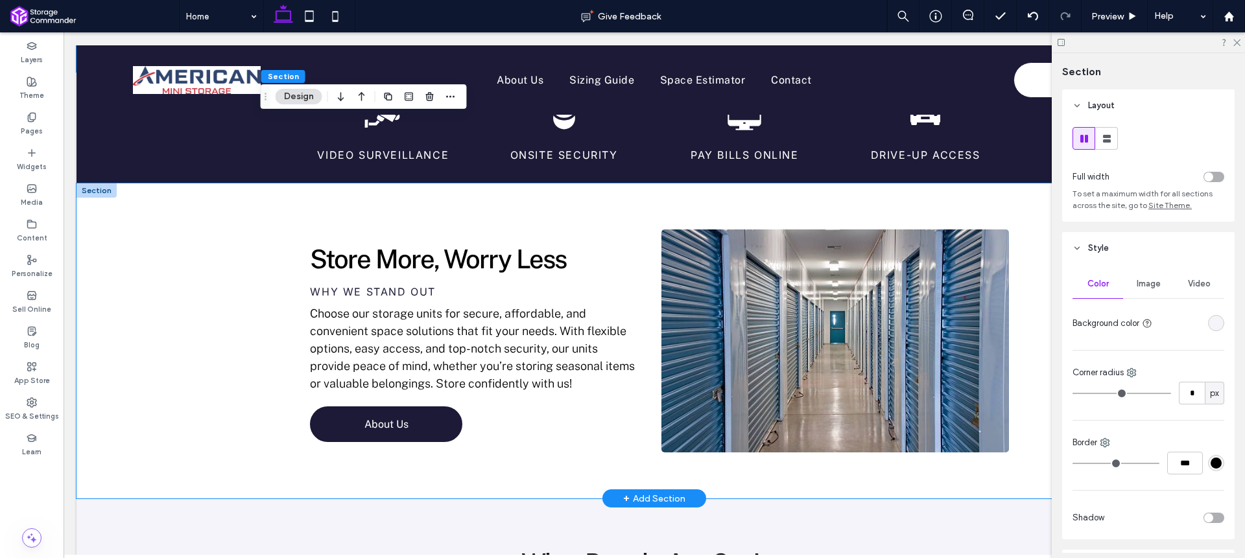
click at [257, 257] on div "Store More, Worry Less Why we stand out Choose our storage units for secure, af…" at bounding box center [655, 342] width 1156 height 316
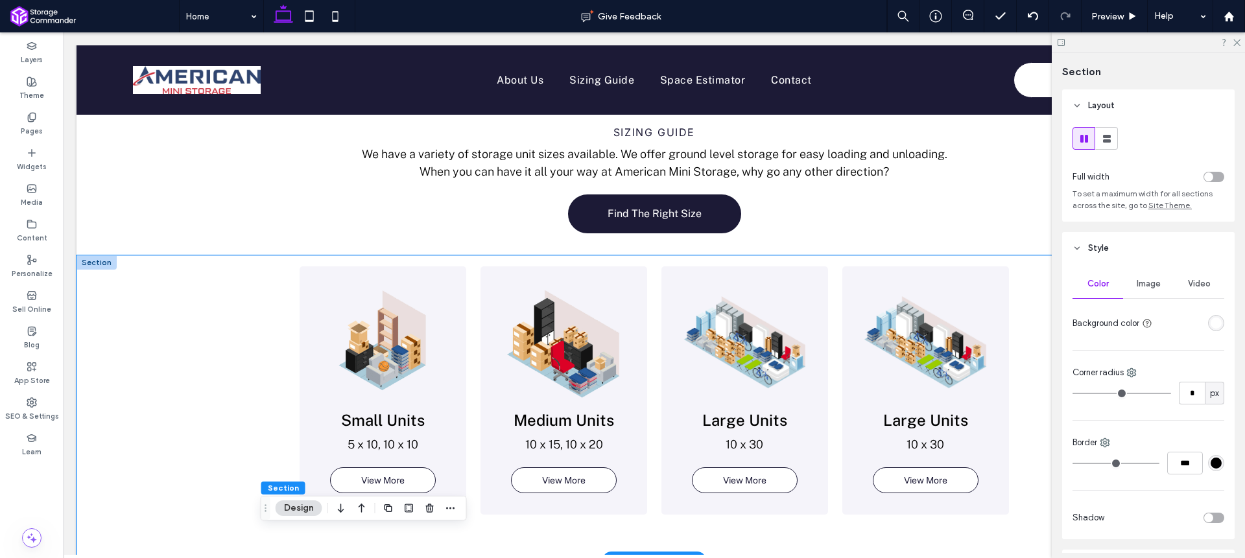
scroll to position [1298, 0]
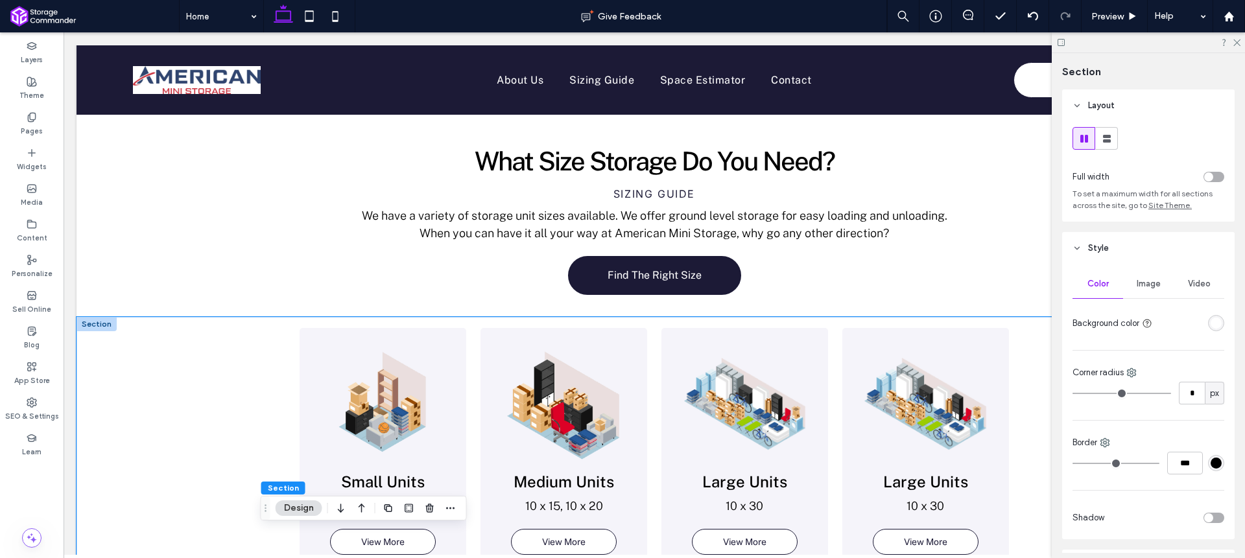
click at [252, 317] on div "Small Units 5 x 10, 10 x 10 View More Medium Units 10 x 15, 10 x 20 View More L…" at bounding box center [655, 470] width 1156 height 306
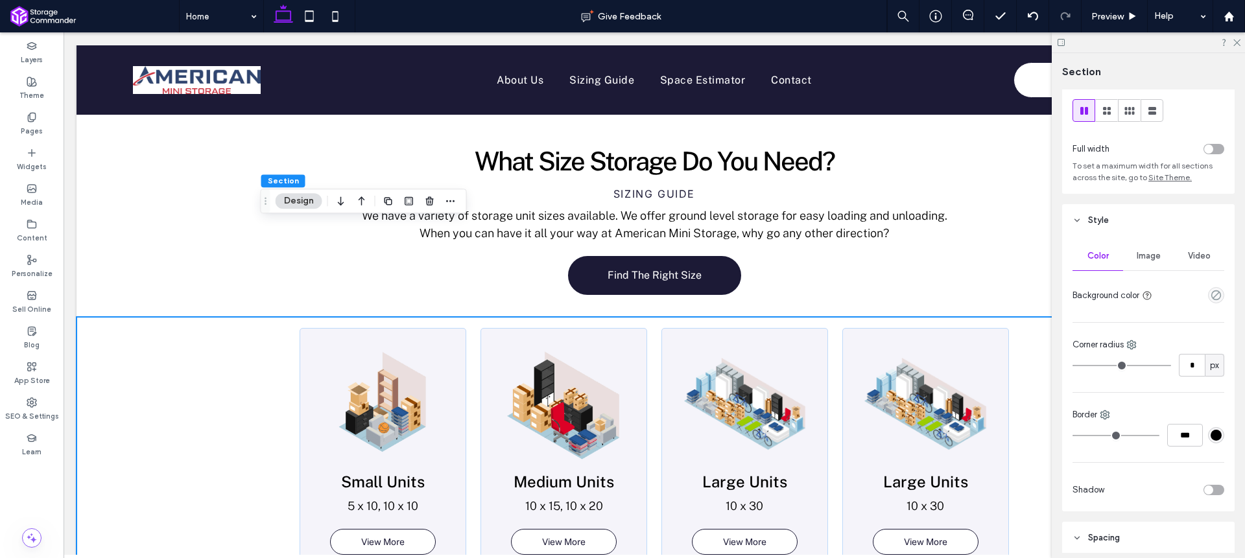
scroll to position [24, 0]
click at [1206, 152] on div "toggle" at bounding box center [1208, 152] width 9 height 9
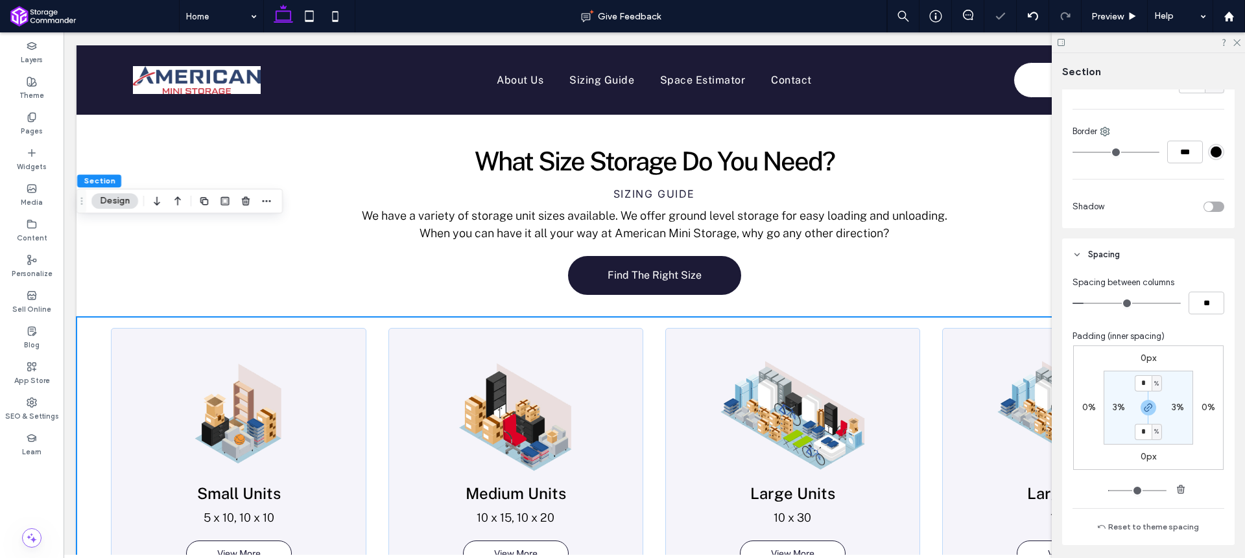
scroll to position [425, 0]
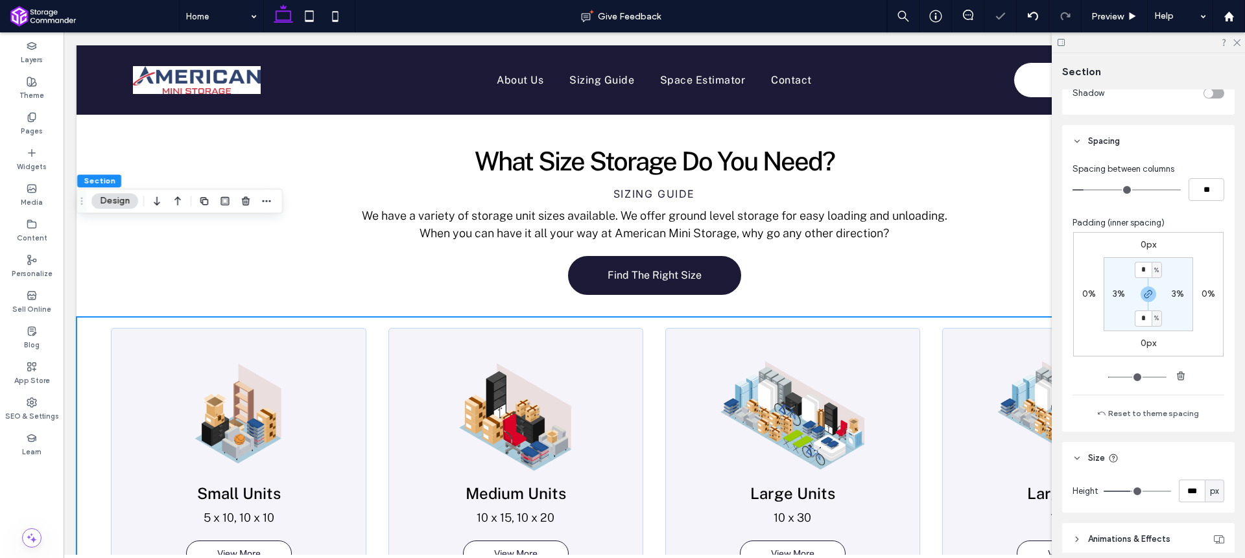
click at [1118, 296] on label "3%" at bounding box center [1119, 294] width 12 height 11
type input "*"
type input "**"
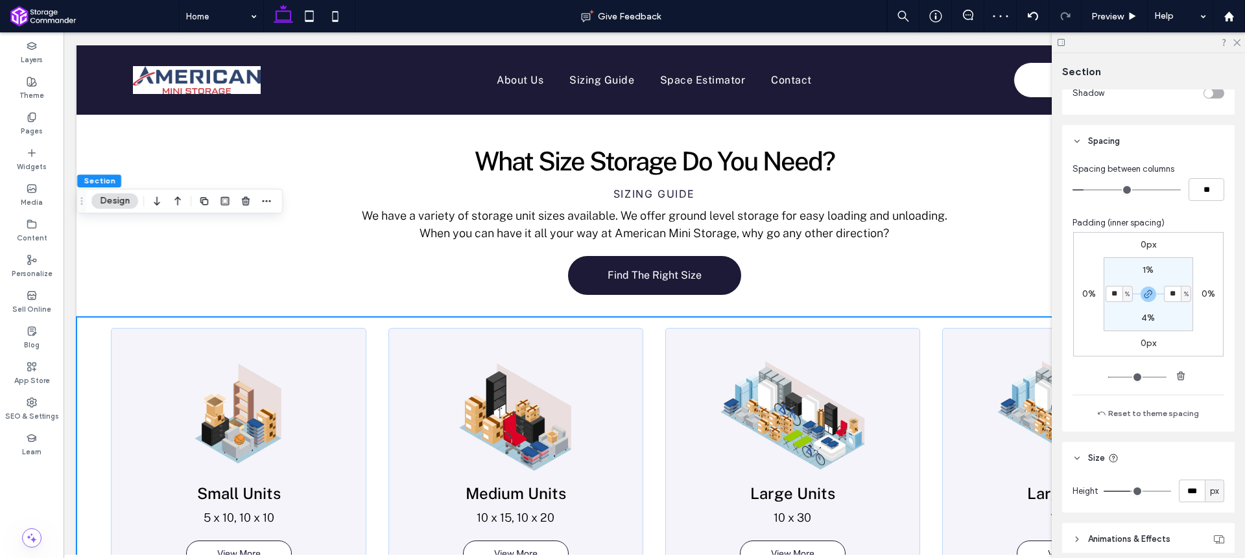
click at [1178, 244] on div "0px 0% 0px 0% 1% ** % 4% ** %" at bounding box center [1148, 294] width 150 height 125
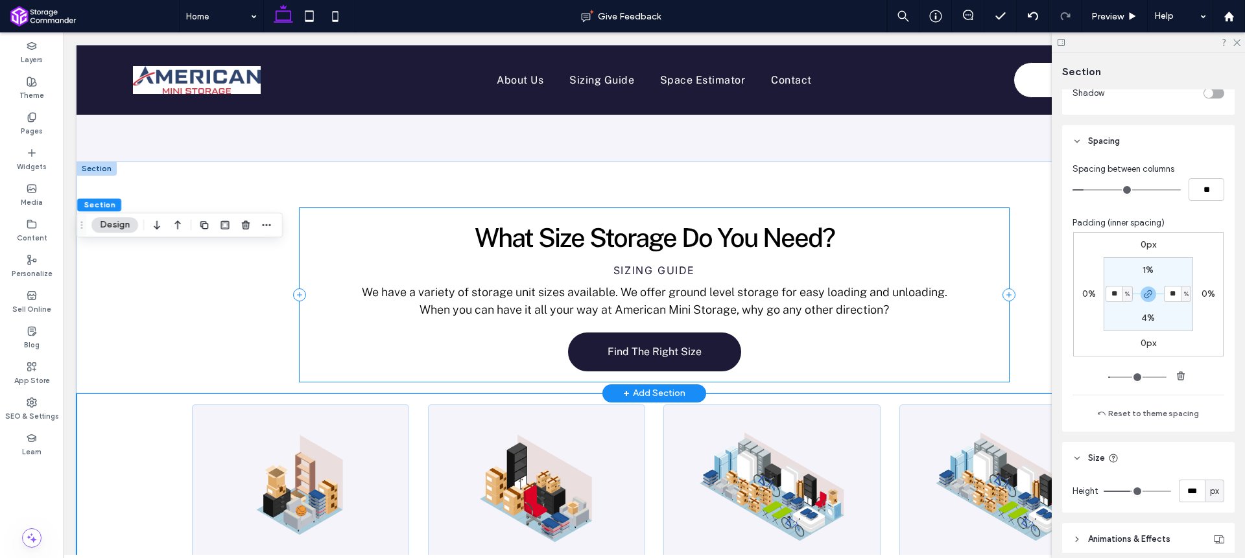
scroll to position [1210, 0]
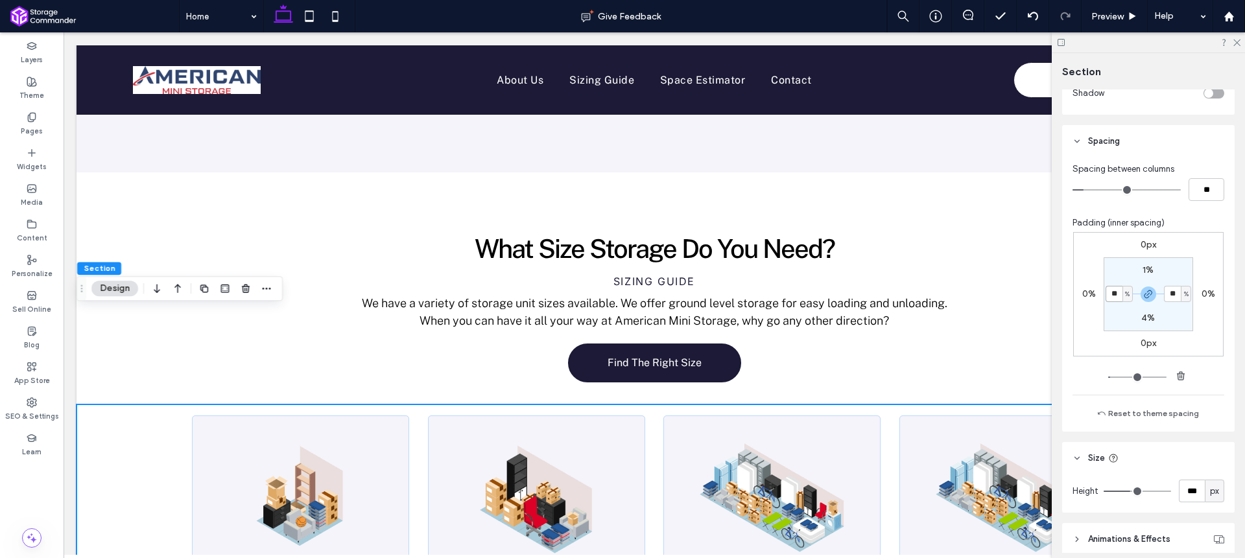
click at [1113, 295] on input "**" at bounding box center [1114, 294] width 17 height 16
type input "**"
click at [1206, 260] on div "0px 0% 0px 0% 1% ** % 4% ** %" at bounding box center [1148, 294] width 150 height 125
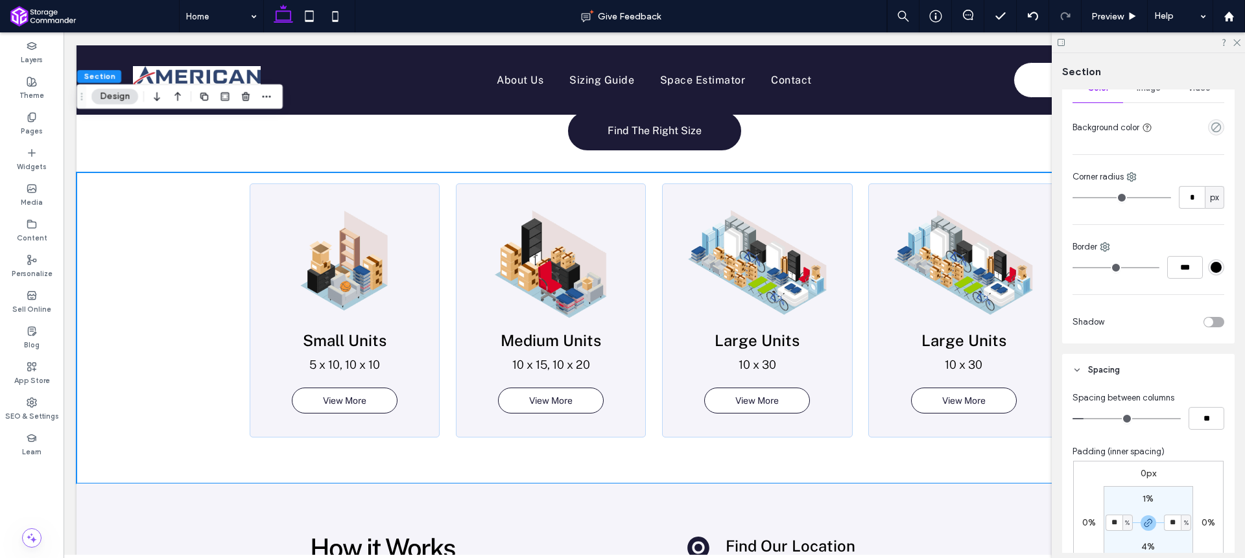
scroll to position [52, 0]
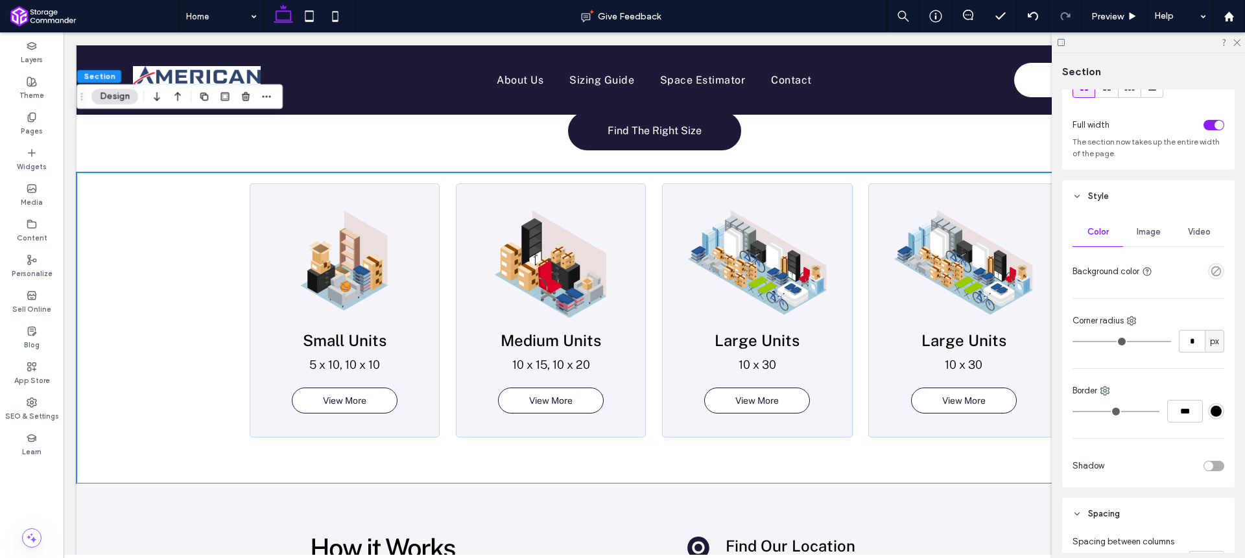
click at [1206, 125] on div "toggle" at bounding box center [1214, 125] width 21 height 10
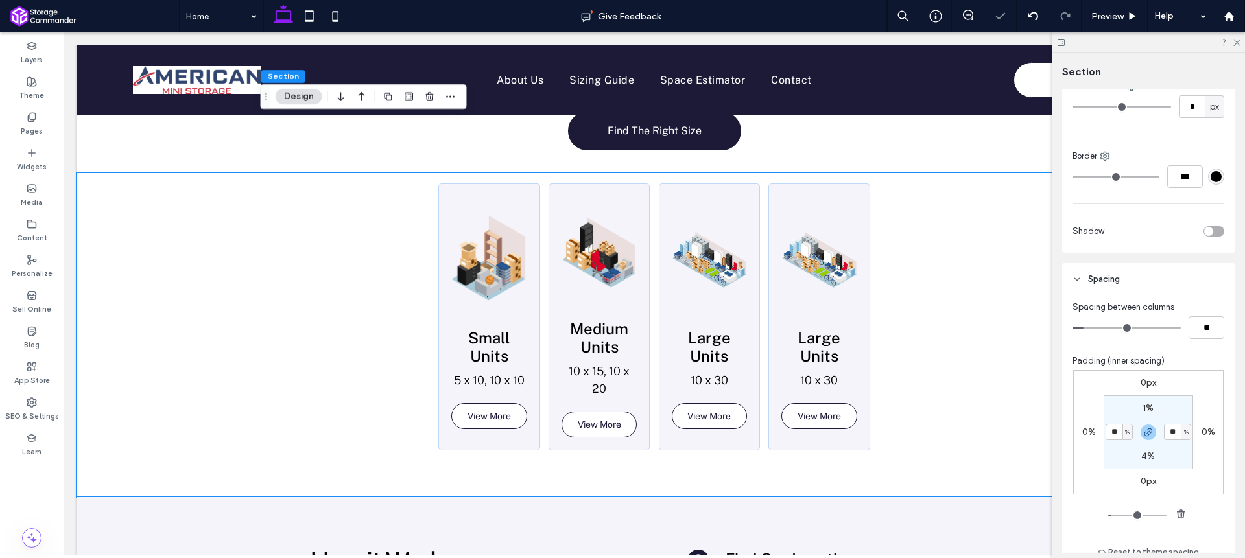
scroll to position [288, 0]
drag, startPoint x: 1113, startPoint y: 428, endPoint x: 1123, endPoint y: 419, distance: 13.3
click at [1112, 429] on input "**" at bounding box center [1114, 431] width 17 height 16
type input "*"
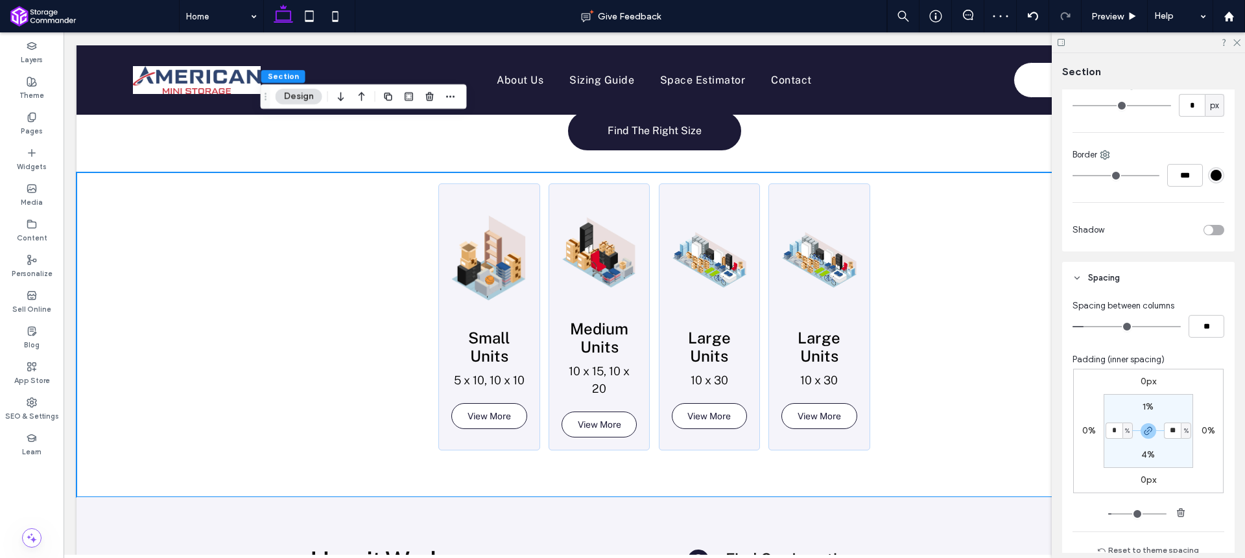
type input "*"
click at [1189, 366] on div "Padding (inner spacing)" at bounding box center [1149, 359] width 152 height 13
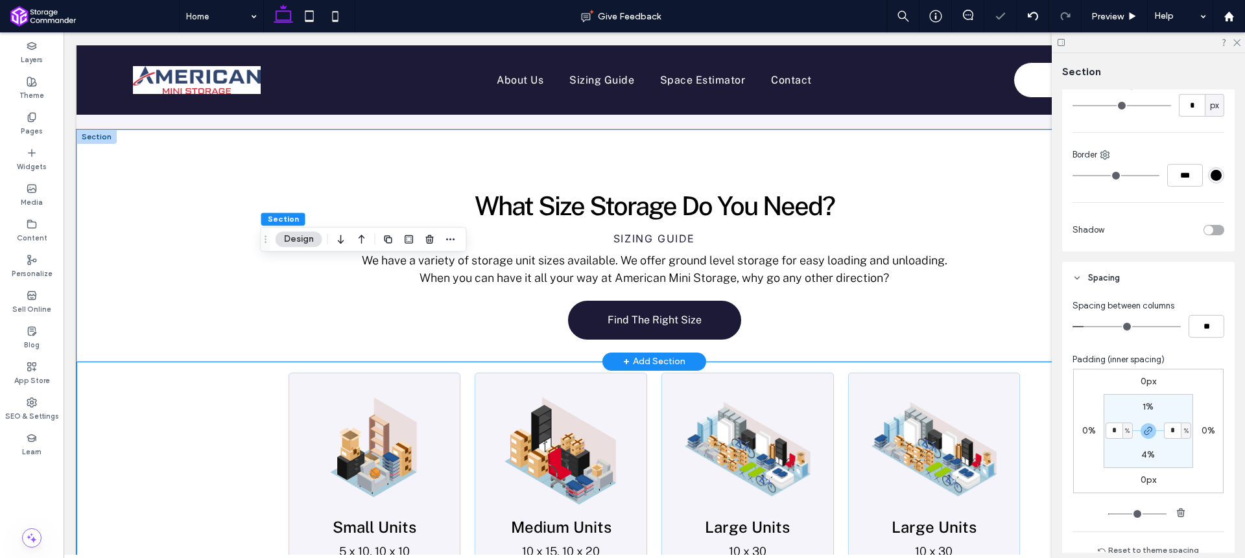
scroll to position [1260, 0]
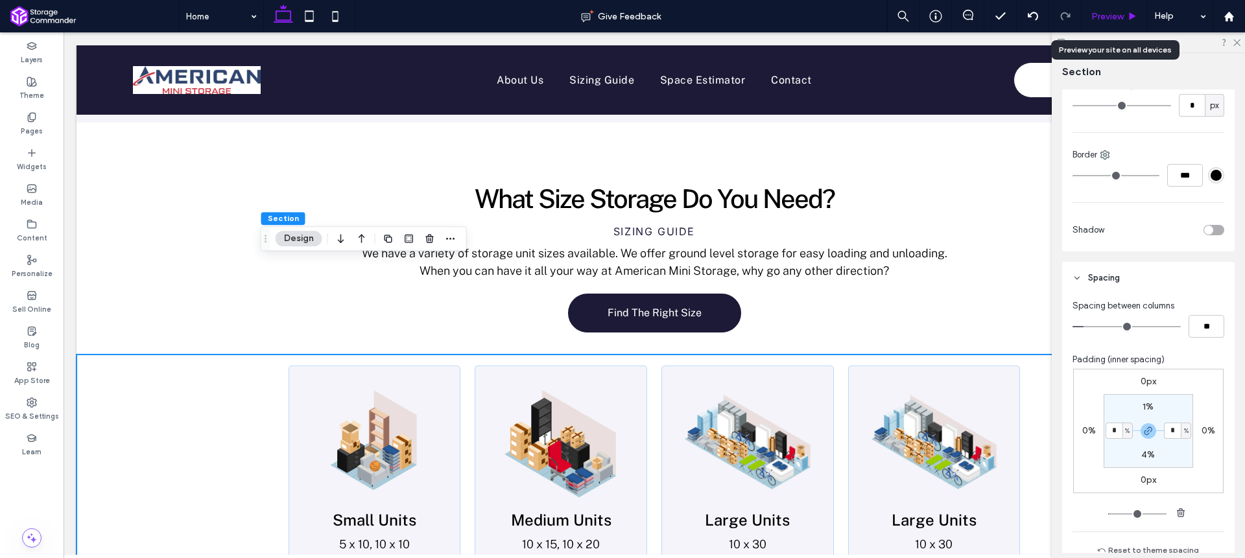
click at [1106, 31] on div "Preview" at bounding box center [1115, 16] width 66 height 32
click at [1126, 17] on div "Preview" at bounding box center [1114, 16] width 65 height 11
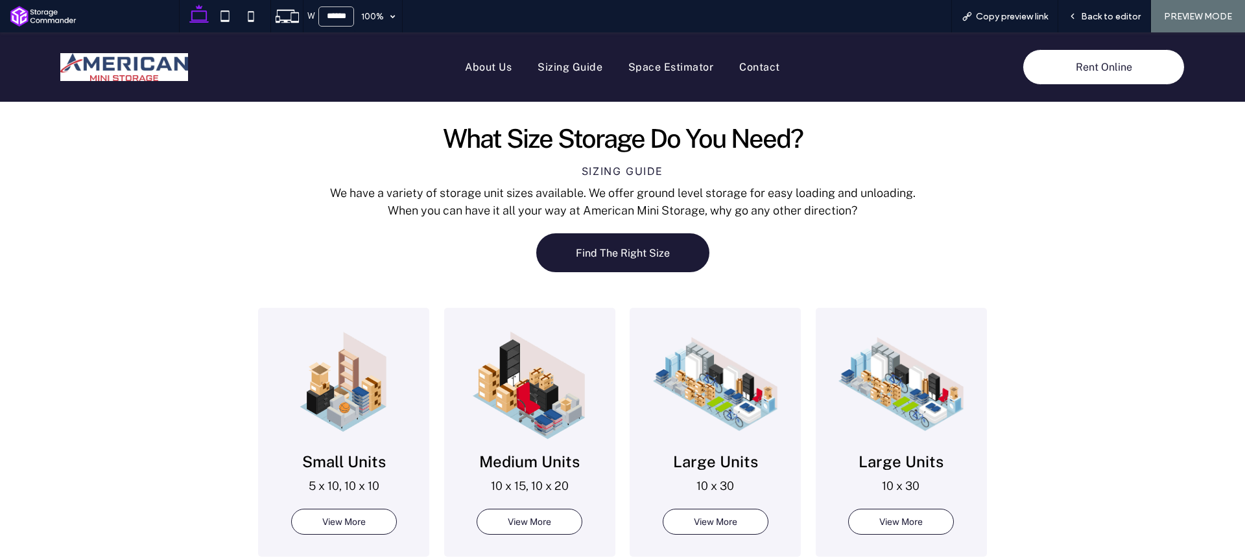
scroll to position [1451, 0]
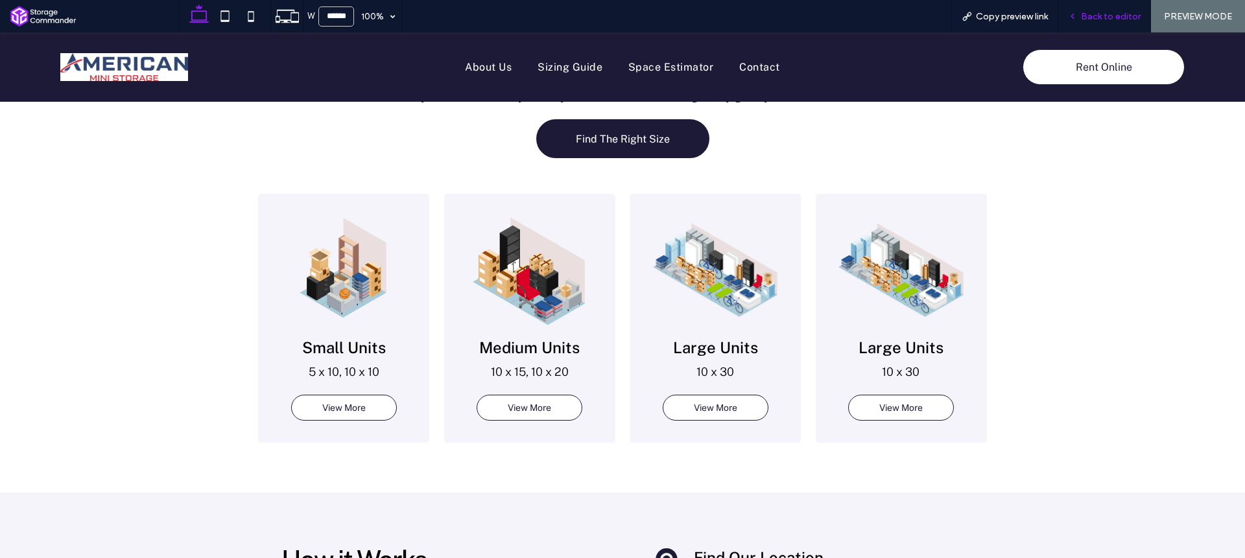
click at [1083, 21] on div "Back to editor" at bounding box center [1104, 16] width 93 height 32
click at [1095, 12] on span "Back to editor" at bounding box center [1111, 16] width 60 height 11
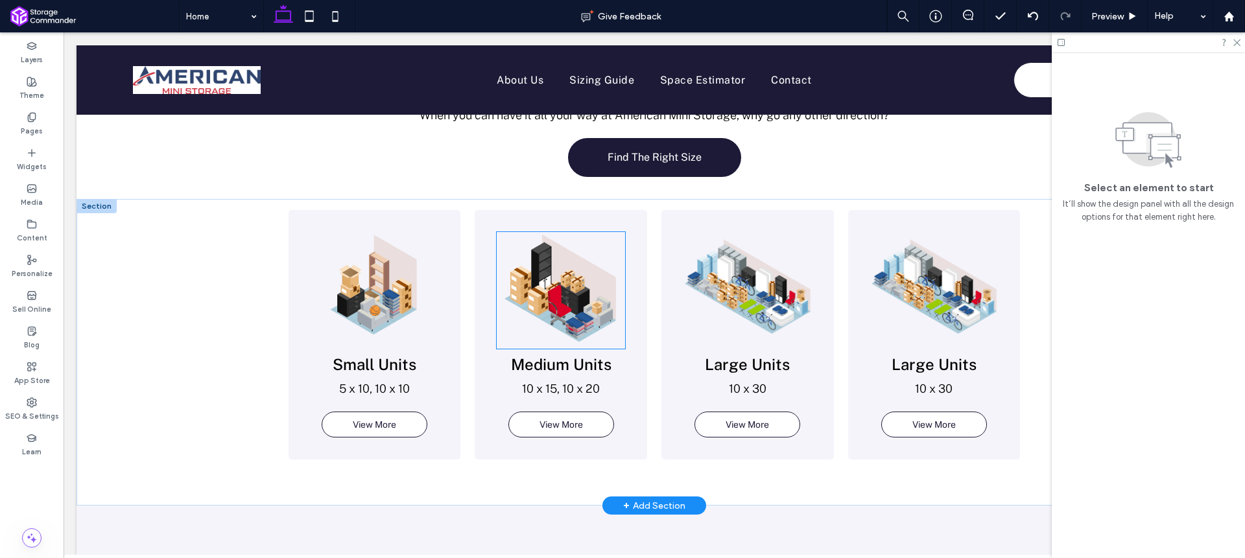
scroll to position [1256, 0]
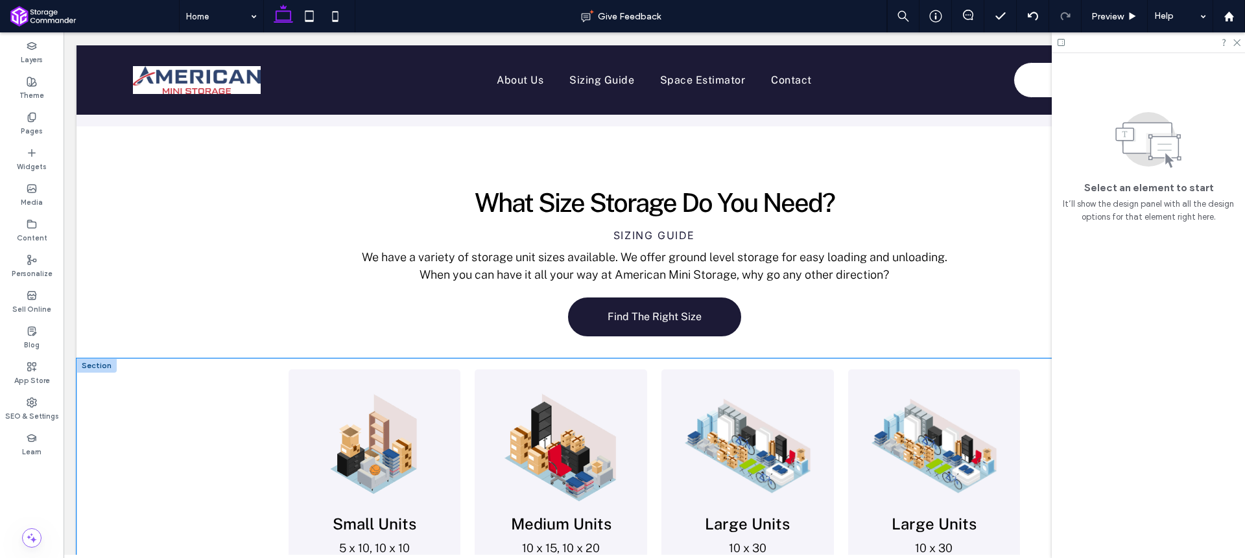
click at [265, 359] on div "Small Units 5 x 10, 10 x 10 View More Medium Units 10 x 15, 10 x 20 View More L…" at bounding box center [654, 512] width 778 height 307
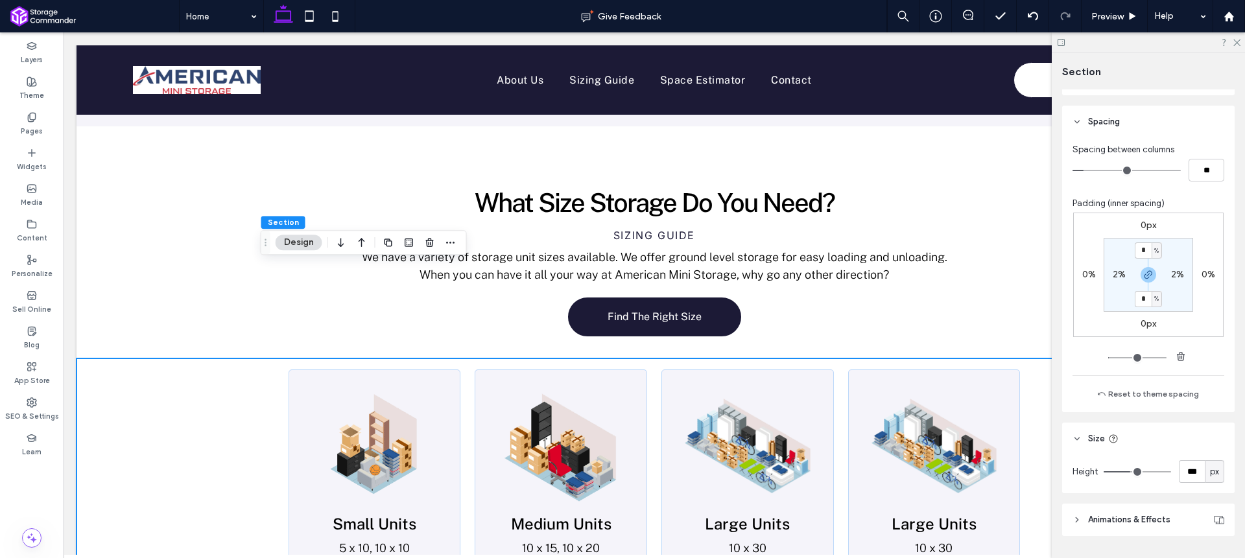
scroll to position [479, 0]
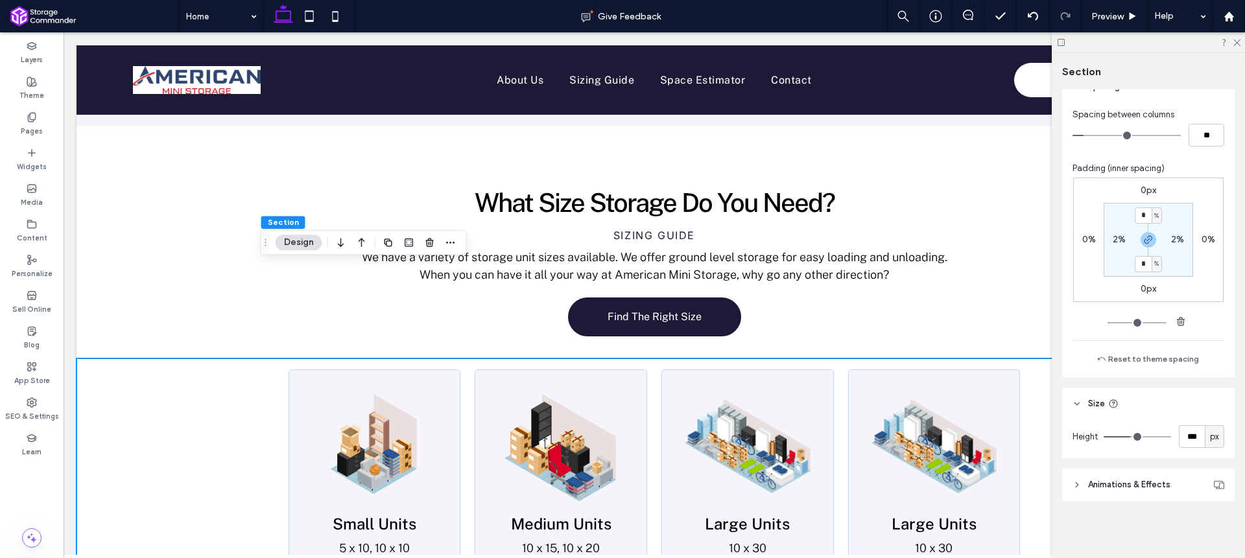
click at [1113, 234] on label "2%" at bounding box center [1119, 239] width 13 height 11
type input "*"
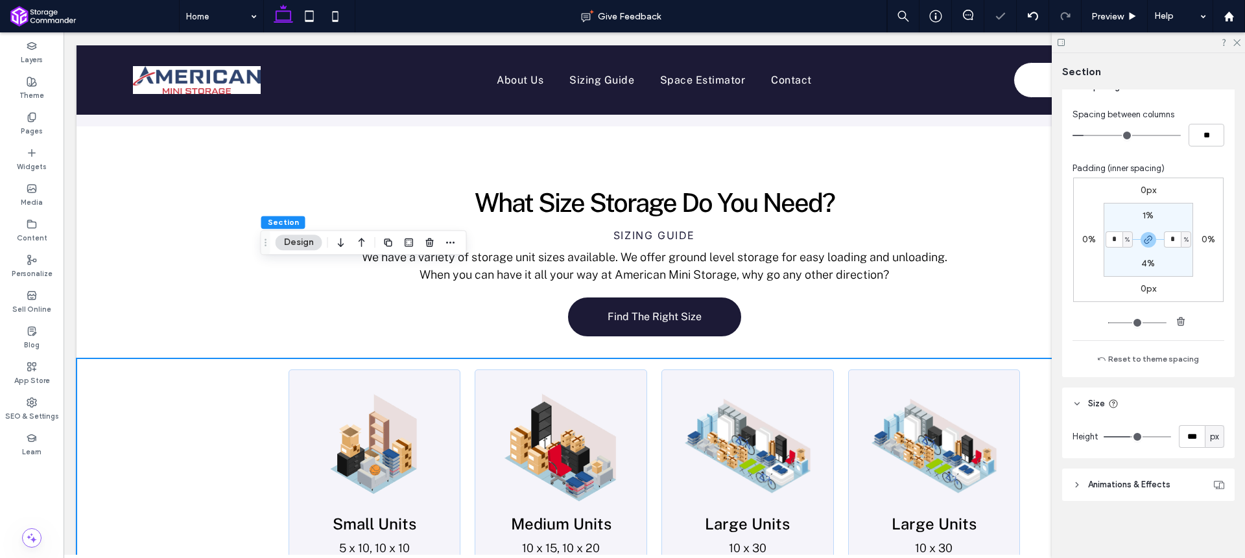
click at [1191, 193] on div "0px 0% 0px 0% 1% * % 4% * %" at bounding box center [1148, 240] width 150 height 125
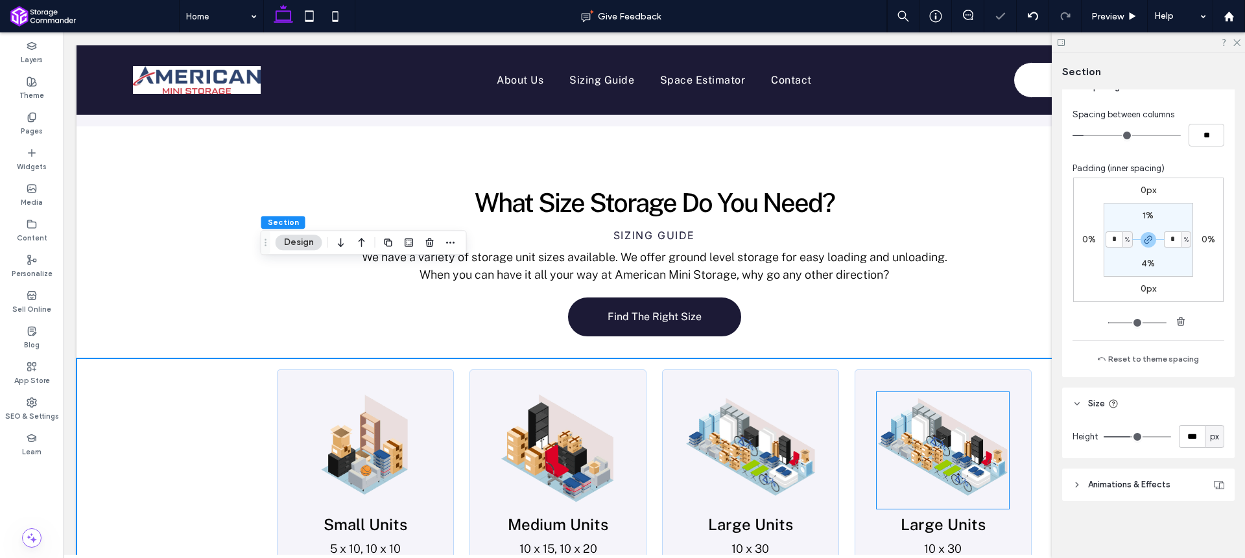
click at [965, 392] on img at bounding box center [943, 447] width 132 height 110
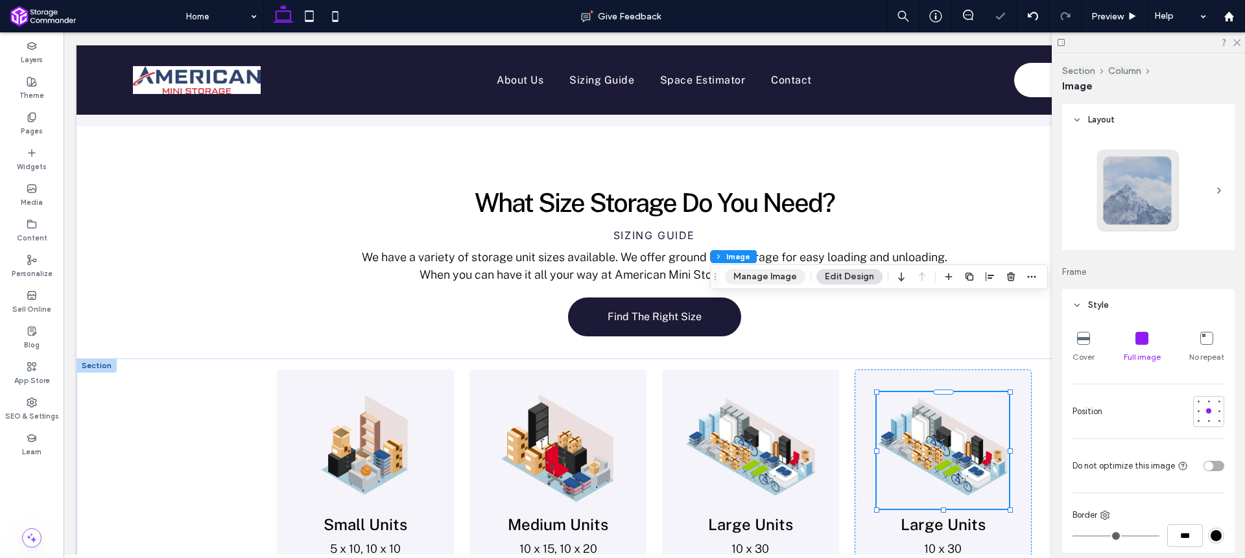
click at [779, 271] on button "Manage Image" at bounding box center [765, 277] width 80 height 16
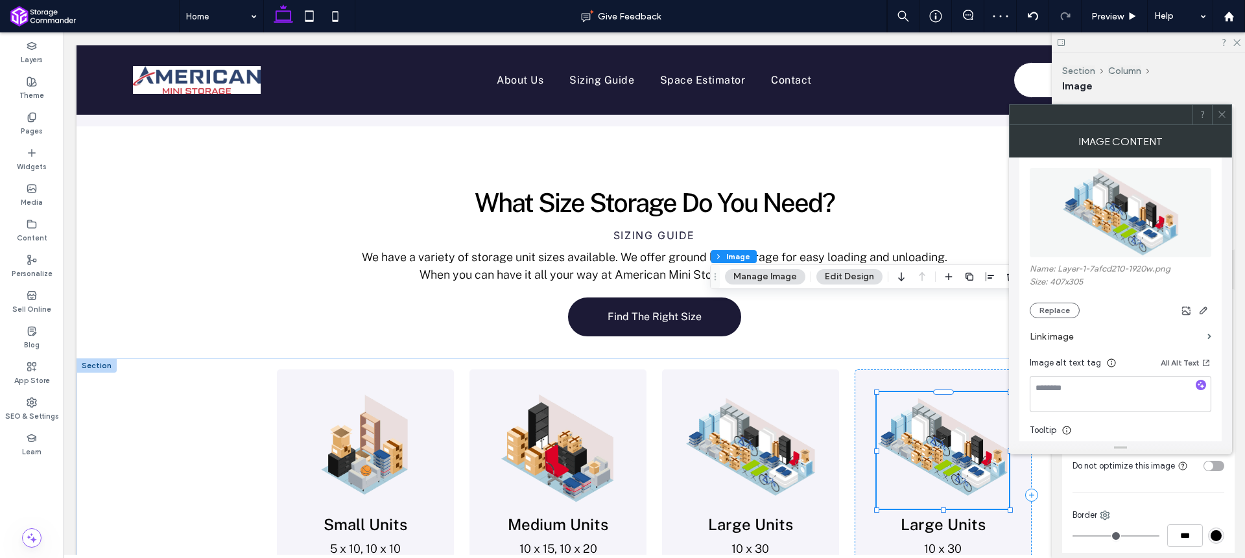
scroll to position [184, 0]
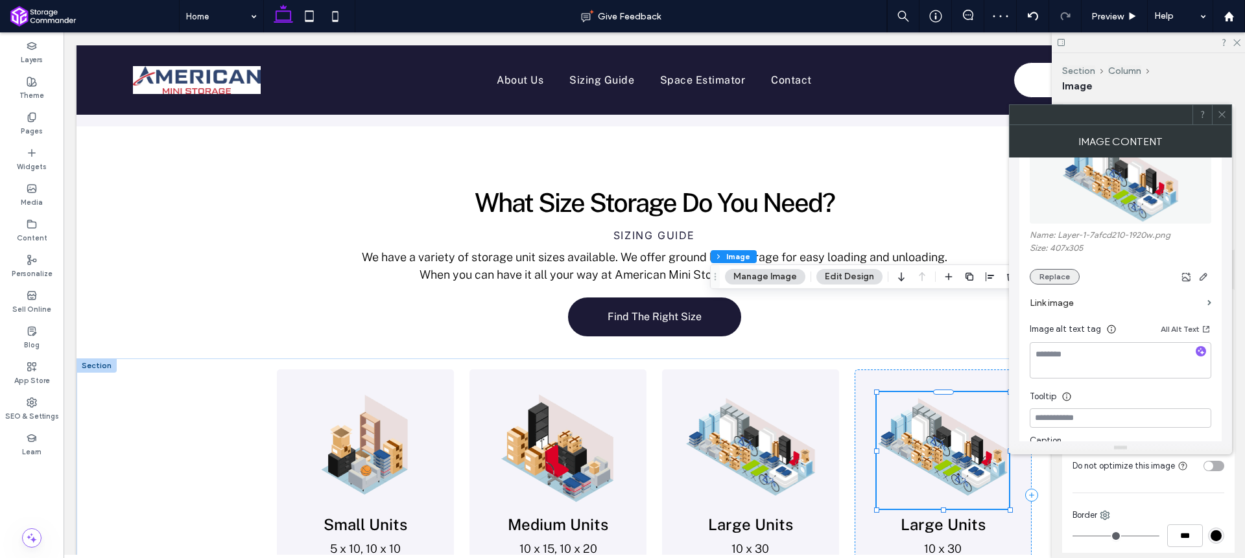
click at [1068, 272] on button "Replace" at bounding box center [1055, 277] width 50 height 16
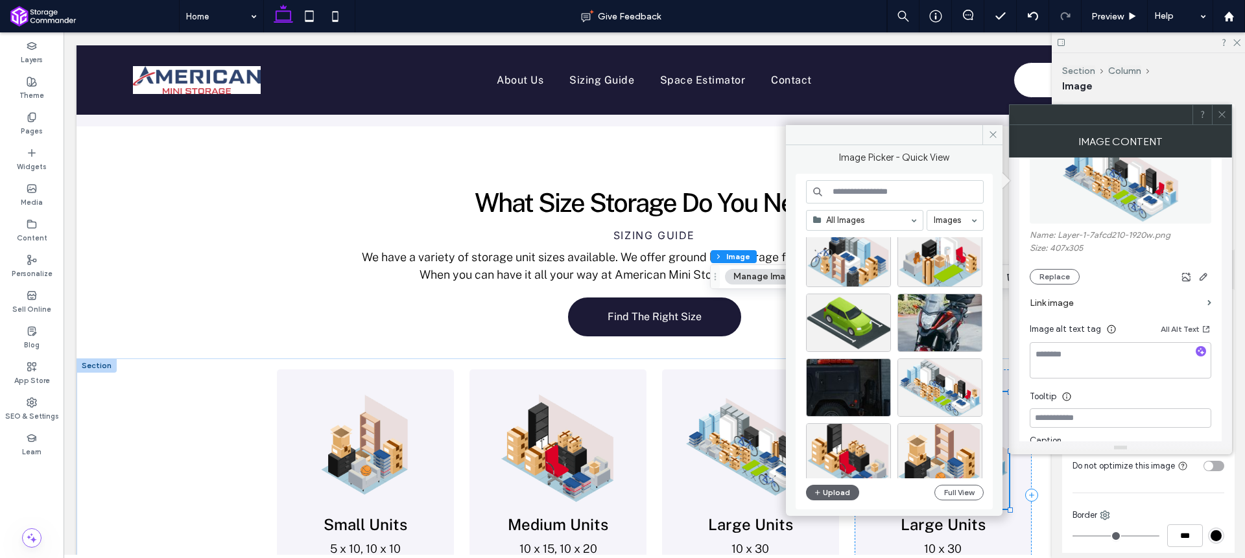
scroll to position [826, 0]
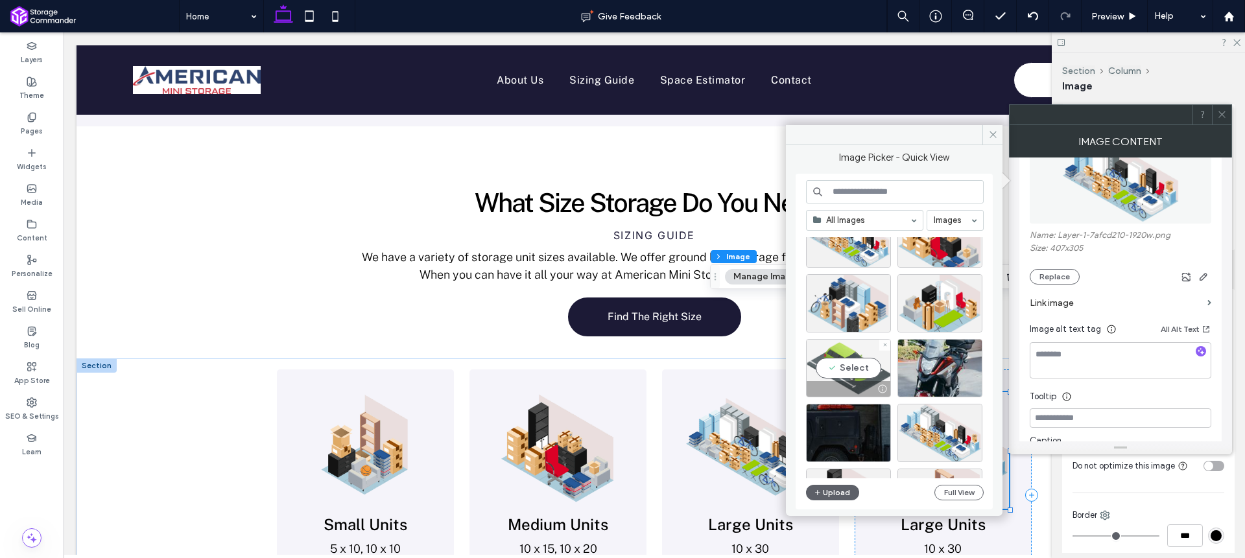
click at [864, 357] on div "Select" at bounding box center [848, 368] width 85 height 58
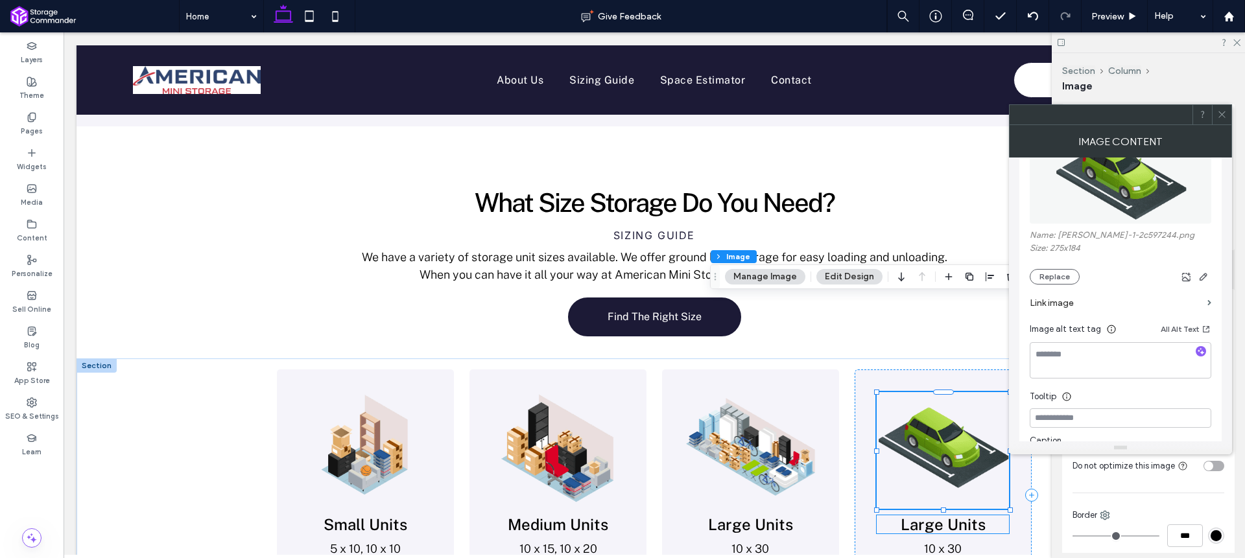
click at [947, 516] on div "Large Units" at bounding box center [943, 525] width 132 height 18
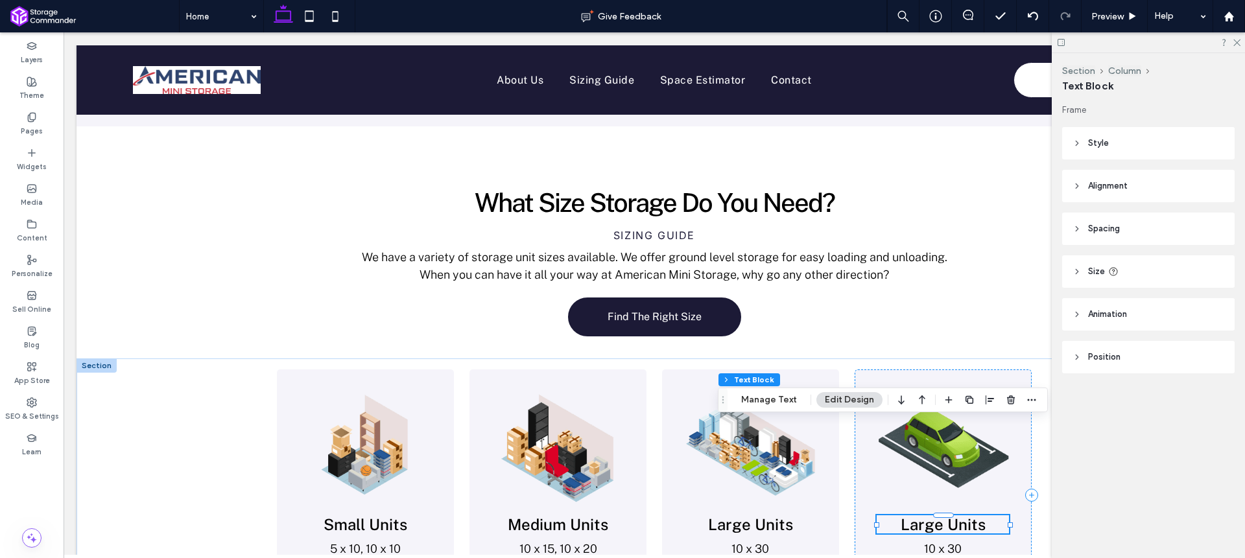
click at [947, 516] on span "Large Units" at bounding box center [943, 525] width 85 height 18
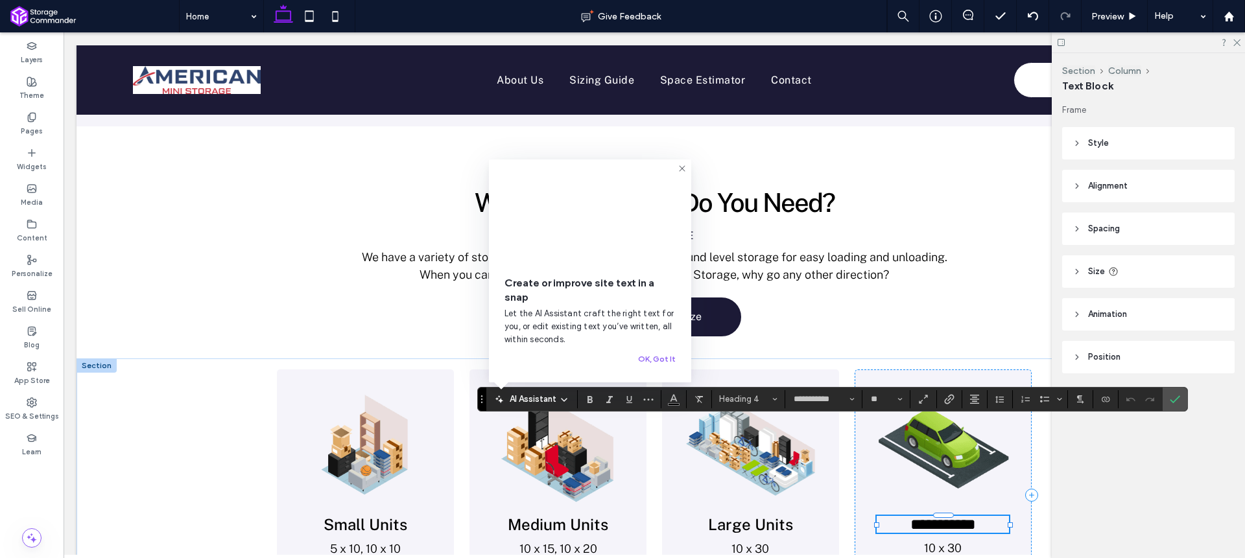
type input "**"
click at [1180, 400] on label "Confirm" at bounding box center [1174, 399] width 19 height 23
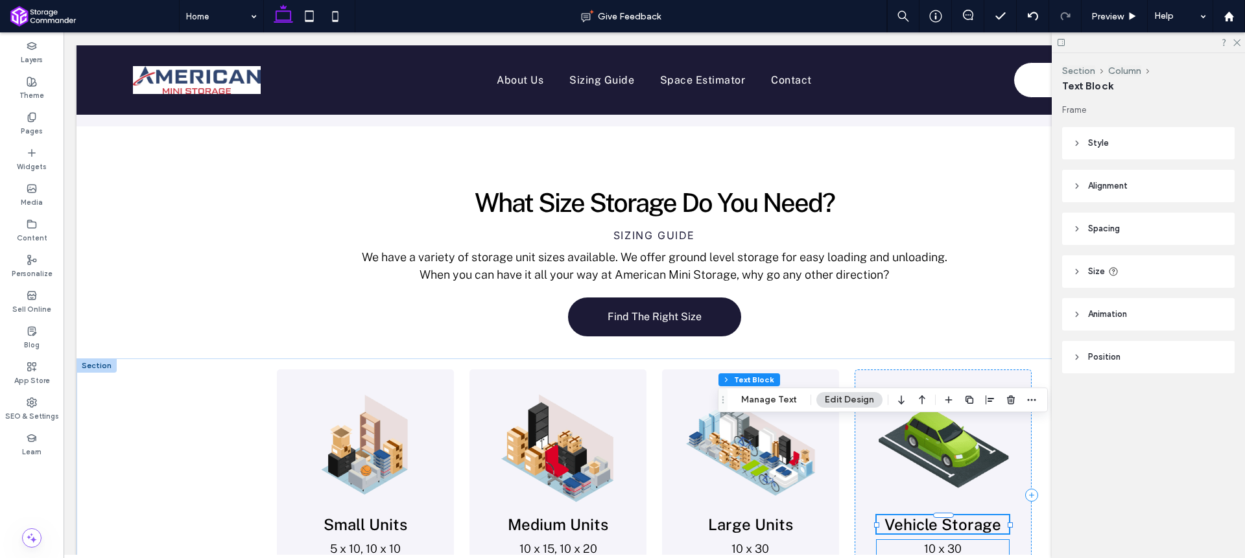
click at [934, 540] on div "10 x 30" at bounding box center [943, 549] width 132 height 18
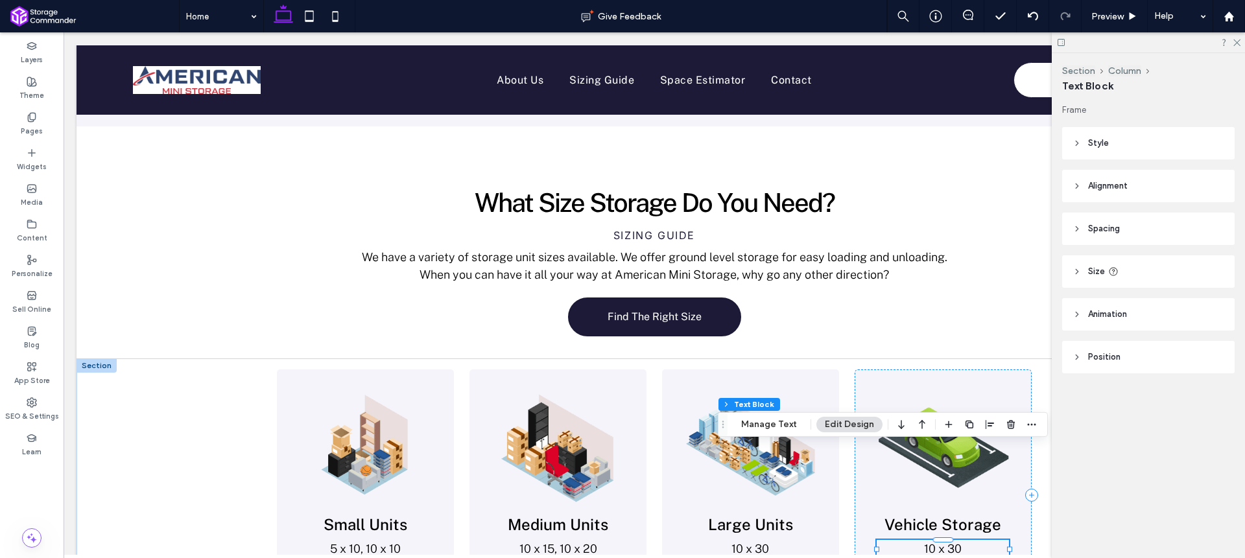
click at [934, 542] on span "10 x 30" at bounding box center [943, 549] width 38 height 14
type input "**********"
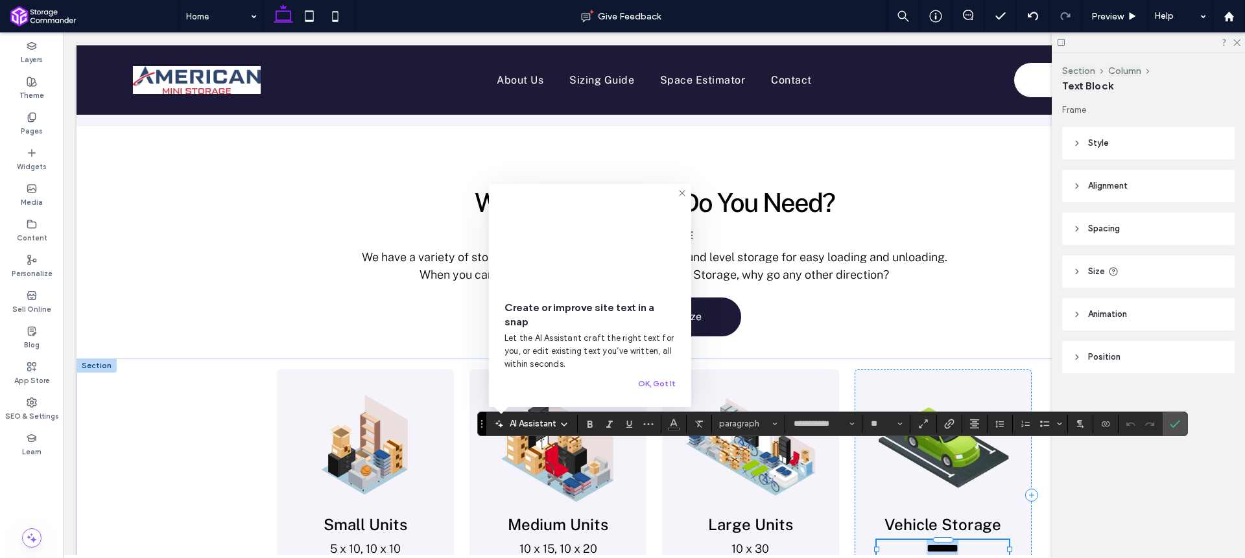
type input "**"
click at [1175, 423] on icon "Confirm" at bounding box center [1175, 424] width 10 height 10
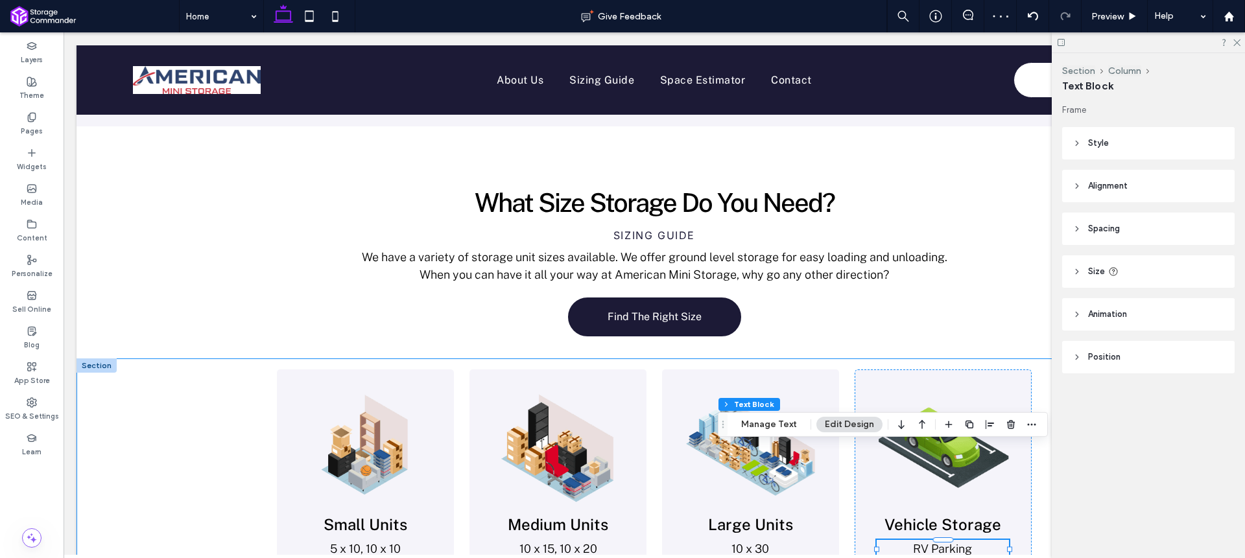
click at [1041, 359] on div "Small Units 5 x 10, 10 x 10 View More Medium Units 10 x 15, 10 x 20 View More L…" at bounding box center [655, 513] width 1156 height 309
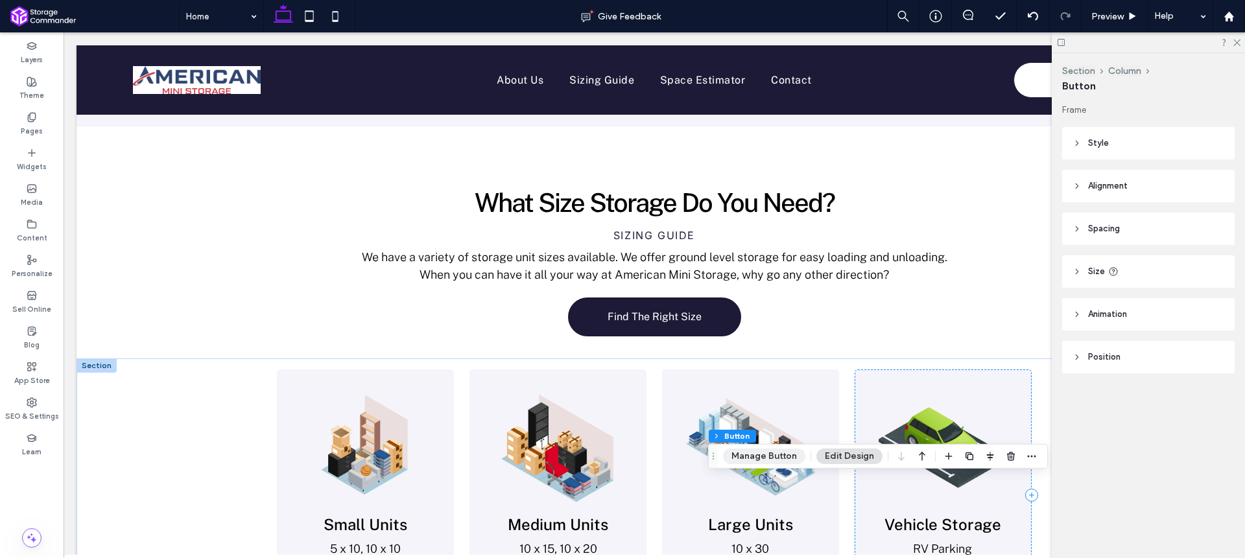
click at [755, 455] on button "Manage Button" at bounding box center [764, 457] width 82 height 16
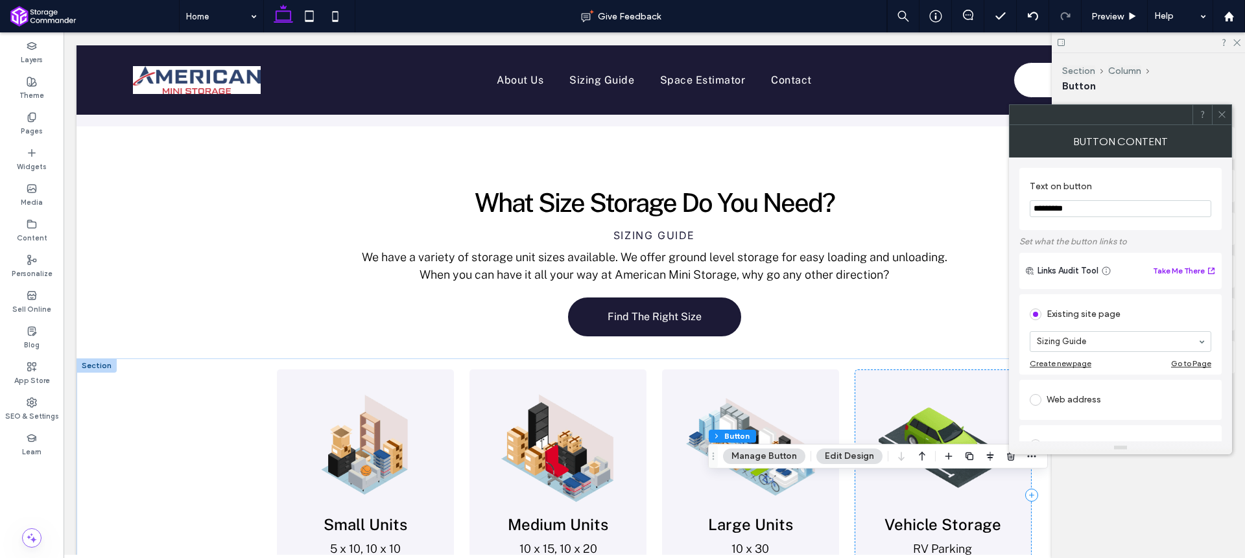
click at [1218, 114] on icon at bounding box center [1222, 115] width 10 height 10
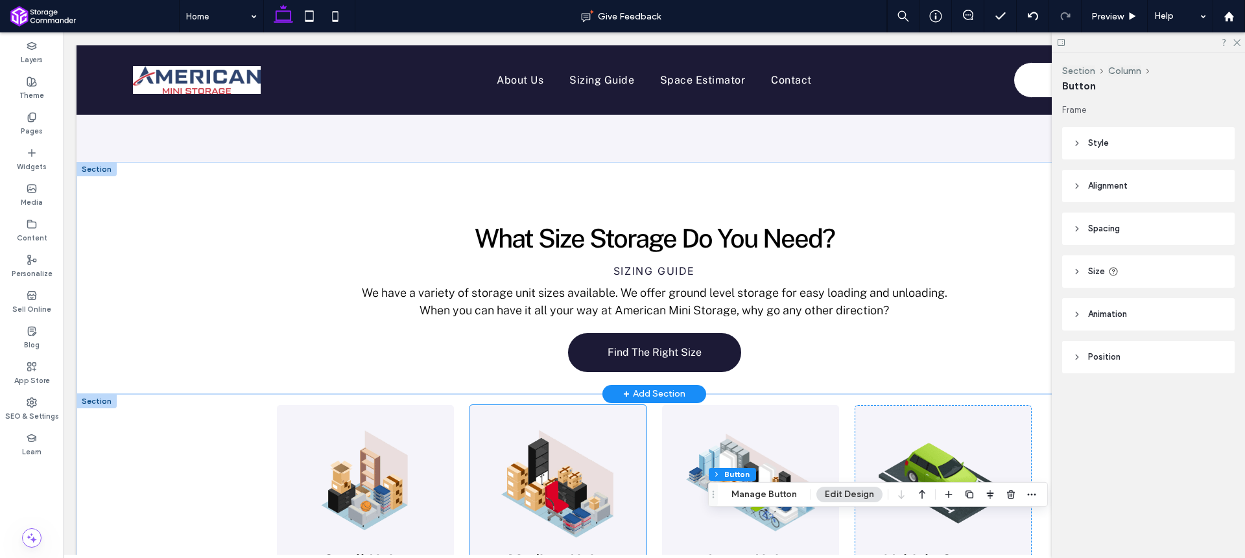
scroll to position [1218, 0]
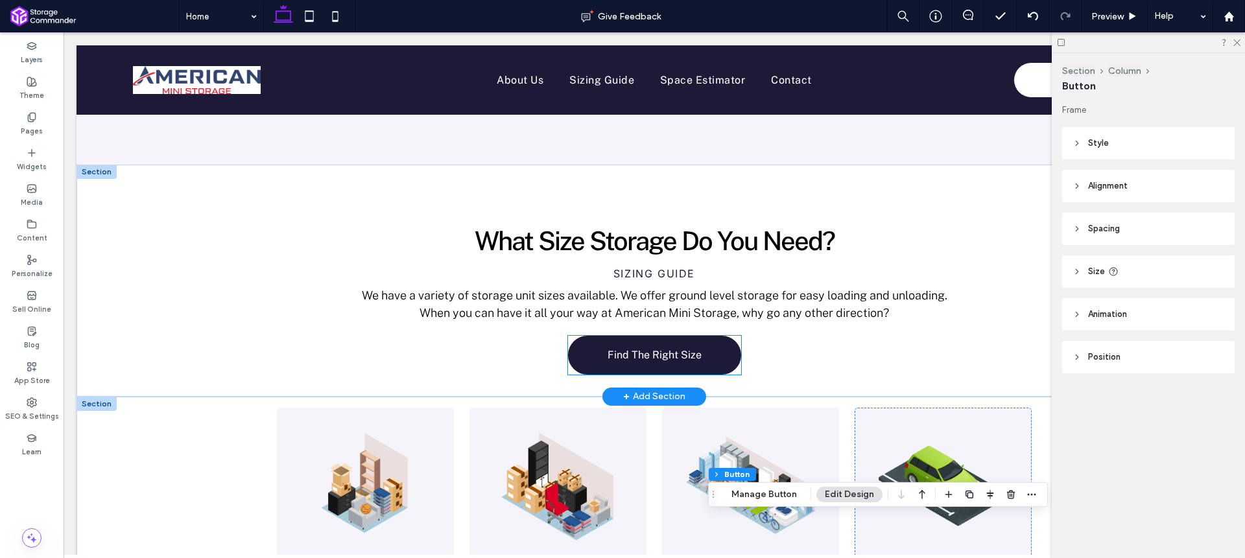
click at [644, 349] on span "Find The Right Size" at bounding box center [655, 355] width 94 height 12
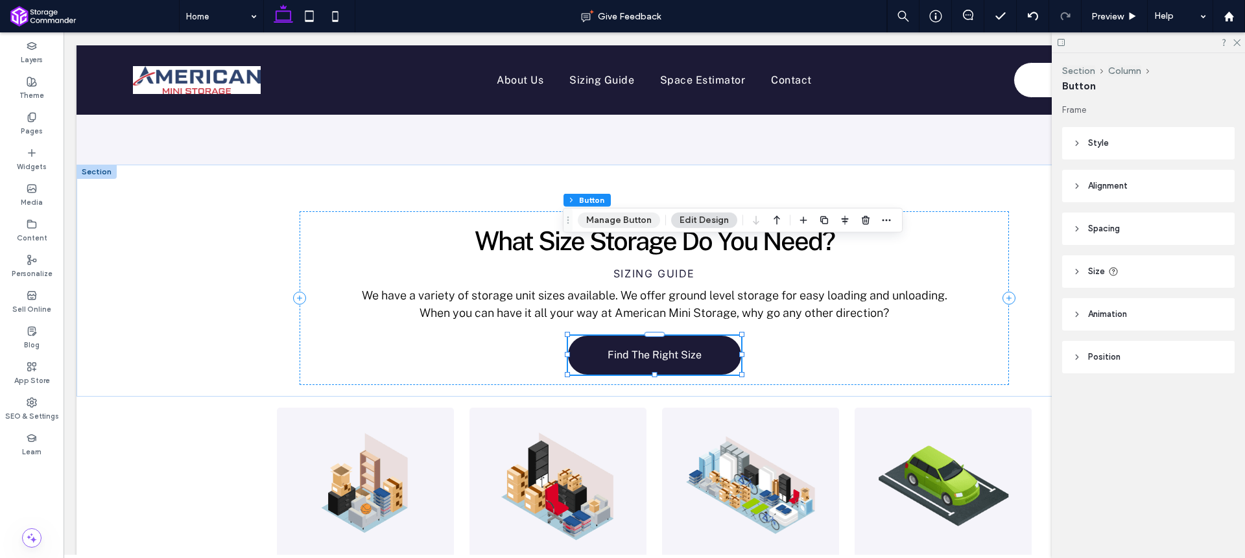
click at [617, 219] on button "Manage Button" at bounding box center [619, 221] width 82 height 16
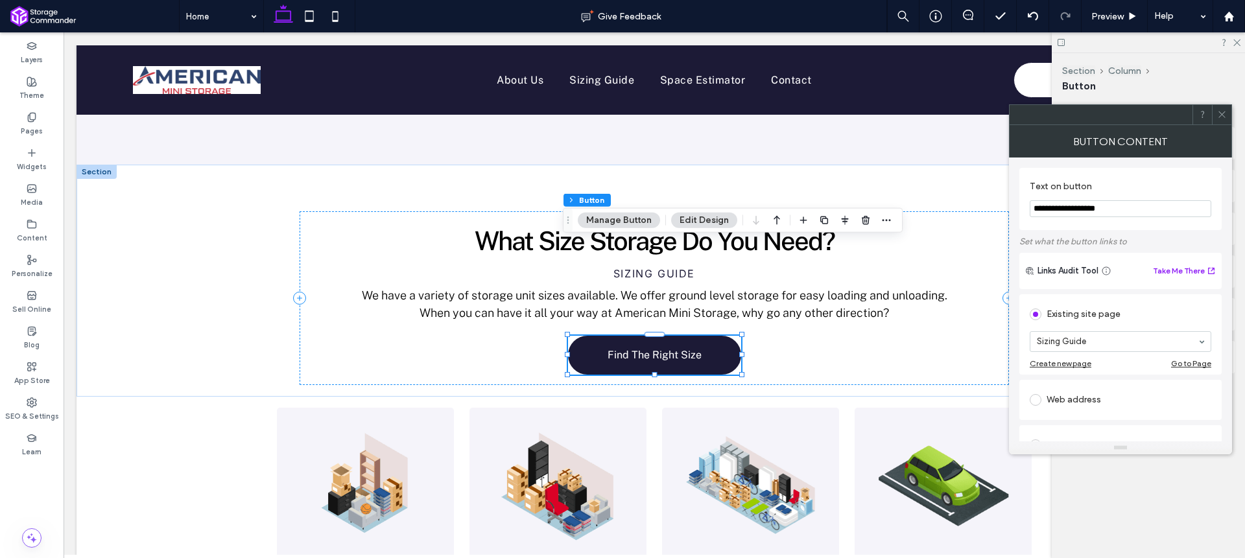
click at [1226, 115] on icon at bounding box center [1222, 115] width 10 height 10
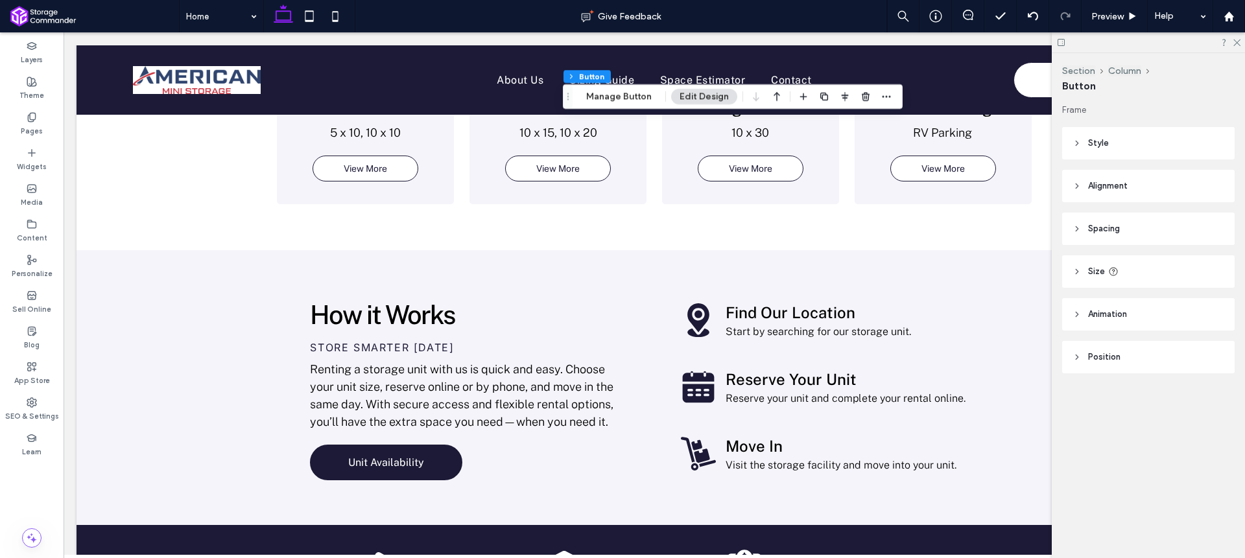
scroll to position [1670, 0]
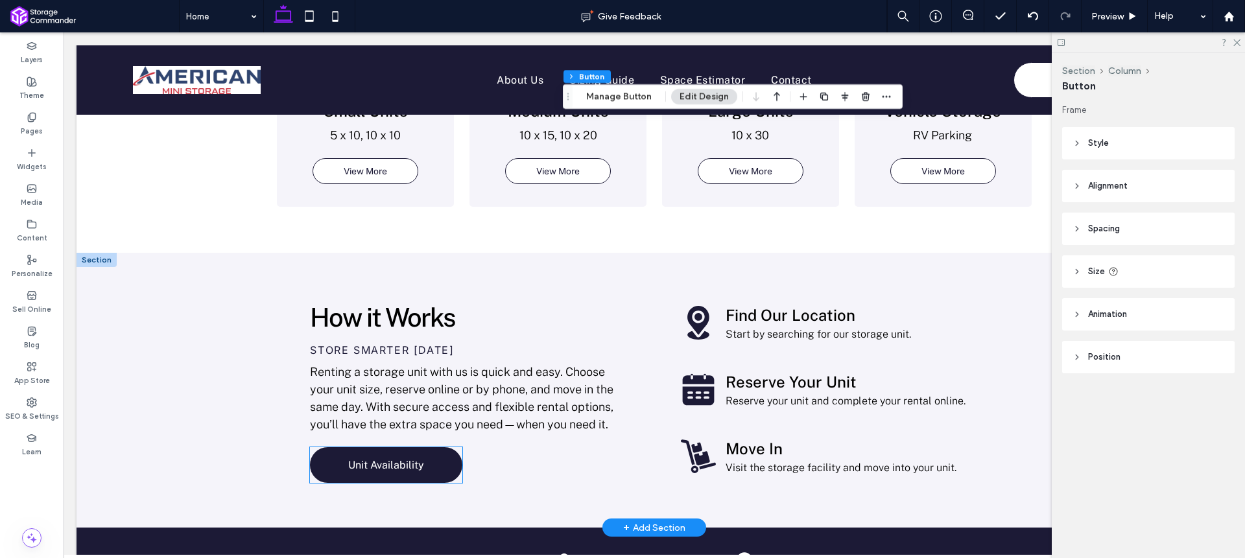
click at [407, 459] on span "Unit Availability" at bounding box center [386, 465] width 76 height 12
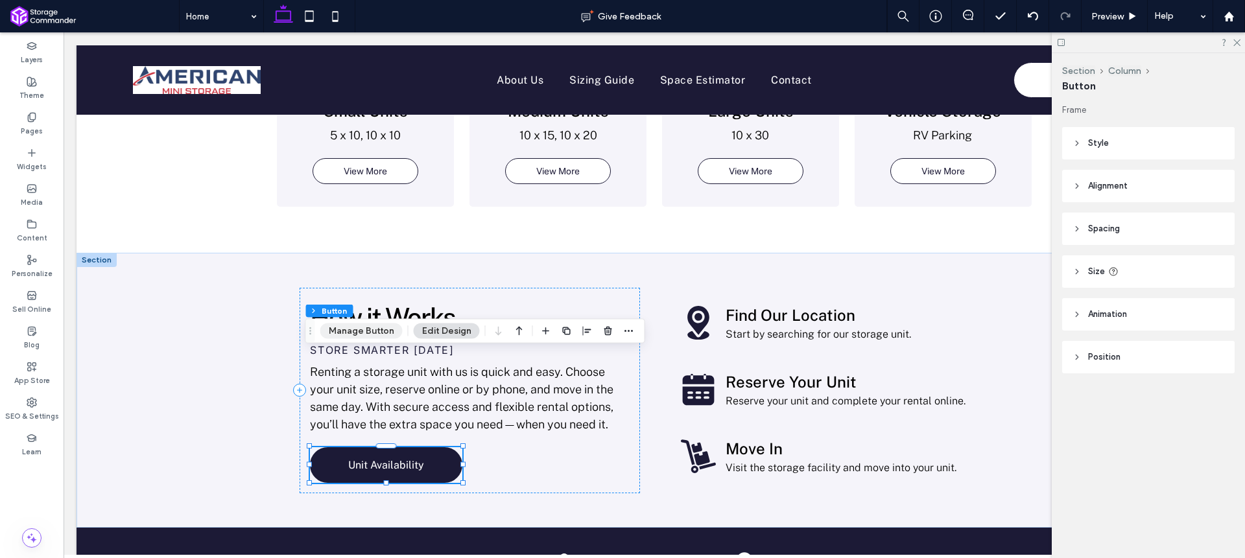
click at [382, 337] on button "Manage Button" at bounding box center [361, 332] width 82 height 16
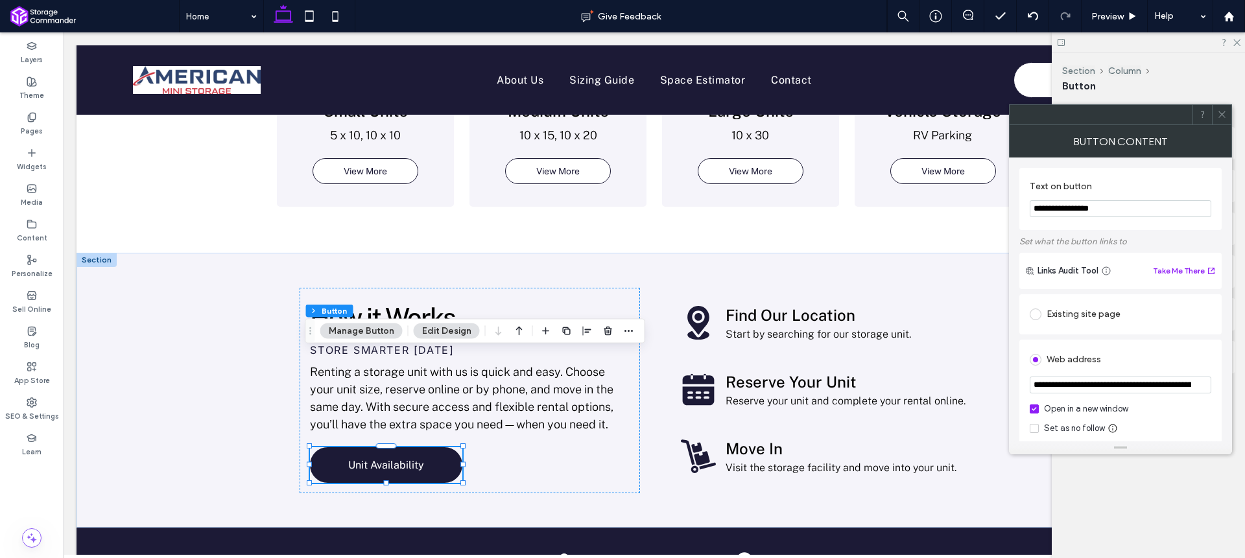
click at [1222, 111] on icon at bounding box center [1222, 115] width 10 height 10
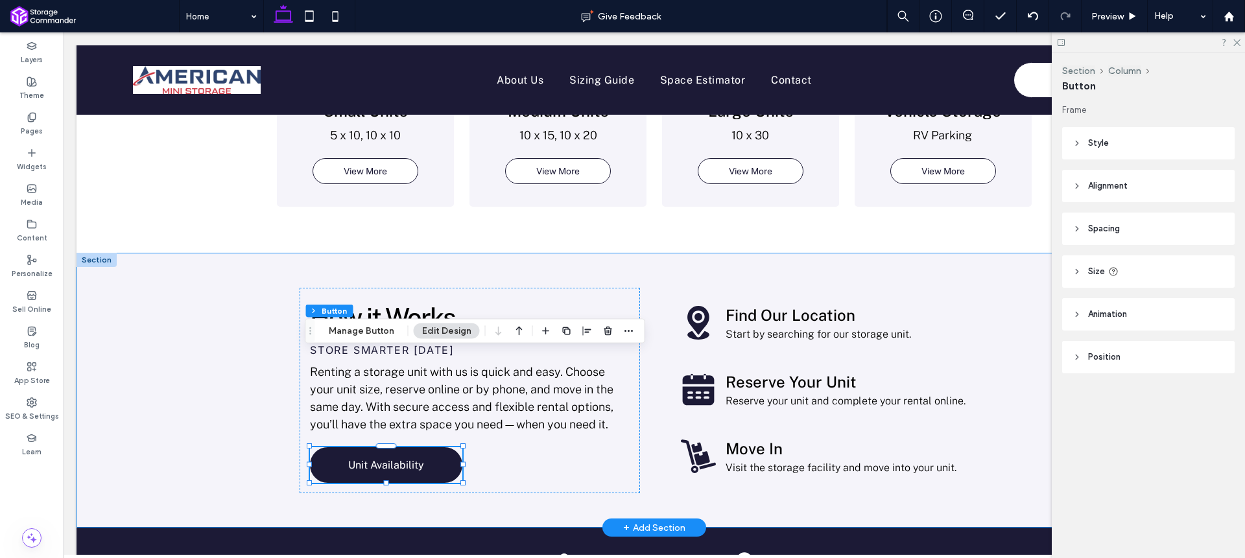
click at [174, 257] on div "How it Works Store Smarter [DATE] Renting a storage unit with us is quick and e…" at bounding box center [655, 390] width 1156 height 275
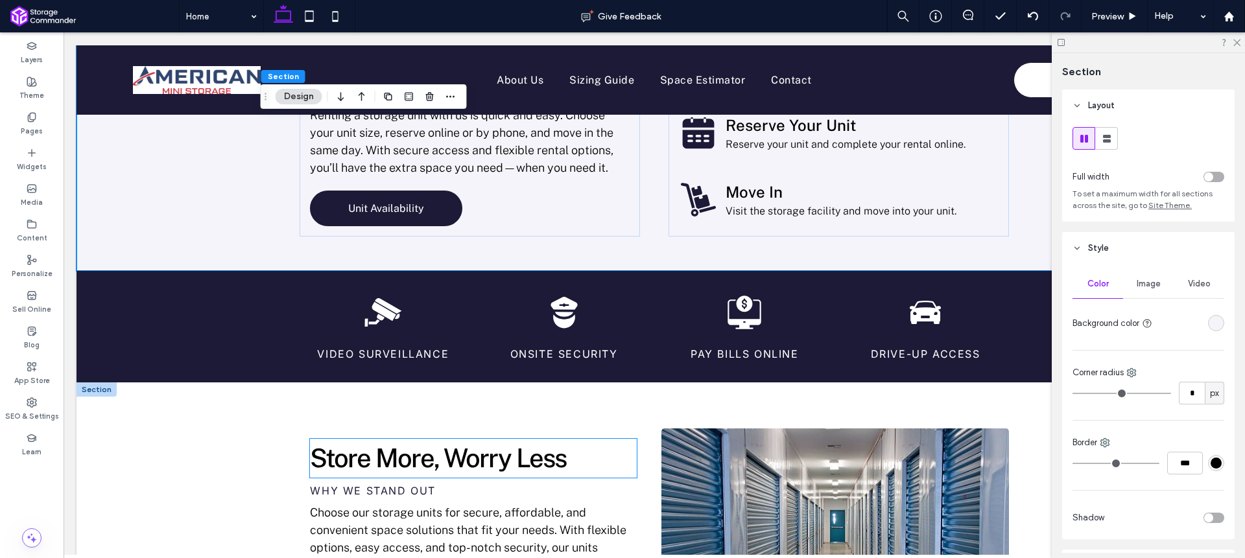
scroll to position [1772, 0]
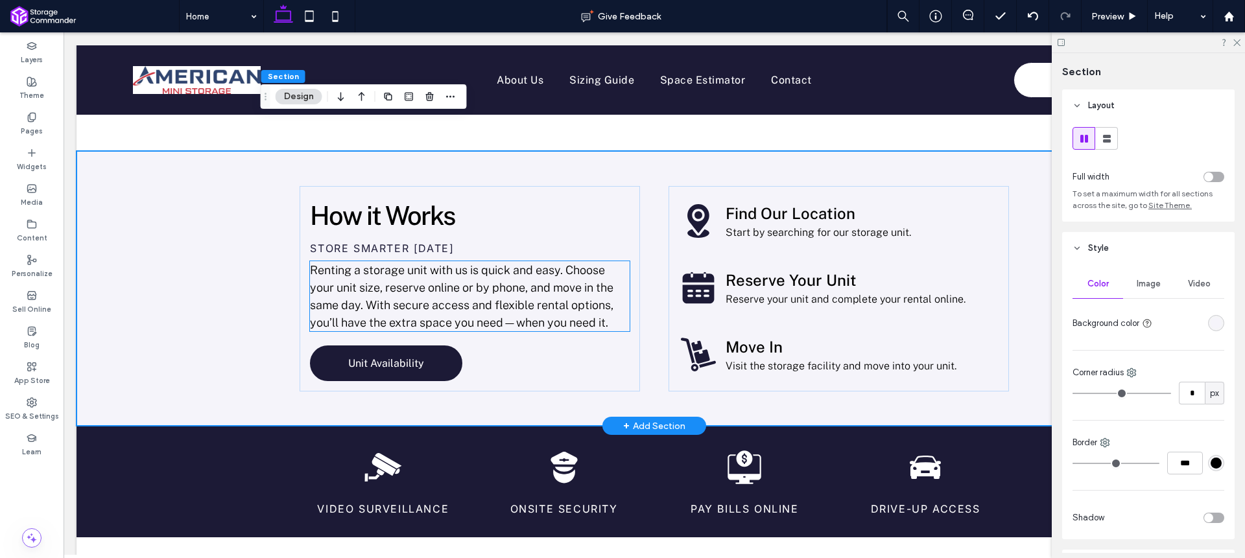
click at [444, 263] on span "Renting a storage unit with us is quick and easy. Choose your unit size, reserv…" at bounding box center [461, 296] width 303 height 66
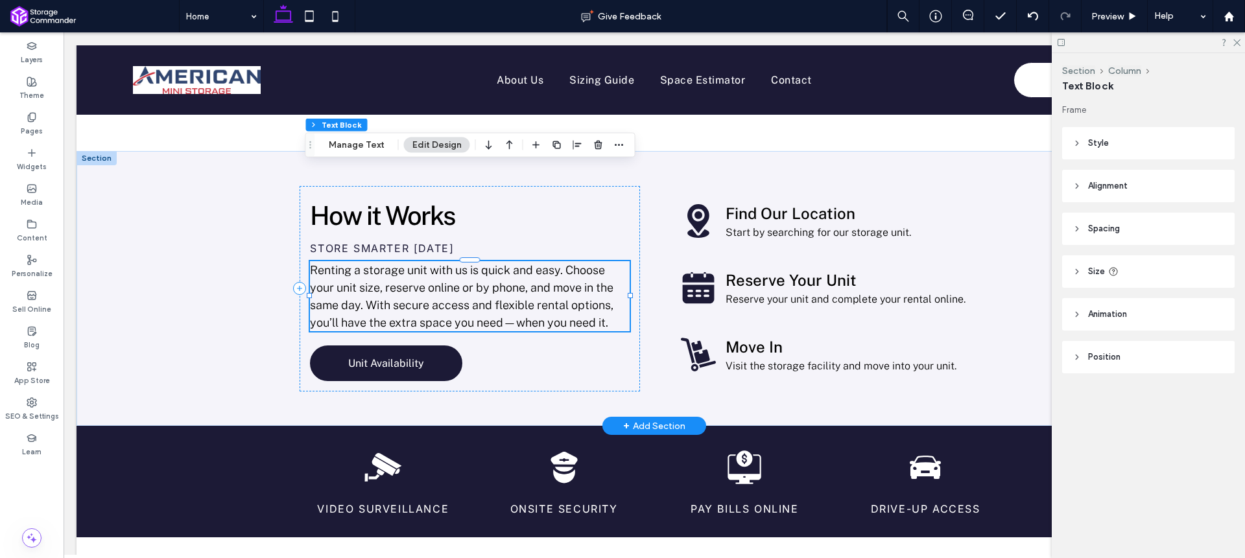
click at [444, 263] on span "Renting a storage unit with us is quick and easy. Choose your unit size, reserv…" at bounding box center [461, 296] width 303 height 66
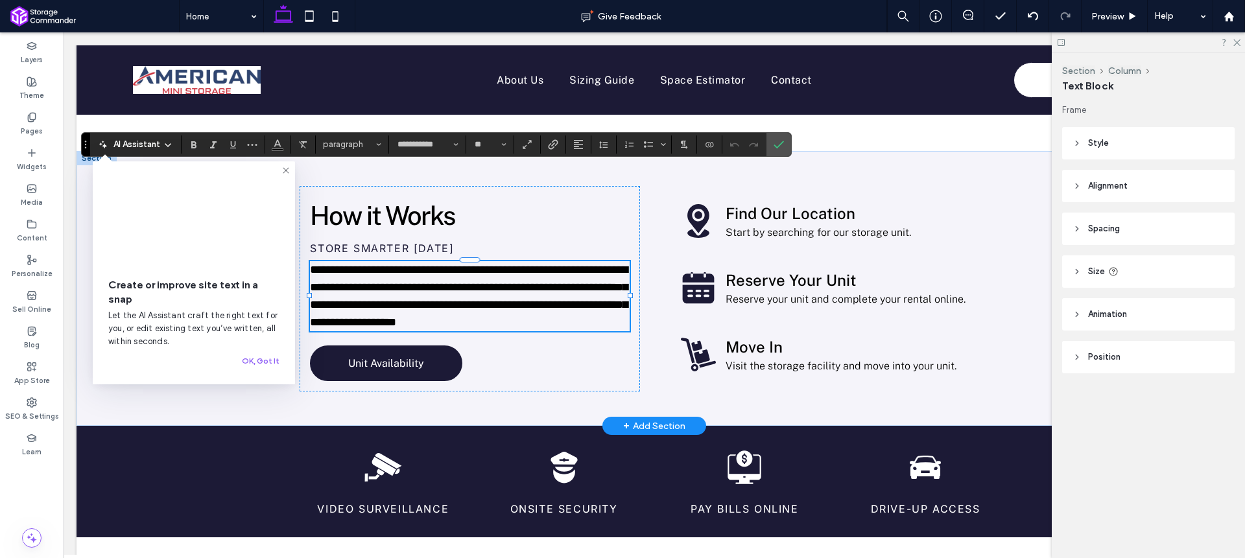
click at [165, 144] on icon at bounding box center [168, 145] width 10 height 10
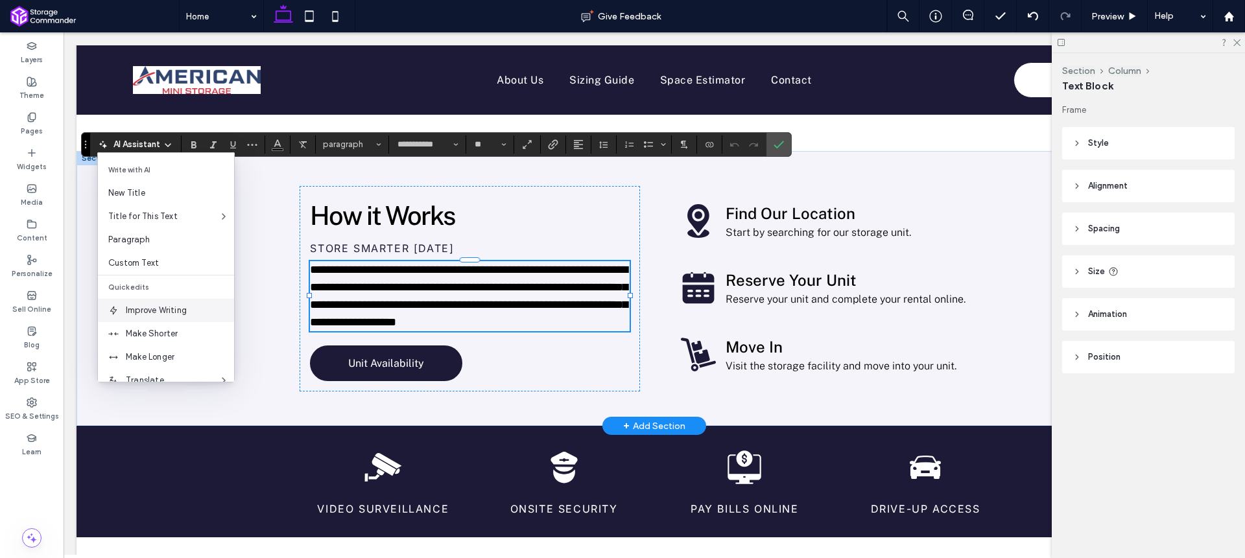
click at [184, 305] on span "Improve Writing" at bounding box center [180, 310] width 108 height 13
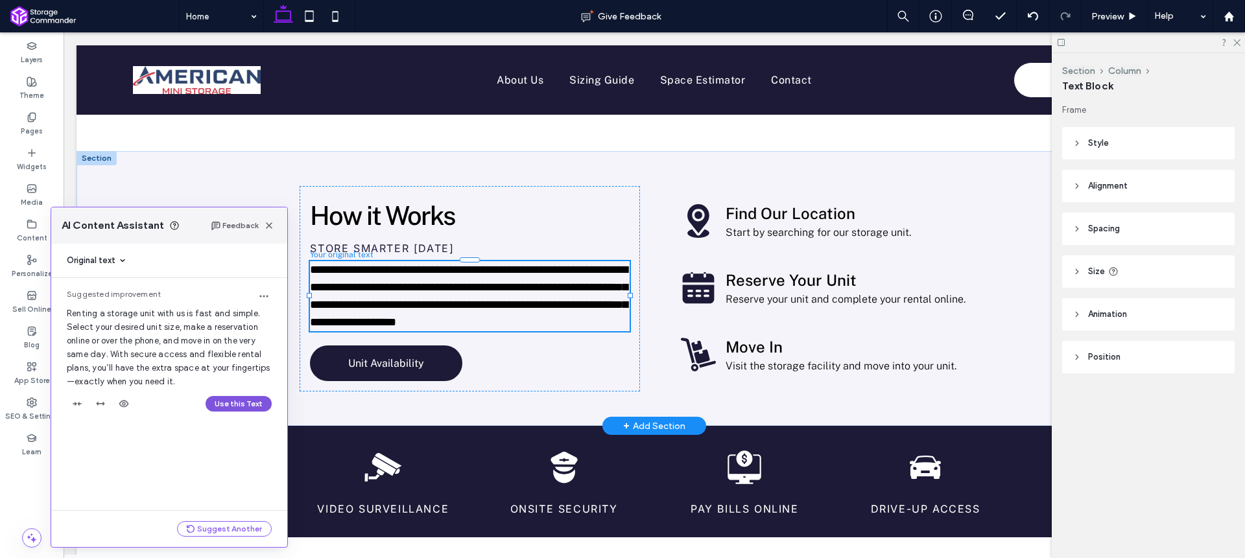
click at [252, 399] on button "Use this Text" at bounding box center [239, 404] width 66 height 16
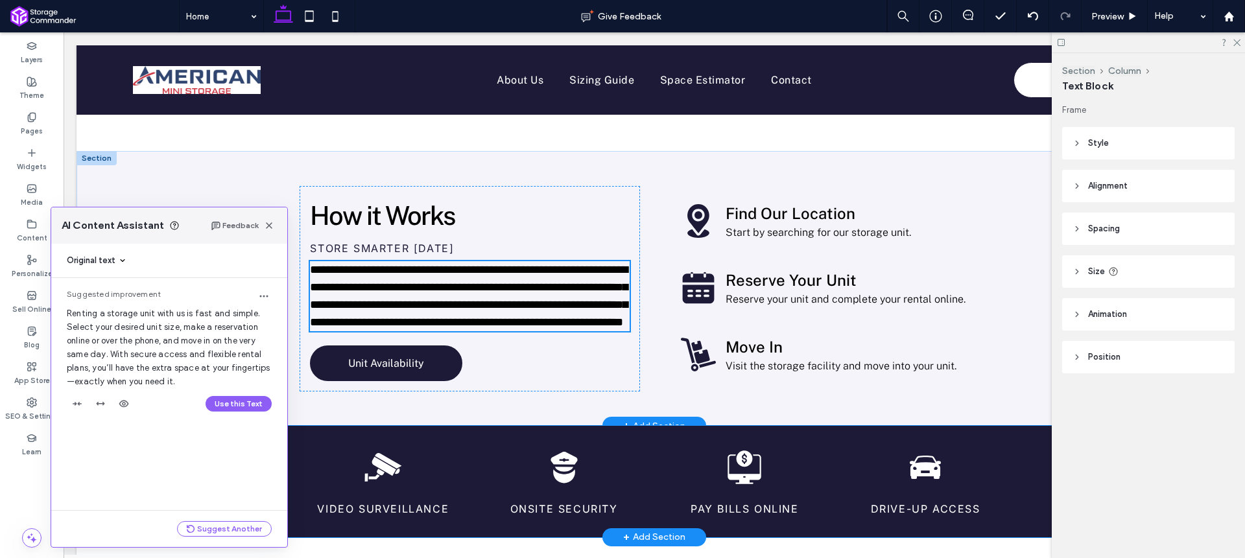
scroll to position [1751, 0]
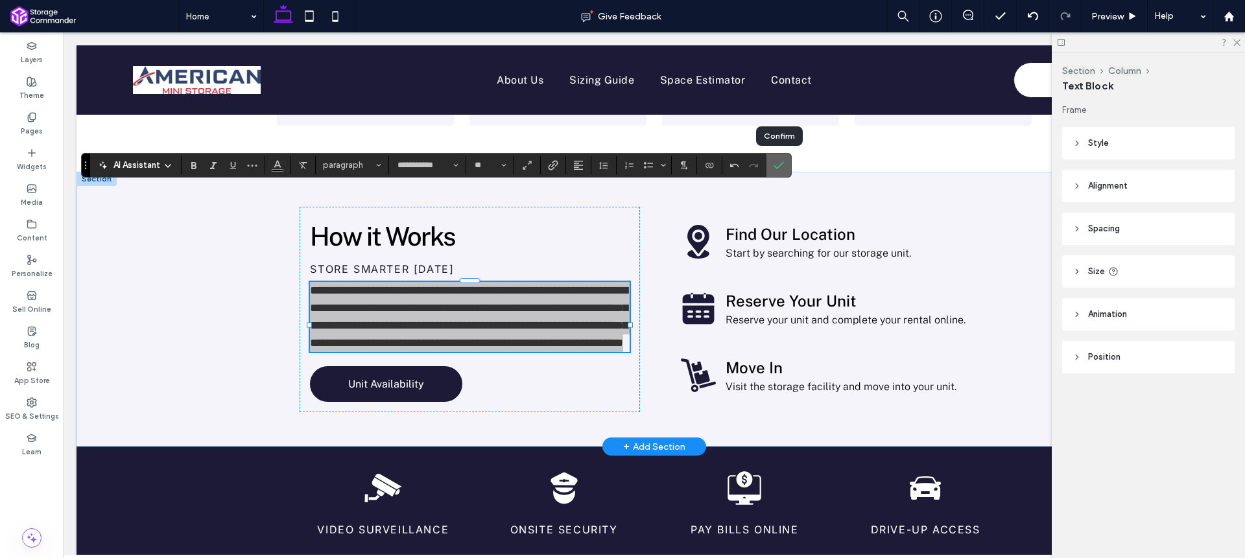
click at [781, 165] on icon "Confirm" at bounding box center [779, 165] width 10 height 10
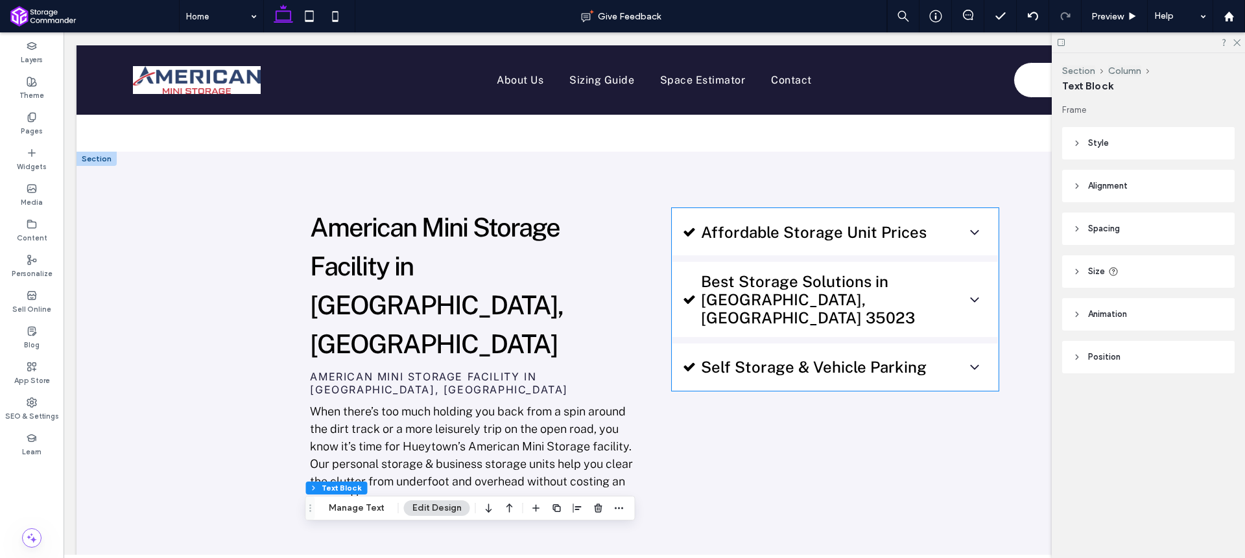
scroll to position [824, 0]
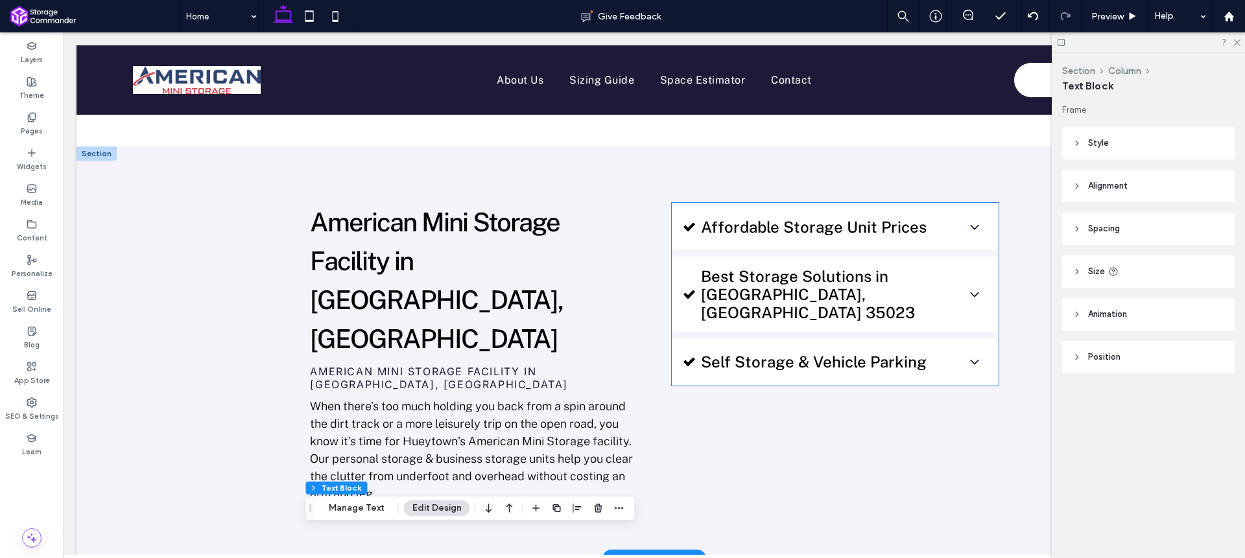
click at [857, 212] on div "Affordable Storage Unit Prices" at bounding box center [835, 227] width 326 height 47
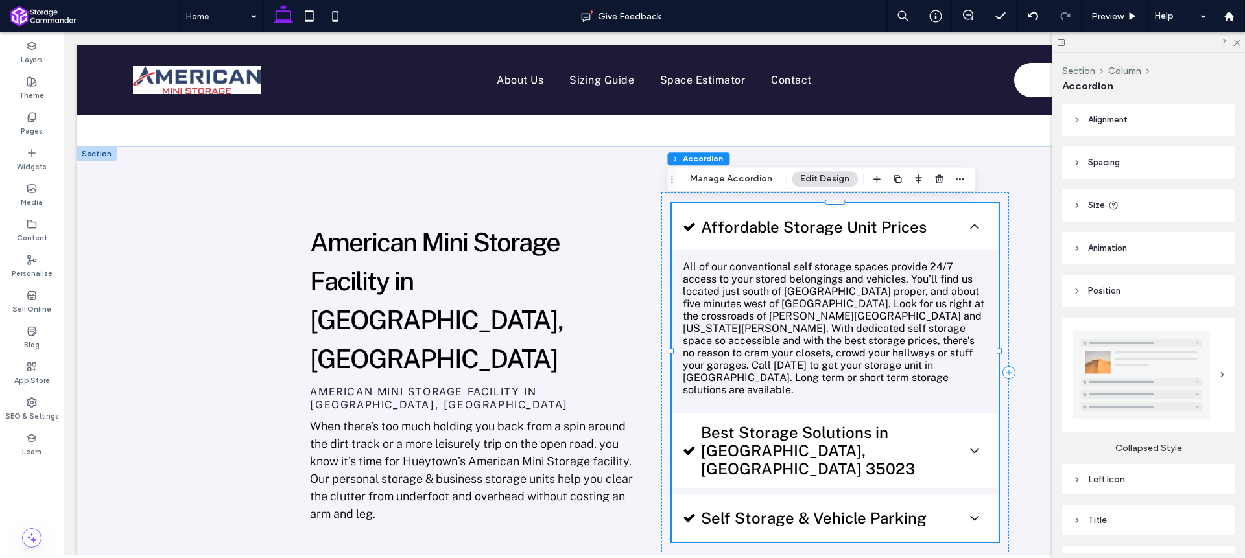
click at [873, 423] on span "Best Storage Solutions in [GEOGRAPHIC_DATA], [GEOGRAPHIC_DATA] 35023" at bounding box center [828, 450] width 255 height 54
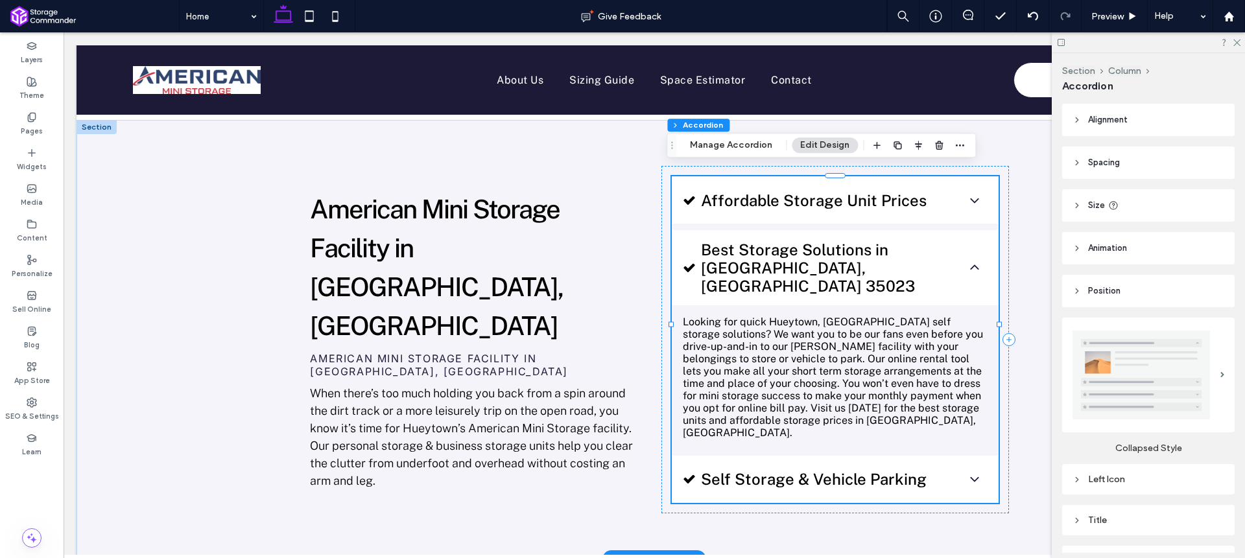
scroll to position [857, 0]
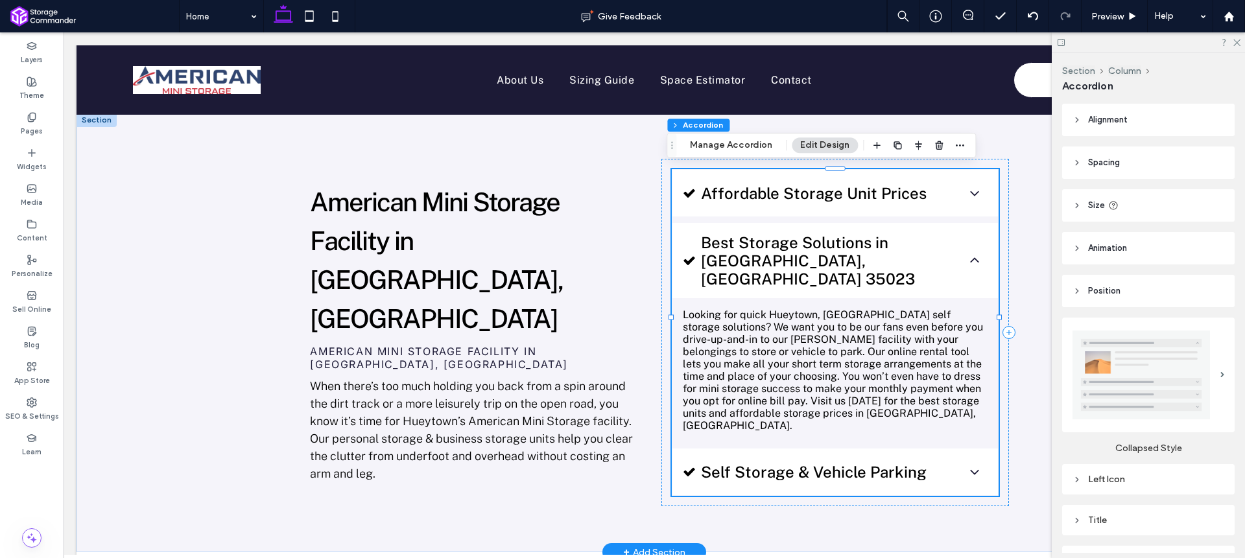
click at [969, 464] on icon at bounding box center [975, 472] width 16 height 16
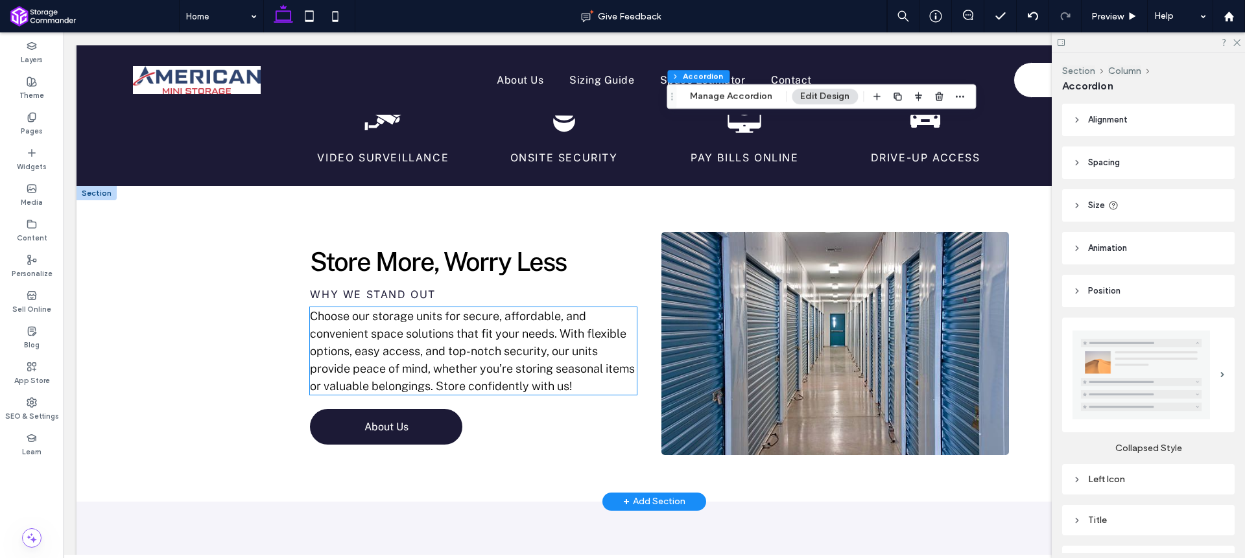
scroll to position [2158, 0]
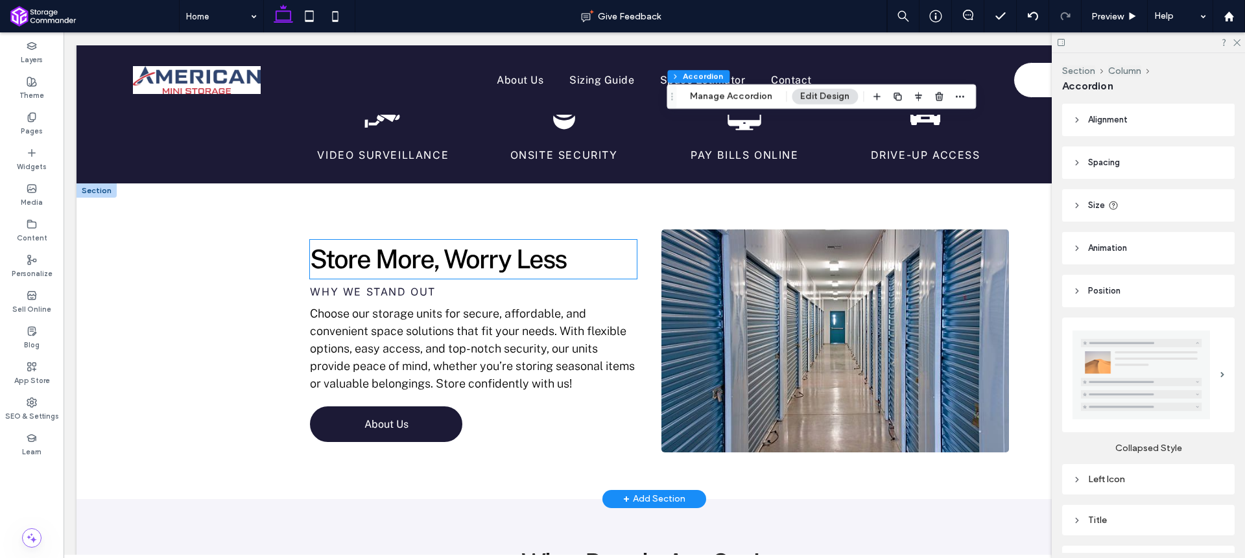
click at [388, 240] on div "Store More, Worry Less" at bounding box center [473, 259] width 327 height 39
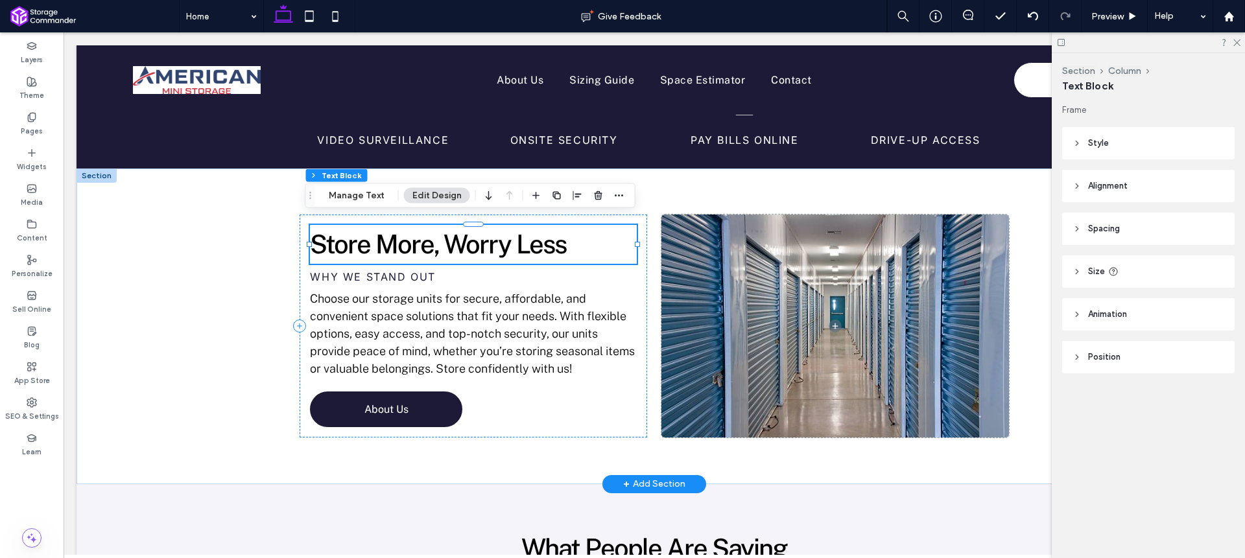
scroll to position [2071, 0]
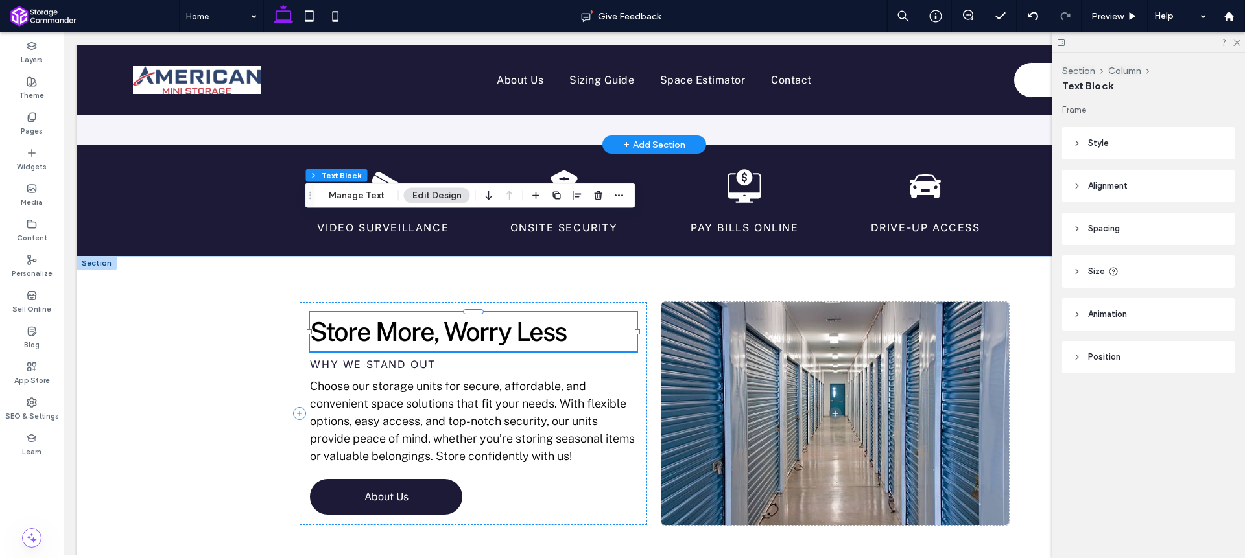
click at [388, 316] on span "Store More, Worry Less" at bounding box center [438, 331] width 256 height 30
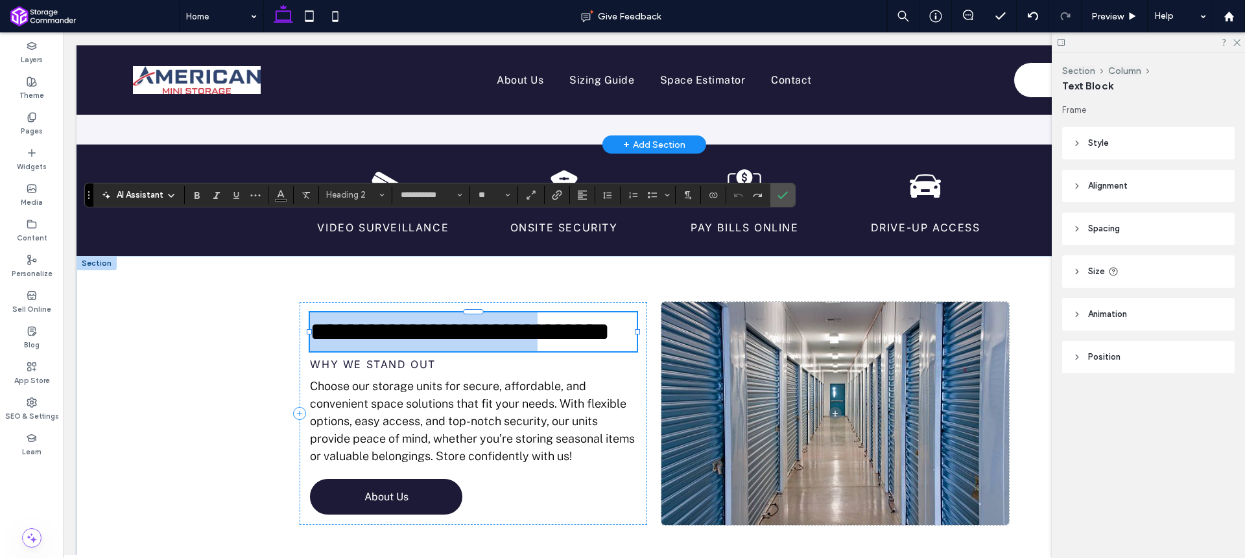
type input "**"
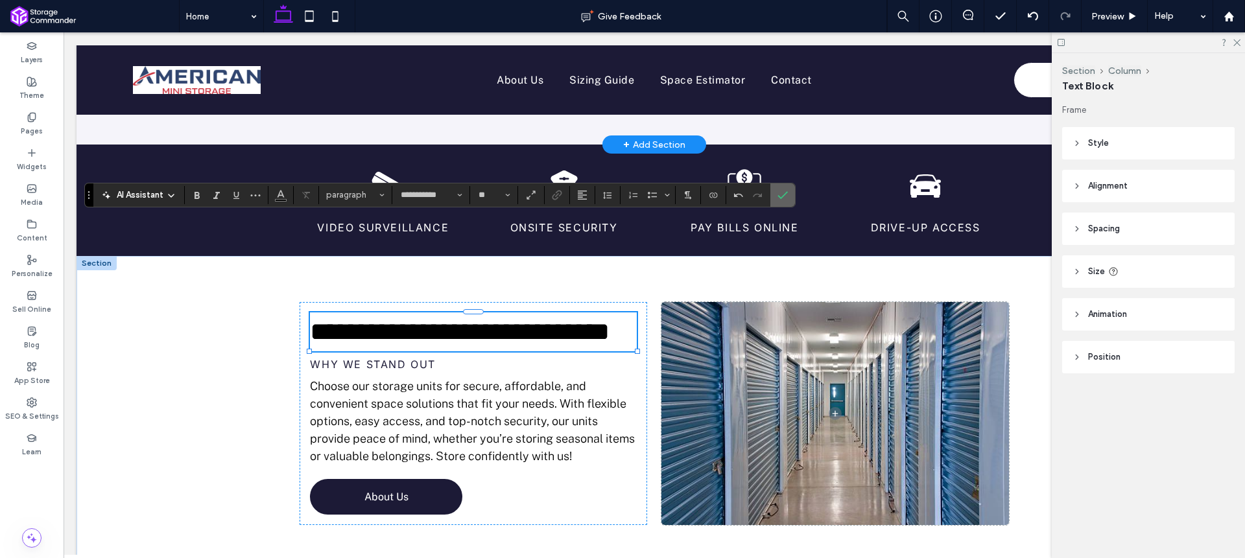
click at [785, 193] on use "Confirm" at bounding box center [783, 195] width 10 height 8
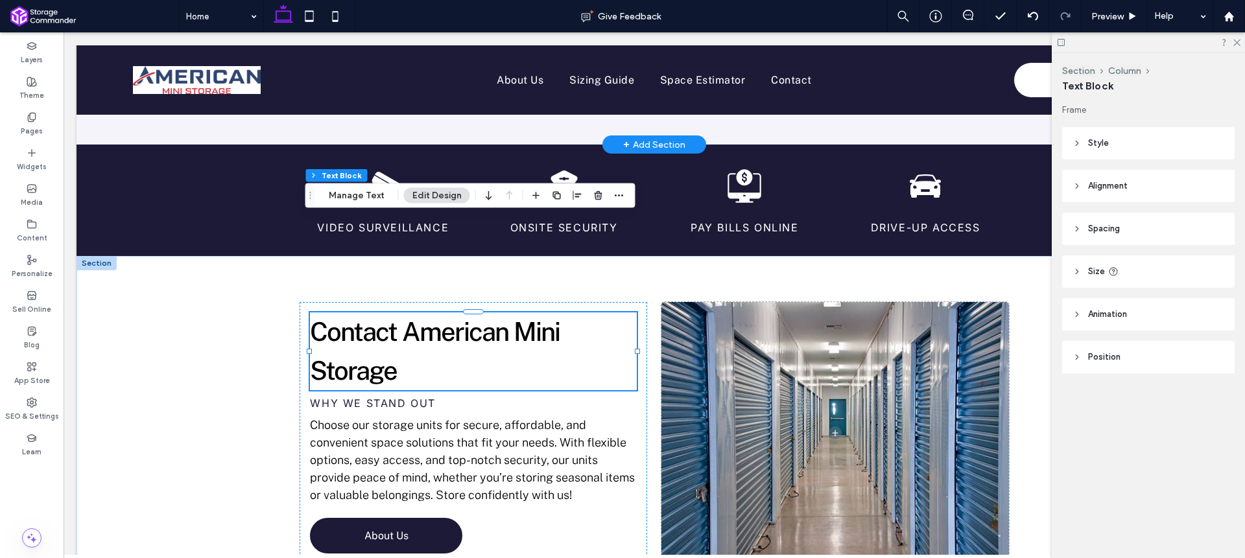
click at [368, 397] on span "Why we stand out" at bounding box center [373, 403] width 126 height 13
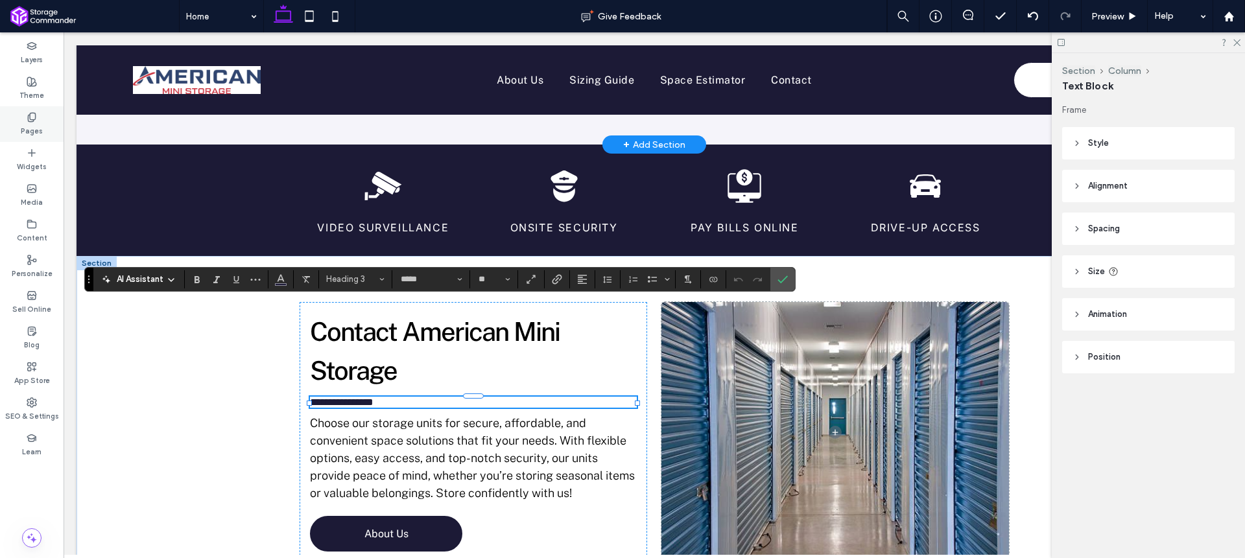
click at [32, 125] on label "Pages" at bounding box center [32, 130] width 22 height 14
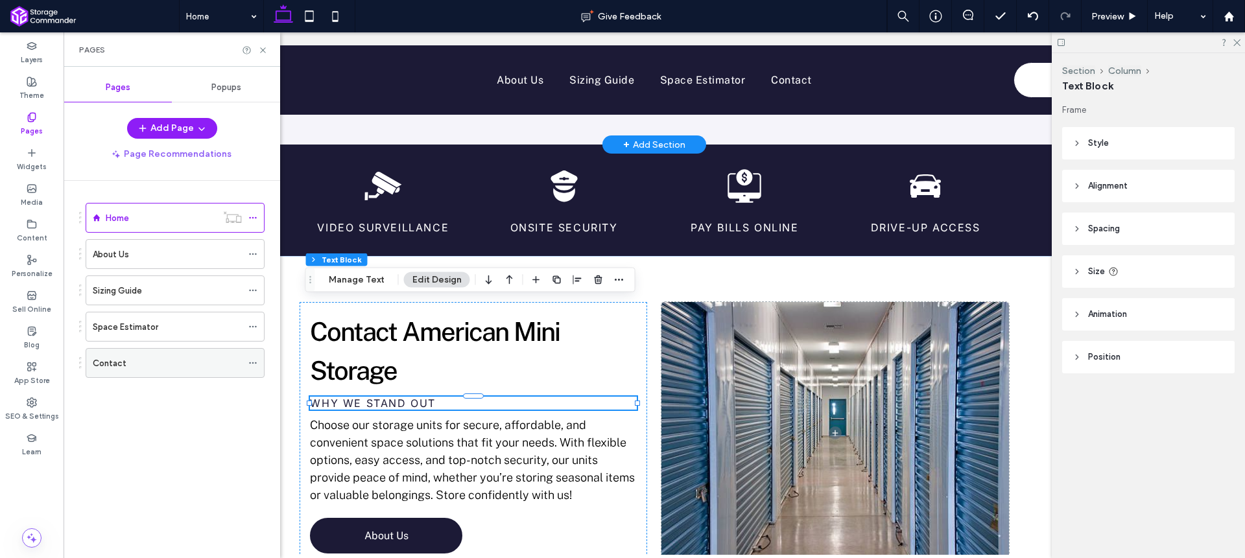
click at [147, 356] on div "Contact" at bounding box center [167, 363] width 149 height 29
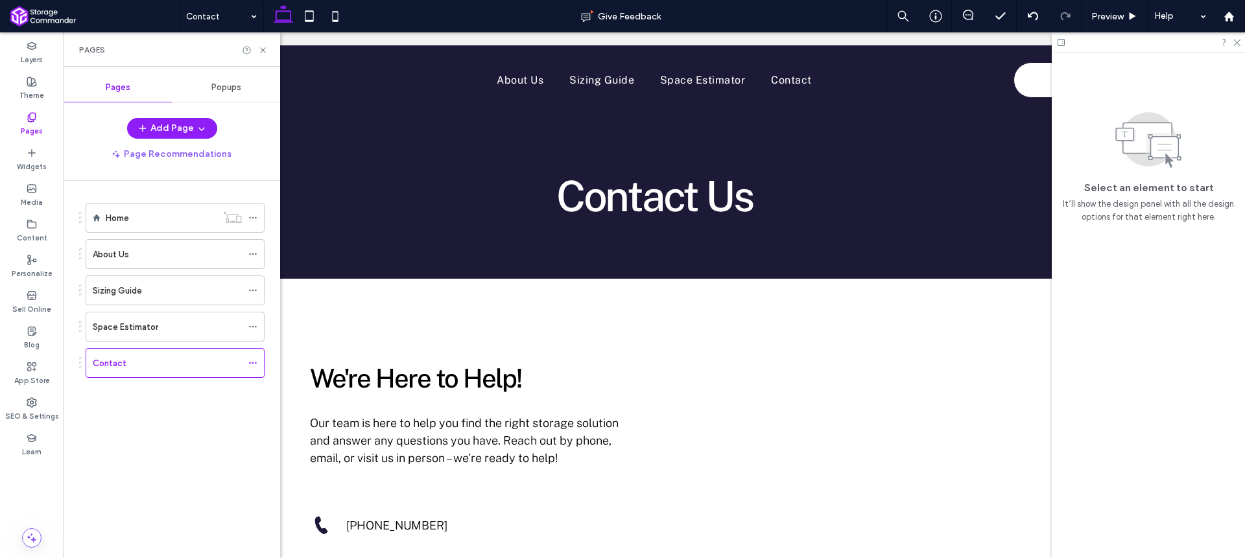
scroll to position [0, 0]
click at [263, 47] on icon at bounding box center [263, 50] width 10 height 10
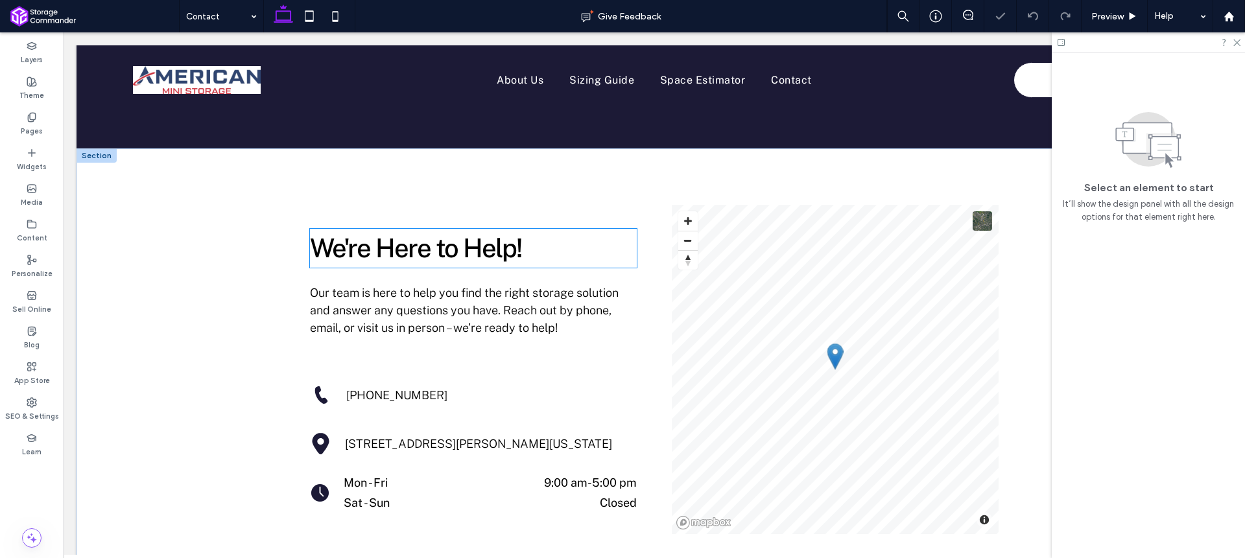
scroll to position [175, 0]
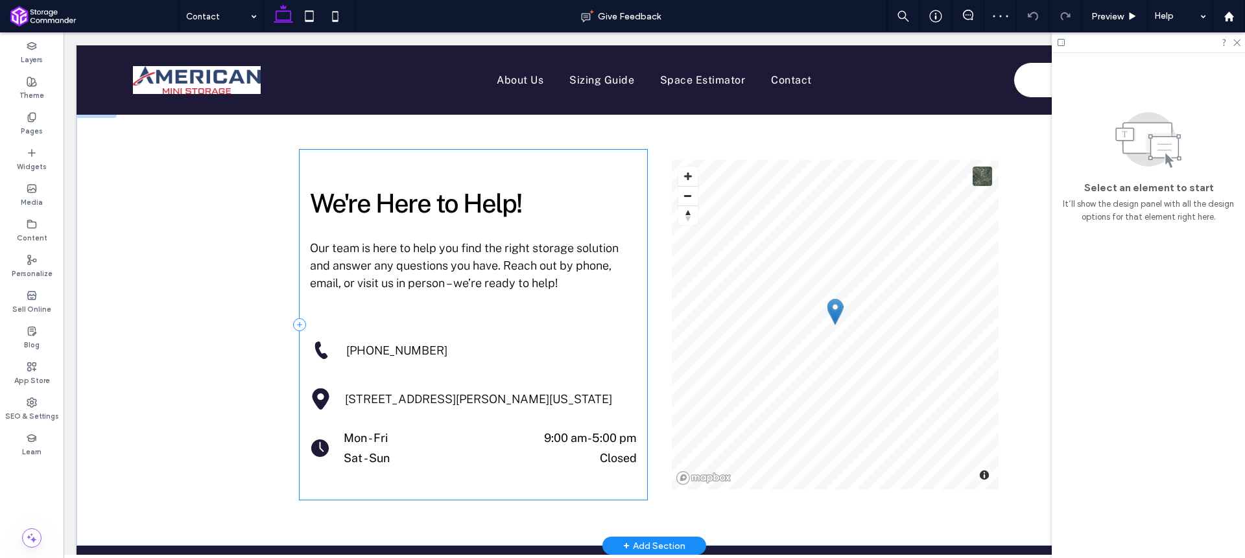
click at [378, 327] on div "We're Here to Help! Our team is here to help you find the right storage solutio…" at bounding box center [474, 325] width 348 height 350
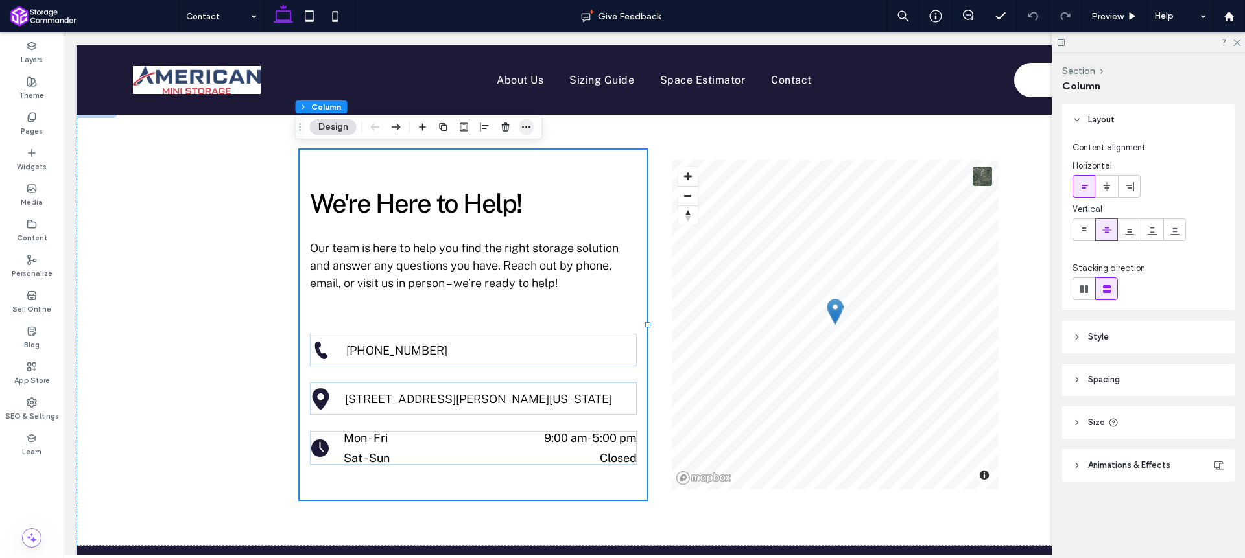
click at [523, 123] on icon "button" at bounding box center [526, 127] width 10 height 10
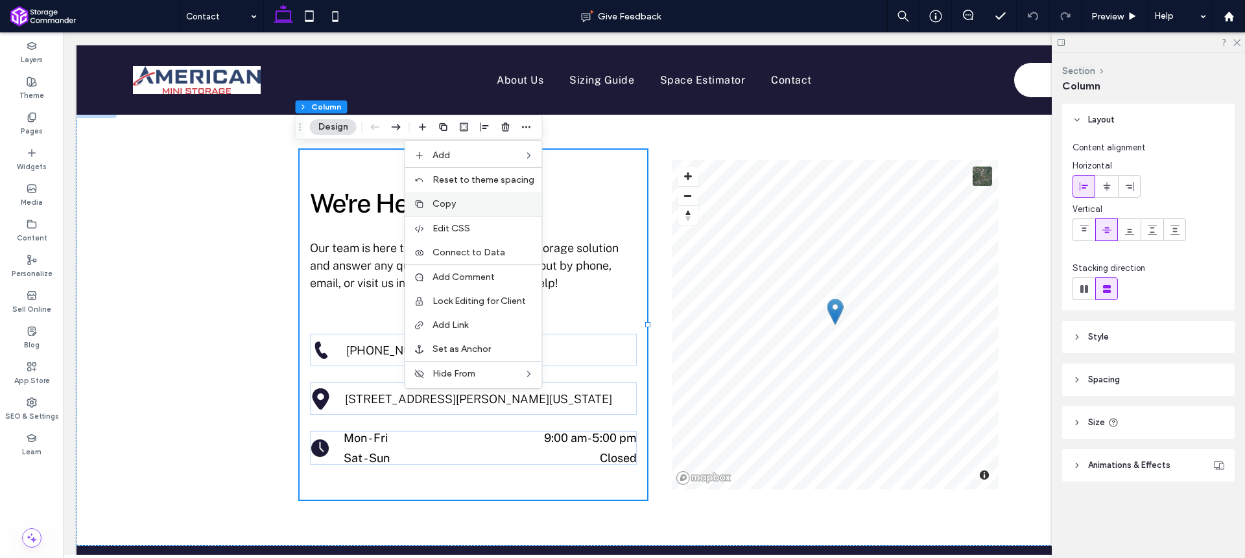
click at [477, 200] on label "Copy" at bounding box center [484, 203] width 102 height 11
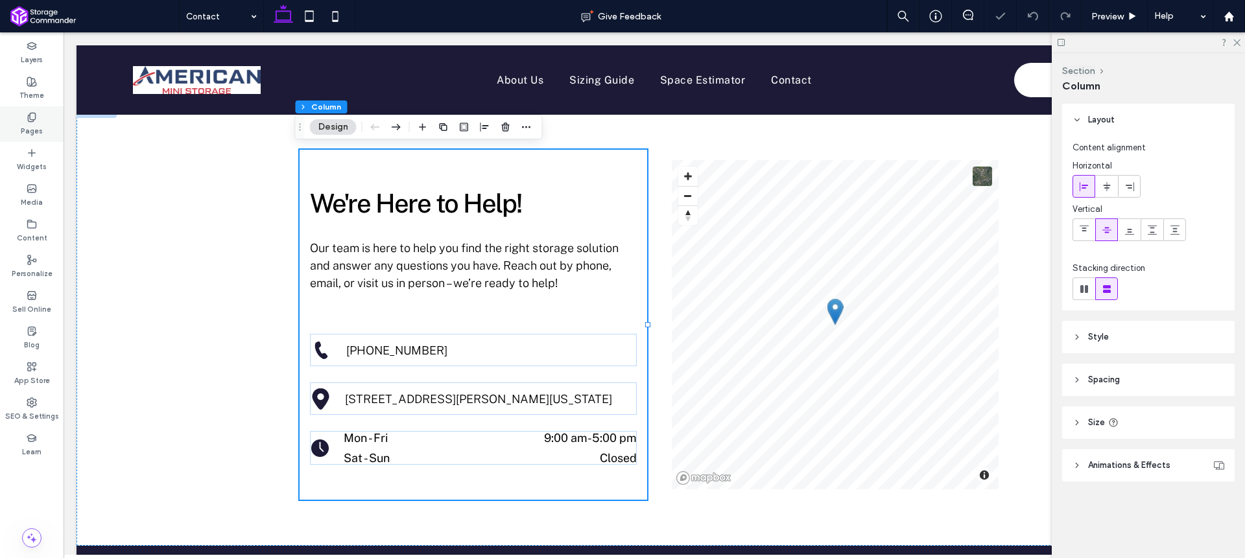
click at [35, 119] on use at bounding box center [31, 117] width 7 height 8
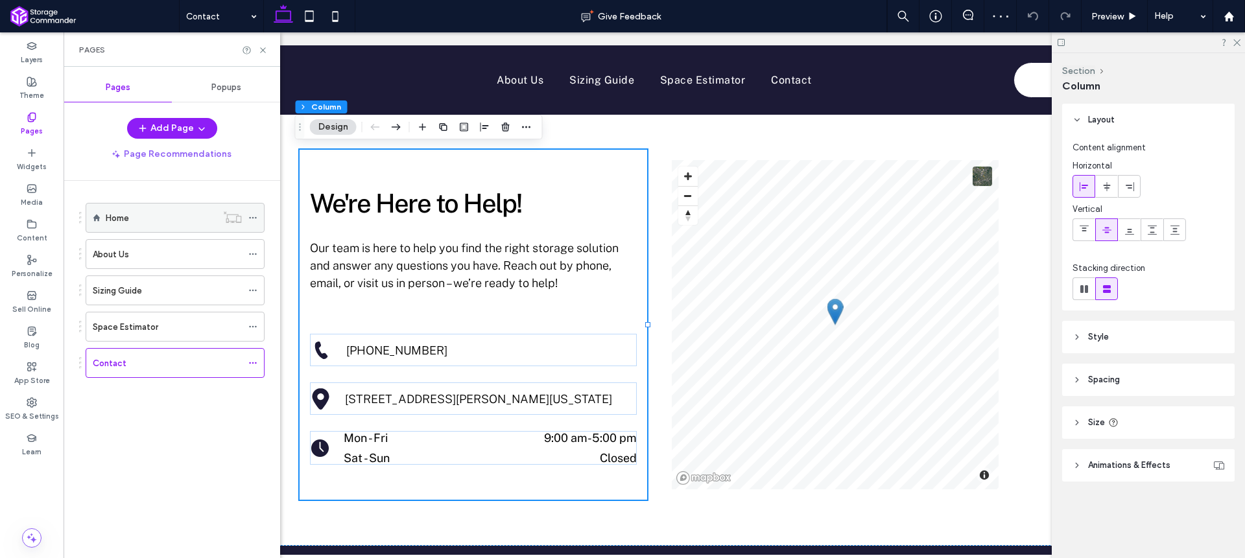
click at [131, 226] on div "Home" at bounding box center [161, 218] width 111 height 29
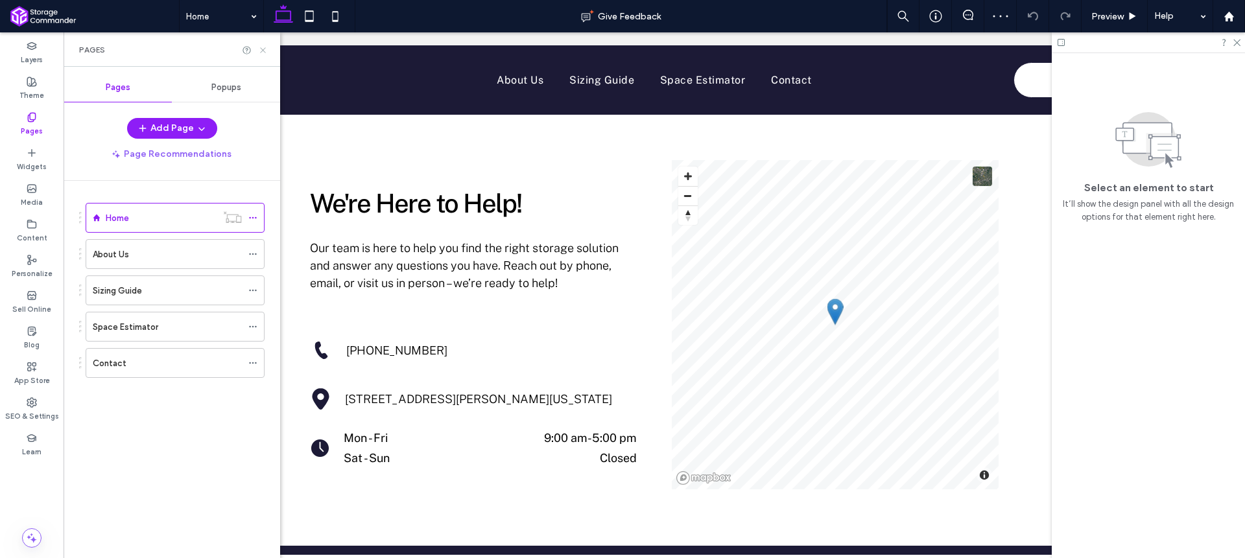
click at [263, 51] on use at bounding box center [262, 49] width 5 height 5
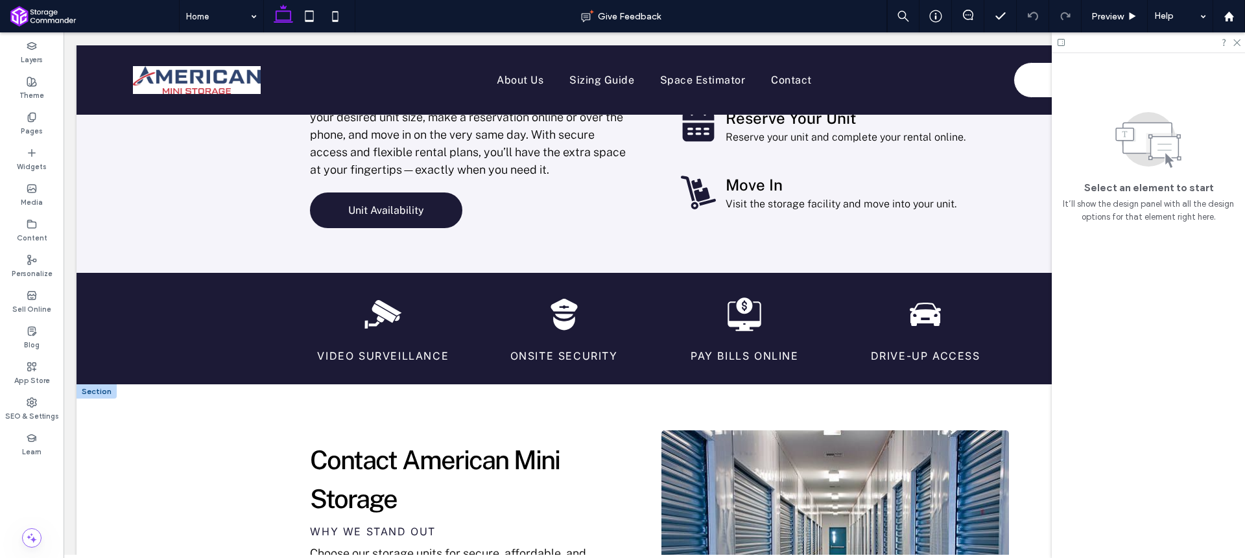
scroll to position [2047, 0]
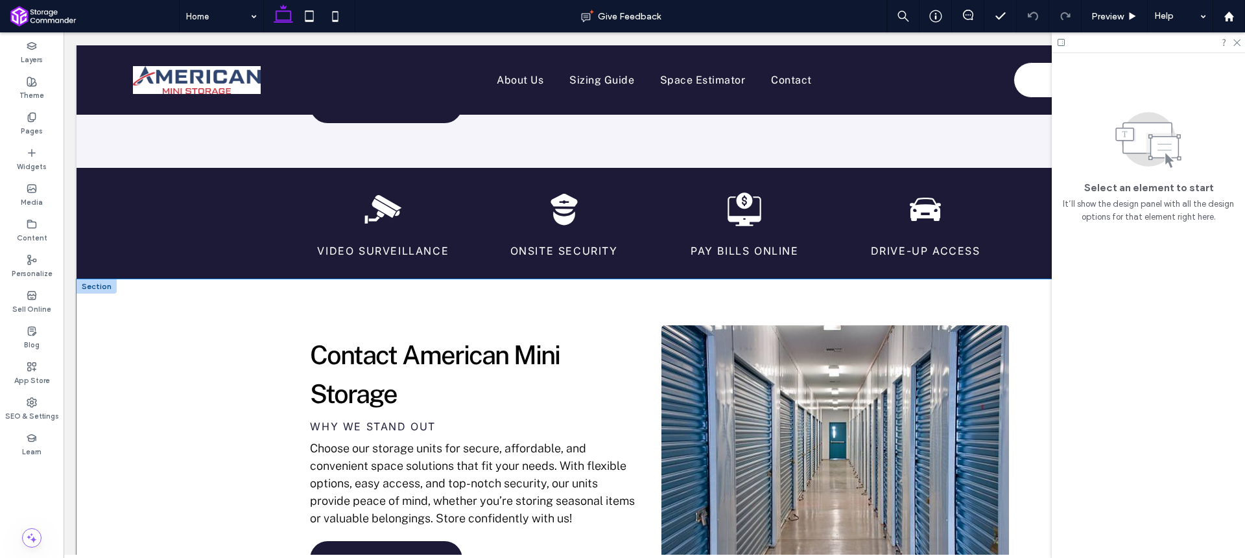
click at [254, 279] on div "Contact American Mini Storage Why we stand out Choose our storage units for sec…" at bounding box center [655, 456] width 1156 height 355
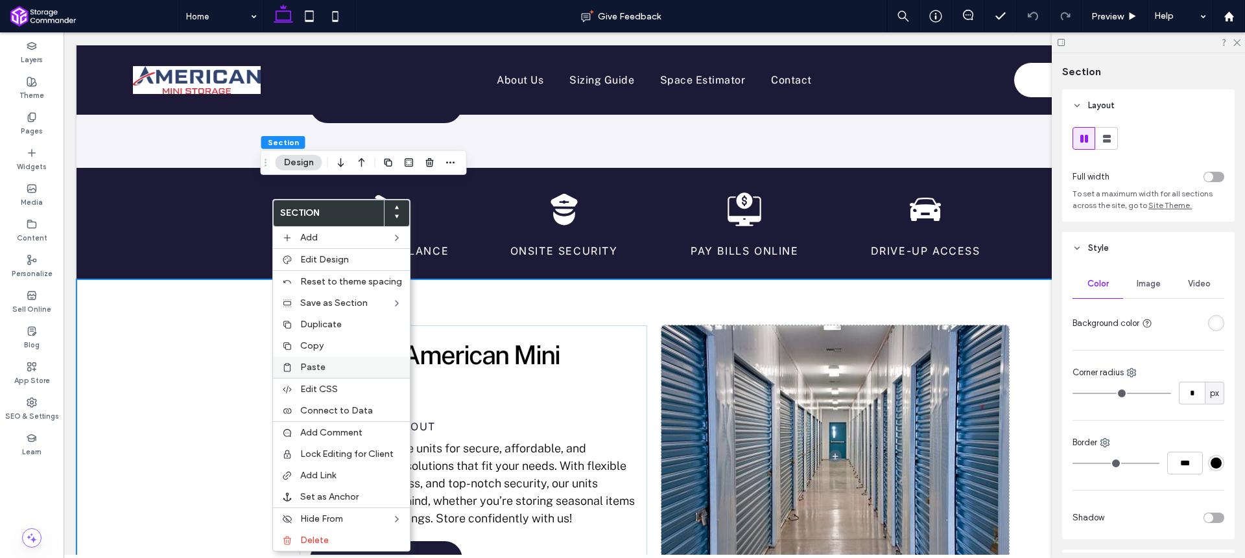
click at [318, 372] on span "Paste" at bounding box center [312, 367] width 25 height 11
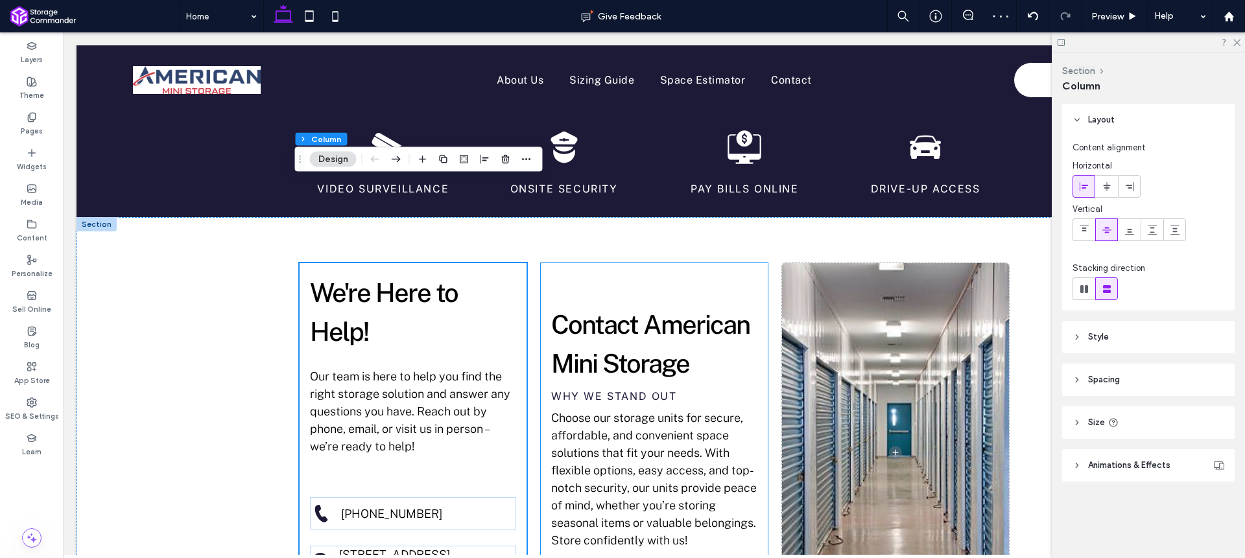
scroll to position [2127, 0]
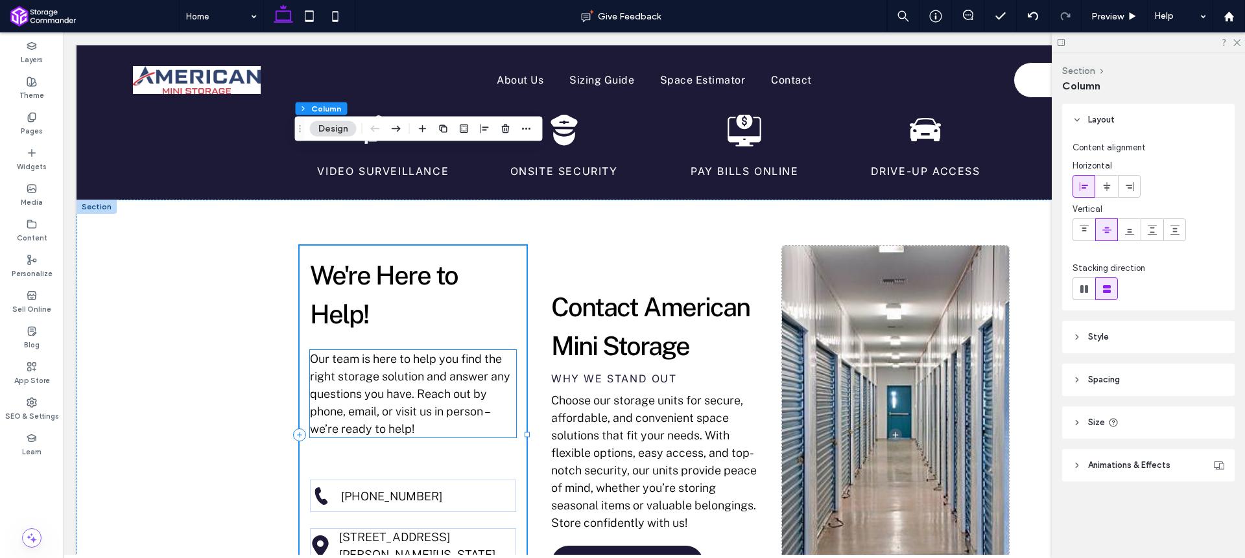
click at [482, 350] on div "Our team is here to help you find the right storage solution and answer any que…" at bounding box center [413, 394] width 206 height 88
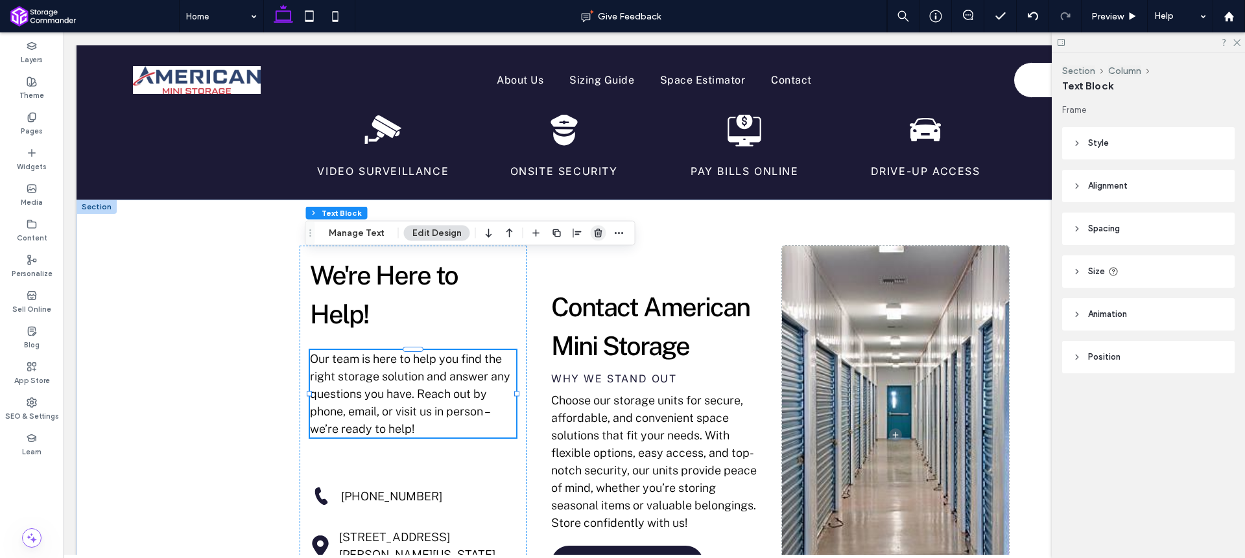
click at [596, 233] on use "button" at bounding box center [598, 233] width 8 height 8
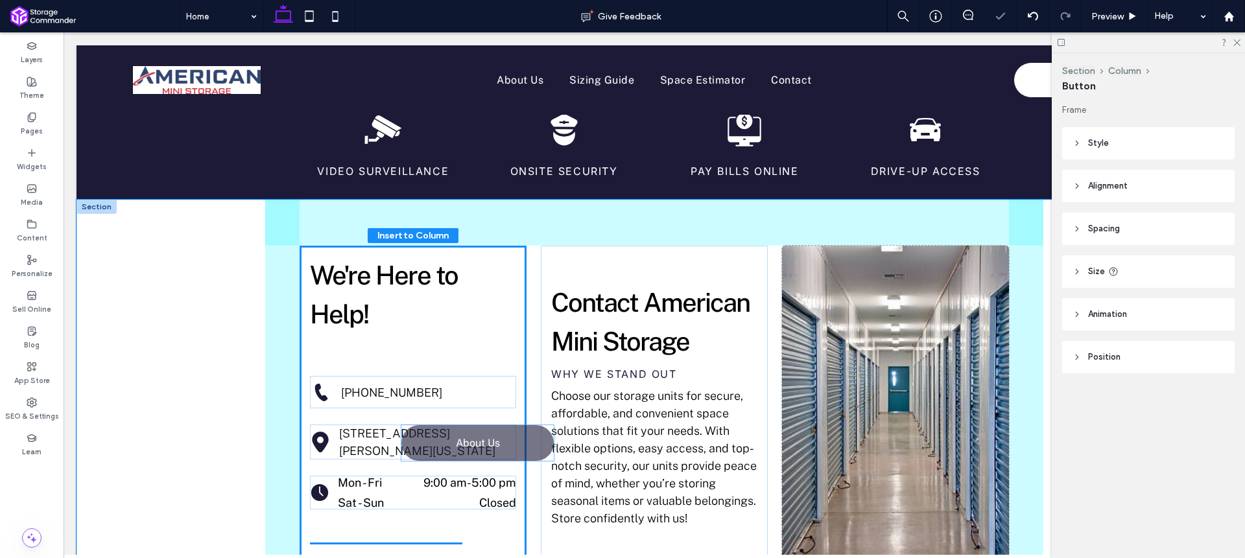
drag, startPoint x: 613, startPoint y: 437, endPoint x: 468, endPoint y: 444, distance: 144.8
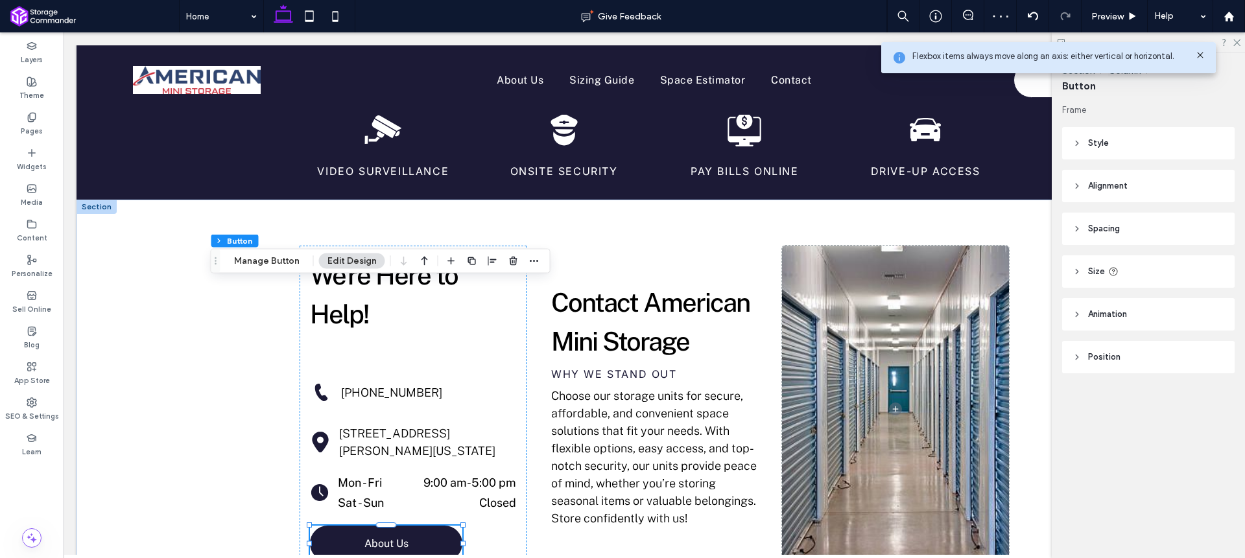
drag, startPoint x: 310, startPoint y: 409, endPoint x: 209, endPoint y: 244, distance: 192.4
click at [215, 257] on use "Drag" at bounding box center [216, 260] width 2 height 7
drag, startPoint x: 610, startPoint y: 437, endPoint x: 456, endPoint y: 418, distance: 154.9
click at [456, 418] on div "We're Here to Help! (205) 428-4441 5945 Johns Road, Hueytown, Alabama 35023, Un…" at bounding box center [654, 409] width 778 height 419
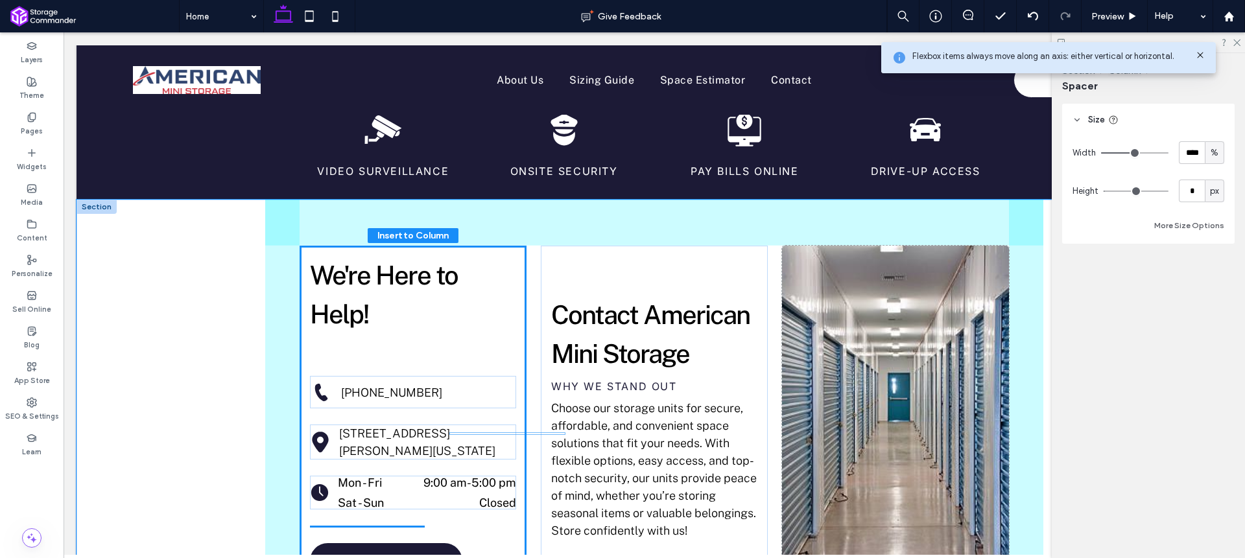
drag, startPoint x: 573, startPoint y: 437, endPoint x: 477, endPoint y: 433, distance: 96.7
type input "**"
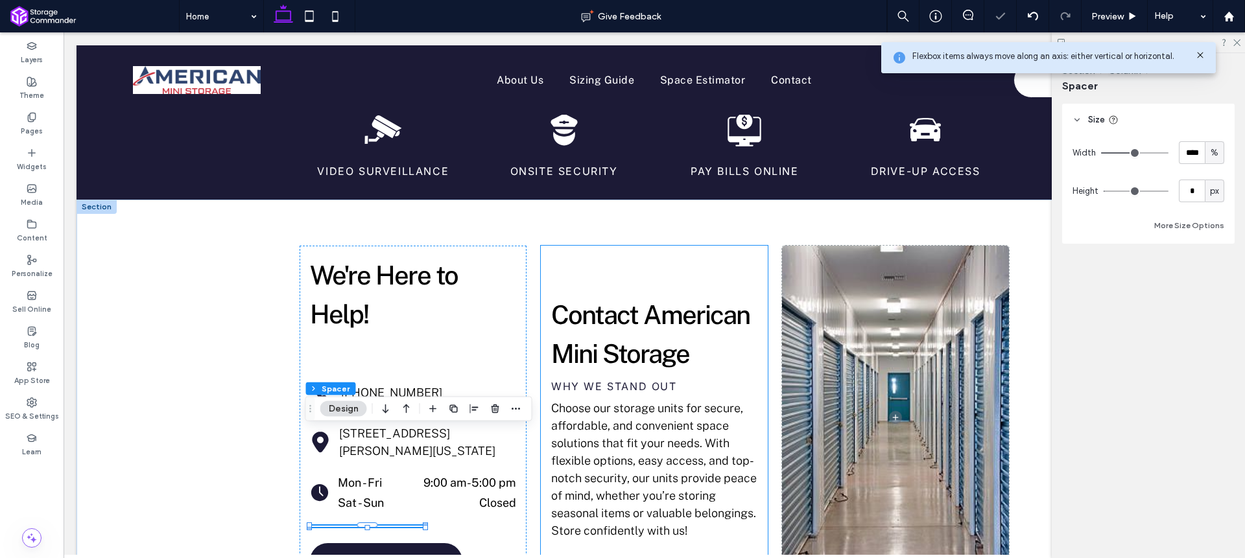
click at [625, 246] on div "Contact American Mini Storage Why we stand out Choose our storage units for sec…" at bounding box center [654, 418] width 227 height 344
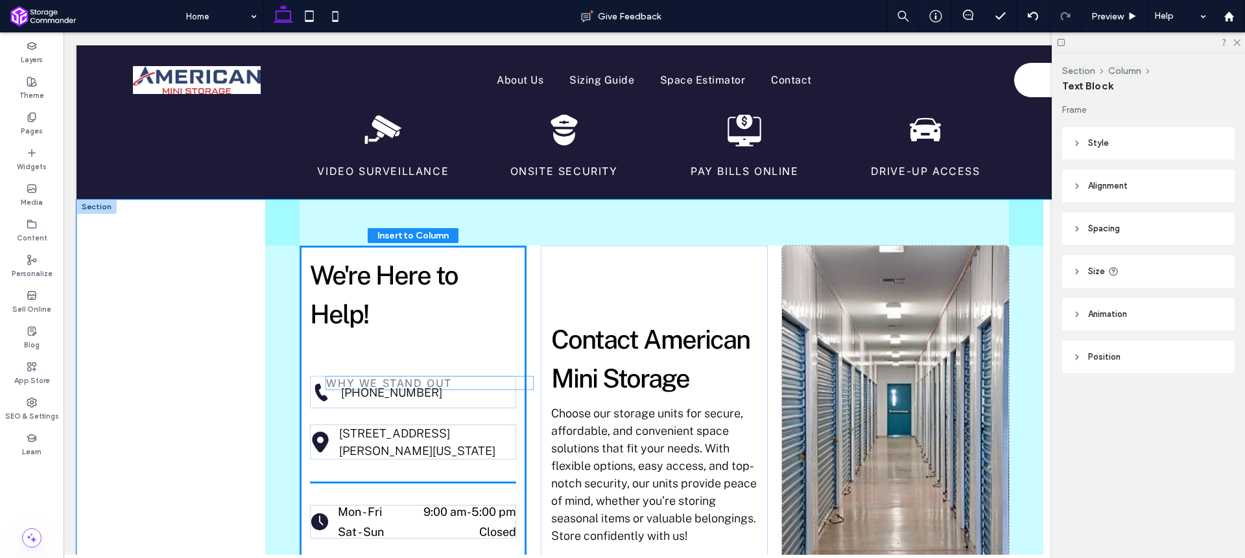
drag, startPoint x: 595, startPoint y: 289, endPoint x: 375, endPoint y: 381, distance: 238.3
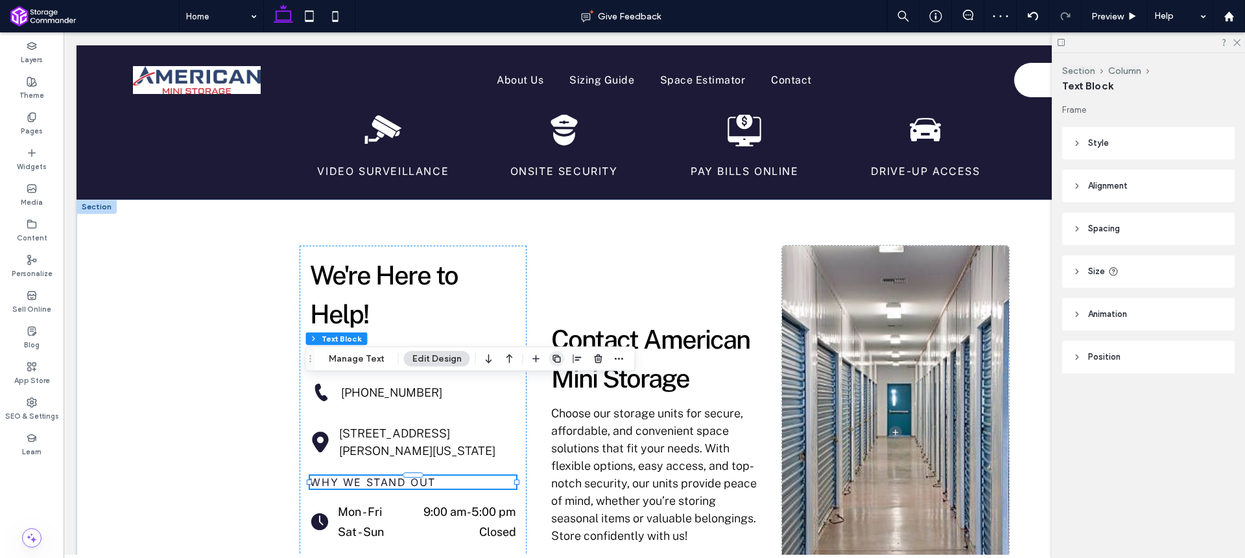
click at [552, 359] on icon "button" at bounding box center [557, 359] width 10 height 10
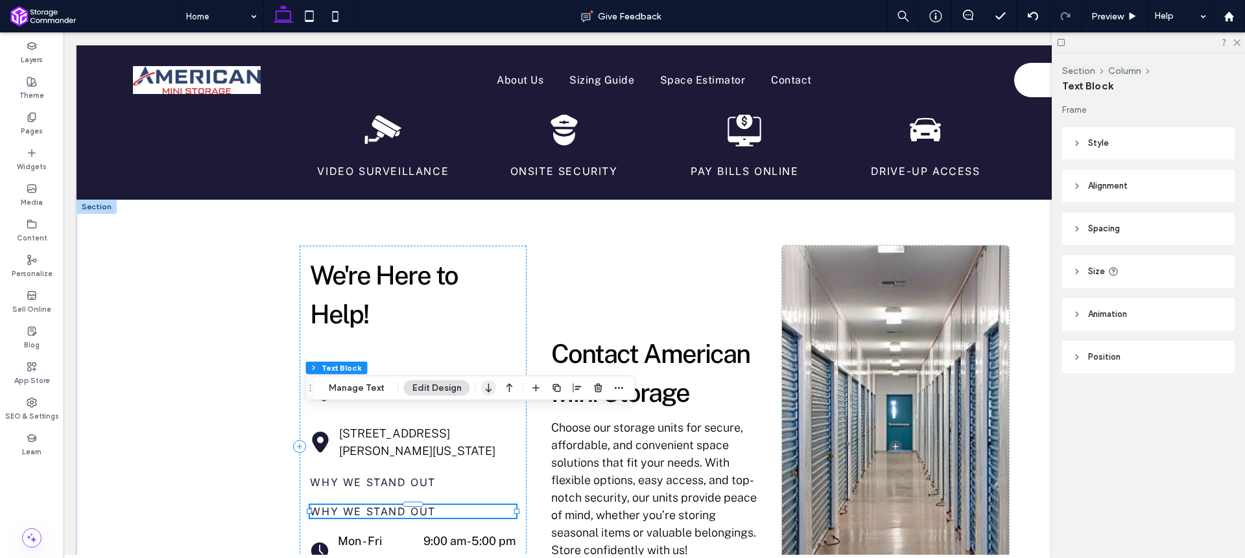
click at [486, 389] on use "button" at bounding box center [489, 388] width 6 height 9
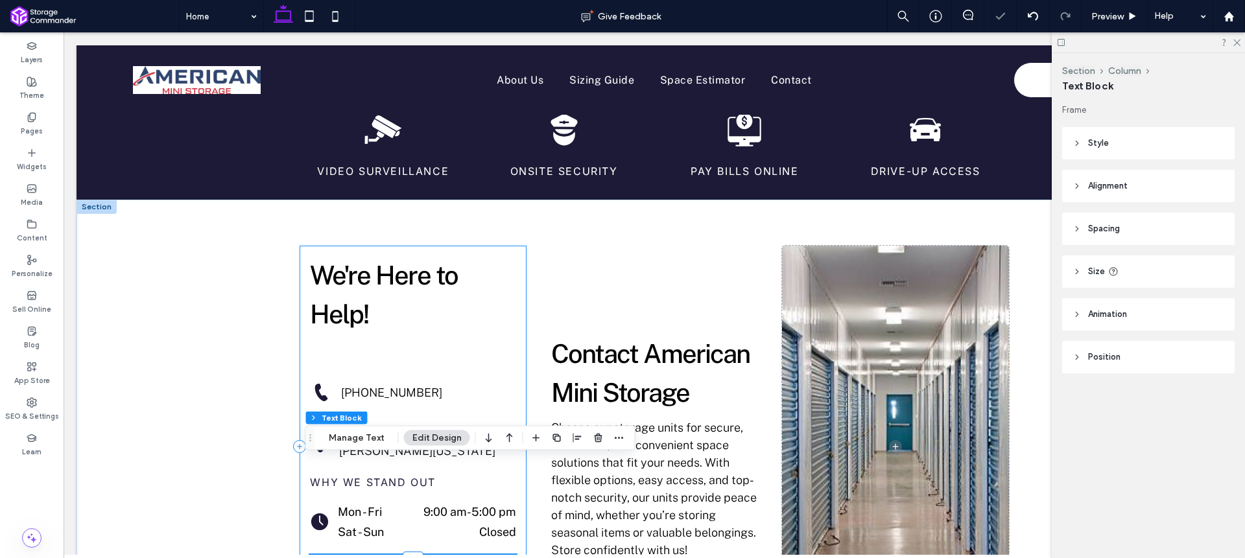
click at [517, 309] on div "We're Here to Help! (205) 428-4441 5945 Johns Road, Hueytown, Alabama 35023, Un…" at bounding box center [413, 447] width 227 height 402
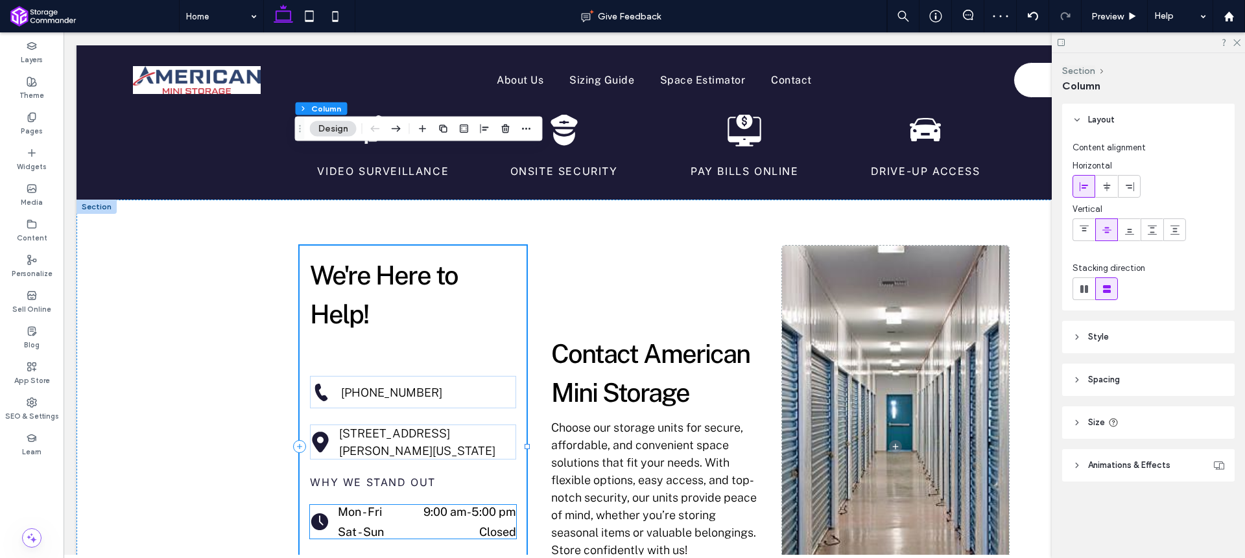
click at [411, 525] on dd "Closed" at bounding box center [463, 532] width 105 height 14
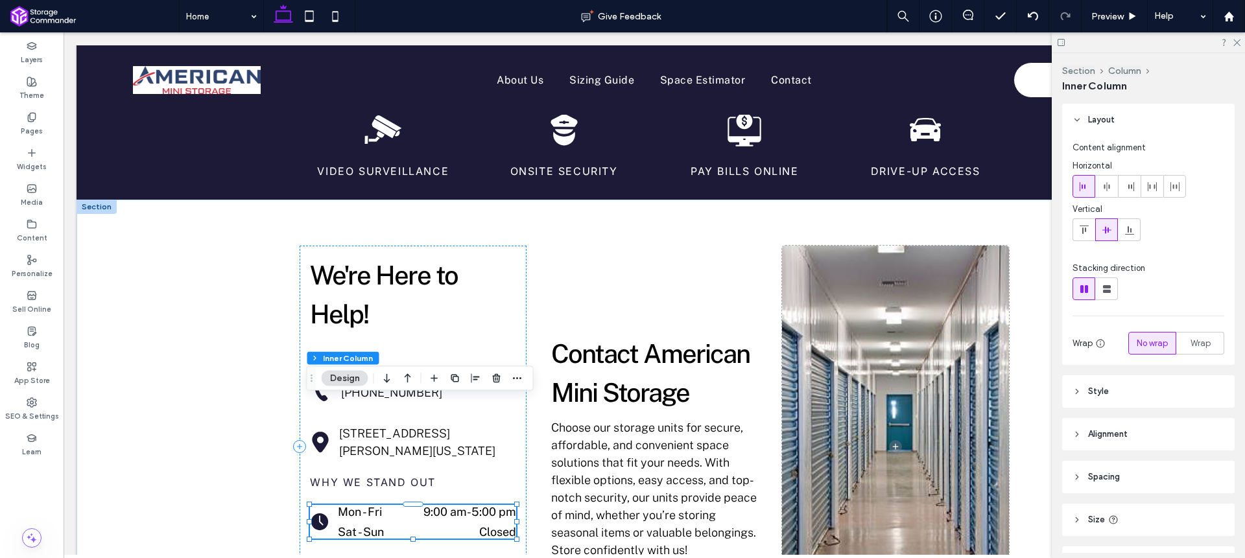
drag, startPoint x: 310, startPoint y: 388, endPoint x: 312, endPoint y: 329, distance: 59.0
click at [311, 375] on use "Drag" at bounding box center [312, 378] width 2 height 7
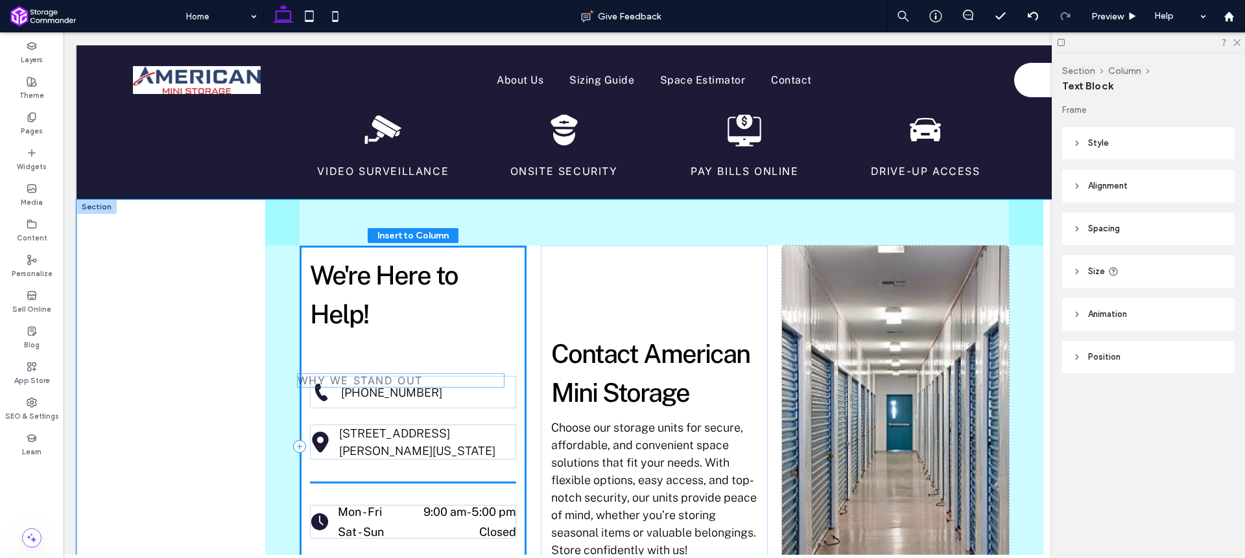
drag, startPoint x: 351, startPoint y: 388, endPoint x: 343, endPoint y: 382, distance: 10.1
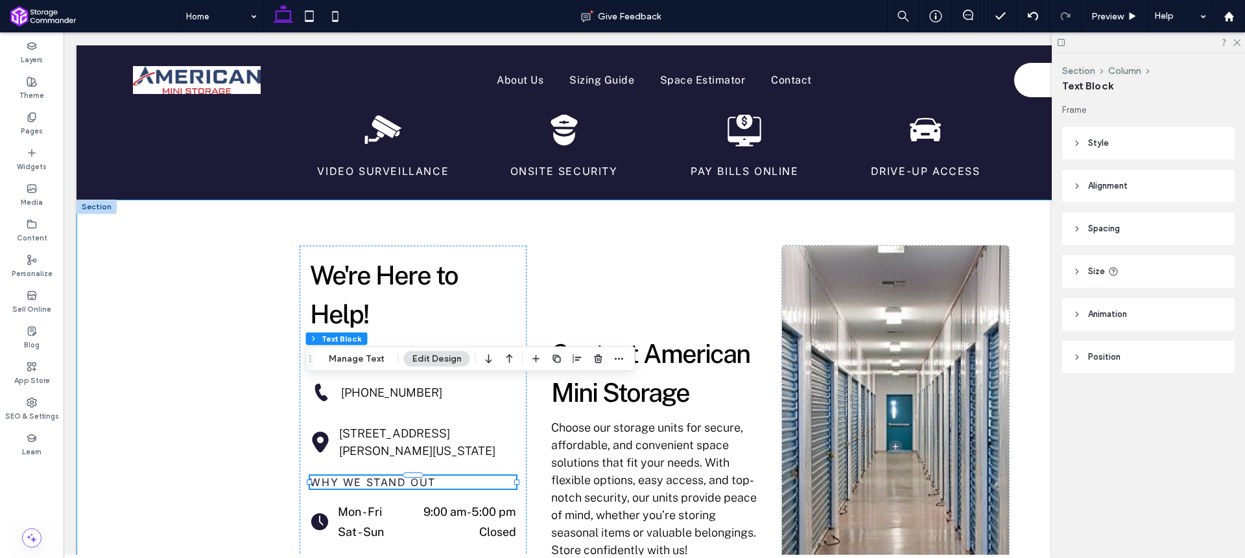
click at [531, 302] on div "We're Here to Help! (205) 428-4441 5945 Johns Road, Hueytown, Alabama 35023, Un…" at bounding box center [654, 447] width 778 height 495
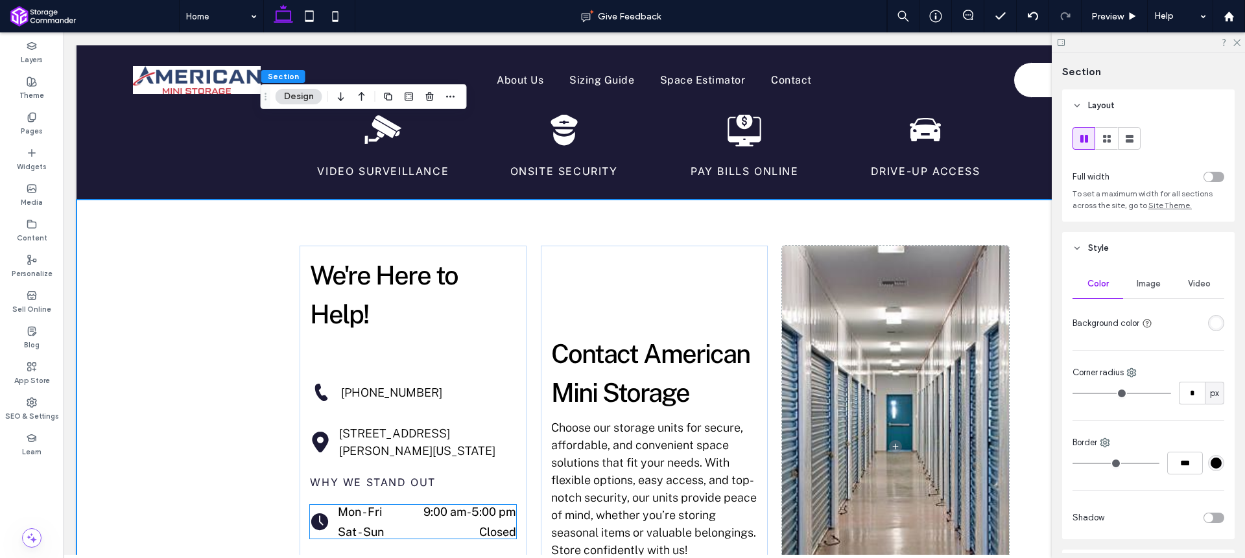
click at [405, 525] on div "Sat - Sun Closed" at bounding box center [427, 532] width 178 height 14
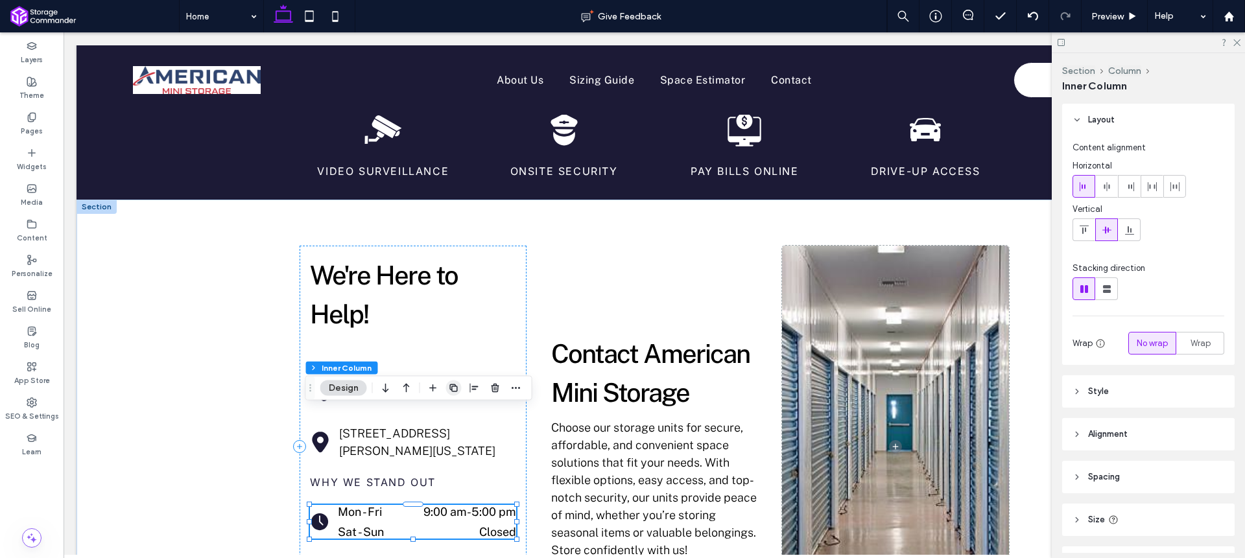
click at [451, 390] on use "button" at bounding box center [453, 388] width 8 height 8
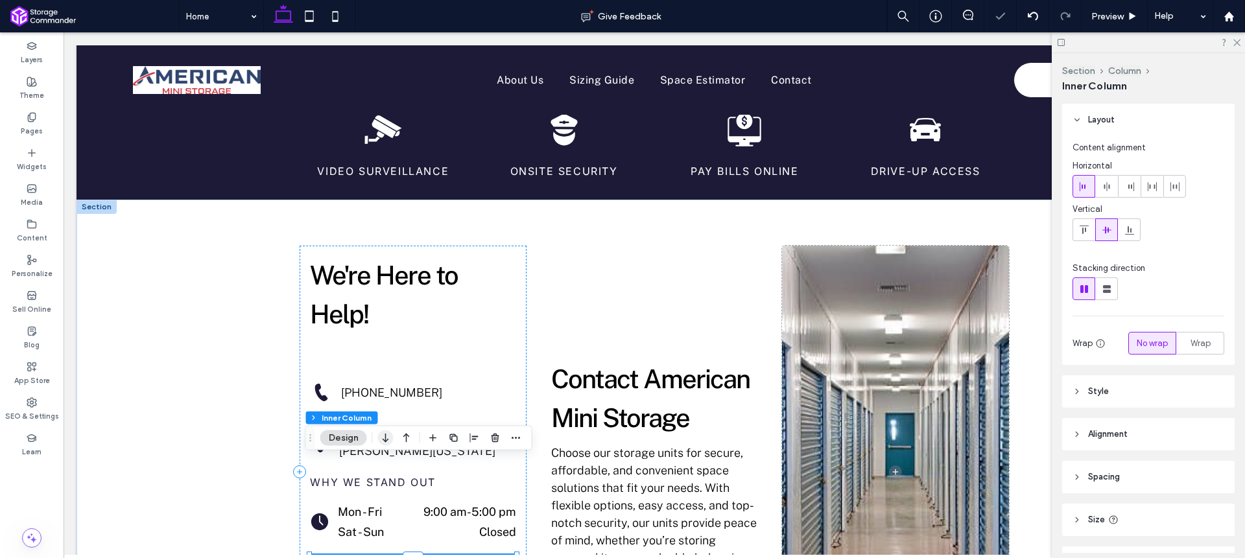
click at [385, 442] on use "button" at bounding box center [386, 438] width 6 height 9
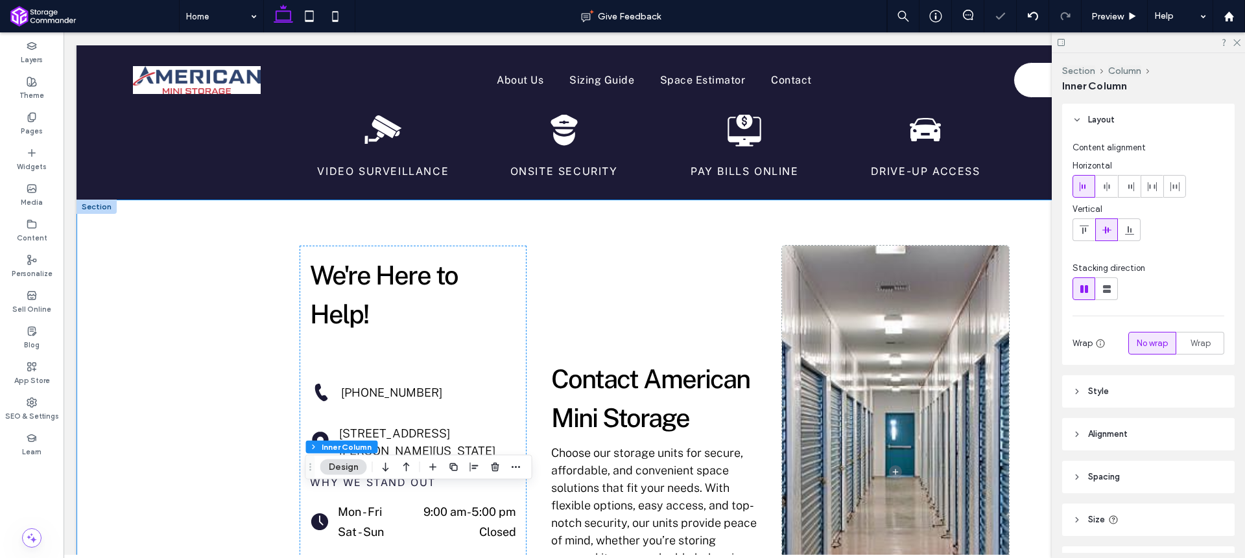
click at [532, 346] on div "We're Here to Help! (205) 428-4441 5945 Johns Road, Hueytown, Alabama 35023, Un…" at bounding box center [654, 472] width 778 height 545
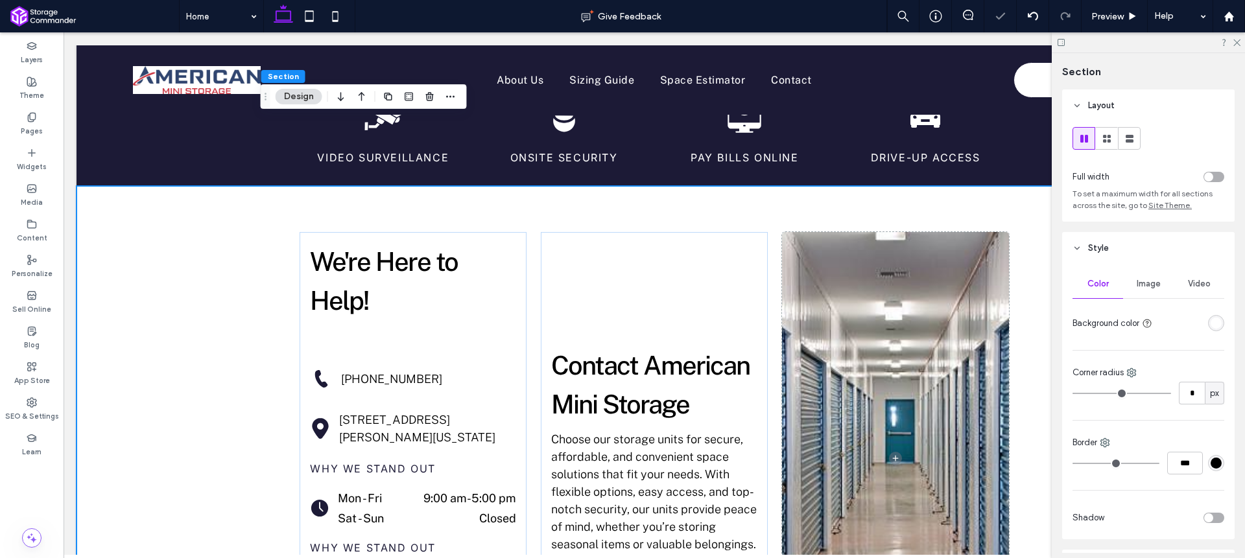
scroll to position [2147, 0]
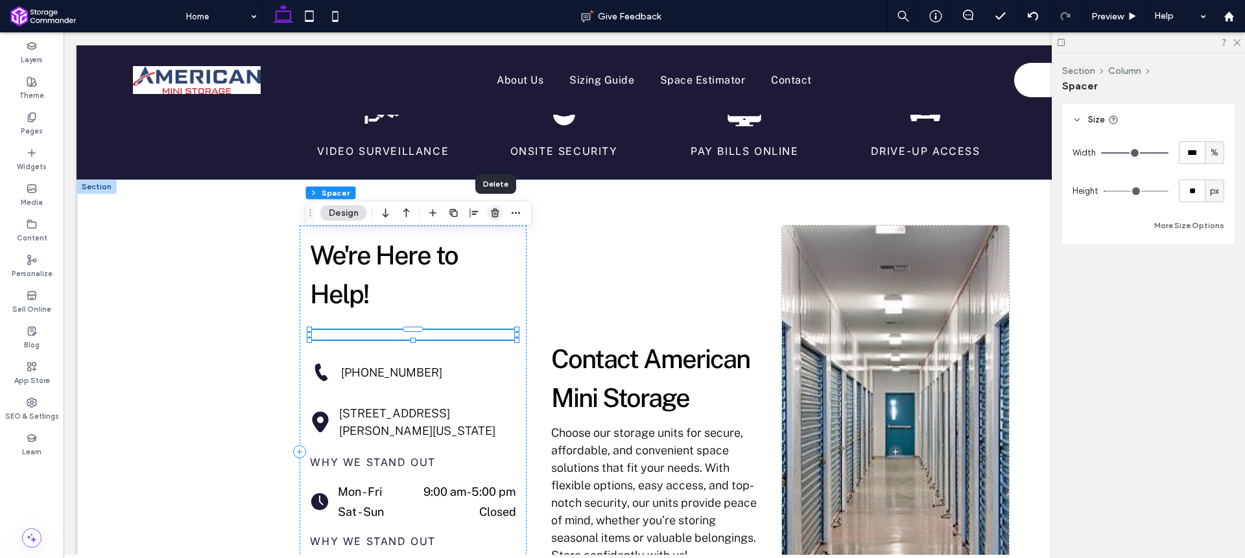
click at [494, 216] on use "button" at bounding box center [495, 213] width 8 height 8
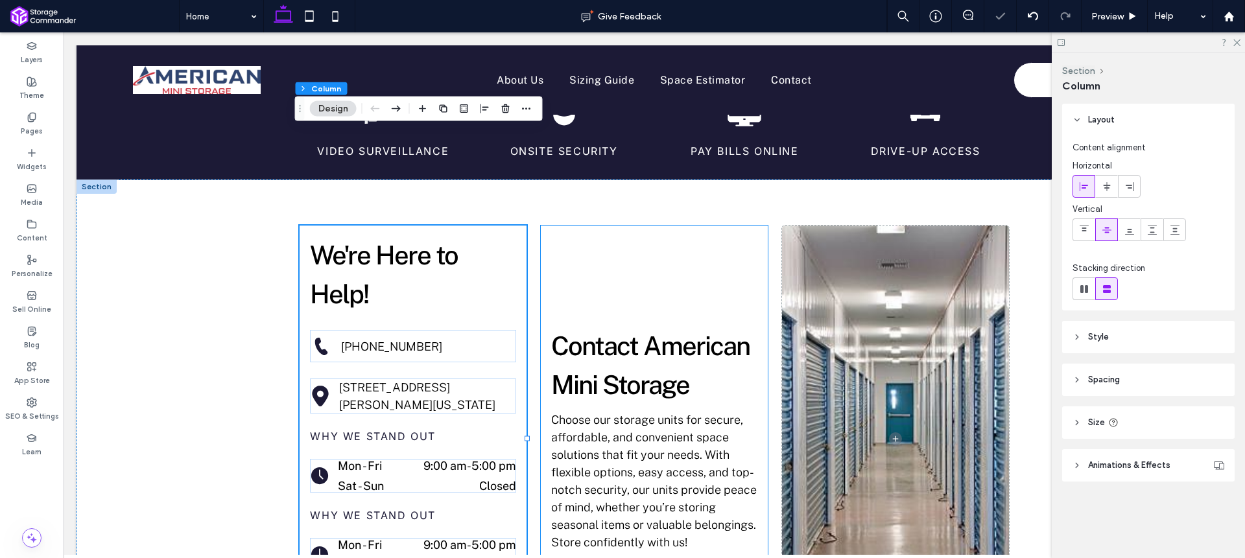
click at [541, 226] on div "Contact American Mini Storage Choose our storage units for secure, affordable, …" at bounding box center [654, 439] width 227 height 426
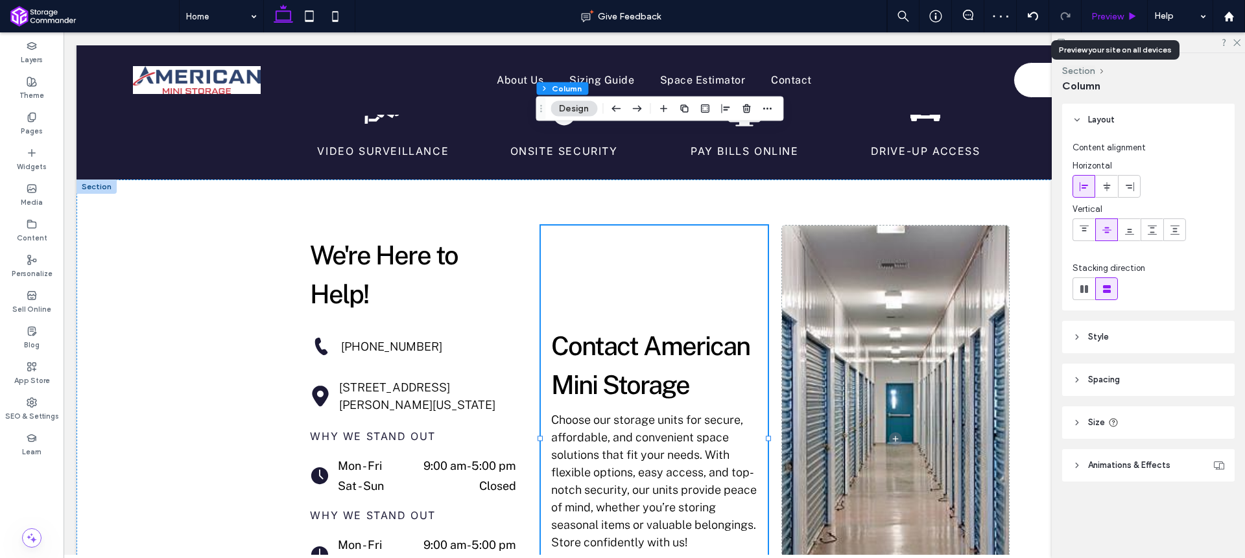
click at [1113, 16] on span "Preview" at bounding box center [1107, 16] width 32 height 11
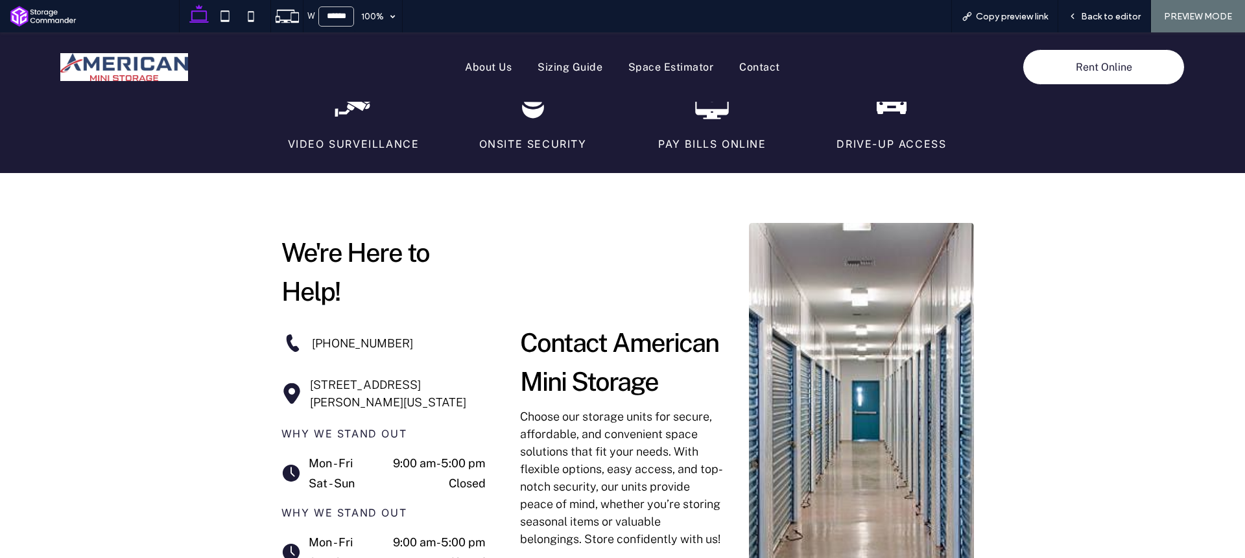
scroll to position [2184, 0]
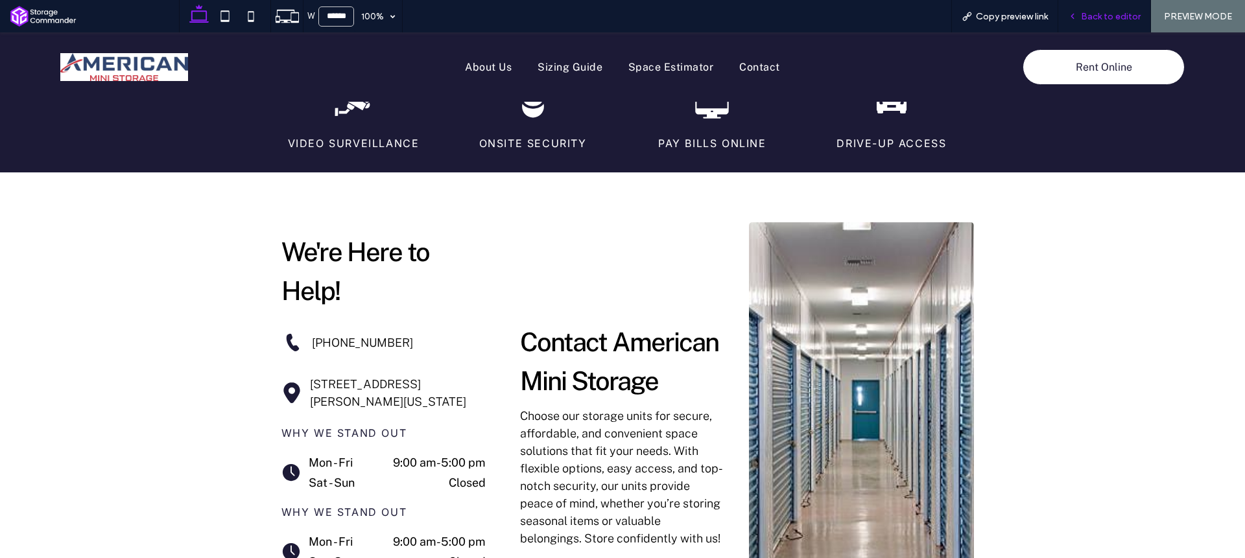
click at [1089, 22] on div "Back to editor" at bounding box center [1104, 16] width 93 height 32
click at [1107, 14] on span "Back to editor" at bounding box center [1111, 16] width 60 height 11
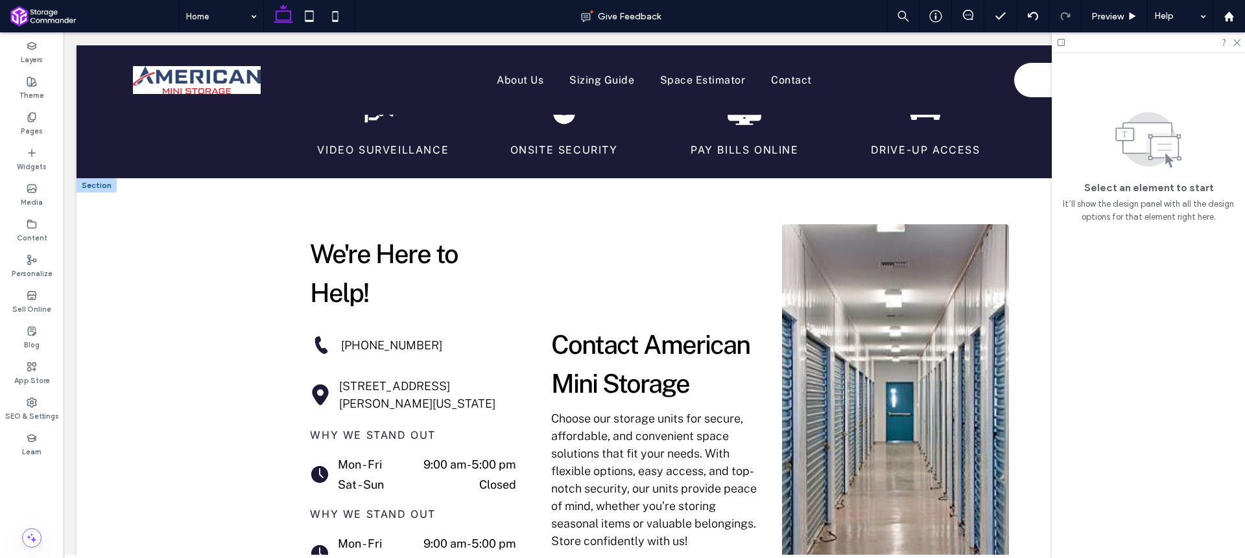
scroll to position [2147, 0]
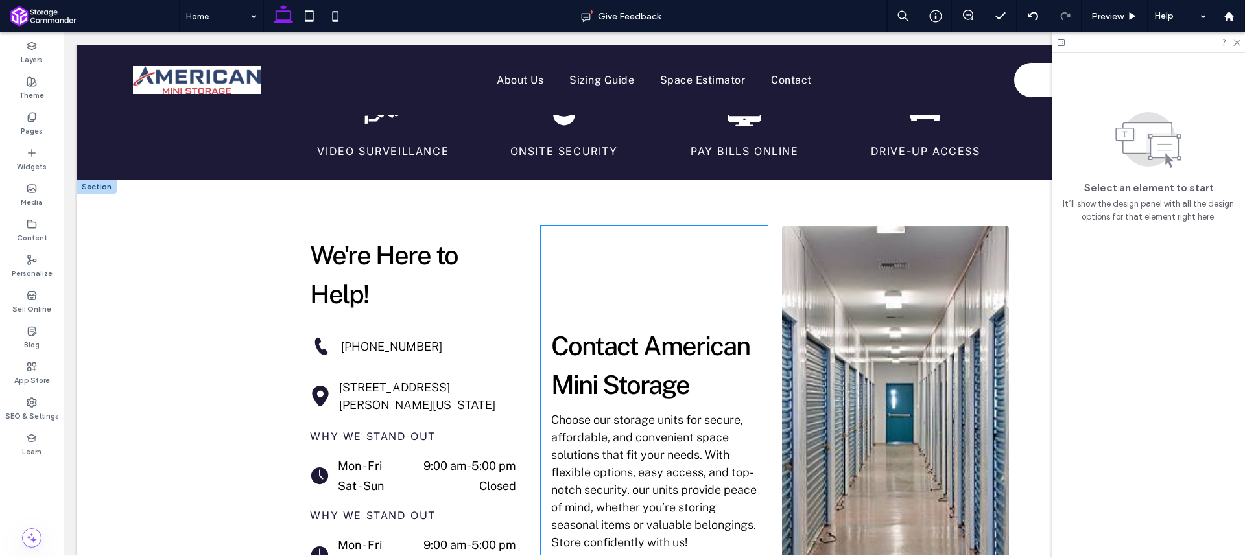
click at [706, 226] on div "Contact American Mini Storage Choose our storage units for secure, affordable, …" at bounding box center [654, 439] width 227 height 426
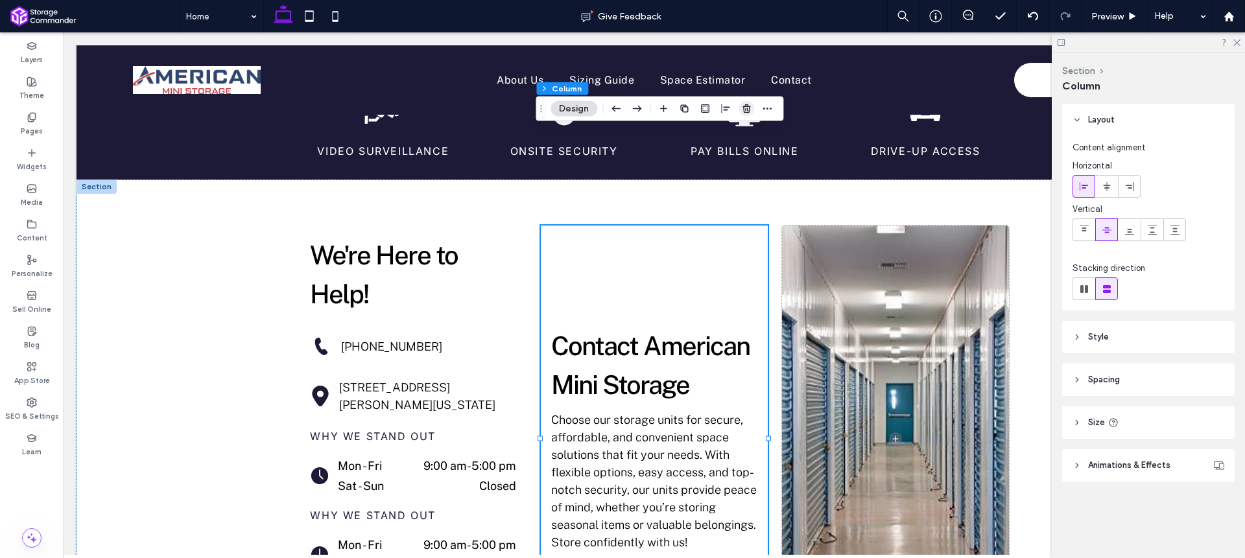
click at [741, 112] on span "button" at bounding box center [747, 109] width 16 height 16
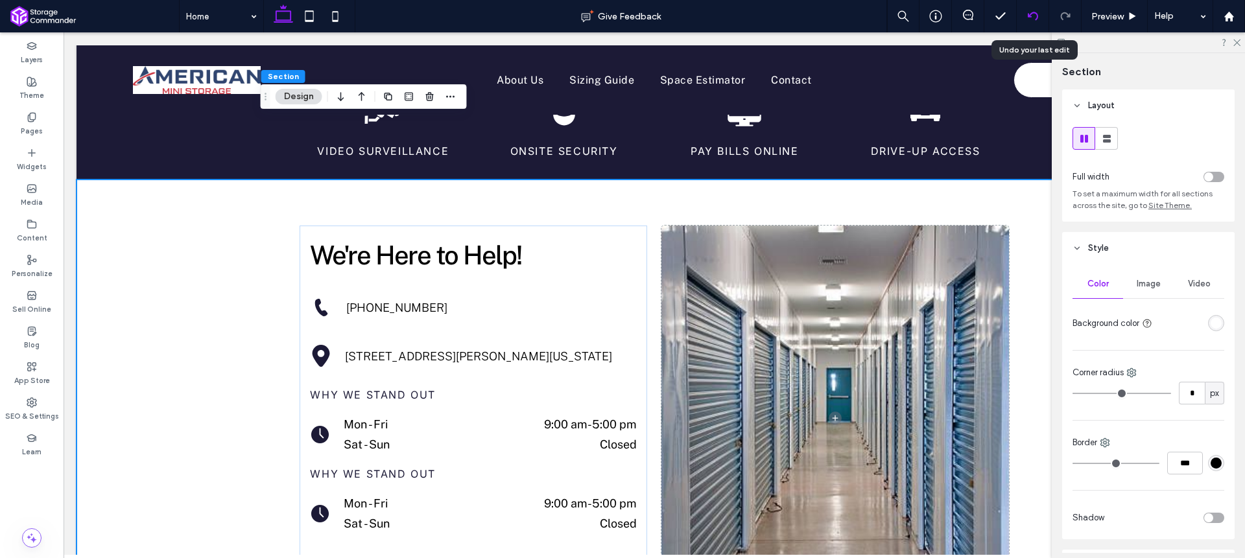
click at [1036, 20] on icon at bounding box center [1033, 16] width 10 height 10
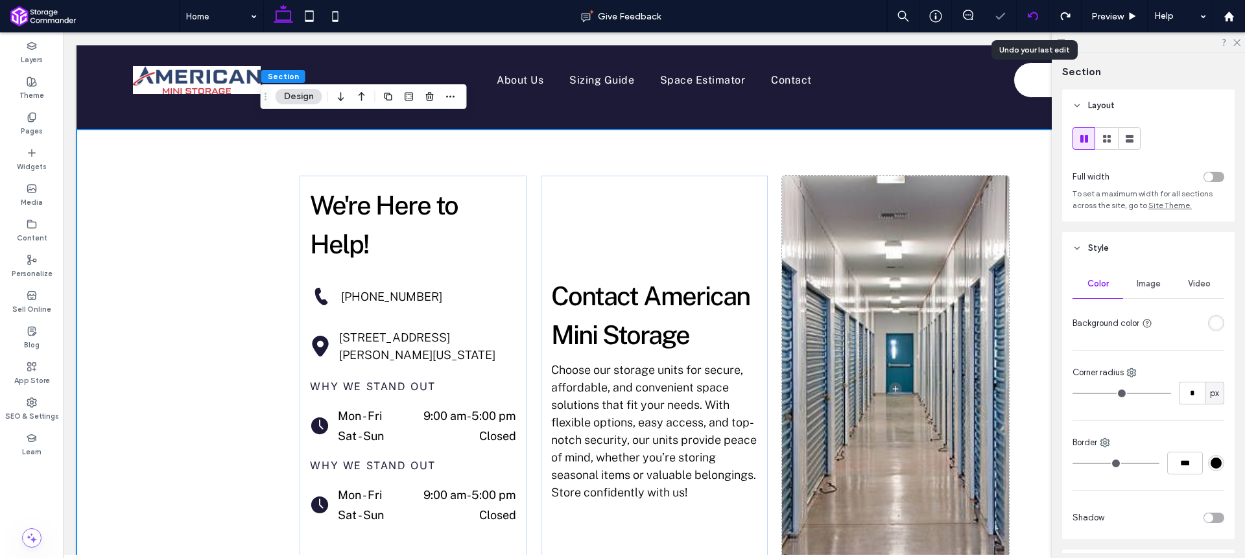
scroll to position [2202, 0]
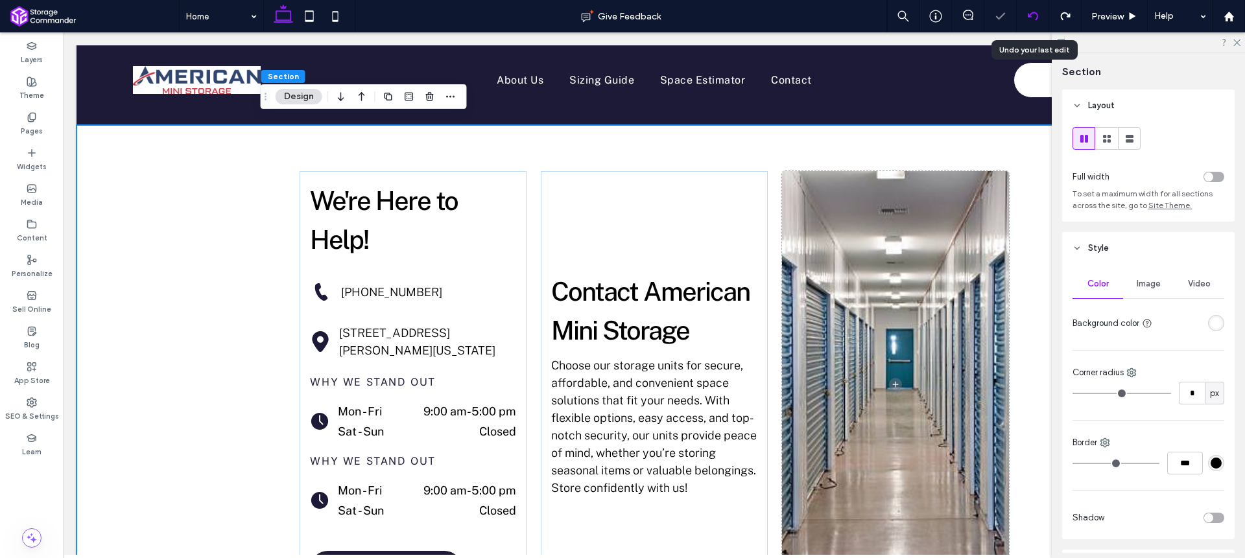
click at [1034, 17] on icon at bounding box center [1033, 16] width 10 height 10
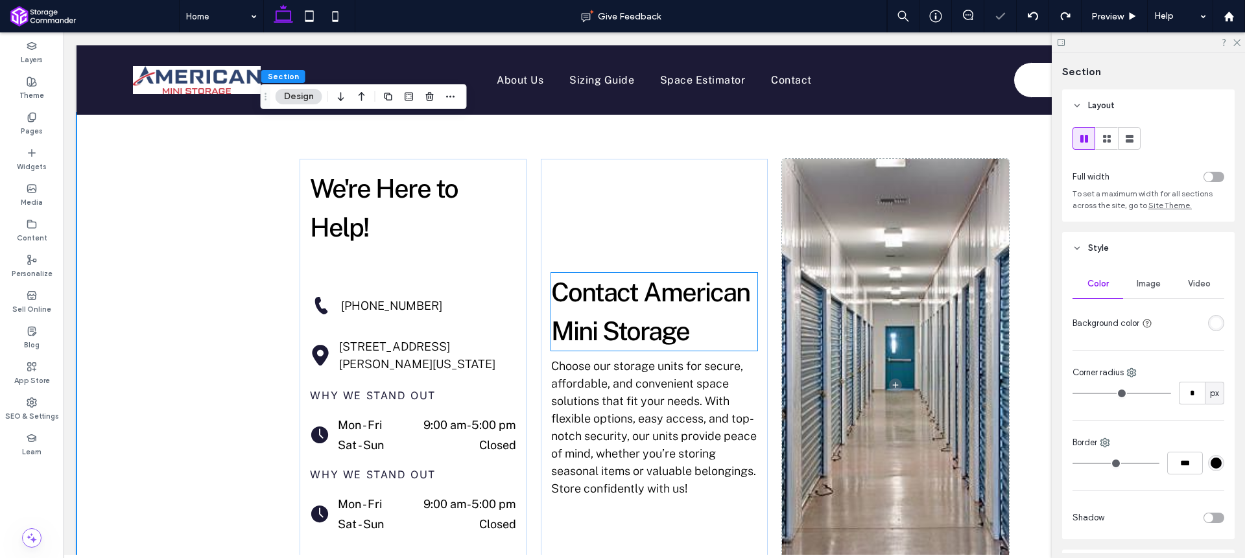
scroll to position [2215, 0]
click at [666, 169] on div "Contact American Mini Storage Choose our storage units for secure, affordable, …" at bounding box center [654, 384] width 227 height 452
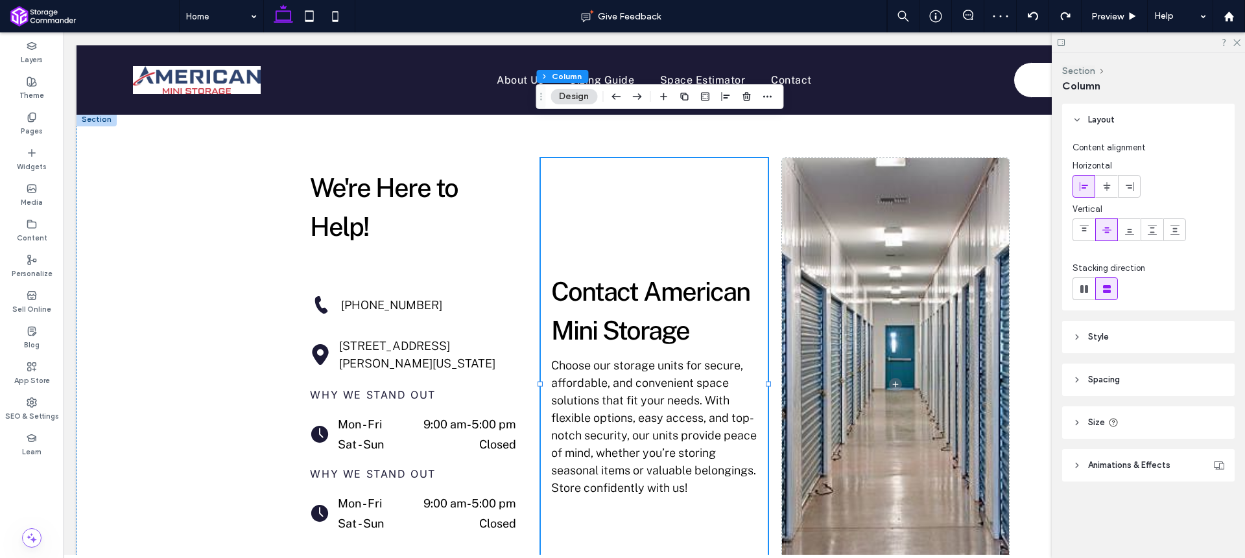
click at [744, 108] on div "Section Column Design" at bounding box center [660, 96] width 248 height 25
click at [746, 103] on span "button" at bounding box center [747, 97] width 16 height 16
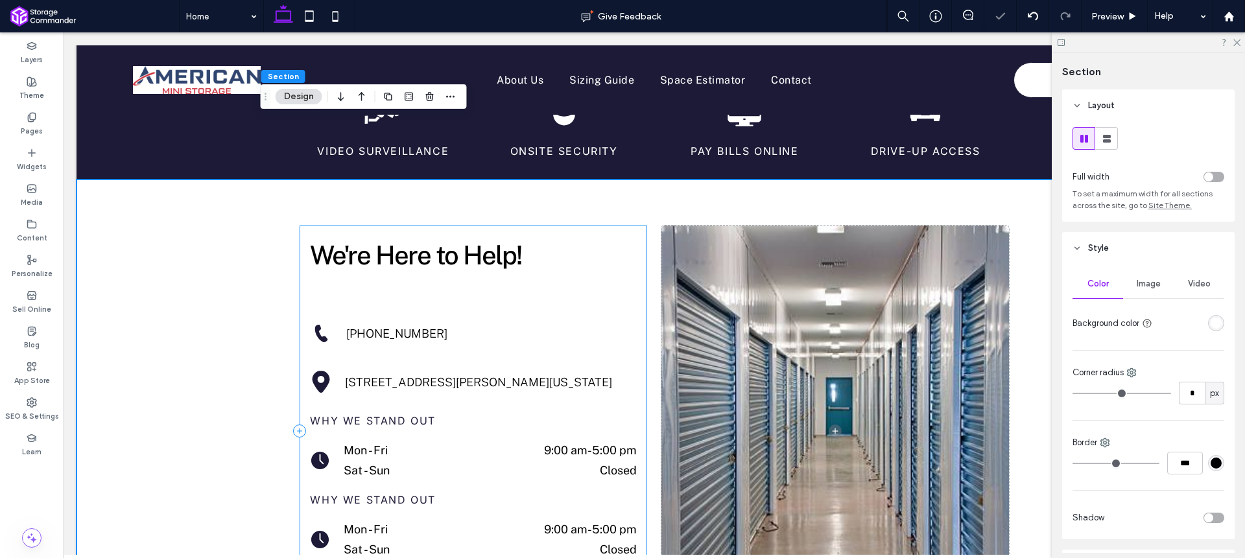
scroll to position [2143, 0]
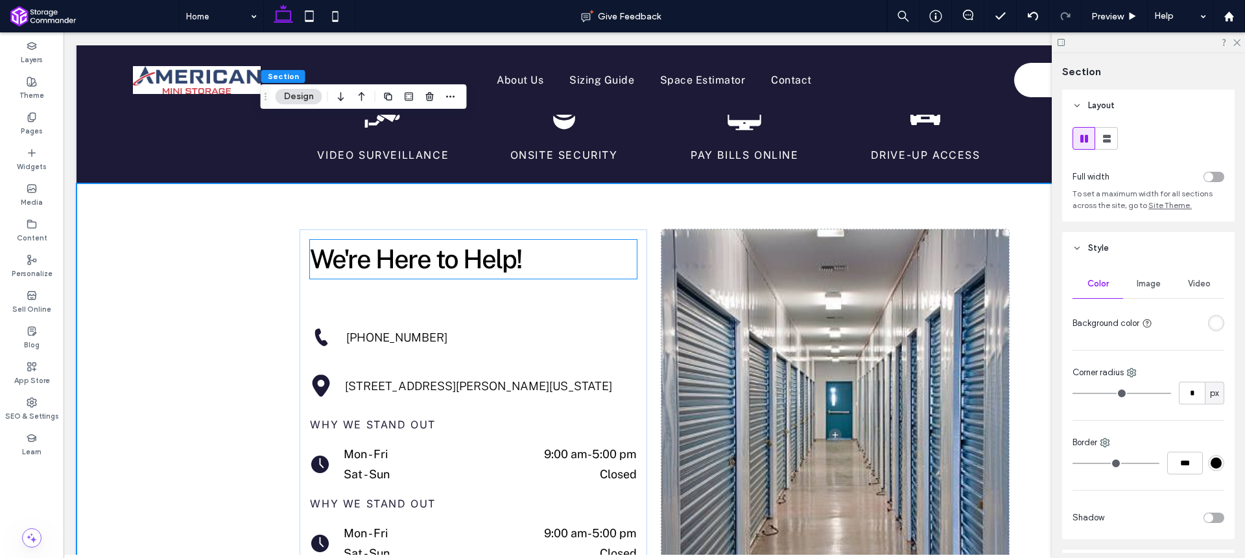
click at [425, 240] on div "We're Here to Help!" at bounding box center [473, 259] width 327 height 39
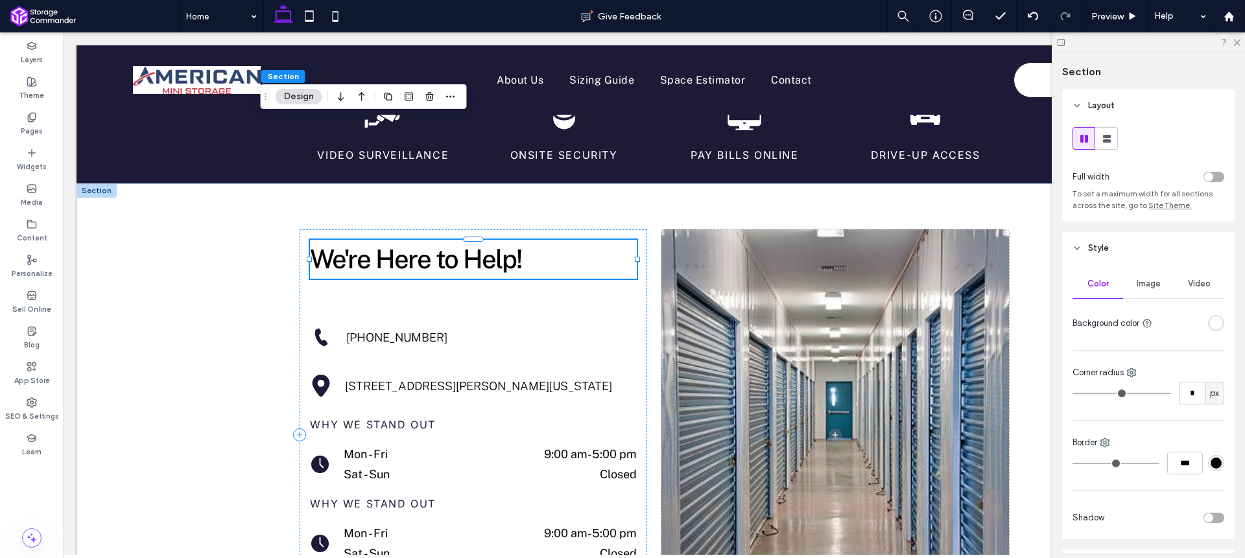
click at [425, 244] on span "We're Here to Help!" at bounding box center [415, 259] width 211 height 30
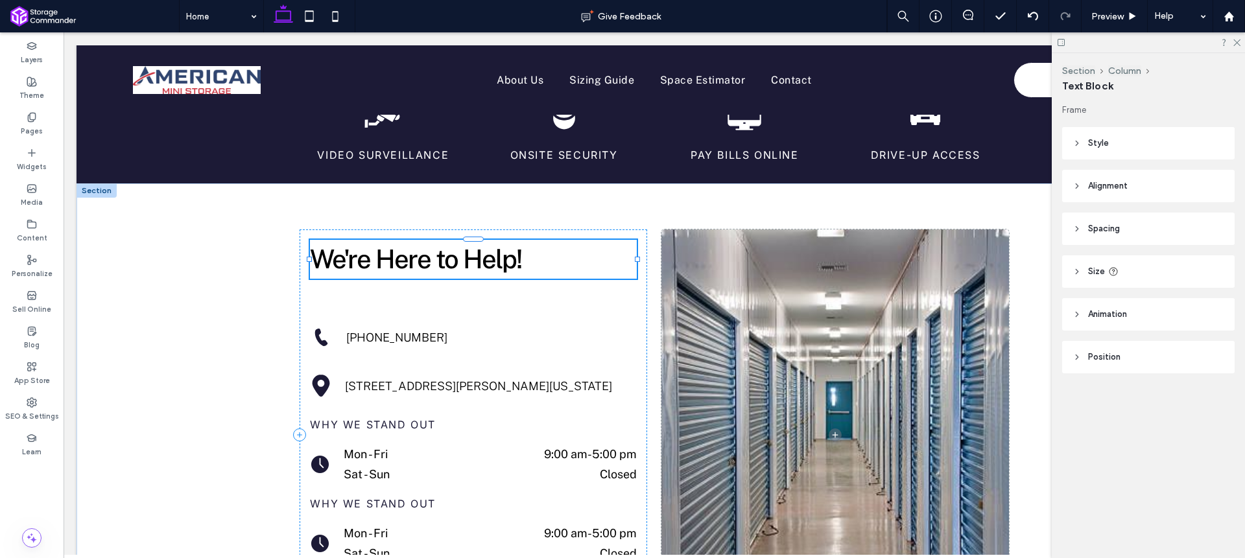
type input "**********"
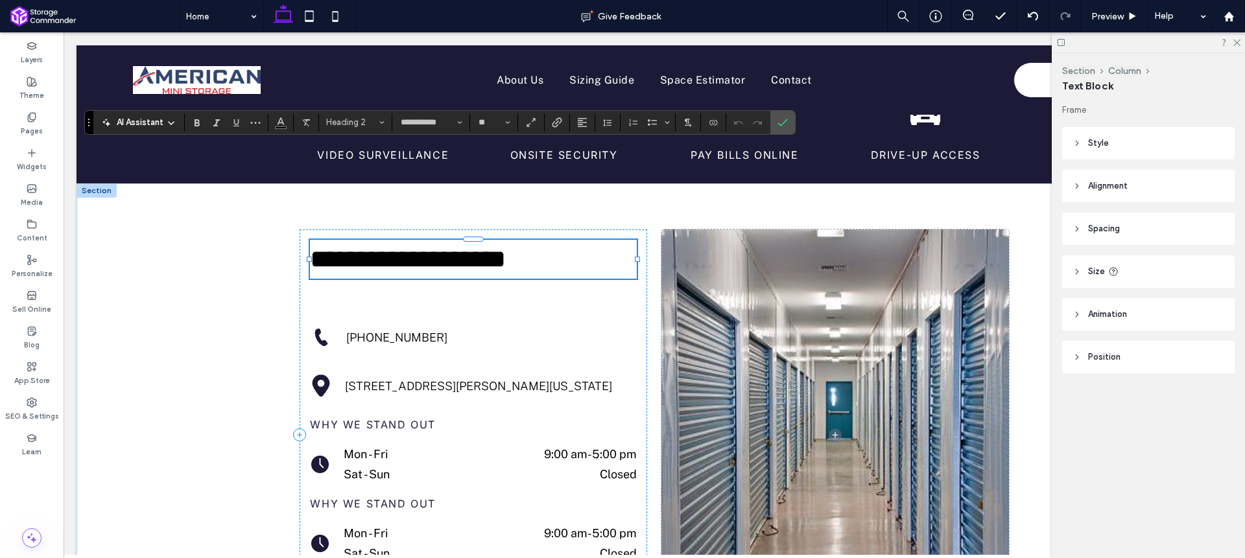
type input "**"
click at [789, 121] on label "Confirm" at bounding box center [782, 122] width 19 height 23
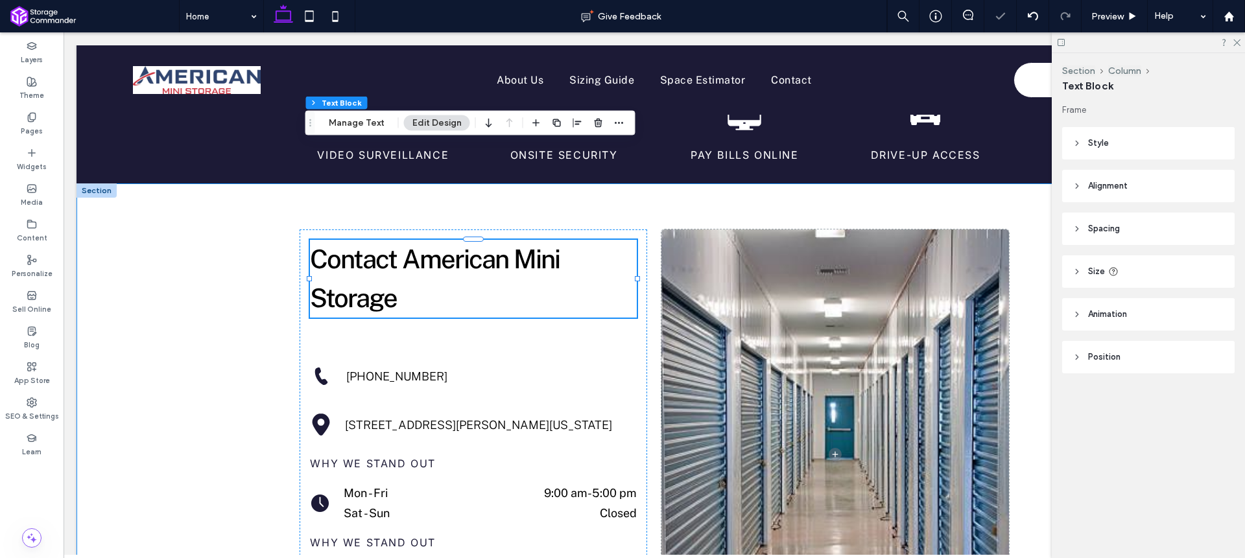
click at [187, 293] on div "Contact American Mini Storage (205) 428-4441 5945 Johns Road, Hueytown, Alabama…" at bounding box center [655, 455] width 1156 height 542
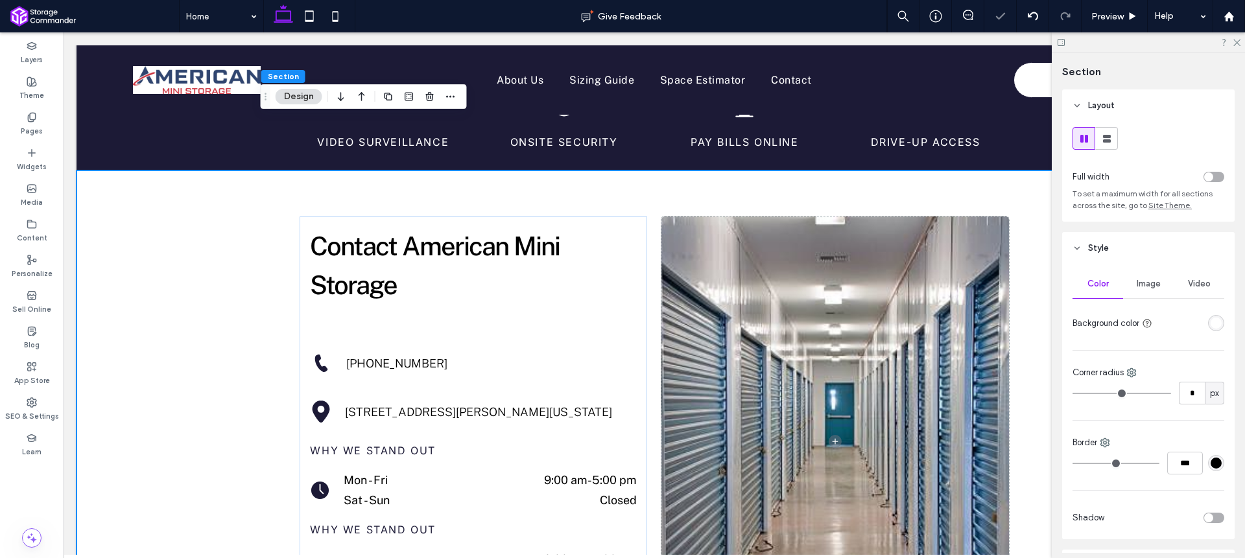
scroll to position [2165, 0]
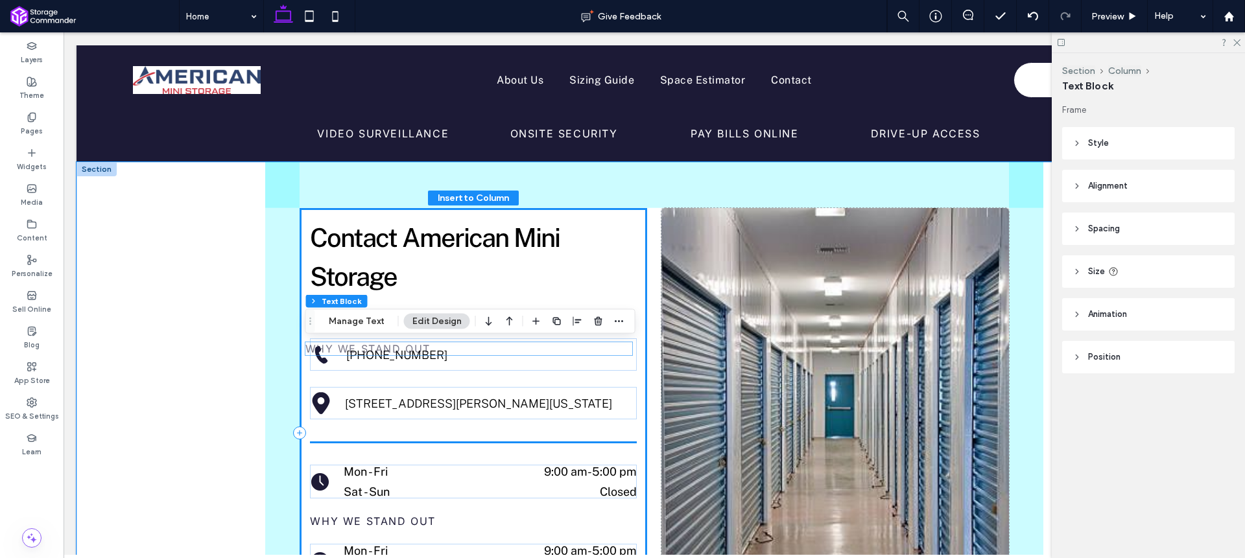
click at [406, 348] on span "Why we stand out" at bounding box center [368, 348] width 126 height 13
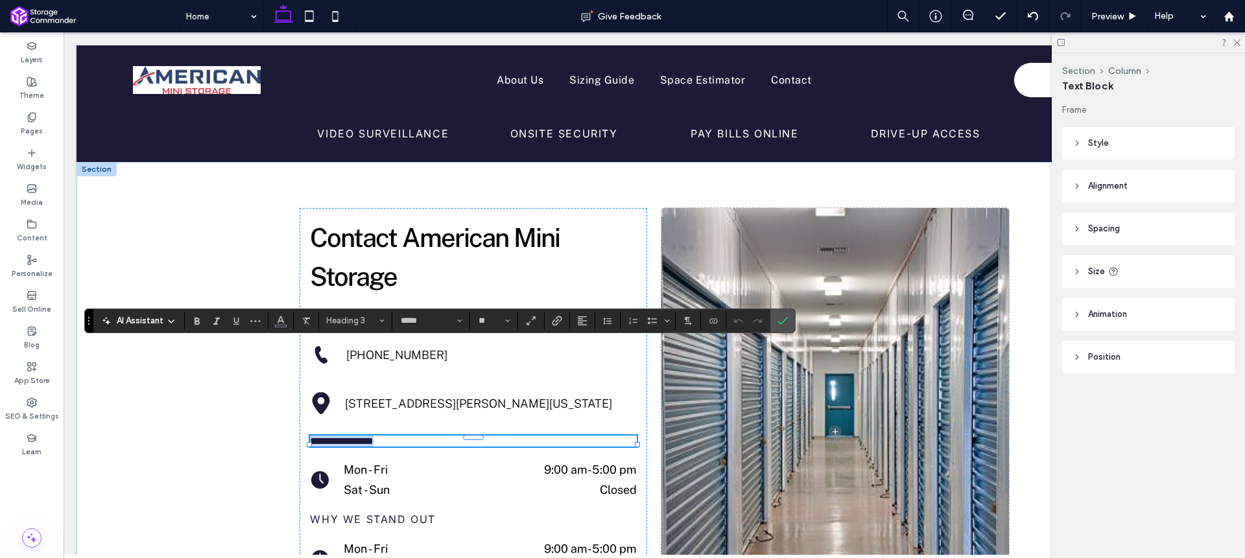
click at [374, 436] on span "**********" at bounding box center [342, 441] width 64 height 10
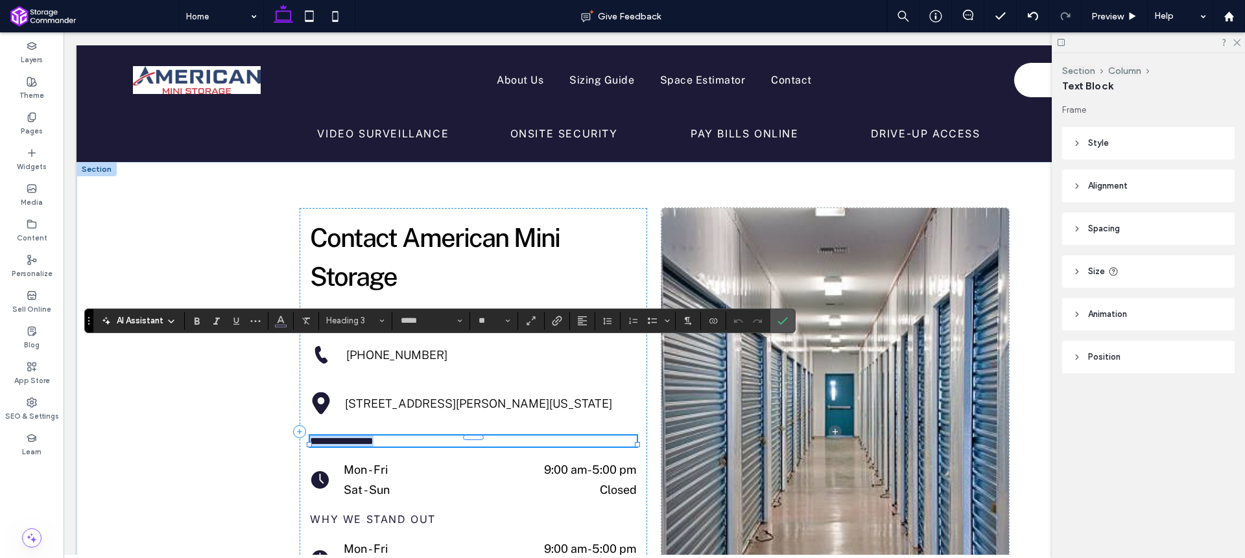
type input "**********"
click at [383, 513] on span "Why we stand out" at bounding box center [373, 519] width 126 height 13
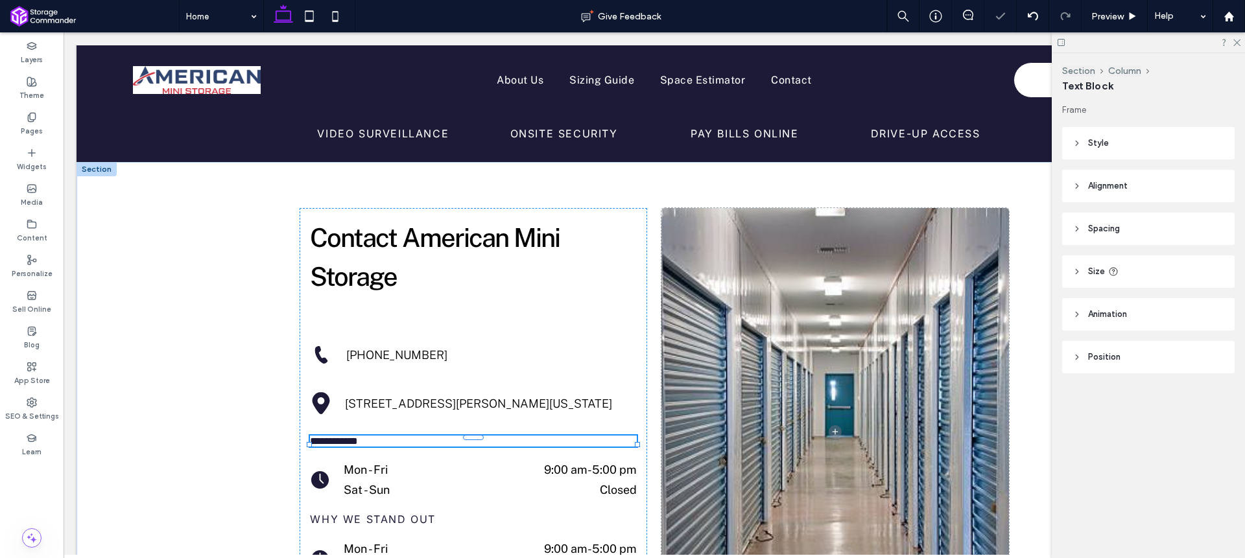
type input "*****"
type input "**"
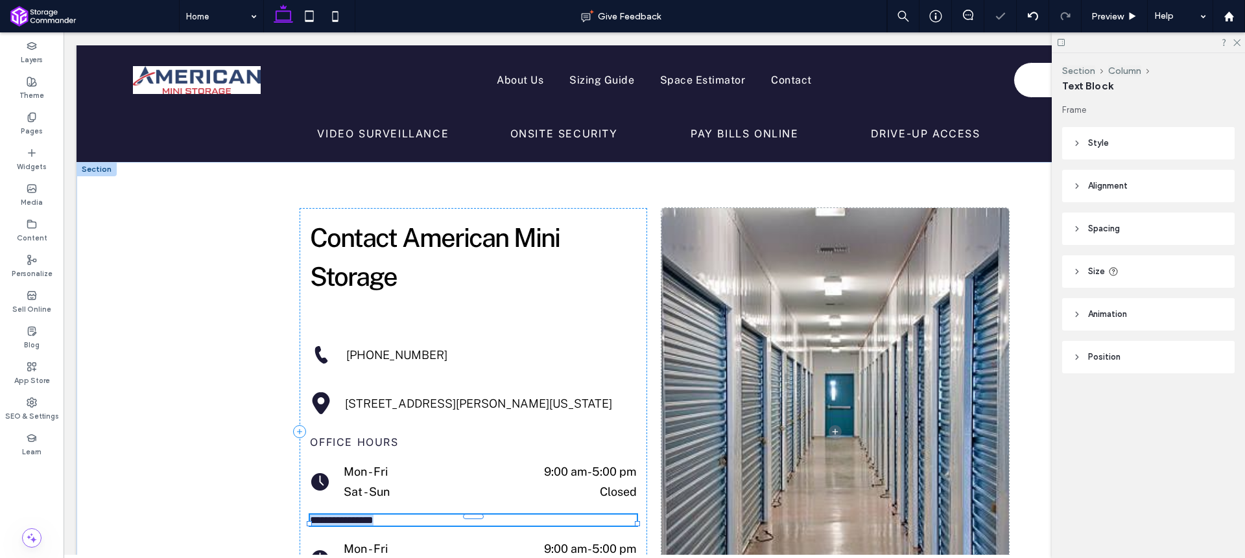
click at [374, 516] on span "**********" at bounding box center [342, 521] width 64 height 10
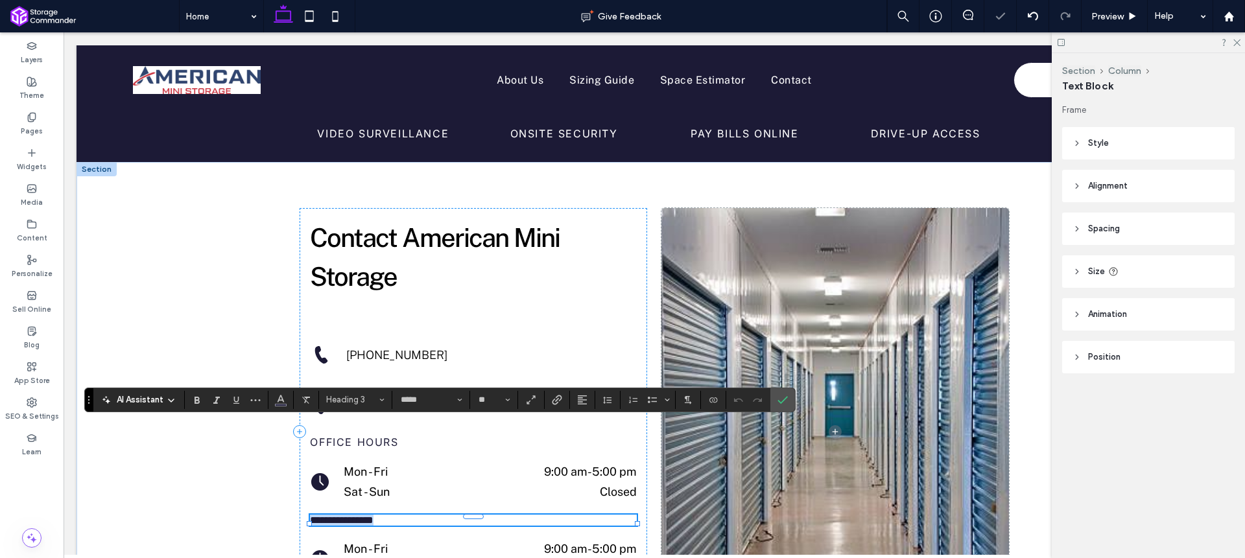
type input "**********"
click at [785, 403] on icon "Confirm" at bounding box center [783, 400] width 10 height 10
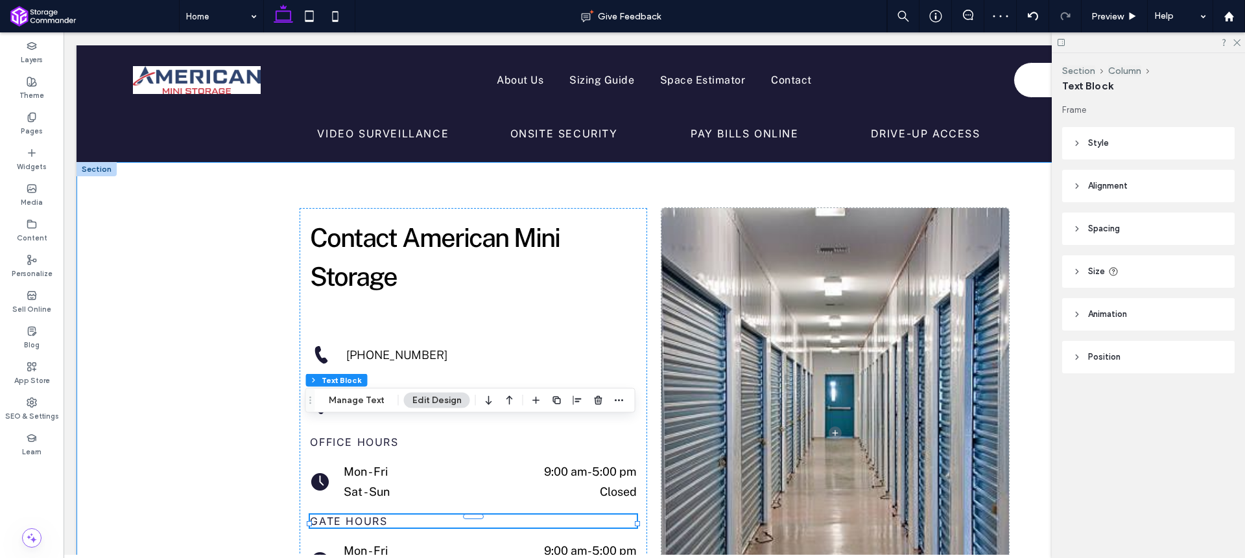
click at [651, 268] on div "Contact American Mini Storage (205) 428-4441 5945 Johns Road, Hueytown, Alabama…" at bounding box center [654, 433] width 778 height 542
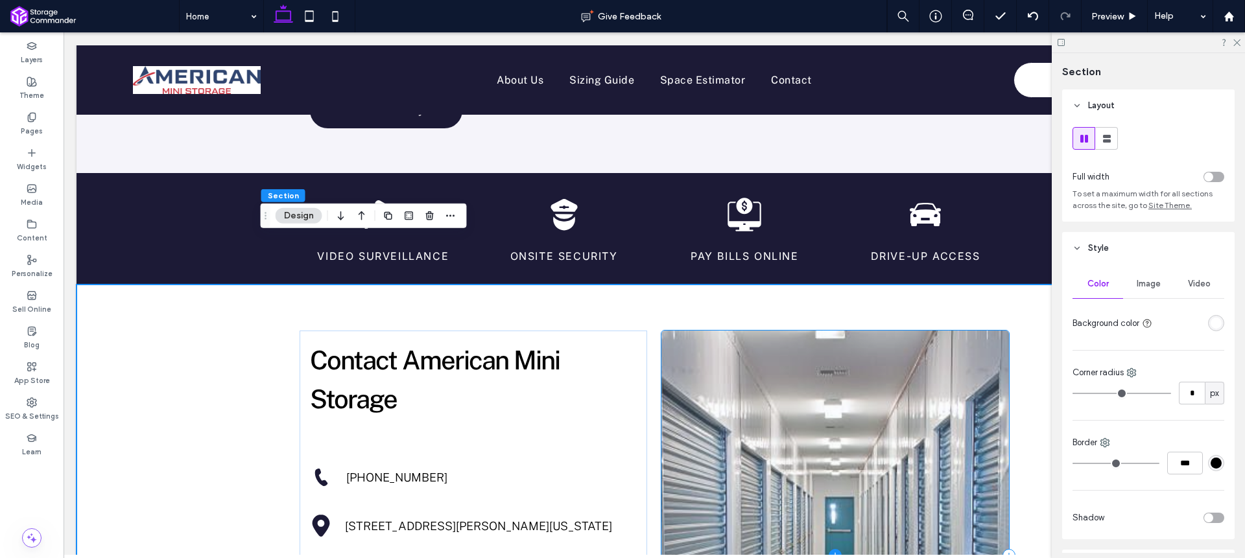
scroll to position [2080, 0]
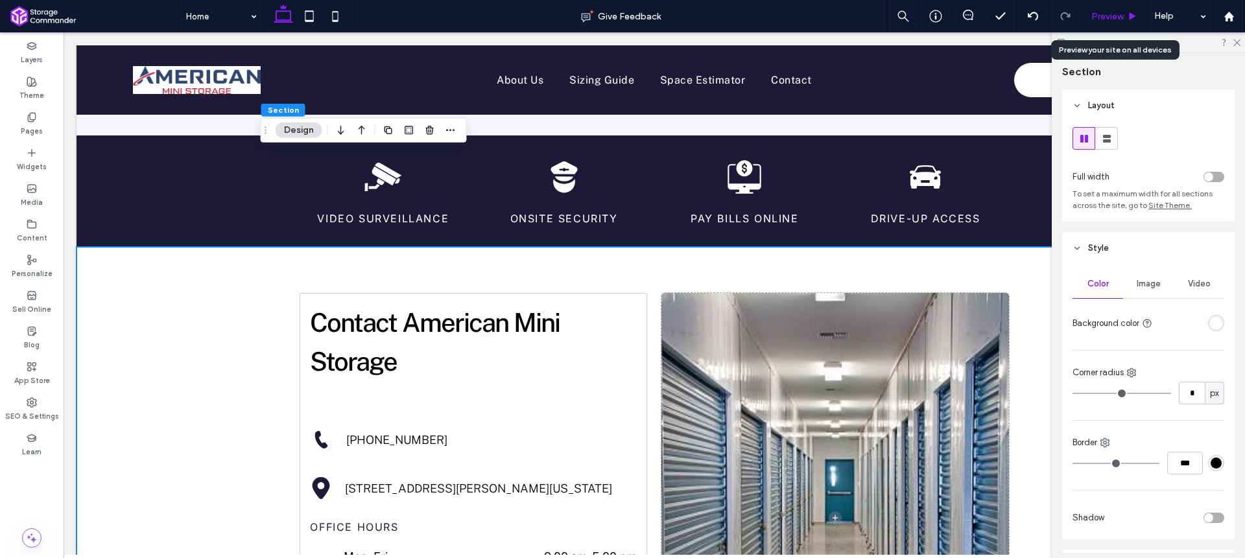
click at [1114, 24] on div "Preview" at bounding box center [1115, 16] width 66 height 32
click at [1123, 19] on span "Preview" at bounding box center [1107, 16] width 32 height 11
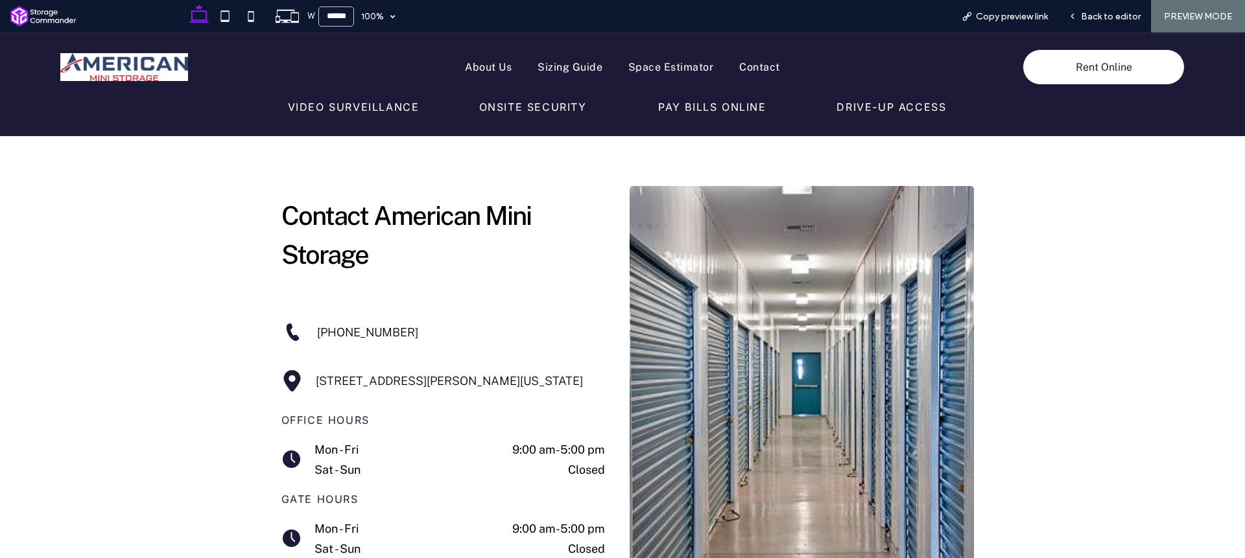
scroll to position [2196, 0]
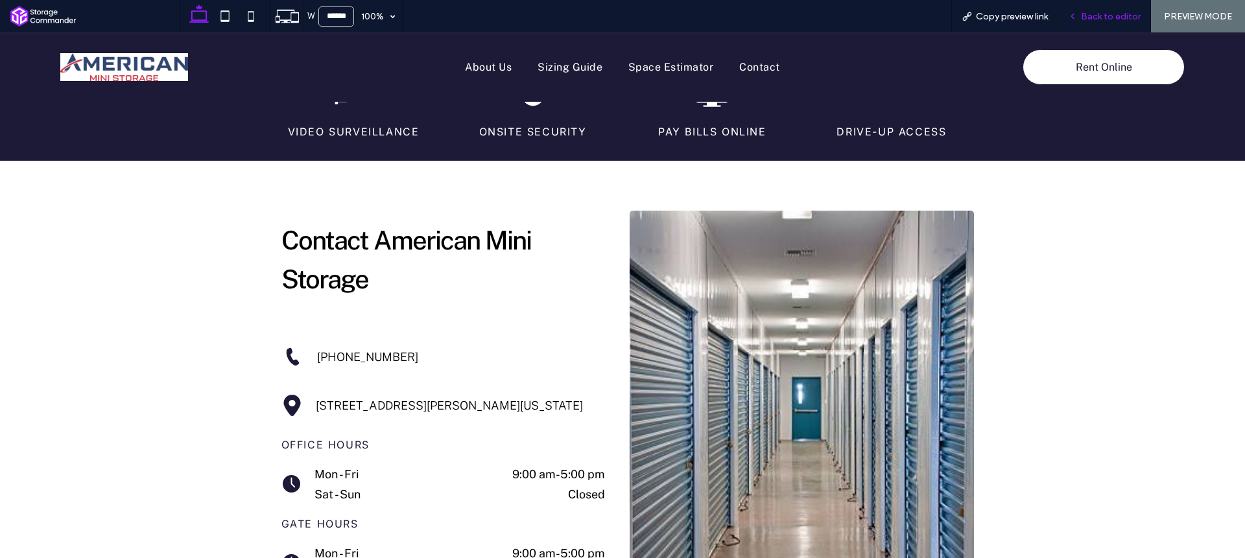
click at [1086, 14] on span "Back to editor" at bounding box center [1111, 16] width 60 height 11
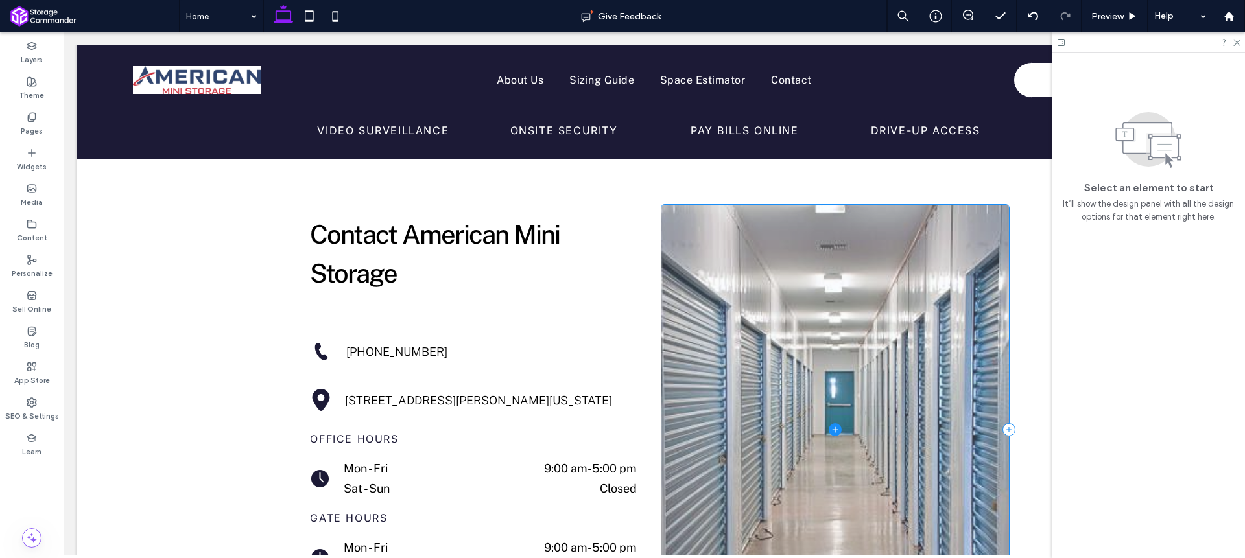
scroll to position [2159, 0]
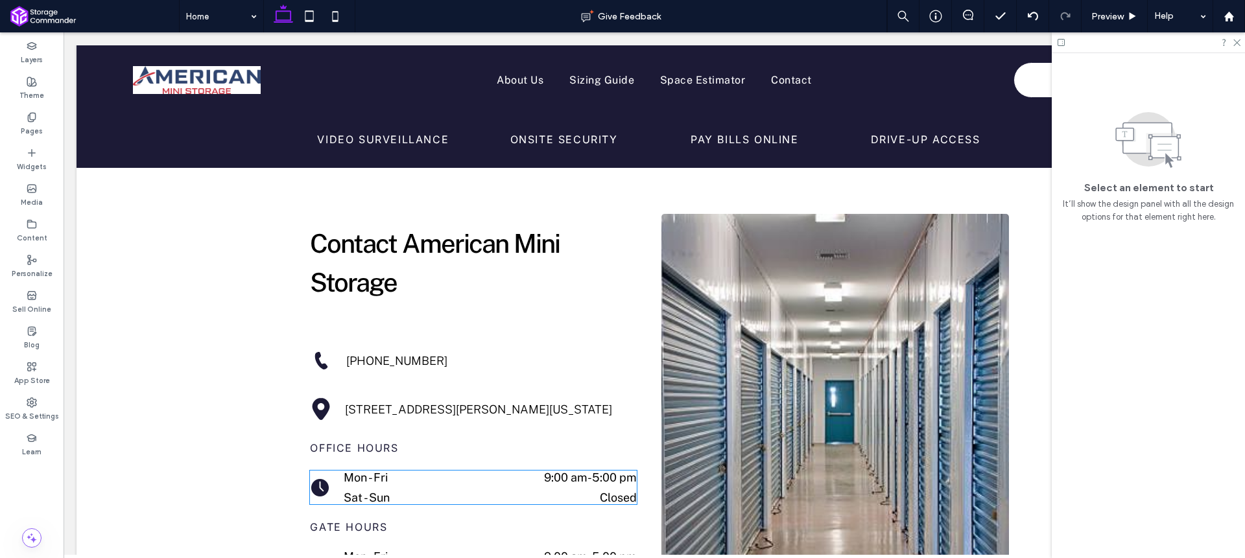
click at [523, 471] on div "Mon - Fri 9:00 am - 5:00 pm" at bounding box center [490, 481] width 293 height 20
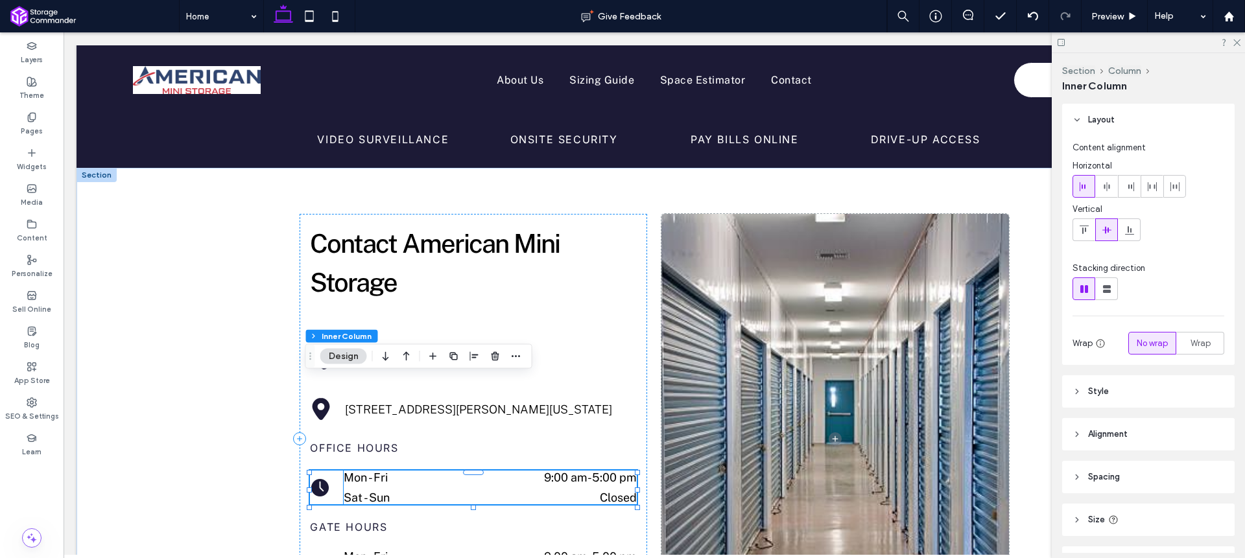
click at [590, 471] on div "Mon - Fri 9:00 am - 5:00 pm" at bounding box center [490, 481] width 293 height 20
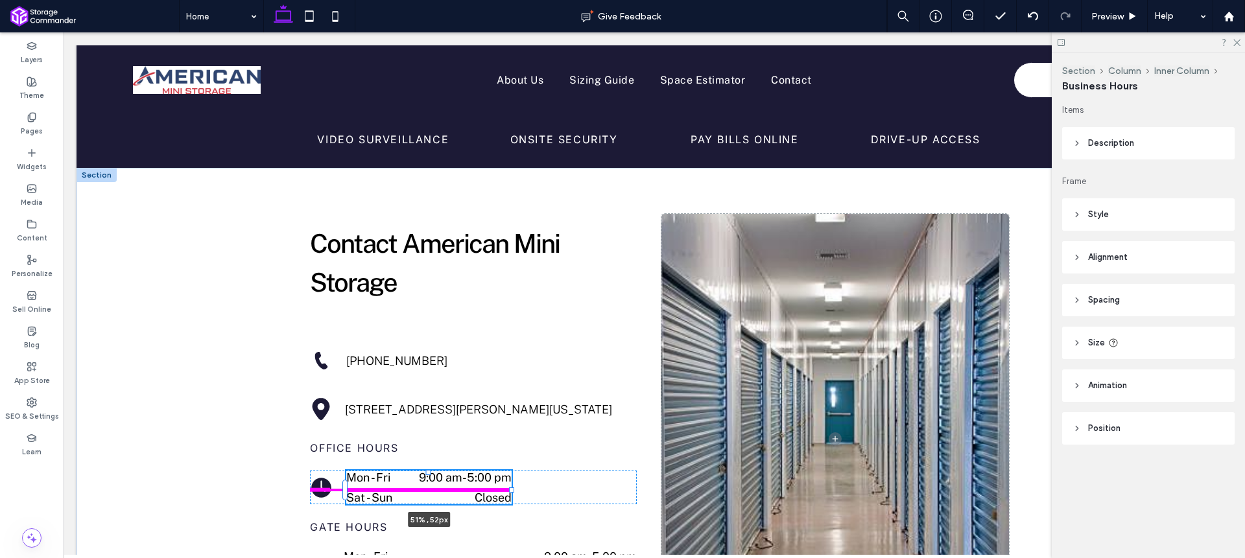
drag, startPoint x: 631, startPoint y: 397, endPoint x: 503, endPoint y: 398, distance: 127.8
click at [503, 398] on div "Contact American Mini Storage (205) 428-4441 5945 Johns Road, Hueytown, Alabama…" at bounding box center [654, 439] width 778 height 542
type input "**"
type input "****"
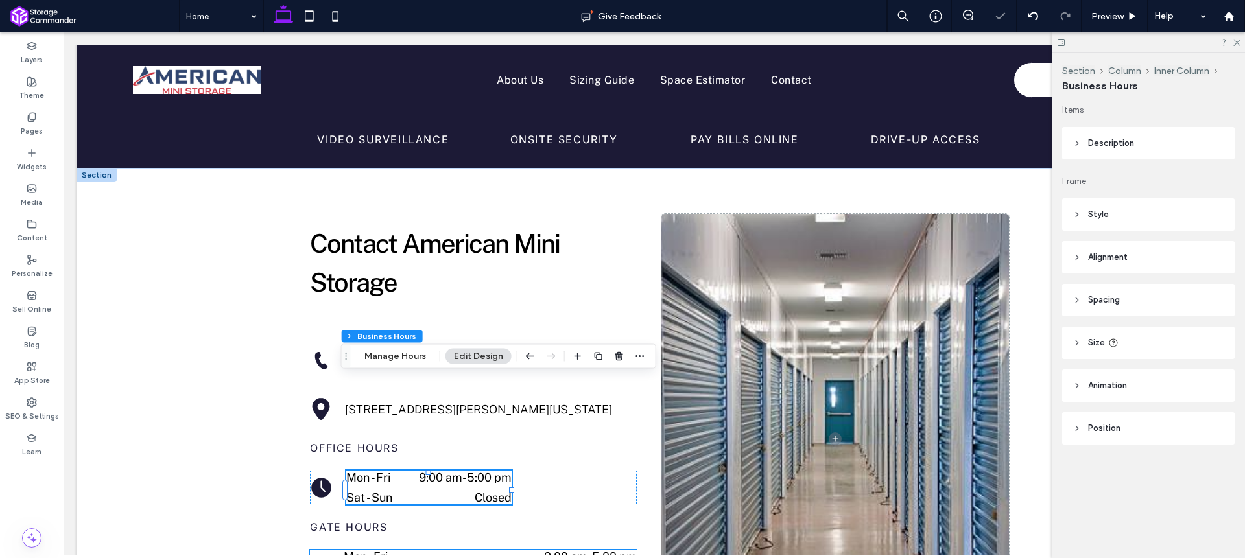
click at [511, 550] on dd "9:00 am - 5:00 pm" at bounding box center [550, 557] width 173 height 14
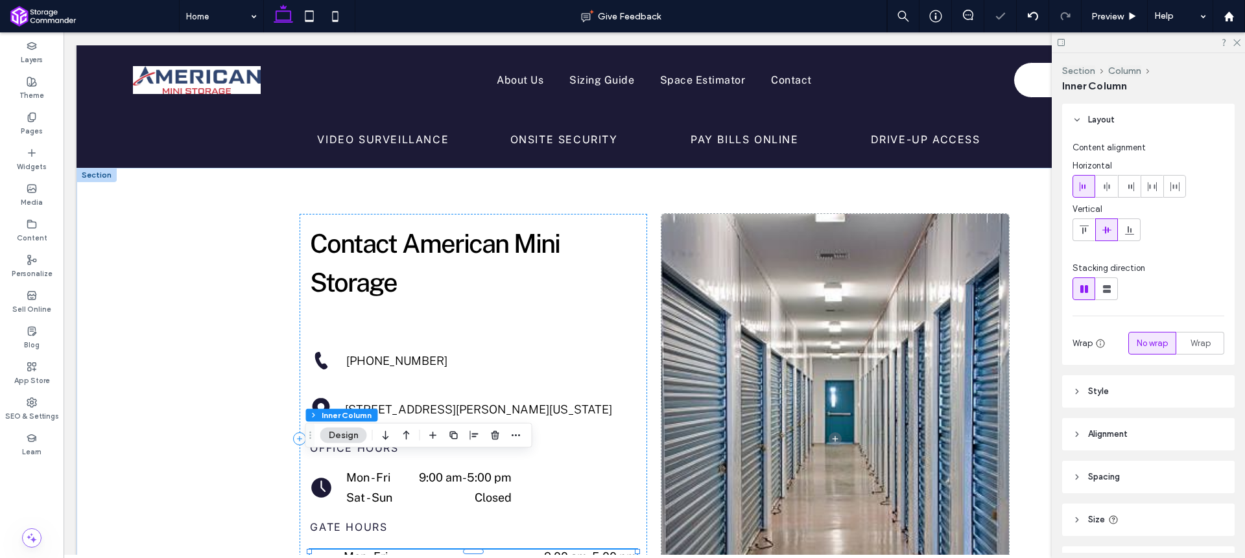
click at [511, 550] on dd "9:00 am - 5:00 pm" at bounding box center [550, 557] width 173 height 14
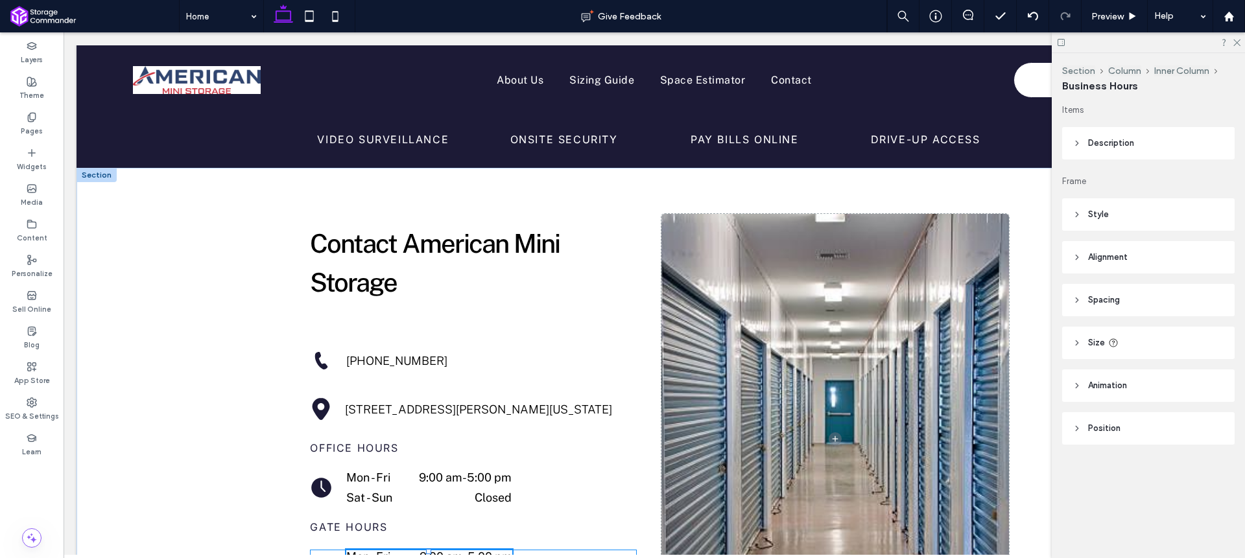
drag, startPoint x: 632, startPoint y: 474, endPoint x: 505, endPoint y: 474, distance: 127.1
click at [510, 558] on div at bounding box center [512, 569] width 5 height 5
type input "**"
type input "****"
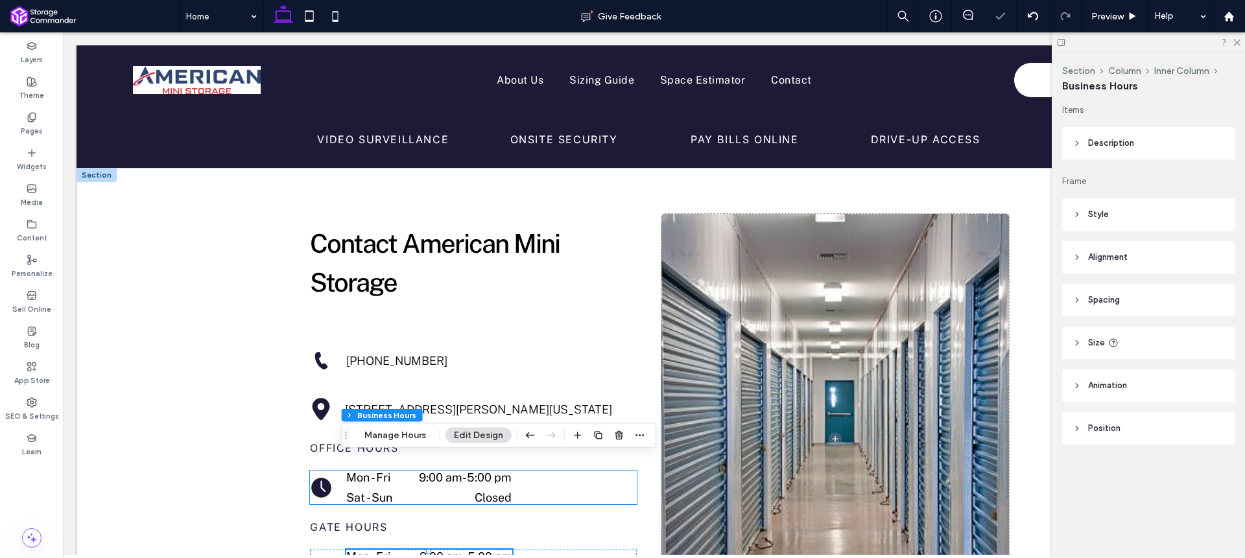
click at [485, 471] on time "5:00 pm" at bounding box center [489, 478] width 45 height 14
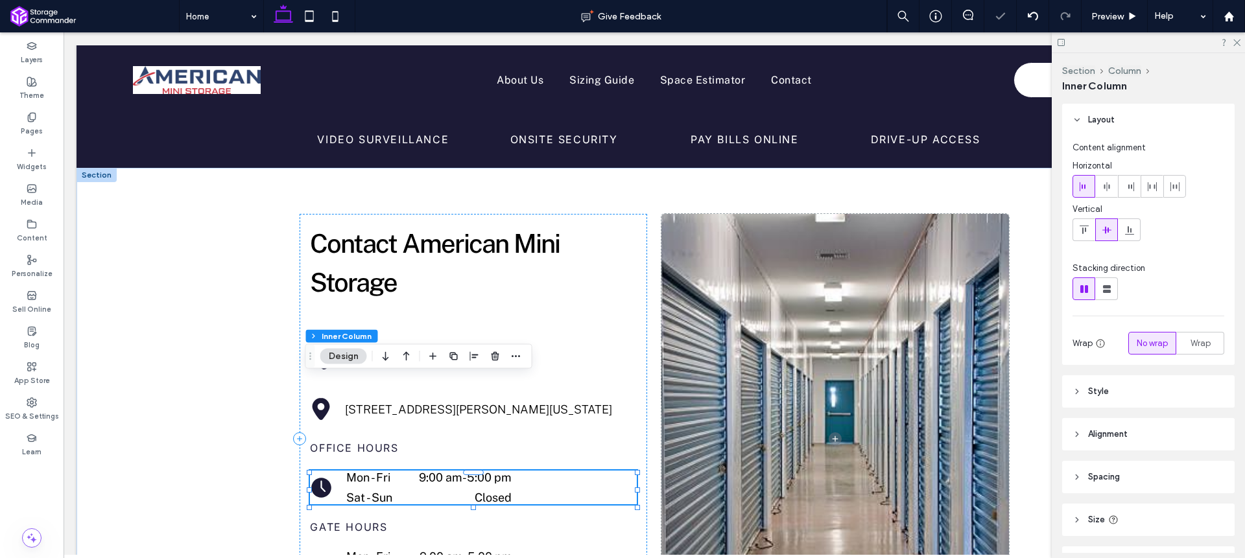
click at [484, 471] on time "5:00 pm" at bounding box center [489, 478] width 45 height 14
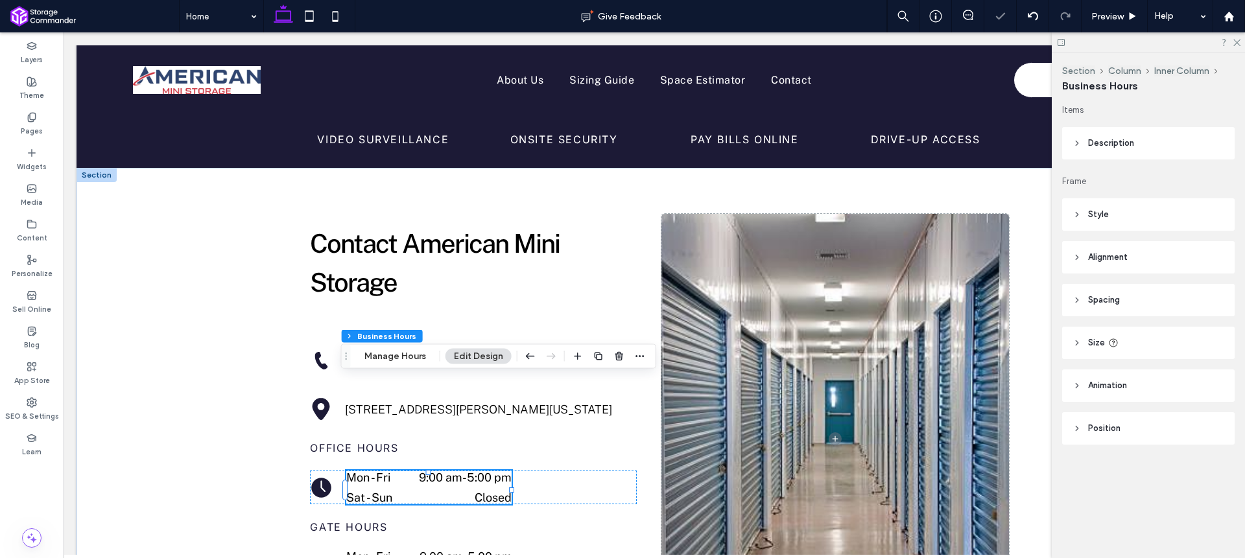
click at [1110, 343] on icon at bounding box center [1113, 343] width 10 height 10
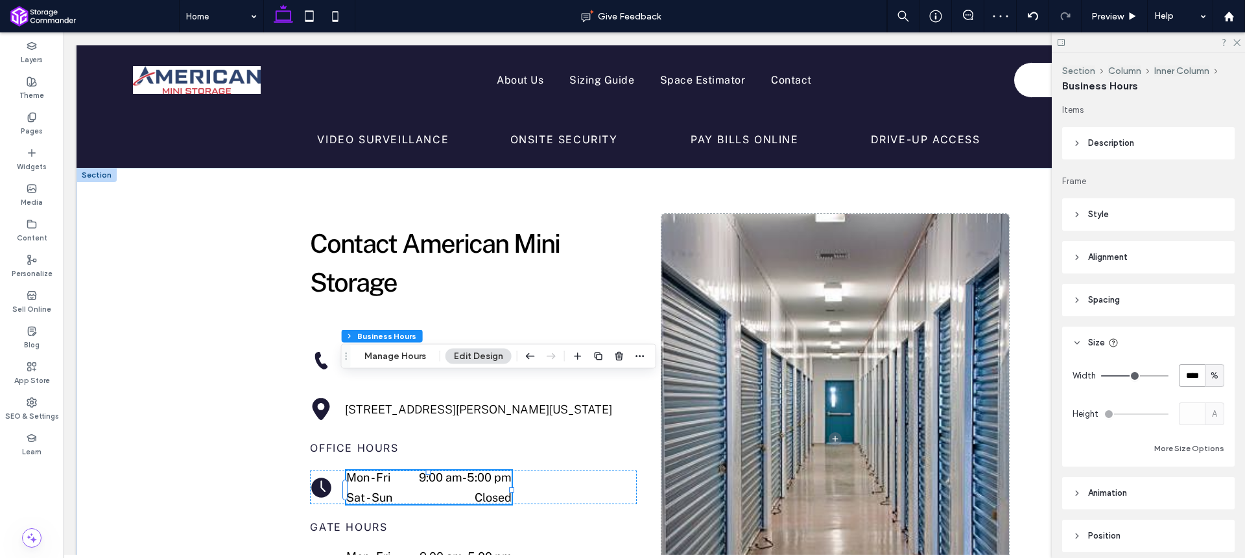
click at [1190, 374] on input "****" at bounding box center [1192, 375] width 26 height 23
type input "**"
click at [1193, 320] on div "Items Description Font Public Sans Font Weight Normal Font size 18 Font color F…" at bounding box center [1152, 328] width 181 height 449
click at [445, 550] on time "9:00 am" at bounding box center [441, 557] width 43 height 14
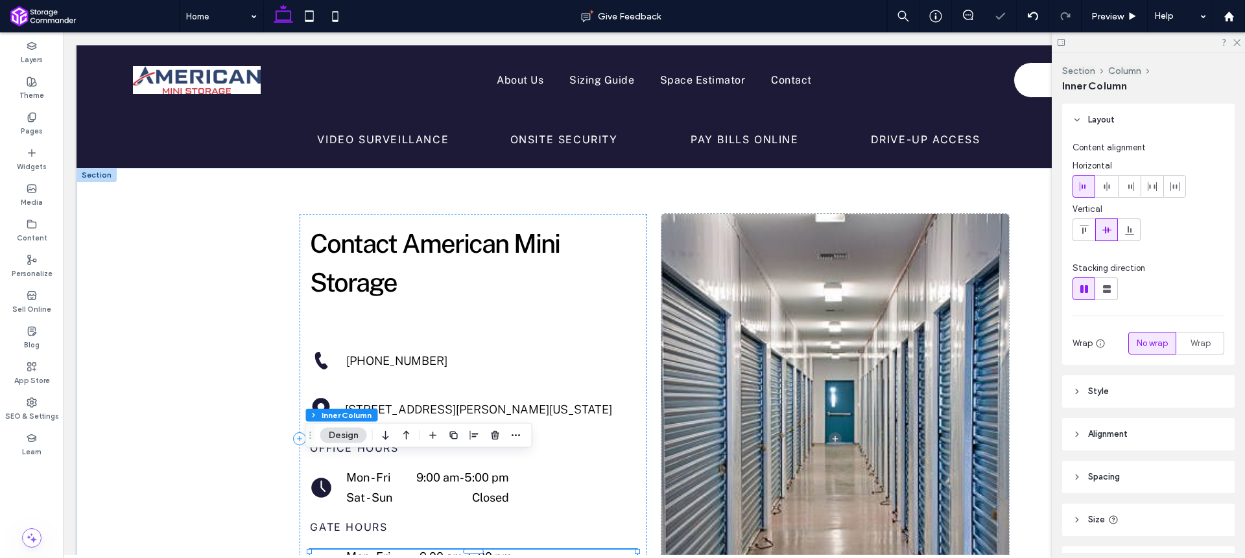
click at [442, 550] on time "9:00 am" at bounding box center [441, 557] width 43 height 14
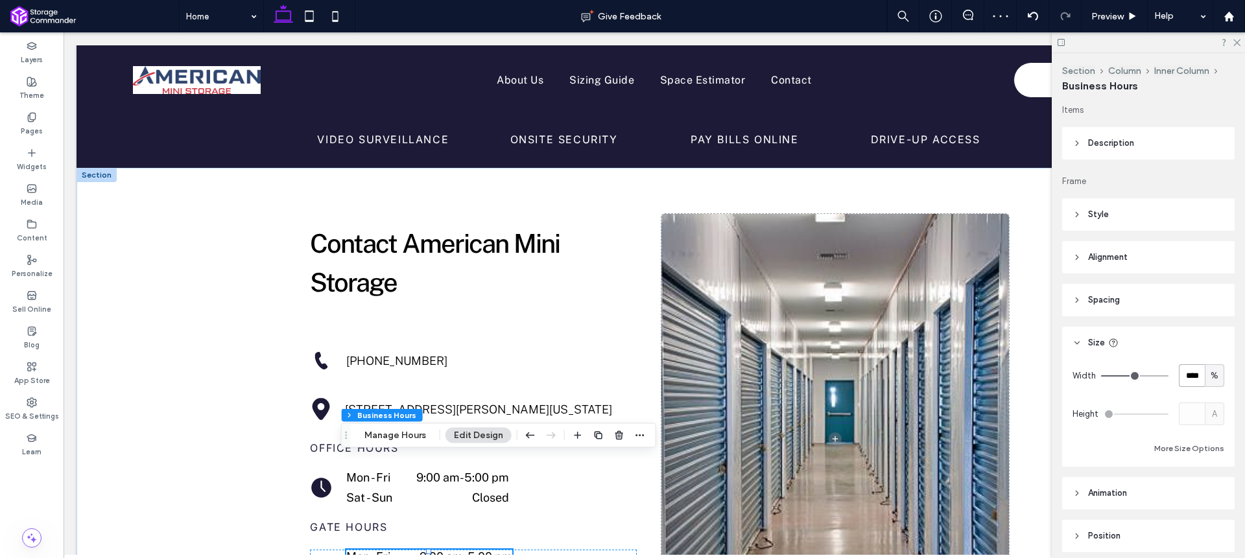
click at [1184, 375] on input "****" at bounding box center [1192, 375] width 26 height 23
type input "**"
click at [1189, 323] on div "Items Description Font Public Sans Font Weight Normal Font size 18 Font color F…" at bounding box center [1152, 328] width 181 height 449
click at [644, 350] on div "Contact American Mini Storage (205) 428-4441 5945 Johns Road, Hueytown, Alabama…" at bounding box center [654, 439] width 778 height 542
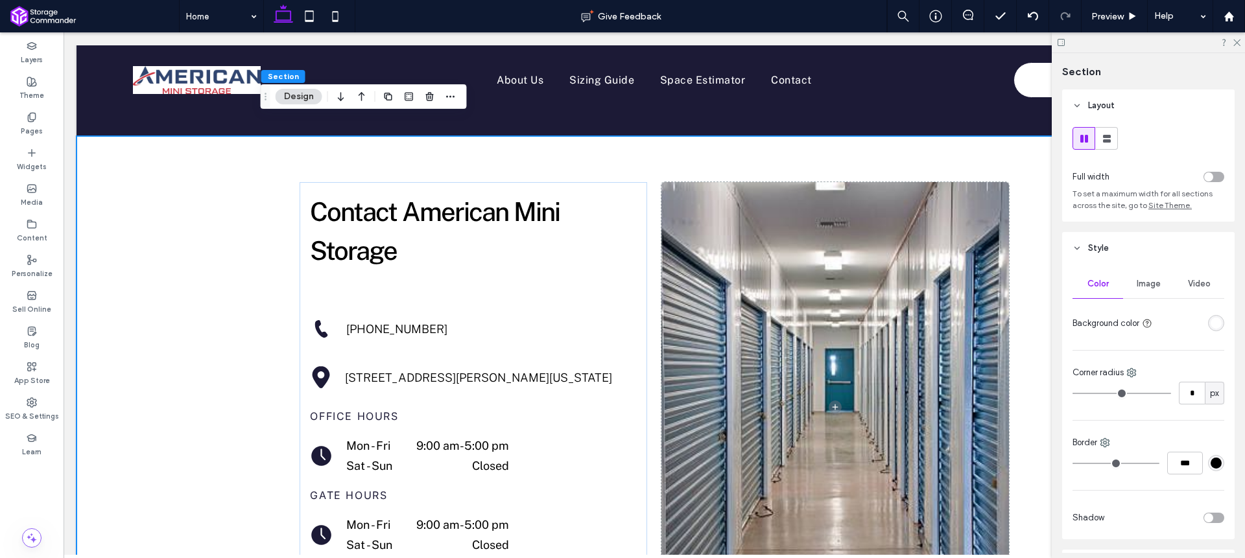
scroll to position [2198, 0]
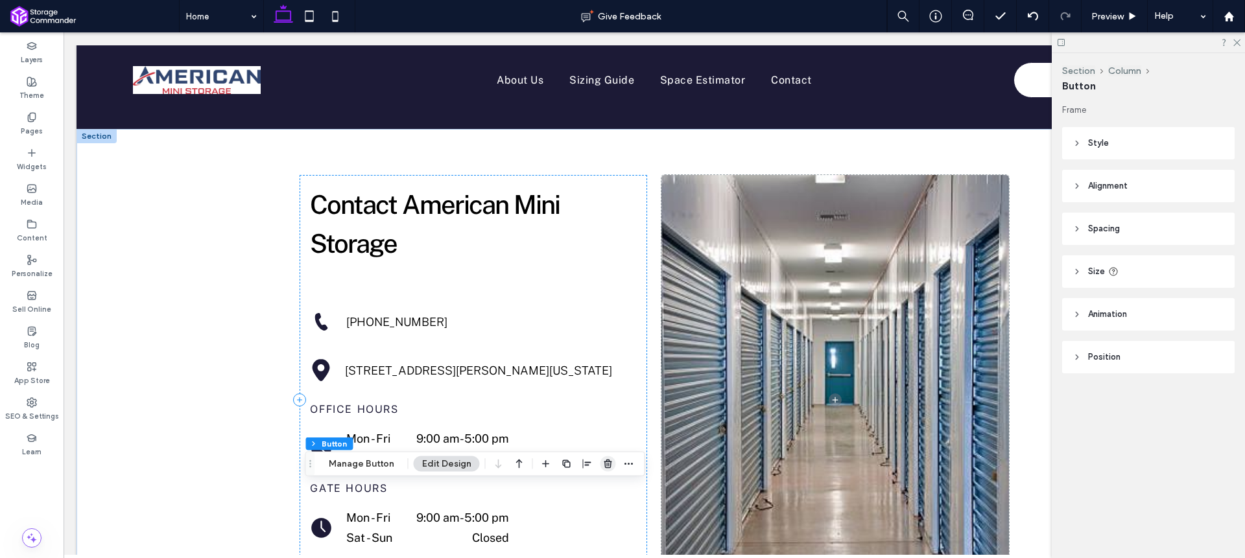
click at [607, 465] on icon "button" at bounding box center [608, 464] width 10 height 10
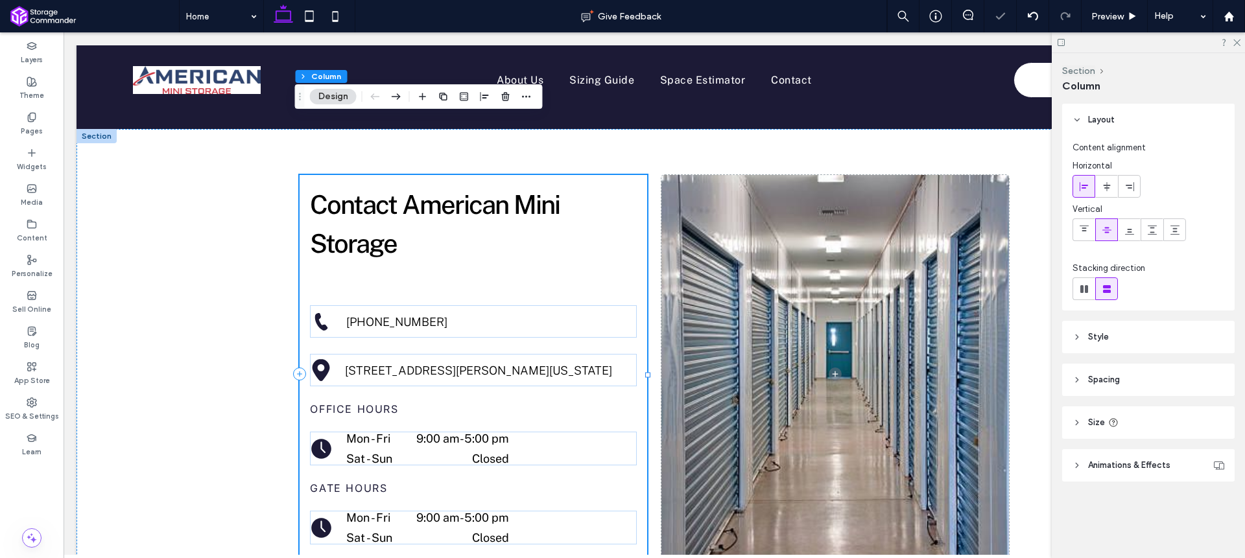
click at [384, 558] on div at bounding box center [400, 561] width 181 height 1
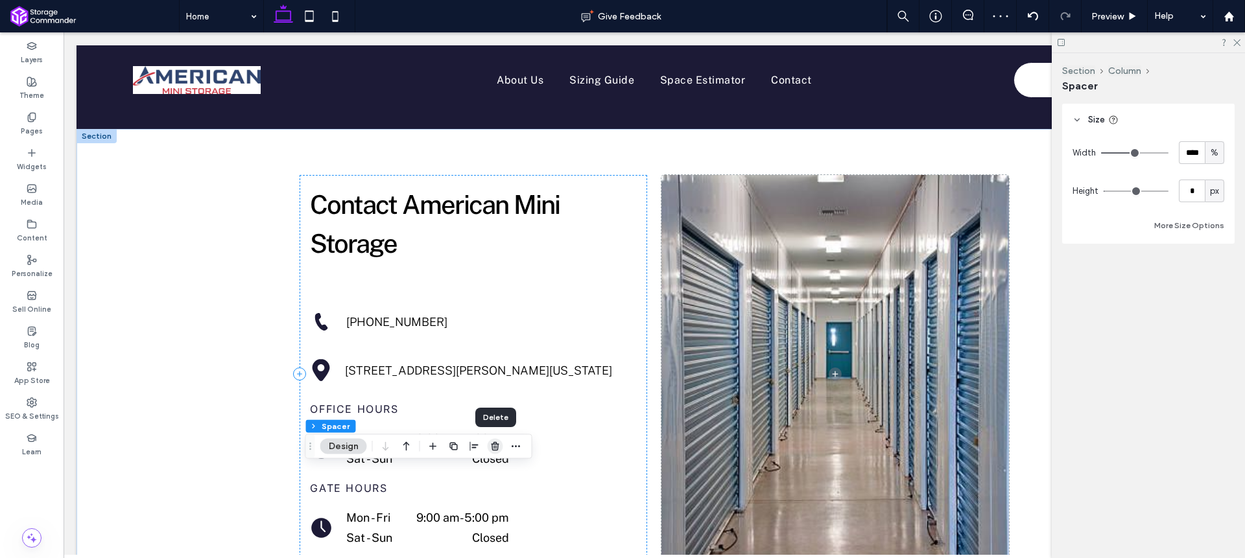
click at [497, 445] on icon "button" at bounding box center [495, 447] width 10 height 10
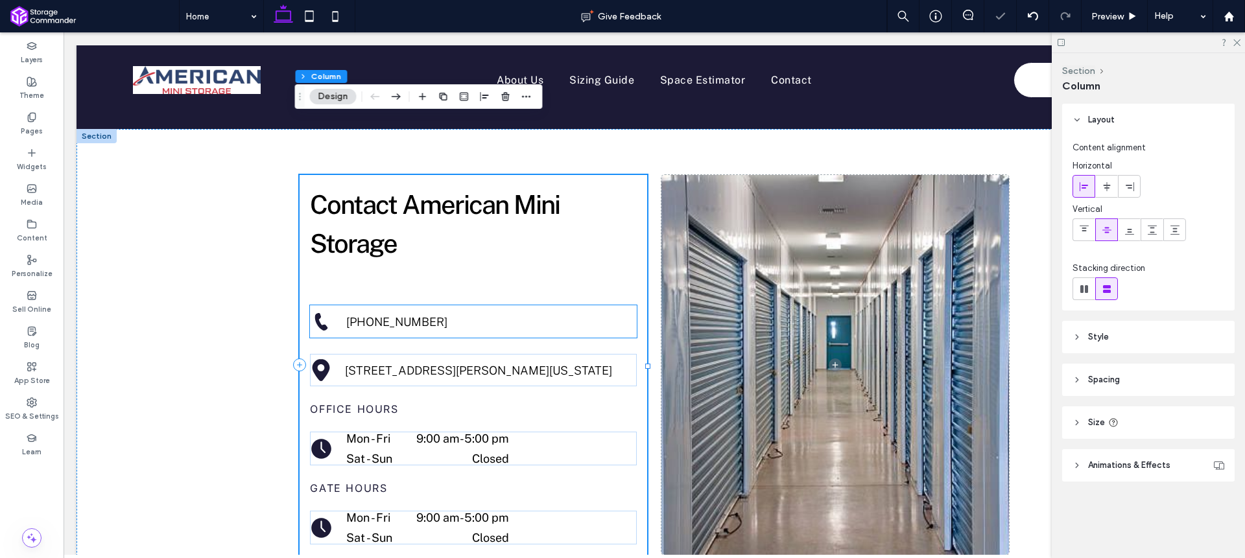
click at [407, 313] on div "[PHONE_NUMBER]" at bounding box center [473, 322] width 254 height 18
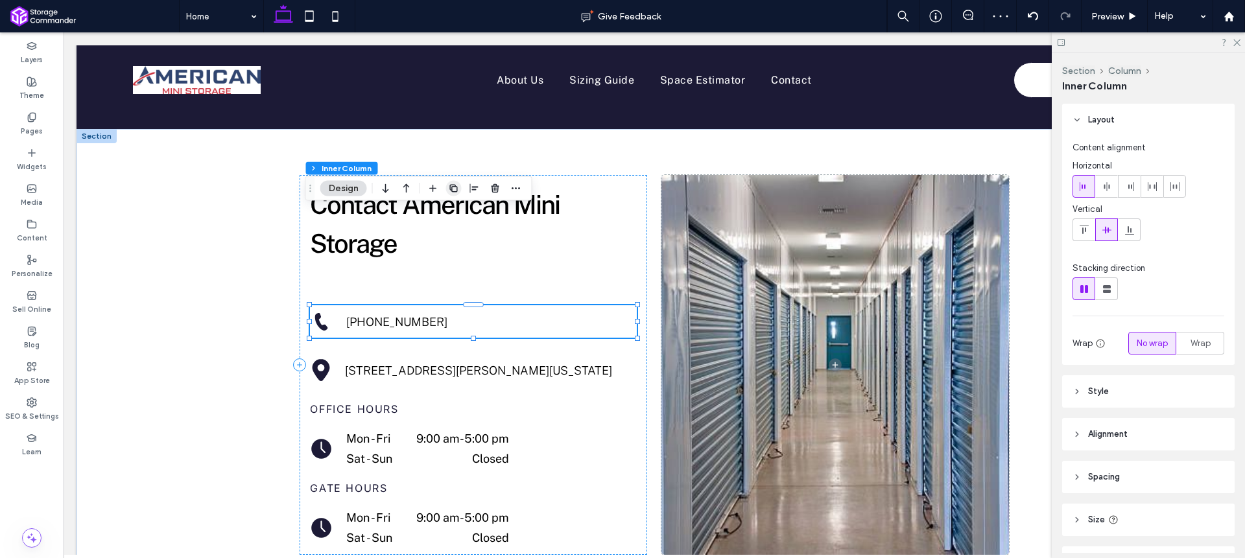
click at [449, 187] on icon "button" at bounding box center [454, 189] width 10 height 10
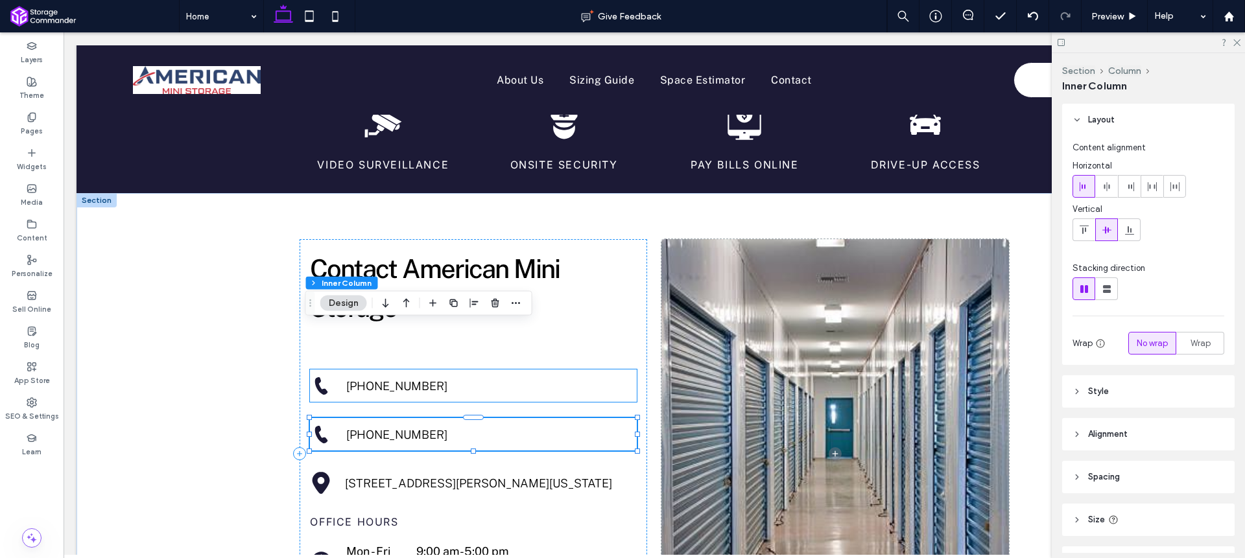
scroll to position [2134, 0]
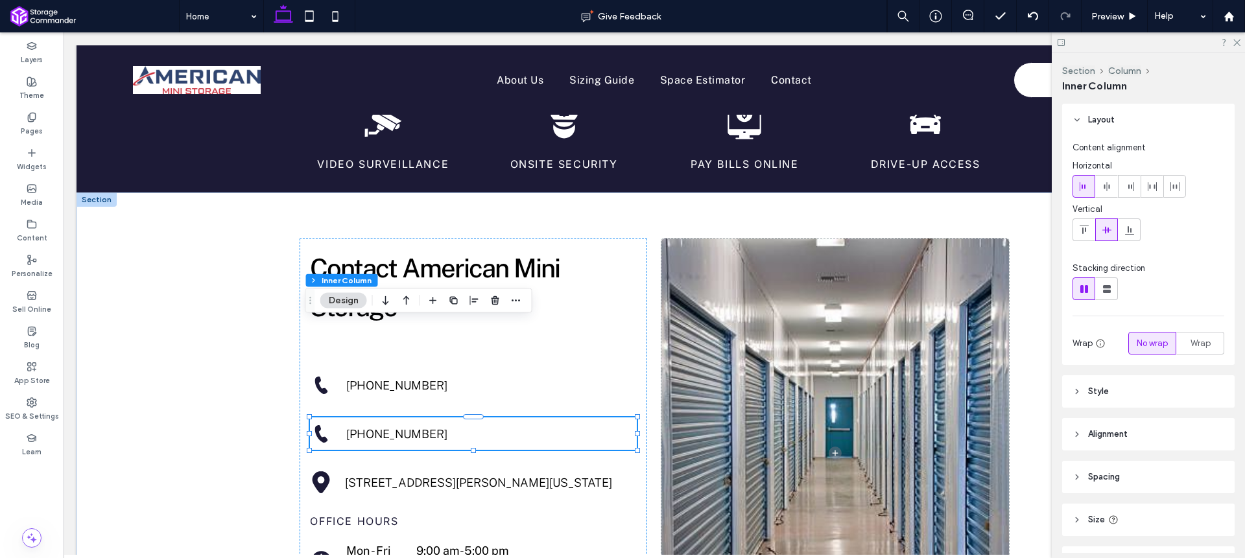
click at [390, 425] on div "[PHONE_NUMBER]" at bounding box center [473, 434] width 254 height 18
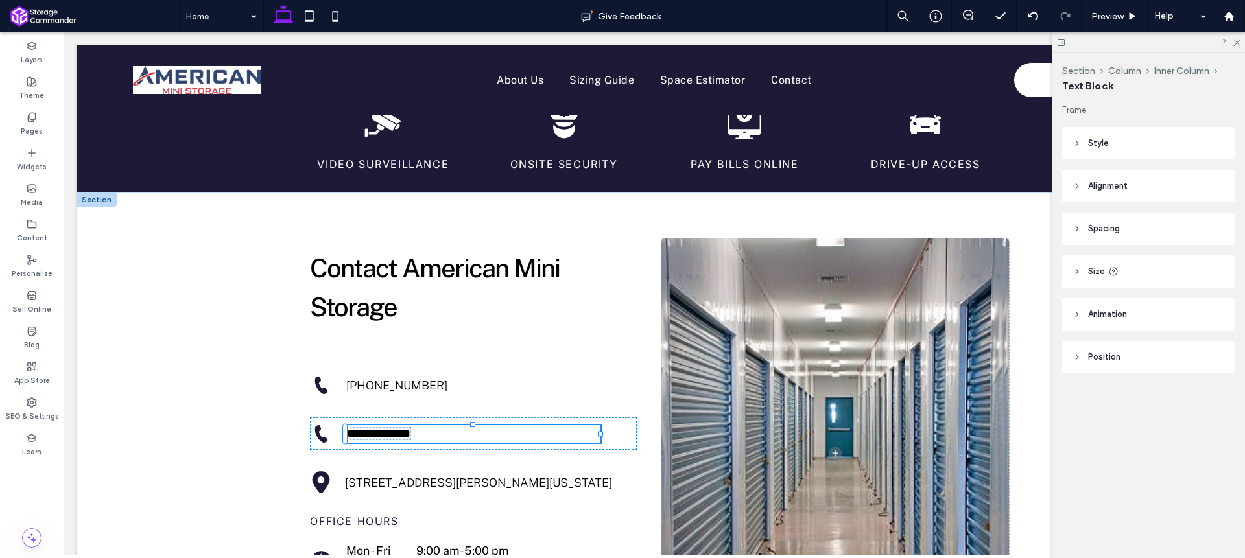
type input "**********"
type input "**"
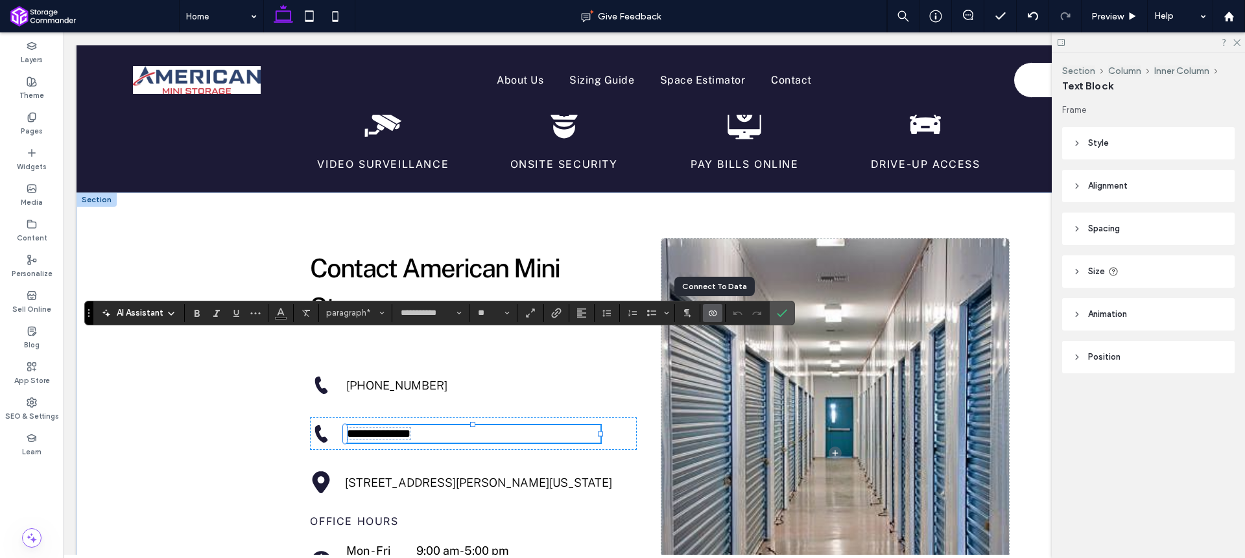
click at [709, 313] on icon "Connect To Data" at bounding box center [712, 313] width 10 height 10
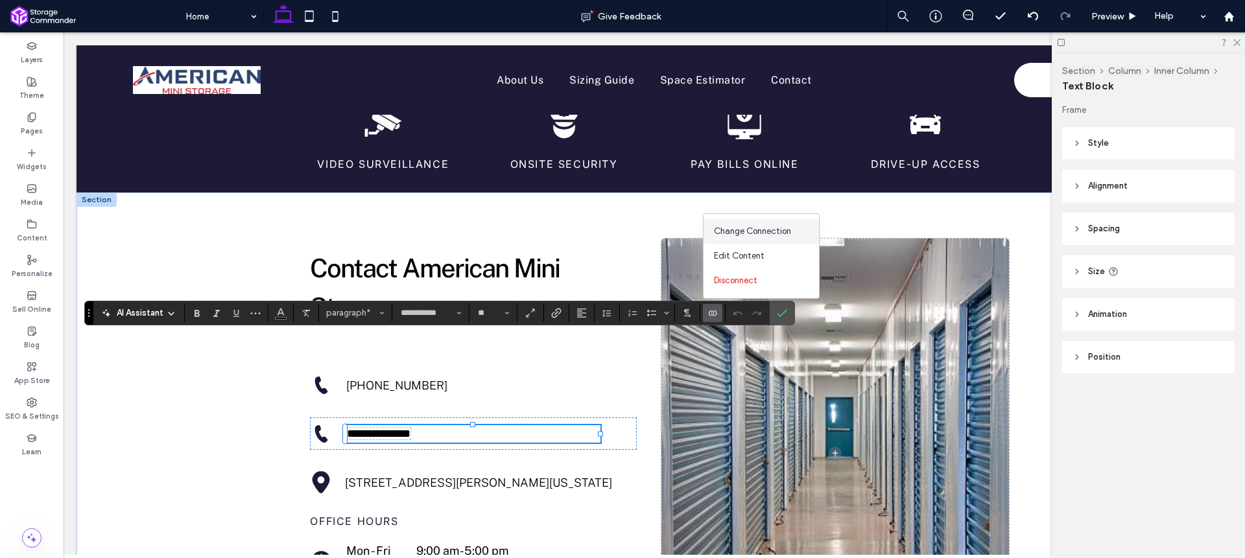
click at [757, 234] on span "Change Connection" at bounding box center [752, 231] width 77 height 13
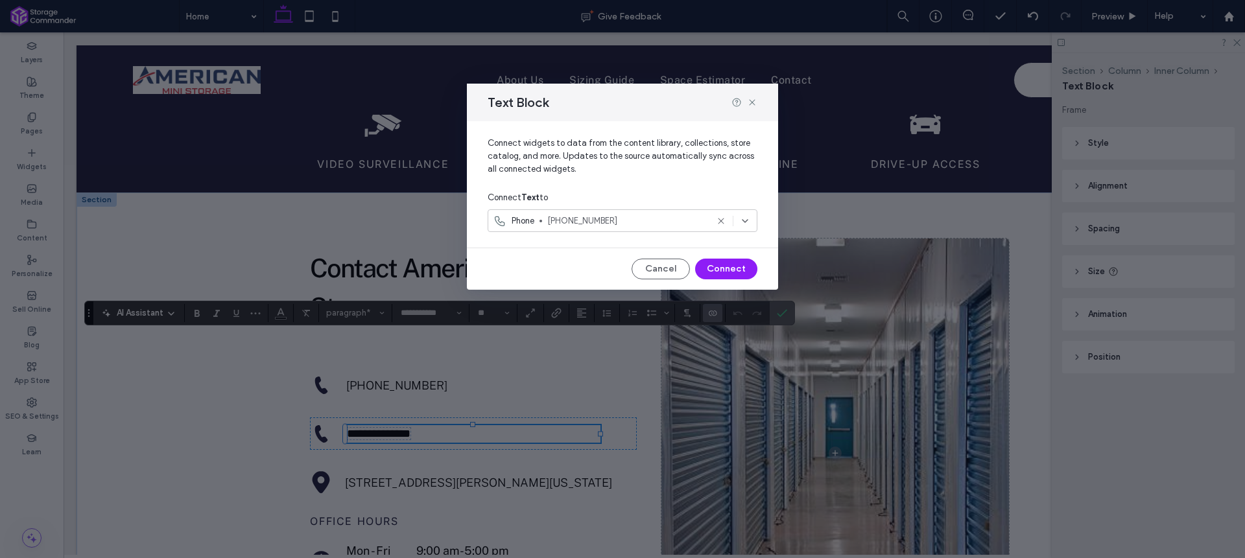
click at [660, 220] on span "[PHONE_NUMBER]" at bounding box center [627, 221] width 160 height 13
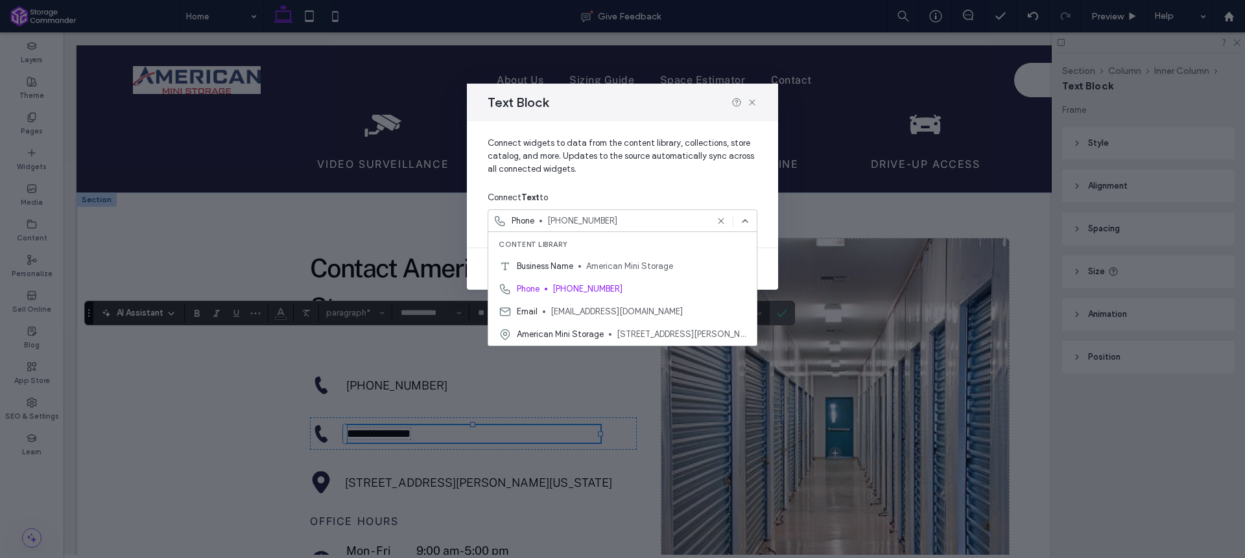
click at [631, 315] on span "[EMAIL_ADDRESS][DOMAIN_NAME]" at bounding box center [649, 311] width 196 height 13
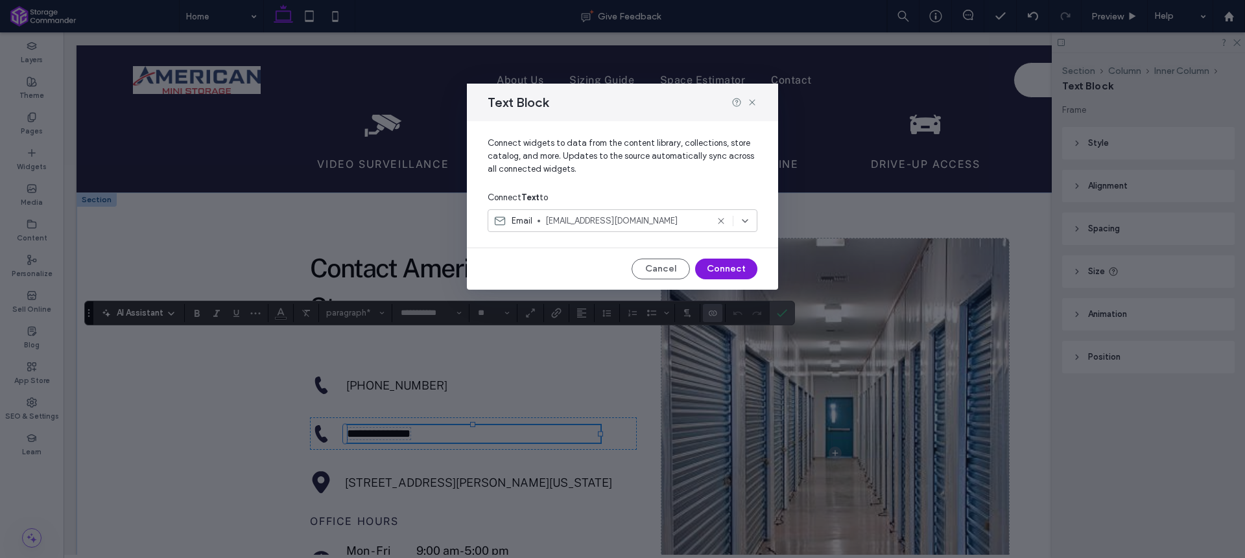
click at [717, 270] on button "Connect" at bounding box center [726, 269] width 62 height 21
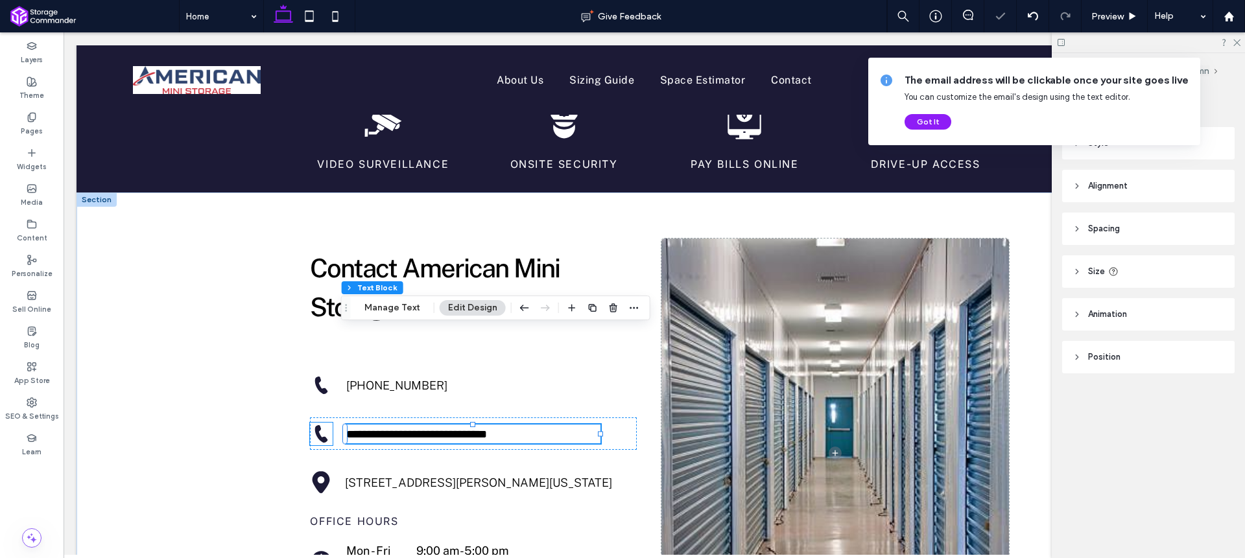
click at [316, 423] on icon at bounding box center [321, 434] width 23 height 23
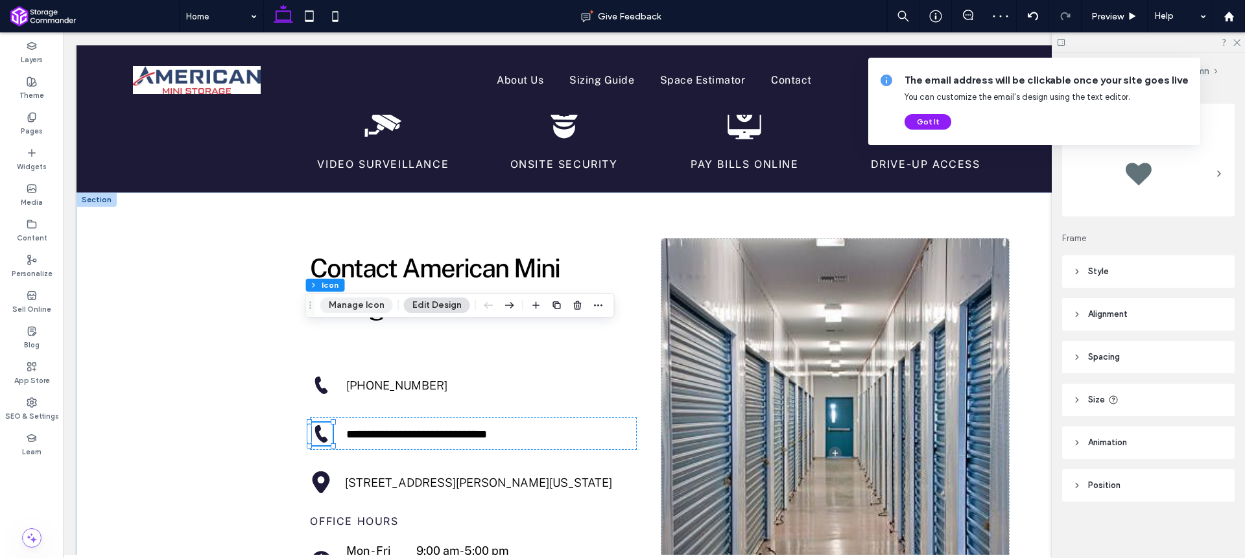
click at [350, 306] on button "Manage Icon" at bounding box center [356, 306] width 73 height 16
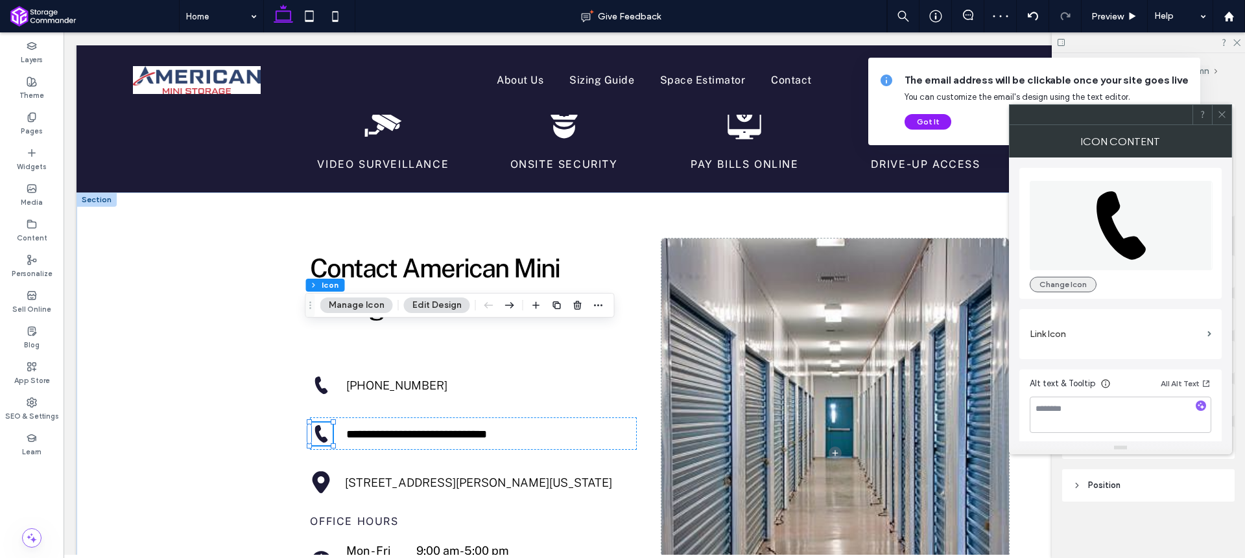
click at [1071, 281] on button "Change Icon" at bounding box center [1063, 285] width 67 height 16
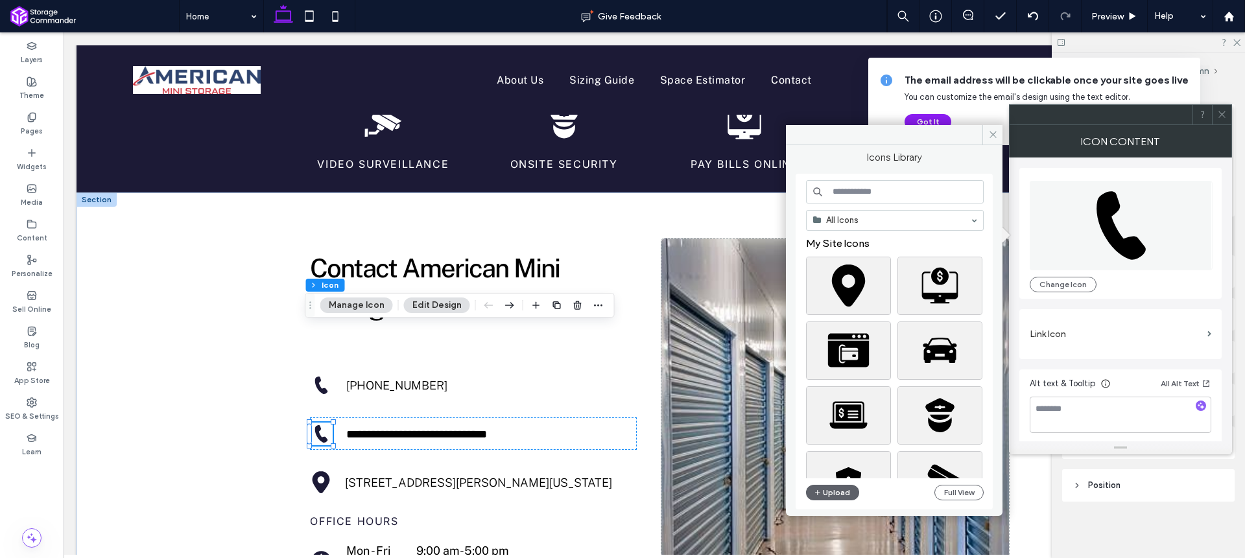
click at [858, 192] on input at bounding box center [895, 191] width 178 height 23
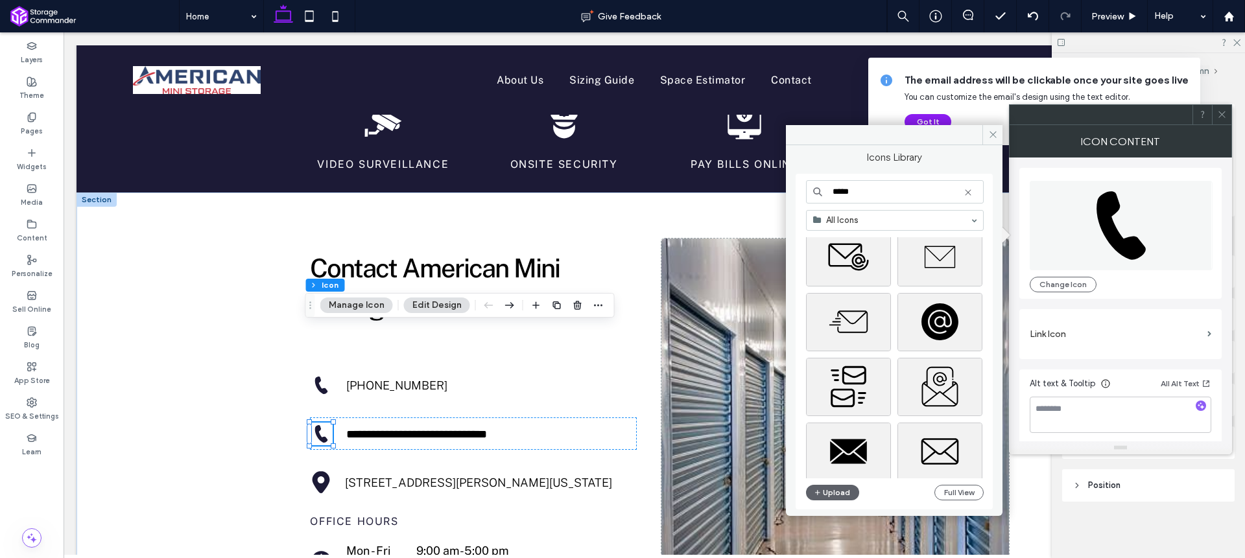
scroll to position [31, 0]
type input "*****"
click at [862, 443] on div "Select" at bounding box center [848, 449] width 85 height 58
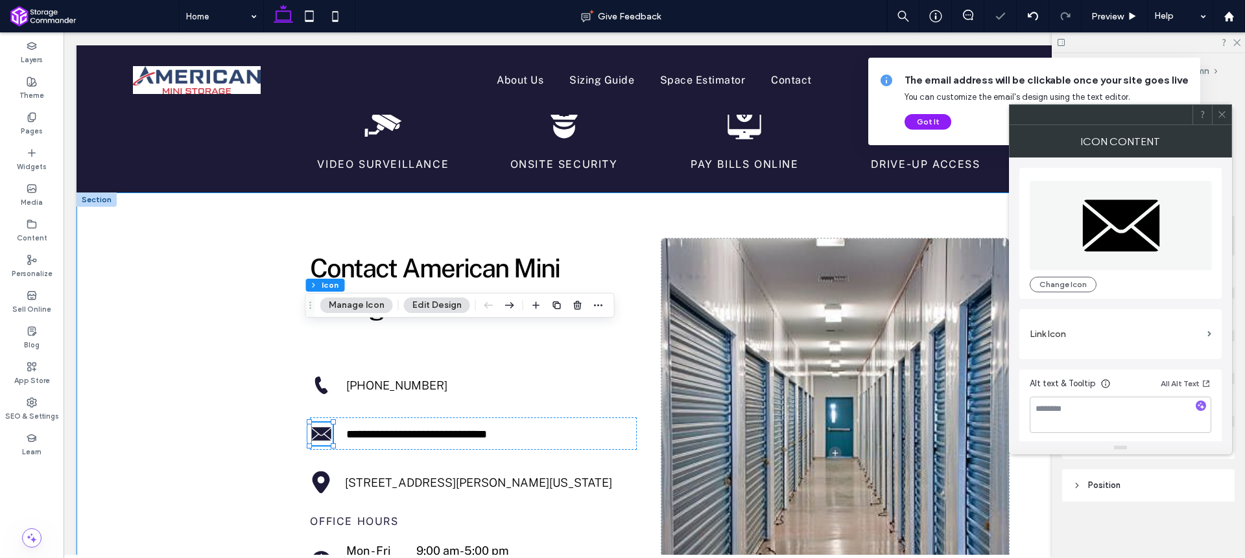
click at [229, 313] on div "**********" at bounding box center [655, 453] width 1156 height 521
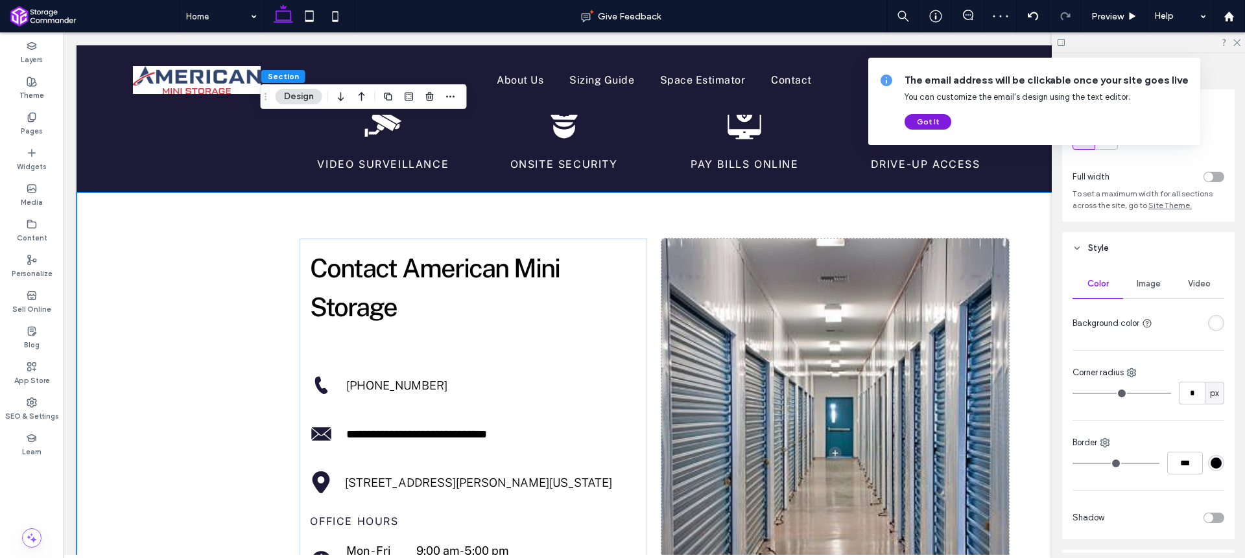
click at [936, 118] on button "Got It" at bounding box center [928, 122] width 47 height 16
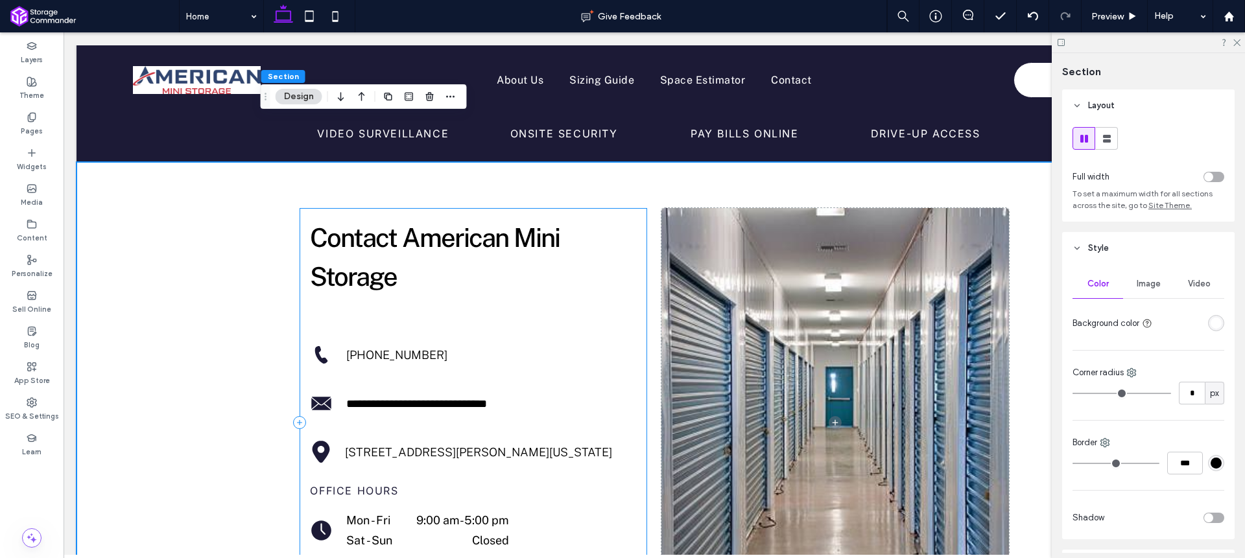
scroll to position [2165, 0]
click at [1150, 287] on span "Image" at bounding box center [1149, 284] width 24 height 10
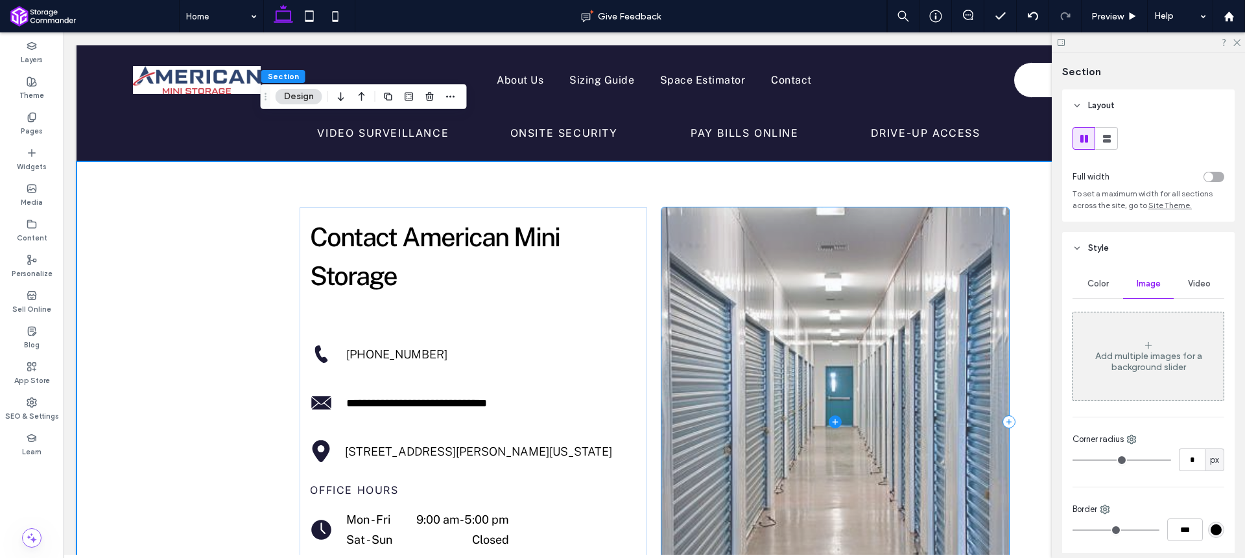
click at [803, 300] on span at bounding box center [835, 422] width 348 height 429
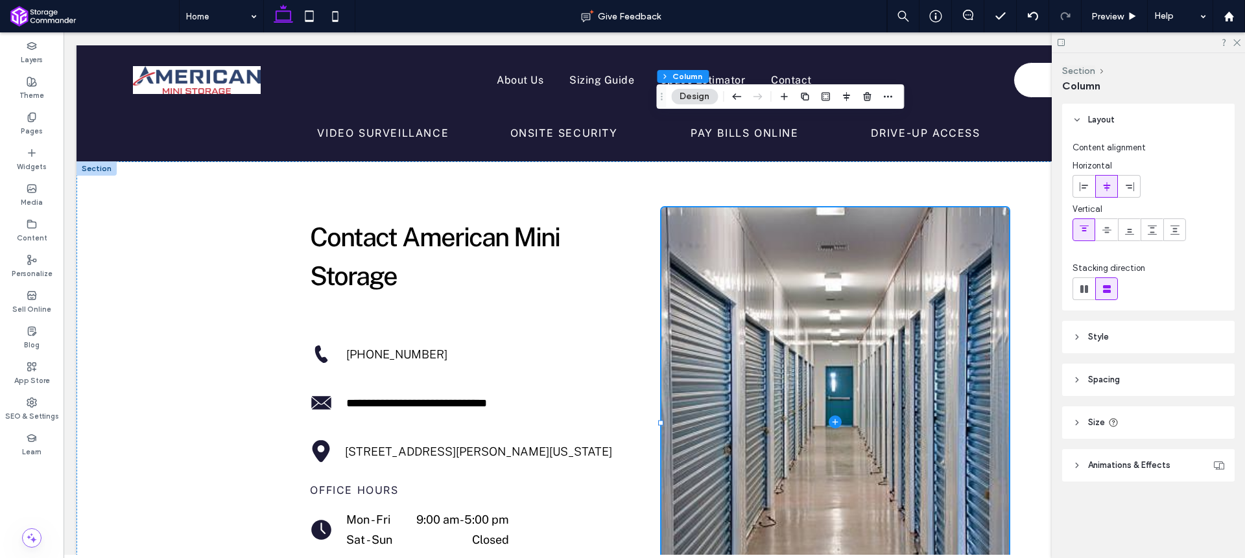
click at [1152, 342] on header "Style" at bounding box center [1148, 337] width 172 height 32
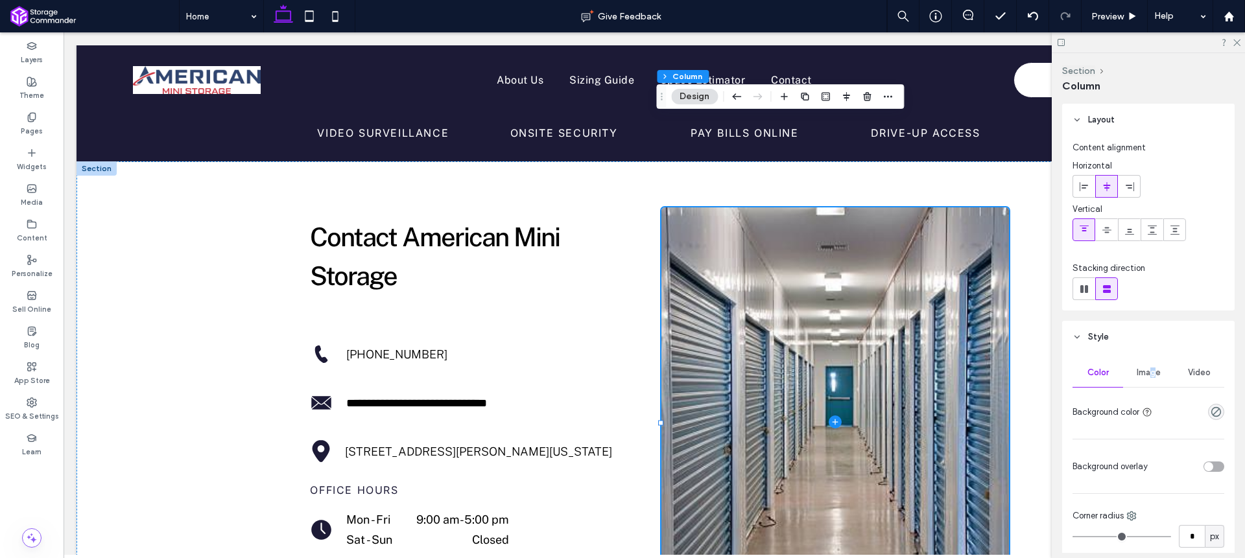
click at [1150, 374] on span "Image" at bounding box center [1149, 373] width 24 height 10
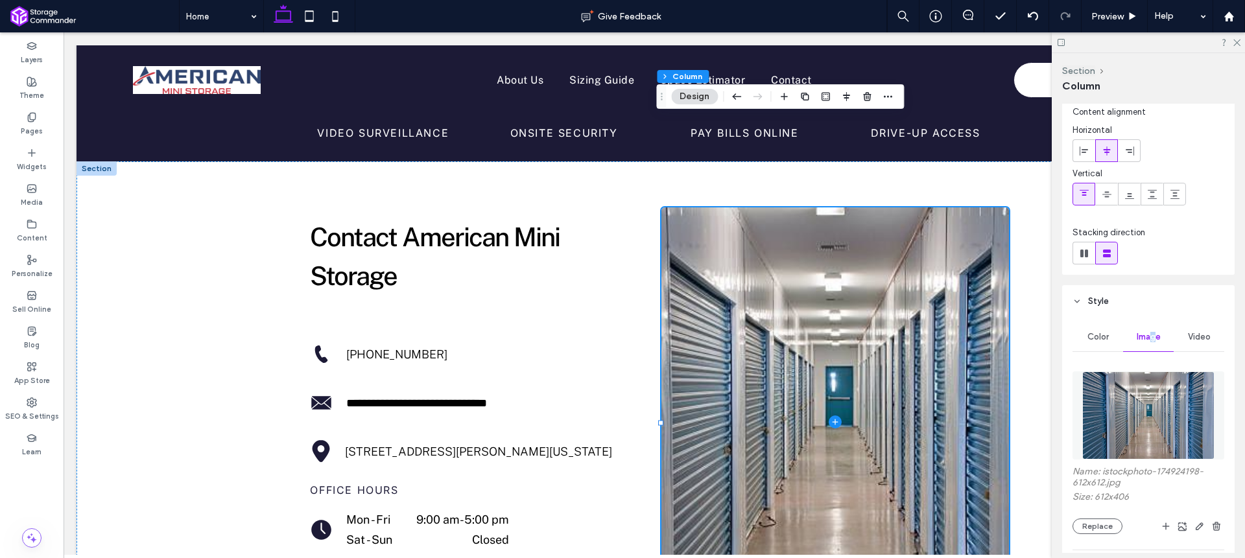
scroll to position [36, 0]
click at [1108, 523] on button "Replace" at bounding box center [1098, 526] width 50 height 16
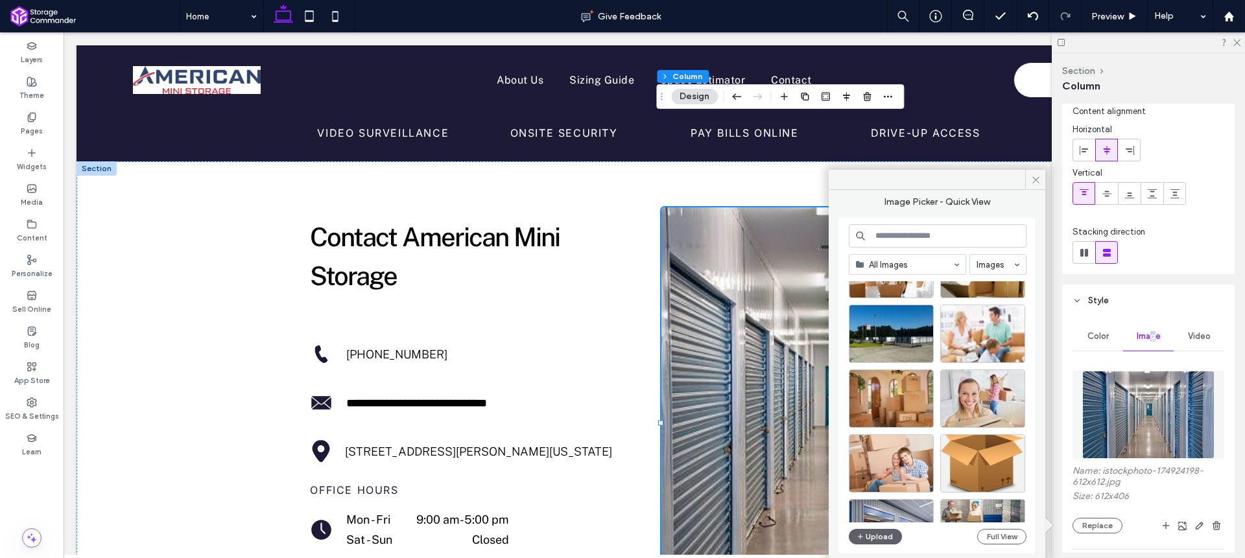
scroll to position [191, 0]
click at [903, 335] on div "Select" at bounding box center [891, 333] width 85 height 58
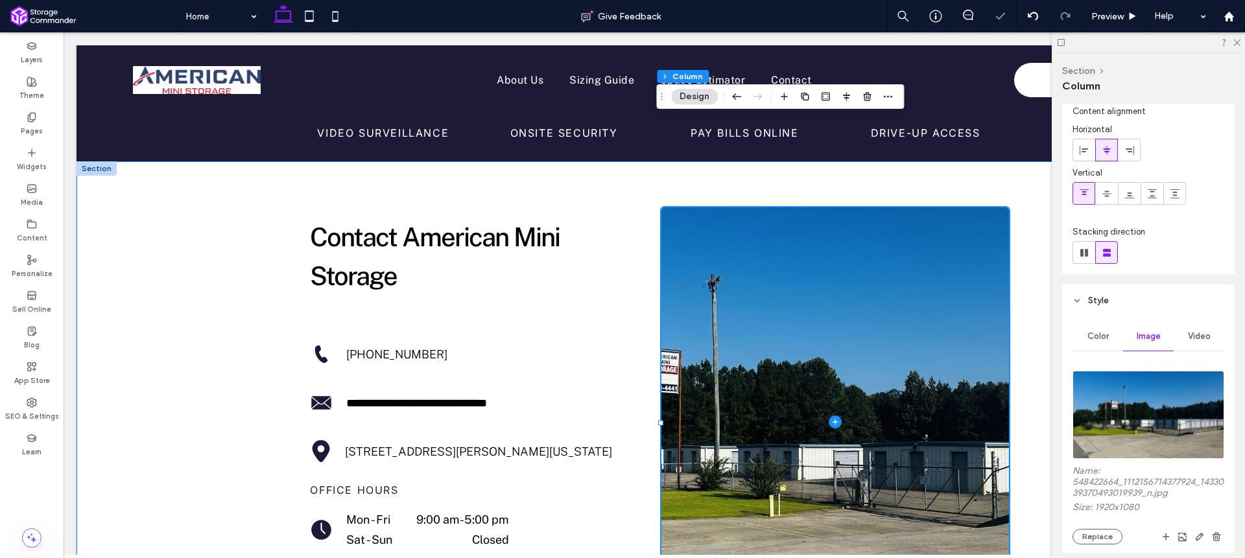
click at [224, 226] on div "**********" at bounding box center [655, 421] width 1156 height 521
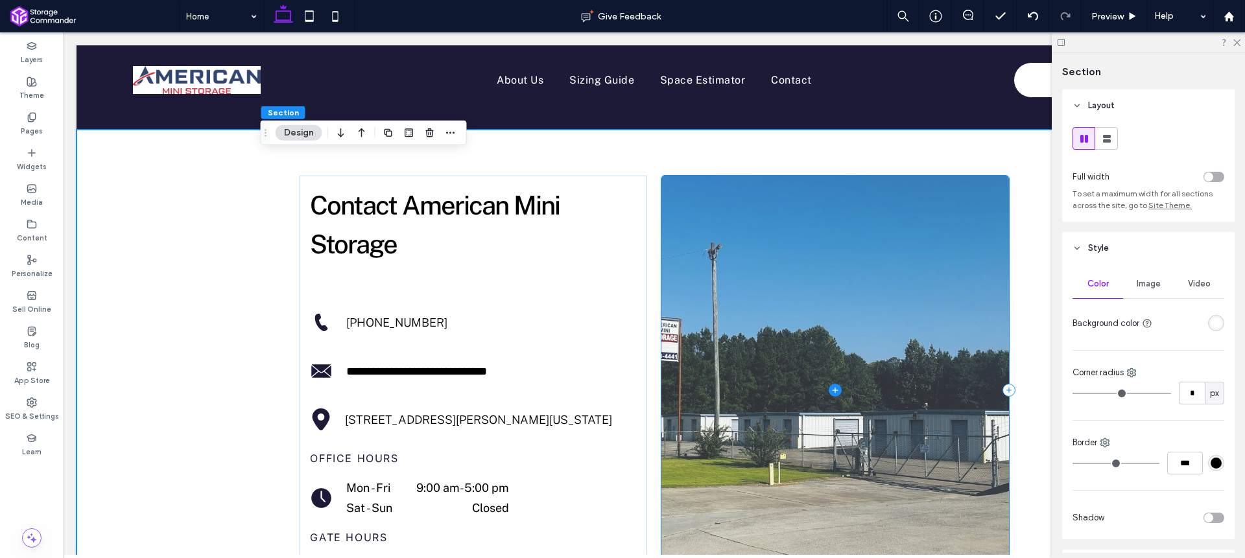
scroll to position [2257, 0]
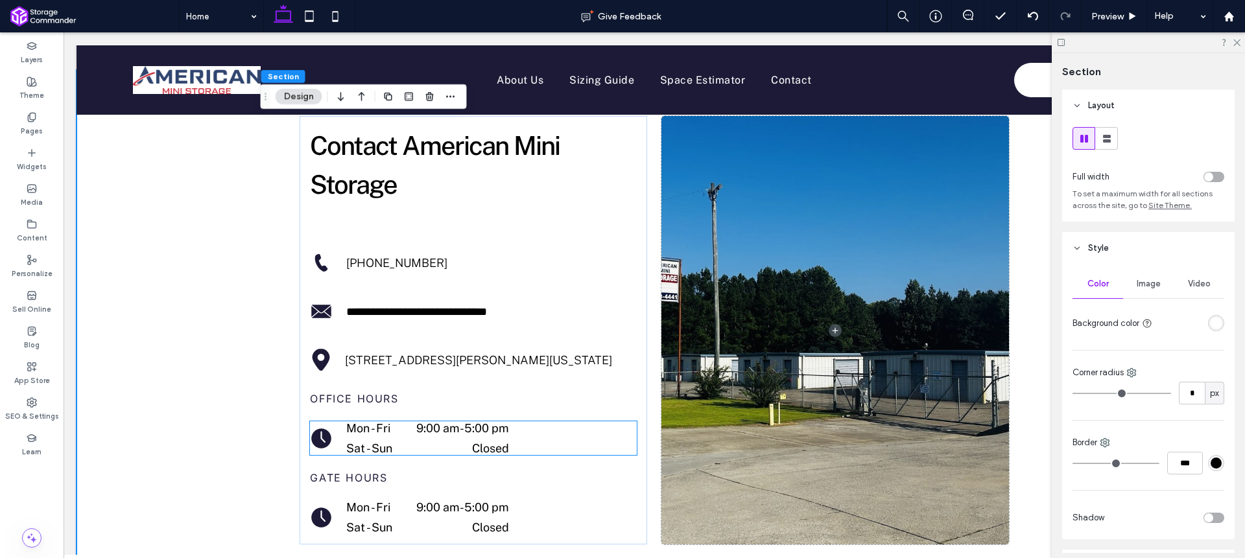
click at [428, 422] on div "Mon - Fri 9:00 am - 5:00 pm" at bounding box center [427, 432] width 163 height 20
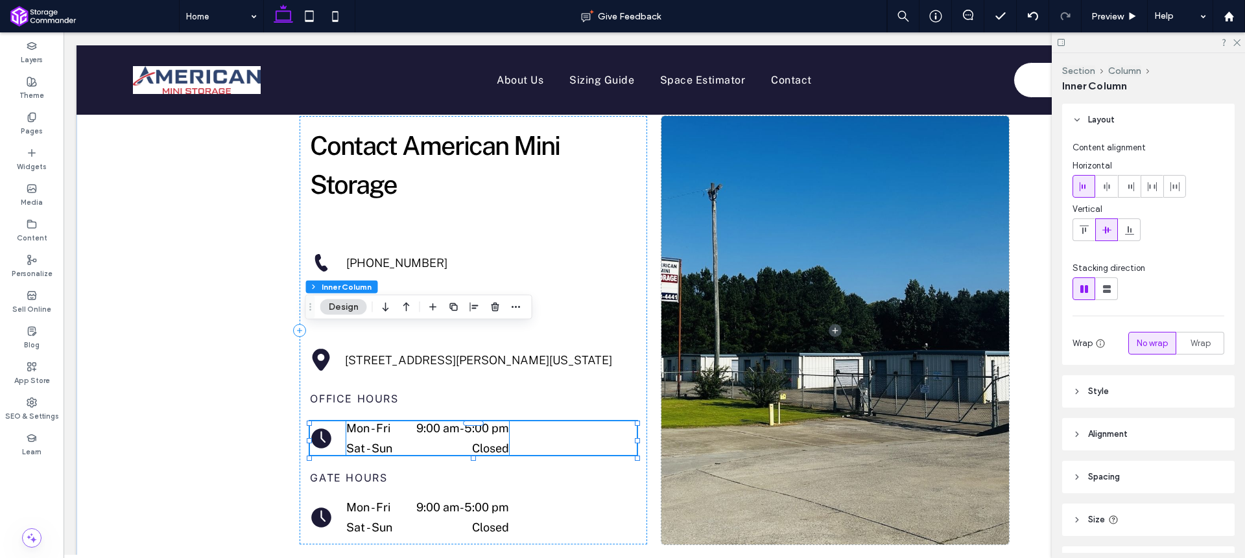
click at [431, 422] on time "9:00 am" at bounding box center [437, 429] width 43 height 14
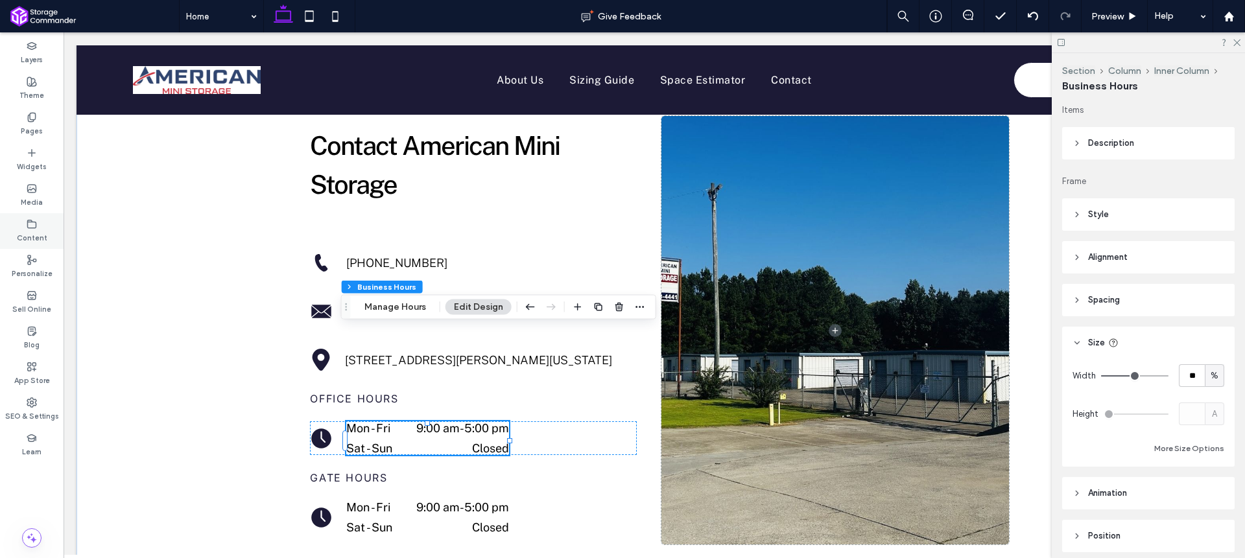
click at [43, 219] on div "Content" at bounding box center [32, 231] width 64 height 36
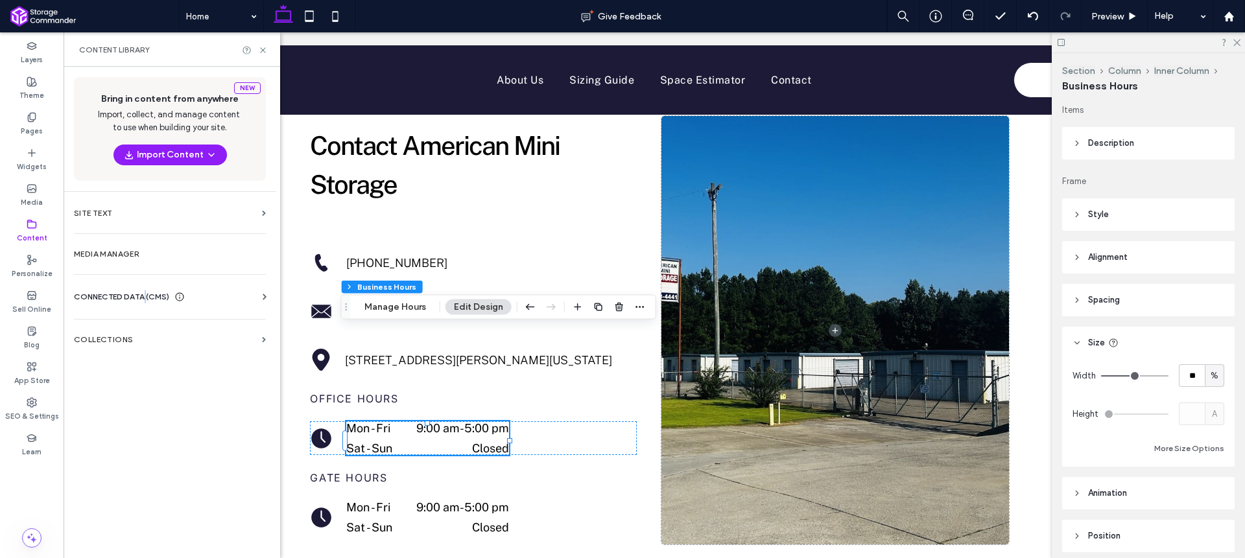
click at [147, 300] on span "CONNECTED DATA (CMS)" at bounding box center [121, 297] width 95 height 13
click at [157, 327] on label "Business Info" at bounding box center [172, 328] width 176 height 9
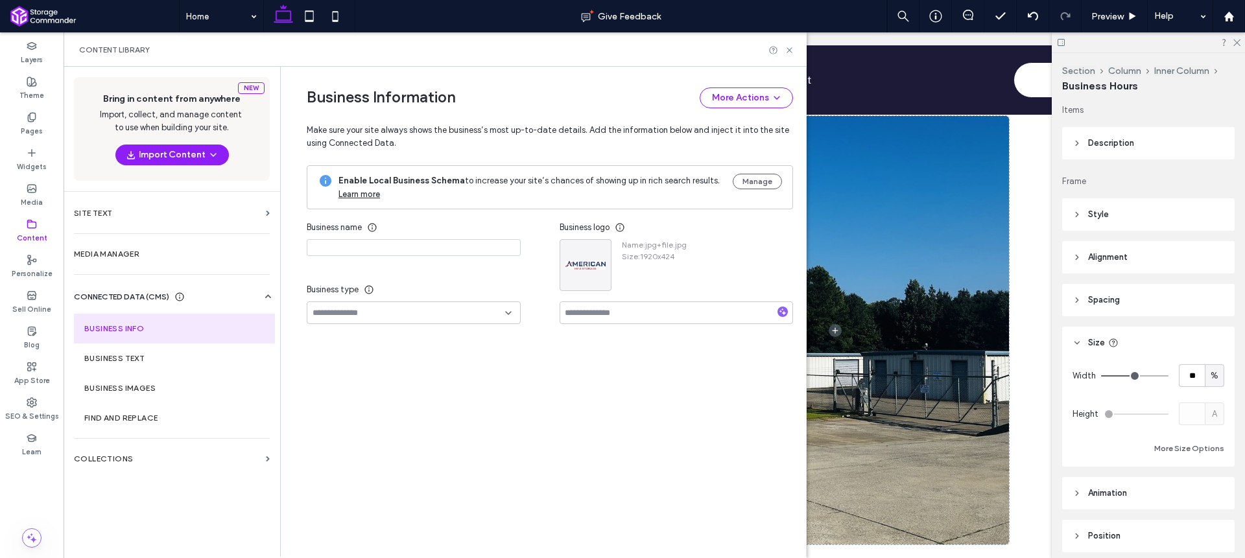
type input "**********"
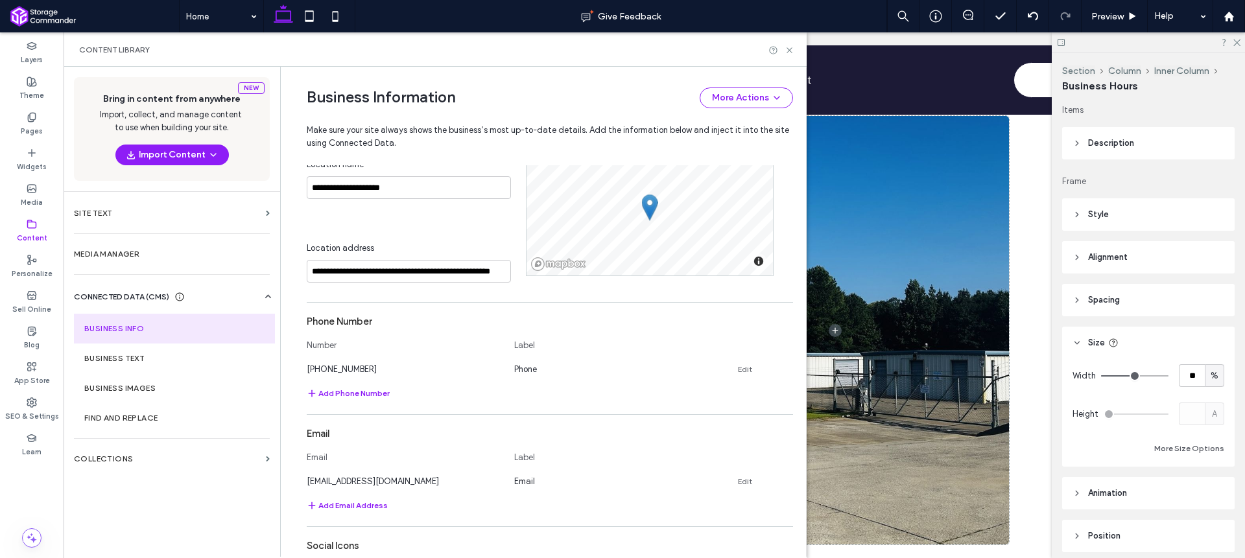
scroll to position [529, 0]
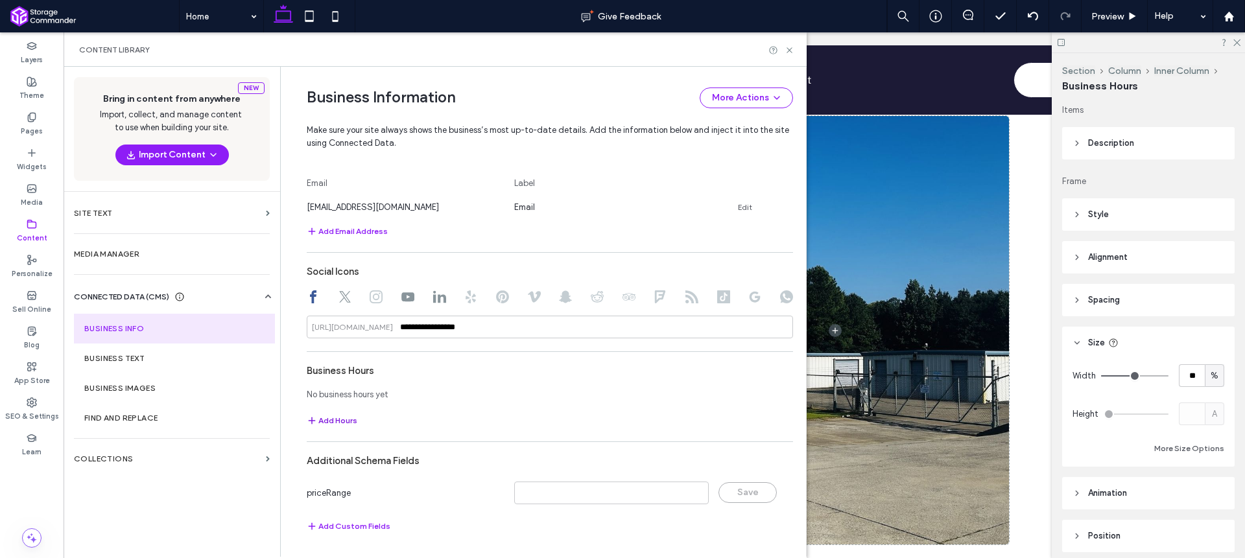
click at [340, 422] on button "Add Hours" at bounding box center [332, 421] width 51 height 16
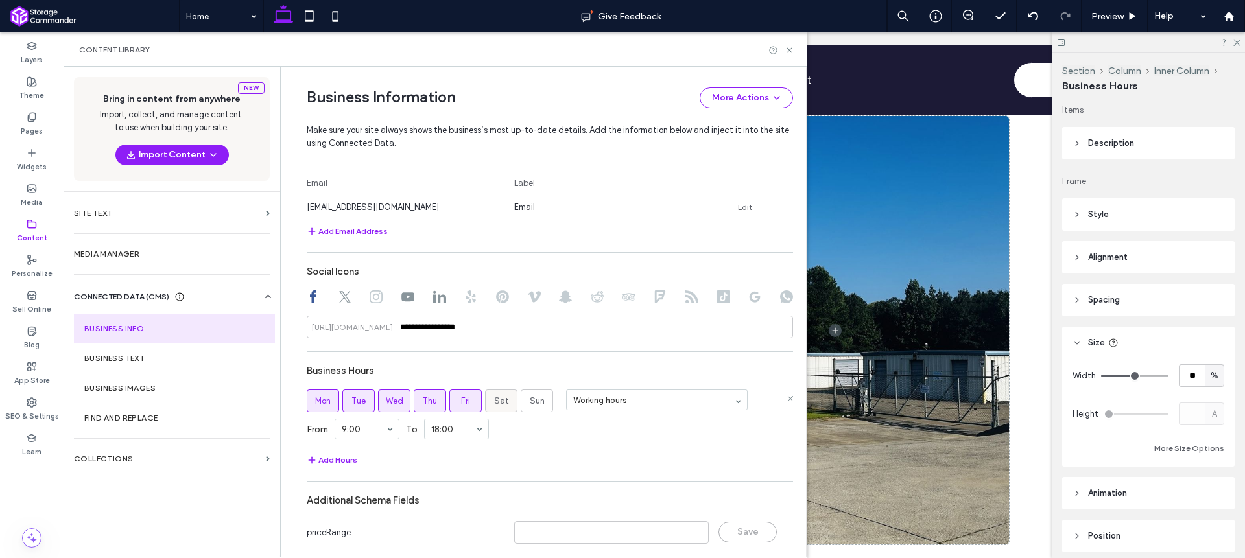
click at [506, 399] on label "Sat" at bounding box center [501, 401] width 32 height 23
click at [522, 401] on label "Sun" at bounding box center [537, 401] width 32 height 23
click at [550, 437] on div "From 06:00 To 18:00" at bounding box center [550, 429] width 486 height 34
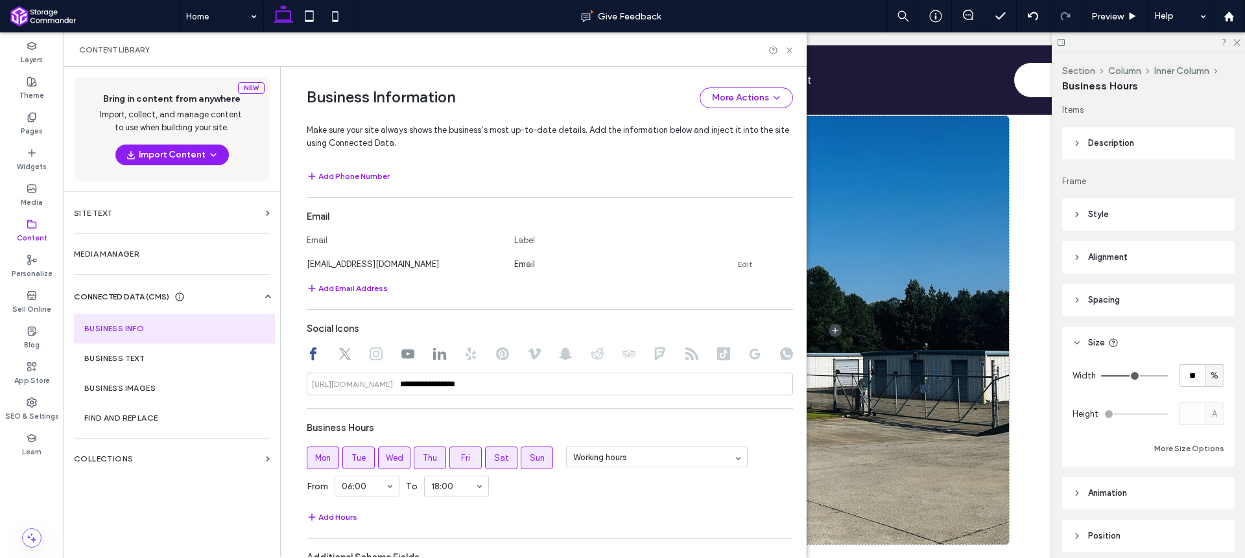
scroll to position [0, 0]
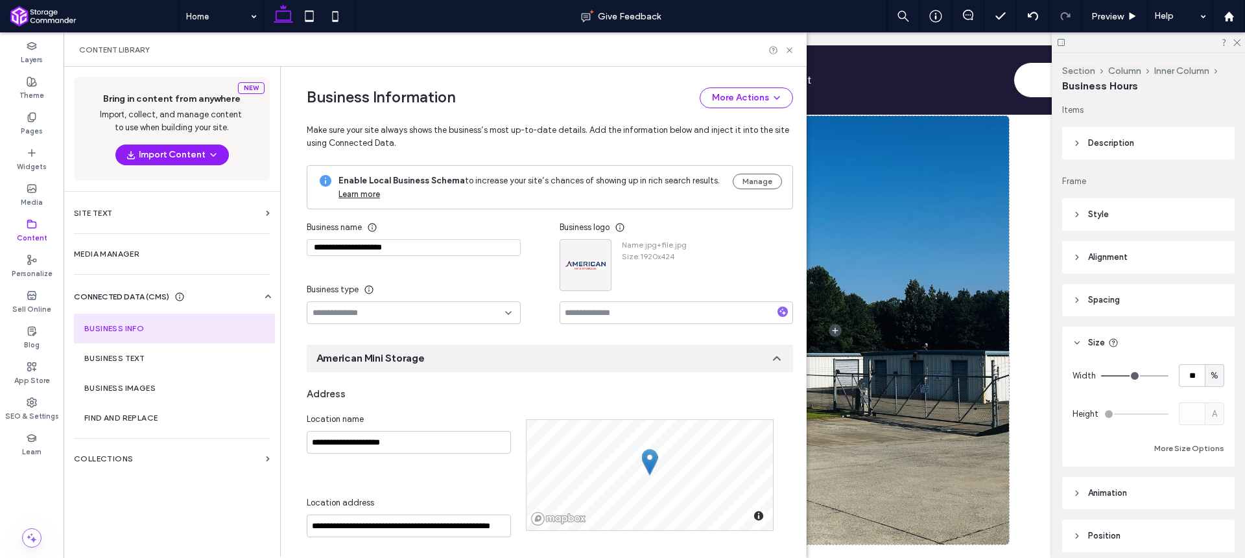
click at [591, 365] on div "American Mini Storage" at bounding box center [550, 358] width 486 height 27
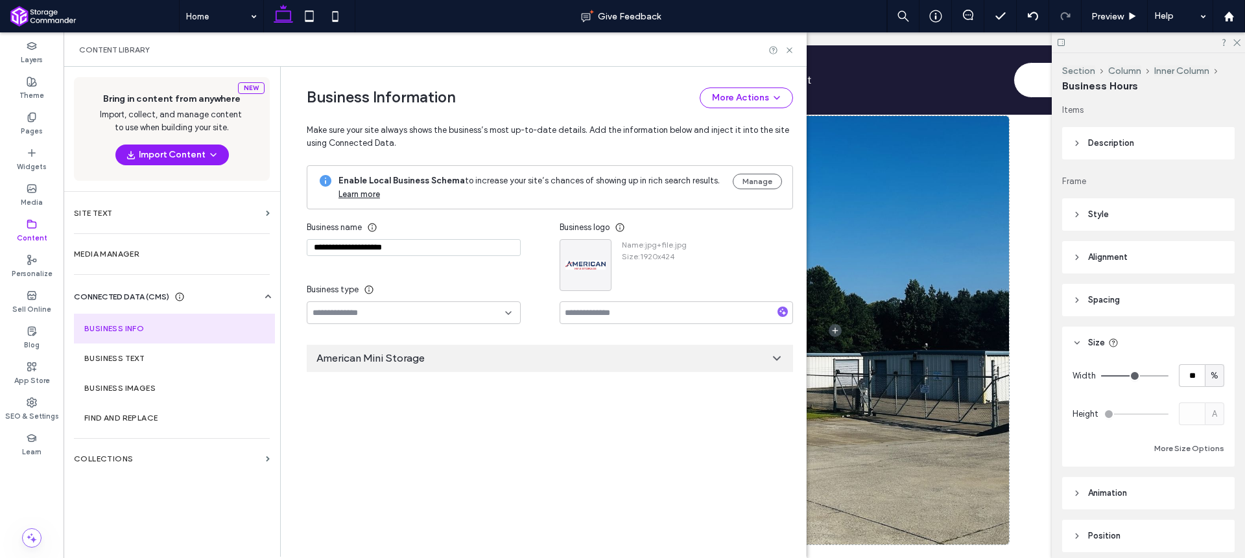
click at [598, 364] on div "American Mini Storage" at bounding box center [550, 358] width 486 height 27
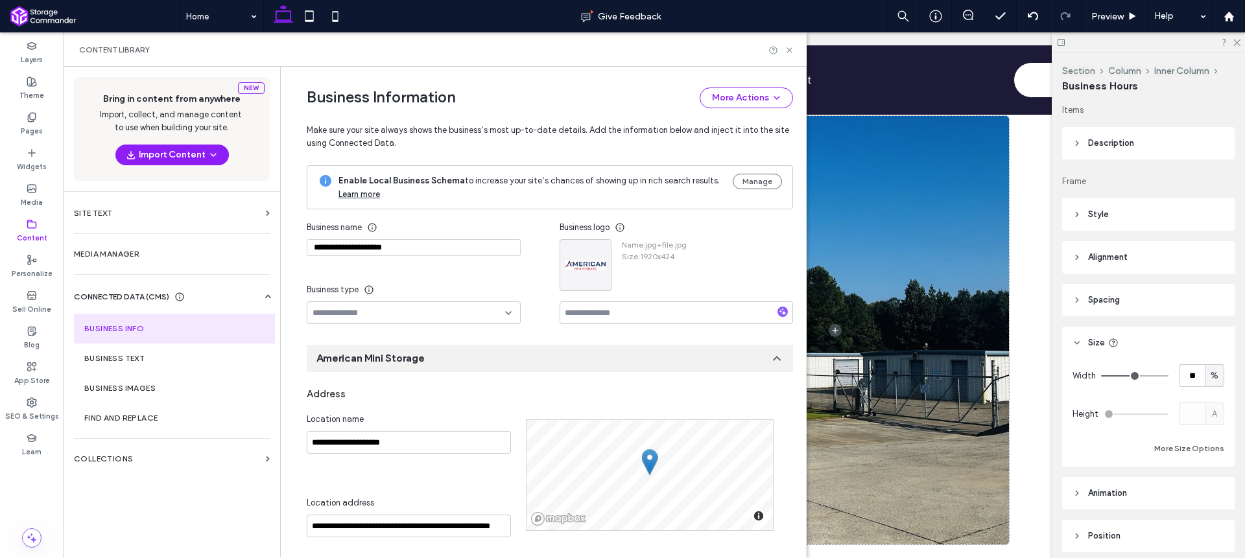
click at [536, 353] on div "American Mini Storage" at bounding box center [550, 358] width 486 height 27
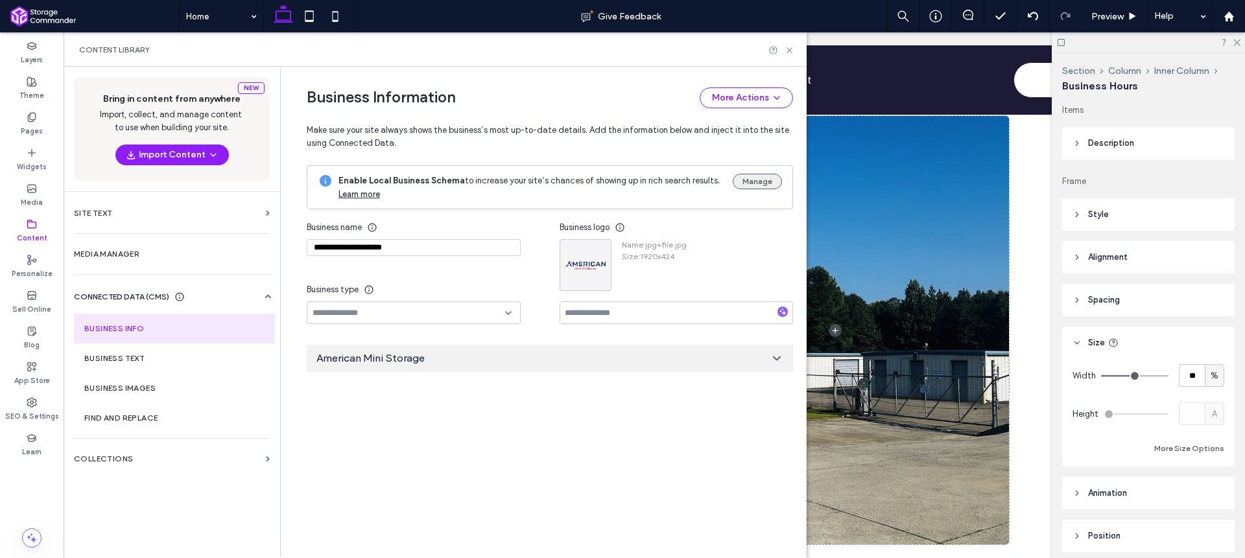
click at [751, 184] on button "Manage" at bounding box center [757, 182] width 49 height 16
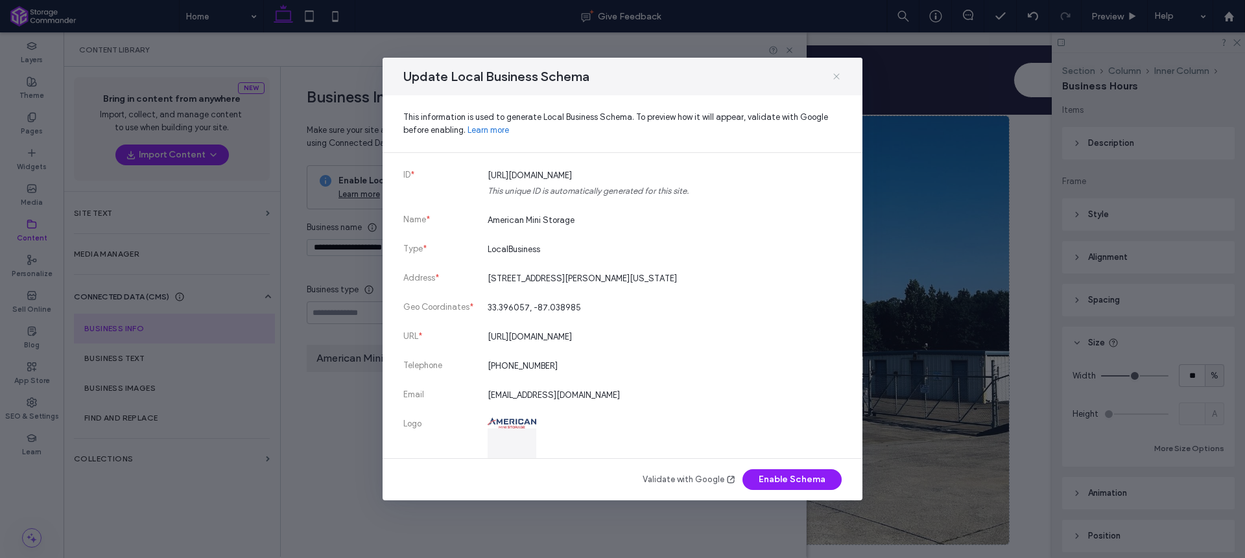
click at [836, 74] on icon at bounding box center [836, 76] width 10 height 10
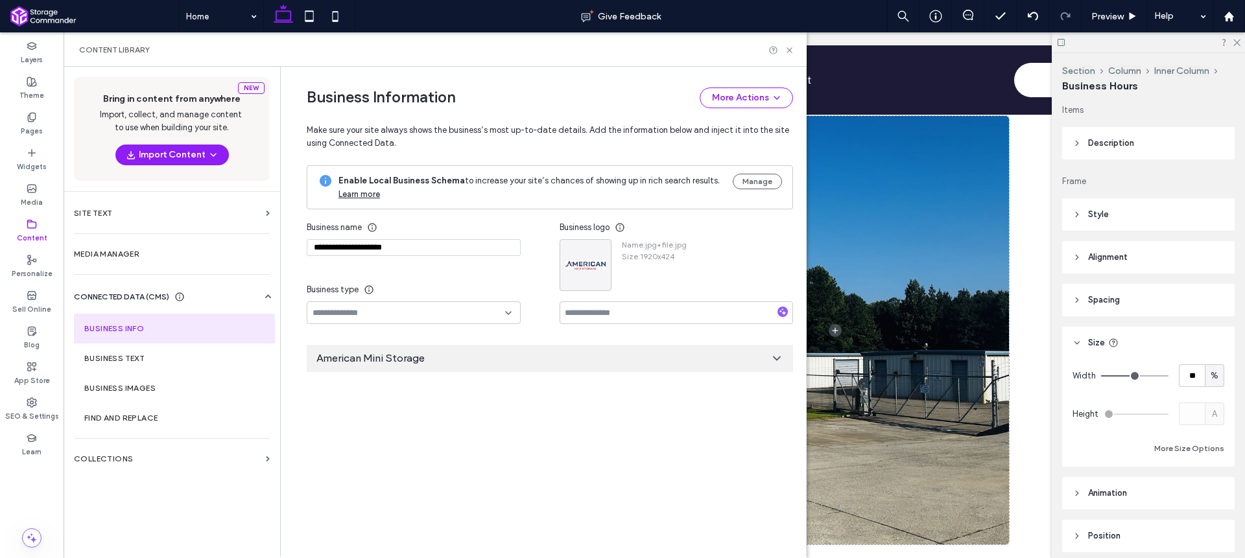
click at [553, 362] on div "American Mini Storage" at bounding box center [550, 358] width 486 height 27
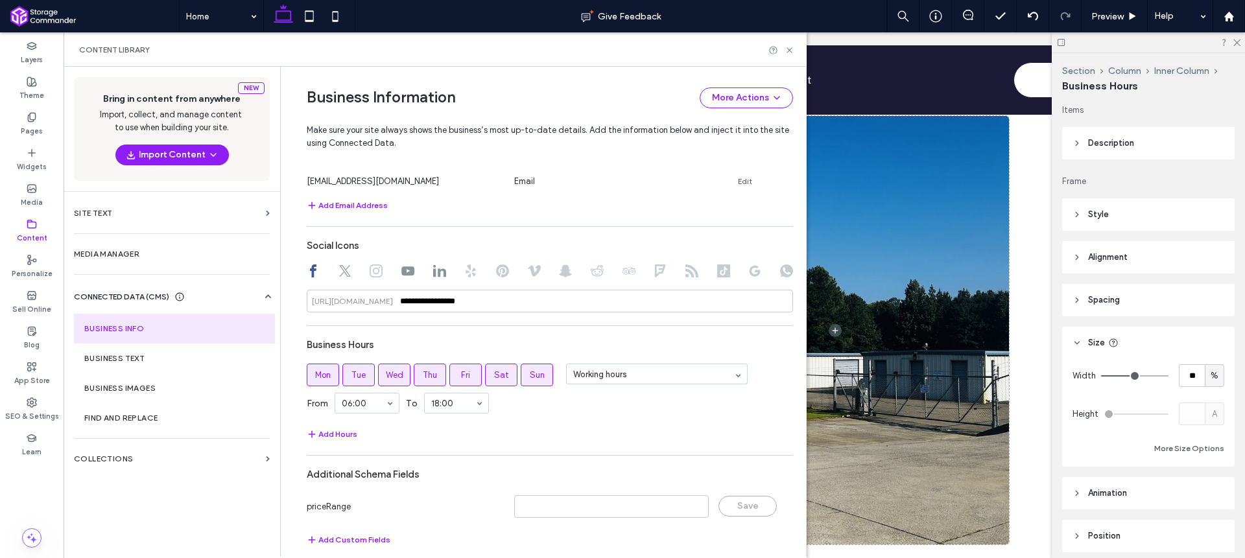
scroll to position [569, 0]
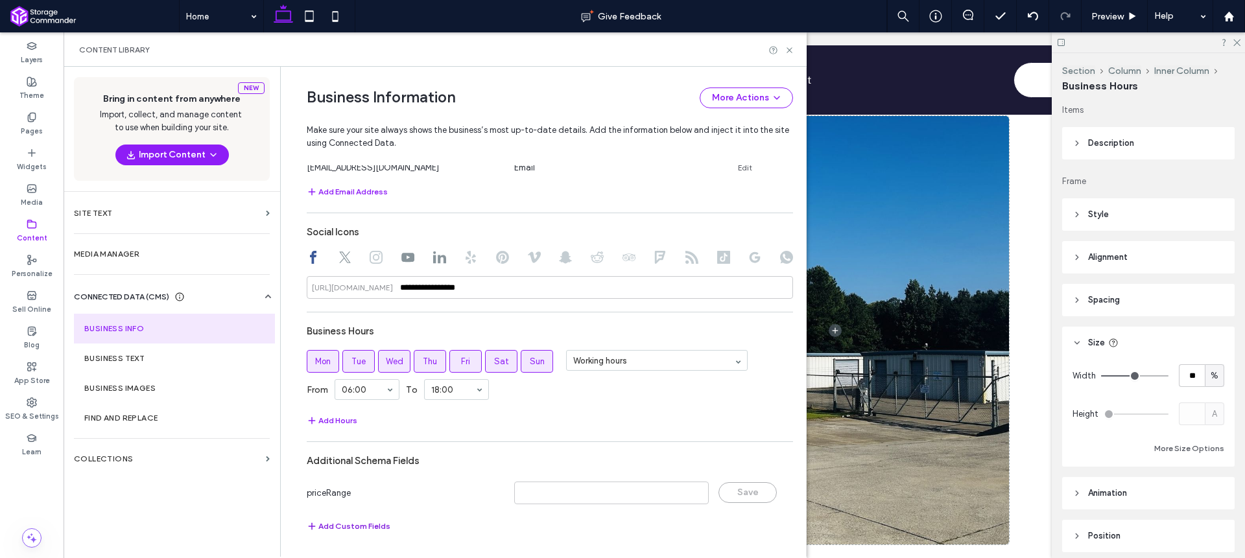
click at [368, 526] on button "Add Custom Fields" at bounding box center [349, 527] width 84 height 16
click at [484, 529] on icon at bounding box center [489, 526] width 10 height 10
click at [553, 447] on div "**********" at bounding box center [550, 178] width 486 height 725
click at [785, 529] on icon at bounding box center [790, 526] width 10 height 10
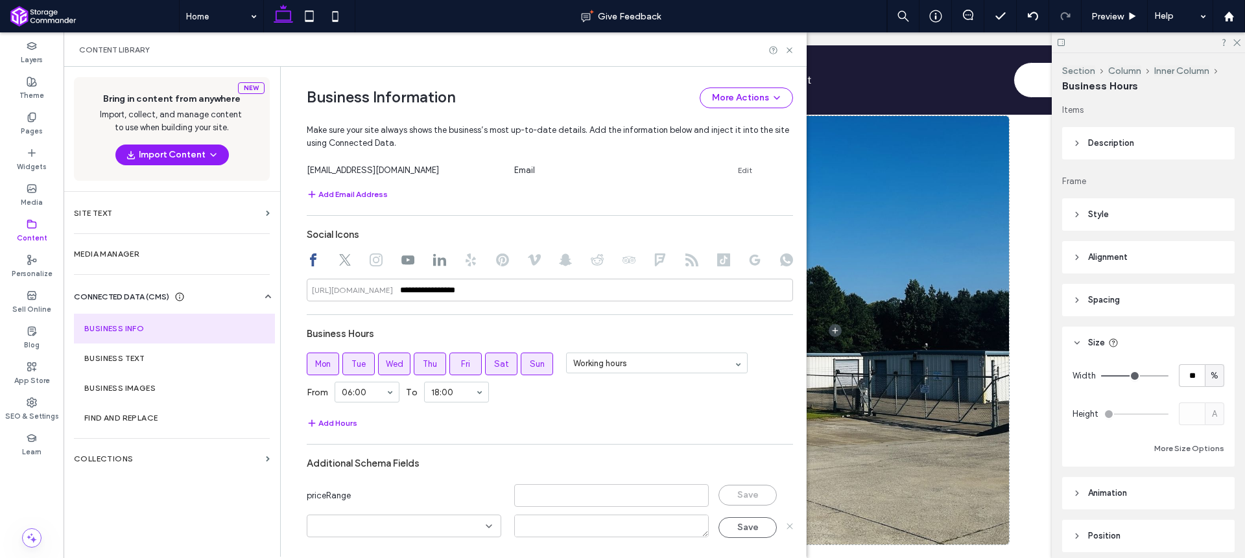
scroll to position [569, 0]
click at [347, 418] on button "Add Hours" at bounding box center [332, 421] width 51 height 16
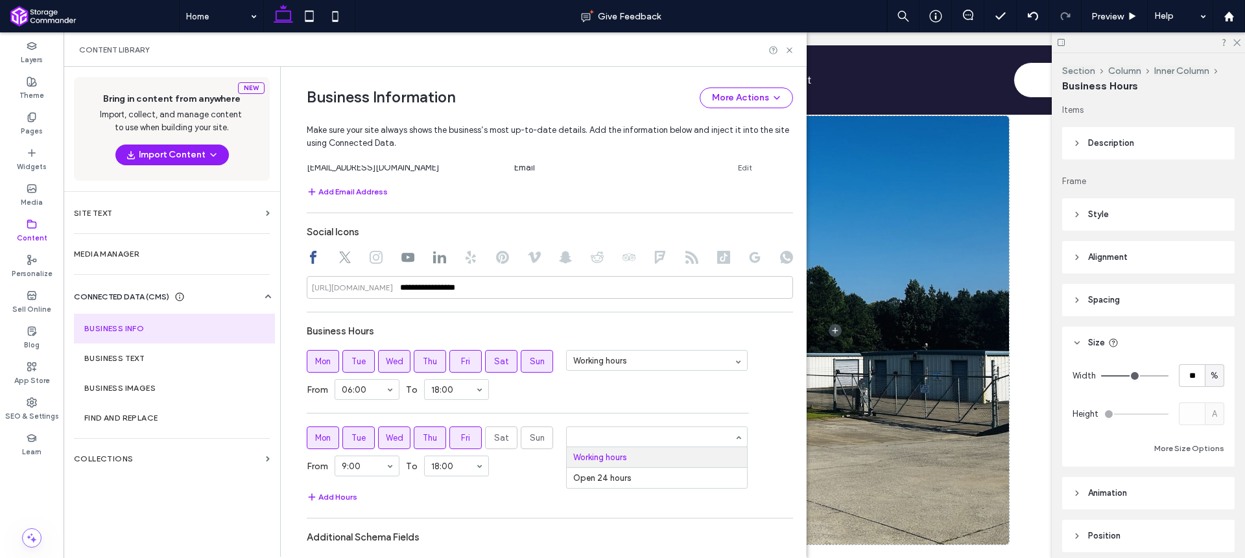
click at [600, 415] on div "Mon Tue Wed Thu Fri Sat Sun Working hours From 06:00 To 18:00 Mon Tue Wed Thu F…" at bounding box center [550, 416] width 486 height 133
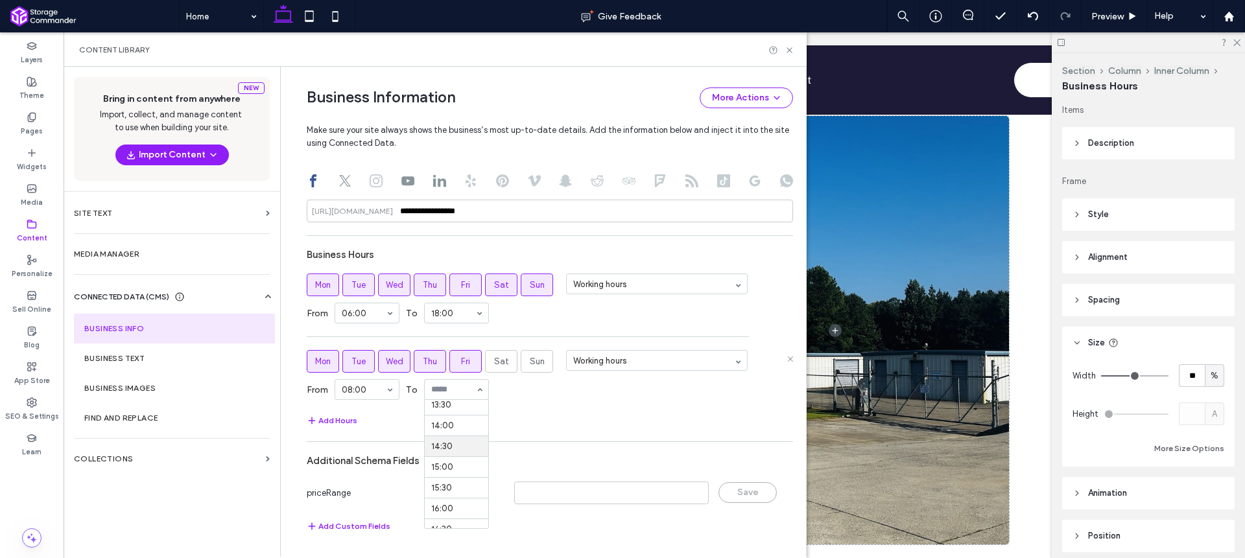
scroll to position [566, 0]
drag, startPoint x: 445, startPoint y: 500, endPoint x: 503, endPoint y: 466, distance: 67.4
click at [541, 424] on div "Add Hours" at bounding box center [550, 421] width 486 height 16
click at [792, 51] on icon at bounding box center [790, 50] width 10 height 10
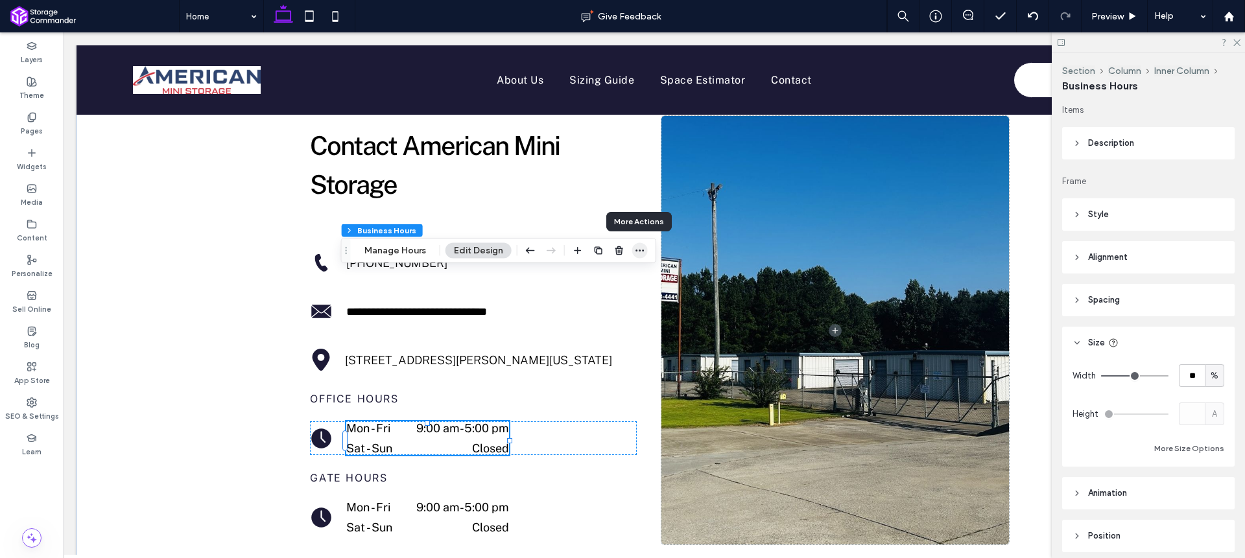
click at [639, 254] on icon "button" at bounding box center [640, 251] width 10 height 10
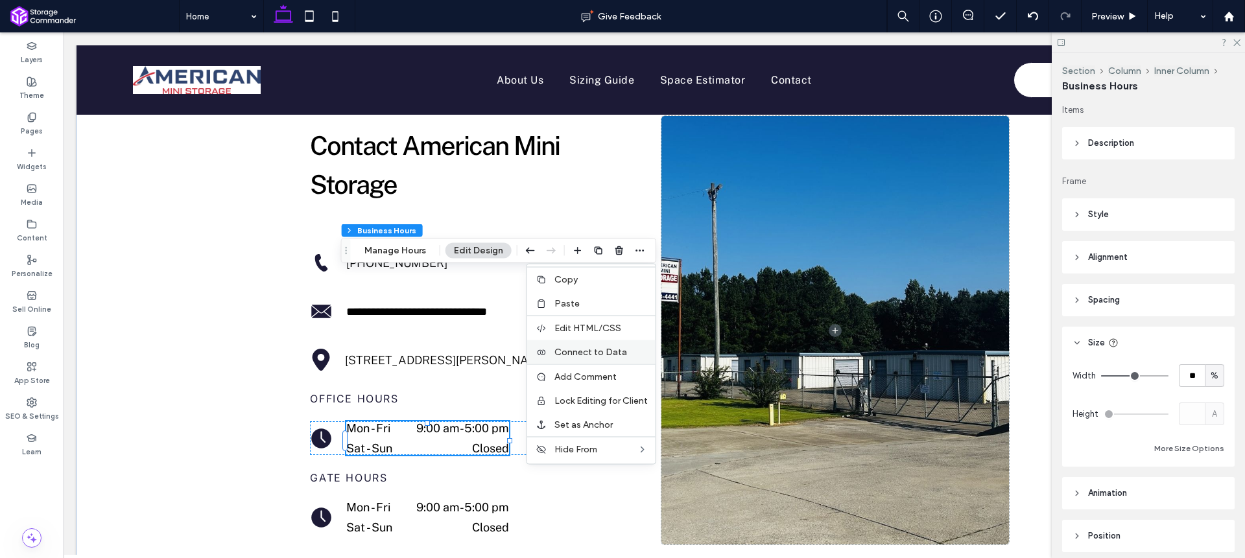
click at [607, 357] on div "Connect to Data" at bounding box center [591, 352] width 128 height 24
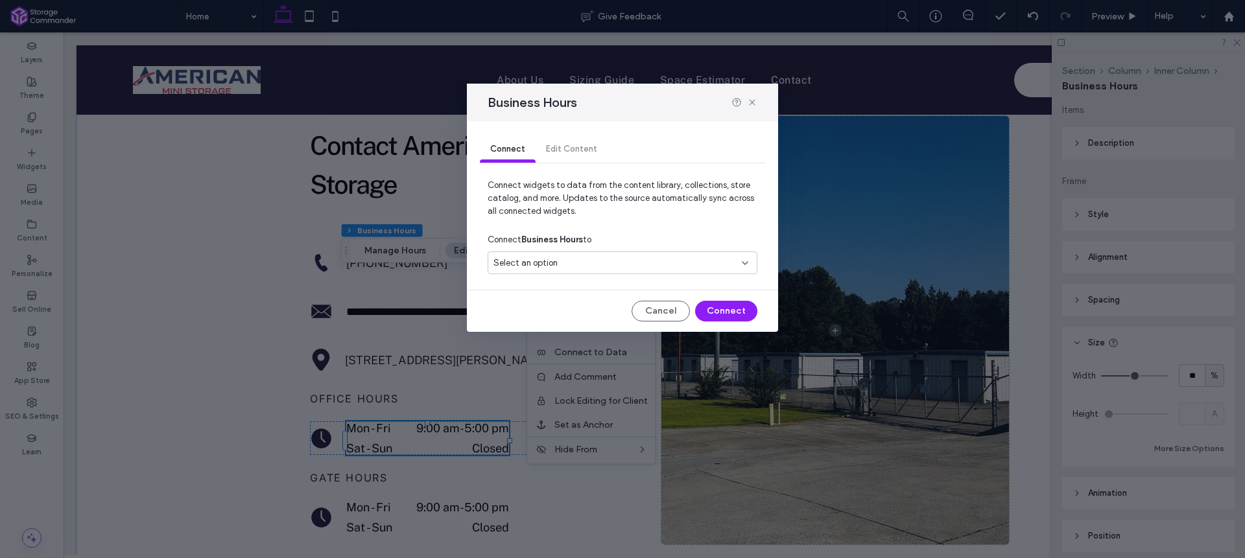
click at [674, 263] on div "Select an option" at bounding box center [614, 263] width 243 height 13
click at [591, 306] on span "American Mini Storage" at bounding box center [560, 308] width 87 height 13
click at [730, 313] on button "Connect" at bounding box center [726, 311] width 62 height 21
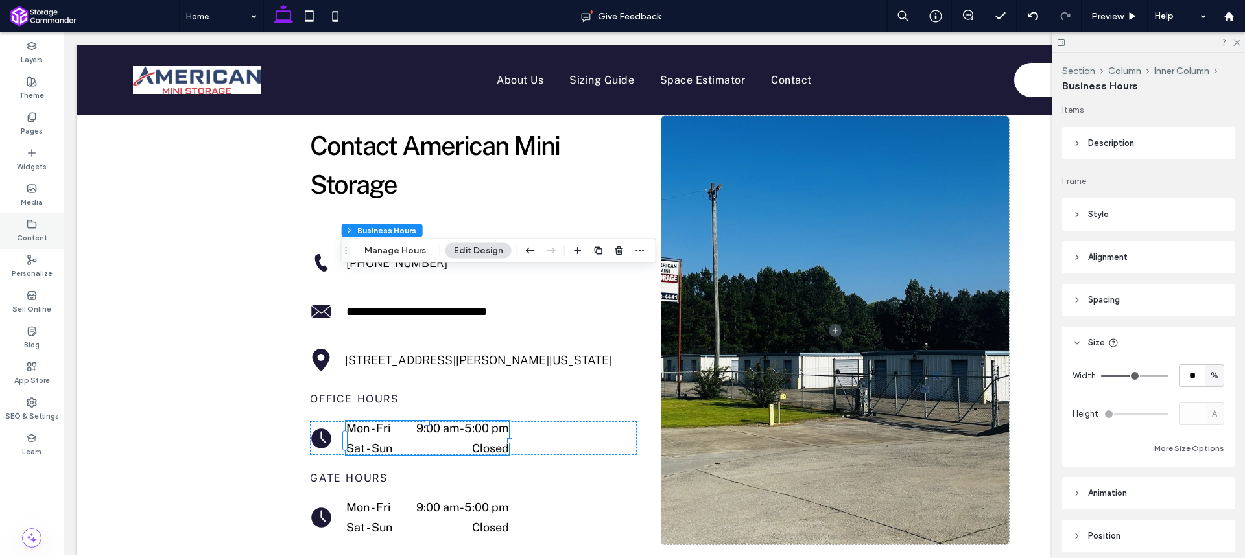
click at [37, 229] on div "Content" at bounding box center [32, 231] width 64 height 36
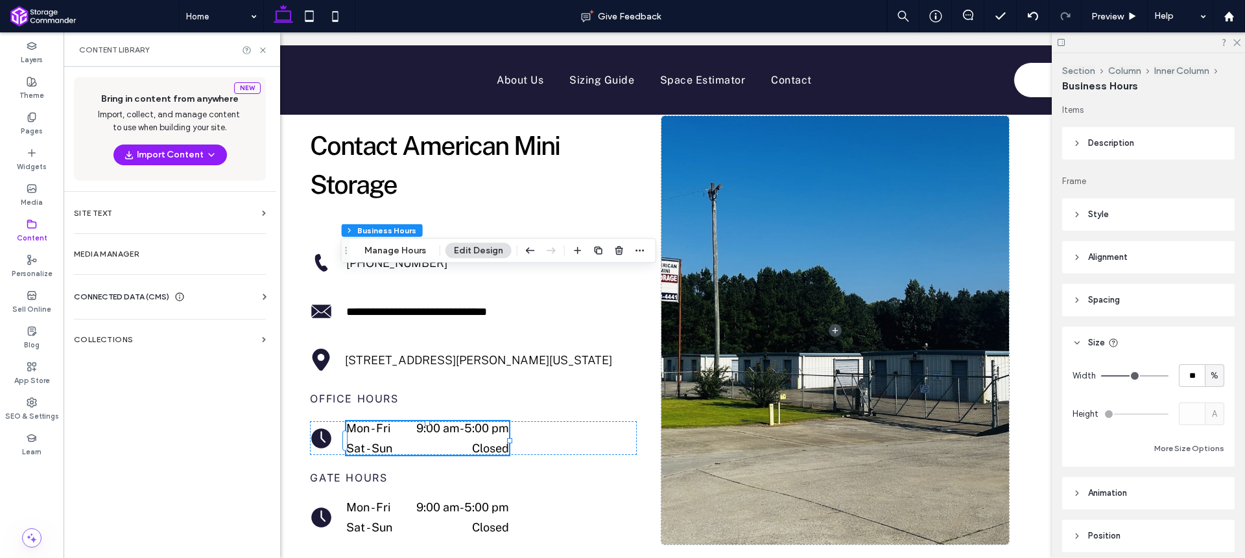
click at [147, 294] on span "CONNECTED DATA (CMS)" at bounding box center [121, 297] width 95 height 13
click at [160, 321] on section "Business Info" at bounding box center [172, 329] width 197 height 30
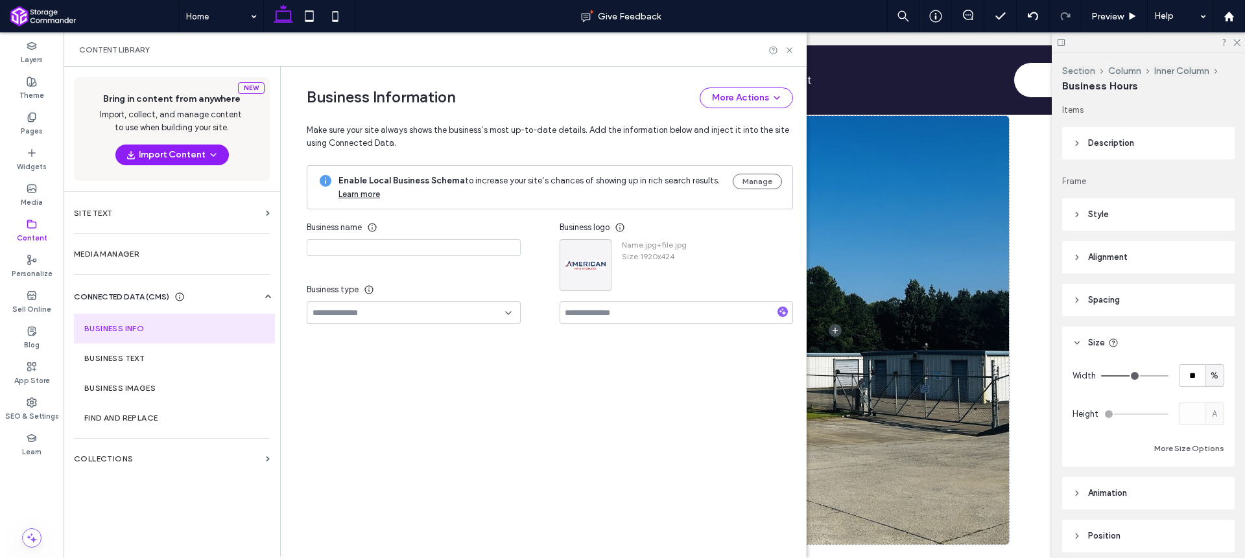
type input "**********"
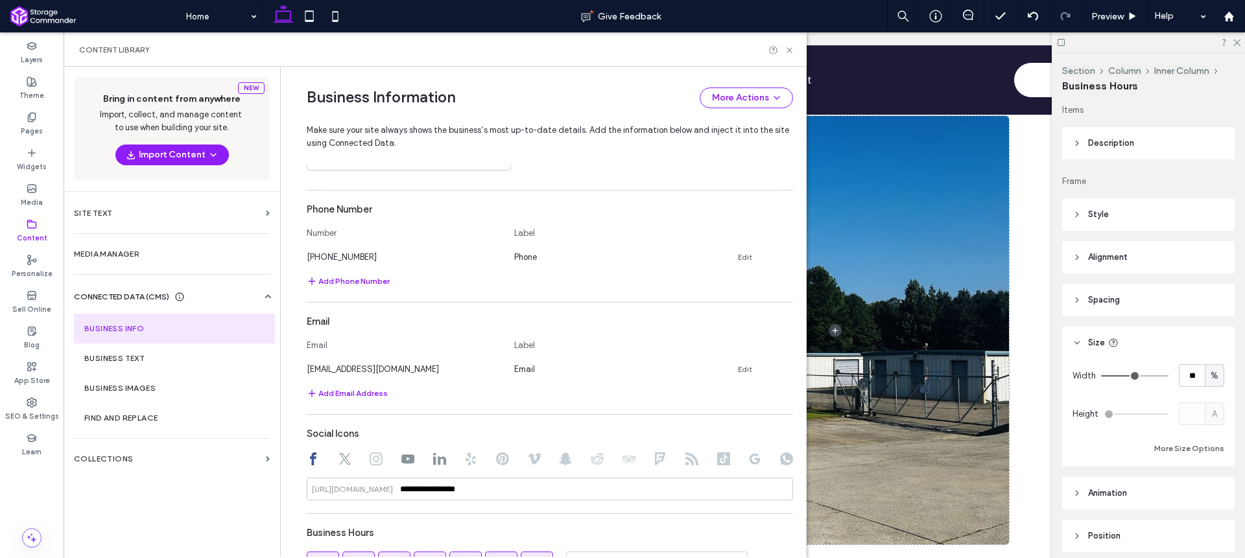
scroll to position [645, 0]
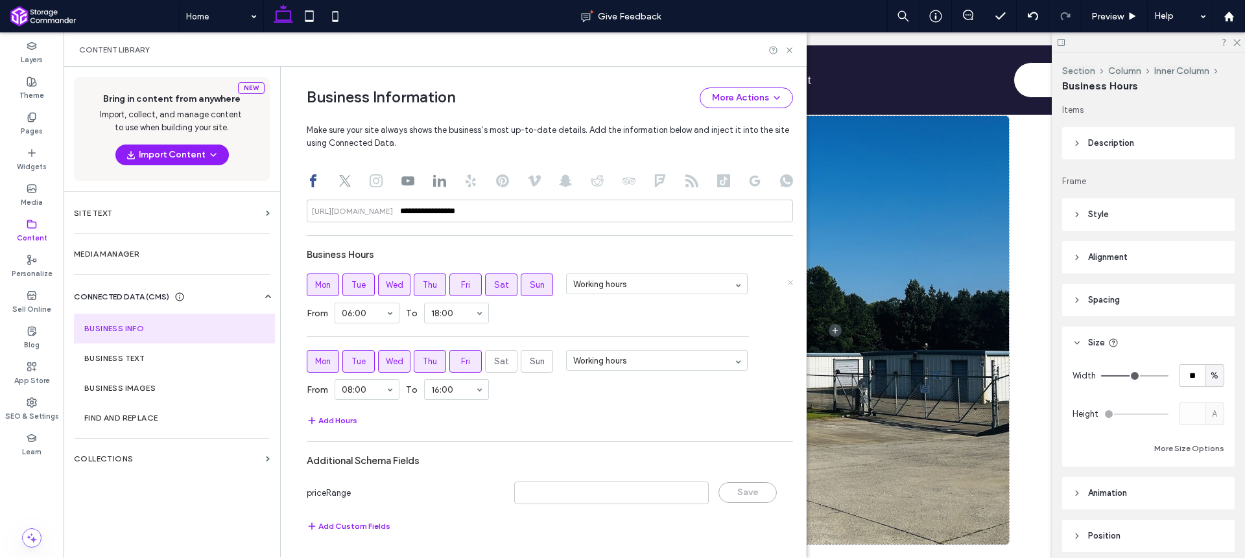
click at [787, 281] on icon at bounding box center [790, 282] width 6 height 6
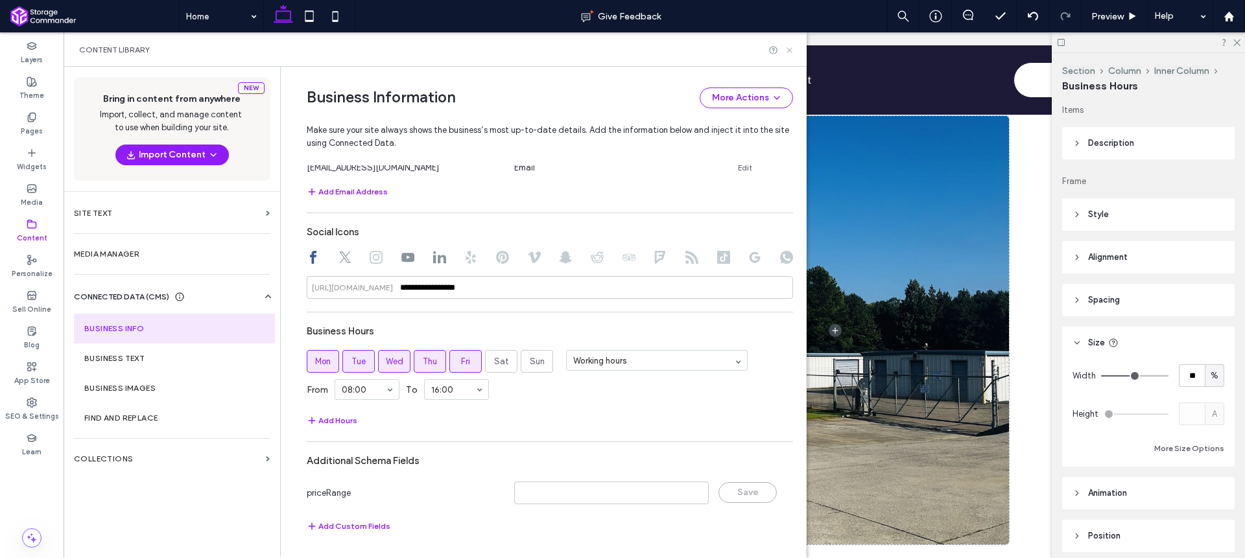
click at [787, 49] on icon at bounding box center [790, 50] width 10 height 10
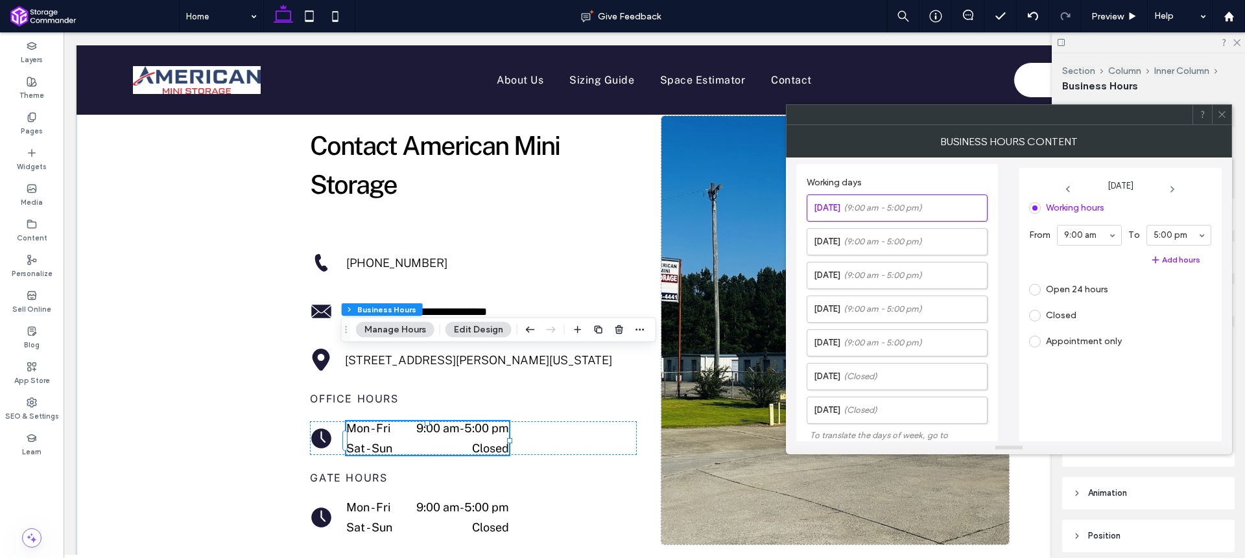
click at [1219, 115] on icon at bounding box center [1222, 115] width 10 height 10
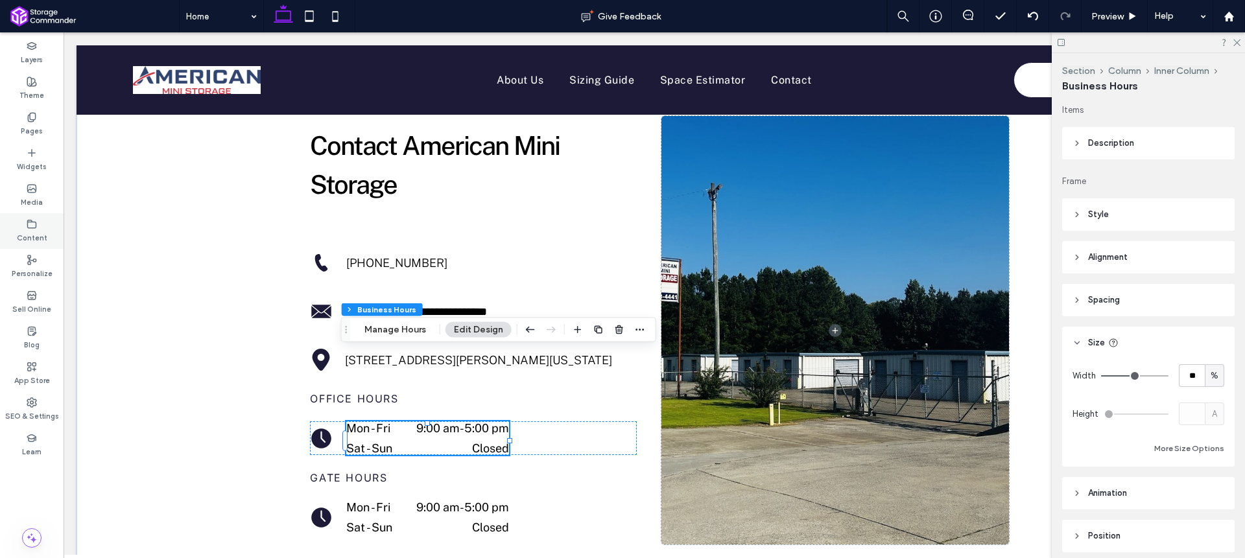
click at [32, 237] on label "Content" at bounding box center [32, 237] width 30 height 14
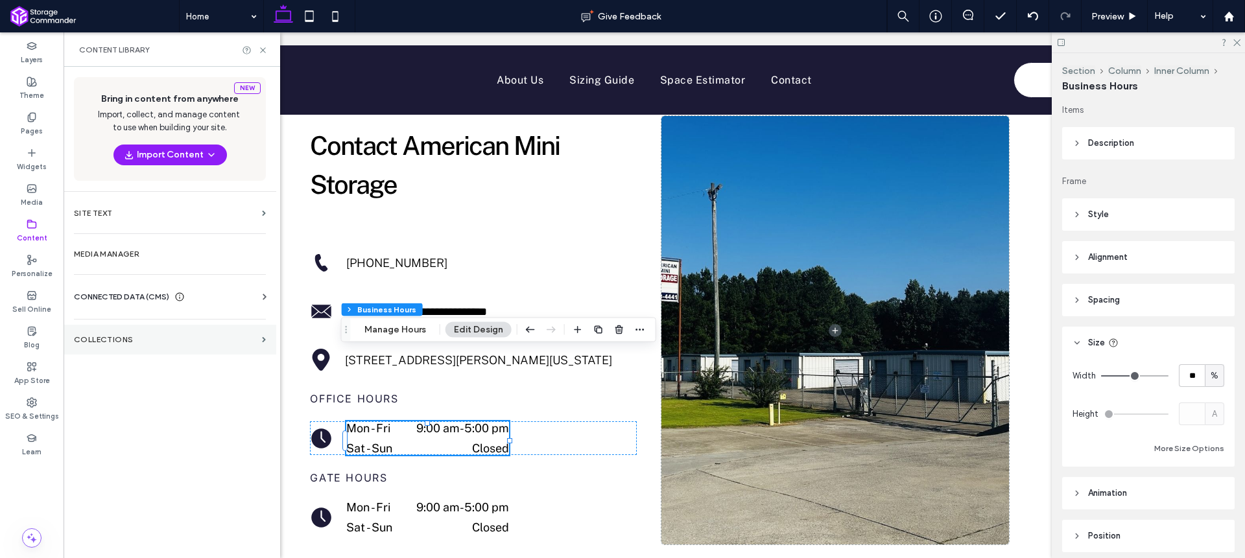
click at [174, 340] on label "Collections" at bounding box center [165, 339] width 183 height 9
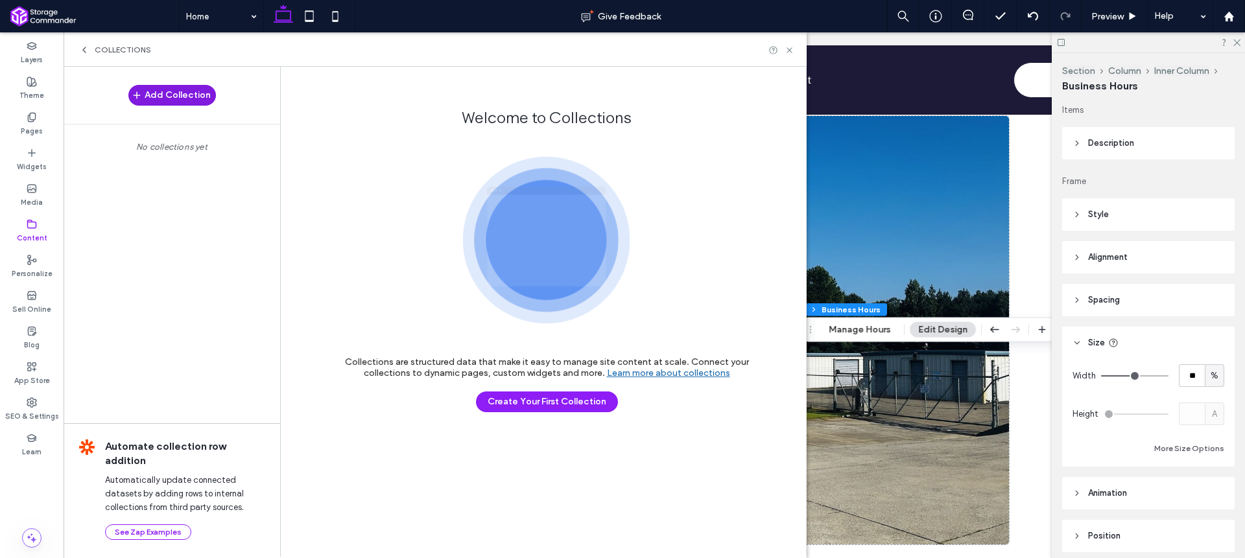
click at [193, 91] on button "Add Collection" at bounding box center [172, 95] width 88 height 21
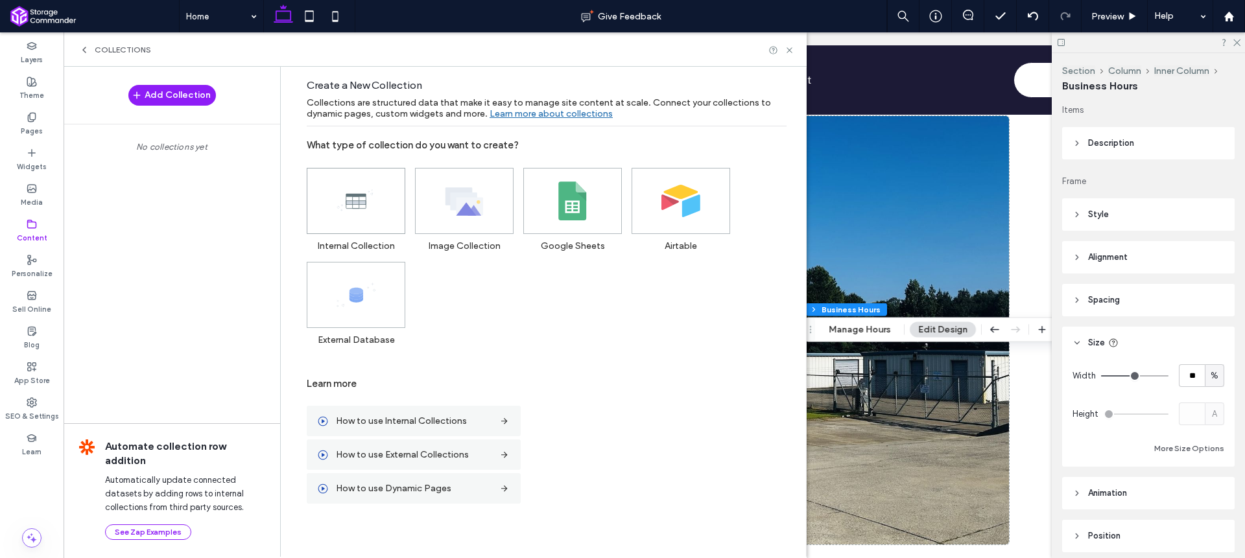
click at [339, 206] on use at bounding box center [355, 200] width 36 height 21
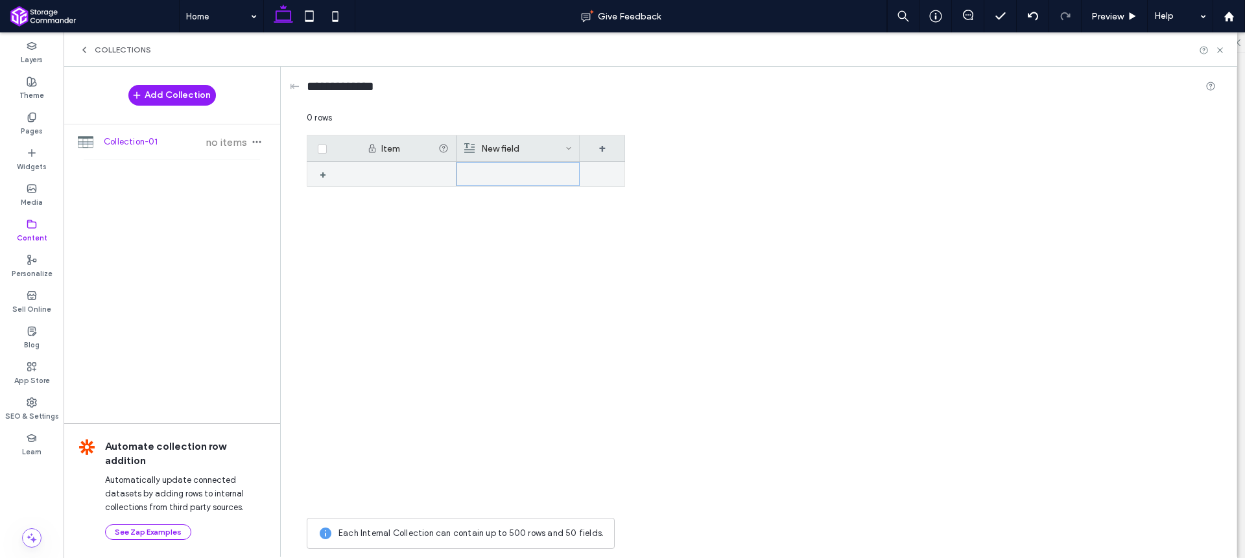
click at [494, 176] on div at bounding box center [518, 174] width 108 height 23
click at [570, 150] on icon at bounding box center [568, 148] width 6 height 6
click at [545, 151] on div "Edit Field" at bounding box center [516, 151] width 119 height 25
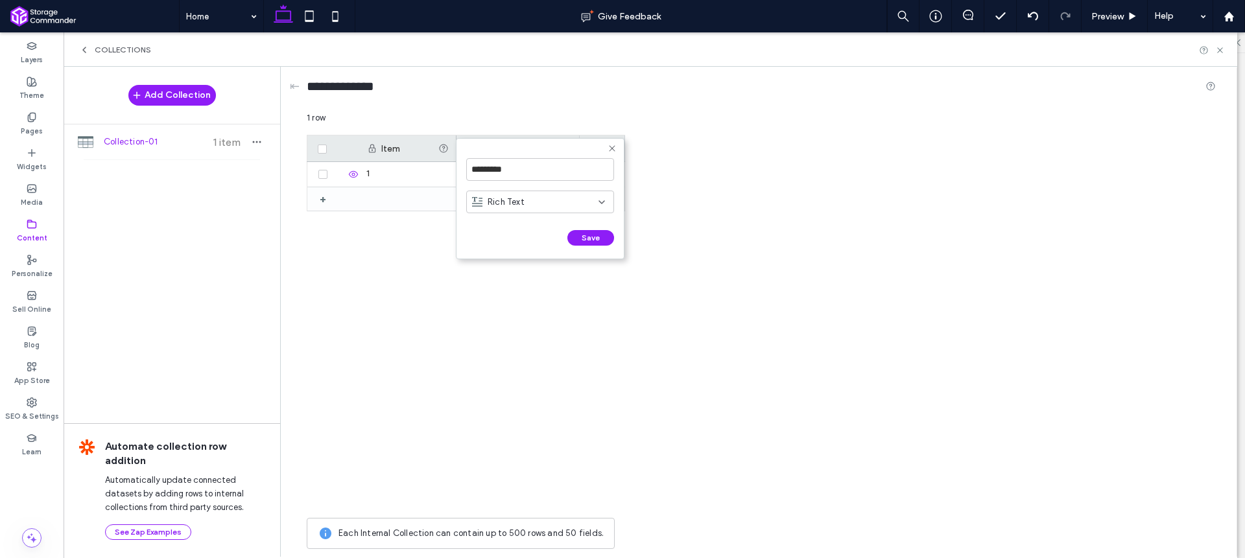
click at [589, 196] on div "Rich Text" at bounding box center [535, 202] width 126 height 13
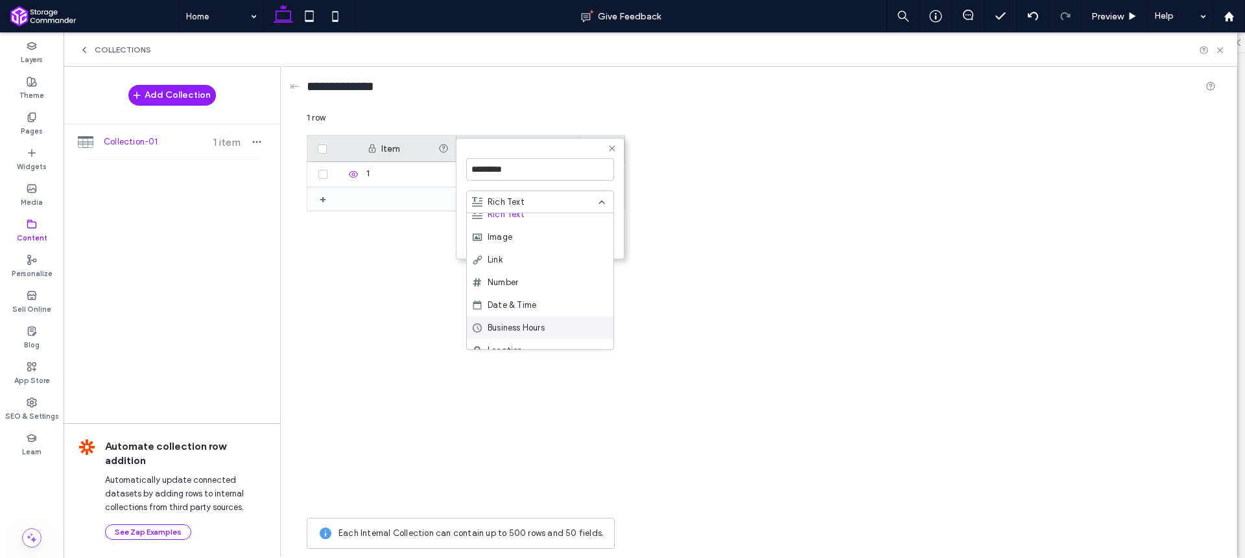
scroll to position [34, 0]
click at [536, 322] on span "Business Hours" at bounding box center [516, 327] width 57 height 13
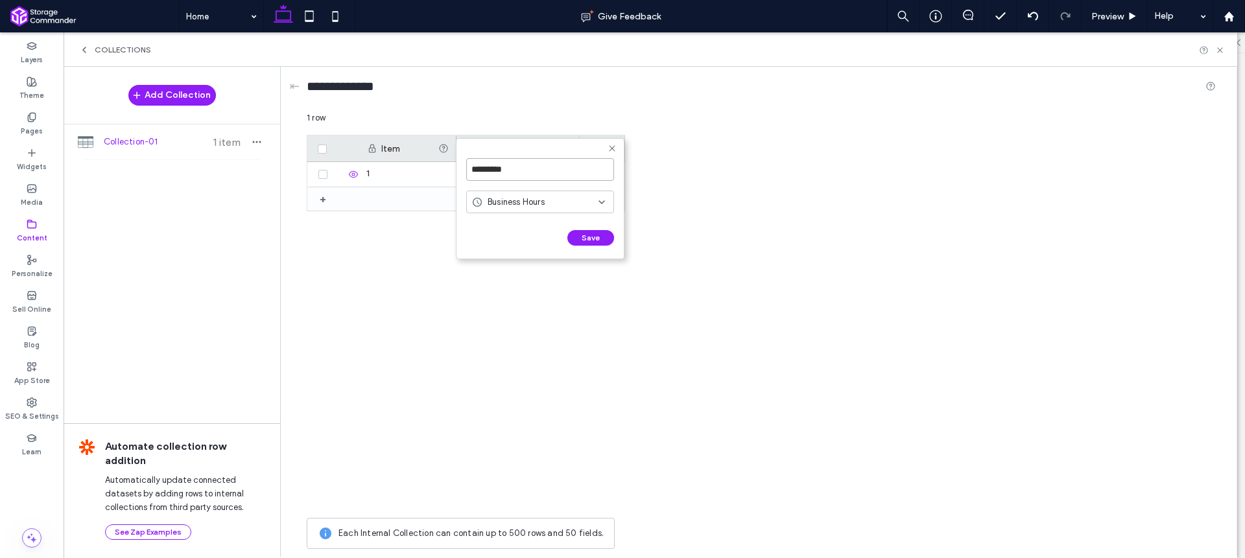
click at [525, 171] on input "*********" at bounding box center [540, 169] width 148 height 23
type input "**********"
click at [596, 241] on button "Save" at bounding box center [590, 238] width 47 height 16
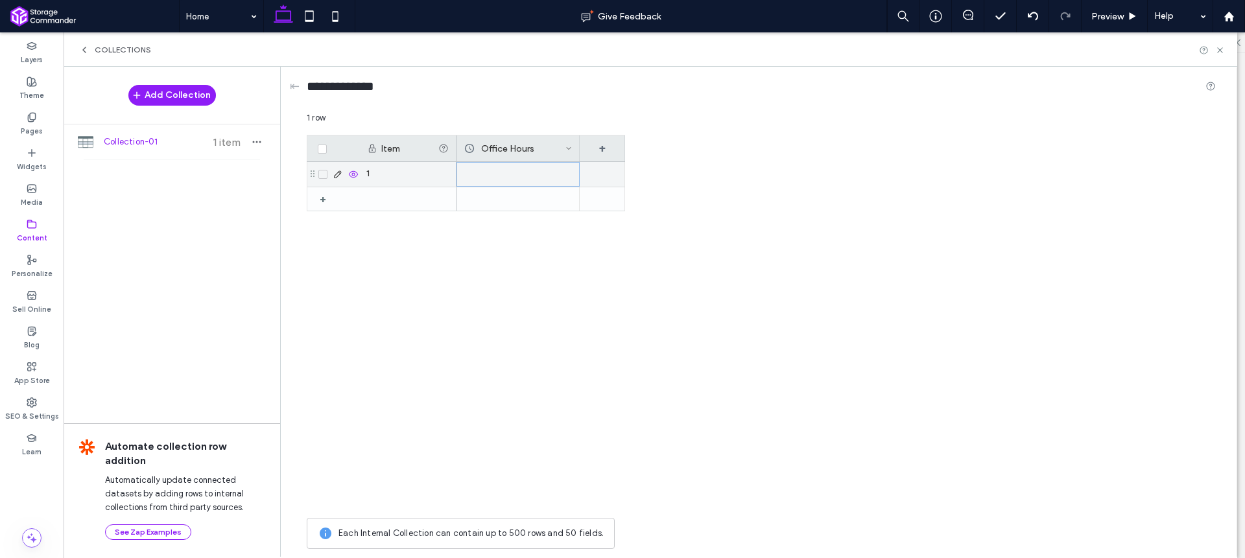
click at [540, 172] on div at bounding box center [518, 174] width 123 height 25
click at [335, 172] on icon at bounding box center [338, 174] width 10 height 10
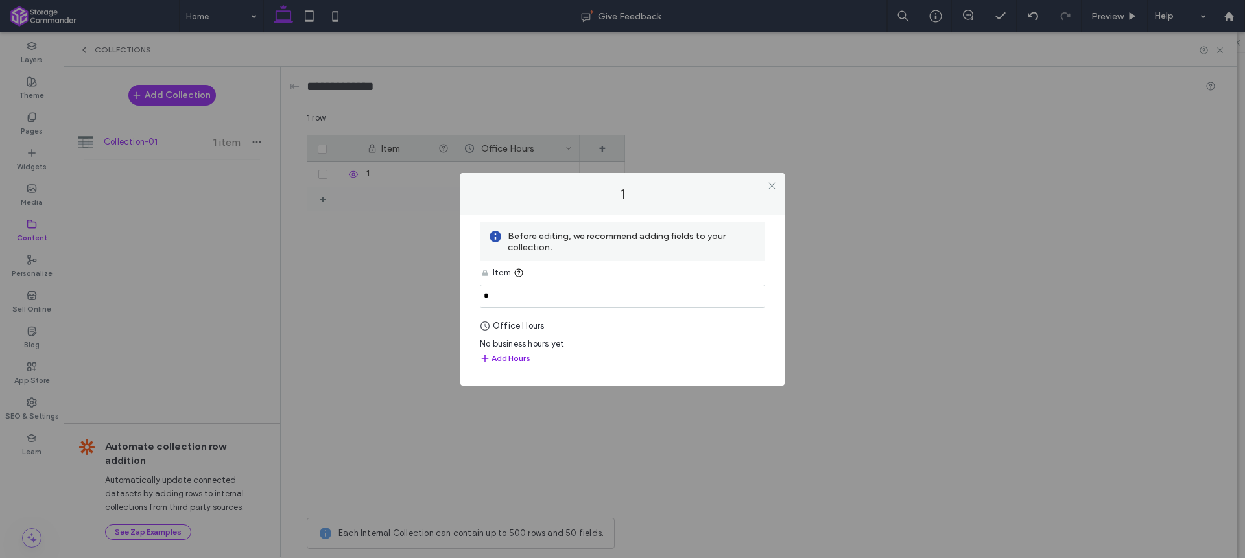
click at [520, 358] on button "Add Hours" at bounding box center [505, 359] width 51 height 16
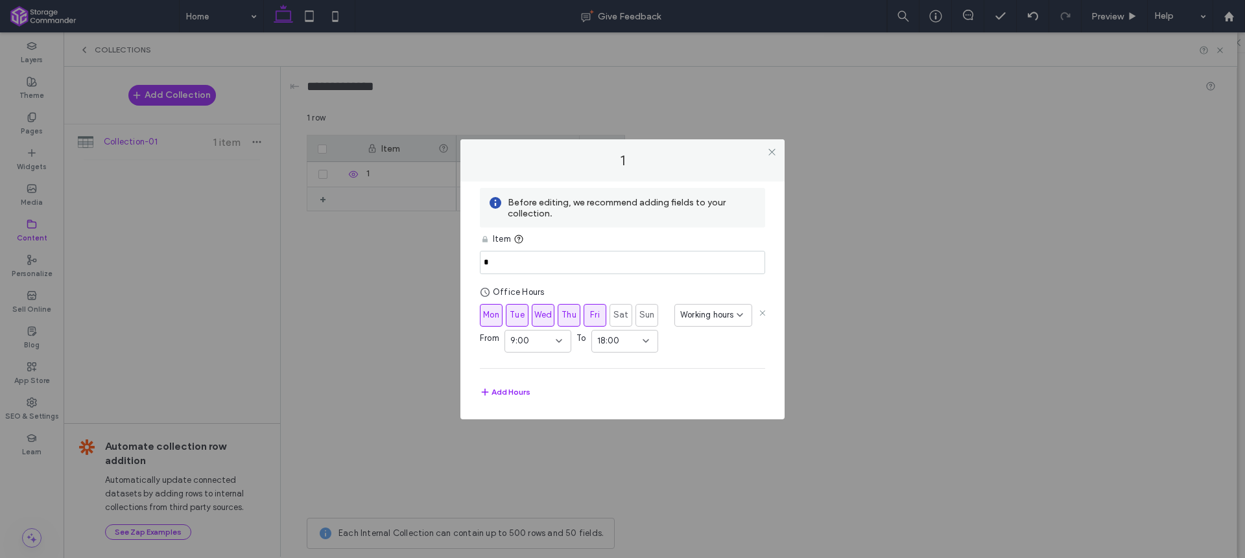
click at [558, 340] on icon at bounding box center [559, 341] width 10 height 10
click at [530, 416] on div "6:00" at bounding box center [538, 414] width 65 height 23
drag, startPoint x: 558, startPoint y: 339, endPoint x: 558, endPoint y: 349, distance: 9.7
click at [557, 339] on icon at bounding box center [559, 341] width 10 height 10
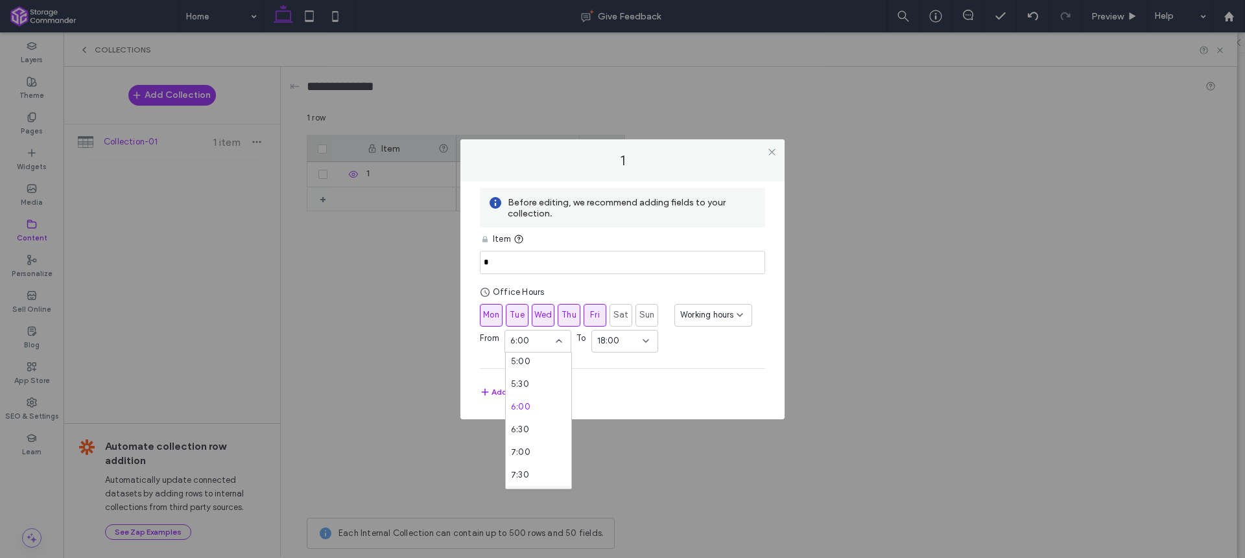
scroll to position [289, 0]
click at [534, 441] on div "8:00" at bounding box center [538, 438] width 65 height 23
click at [626, 345] on div "18:00" at bounding box center [619, 341] width 45 height 13
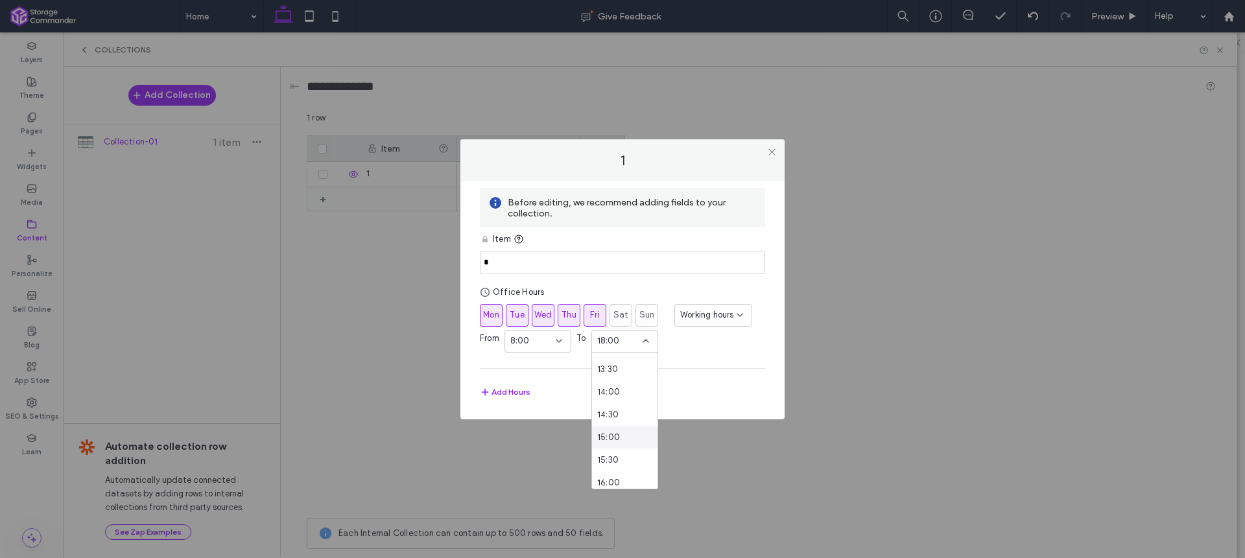
scroll to position [608, 0]
click at [619, 476] on div "16:00" at bounding box center [624, 482] width 65 height 23
click at [695, 350] on section "Mon Tue Wed Thu Fri Sat Sun Working hours From 8:00 To 16:00" at bounding box center [622, 328] width 285 height 49
click at [772, 149] on icon at bounding box center [772, 152] width 10 height 10
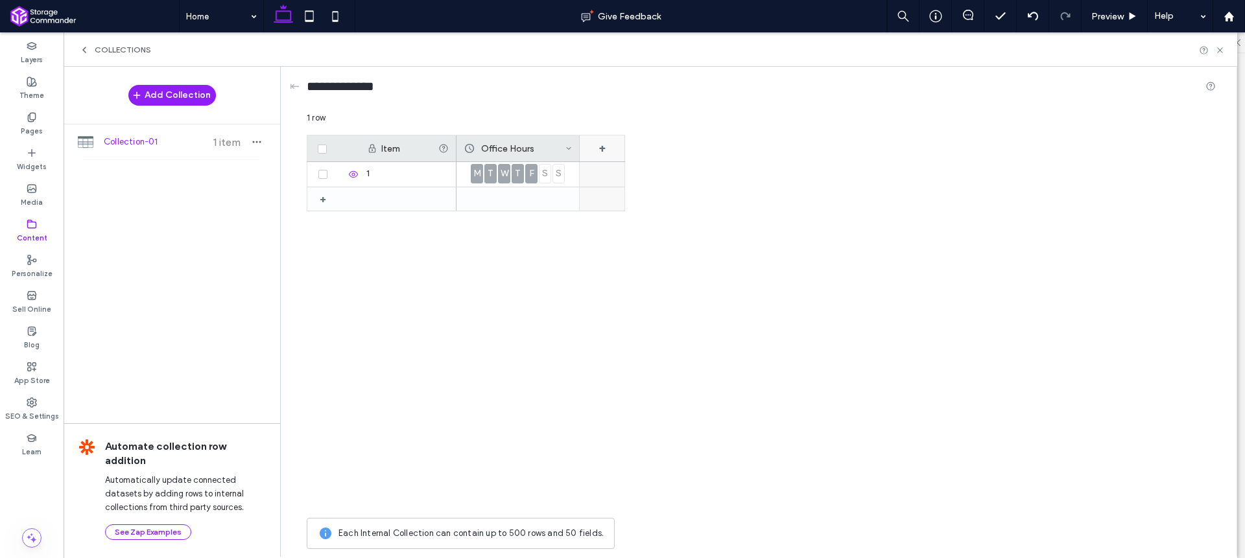
click at [606, 150] on div "+" at bounding box center [602, 149] width 45 height 26
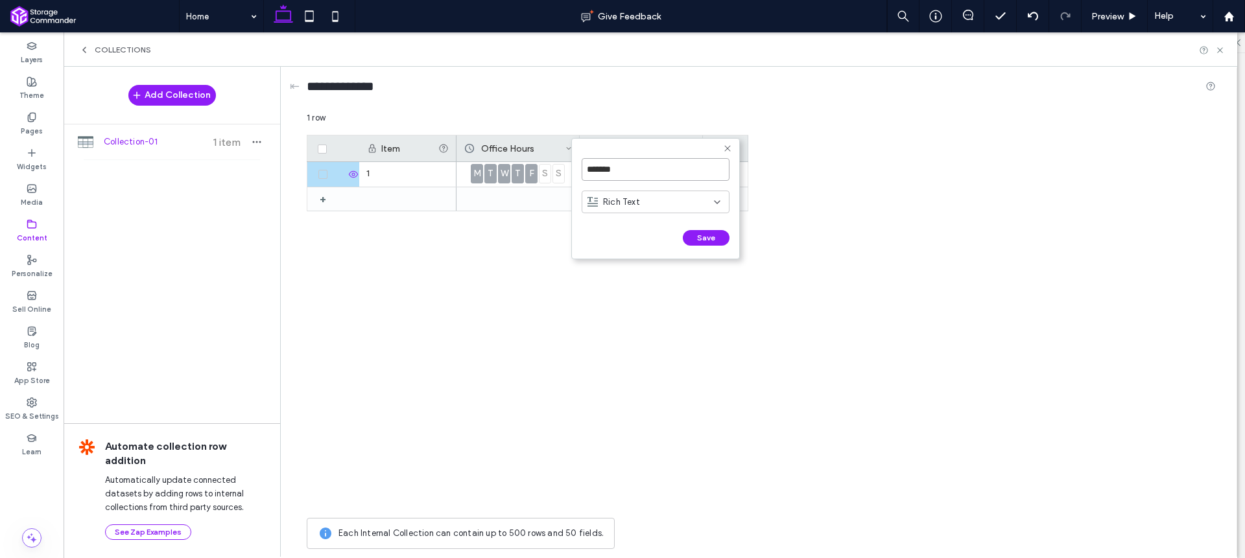
click at [628, 172] on input "*******" at bounding box center [656, 169] width 148 height 23
click at [628, 173] on input "*******" at bounding box center [656, 169] width 148 height 23
click at [628, 172] on input "*******" at bounding box center [656, 169] width 148 height 23
type input "**********"
click at [687, 201] on div "Rich Text" at bounding box center [651, 202] width 126 height 13
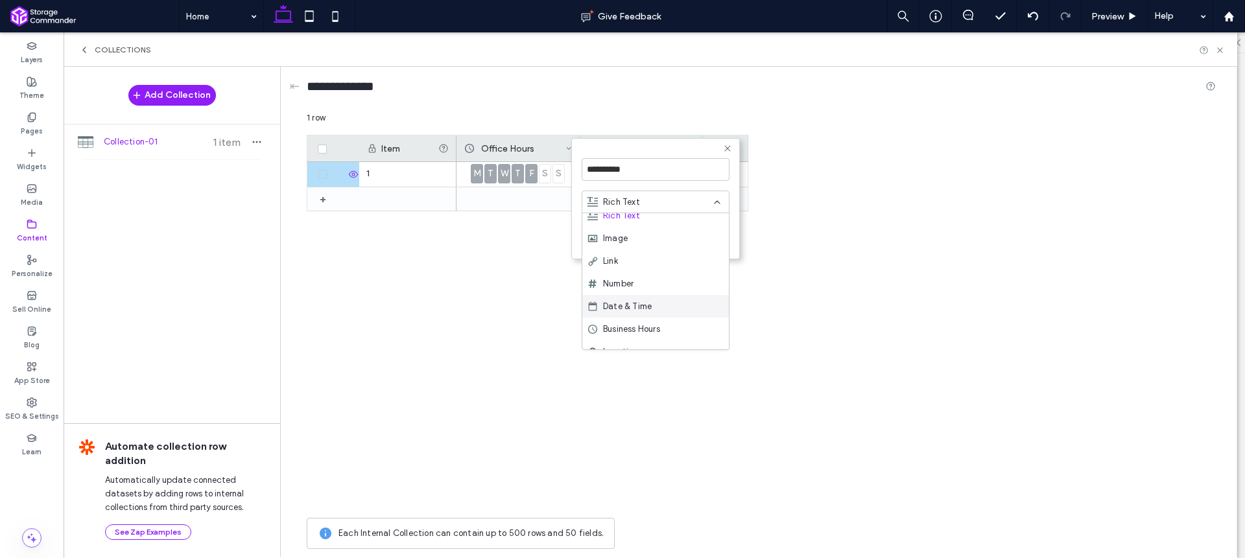
scroll to position [37, 0]
click at [654, 324] on span "Business Hours" at bounding box center [631, 324] width 57 height 13
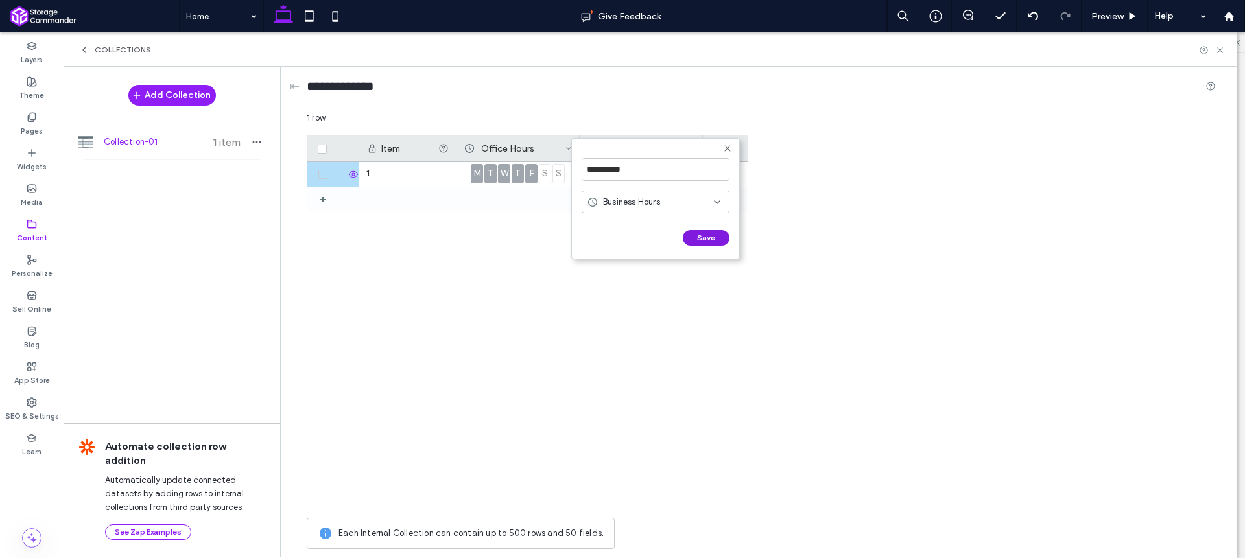
click at [700, 236] on button "Save" at bounding box center [706, 238] width 47 height 16
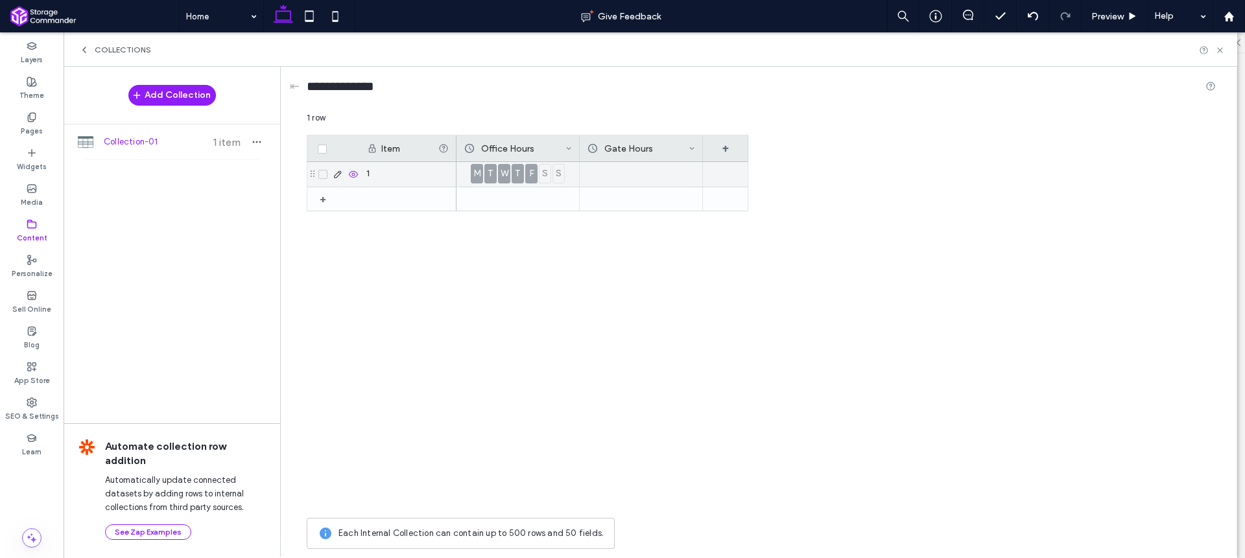
click at [338, 177] on icon at bounding box center [338, 174] width 10 height 10
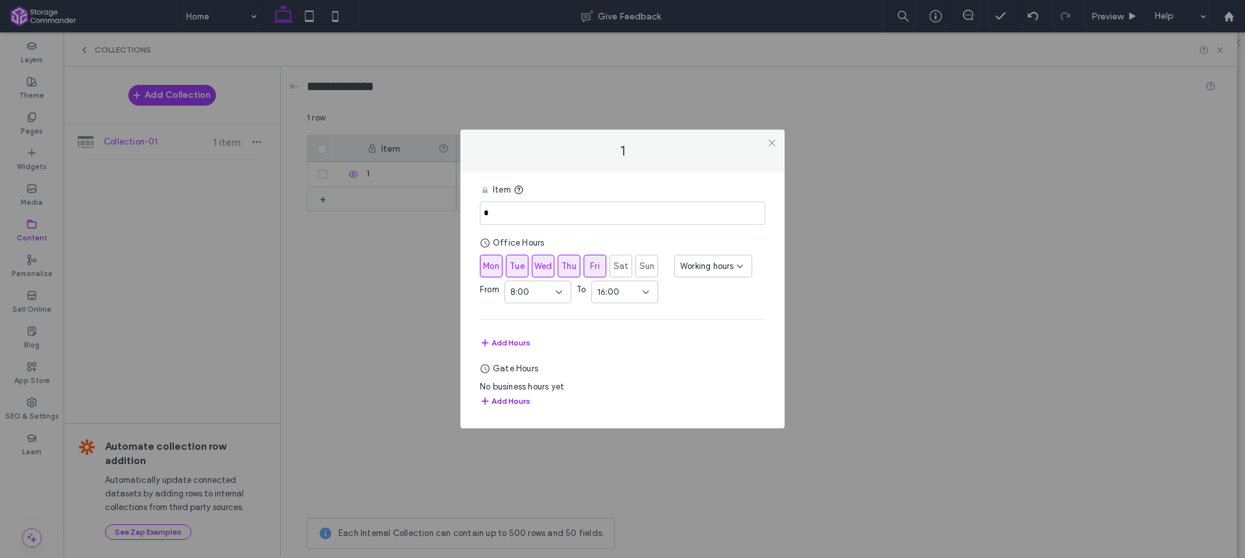
click at [516, 401] on button "Add Hours" at bounding box center [505, 402] width 51 height 16
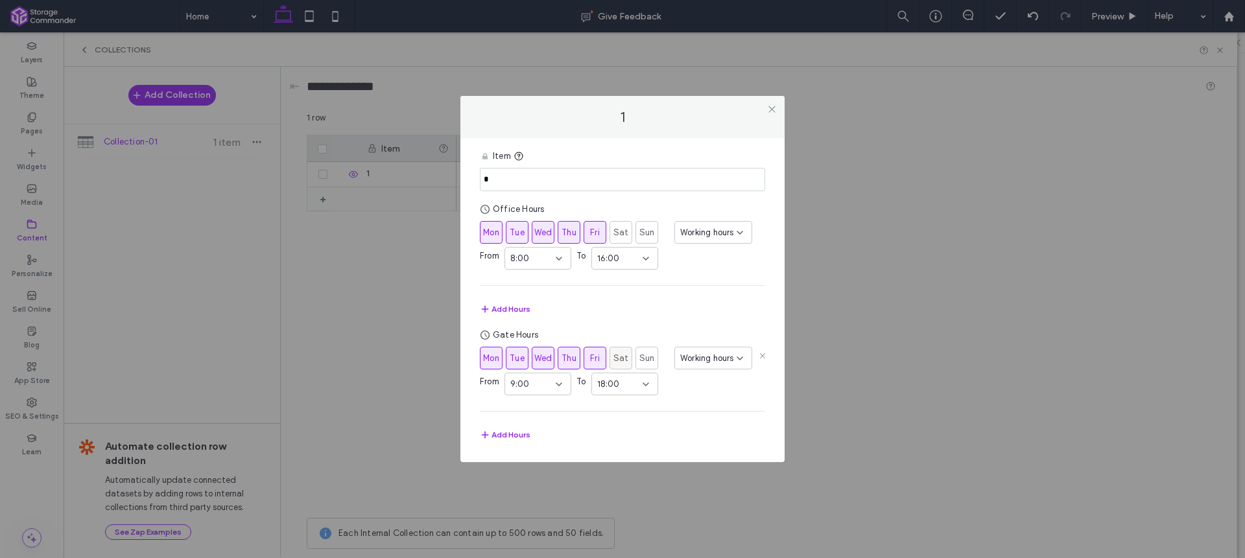
click at [618, 358] on span "Sat" at bounding box center [621, 358] width 16 height 13
click at [642, 358] on span "Sun" at bounding box center [647, 358] width 16 height 13
click at [562, 379] on icon at bounding box center [559, 384] width 10 height 10
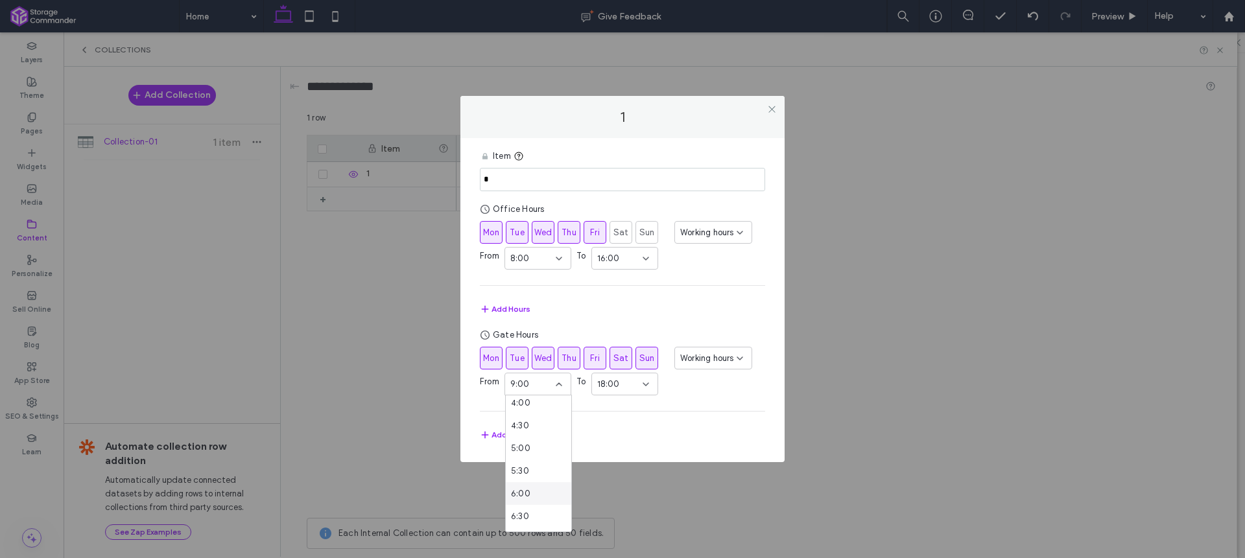
click at [535, 493] on div "6:00" at bounding box center [538, 493] width 65 height 23
click at [625, 380] on div "18:00" at bounding box center [619, 384] width 45 height 13
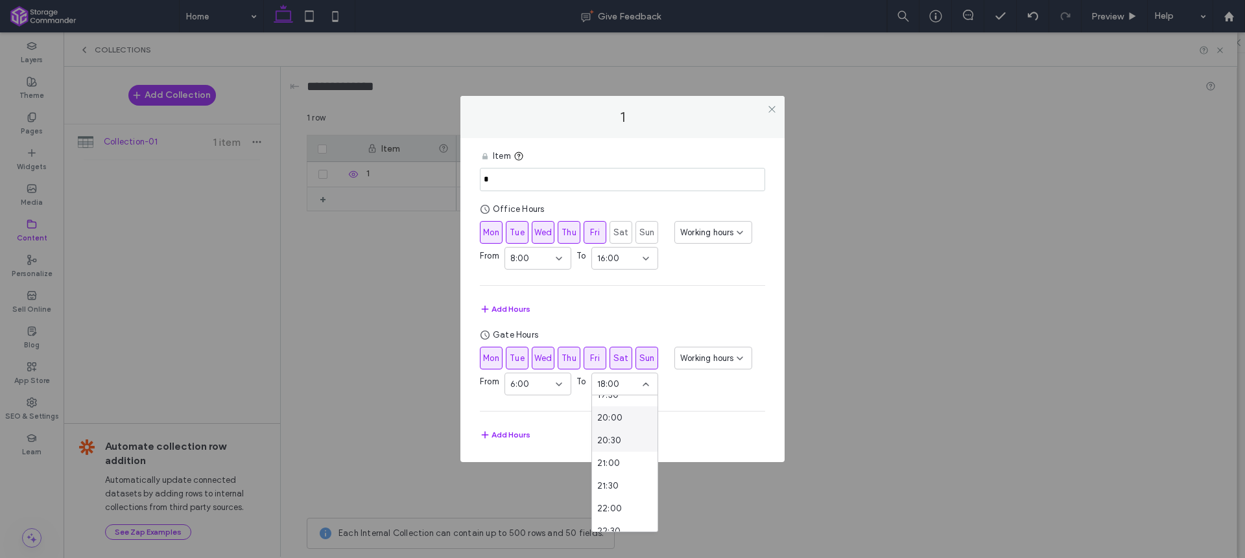
scroll to position [886, 0]
click at [623, 432] on div "20:00" at bounding box center [624, 428] width 65 height 23
click at [682, 408] on div "Mon Tue Wed Thu Fri Sat Sun Working hours From 6:00 To 20:00 Add Hours" at bounding box center [622, 395] width 285 height 96
click at [772, 107] on icon at bounding box center [772, 109] width 10 height 10
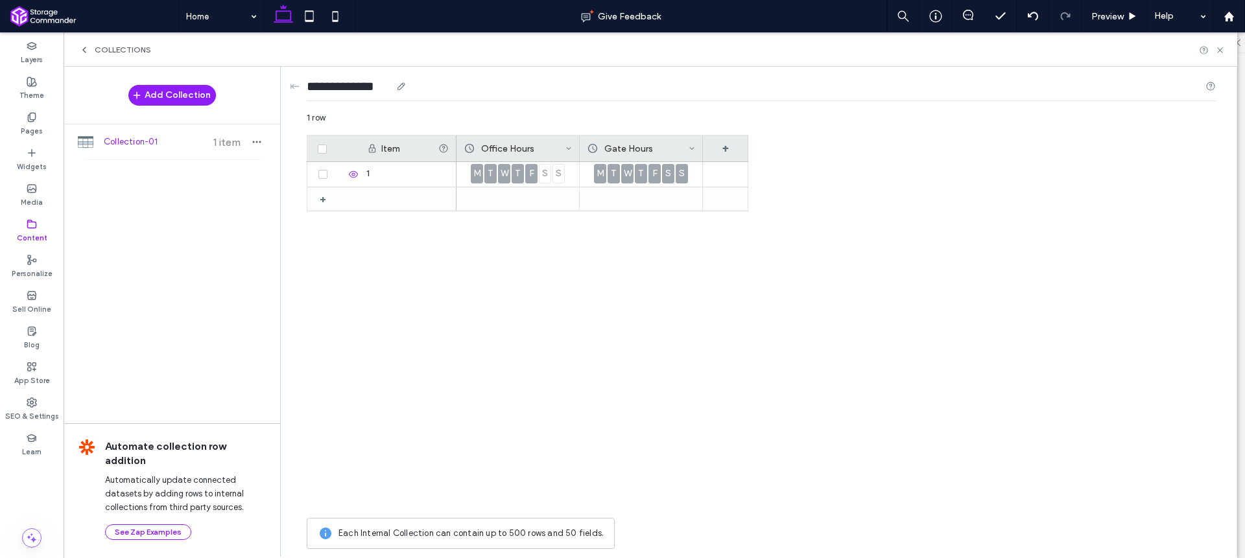
click at [346, 91] on input "**********" at bounding box center [349, 86] width 84 height 18
click at [361, 83] on input "**********" at bounding box center [352, 86] width 91 height 18
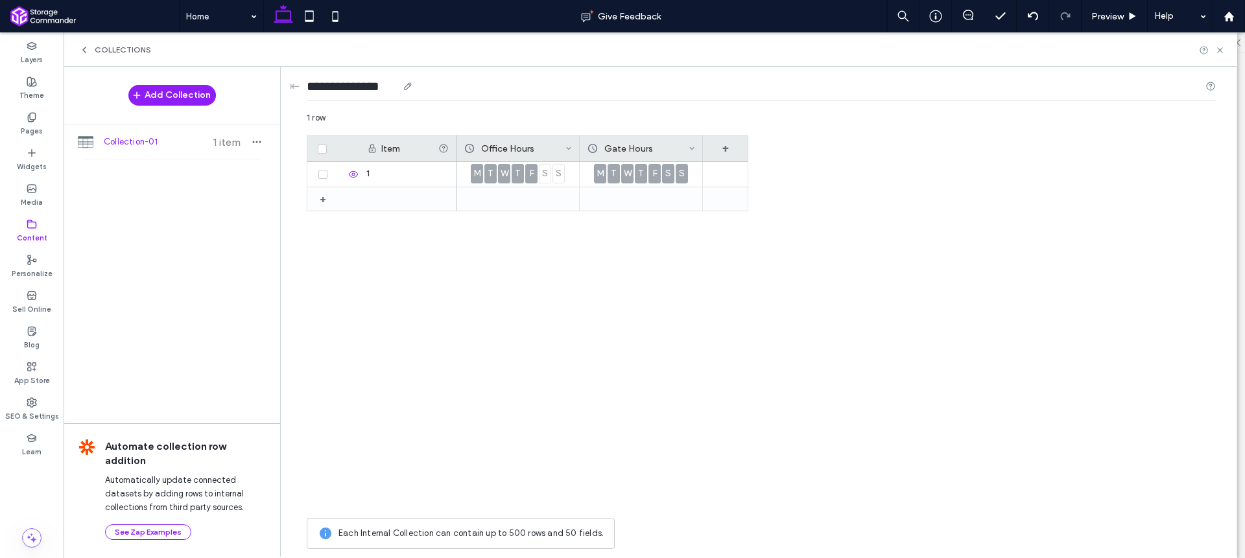
click at [361, 83] on input "**********" at bounding box center [352, 86] width 91 height 18
type input "**********"
click at [519, 121] on div "1 row" at bounding box center [761, 123] width 909 height 23
click at [1224, 49] on icon at bounding box center [1220, 50] width 10 height 10
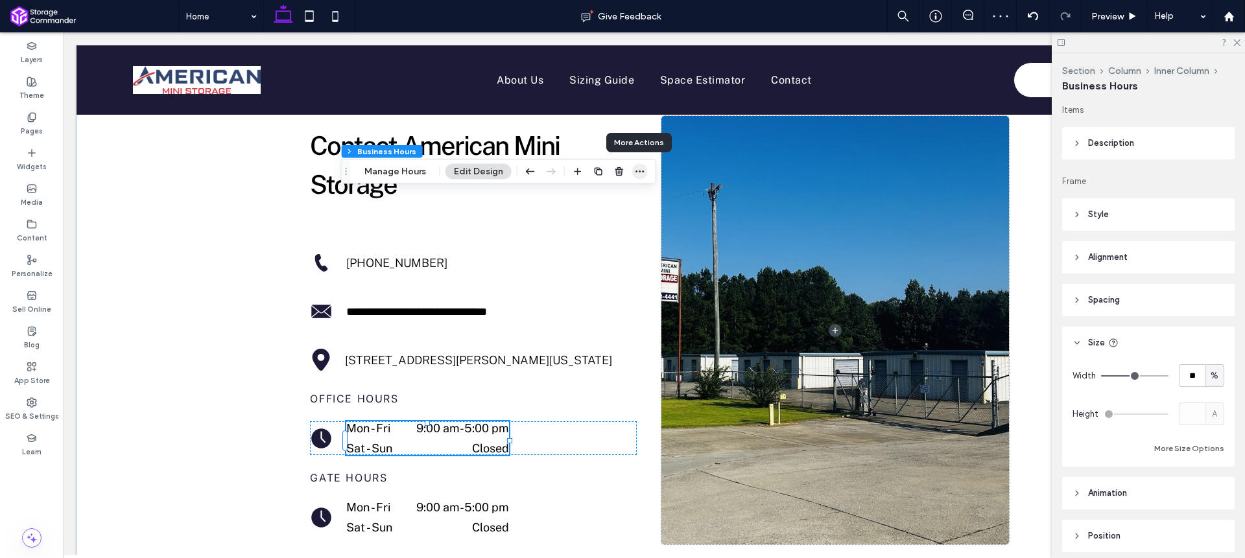
click at [643, 171] on icon "button" at bounding box center [640, 172] width 10 height 10
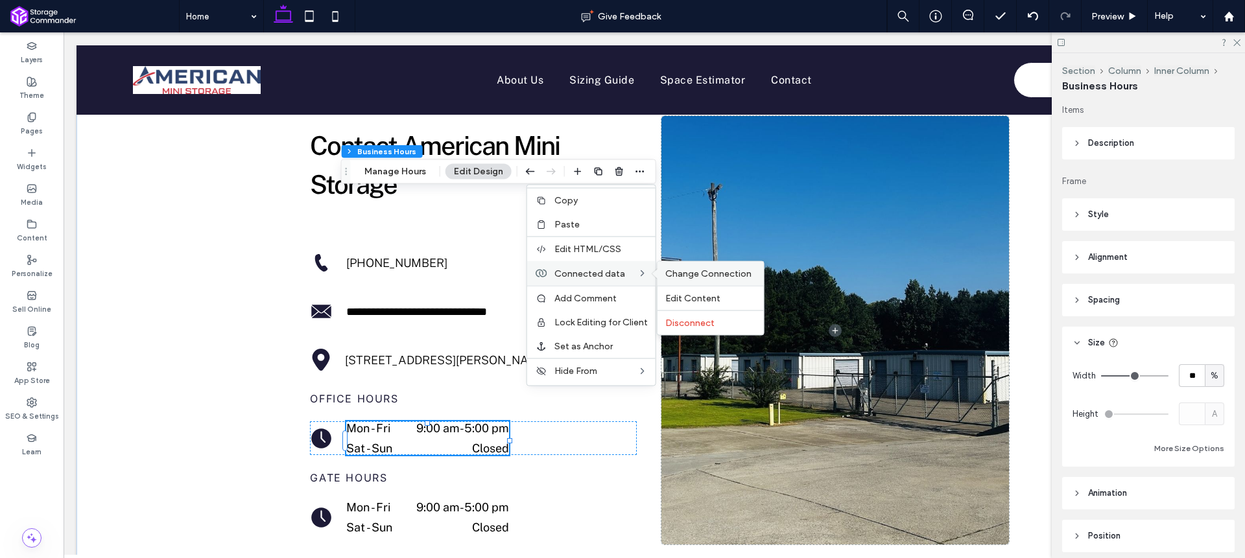
click at [710, 272] on span "Change Connection" at bounding box center [708, 273] width 86 height 11
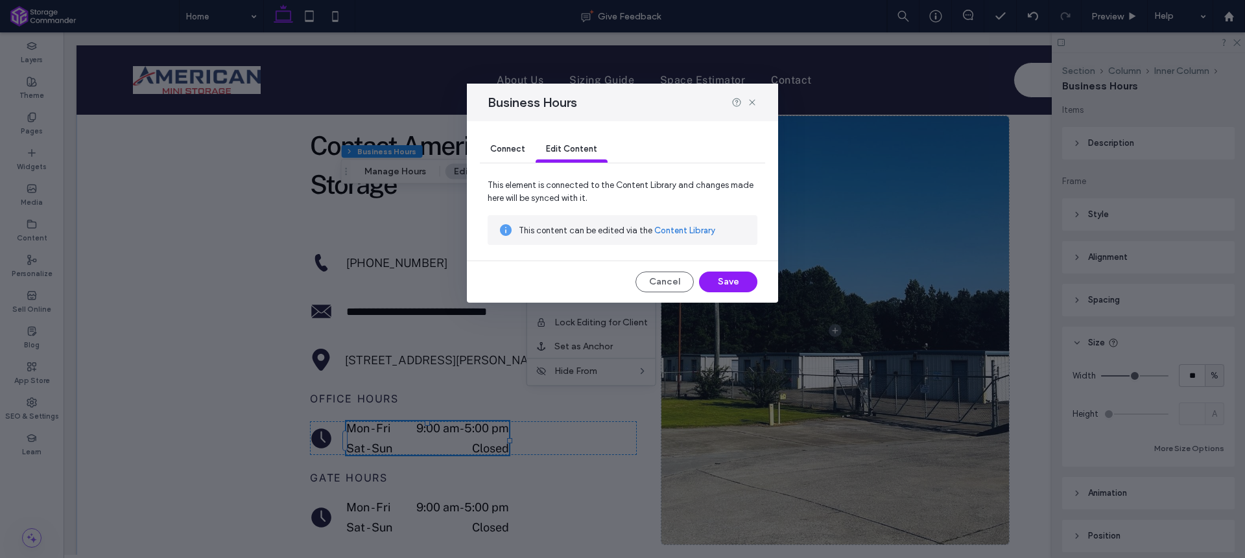
click at [501, 150] on span "Connect" at bounding box center [507, 149] width 35 height 10
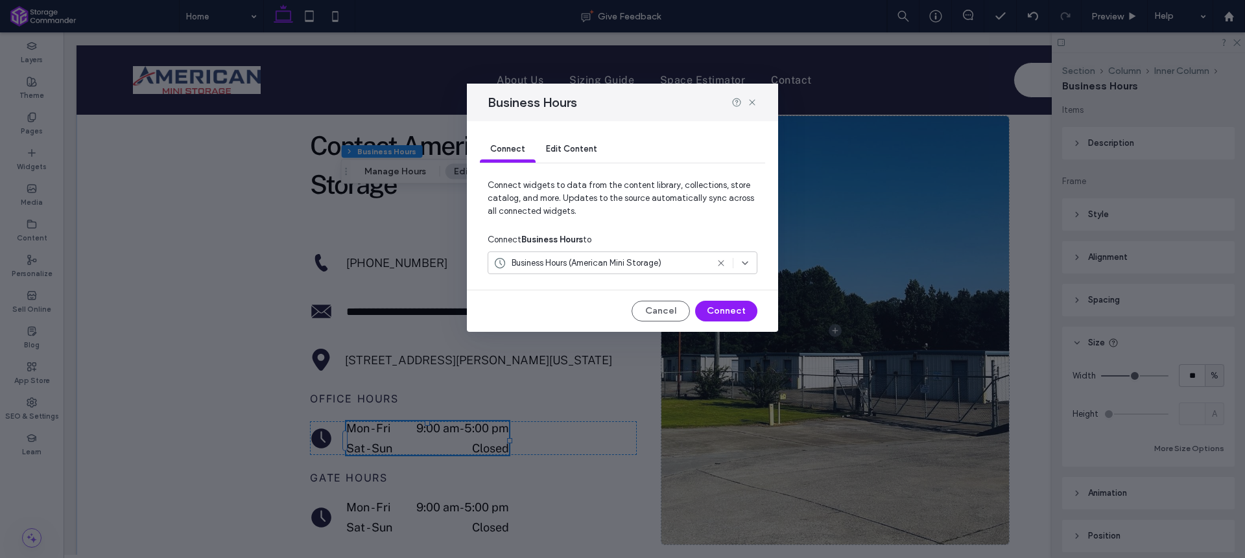
click at [691, 268] on div "Business Hours (American Mini Storage)" at bounding box center [599, 263] width 213 height 13
click at [756, 196] on span "Connect widgets to data from the content library, collections, store catalog, a…" at bounding box center [623, 203] width 270 height 49
click at [645, 311] on button "Cancel" at bounding box center [661, 311] width 58 height 21
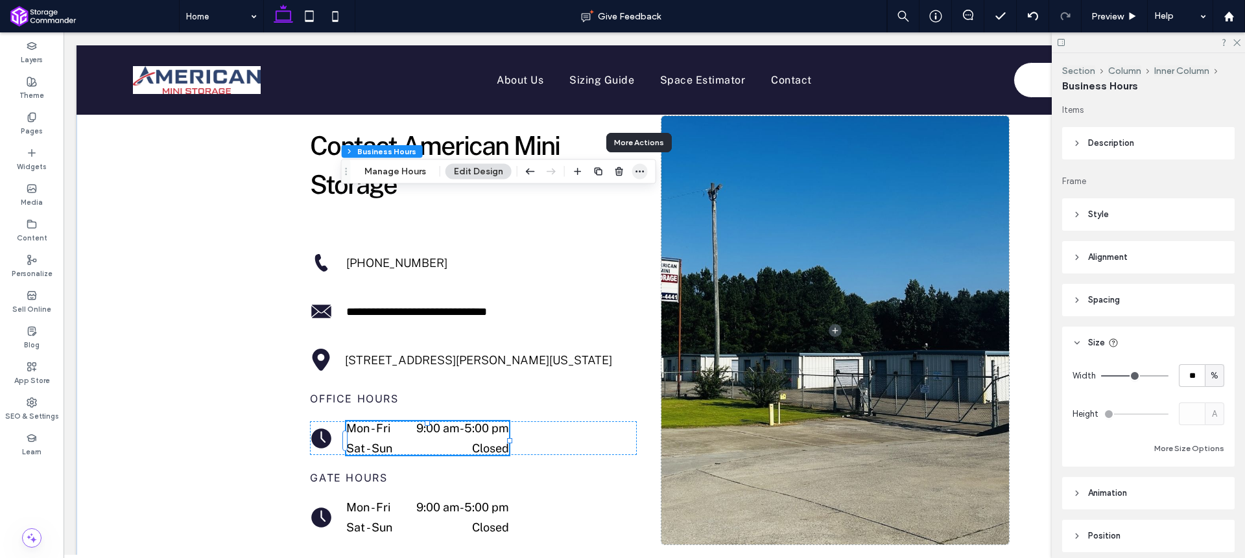
click at [639, 171] on icon "button" at bounding box center [640, 172] width 10 height 10
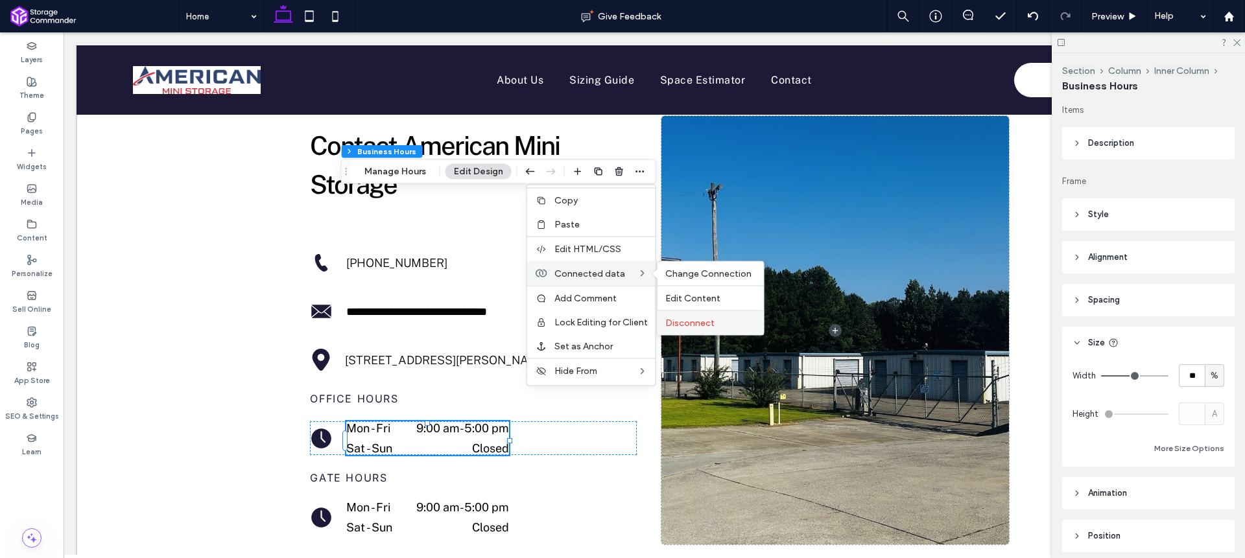
click at [695, 320] on span "Disconnect" at bounding box center [689, 323] width 49 height 11
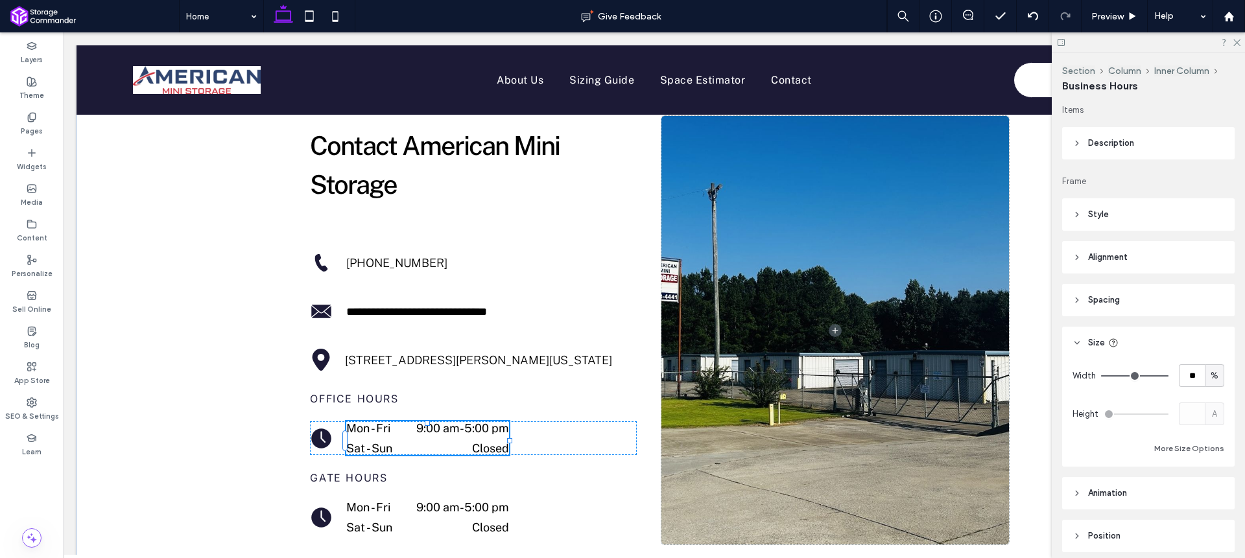
scroll to position [51, 0]
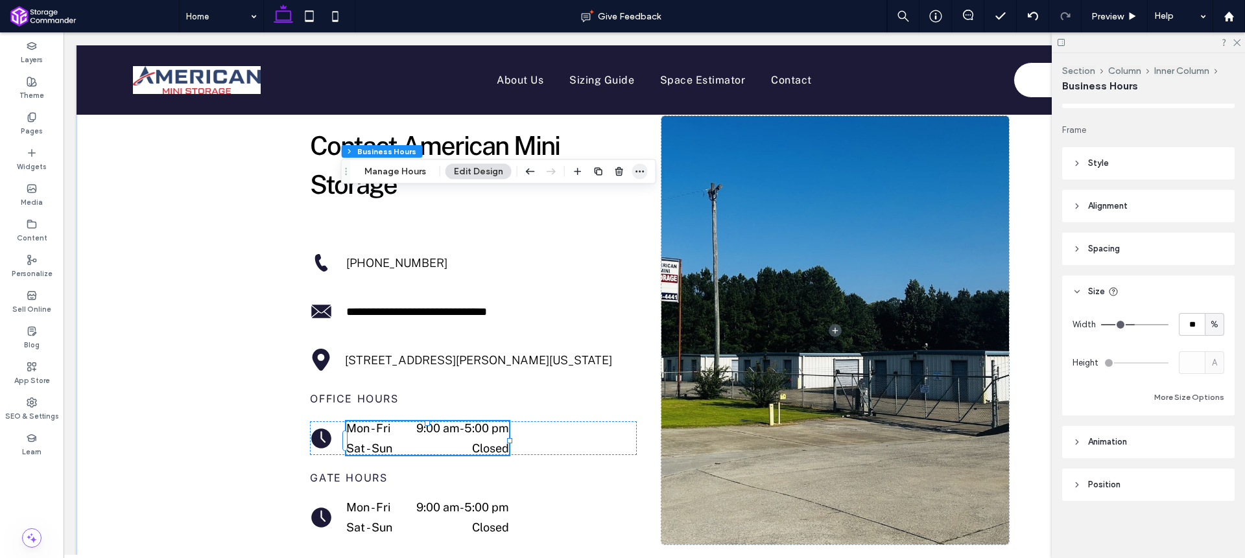
click at [639, 171] on icon "button" at bounding box center [640, 172] width 10 height 10
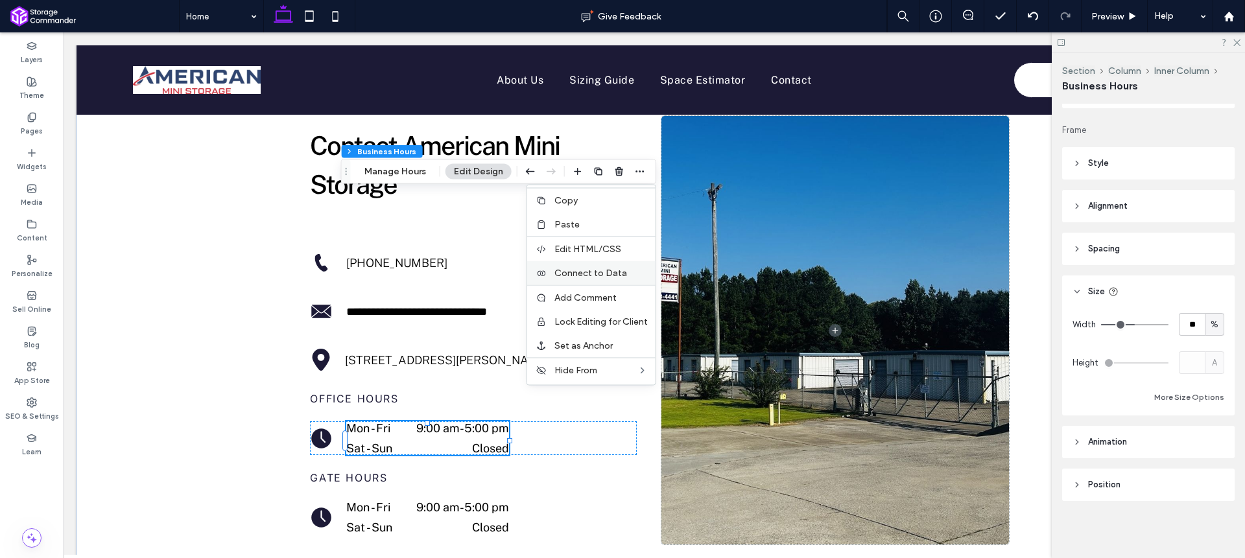
click at [611, 270] on span "Connect to Data" at bounding box center [590, 273] width 73 height 11
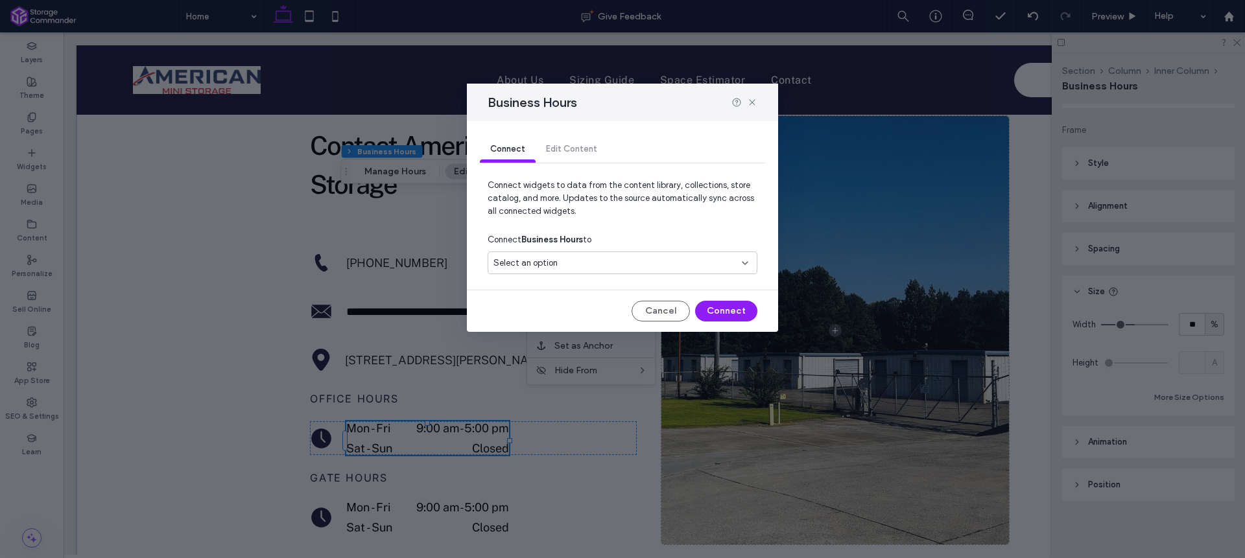
click at [645, 259] on div "Select an option" at bounding box center [614, 263] width 243 height 13
click at [579, 134] on div "Connect Edit Content" at bounding box center [622, 150] width 285 height 58
click at [579, 150] on div "Connect Edit Content" at bounding box center [622, 150] width 285 height 26
click at [624, 266] on div "Select an option" at bounding box center [614, 263] width 243 height 13
click at [581, 156] on div "Connect Edit Content" at bounding box center [622, 150] width 285 height 26
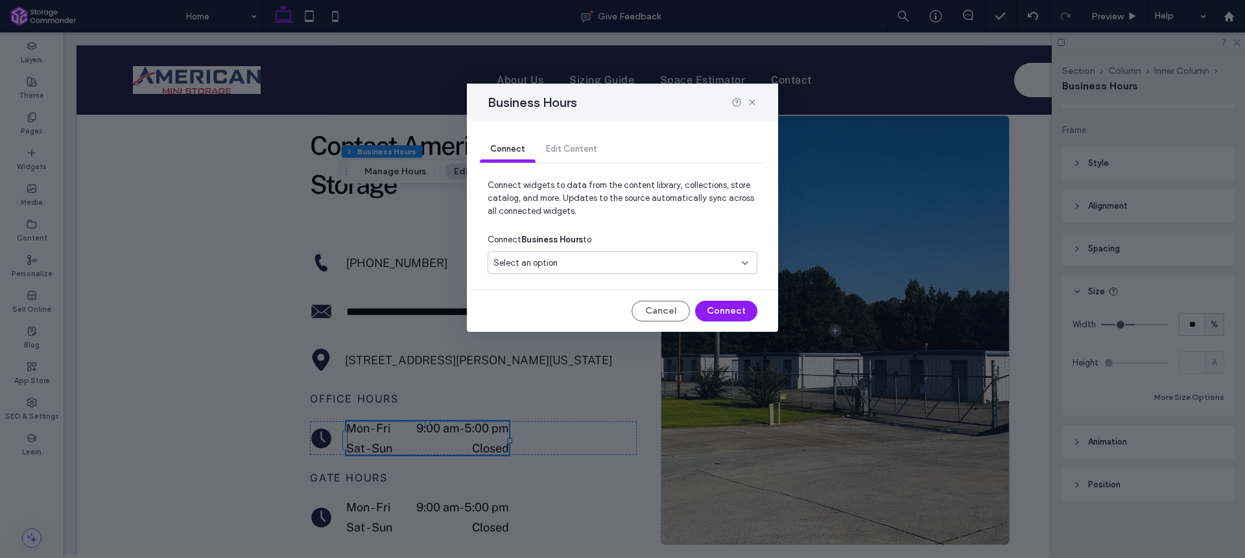
click at [572, 150] on div "Connect Edit Content" at bounding box center [622, 150] width 285 height 26
click at [565, 147] on div "Connect Edit Content" at bounding box center [622, 150] width 285 height 26
click at [665, 312] on button "Cancel" at bounding box center [661, 311] width 58 height 21
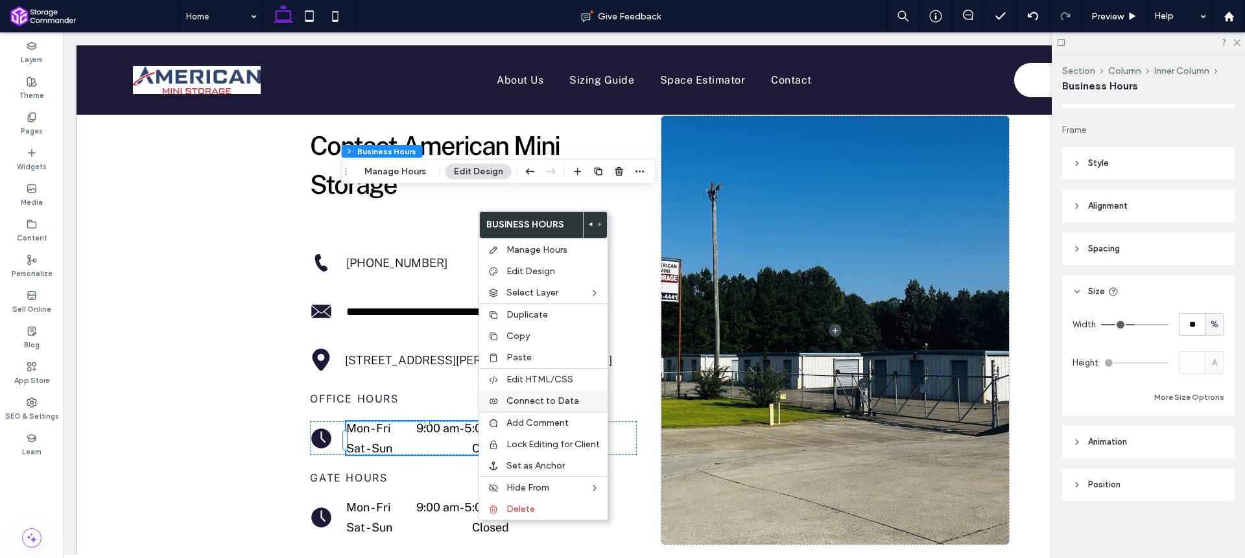
click at [557, 399] on span "Connect to Data" at bounding box center [542, 401] width 73 height 11
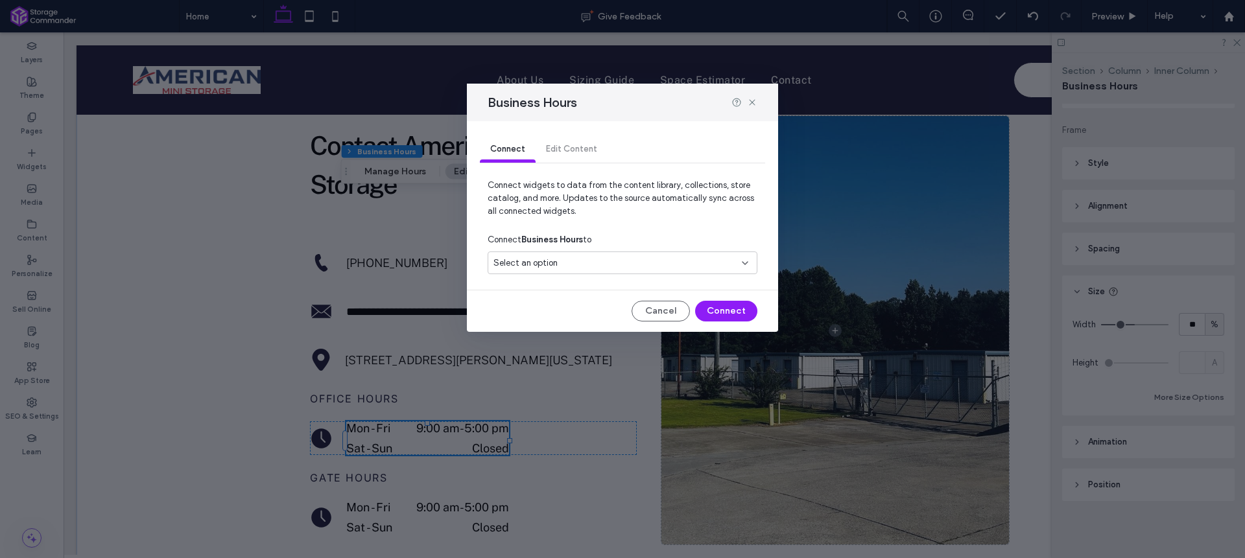
click at [638, 246] on div "Connect Business Hours to" at bounding box center [623, 239] width 270 height 23
click at [645, 258] on div "Select an option" at bounding box center [614, 263] width 243 height 13
click at [613, 302] on div "American Mini Storage" at bounding box center [622, 308] width 268 height 23
click at [572, 152] on span "Edit Content" at bounding box center [571, 149] width 51 height 10
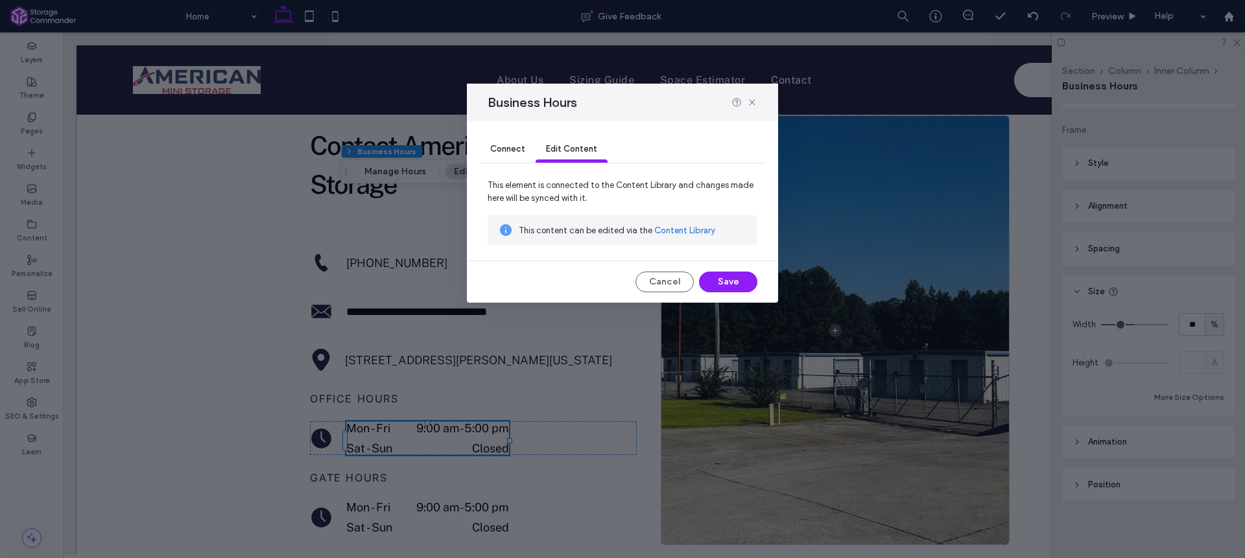
click at [679, 231] on link "Content Library" at bounding box center [684, 230] width 61 height 13
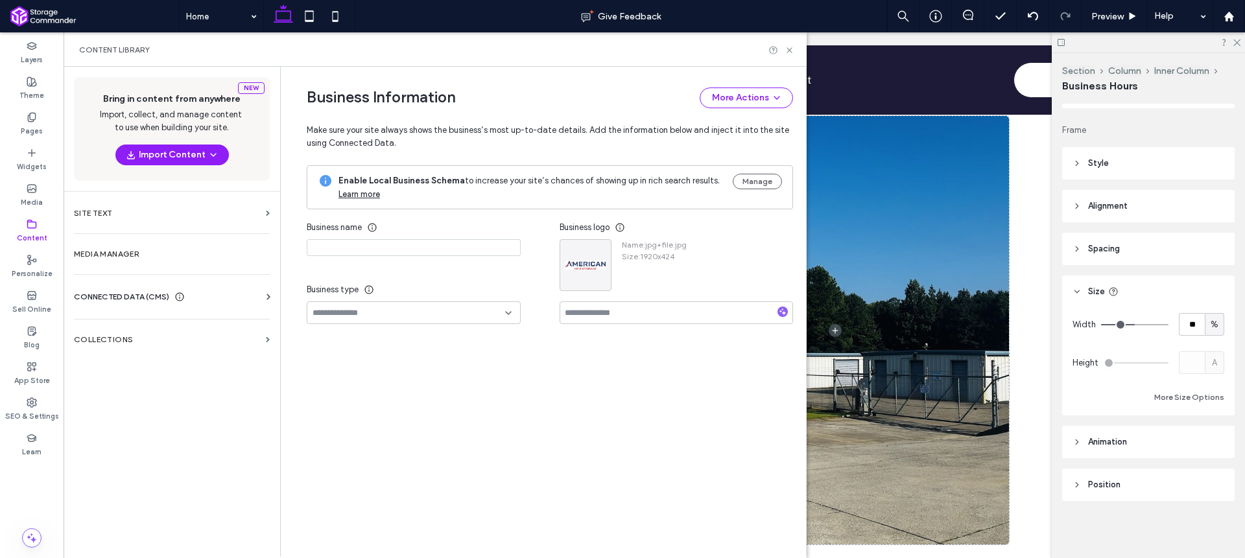
type input "**********"
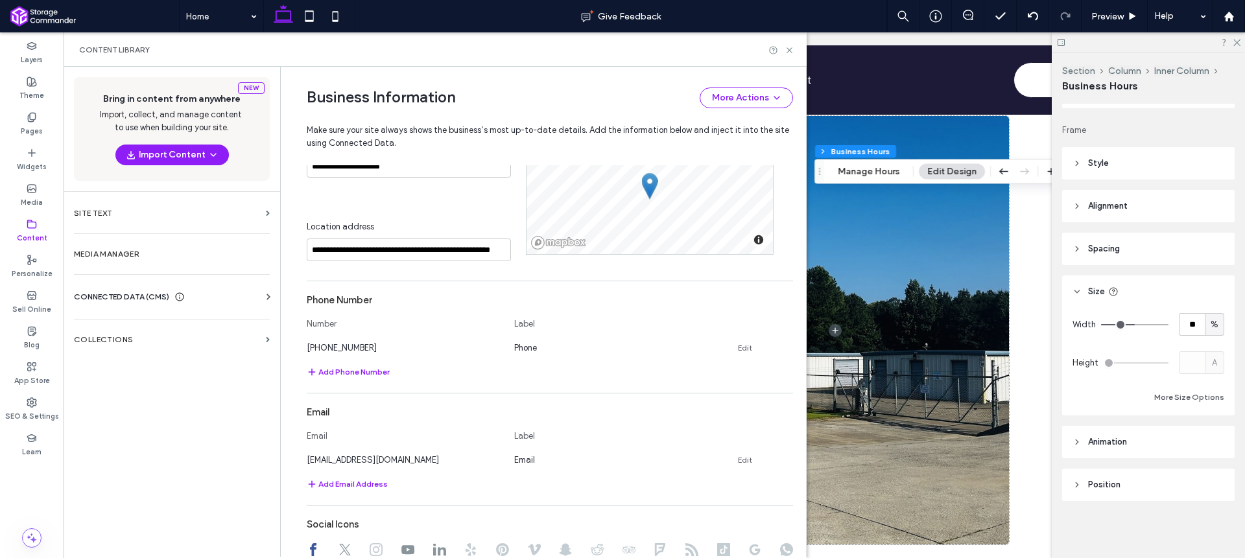
scroll to position [569, 0]
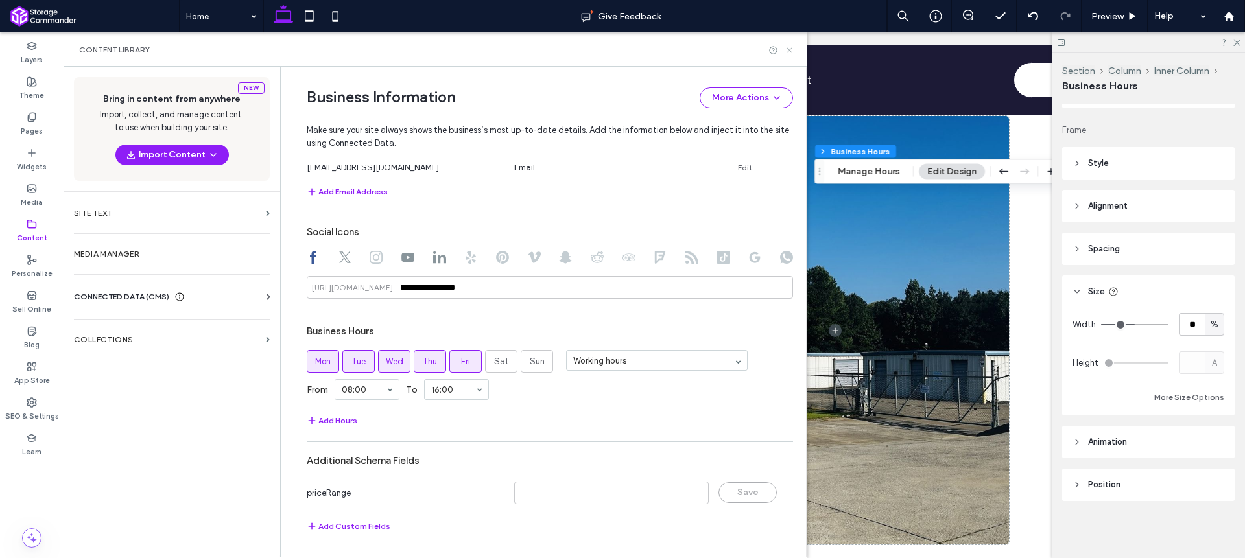
click at [791, 53] on icon at bounding box center [790, 50] width 10 height 10
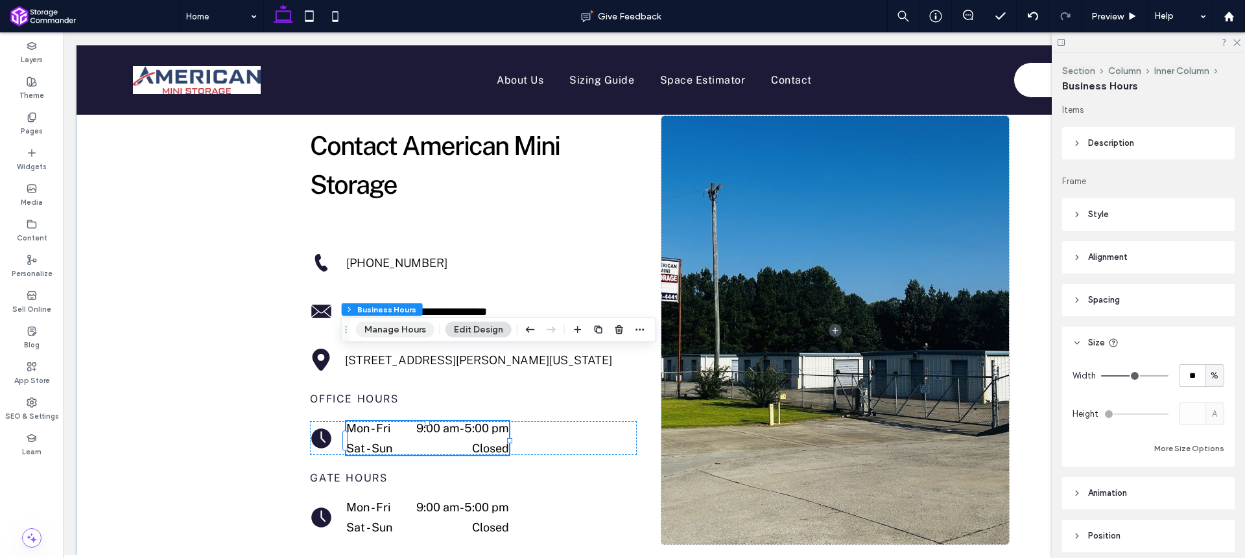
click at [400, 330] on button "Manage Hours" at bounding box center [395, 330] width 78 height 16
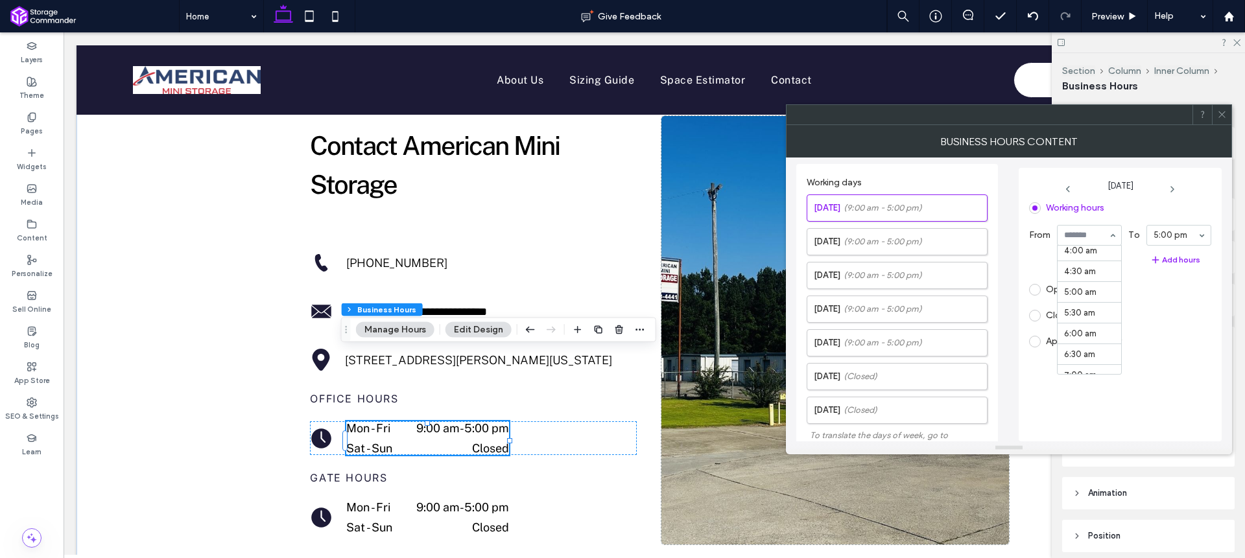
scroll to position [161, 0]
drag, startPoint x: 1083, startPoint y: 346, endPoint x: 1132, endPoint y: 244, distance: 112.8
click at [903, 244] on span "(9:00 am - 5:00 pm)" at bounding box center [883, 241] width 78 height 13
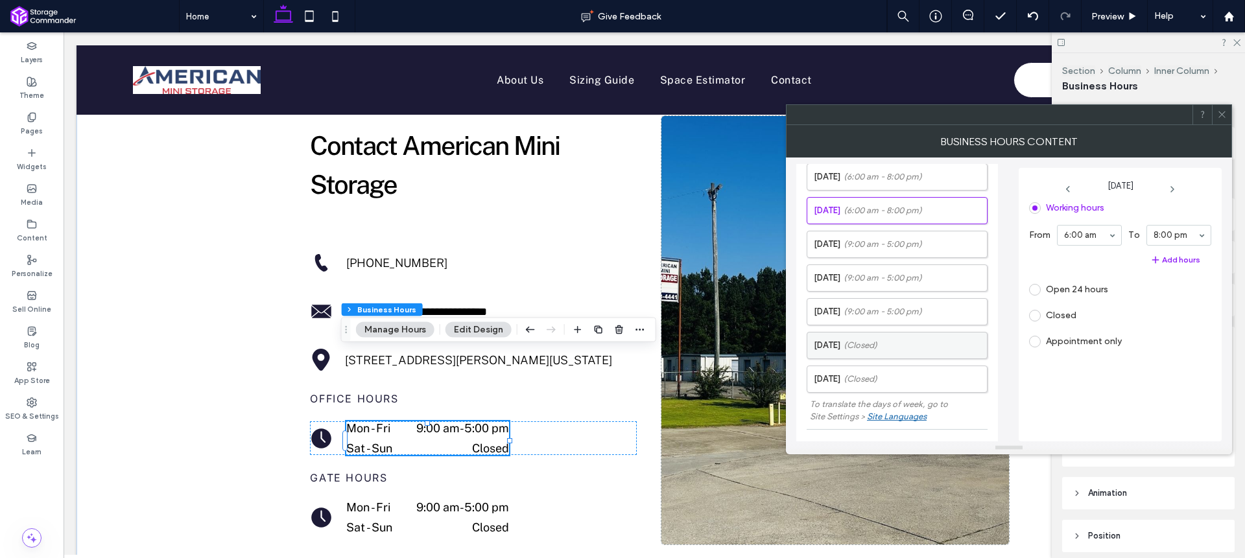
scroll to position [0, 0]
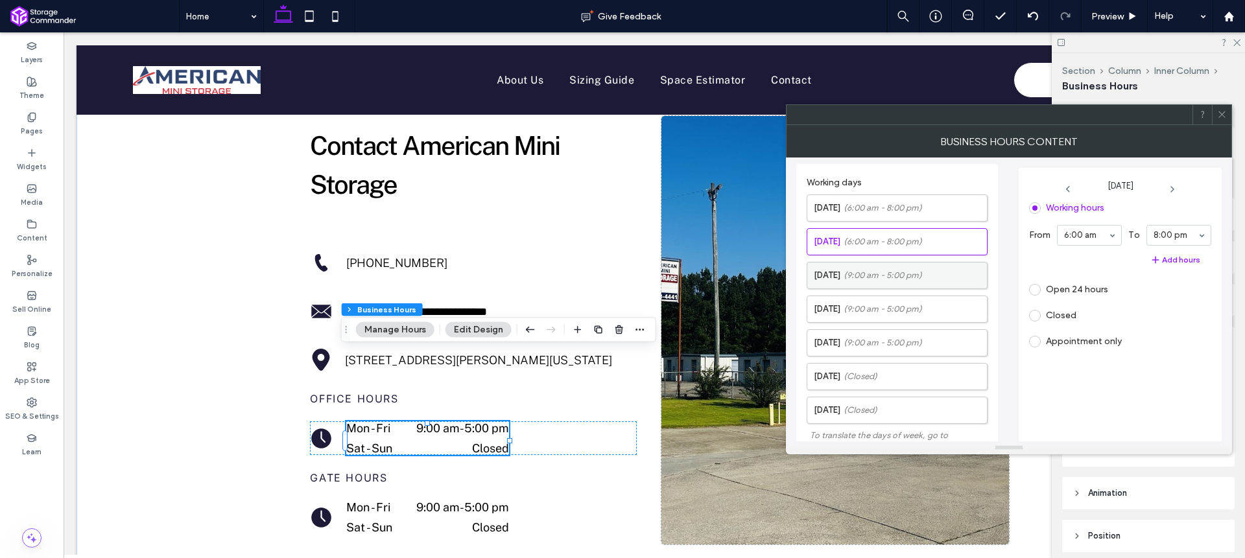
click at [906, 274] on span "(9:00 am - 5:00 pm)" at bounding box center [883, 275] width 78 height 13
click at [885, 313] on span "(9:00 am - 5:00 pm)" at bounding box center [883, 309] width 78 height 13
click at [912, 346] on span "(9:00 am - 5:00 pm)" at bounding box center [883, 343] width 78 height 13
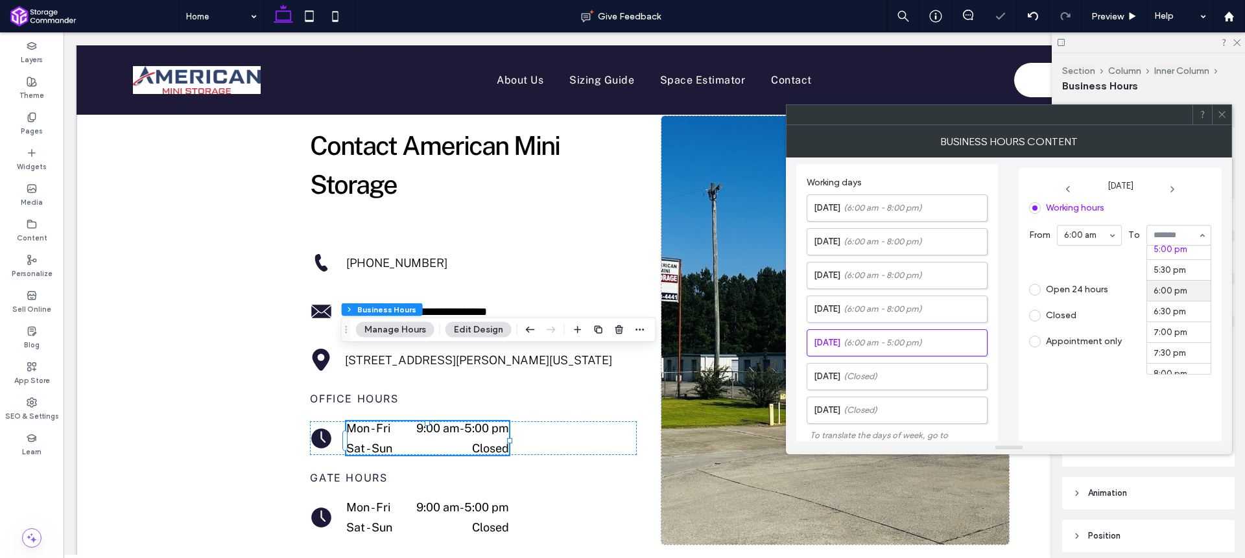
scroll to position [733, 0]
click at [890, 370] on label "Saturday (Closed)" at bounding box center [900, 377] width 173 height 26
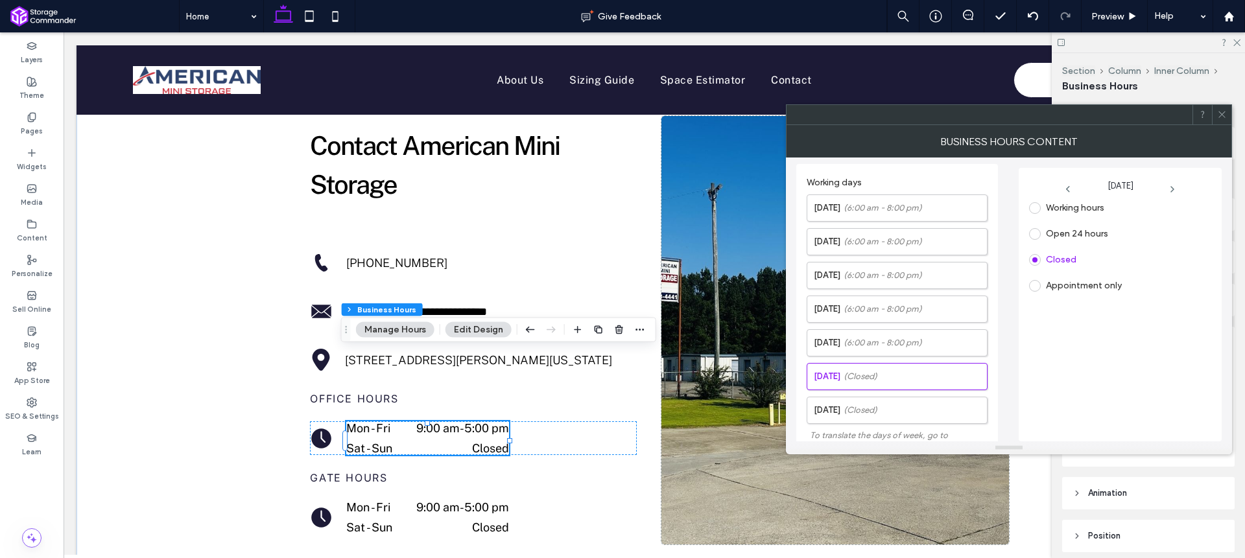
click at [1065, 209] on label "Working hours" at bounding box center [1075, 207] width 58 height 11
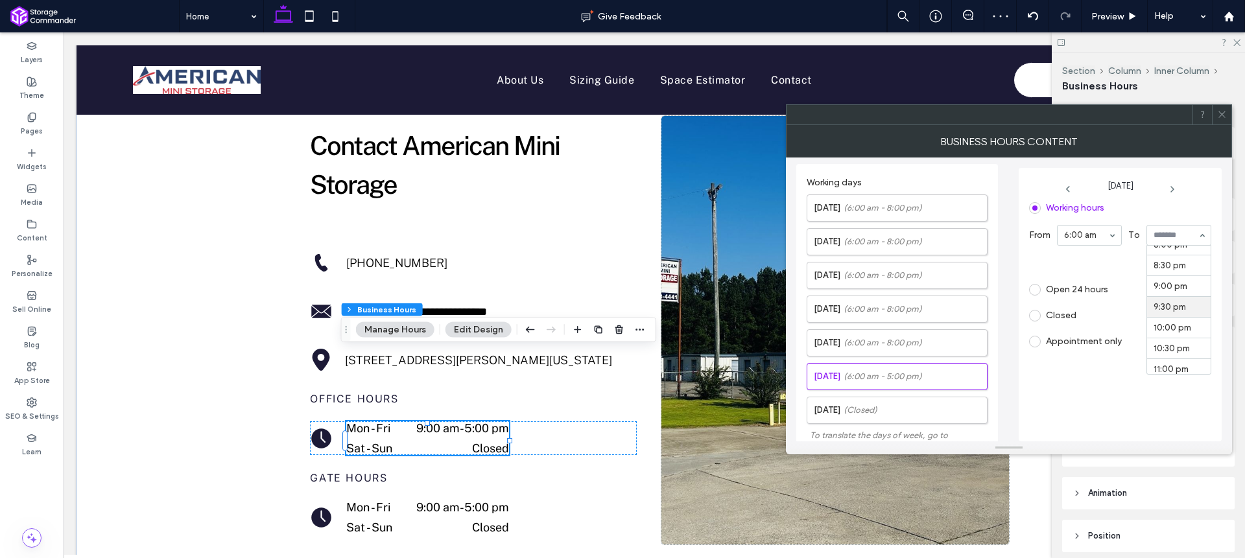
scroll to position [837, 0]
click at [856, 416] on label "Sunday (Closed)" at bounding box center [900, 411] width 173 height 26
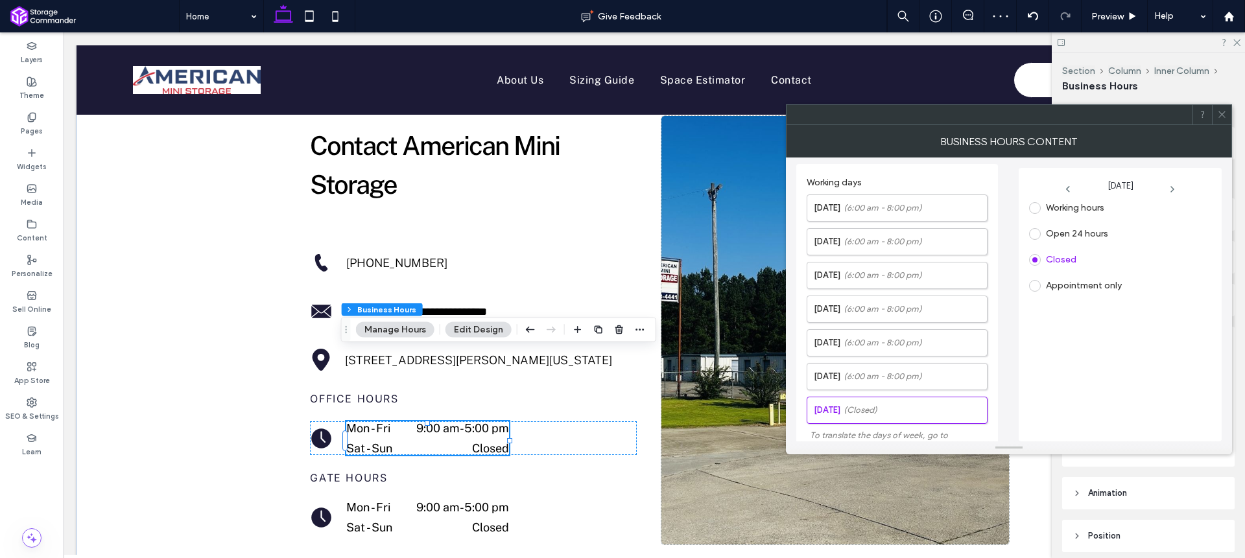
click at [1056, 209] on label "Working hours" at bounding box center [1075, 207] width 58 height 11
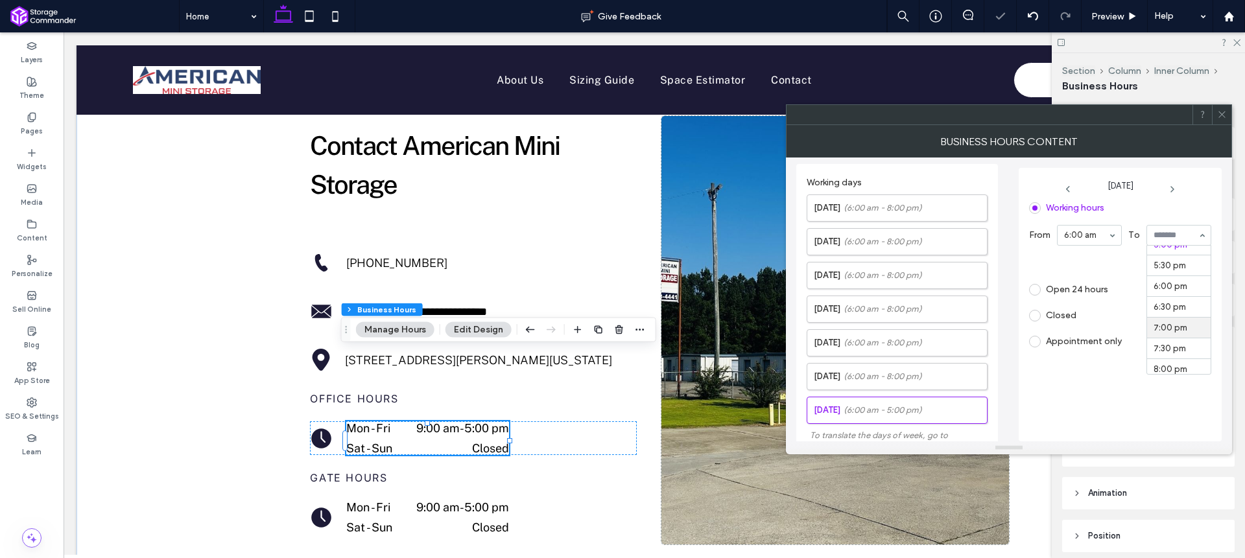
scroll to position [742, 0]
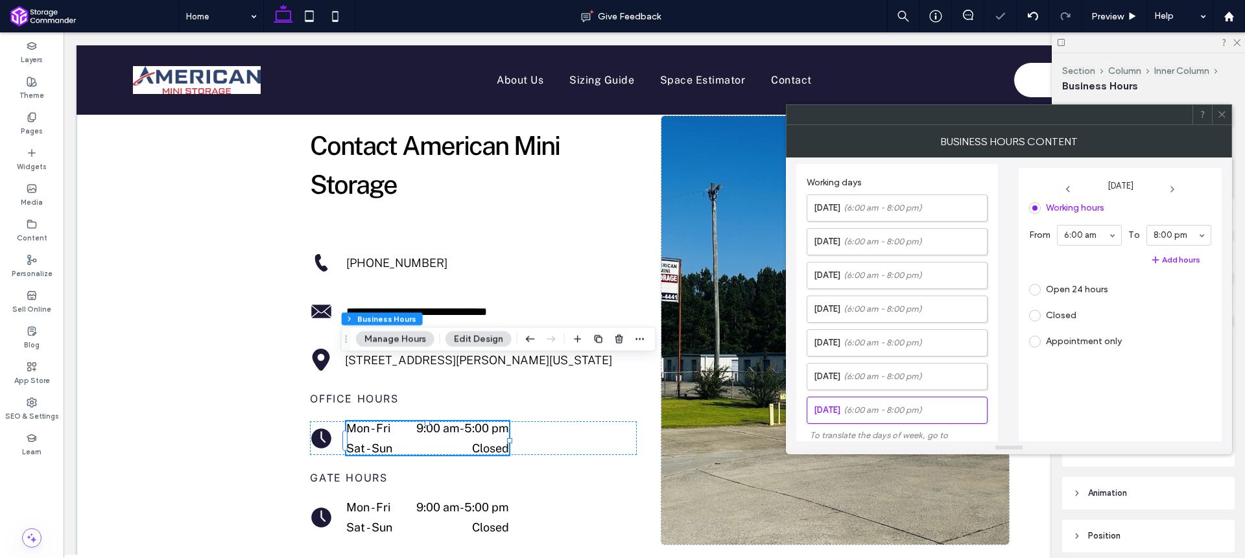
click at [1220, 118] on icon at bounding box center [1222, 115] width 10 height 10
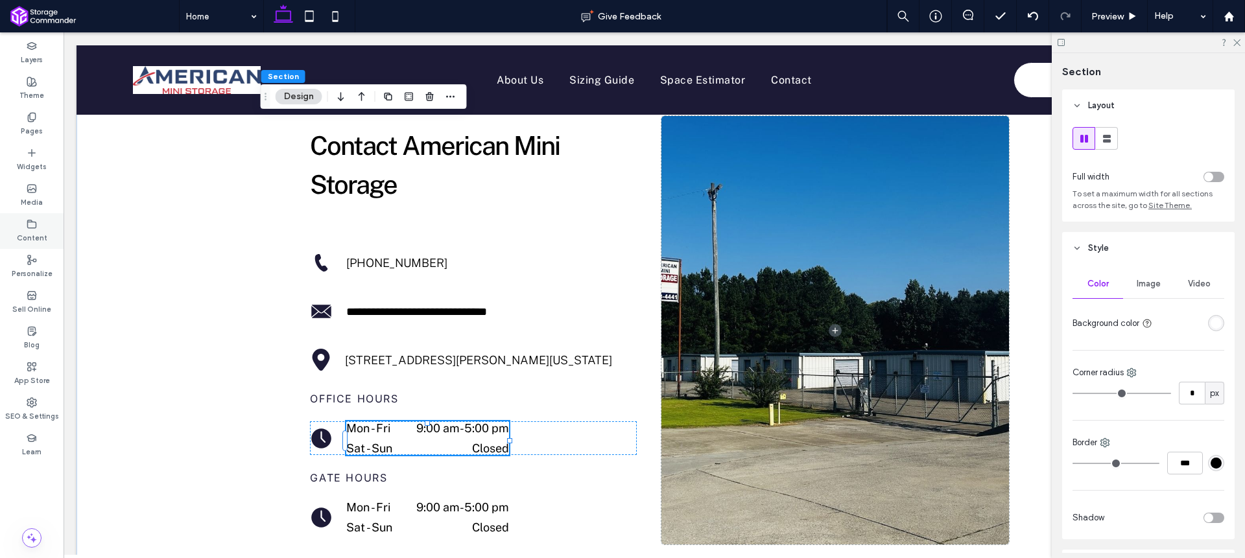
click at [38, 234] on label "Content" at bounding box center [32, 237] width 30 height 14
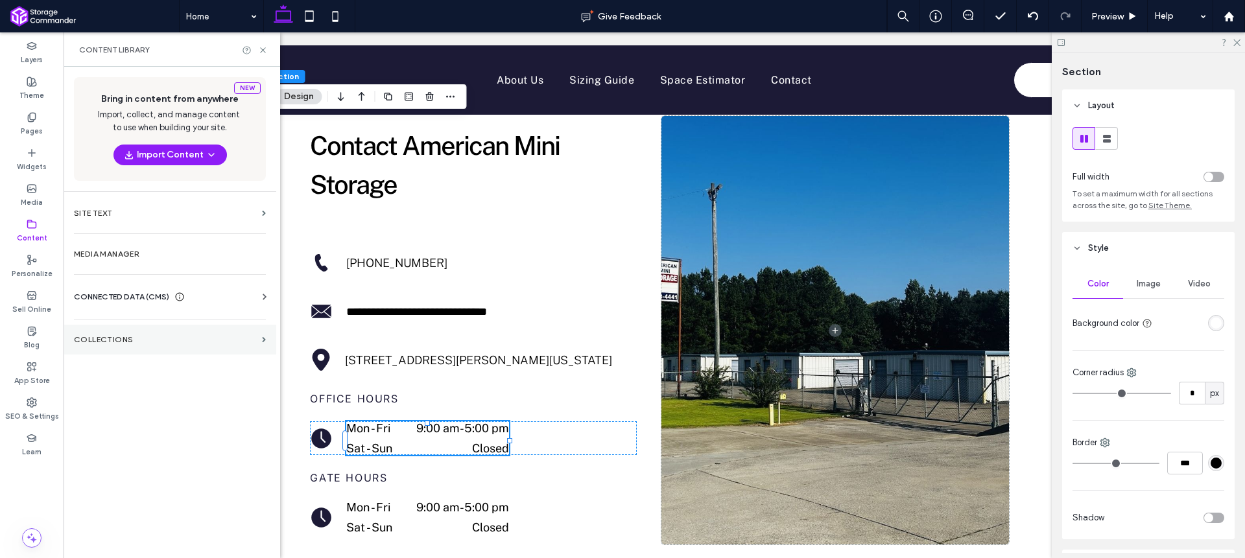
click at [137, 346] on section "Collections" at bounding box center [170, 340] width 213 height 30
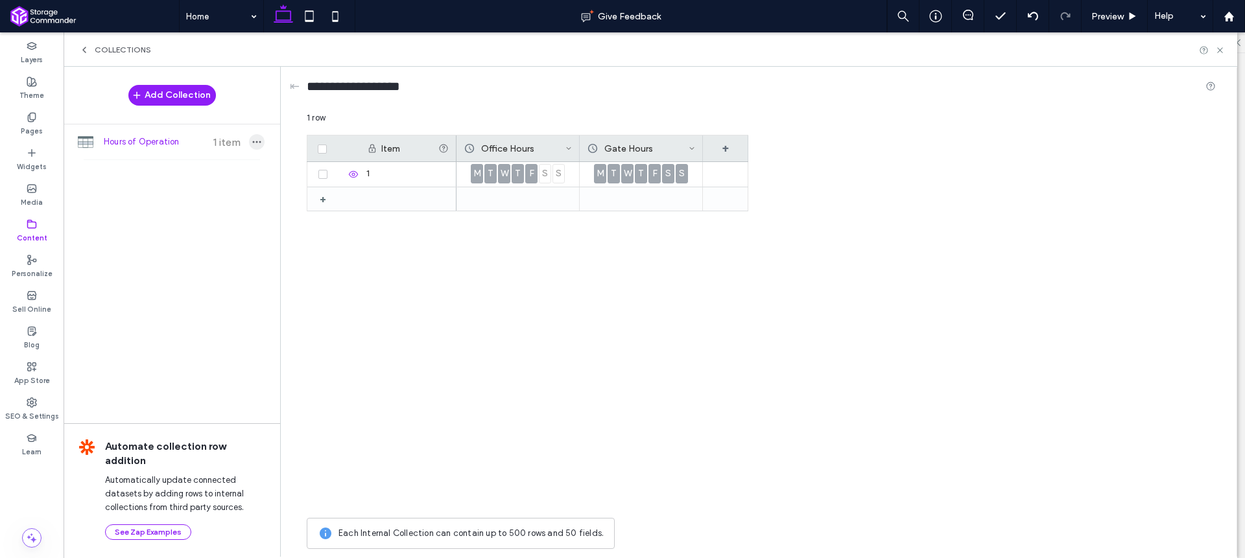
click at [257, 141] on icon "button" at bounding box center [257, 142] width 10 height 10
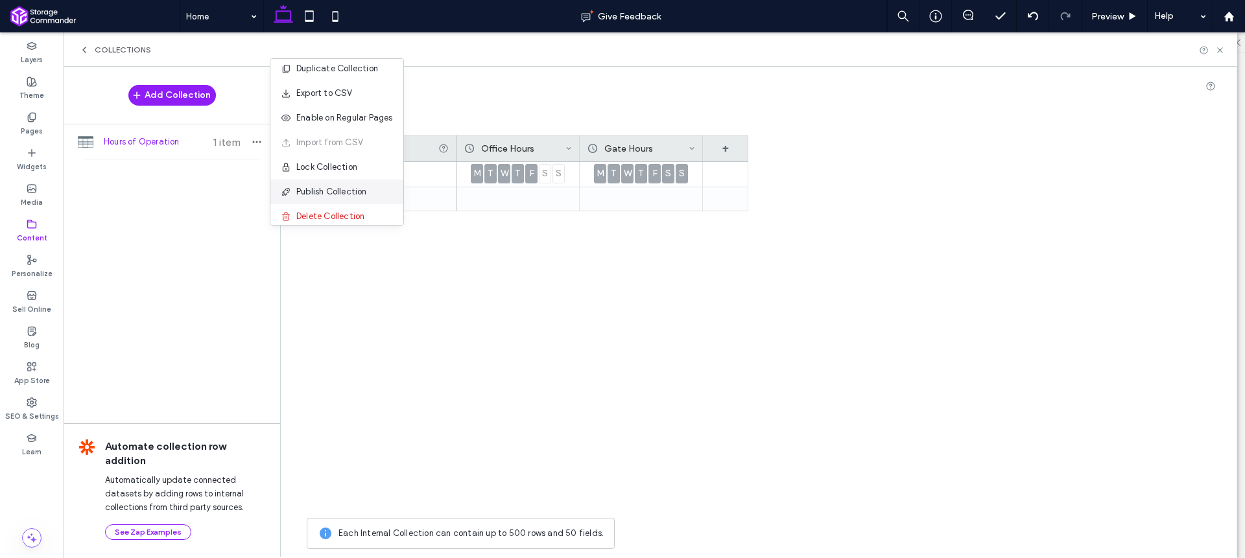
scroll to position [17, 0]
click at [330, 212] on span "Delete Collection" at bounding box center [330, 207] width 68 height 13
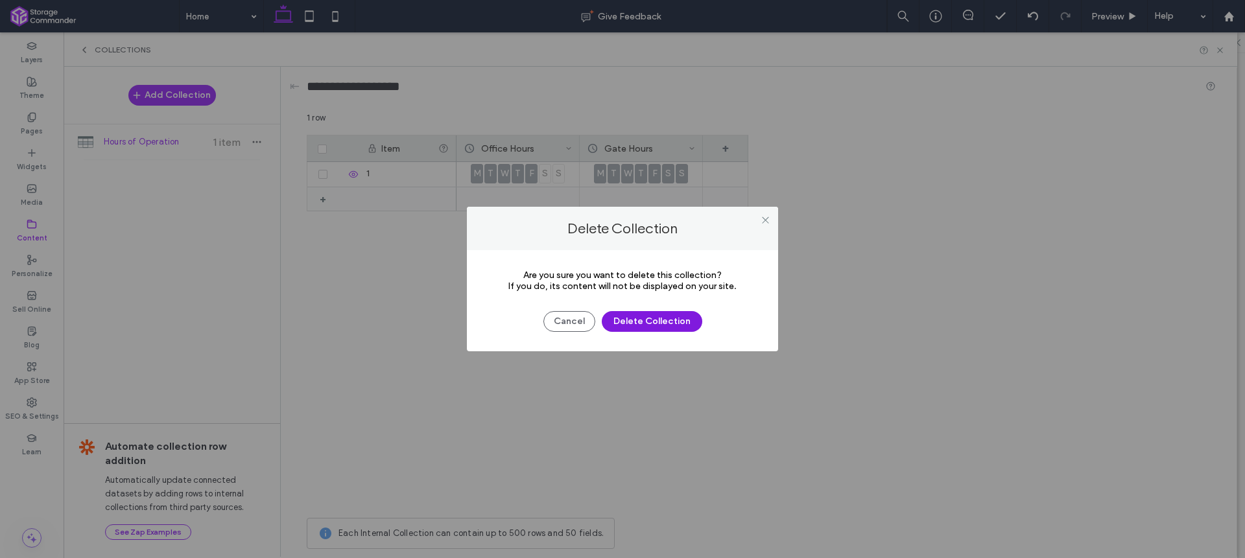
click at [639, 325] on button "Delete Collection" at bounding box center [652, 321] width 101 height 21
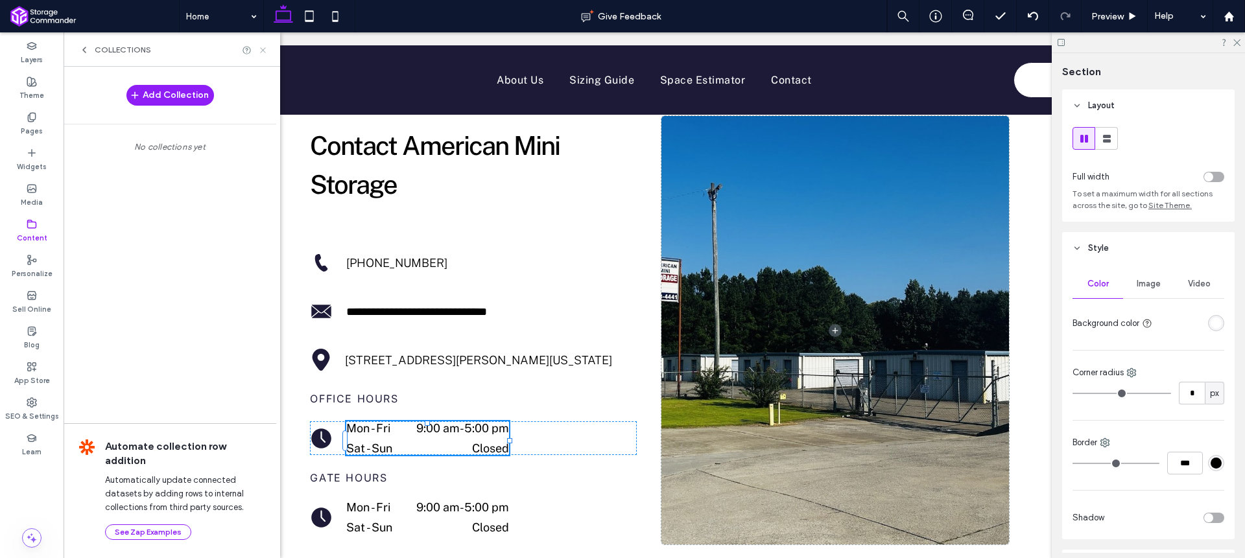
click at [261, 51] on use at bounding box center [262, 49] width 5 height 5
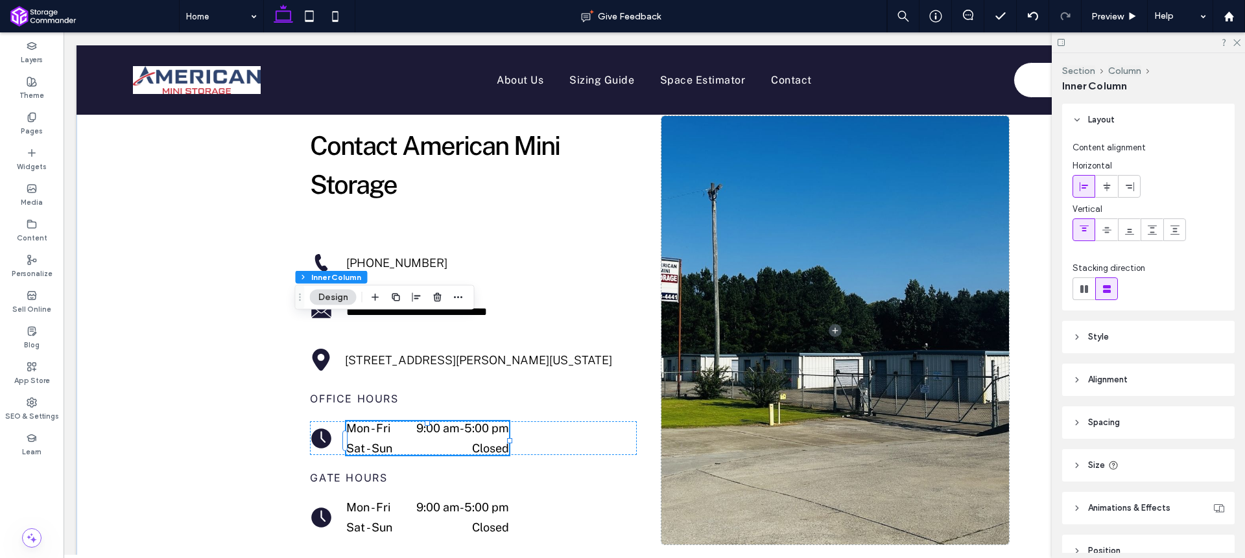
type input "**"
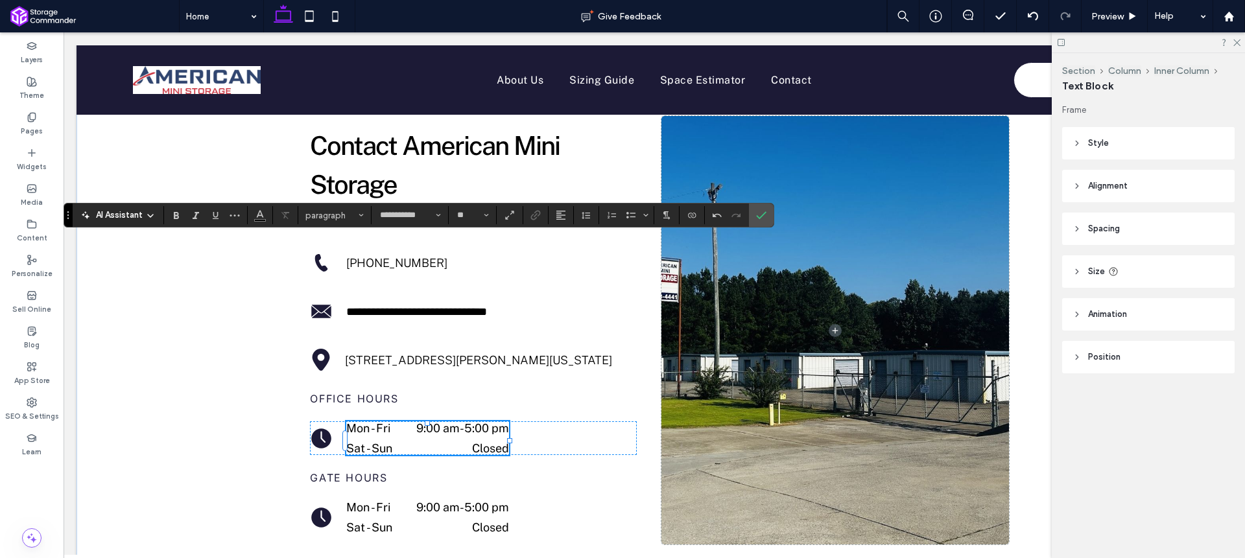
type input "**"
click at [565, 217] on icon "Alignment" at bounding box center [561, 215] width 10 height 10
click at [572, 250] on icon "ui.textEditor.alignment.center" at bounding box center [570, 255] width 10 height 10
click at [761, 219] on icon "Confirm" at bounding box center [761, 215] width 10 height 10
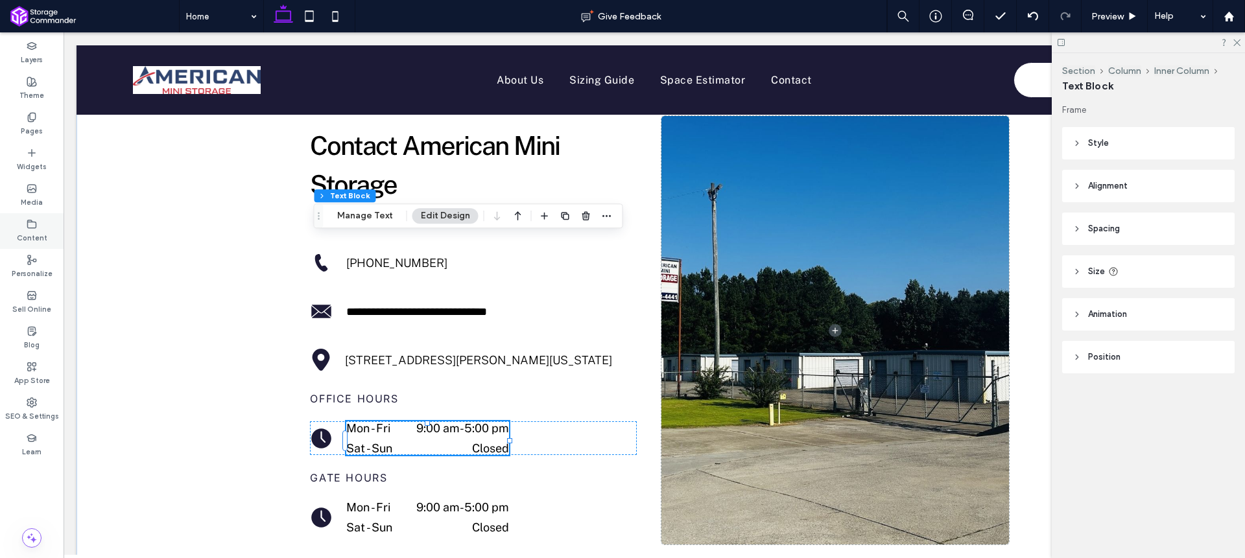
click at [29, 230] on label "Content" at bounding box center [32, 237] width 30 height 14
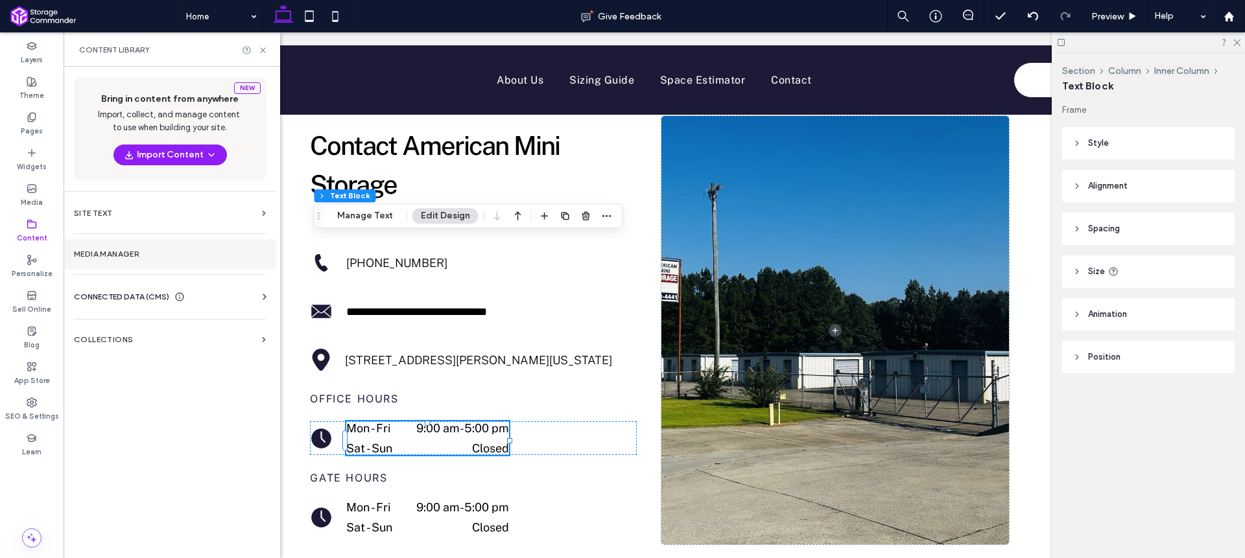
click at [121, 258] on label "Media Manager" at bounding box center [170, 254] width 192 height 9
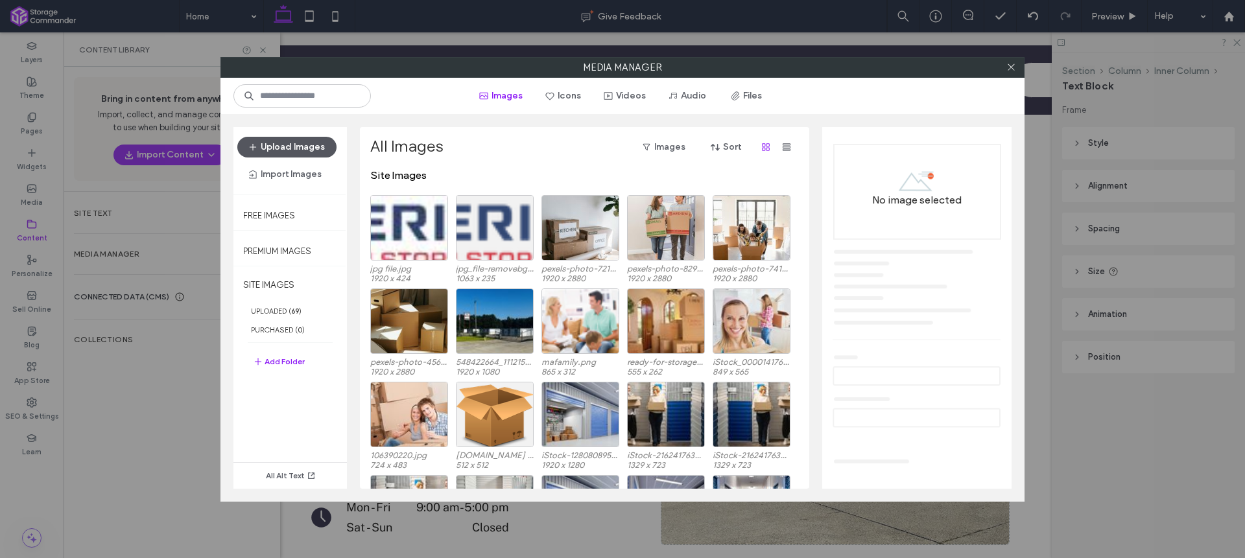
click at [285, 150] on button "Upload Images" at bounding box center [286, 147] width 99 height 21
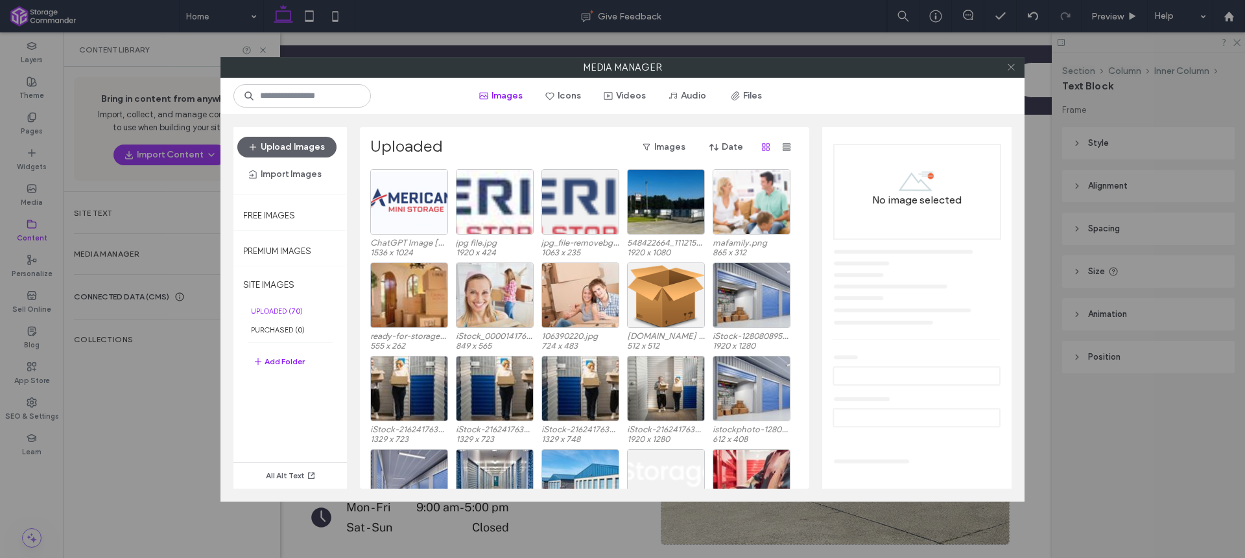
click at [1010, 69] on icon at bounding box center [1011, 67] width 10 height 10
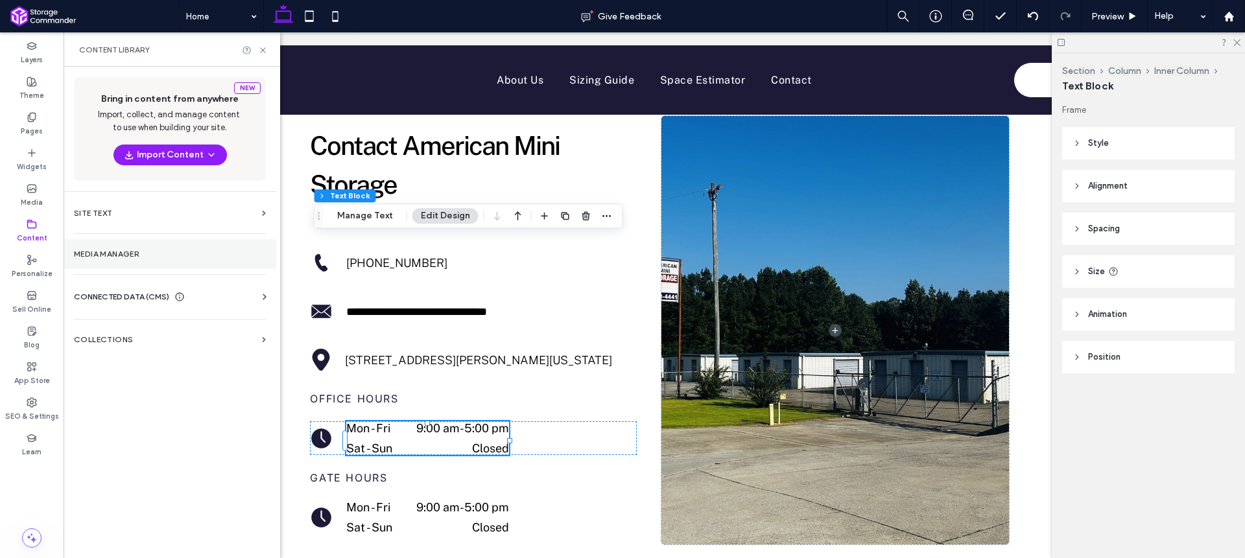
click at [141, 252] on label "Media Manager" at bounding box center [170, 254] width 192 height 9
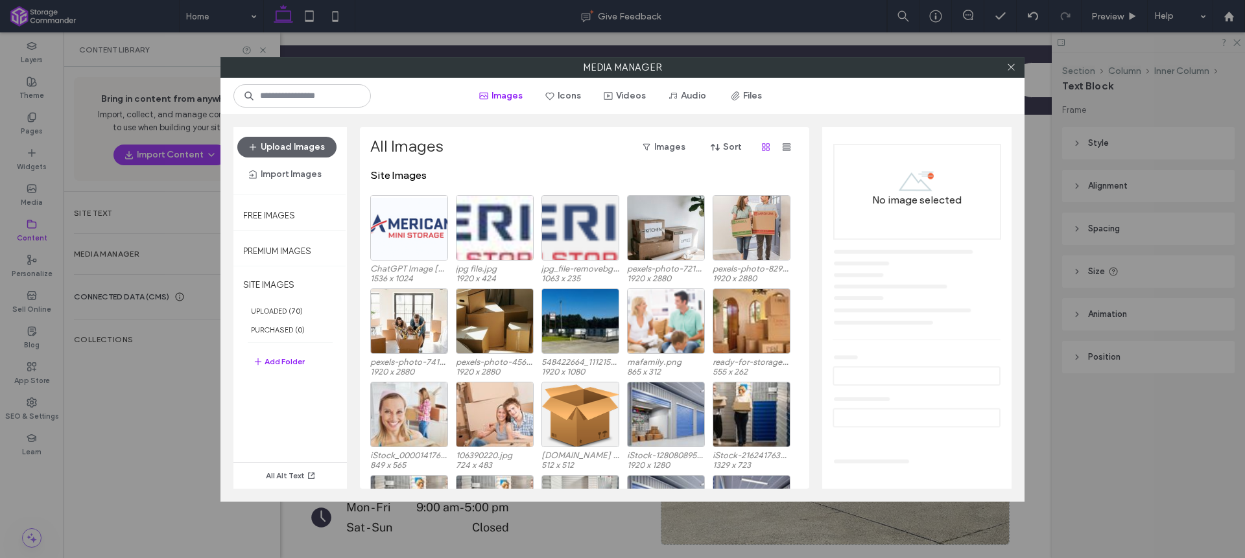
click at [128, 244] on div "Media Manager Images Icons Videos Audio Files Upload Images Import Images Free …" at bounding box center [622, 279] width 1245 height 558
click at [1014, 69] on icon at bounding box center [1011, 67] width 10 height 10
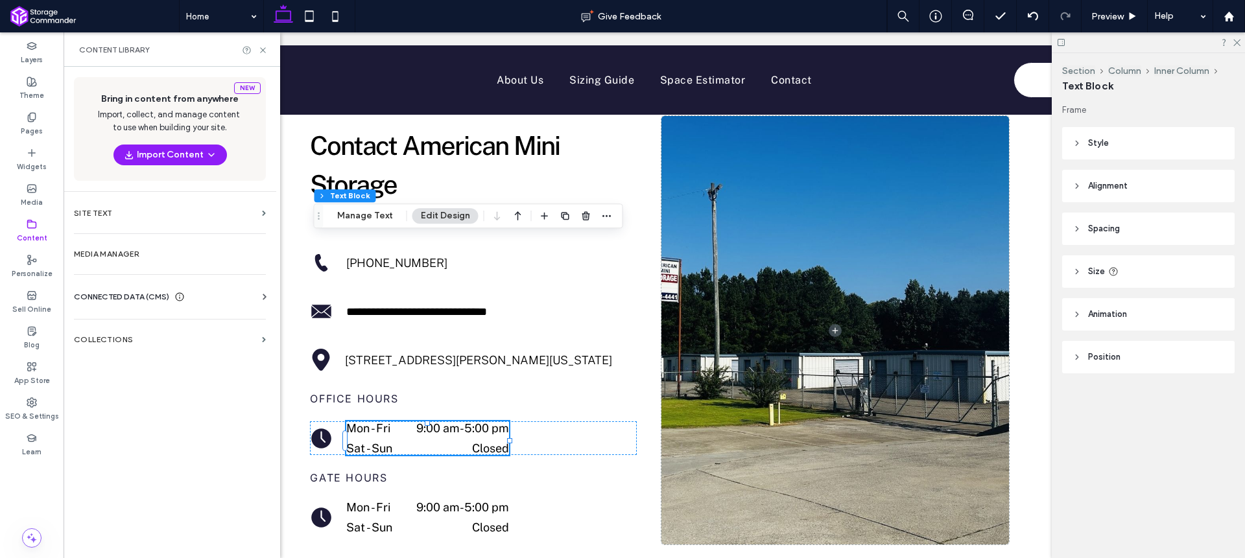
click at [202, 289] on div "CONNECTED DATA (CMS) Business Info Business Text Business Images Find and Repla…" at bounding box center [170, 297] width 213 height 34
click at [208, 294] on div "CONNECTED DATA (CMS)" at bounding box center [172, 297] width 197 height 13
click at [233, 322] on section "Business Info" at bounding box center [172, 329] width 197 height 30
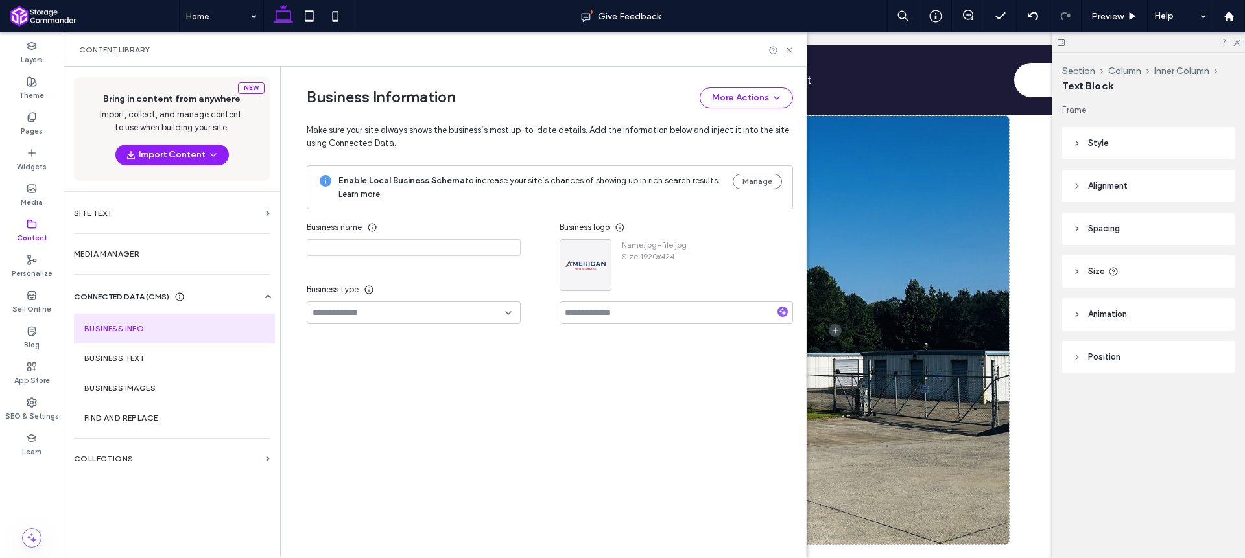
type input "**********"
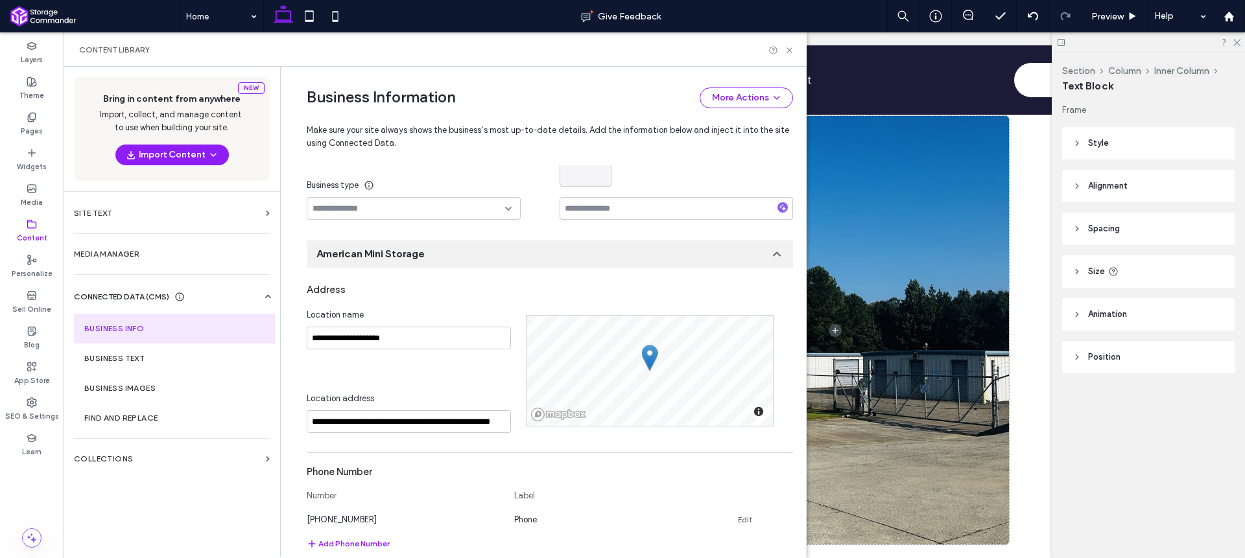
scroll to position [0, 0]
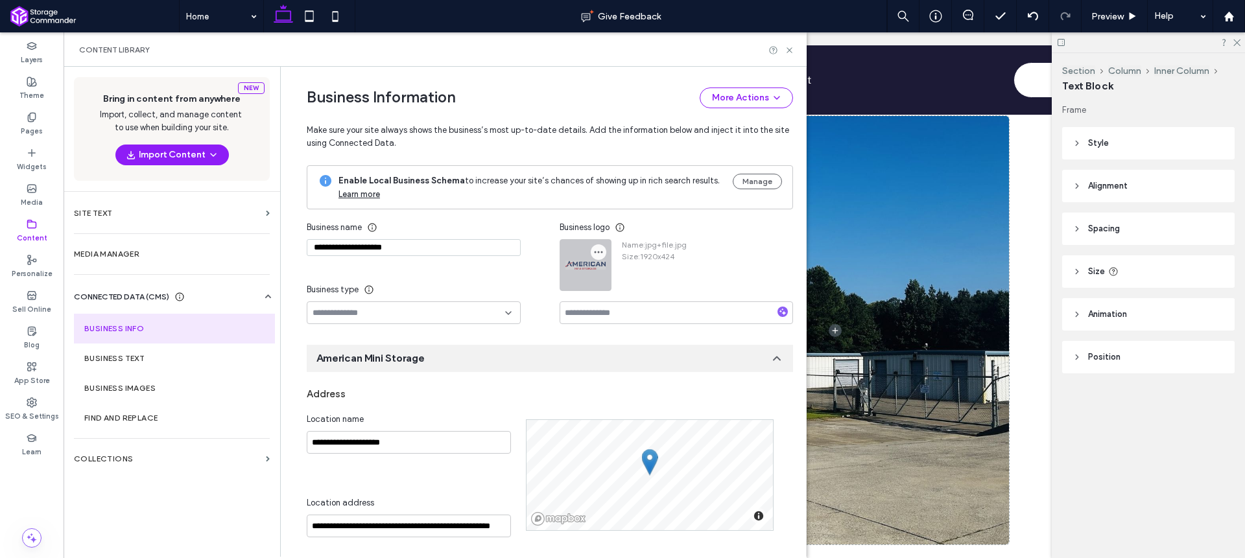
click at [594, 253] on icon "button" at bounding box center [598, 252] width 10 height 10
click at [610, 277] on span at bounding box center [603, 283] width 16 height 14
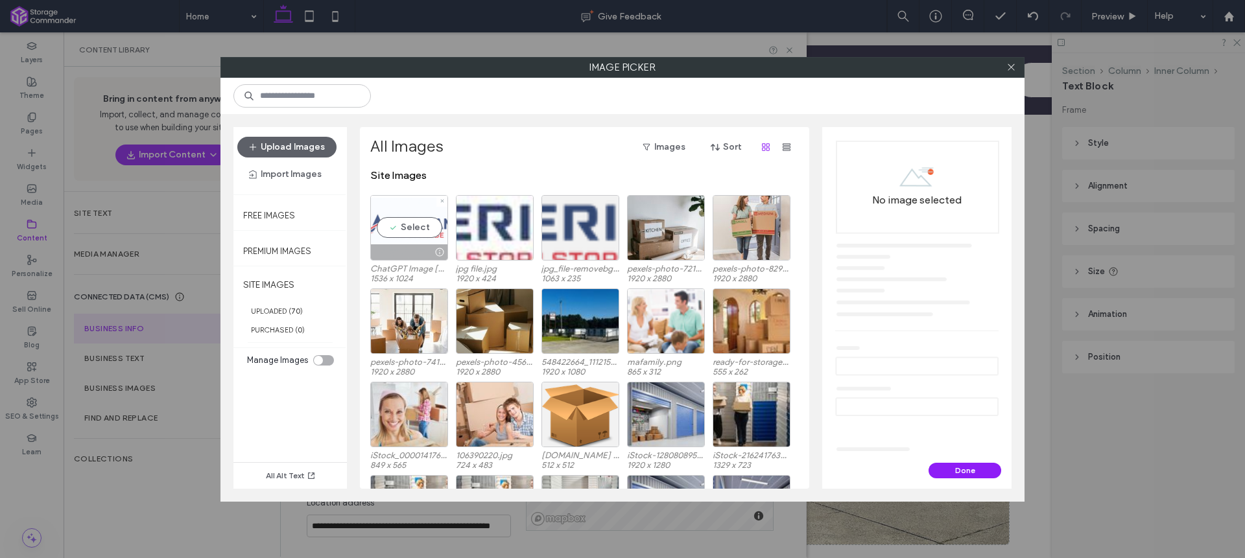
click at [390, 222] on div "Select" at bounding box center [409, 227] width 78 height 65
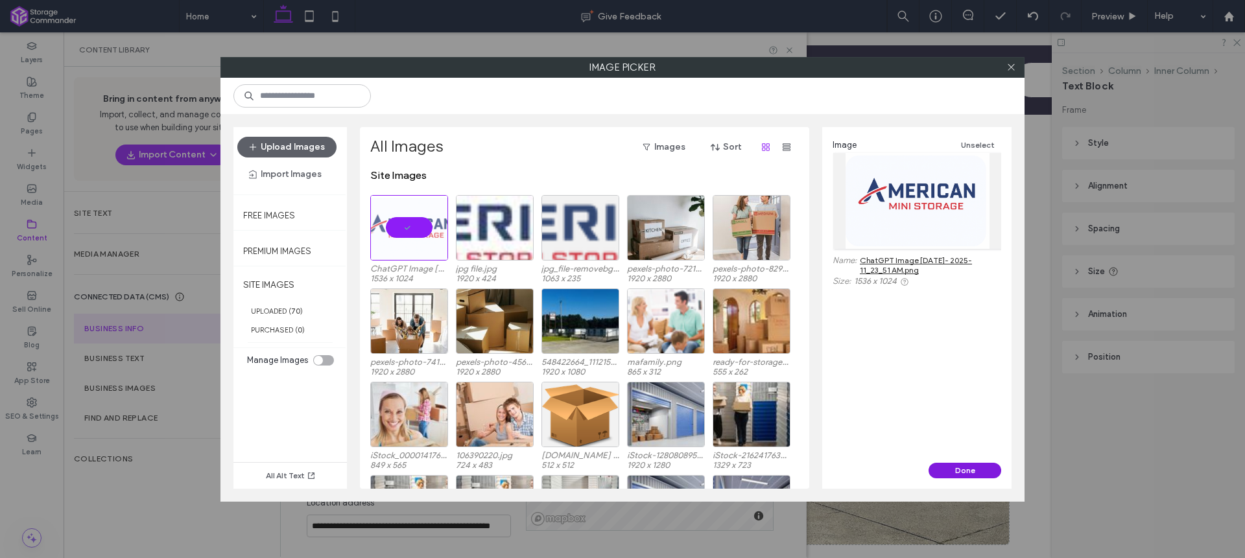
click at [973, 472] on button "Done" at bounding box center [965, 471] width 73 height 16
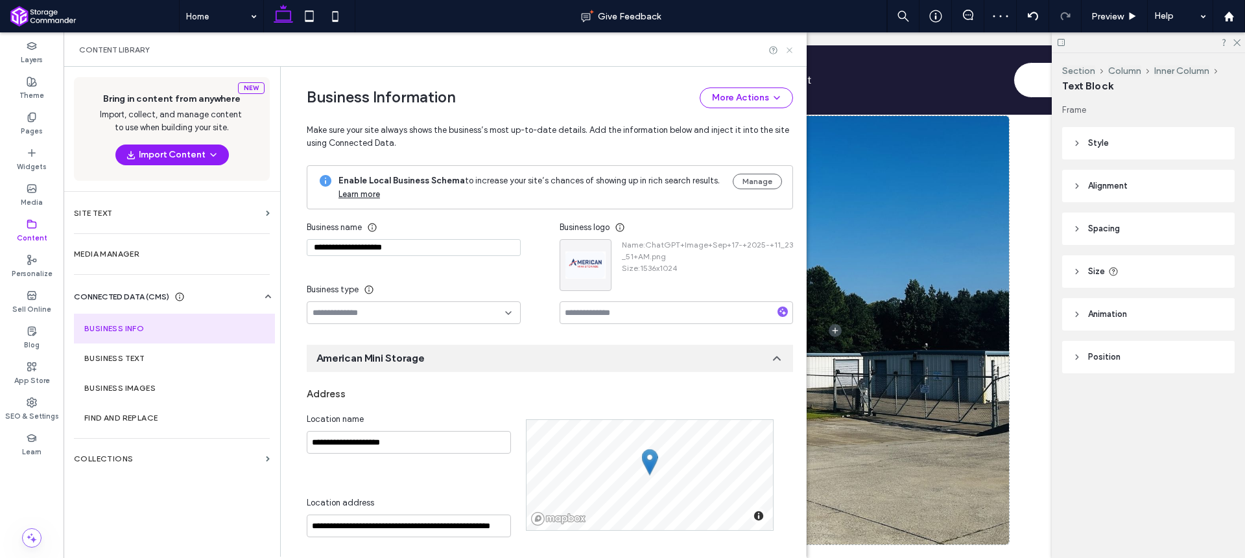
click at [792, 50] on icon at bounding box center [790, 50] width 10 height 10
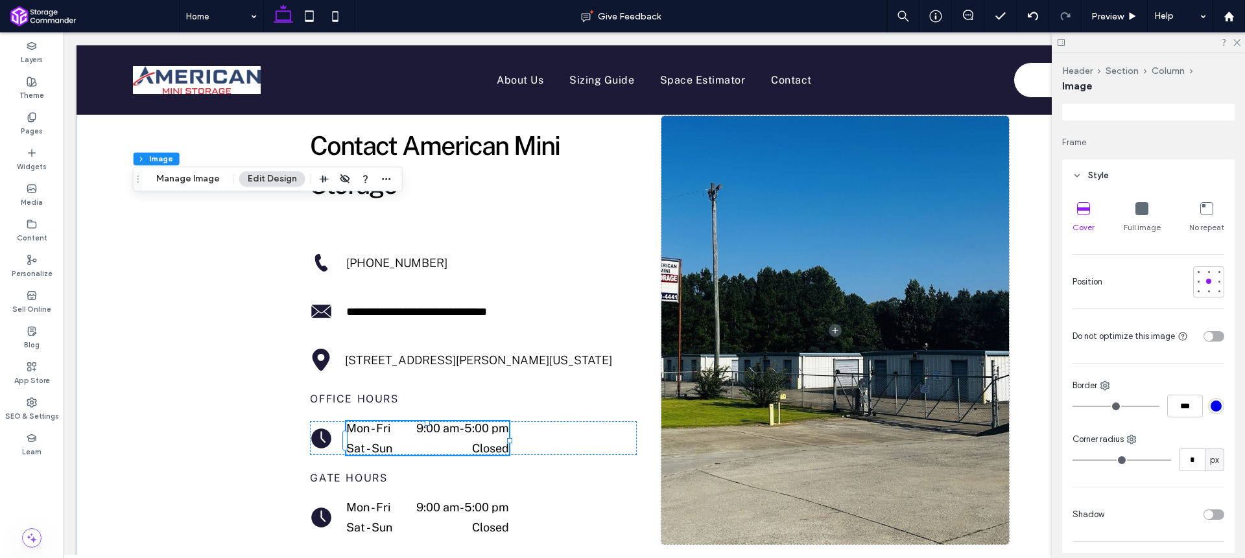
scroll to position [278, 0]
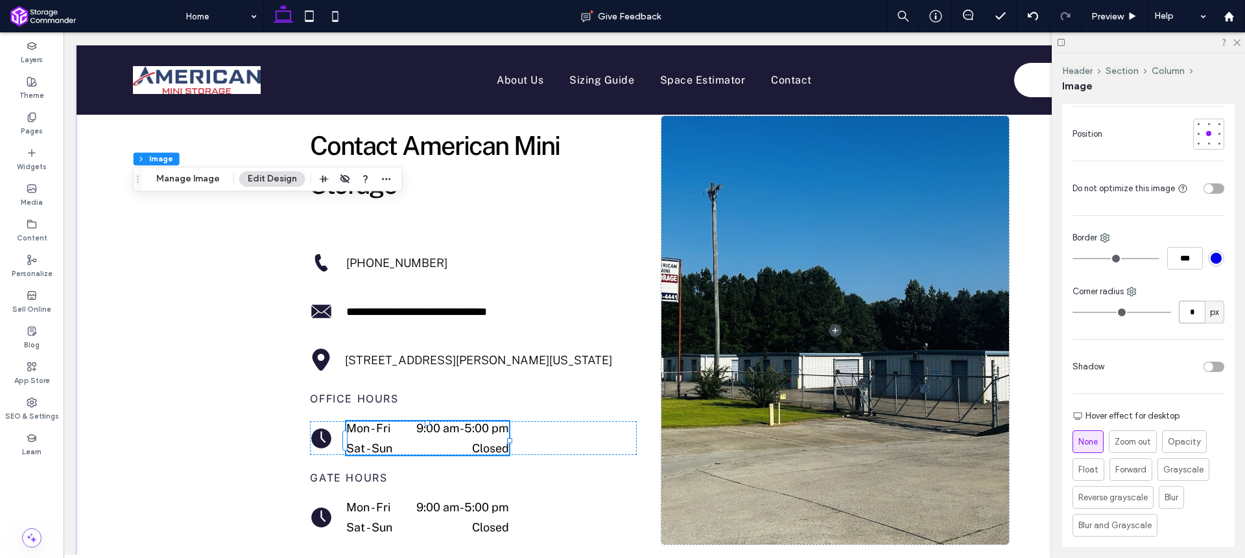
click at [1191, 311] on input "*" at bounding box center [1192, 312] width 26 height 23
type input "**"
click at [1183, 289] on div "Corner radius" at bounding box center [1149, 291] width 152 height 13
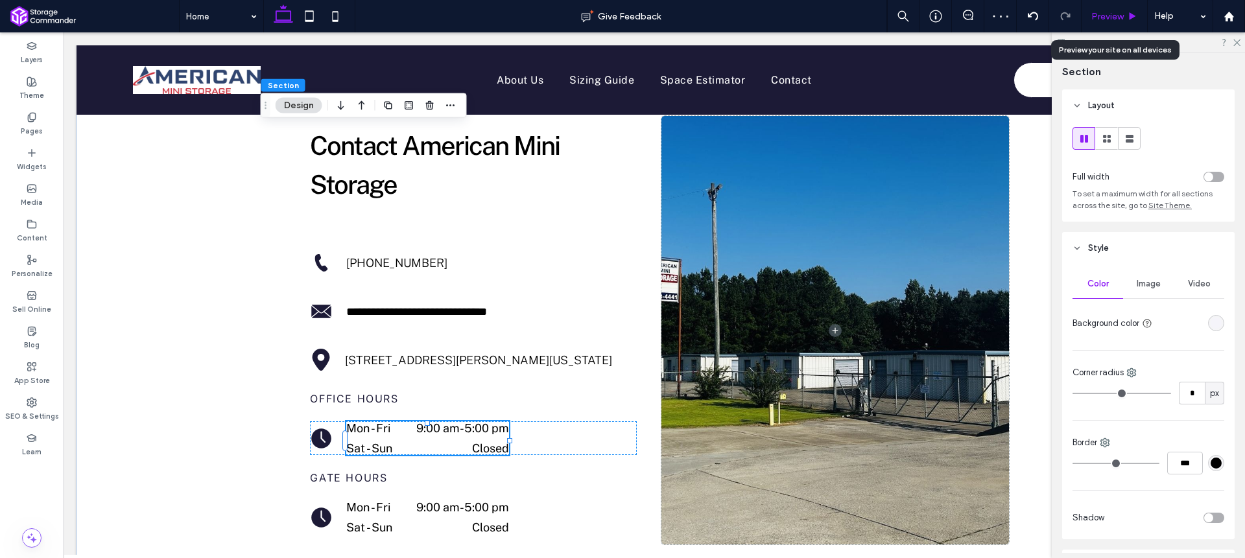
click at [1126, 13] on div "Preview" at bounding box center [1114, 16] width 65 height 11
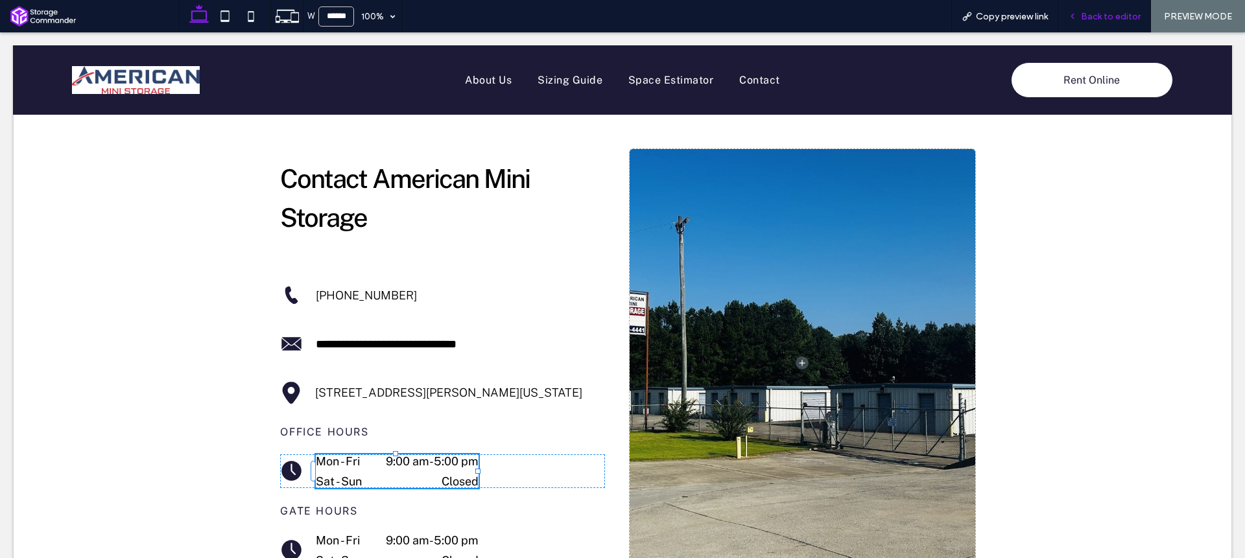
click at [1104, 19] on span "Back to editor" at bounding box center [1111, 16] width 60 height 11
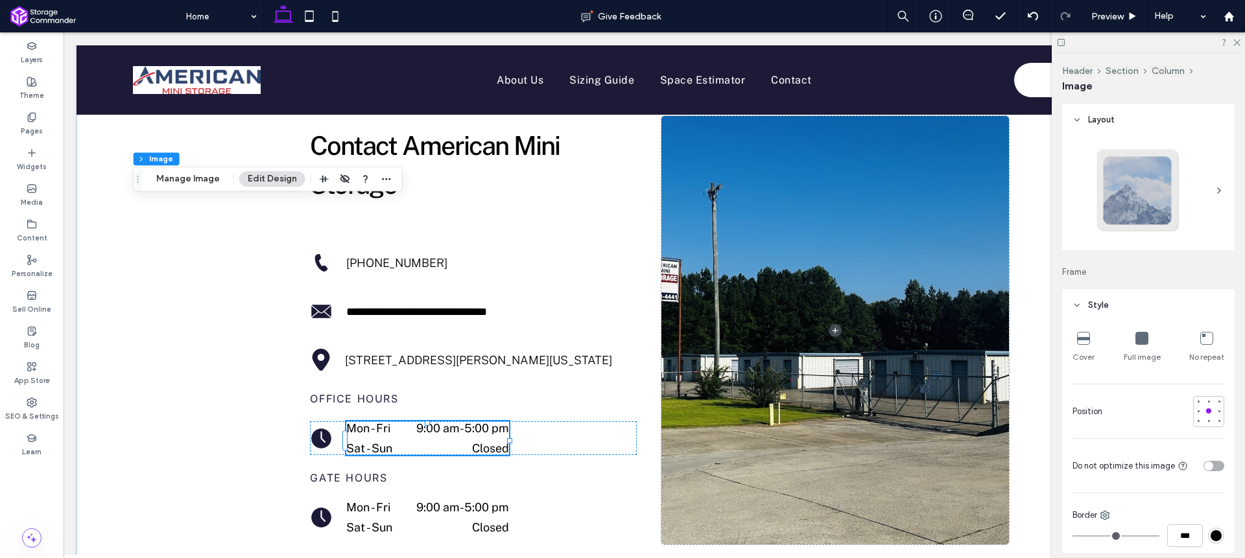
type input "**"
click at [33, 230] on label "Content" at bounding box center [32, 237] width 30 height 14
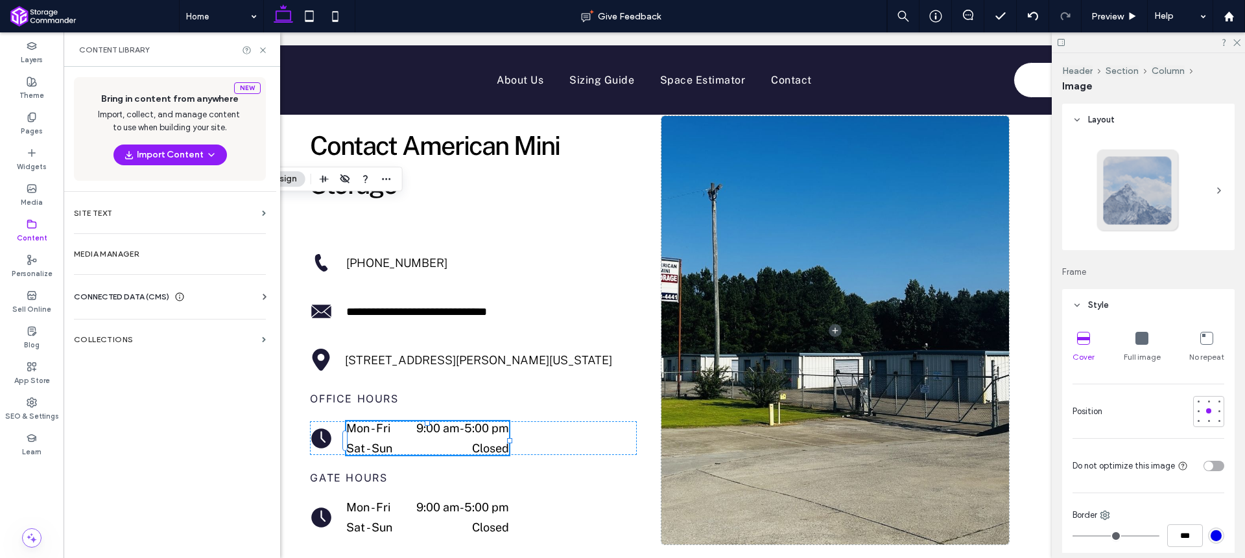
click at [141, 300] on span "CONNECTED DATA (CMS)" at bounding box center [121, 297] width 95 height 13
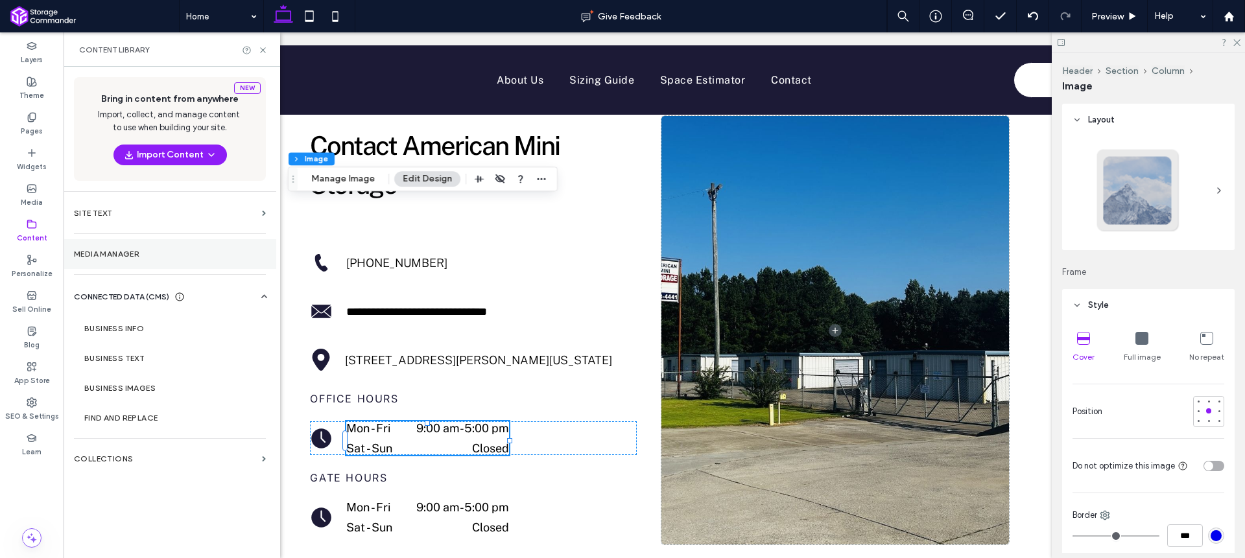
click at [127, 263] on section "Media Manager" at bounding box center [170, 254] width 213 height 30
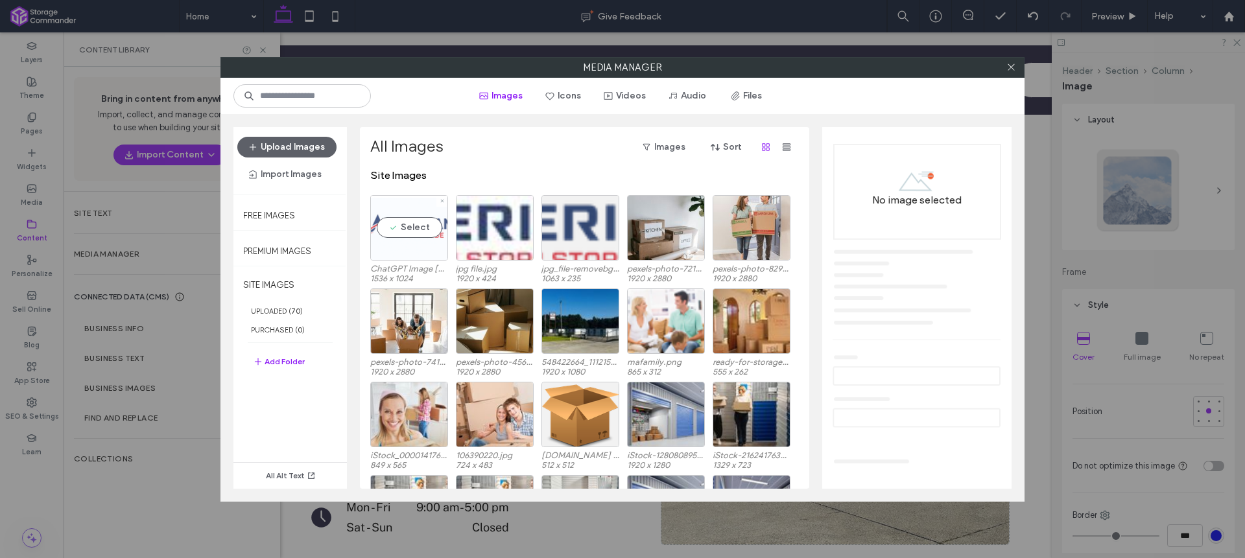
click at [414, 211] on div "Select" at bounding box center [409, 227] width 78 height 65
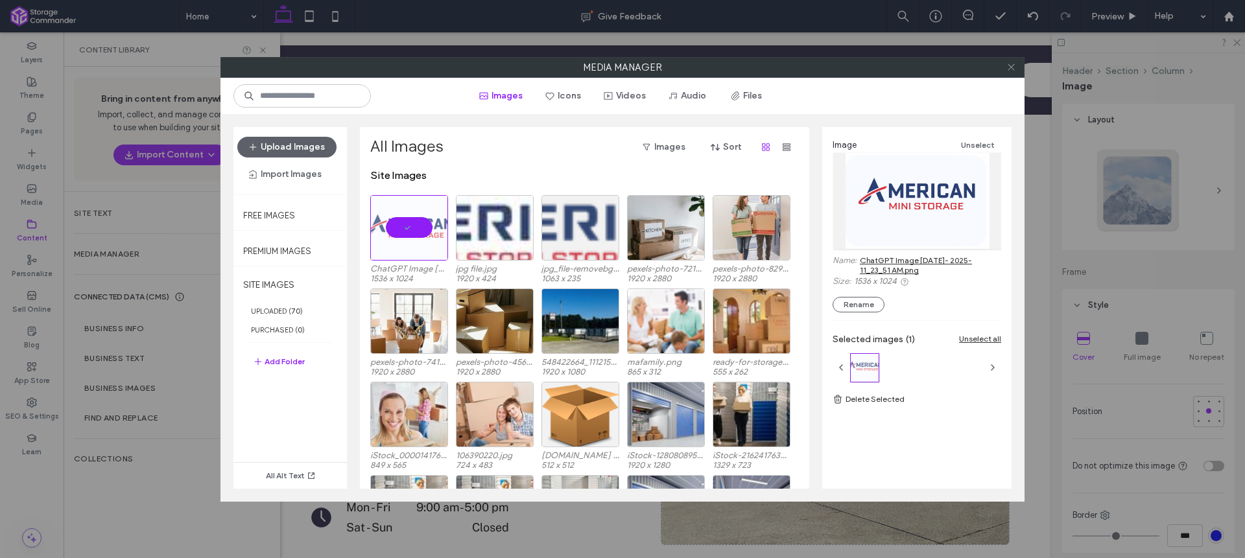
click at [1014, 69] on icon at bounding box center [1011, 67] width 10 height 10
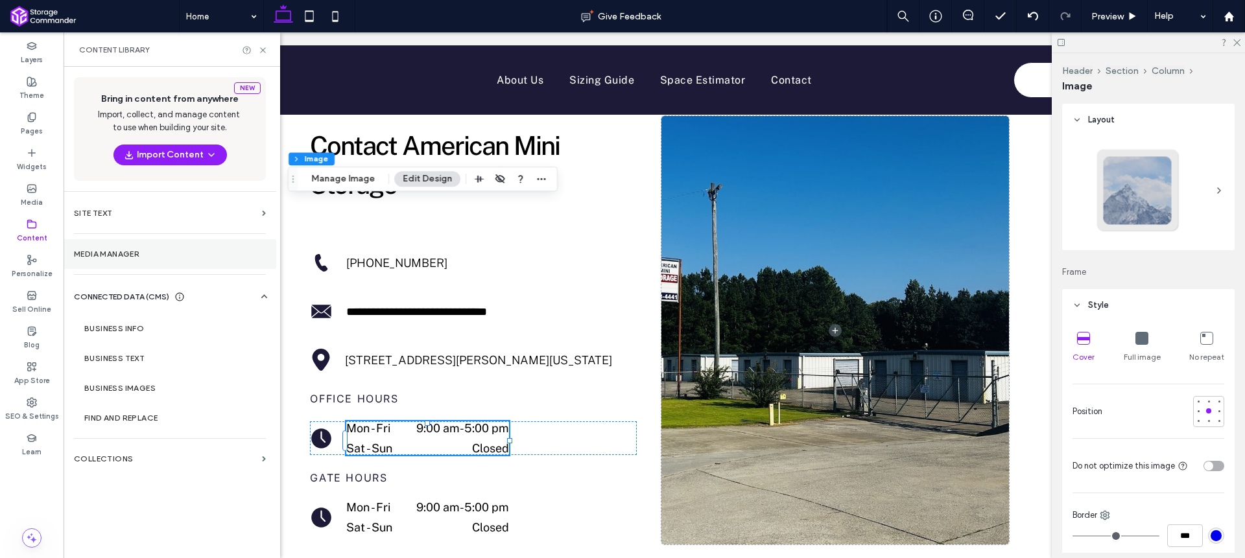
click at [136, 251] on label "Media Manager" at bounding box center [170, 254] width 192 height 9
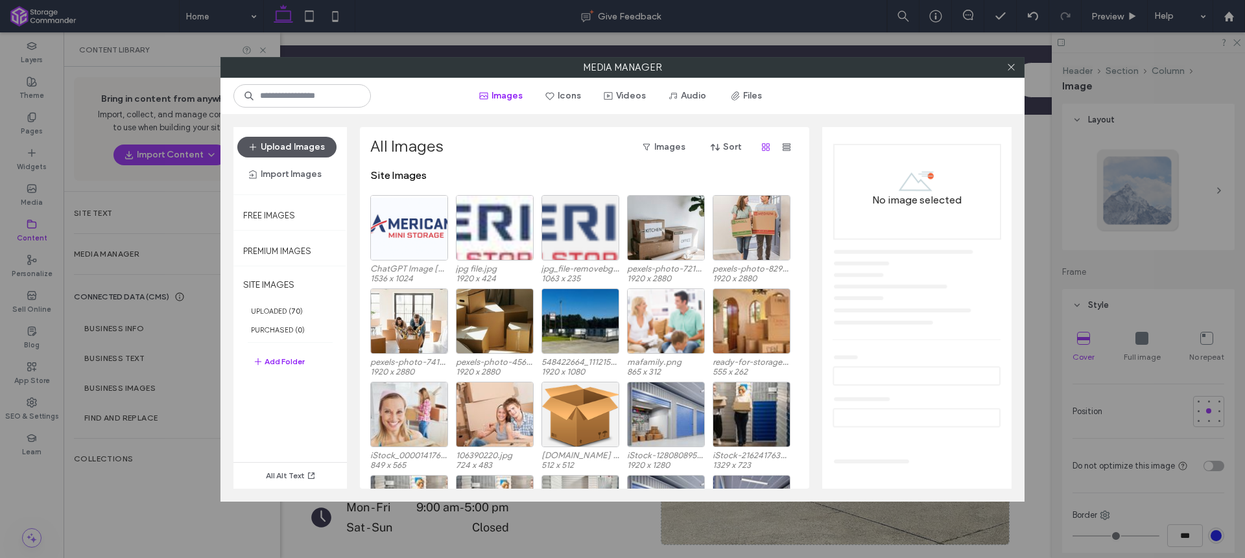
click at [292, 148] on button "Upload Images" at bounding box center [286, 147] width 99 height 21
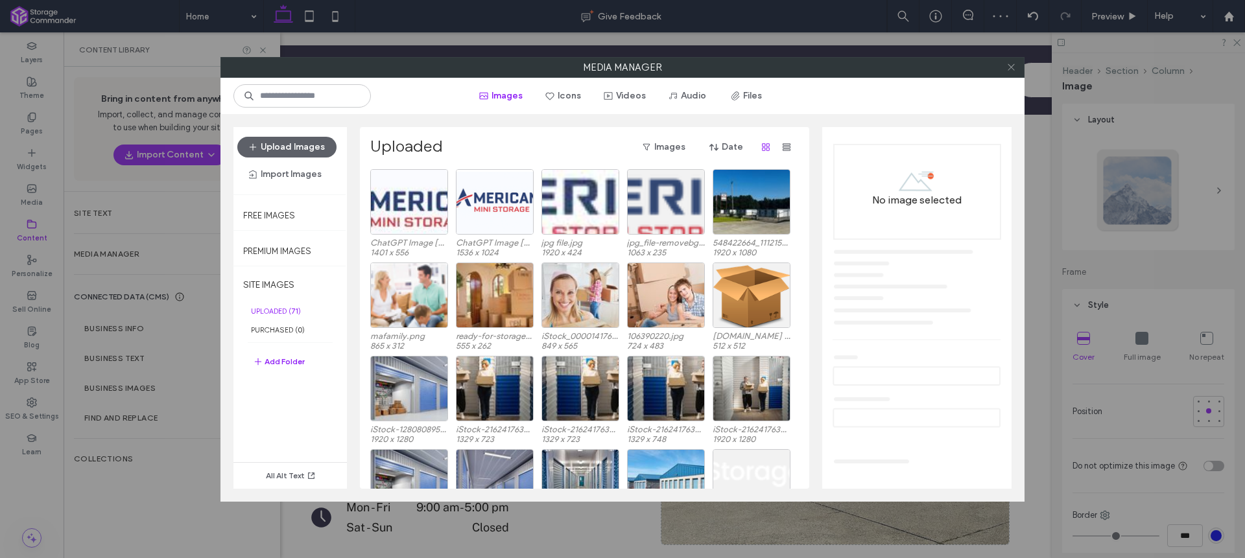
click at [1010, 69] on icon at bounding box center [1011, 67] width 10 height 10
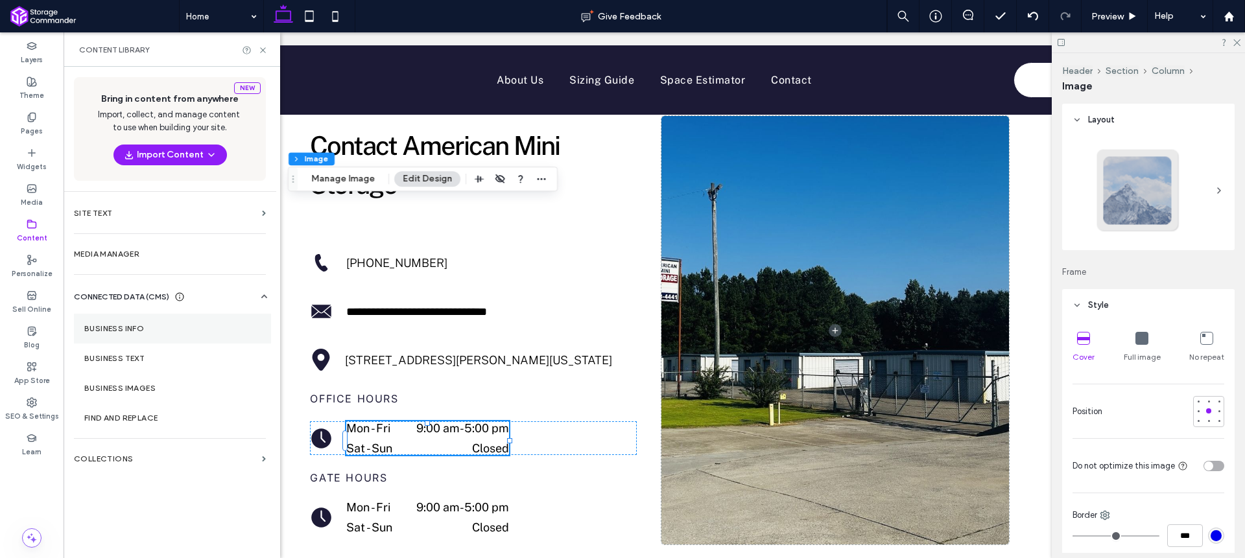
click at [157, 334] on section "Business Info" at bounding box center [172, 329] width 197 height 30
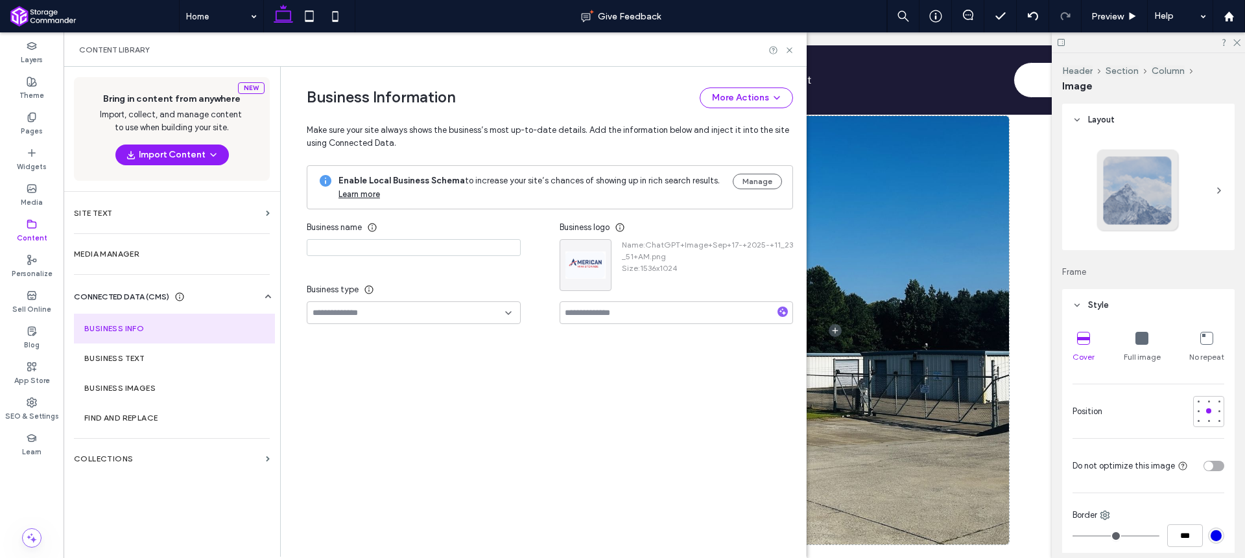
type input "**********"
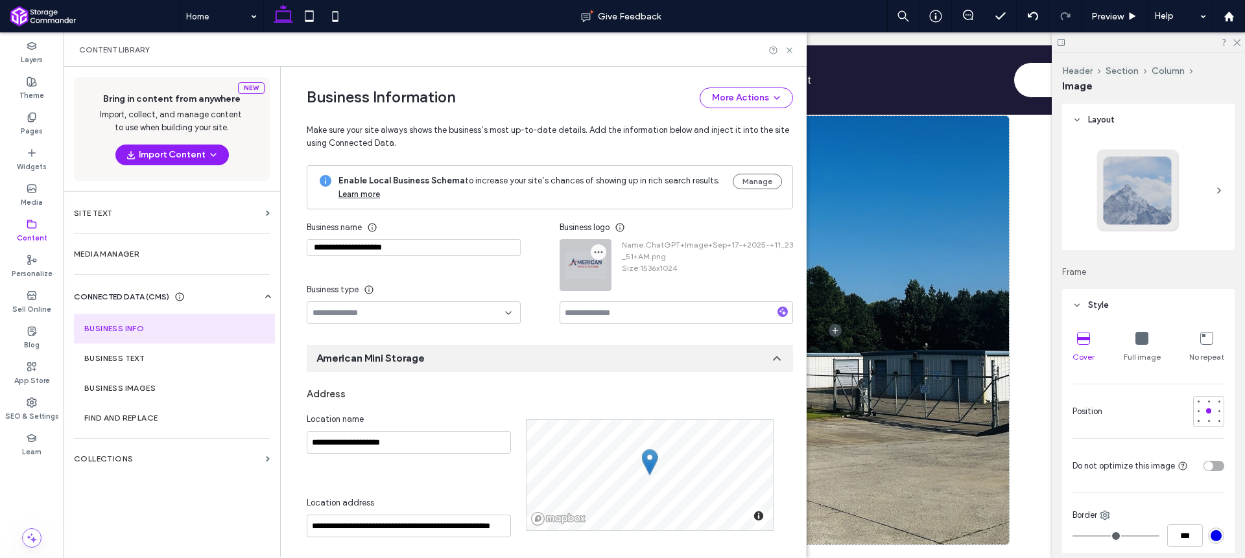
click at [599, 251] on span "button" at bounding box center [599, 252] width 16 height 16
click at [602, 278] on icon at bounding box center [600, 283] width 10 height 10
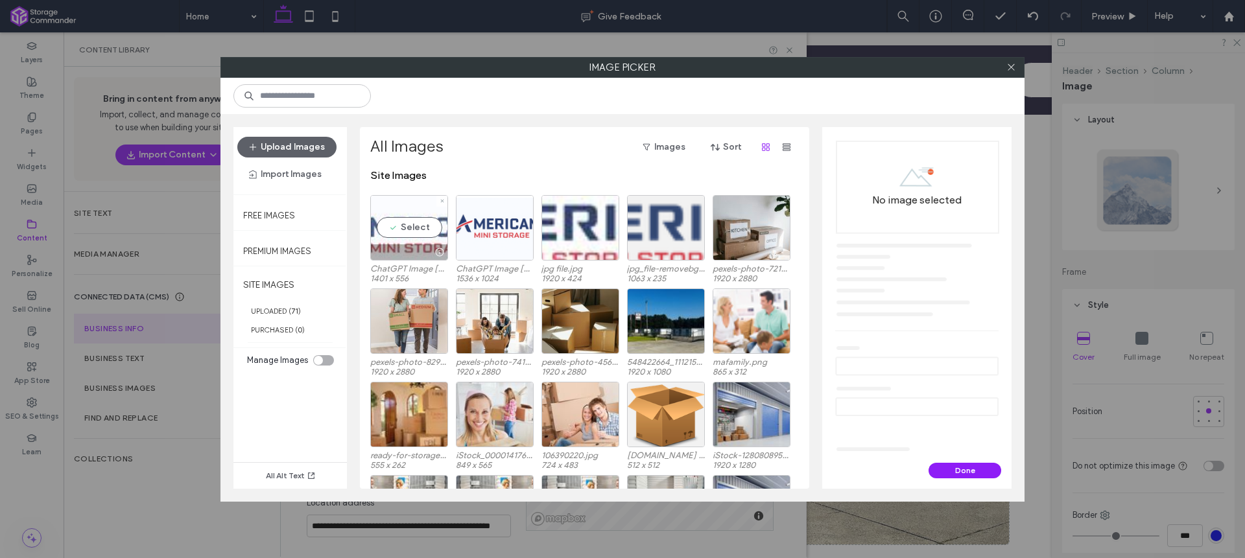
click at [422, 233] on div "Select" at bounding box center [409, 227] width 78 height 65
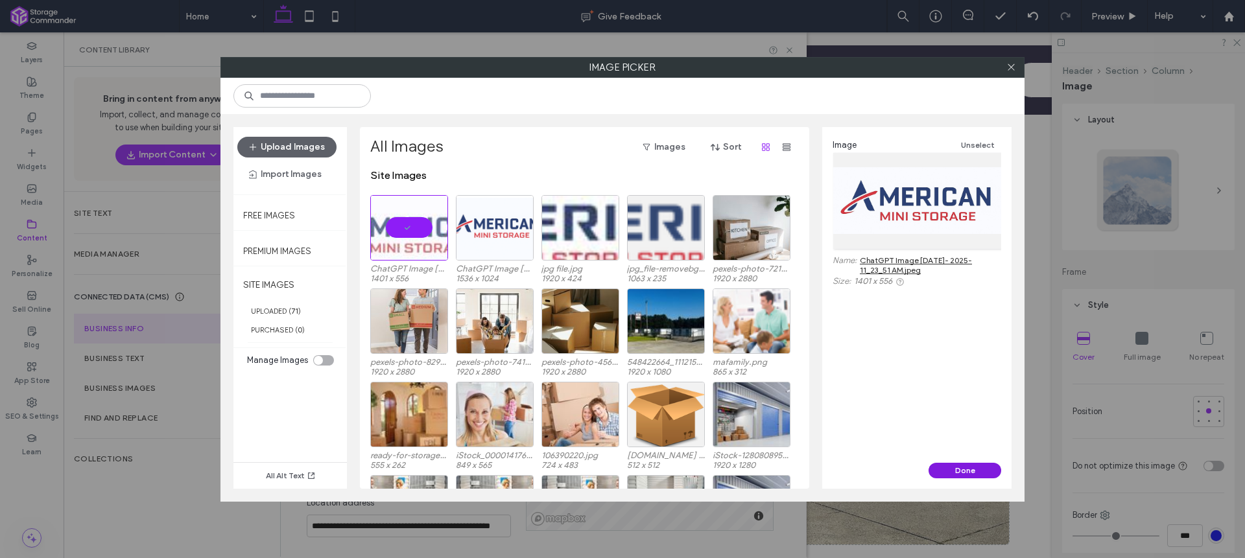
click at [982, 468] on button "Done" at bounding box center [965, 471] width 73 height 16
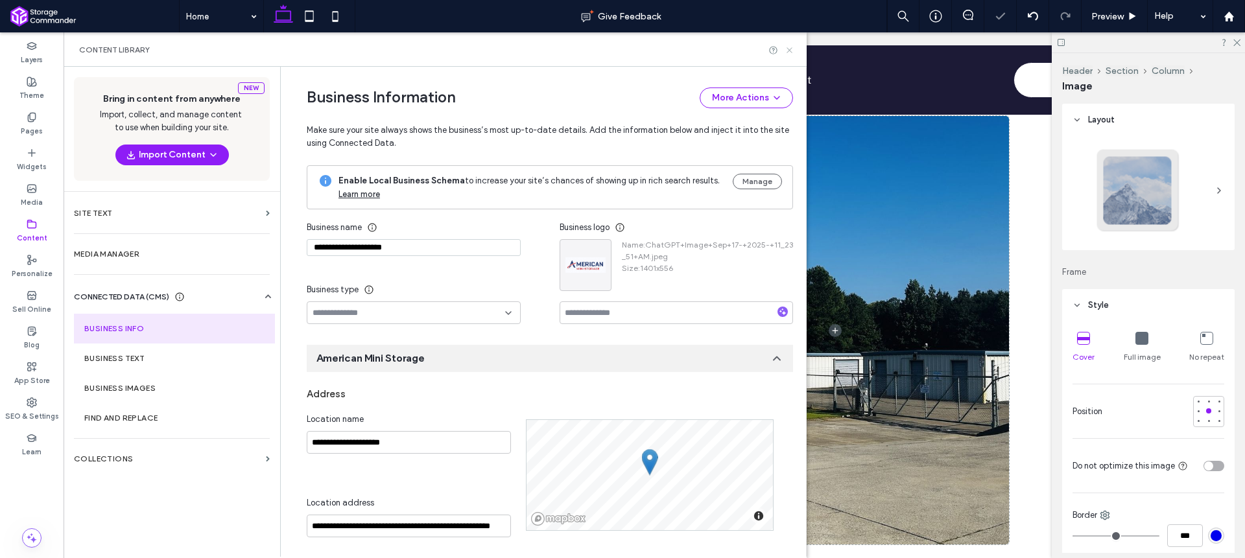
click at [787, 48] on icon at bounding box center [790, 50] width 10 height 10
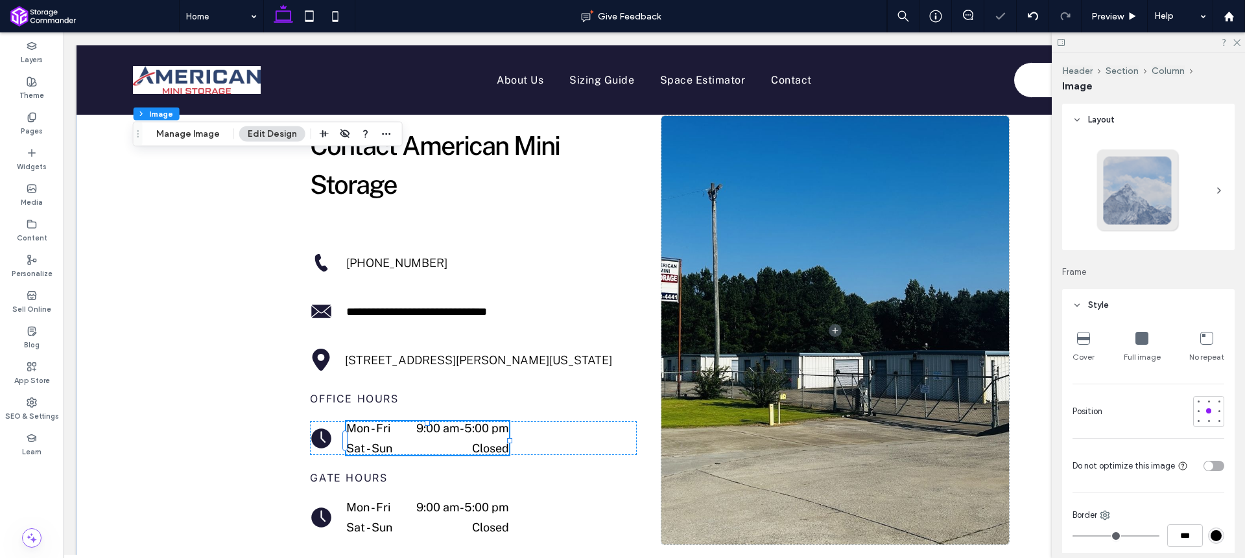
type input "**"
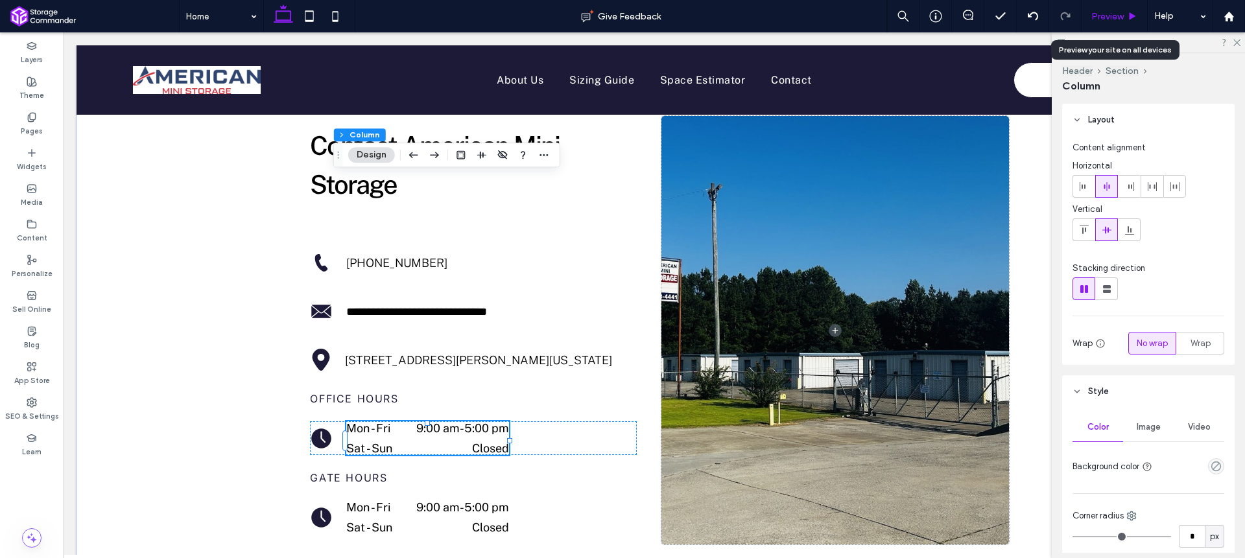
click at [1131, 13] on use at bounding box center [1133, 15] width 6 height 7
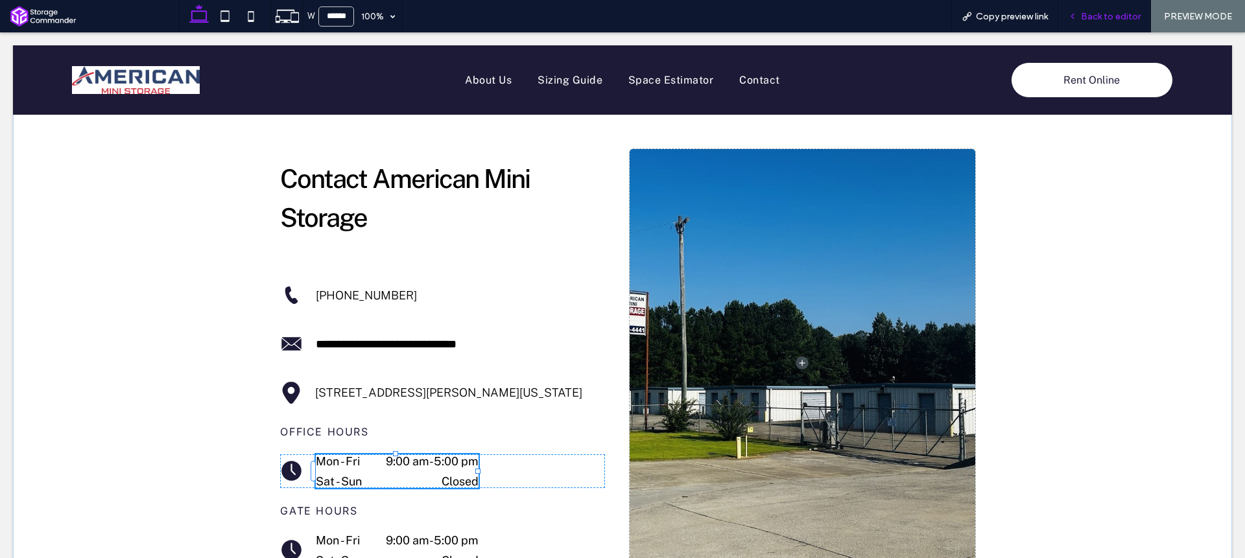
click at [1109, 14] on span "Back to editor" at bounding box center [1111, 16] width 60 height 11
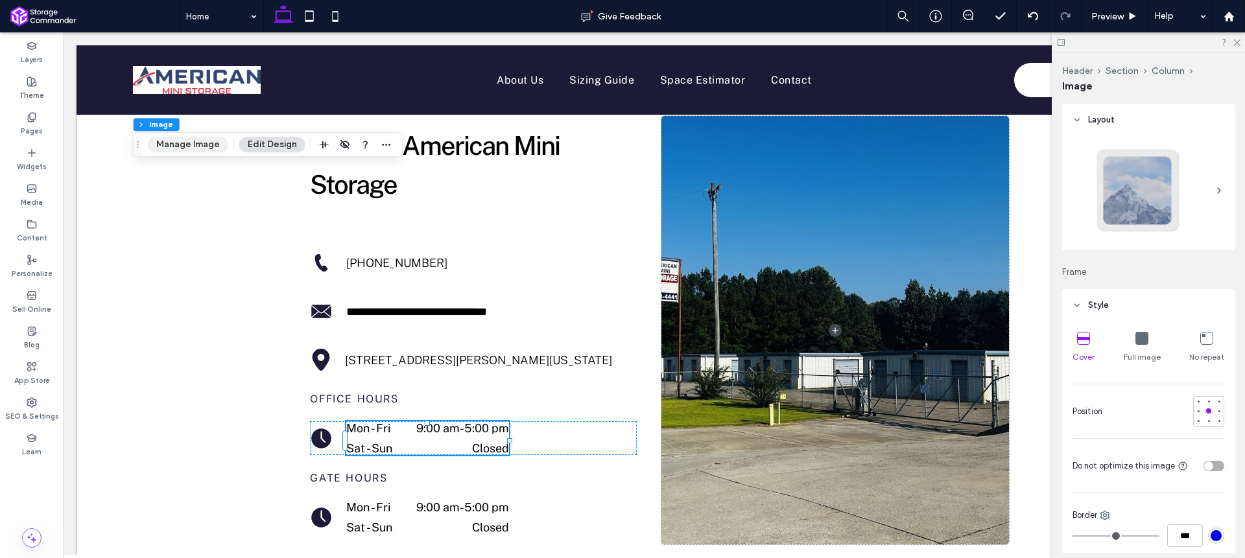
click at [189, 141] on button "Manage Image" at bounding box center [188, 145] width 80 height 16
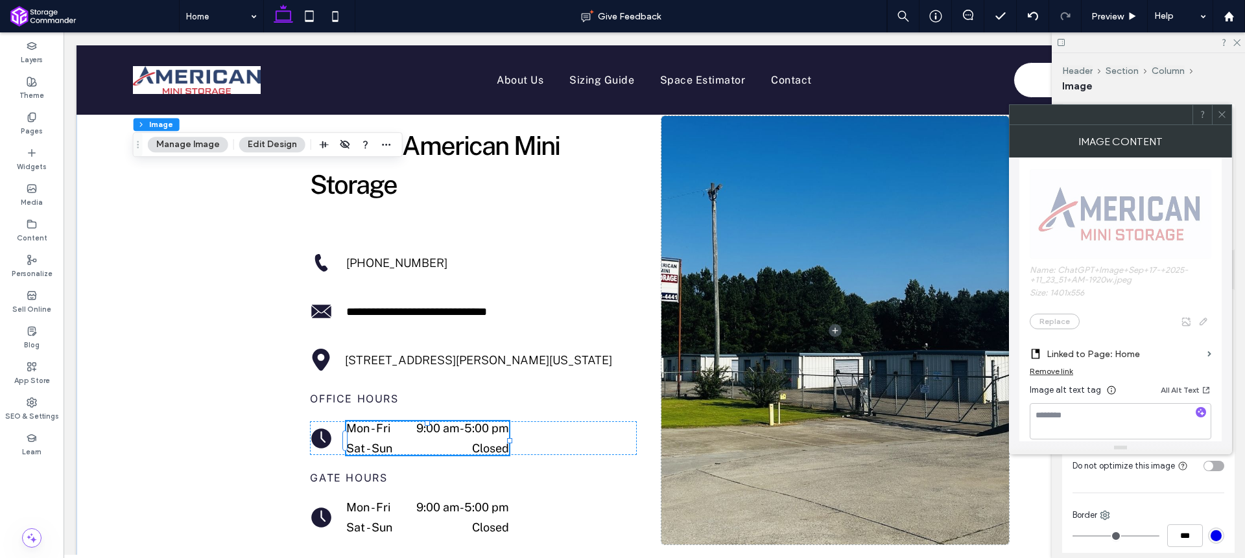
scroll to position [382, 0]
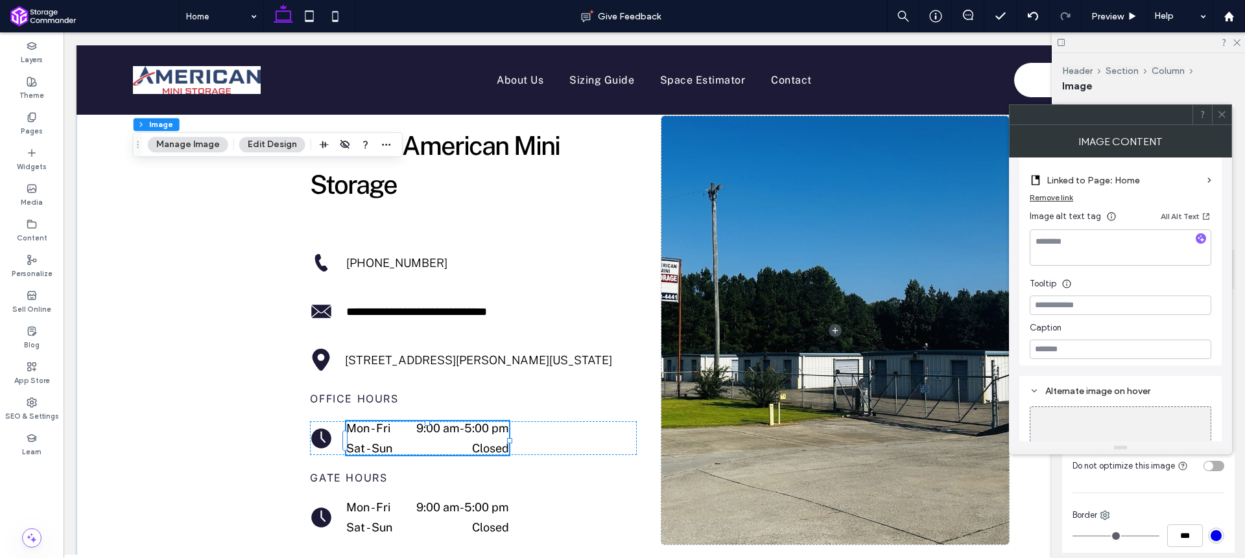
click at [1222, 112] on icon at bounding box center [1222, 115] width 10 height 10
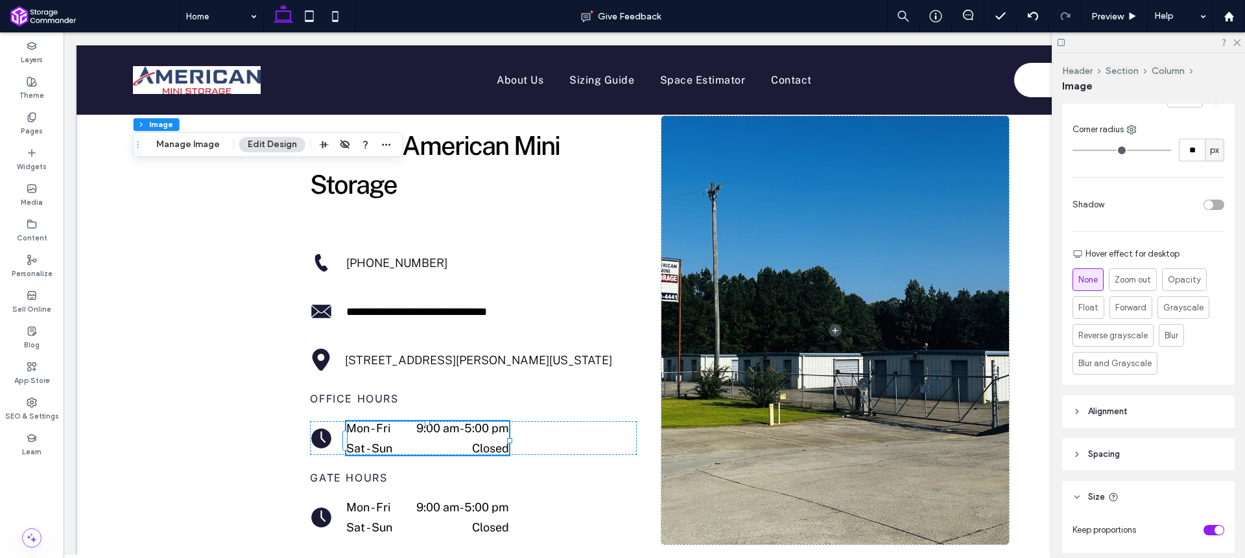
scroll to position [431, 0]
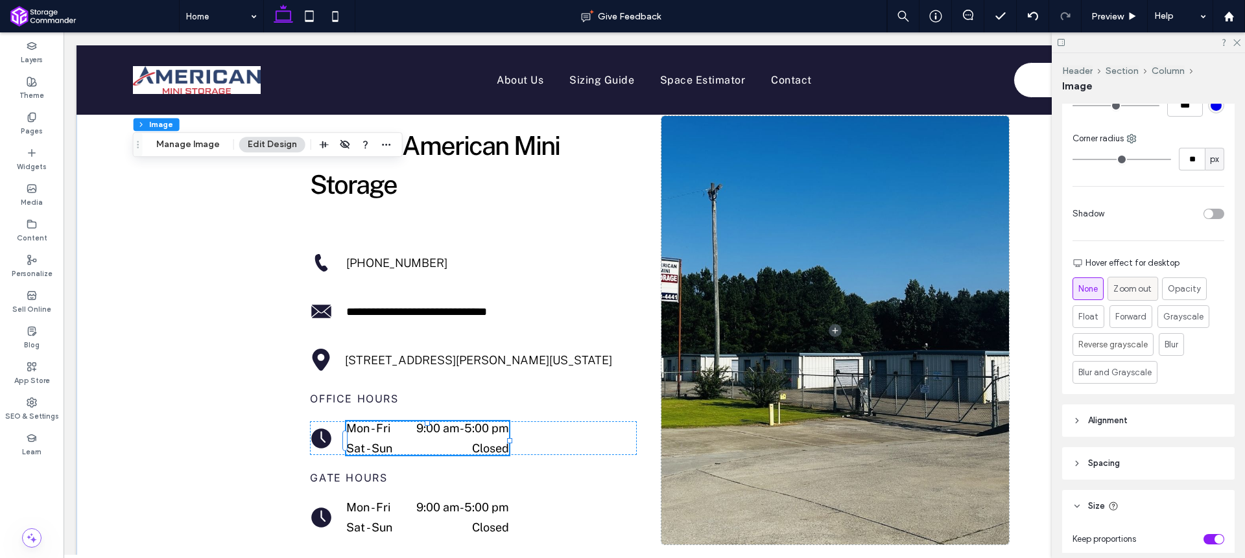
click at [1135, 289] on span "Zoom out" at bounding box center [1132, 289] width 38 height 14
click at [1104, 25] on div "Preview" at bounding box center [1115, 16] width 66 height 32
click at [1117, 12] on span "Preview" at bounding box center [1107, 16] width 32 height 11
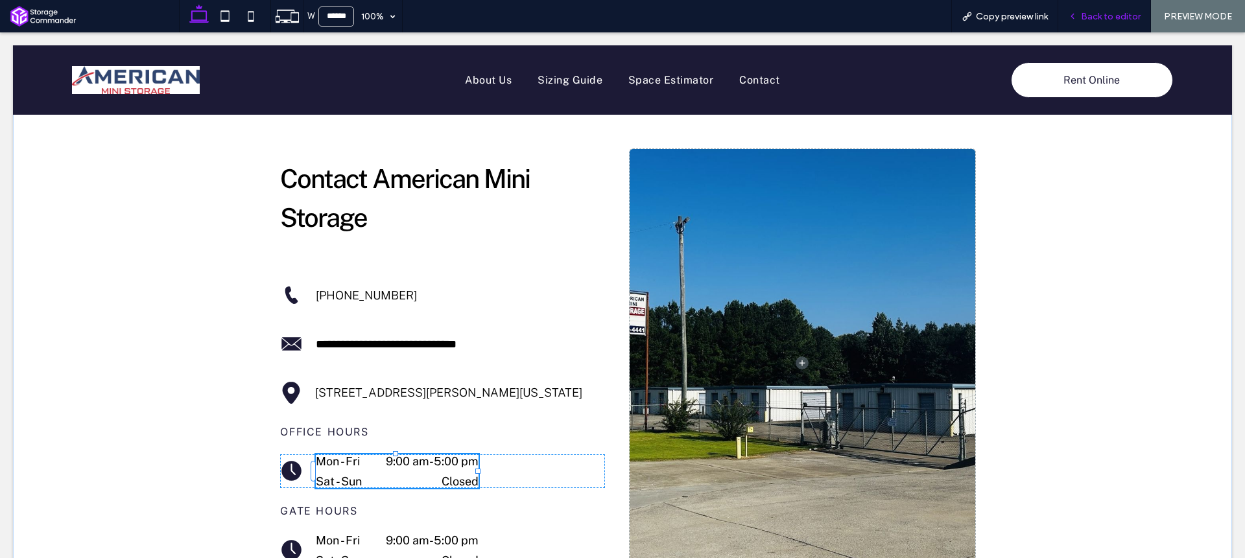
click at [1099, 19] on span "Back to editor" at bounding box center [1111, 16] width 60 height 11
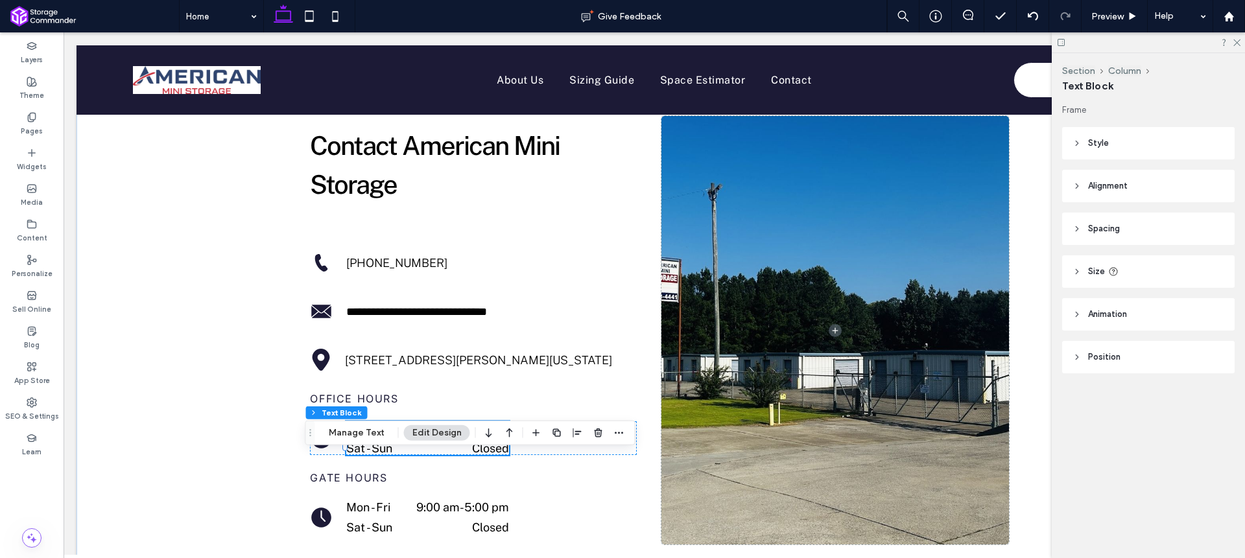
click at [1125, 220] on header "Spacing" at bounding box center [1148, 229] width 172 height 32
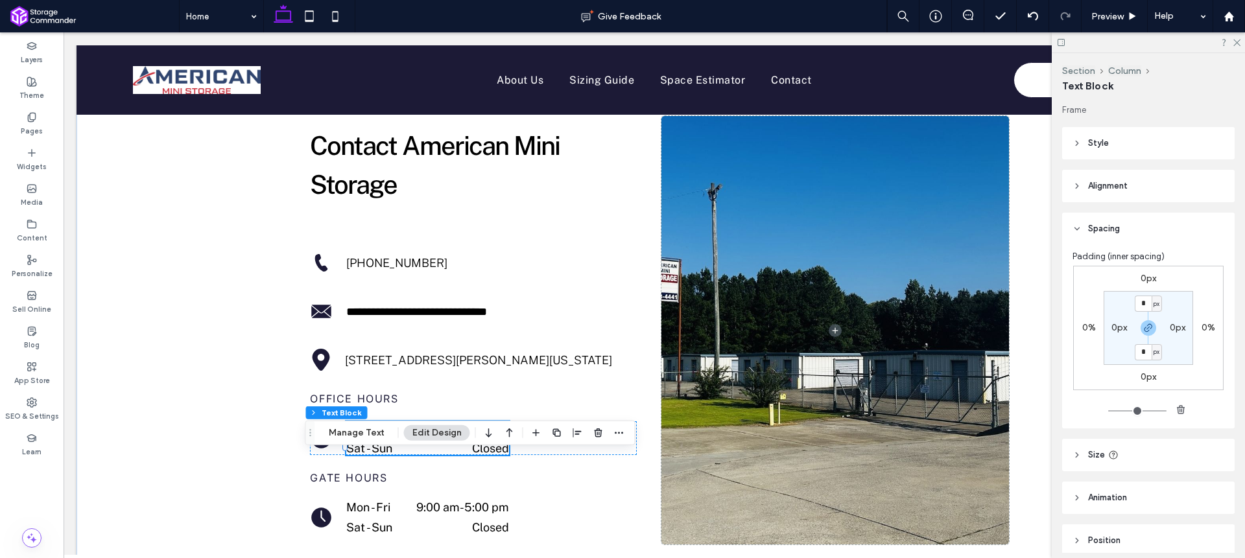
click at [1135, 446] on header "Size" at bounding box center [1148, 455] width 172 height 32
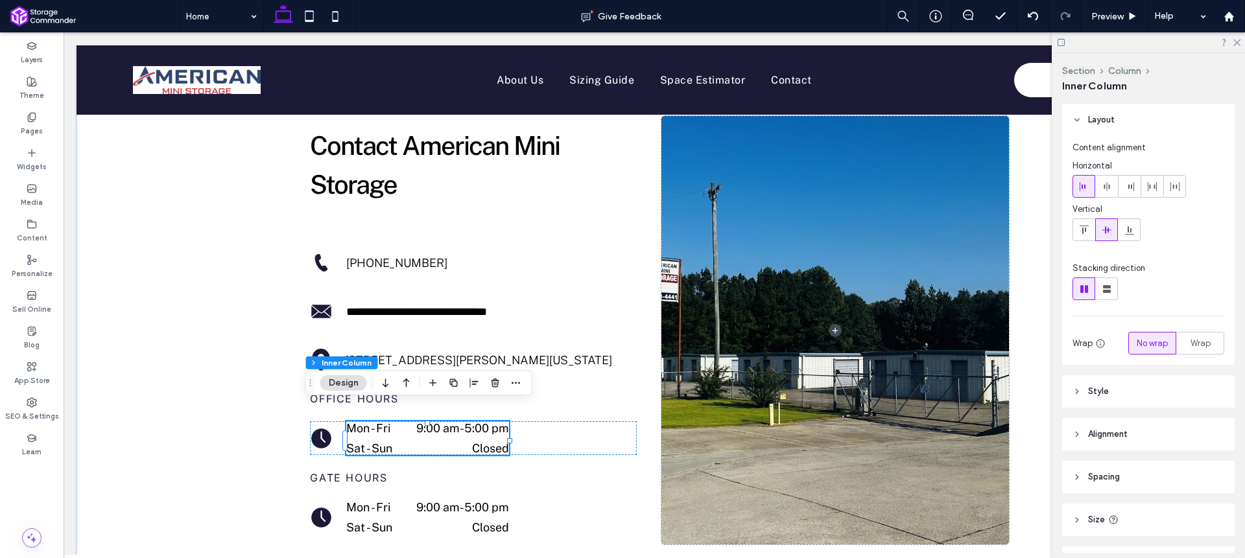
click at [1141, 471] on header "Spacing" at bounding box center [1148, 477] width 172 height 32
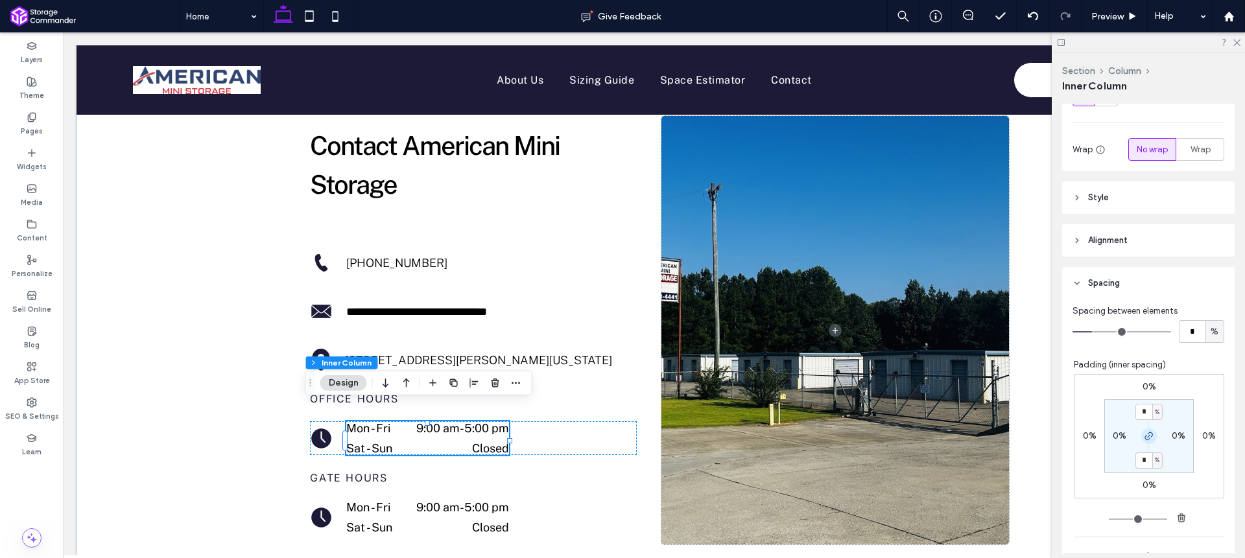
scroll to position [211, 0]
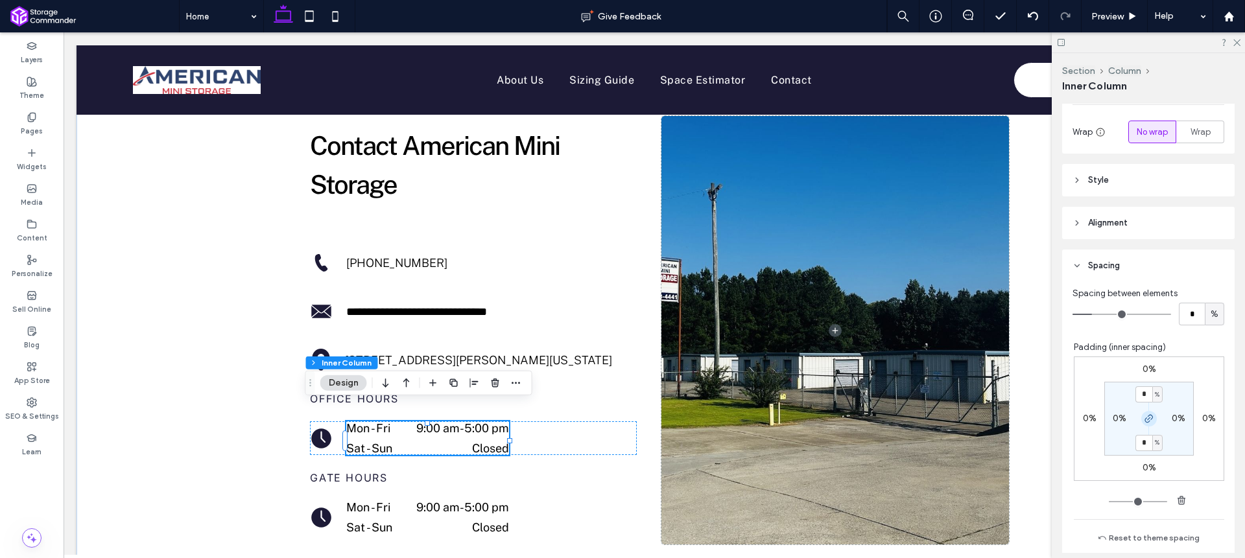
click at [1145, 417] on use "button" at bounding box center [1149, 419] width 8 height 8
click at [1145, 368] on label "0%" at bounding box center [1150, 369] width 14 height 11
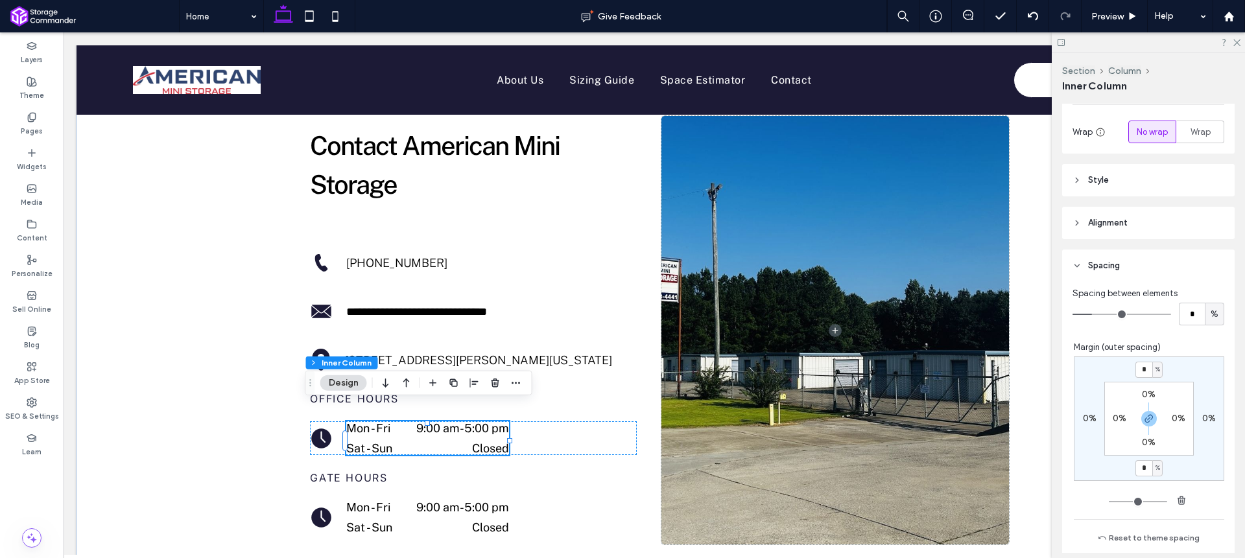
click at [1156, 368] on span "%" at bounding box center [1158, 369] width 5 height 13
click at [1150, 389] on div "px" at bounding box center [1146, 389] width 18 height 23
click at [1155, 370] on span "px" at bounding box center [1158, 369] width 6 height 13
click at [1151, 403] on div "%" at bounding box center [1146, 412] width 18 height 23
click at [1147, 412] on span "button" at bounding box center [1149, 419] width 16 height 16
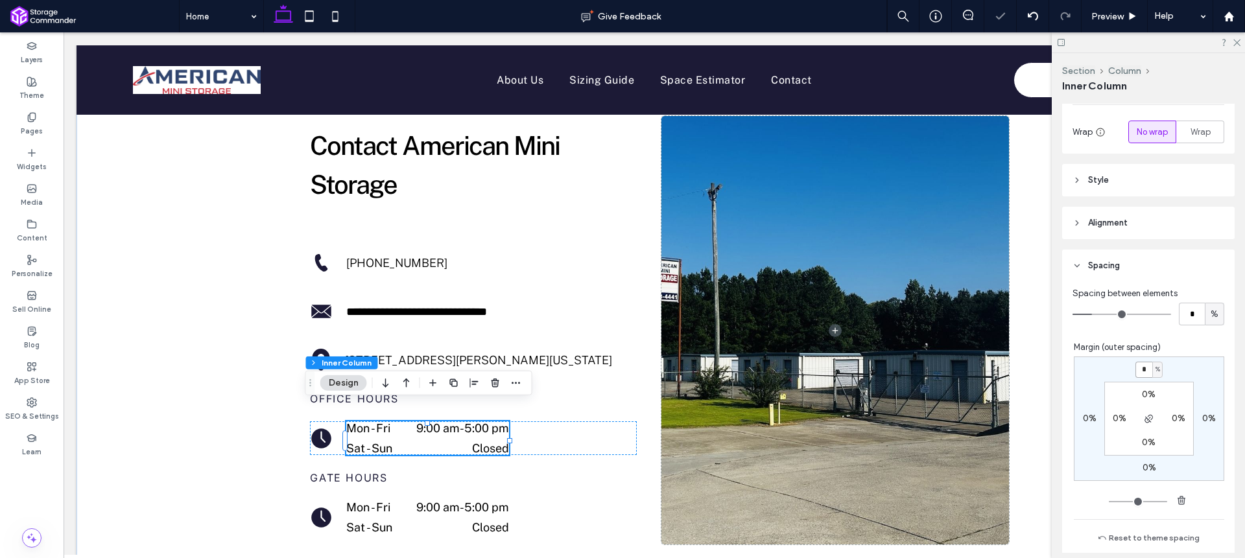
click at [1135, 368] on input "*" at bounding box center [1143, 370] width 17 height 16
type input "**"
type input "*"
click at [1173, 370] on div "** % 0% 0% 0% 0% 0% 0% 0%" at bounding box center [1149, 419] width 150 height 125
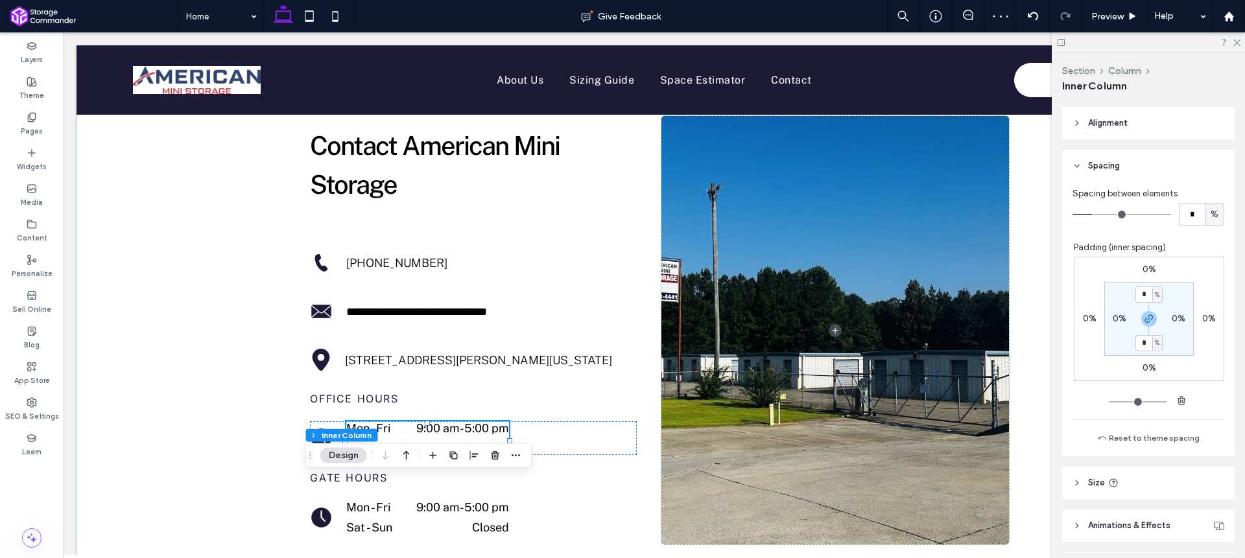
scroll to position [315, 0]
click at [1143, 267] on label "0%" at bounding box center [1150, 266] width 14 height 11
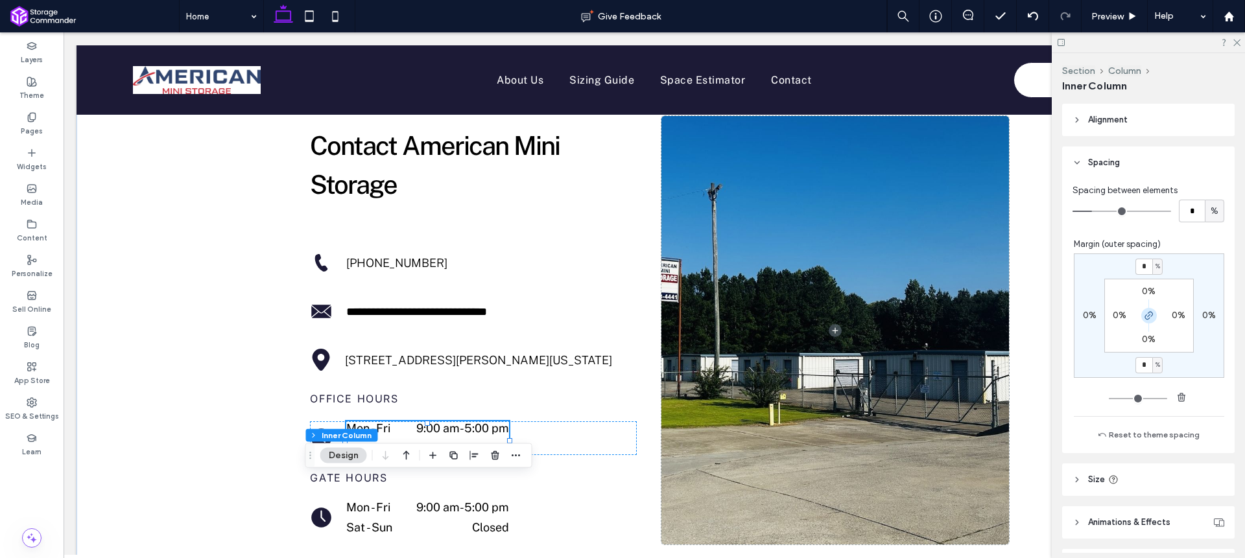
click at [1138, 326] on section "0% 0% 0% 0%" at bounding box center [1148, 316] width 89 height 74
click at [1144, 320] on icon "button" at bounding box center [1149, 316] width 10 height 10
click at [1137, 273] on input "*" at bounding box center [1143, 267] width 17 height 16
type input "**"
type input "*"
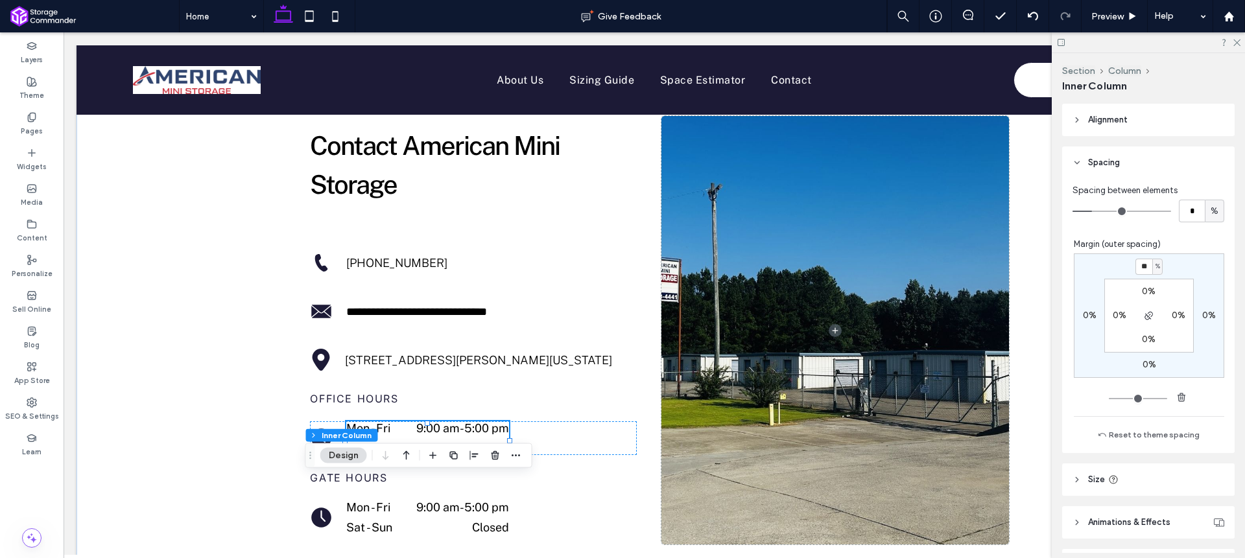
click at [1170, 265] on div "** % 0% 0% 0% 0% 0% 0% 0%" at bounding box center [1149, 316] width 150 height 125
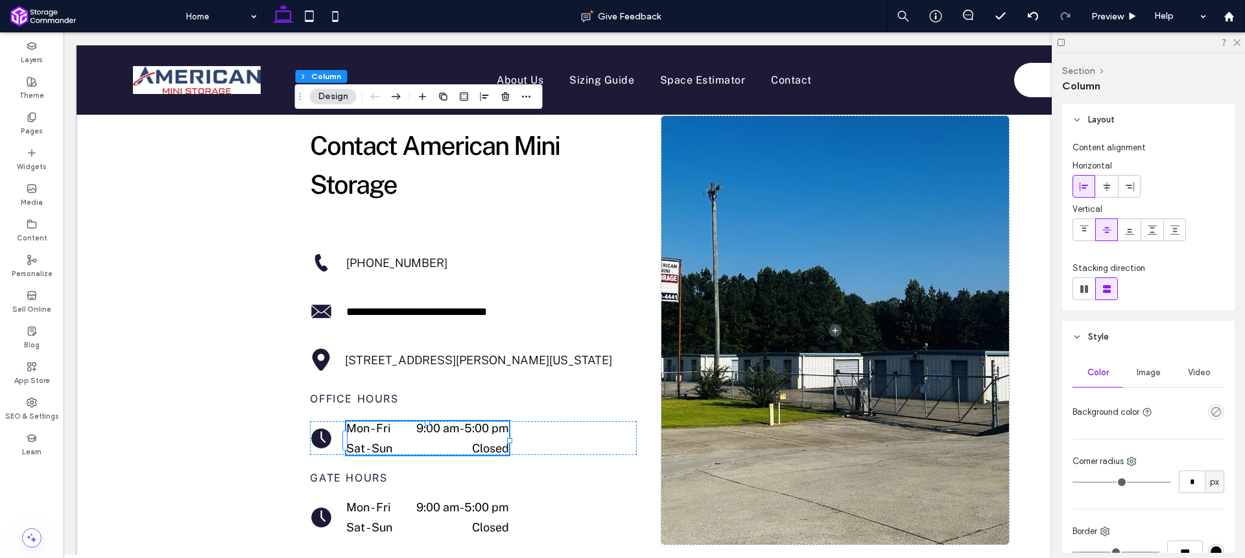
scroll to position [255, 0]
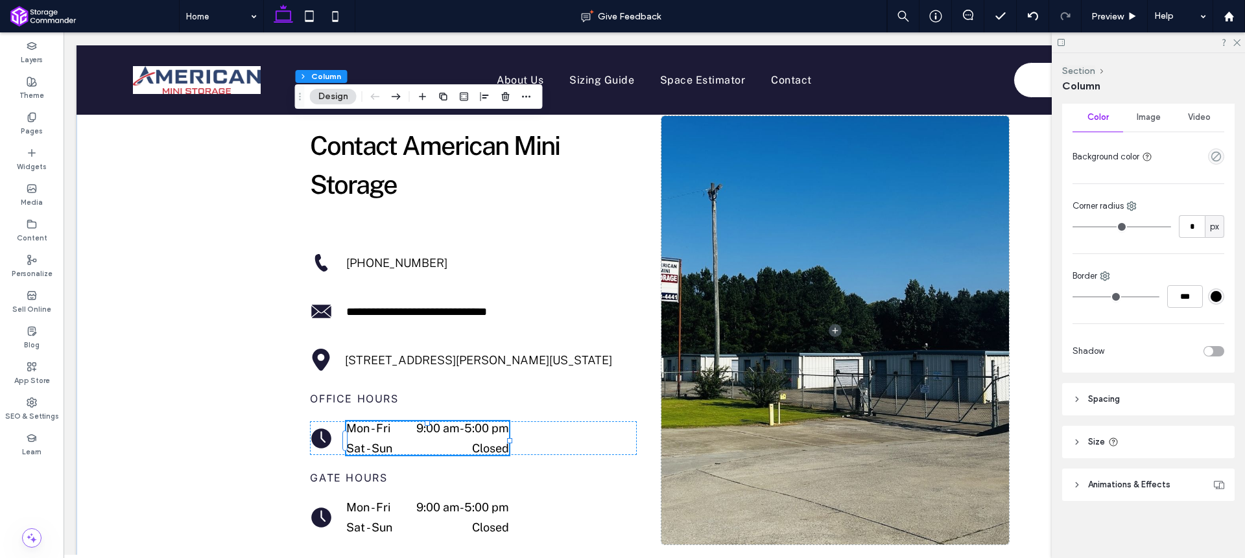
click at [1152, 403] on header "Spacing" at bounding box center [1148, 399] width 172 height 32
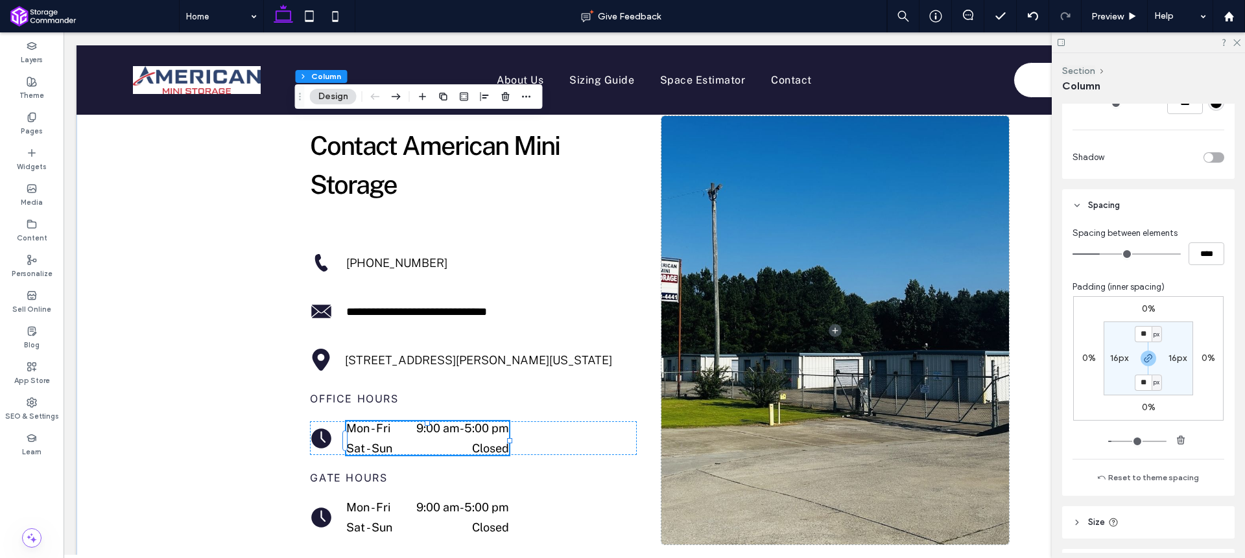
scroll to position [442, 0]
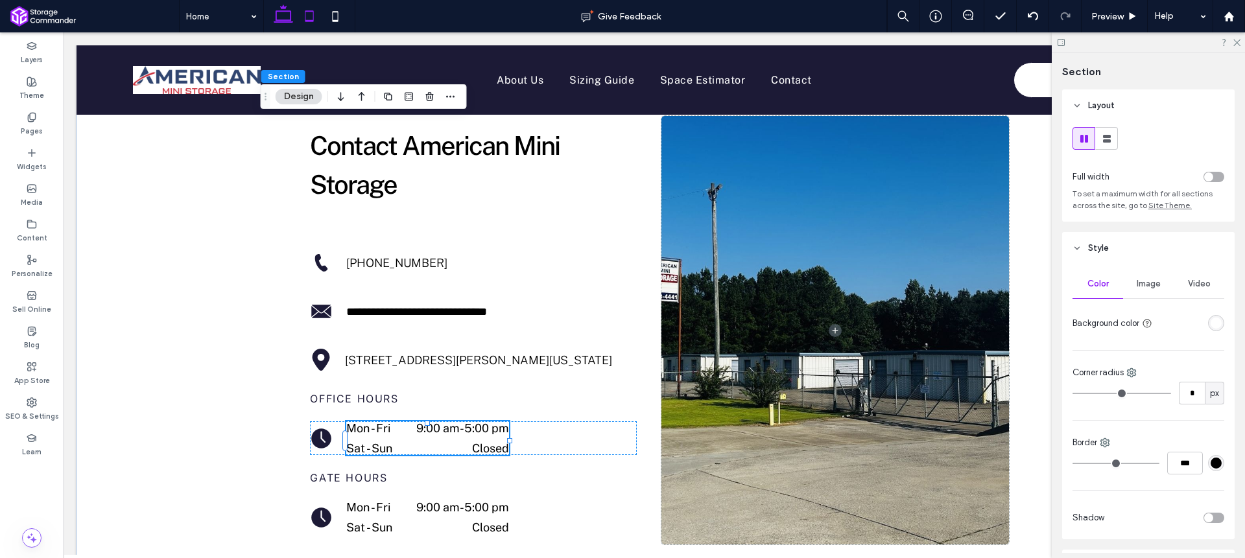
click at [307, 15] on icon at bounding box center [309, 16] width 26 height 26
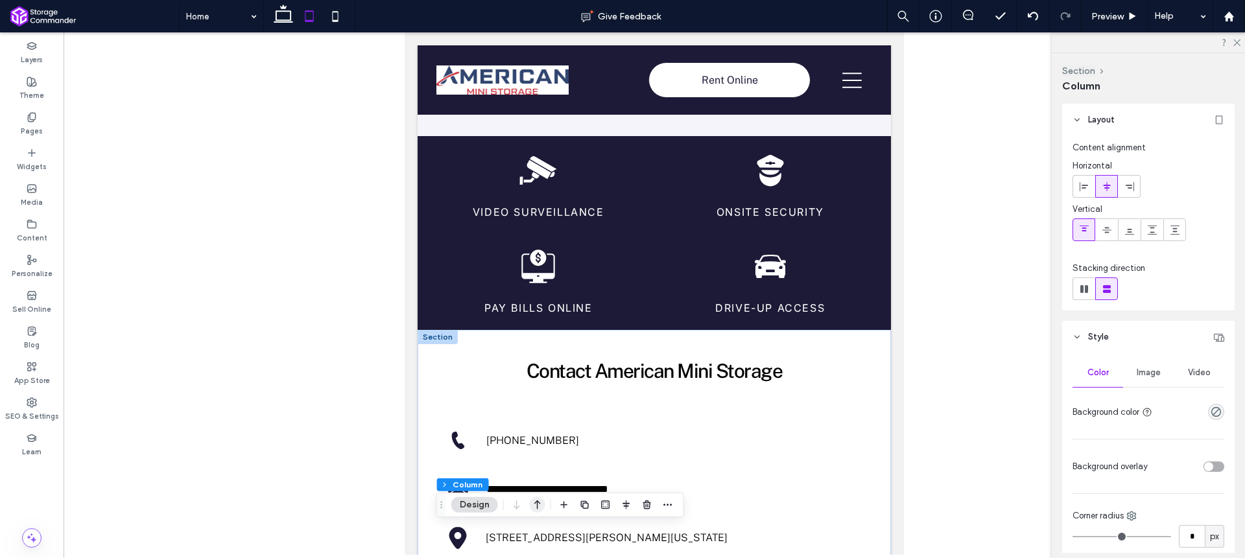
click at [540, 499] on icon "button" at bounding box center [538, 504] width 16 height 23
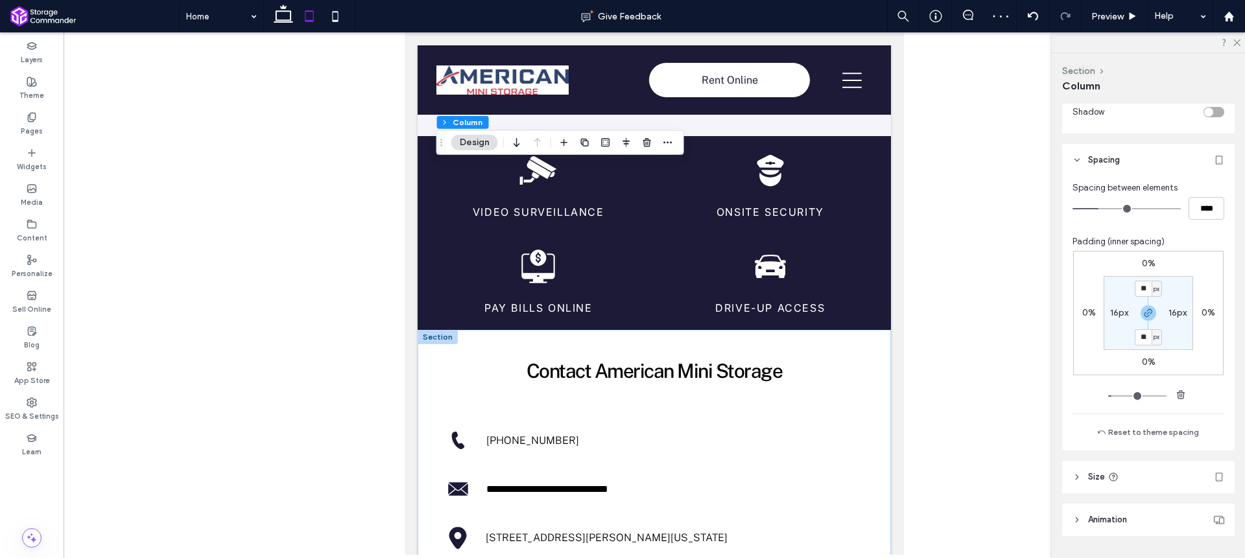
scroll to position [584, 0]
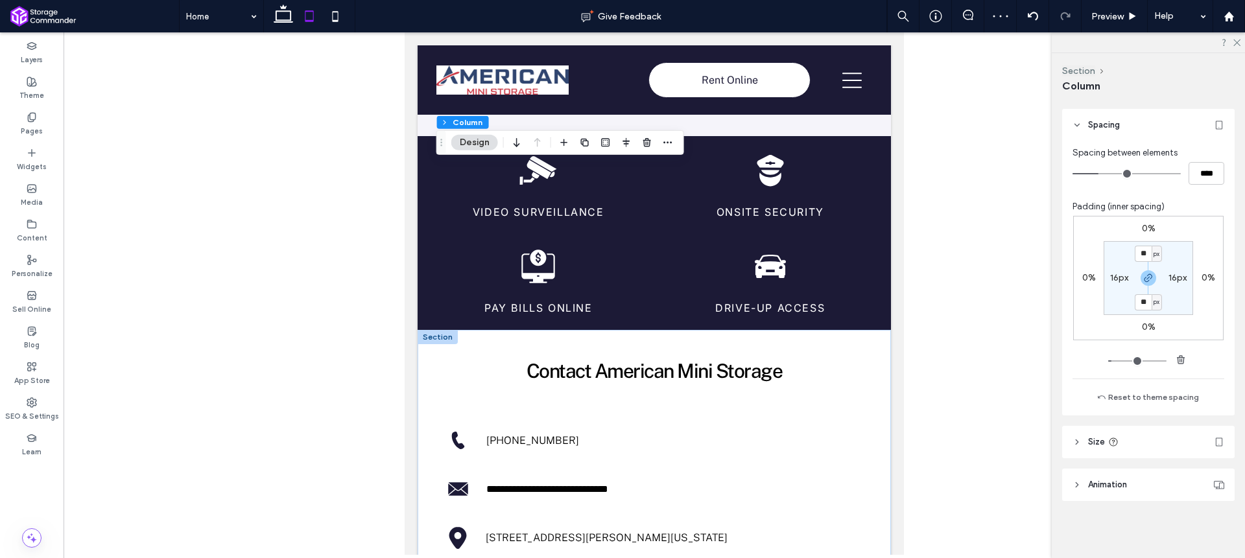
click at [1159, 445] on header "Size" at bounding box center [1148, 442] width 172 height 32
click at [1182, 473] on input "**" at bounding box center [1192, 475] width 26 height 23
type input "***"
click at [1189, 422] on div "Layout Content alignment Horizontal Vertical Stacking direction Style Color Ima…" at bounding box center [1152, 328] width 181 height 449
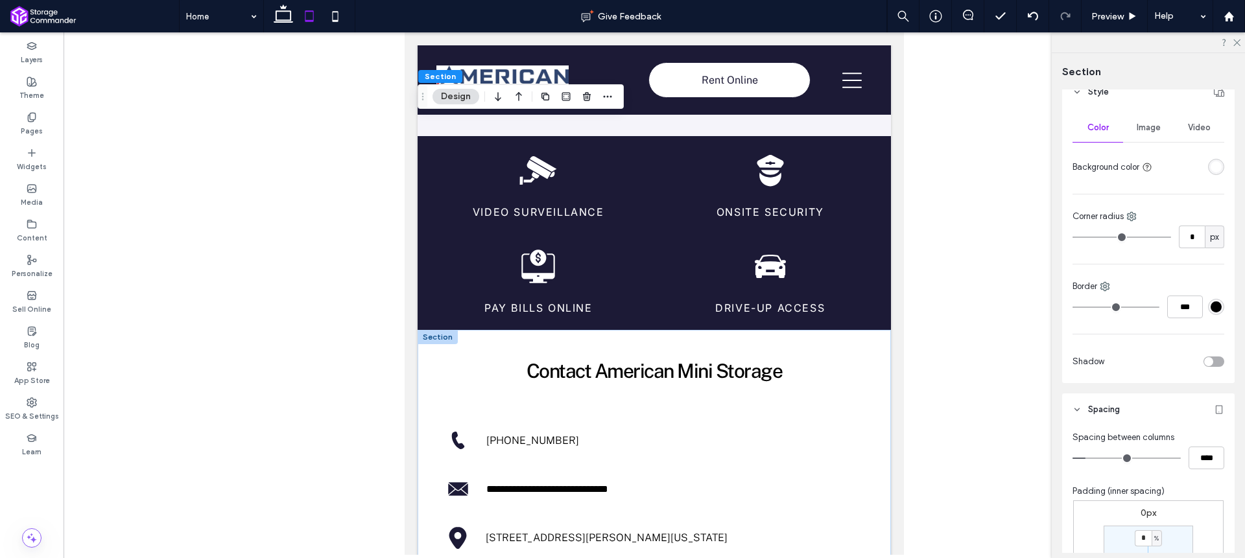
scroll to position [337, 0]
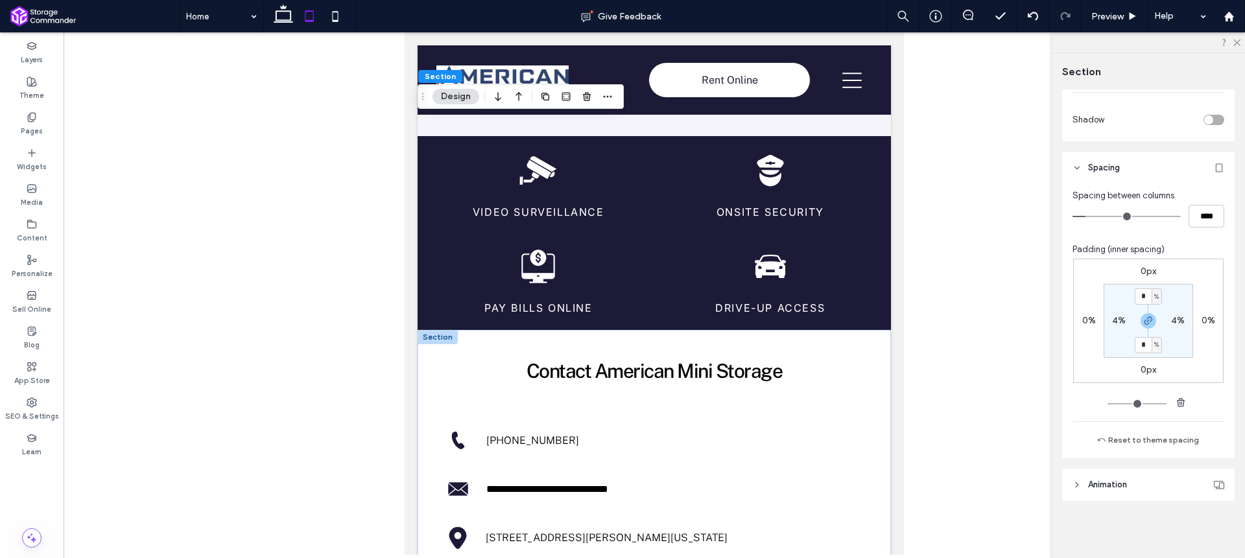
type input "*"
drag, startPoint x: 1183, startPoint y: 347, endPoint x: 1119, endPoint y: 351, distance: 63.7
click at [1183, 348] on section "* % 4% * % 4%" at bounding box center [1148, 321] width 89 height 74
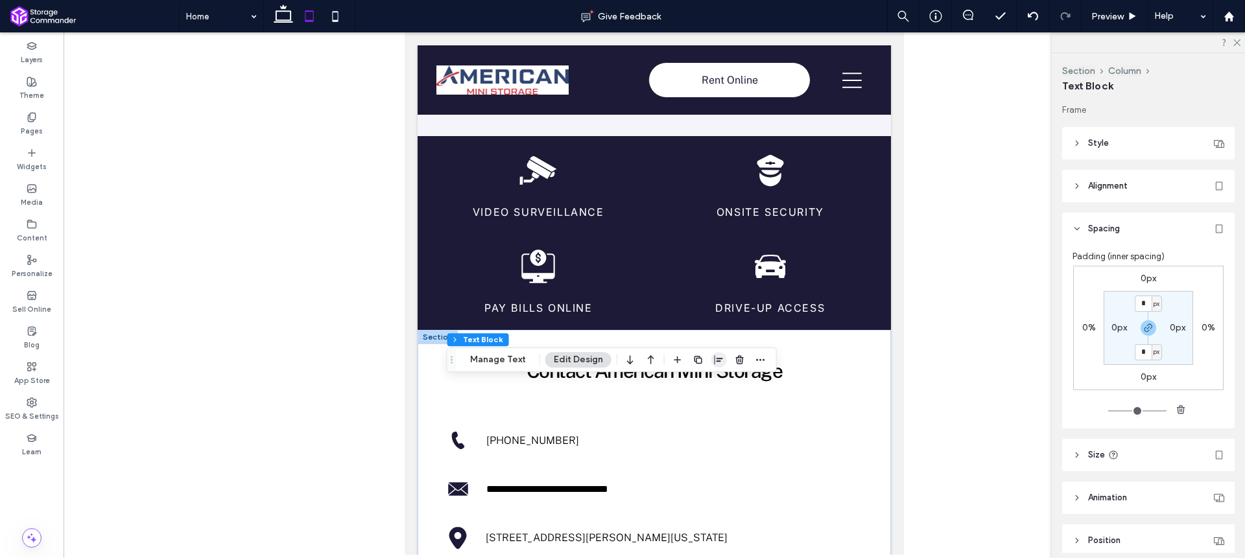
click at [714, 361] on icon "button" at bounding box center [719, 360] width 10 height 10
click at [682, 384] on use "flex-start" at bounding box center [684, 385] width 8 height 9
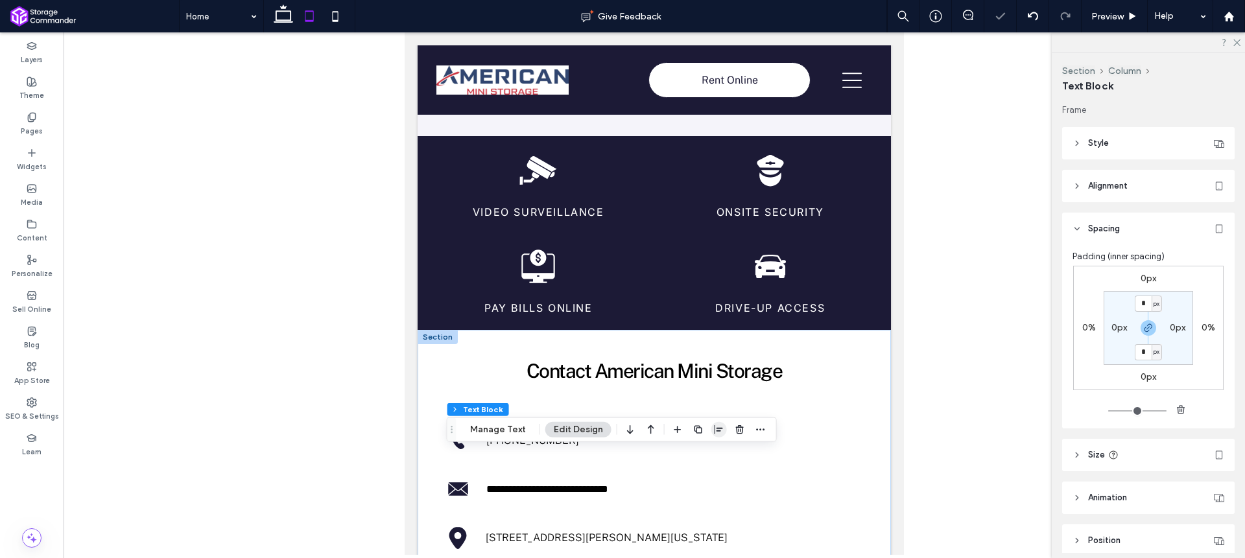
click at [715, 428] on use "button" at bounding box center [719, 429] width 8 height 9
click at [682, 450] on icon "flex-start" at bounding box center [685, 455] width 10 height 10
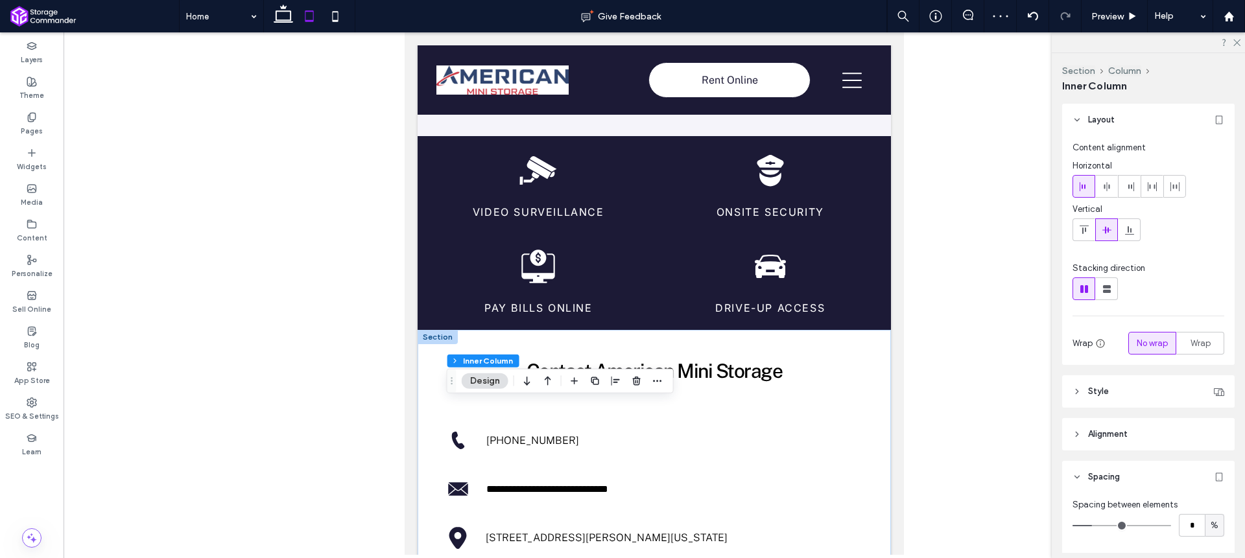
click at [1130, 423] on header "Alignment" at bounding box center [1148, 434] width 172 height 32
click at [1133, 431] on header "Alignment" at bounding box center [1148, 434] width 172 height 32
click at [1131, 394] on header "Style" at bounding box center [1148, 391] width 172 height 32
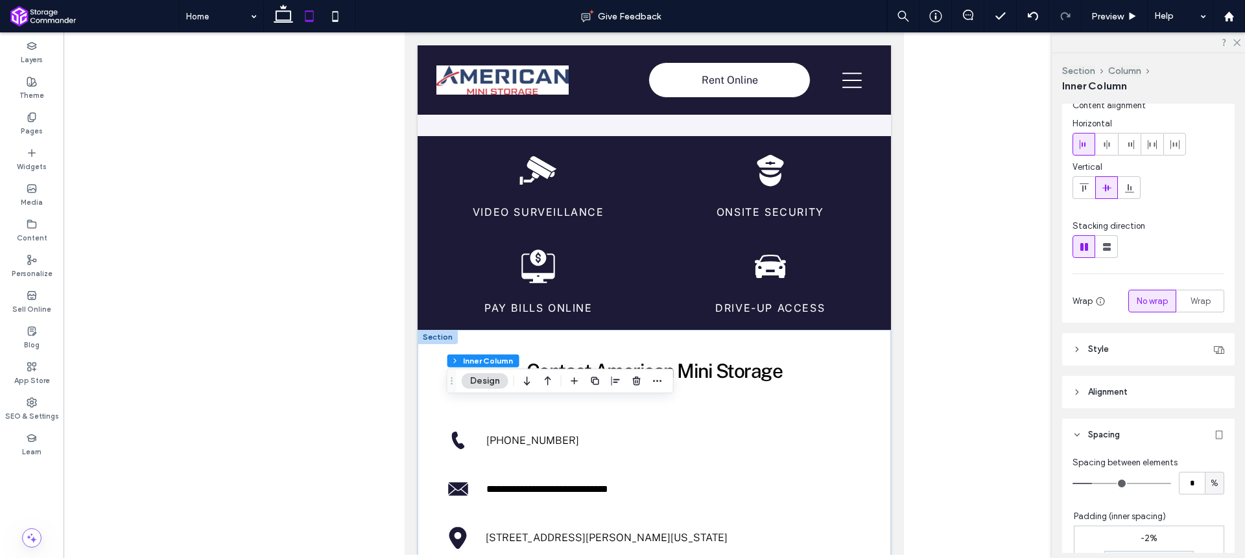
scroll to position [202, 0]
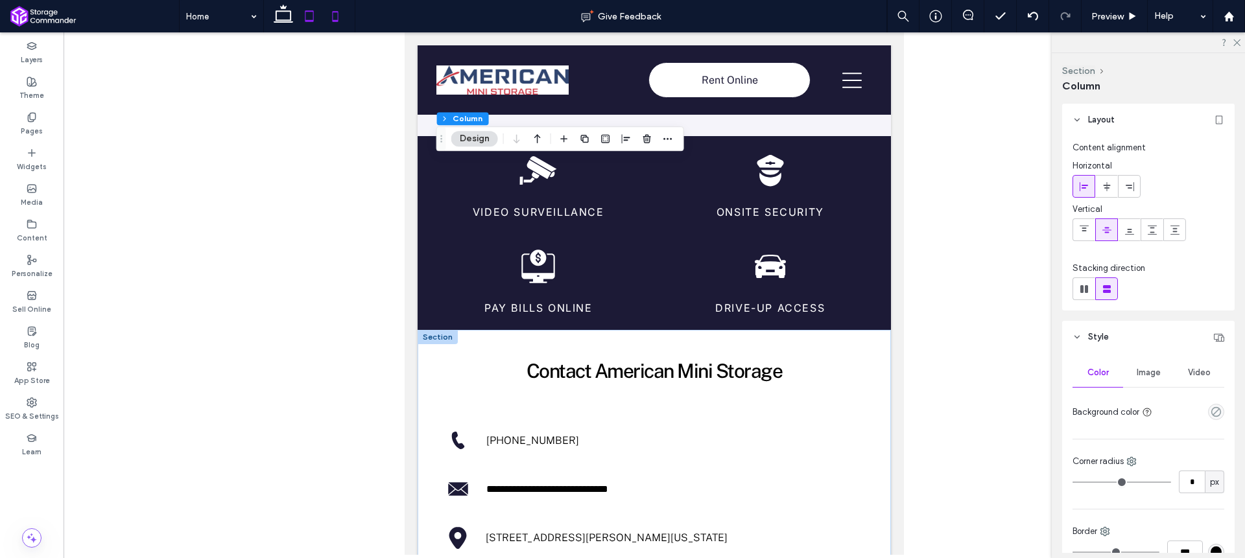
click at [332, 23] on icon at bounding box center [335, 16] width 26 height 26
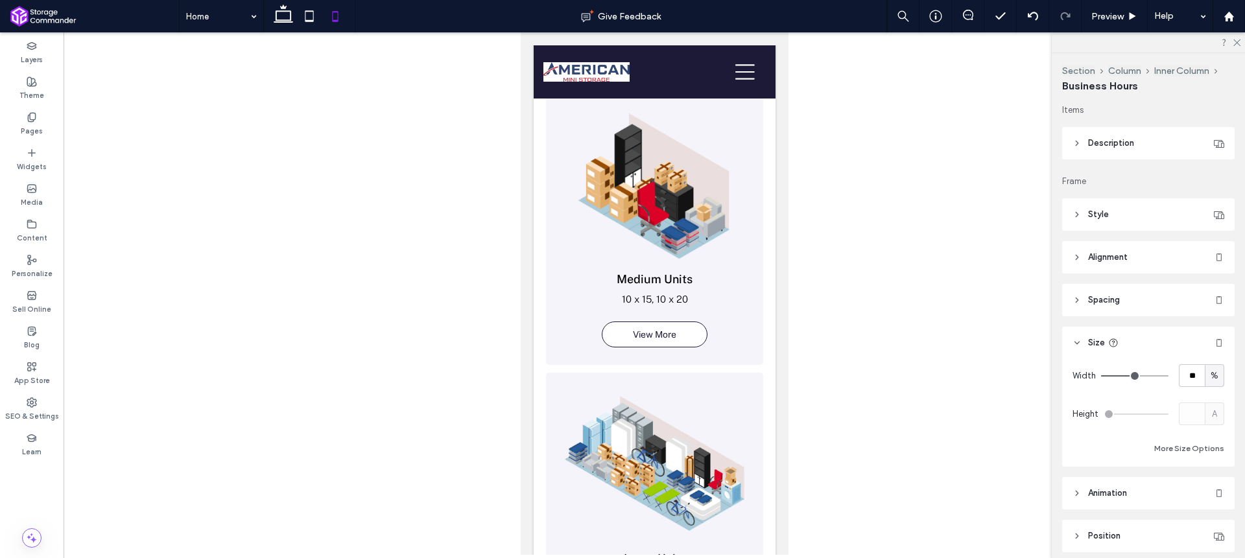
type input "**"
type input "****"
type input "**"
type input "****"
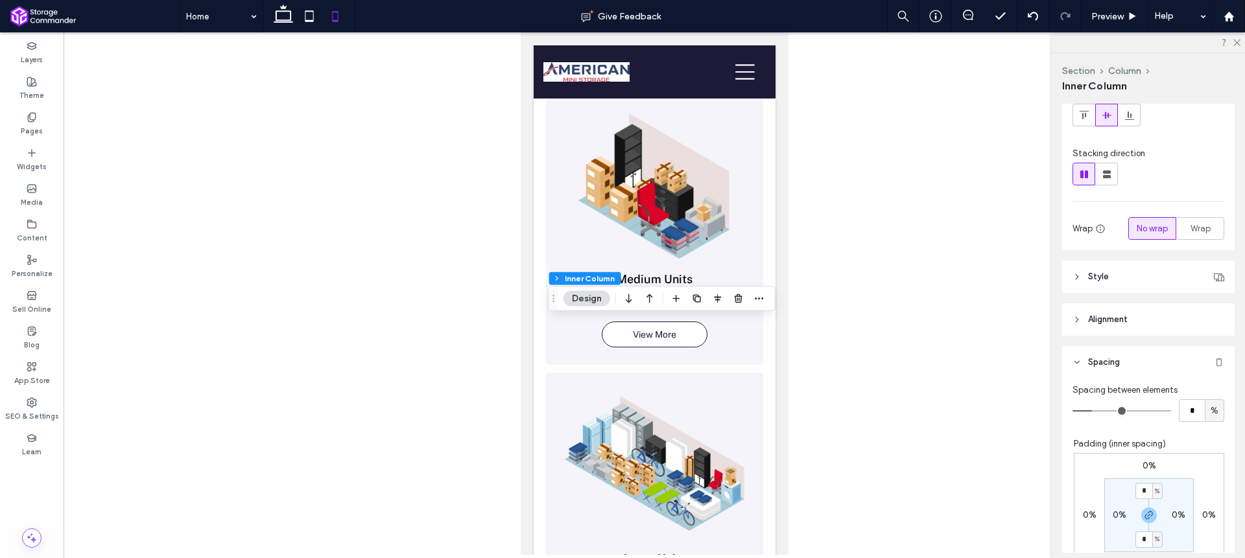
scroll to position [162, 0]
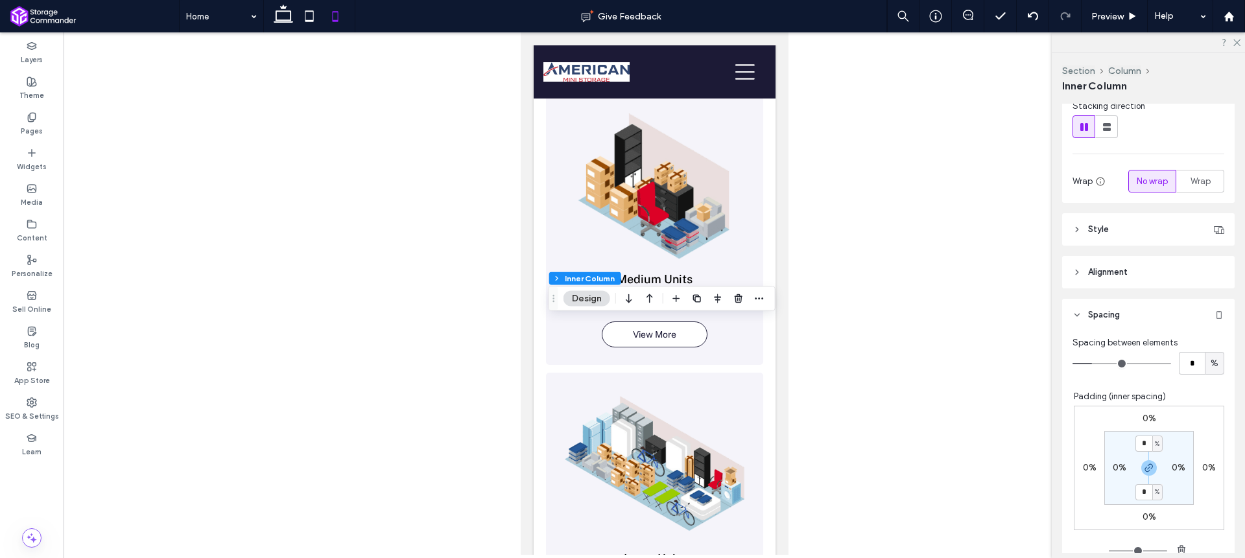
click at [1125, 261] on header "Alignment" at bounding box center [1148, 272] width 172 height 32
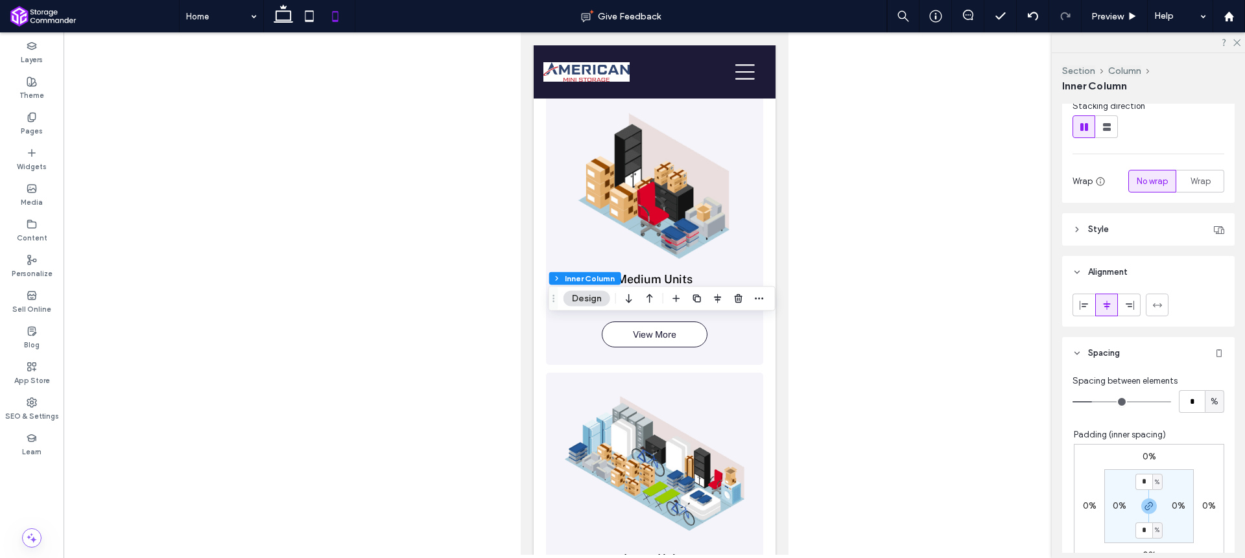
click at [1129, 268] on header "Alignment" at bounding box center [1148, 272] width 172 height 32
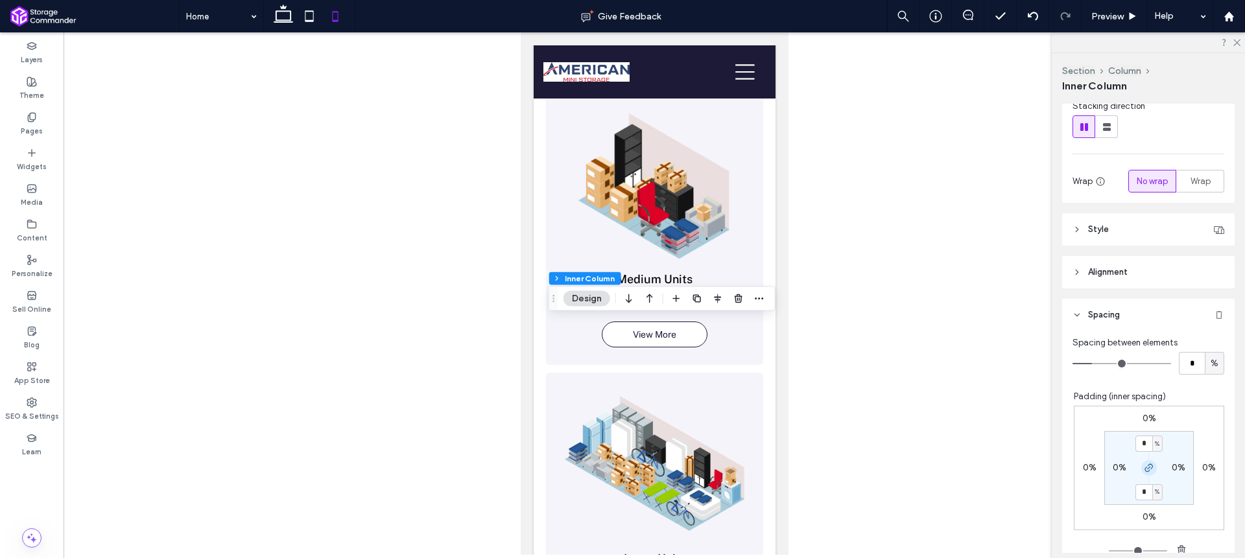
click at [1144, 469] on icon "button" at bounding box center [1149, 468] width 10 height 10
click at [1141, 444] on input "*" at bounding box center [1143, 444] width 17 height 16
click at [1145, 418] on label "0%" at bounding box center [1150, 418] width 14 height 11
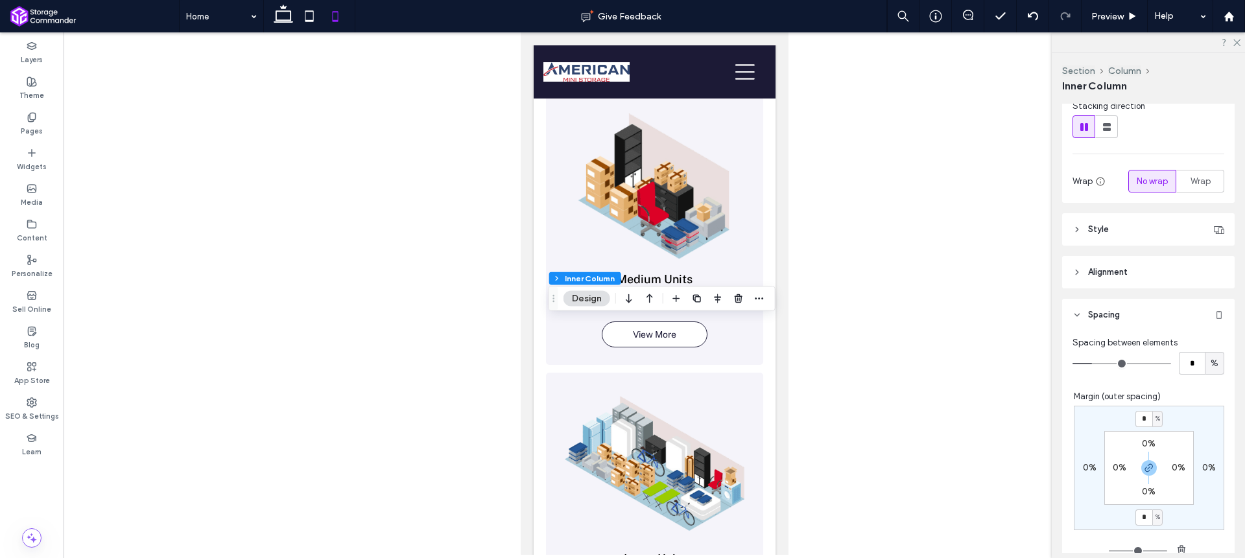
drag, startPoint x: 1143, startPoint y: 466, endPoint x: 1146, endPoint y: 449, distance: 17.1
click at [1144, 466] on icon "button" at bounding box center [1149, 468] width 10 height 10
click at [1139, 421] on input "*" at bounding box center [1143, 419] width 17 height 16
type input "**"
type input "*"
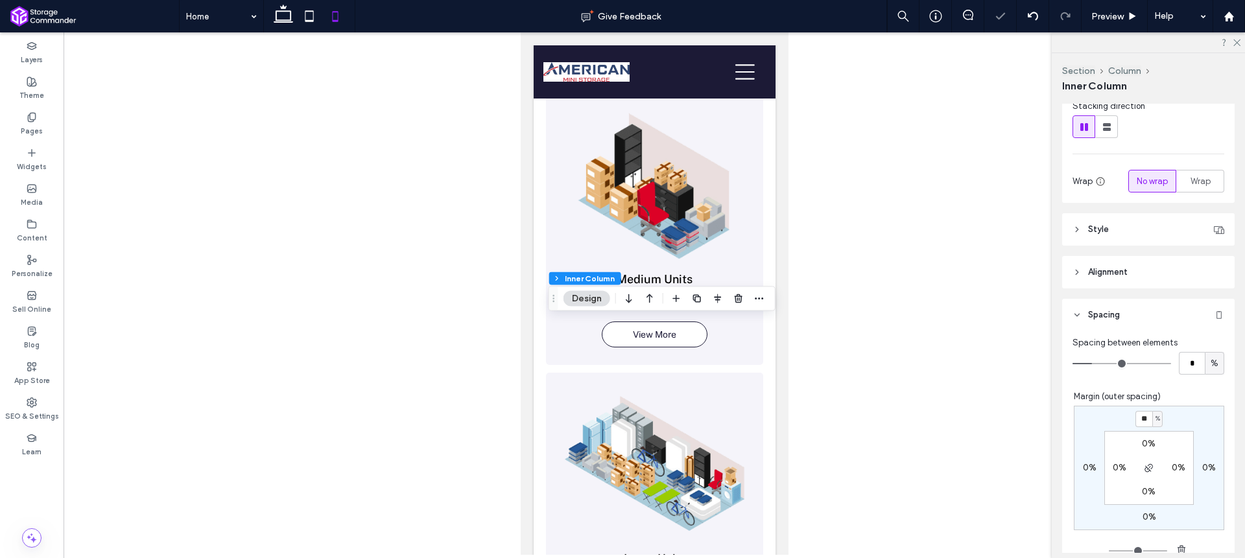
click at [1171, 395] on div "Margin (outer spacing)" at bounding box center [1149, 396] width 150 height 13
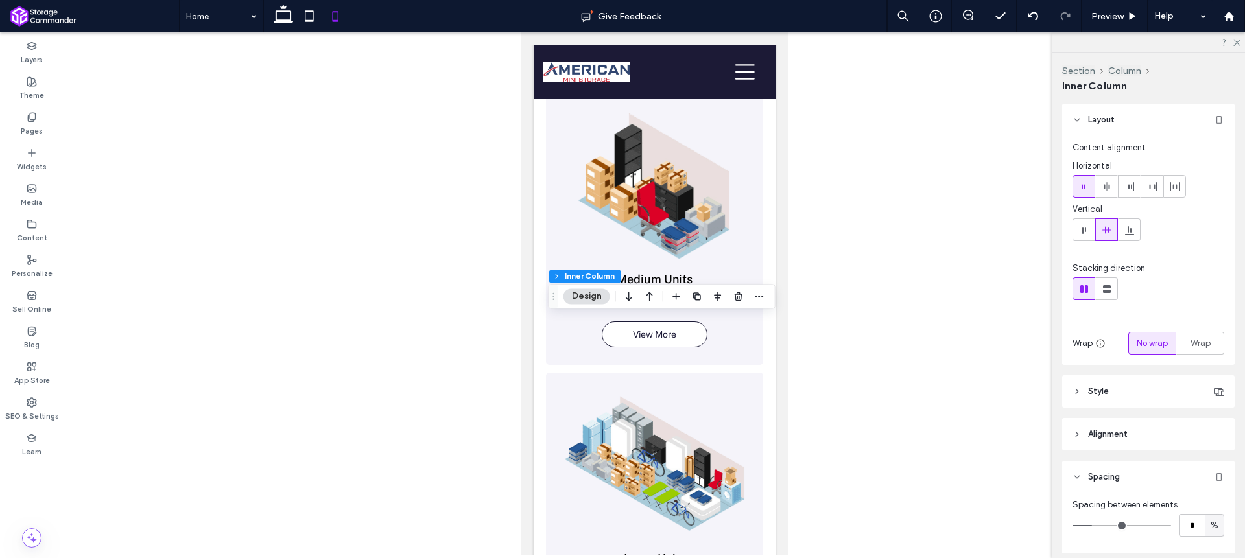
click at [1138, 434] on header "Alignment" at bounding box center [1148, 434] width 172 height 32
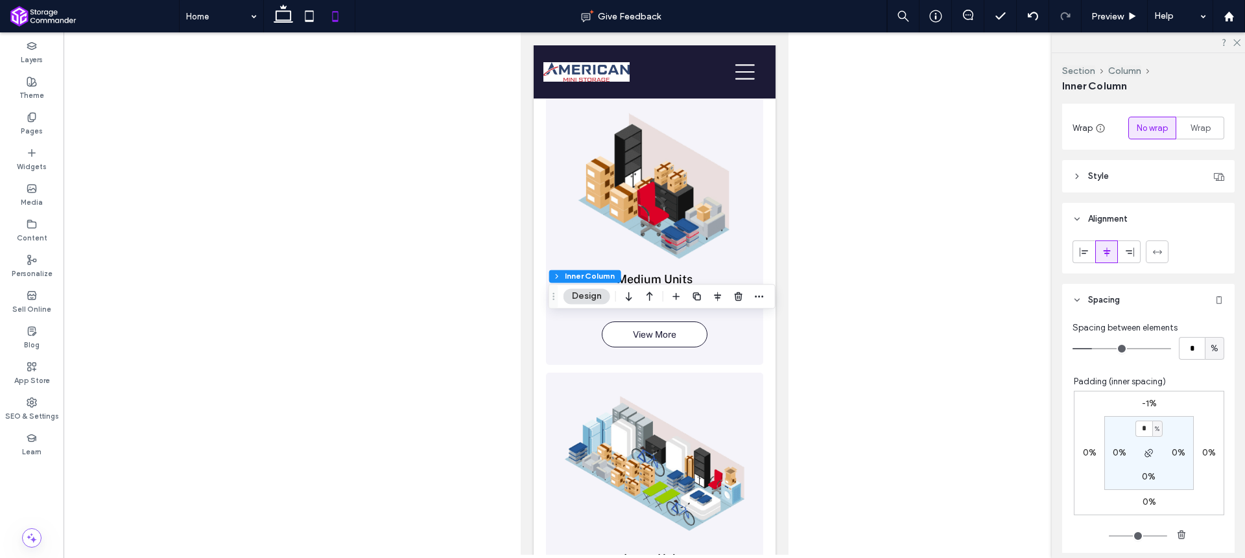
scroll to position [222, 0]
click at [1143, 401] on label "-1%" at bounding box center [1149, 397] width 15 height 11
type input "*"
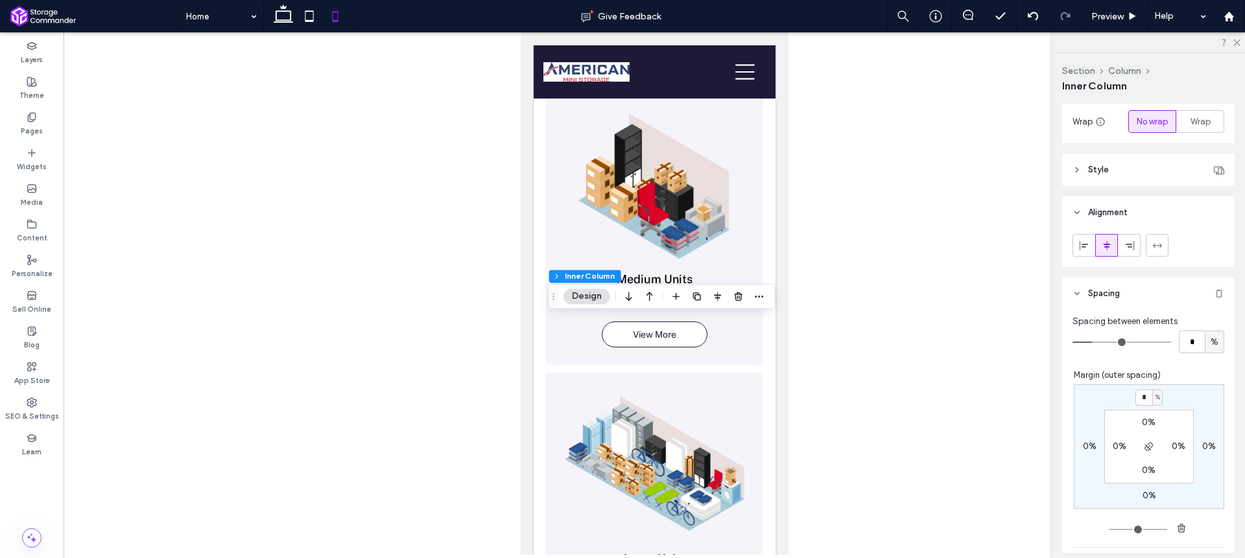
type input "*"
click at [1167, 396] on div "* % 0% 0% 0% 0% 0% 0% 0%" at bounding box center [1149, 447] width 150 height 125
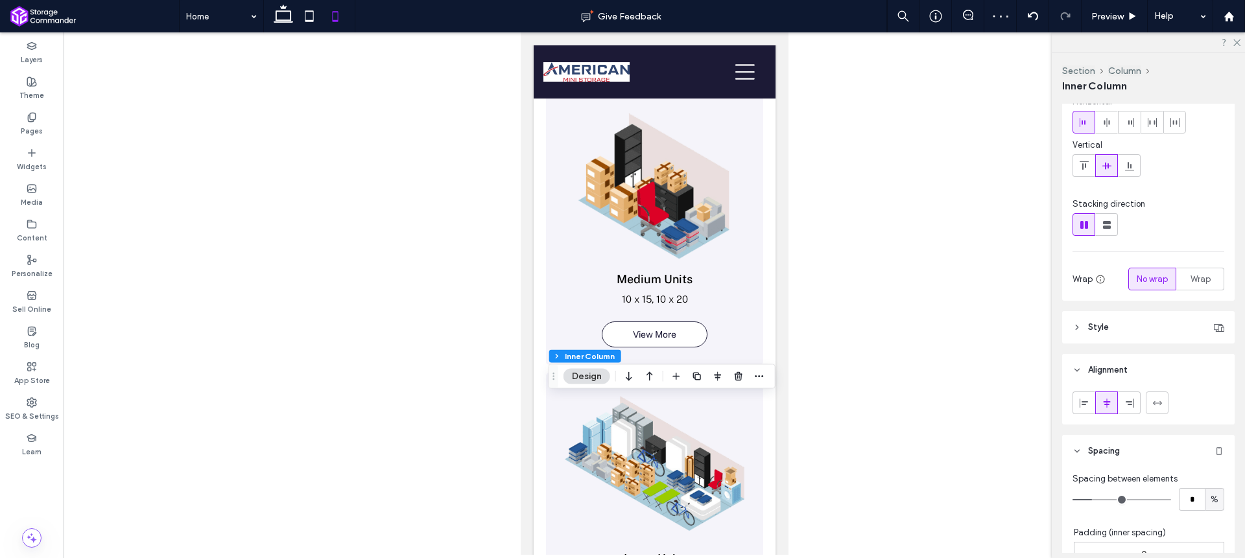
scroll to position [309, 0]
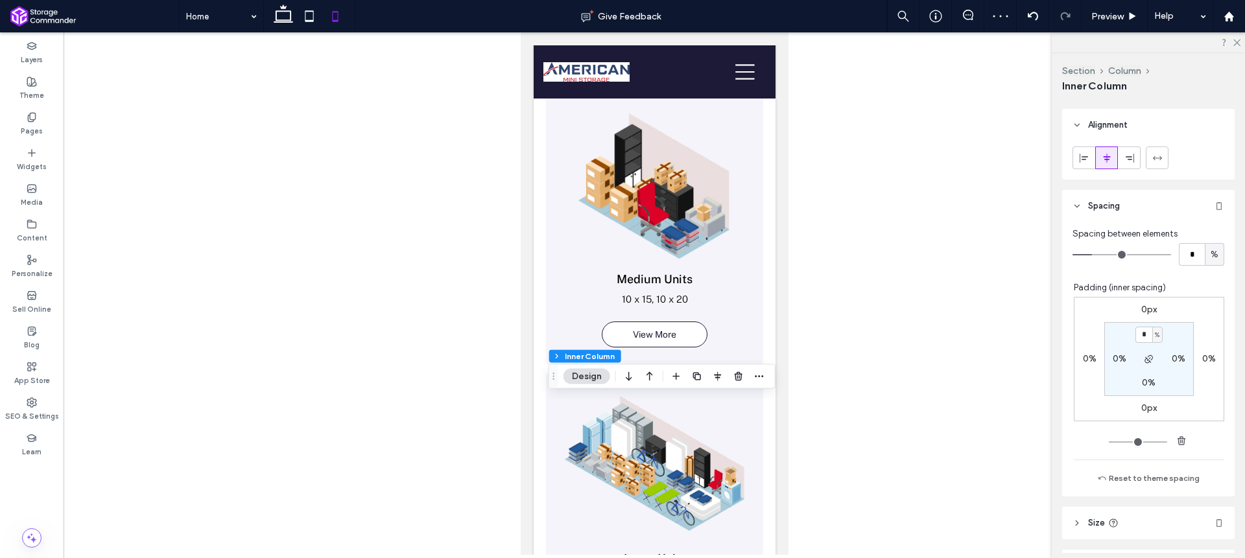
click at [1142, 311] on label "0px" at bounding box center [1149, 309] width 16 height 11
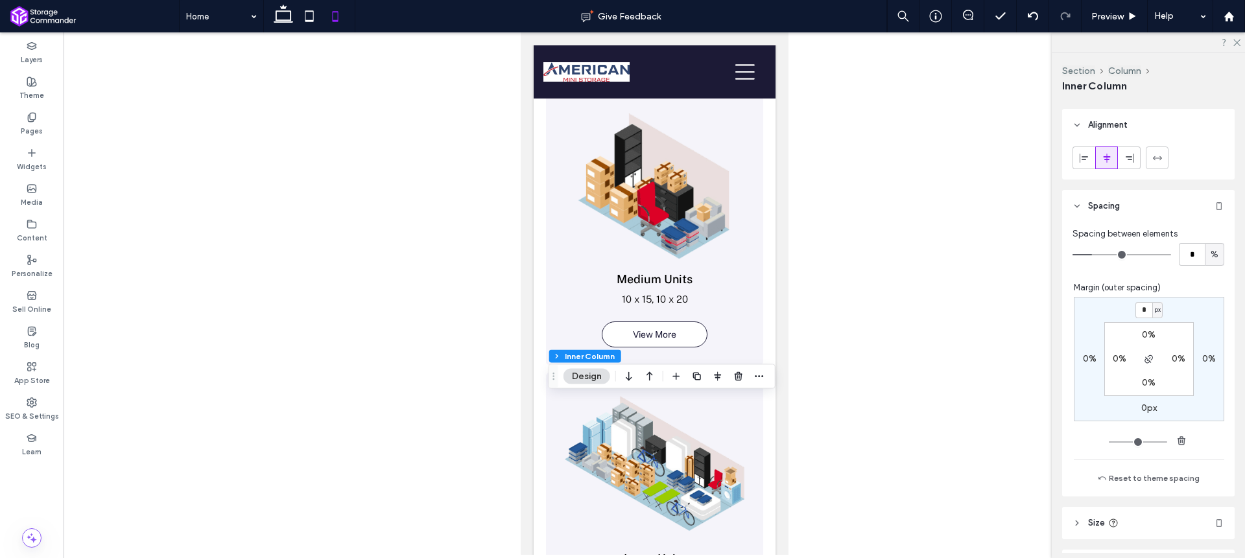
click at [1155, 311] on span "px" at bounding box center [1158, 309] width 6 height 13
click at [1149, 353] on div "%" at bounding box center [1146, 352] width 18 height 23
click at [1137, 309] on input "*" at bounding box center [1143, 310] width 17 height 16
type input "**"
type input "*"
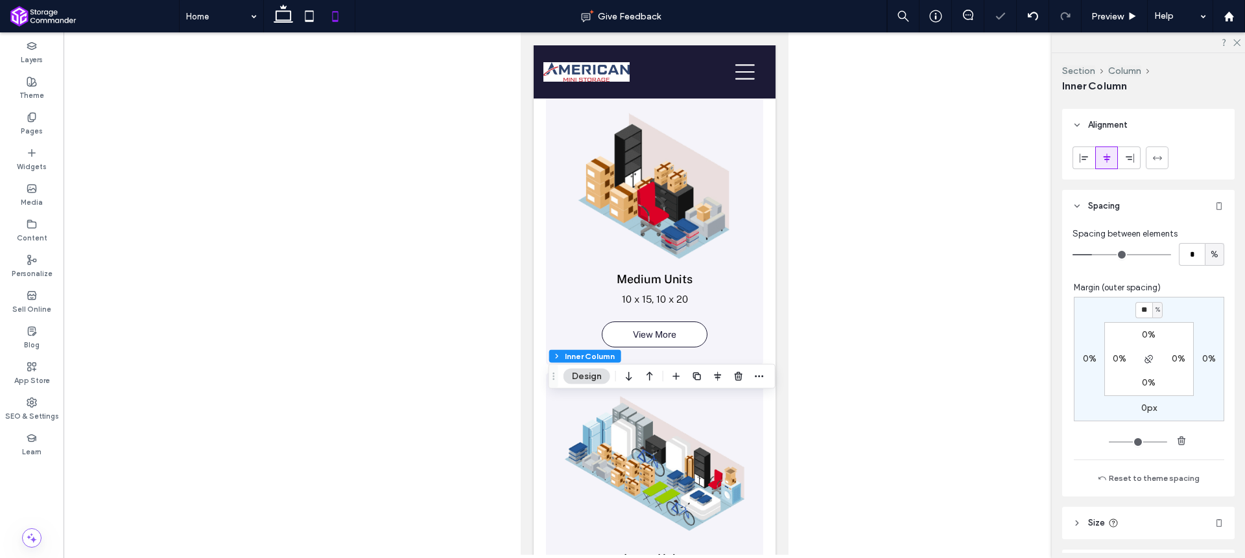
click at [1178, 313] on div "** % 0% 0px 0% 0% 0% 0% 0%" at bounding box center [1149, 359] width 150 height 125
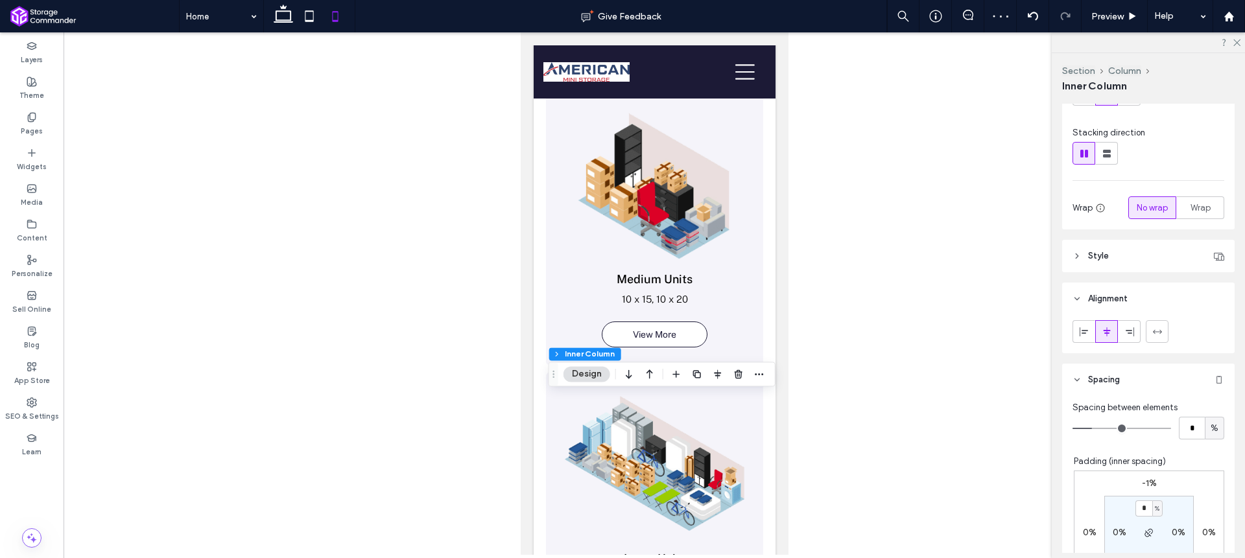
scroll to position [184, 0]
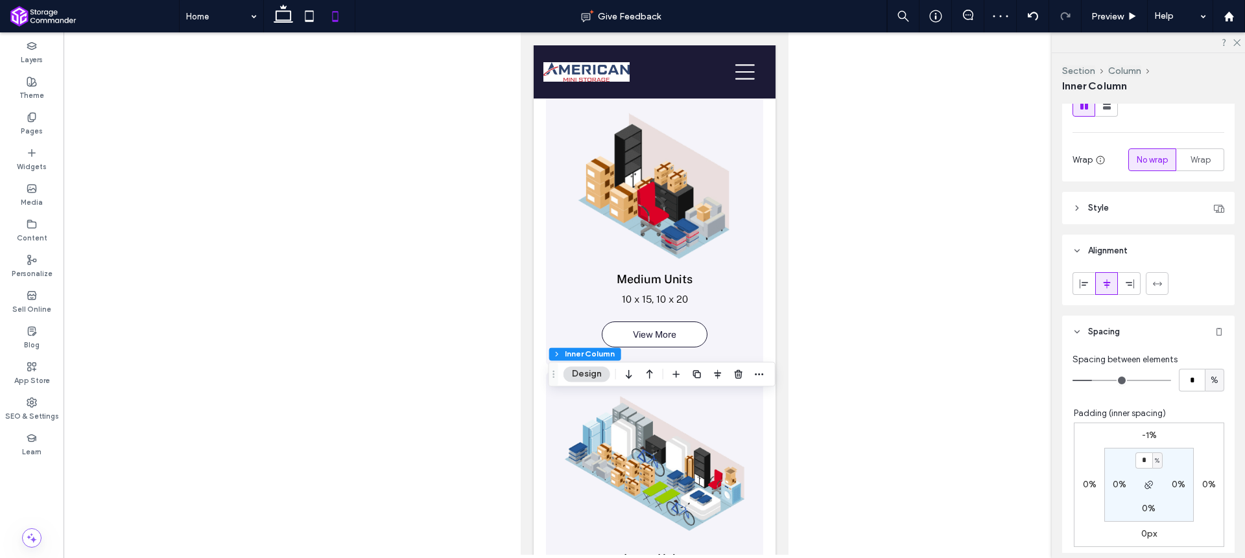
click at [1143, 434] on label "-1%" at bounding box center [1149, 435] width 15 height 11
type input "*"
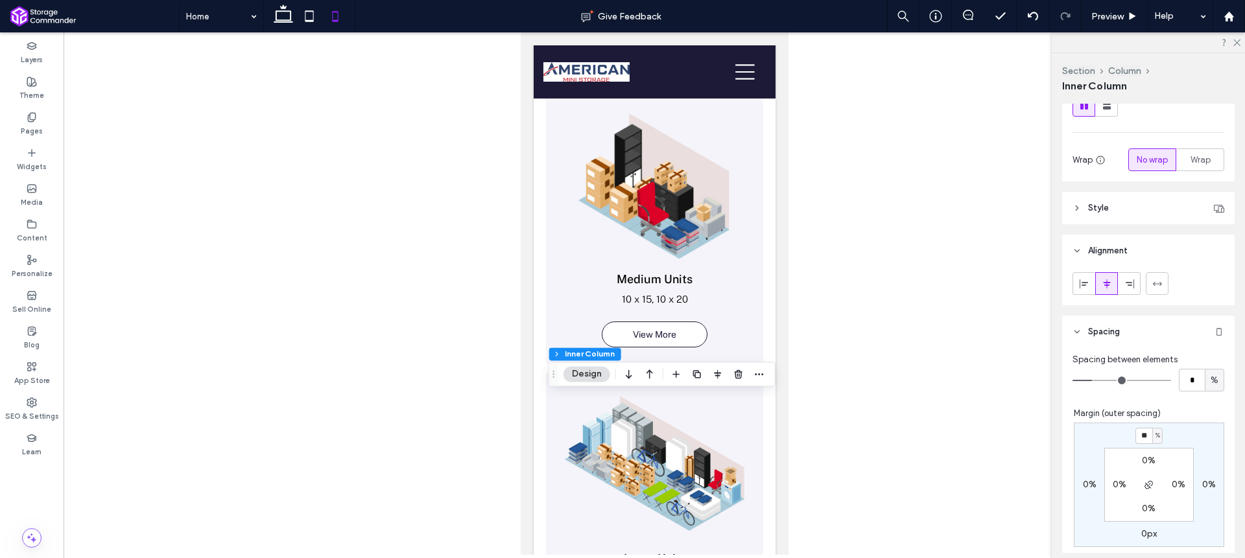
type input "**"
type input "*"
drag, startPoint x: 1168, startPoint y: 423, endPoint x: 1016, endPoint y: 423, distance: 152.4
click at [1169, 423] on div "** % 0% 0px 0% 0% 0% 0% 0%" at bounding box center [1149, 485] width 150 height 125
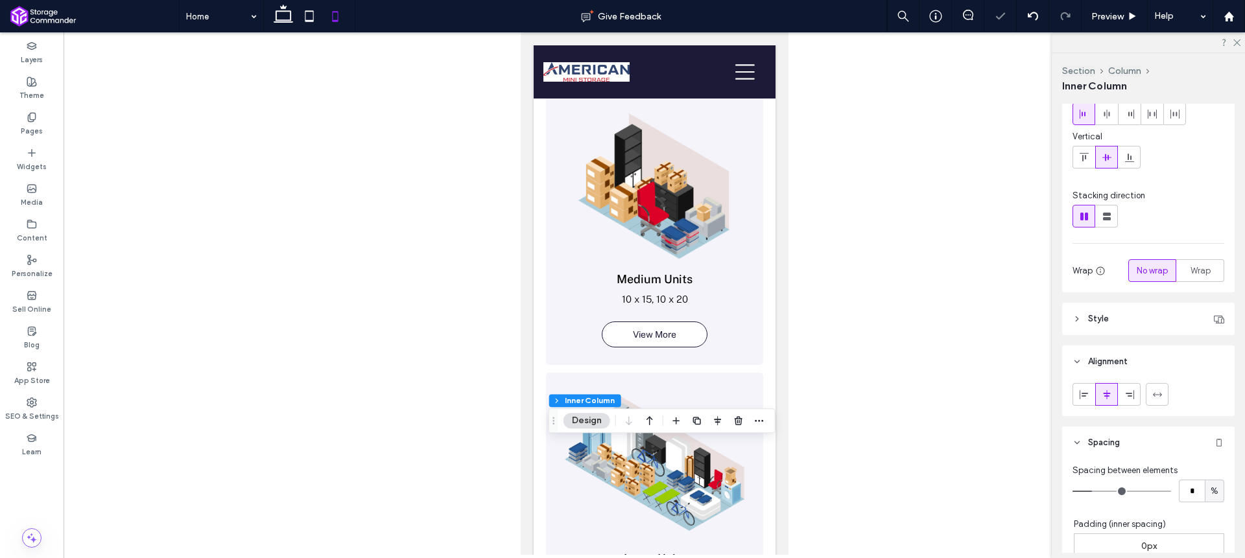
scroll to position [433, 0]
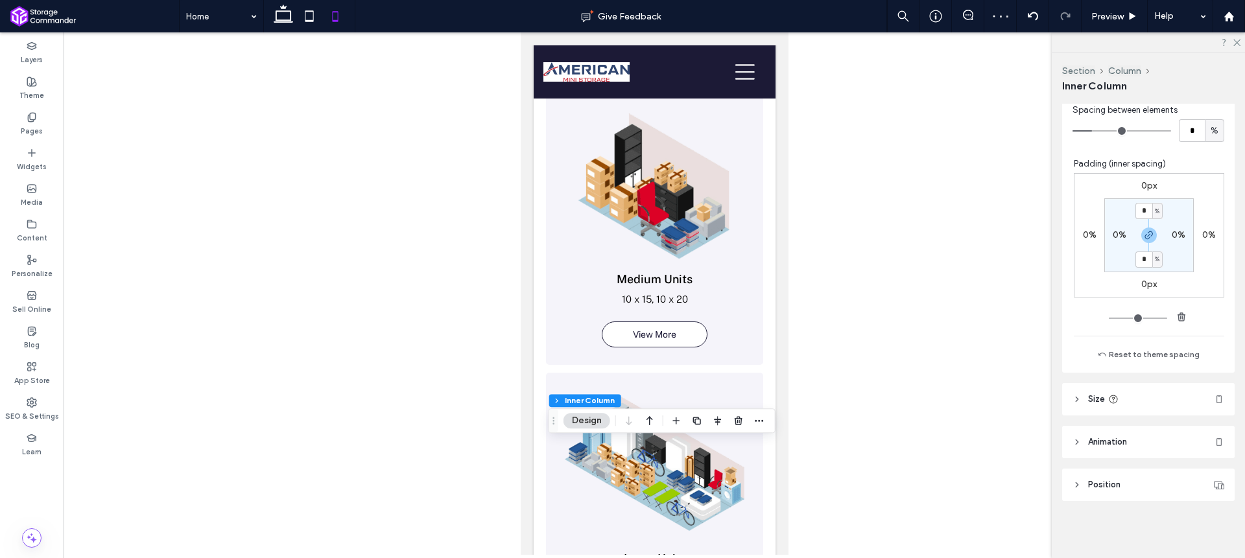
click at [1143, 186] on label "0px" at bounding box center [1149, 185] width 16 height 11
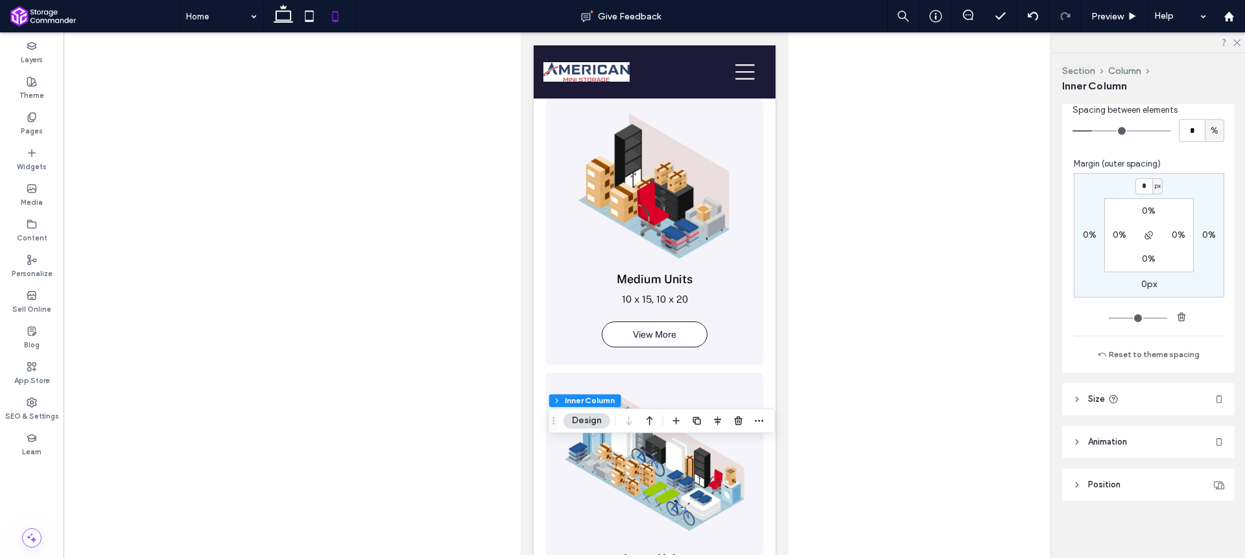
click at [1155, 187] on span "px" at bounding box center [1158, 186] width 6 height 13
click at [1151, 228] on div "%" at bounding box center [1146, 228] width 18 height 23
click at [1141, 184] on input "*" at bounding box center [1143, 186] width 17 height 16
type input "**"
type input "*"
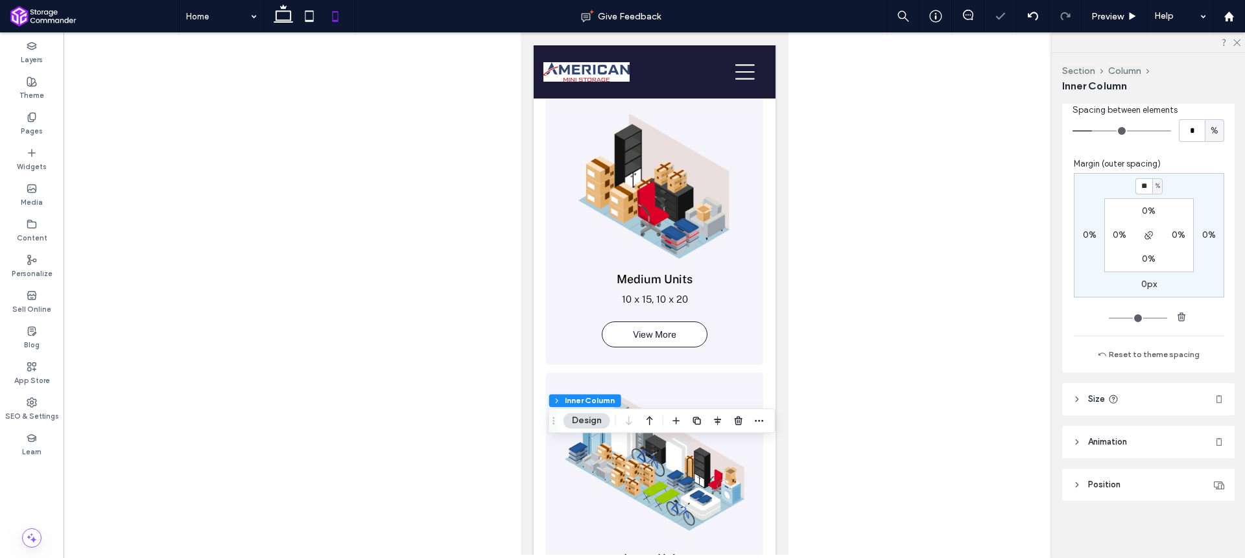
click at [1169, 185] on div "** % 0% 0px 0% 0% 0% 0% 0%" at bounding box center [1149, 235] width 150 height 125
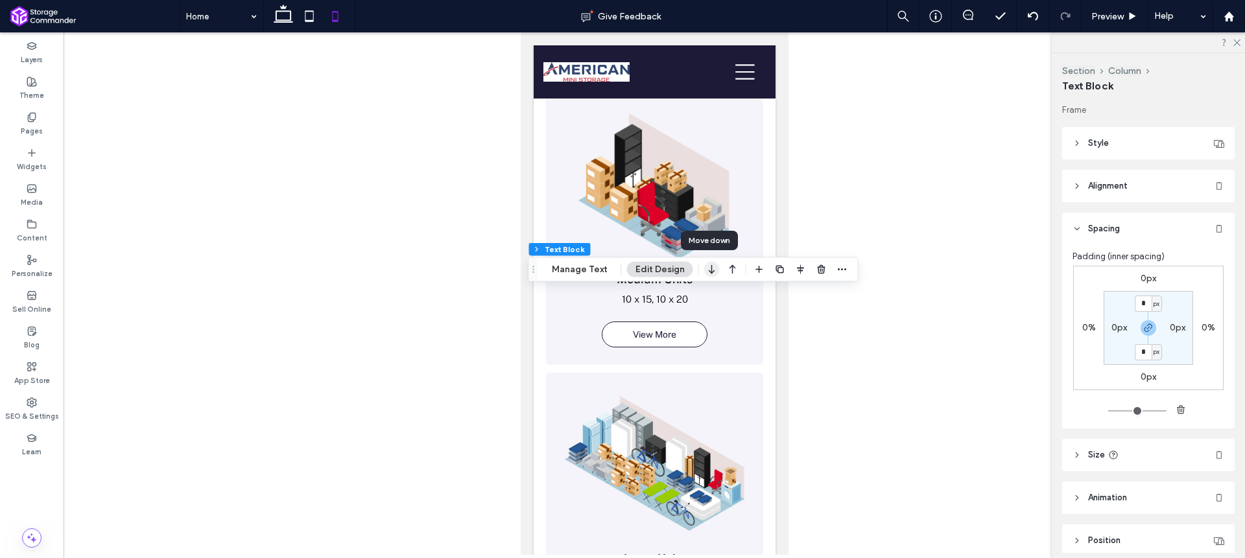
click at [705, 267] on icon "button" at bounding box center [712, 269] width 16 height 23
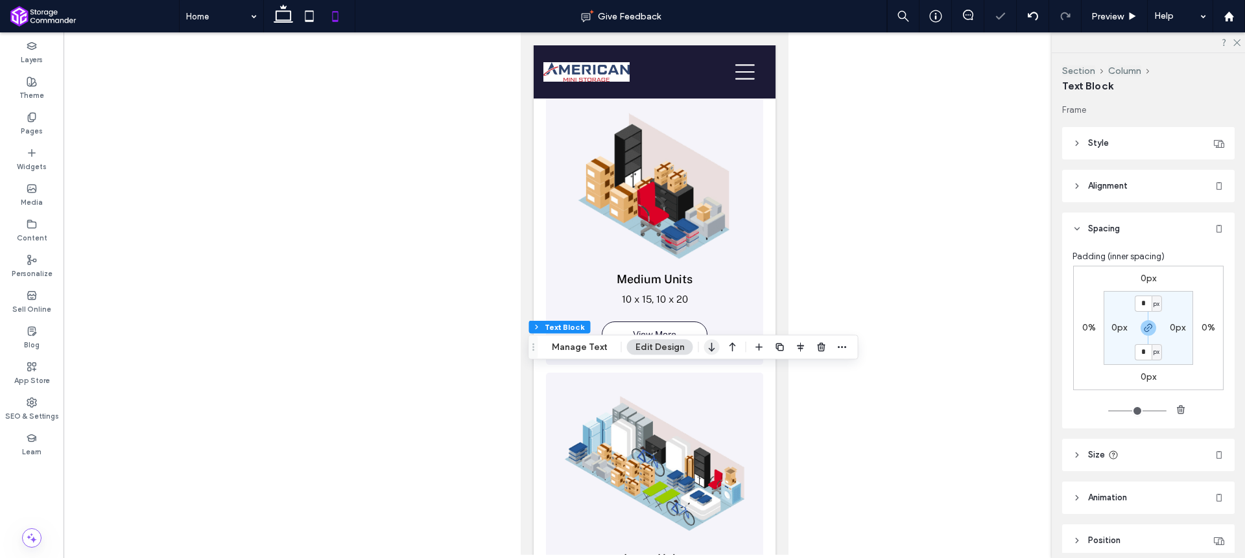
click at [708, 345] on icon "button" at bounding box center [712, 347] width 16 height 23
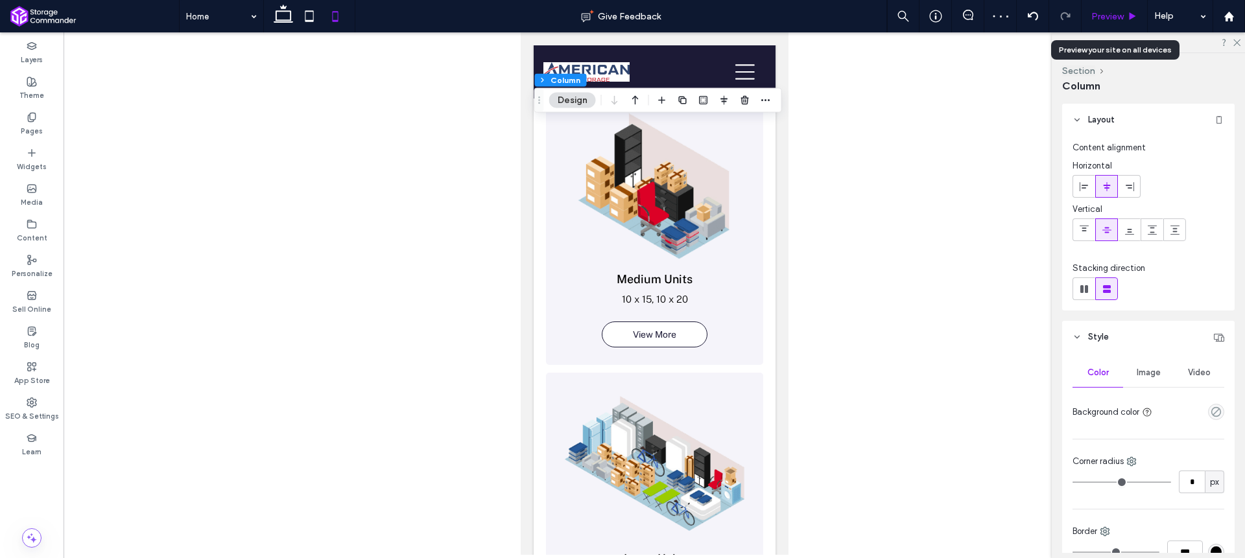
click at [1098, 18] on span "Preview" at bounding box center [1107, 16] width 32 height 11
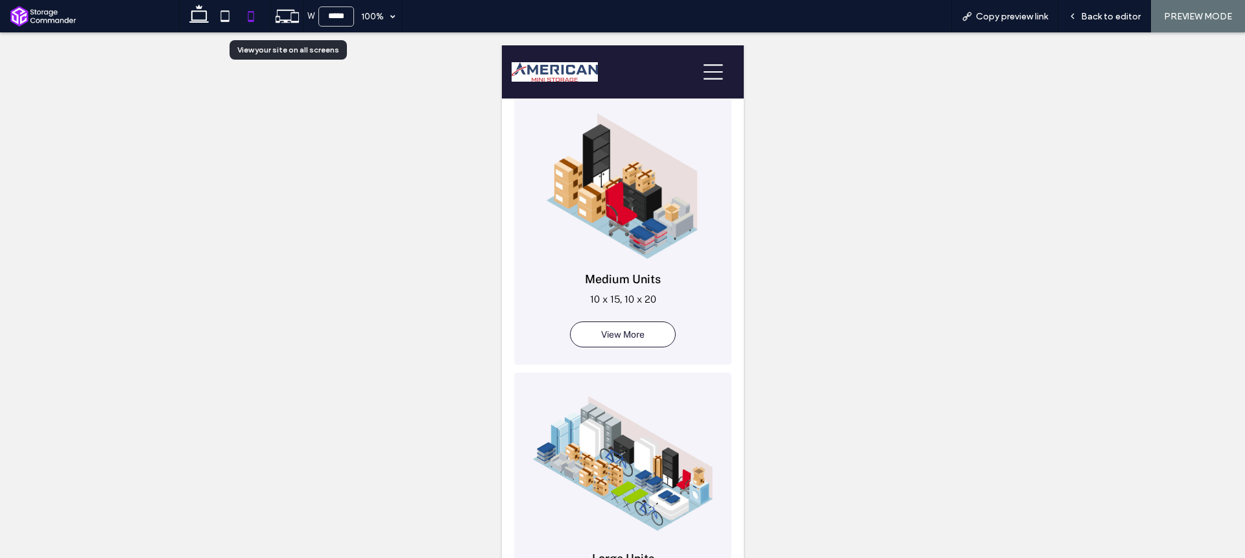
click at [290, 17] on icon at bounding box center [287, 16] width 25 height 25
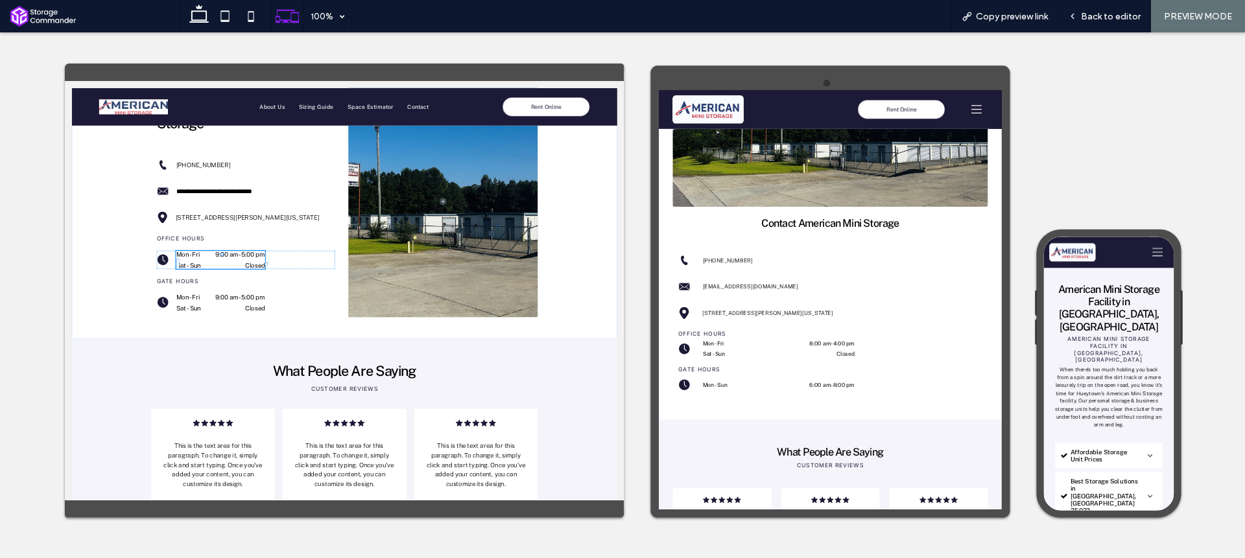
scroll to position [1367, 0]
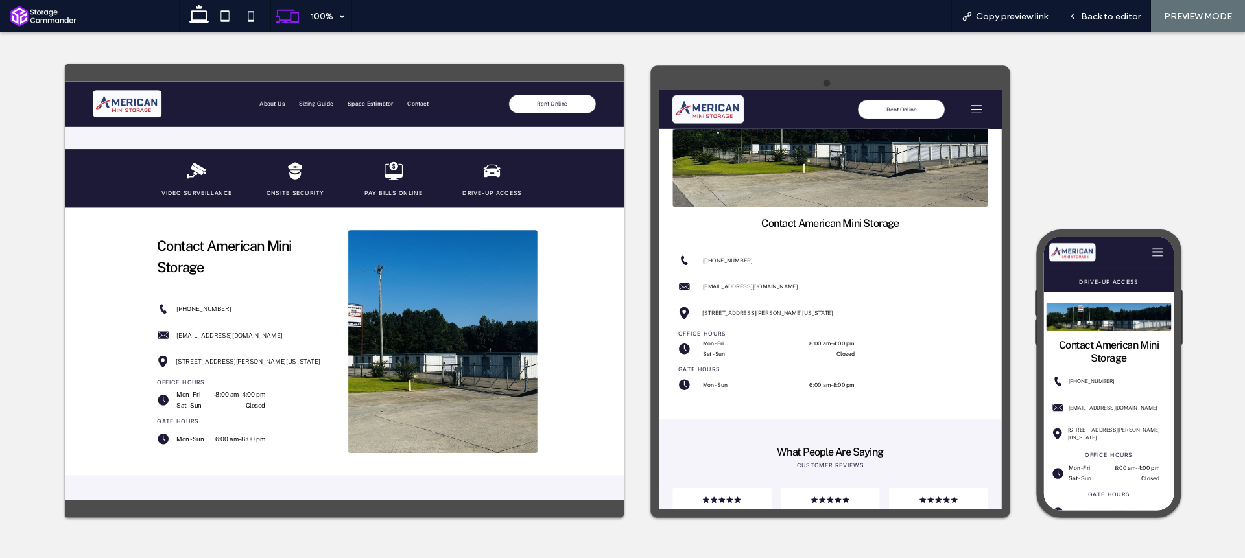
scroll to position [3938, 0]
click at [250, 25] on icon at bounding box center [251, 16] width 26 height 26
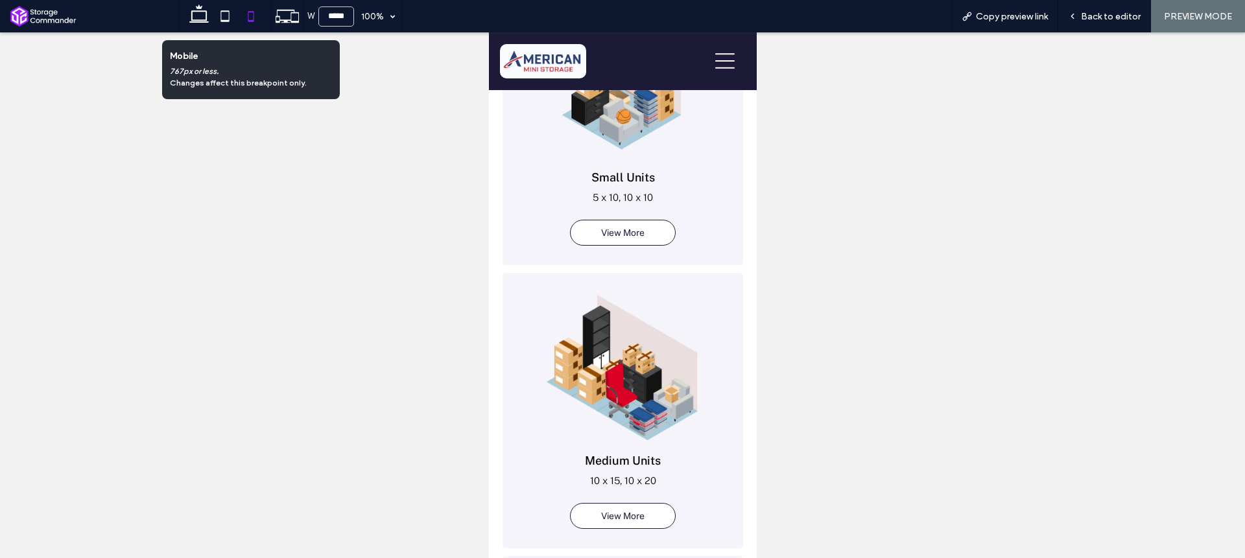
scroll to position [3866, 0]
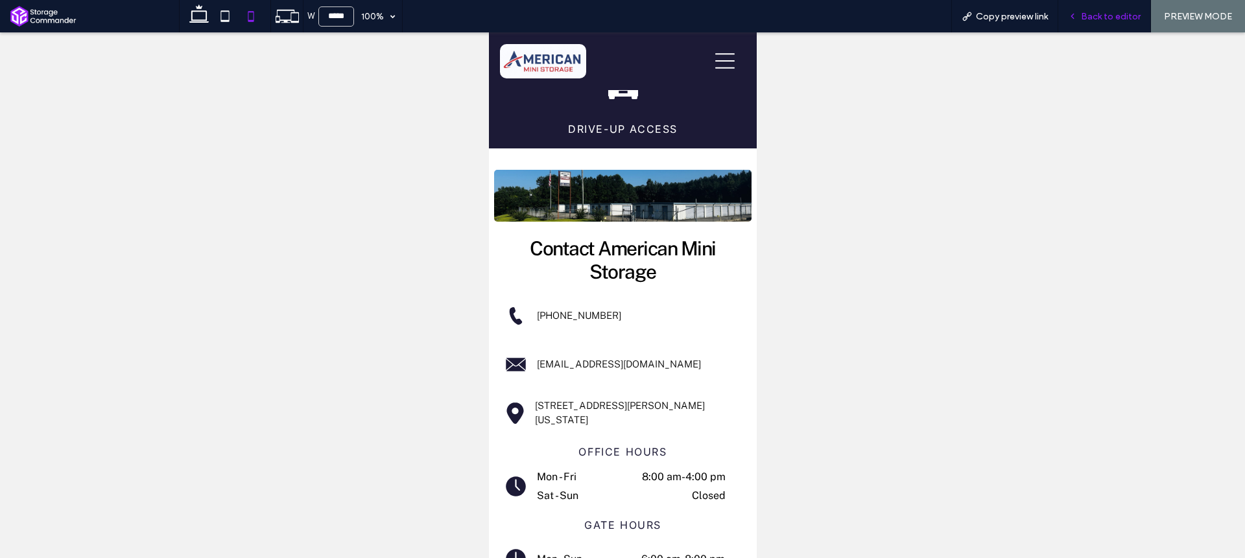
click at [1123, 22] on div "Back to editor" at bounding box center [1104, 16] width 93 height 32
click at [1086, 16] on span "Back to editor" at bounding box center [1111, 16] width 60 height 11
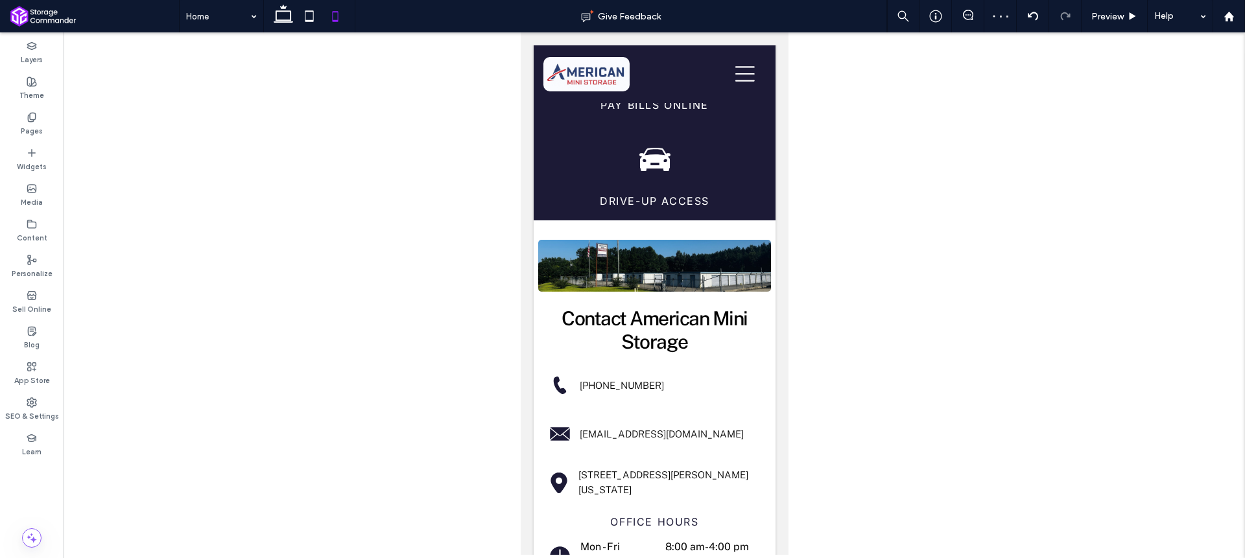
scroll to position [3975, 0]
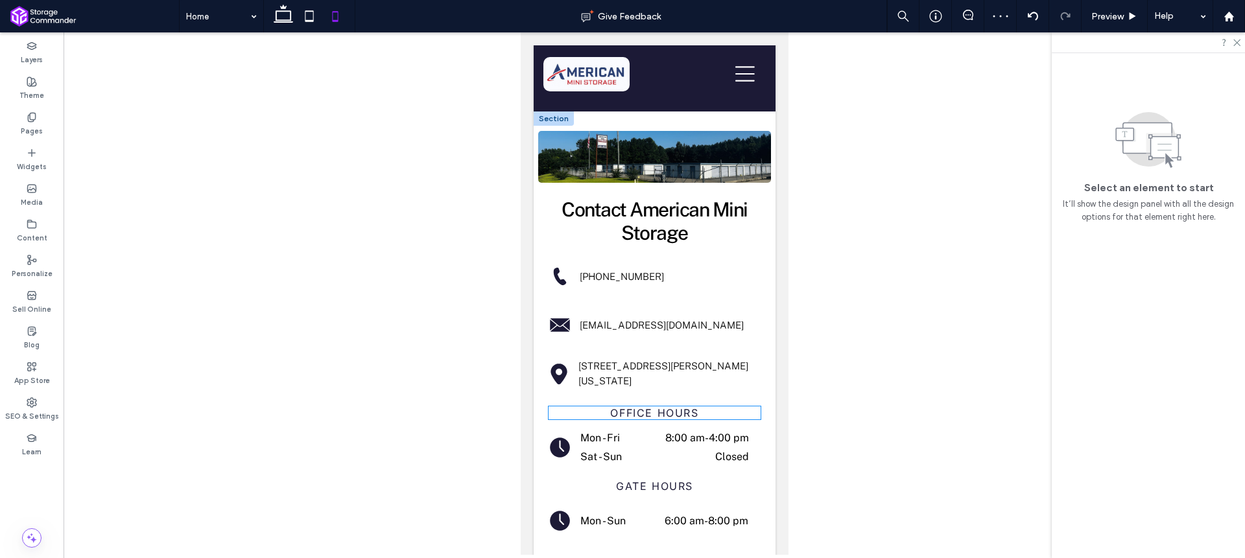
click at [651, 407] on span "Office Hours" at bounding box center [654, 413] width 88 height 13
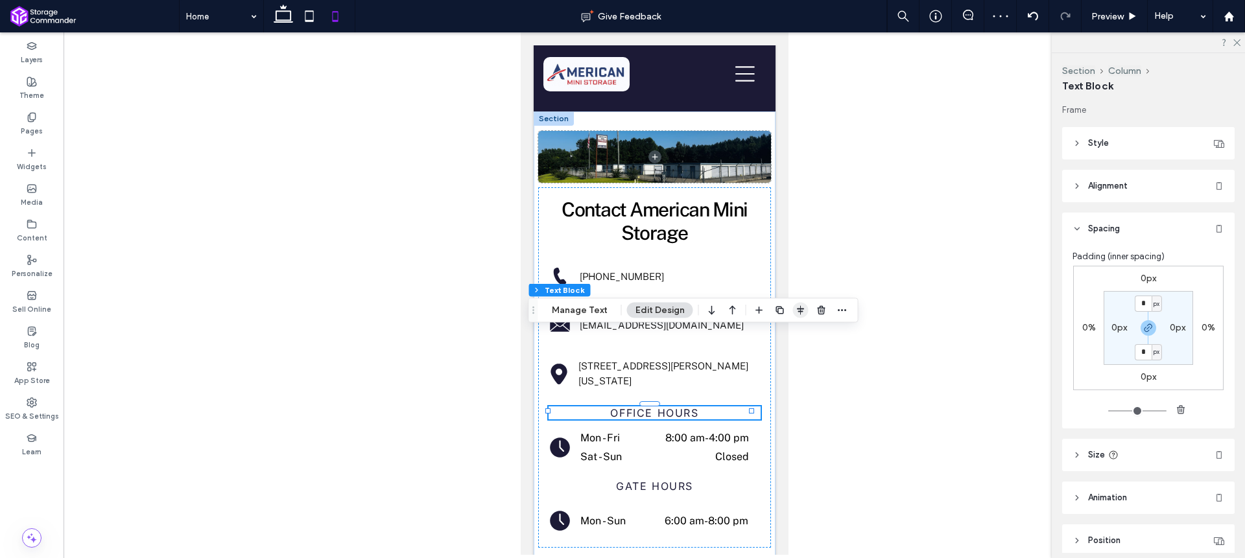
click at [796, 311] on icon "button" at bounding box center [801, 310] width 10 height 10
click at [768, 333] on icon "flex-start" at bounding box center [766, 336] width 10 height 10
click at [664, 480] on span "Gate Hours" at bounding box center [653, 486] width 77 height 13
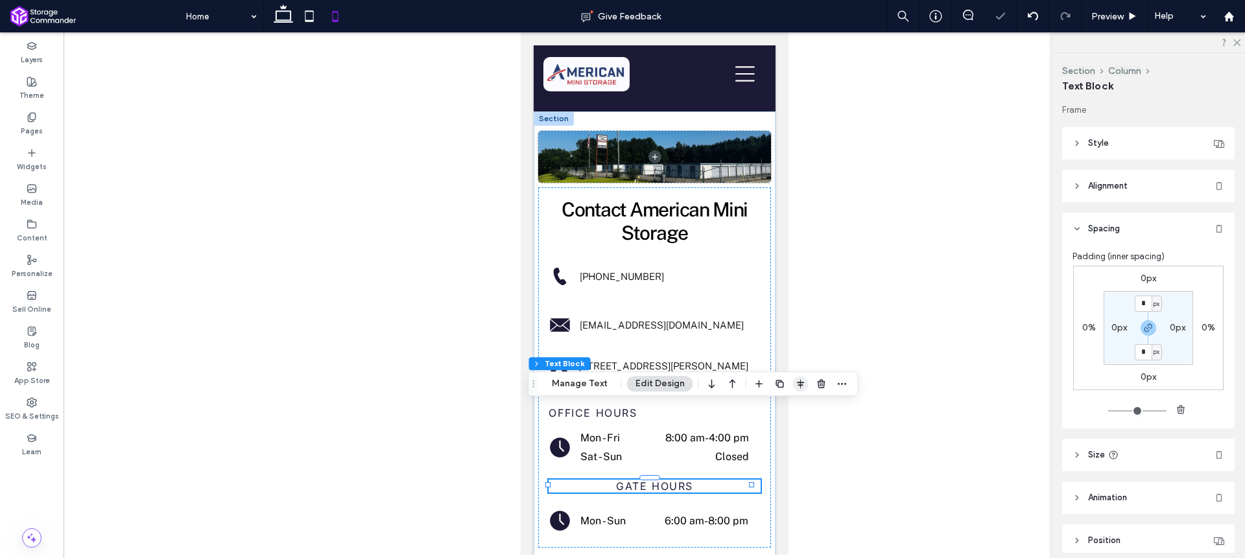
click at [798, 386] on use "button" at bounding box center [800, 383] width 7 height 9
drag, startPoint x: 766, startPoint y: 408, endPoint x: 766, endPoint y: 372, distance: 36.3
click at [766, 409] on use "flex-start" at bounding box center [766, 409] width 8 height 9
click at [752, 319] on div "Contact American Mini Storage [PHONE_NUMBER] [EMAIL_ADDRESS][DOMAIN_NAME] [STRE…" at bounding box center [654, 367] width 232 height 361
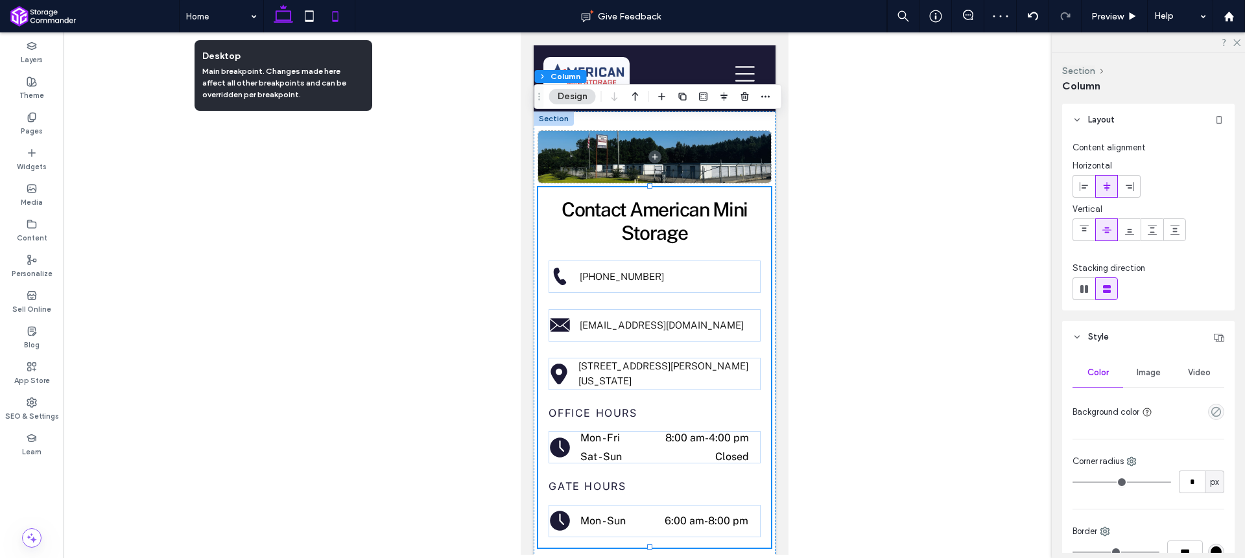
click at [284, 20] on use at bounding box center [283, 14] width 19 height 18
type input "**"
type input "***"
